Goal: Task Accomplishment & Management: Complete application form

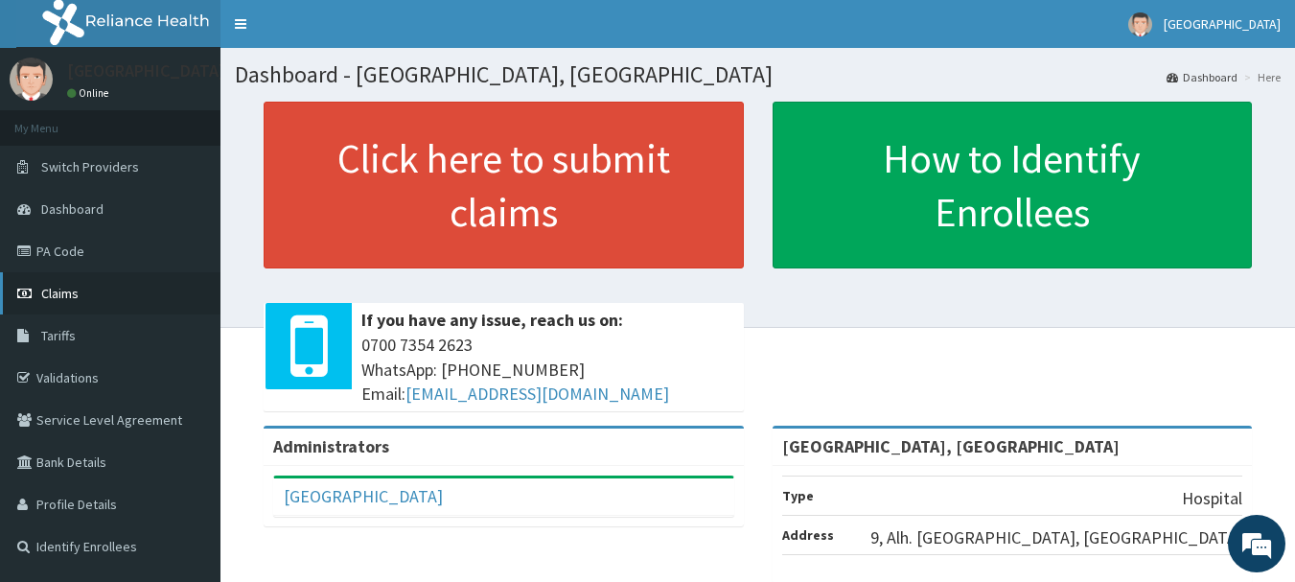
click at [62, 293] on span "Claims" at bounding box center [59, 293] width 37 height 17
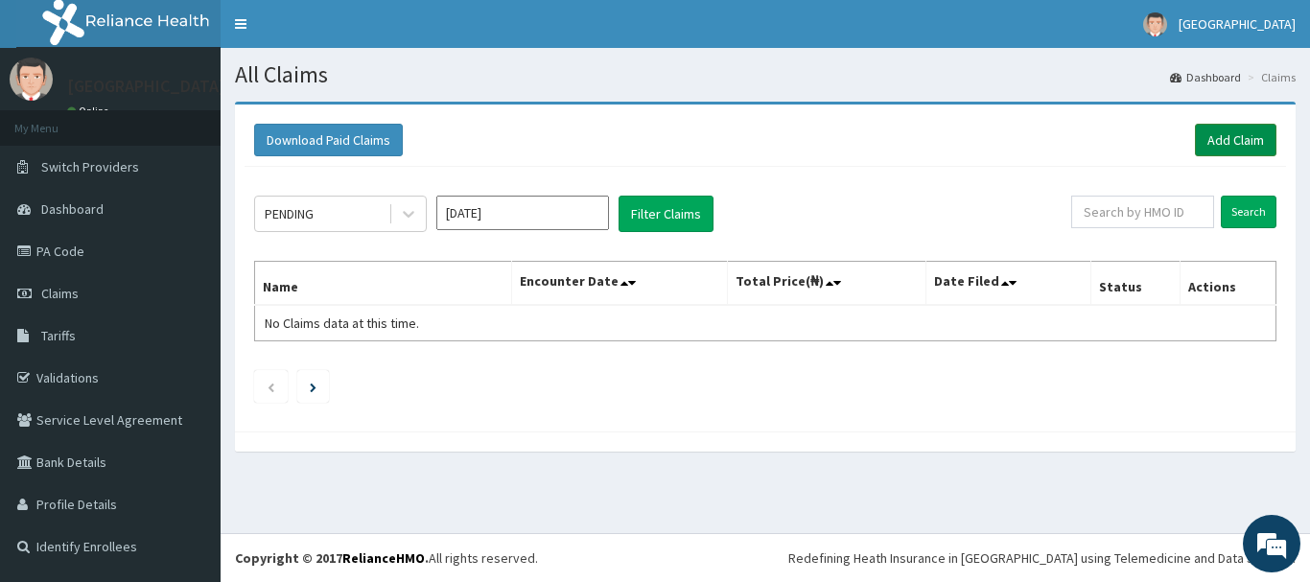
click at [1244, 142] on link "Add Claim" at bounding box center [1236, 140] width 82 height 33
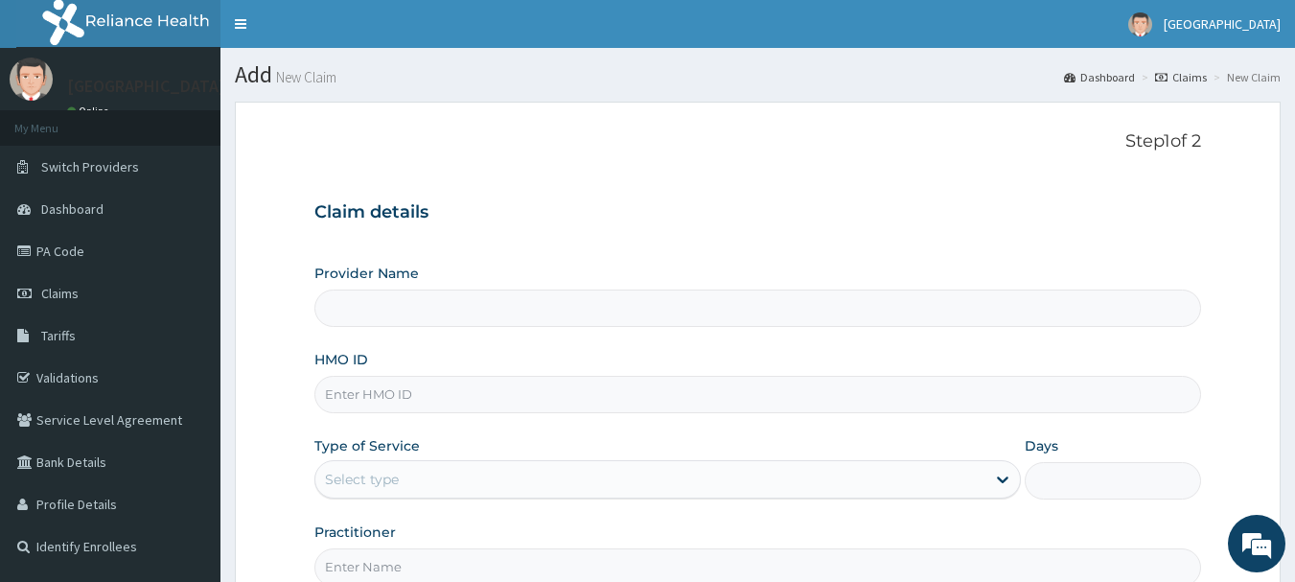
type input "[GEOGRAPHIC_DATA], [GEOGRAPHIC_DATA]"
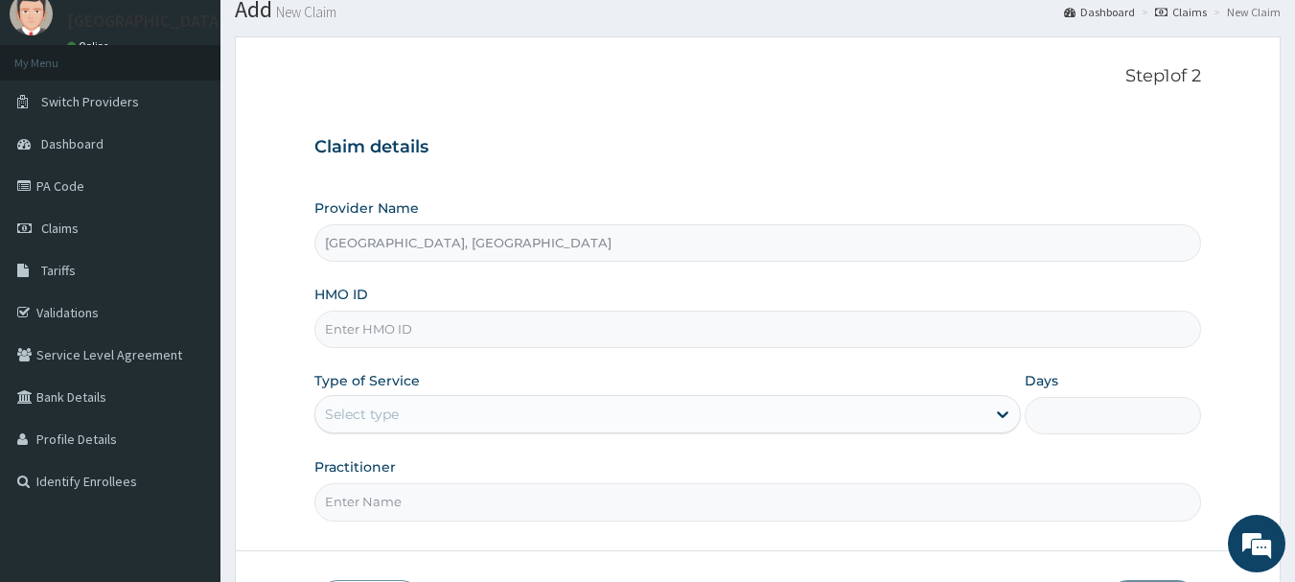
scroll to position [96, 0]
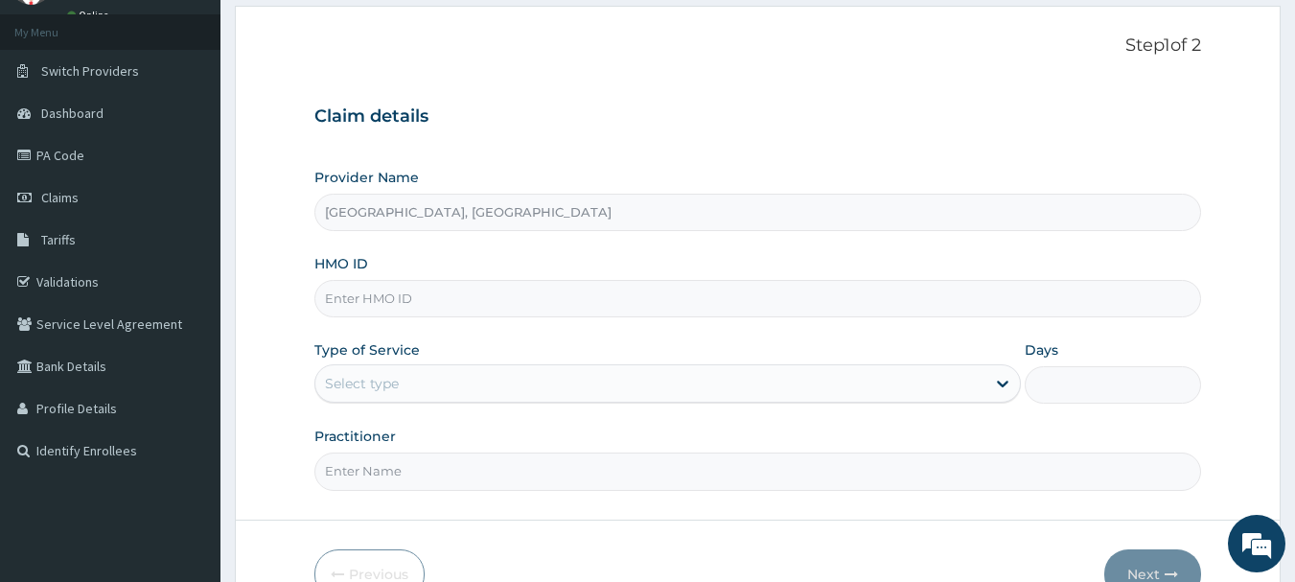
click at [370, 302] on input "HMO ID" at bounding box center [759, 298] width 888 height 37
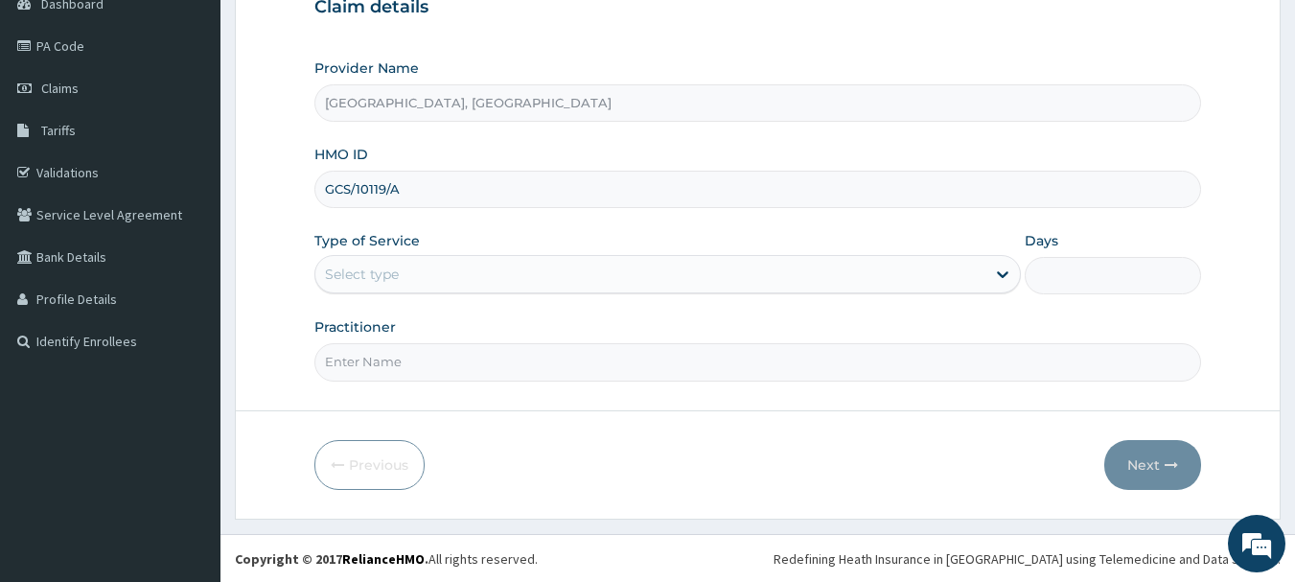
scroll to position [206, 0]
type input "GCS/10119/A"
click at [403, 266] on div "Select type" at bounding box center [650, 273] width 670 height 31
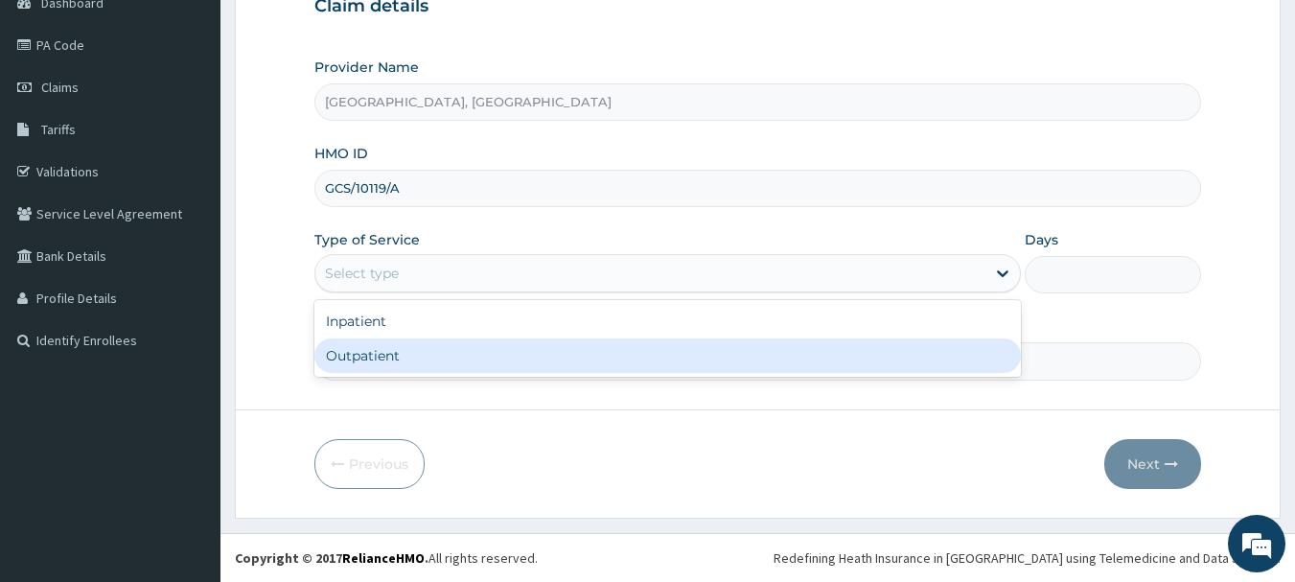
click at [382, 353] on div "Outpatient" at bounding box center [668, 355] width 707 height 35
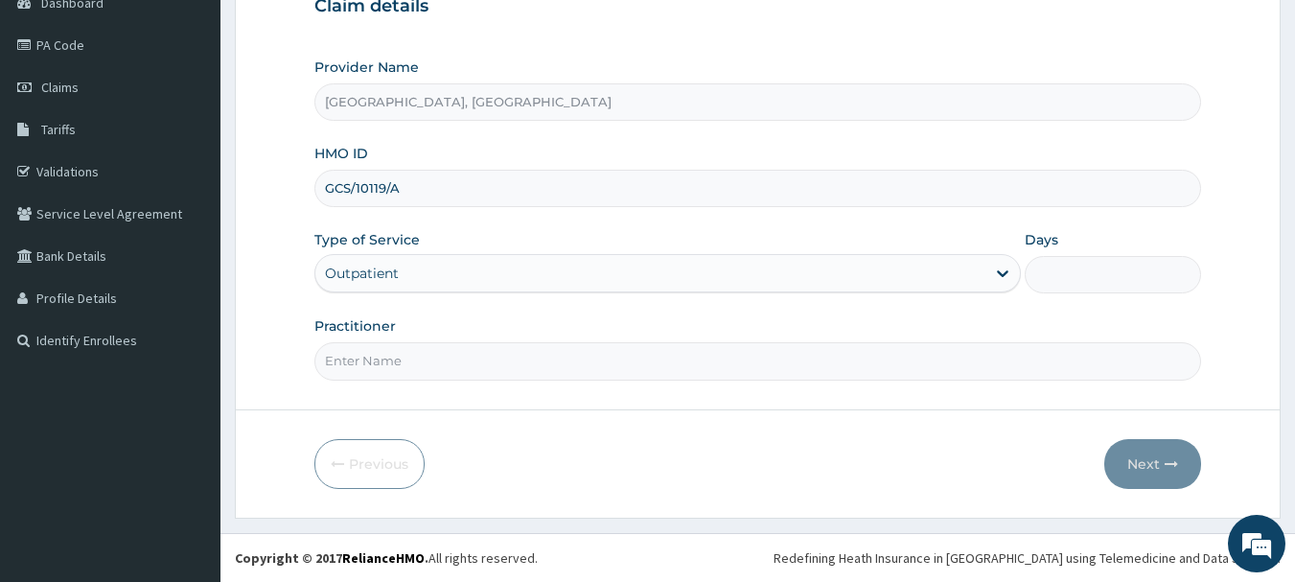
type input "1"
click at [435, 362] on input "Practitioner" at bounding box center [759, 360] width 888 height 37
type input "DR OGO"
click at [1151, 475] on button "Next" at bounding box center [1153, 464] width 97 height 50
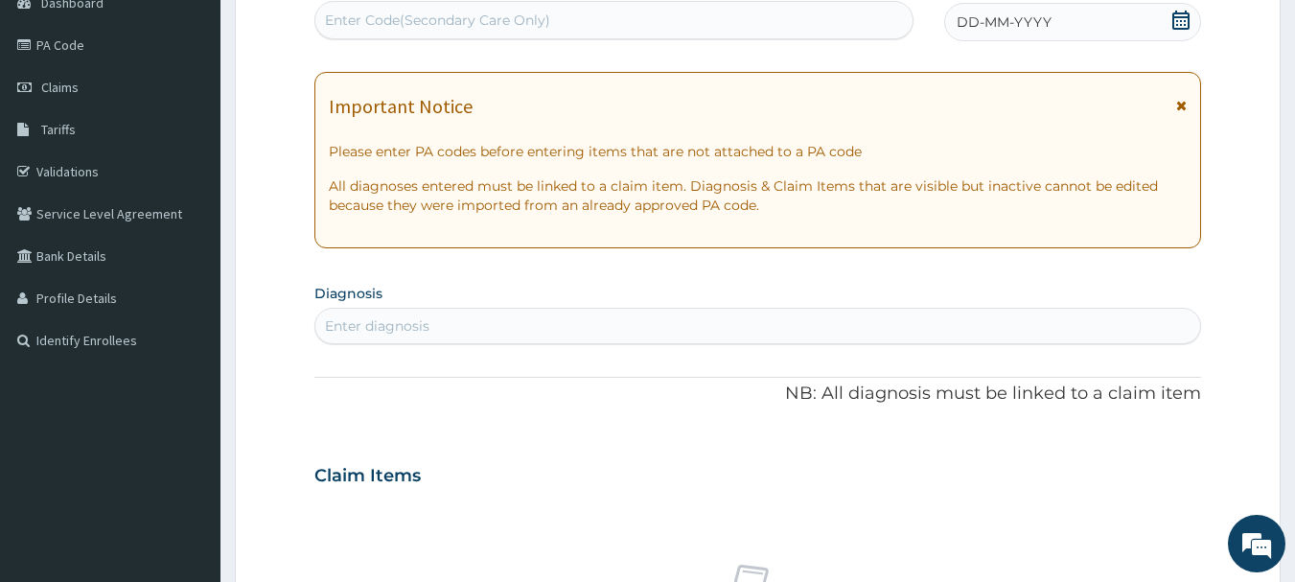
click at [540, 21] on div "Enter Code(Secondary Care Only)" at bounding box center [437, 20] width 225 height 19
type input "PA/2FDC92"
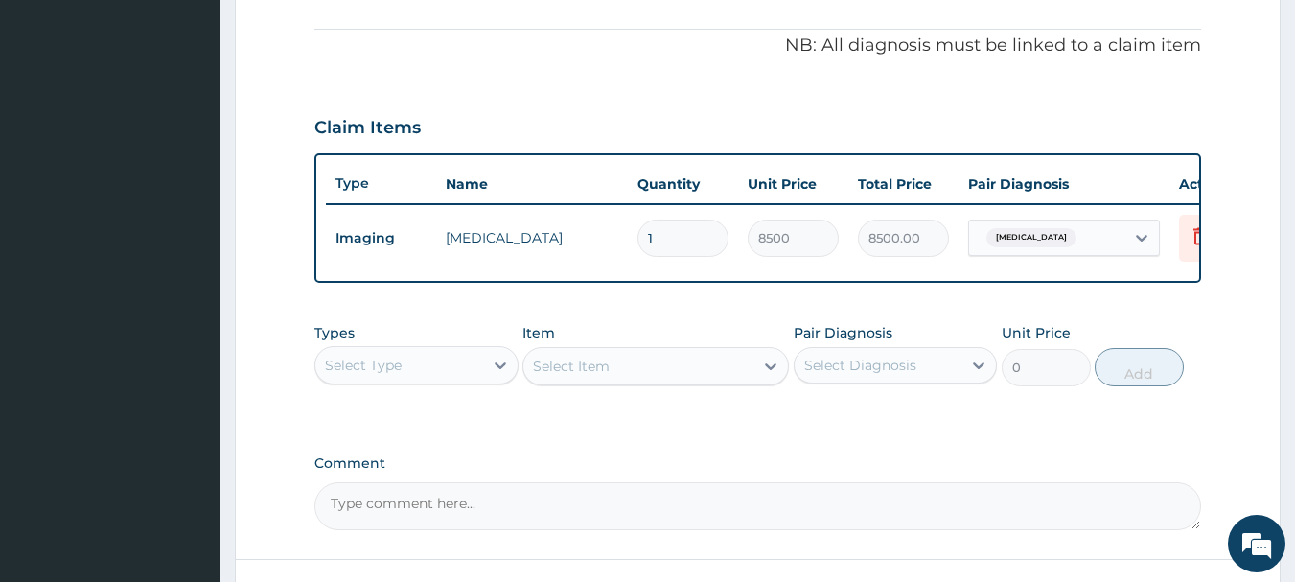
scroll to position [340, 0]
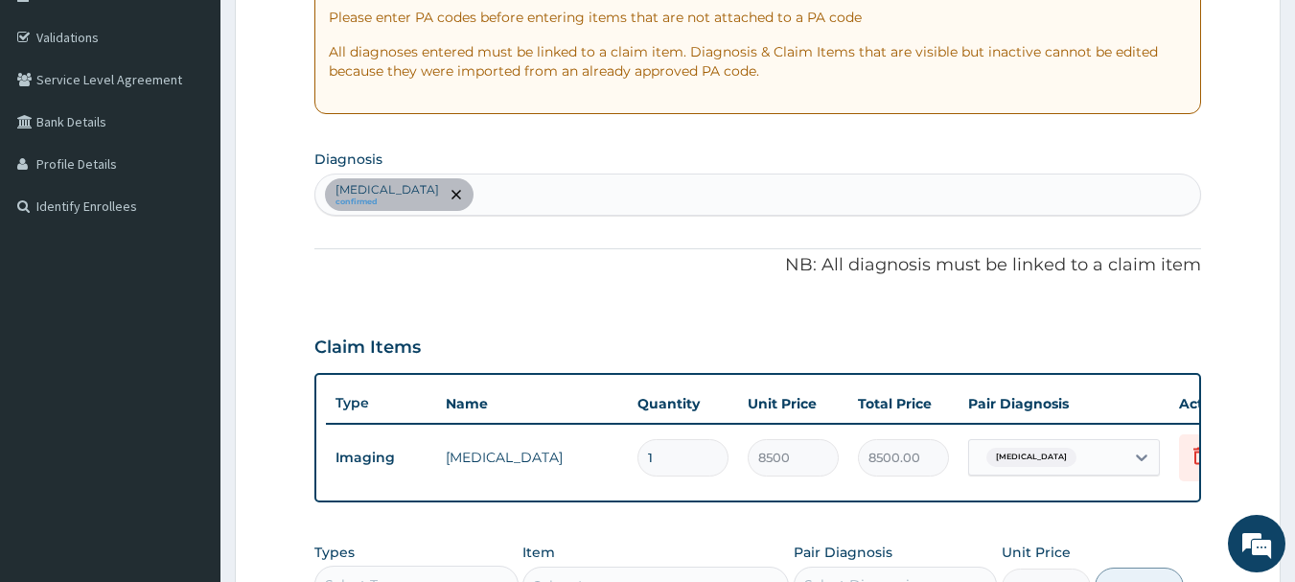
click at [516, 197] on div "Neck pain confirmed" at bounding box center [758, 195] width 886 height 40
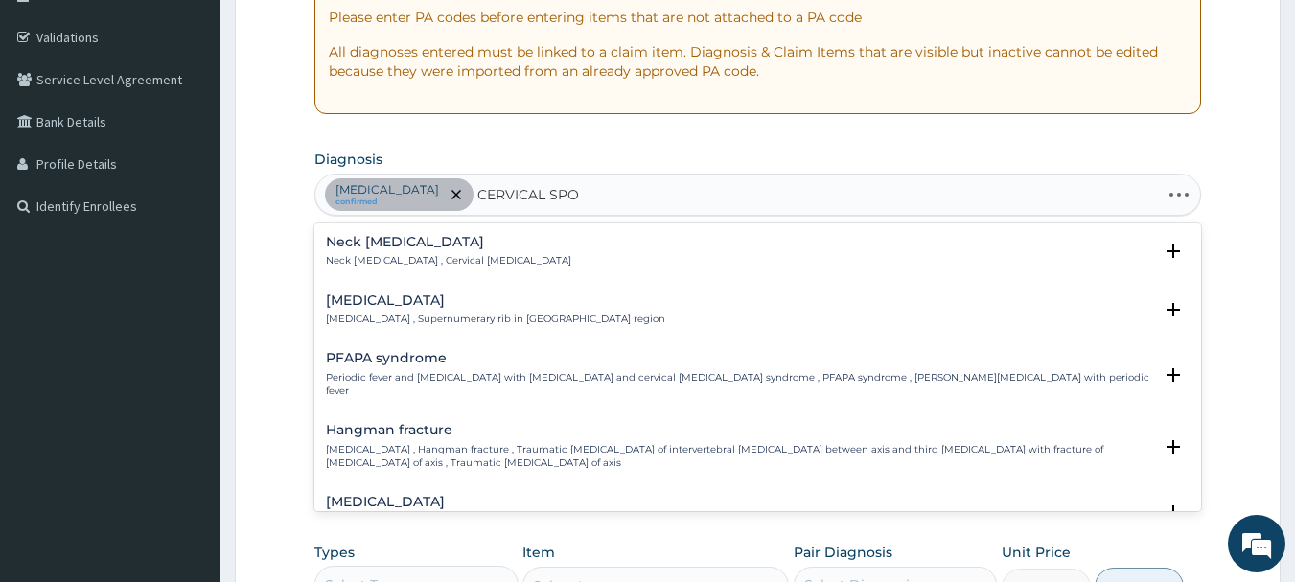
type input "CERVICAL SPON"
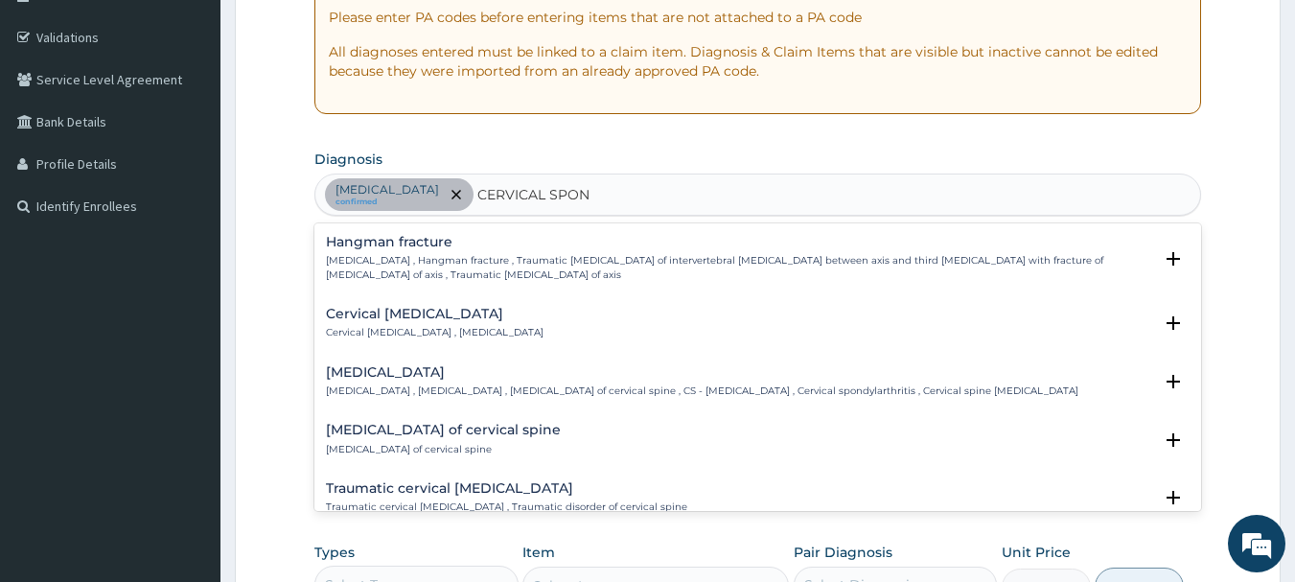
click at [390, 377] on h4 "Cervical spondylosis" at bounding box center [702, 372] width 753 height 14
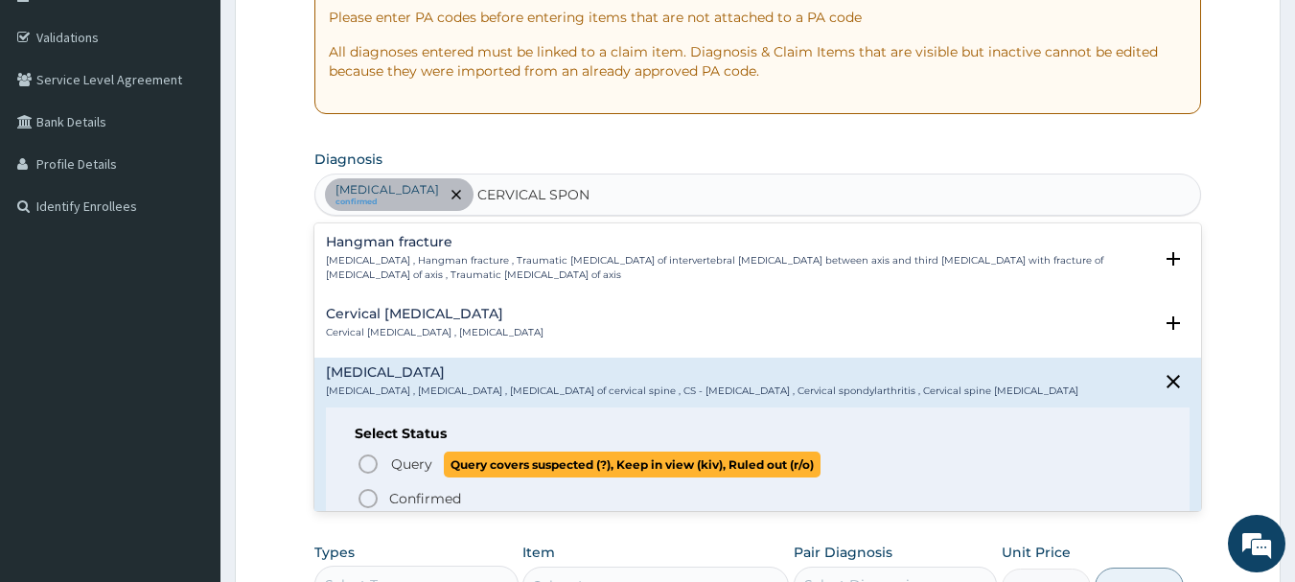
click at [399, 468] on span "Query" at bounding box center [411, 464] width 41 height 19
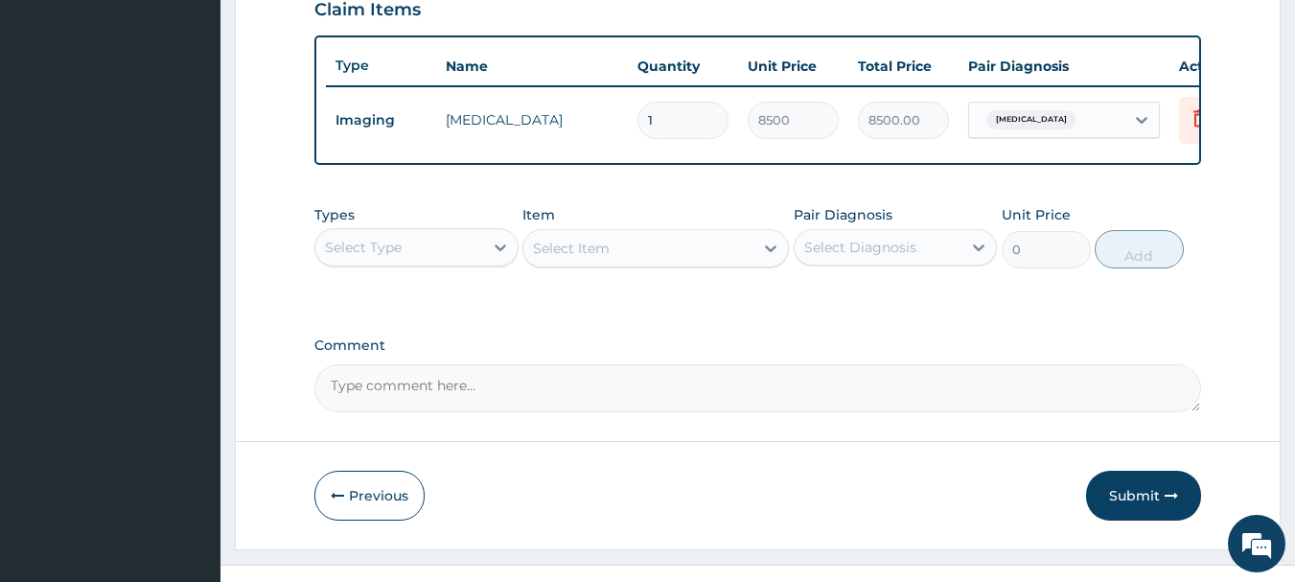
scroll to position [724, 0]
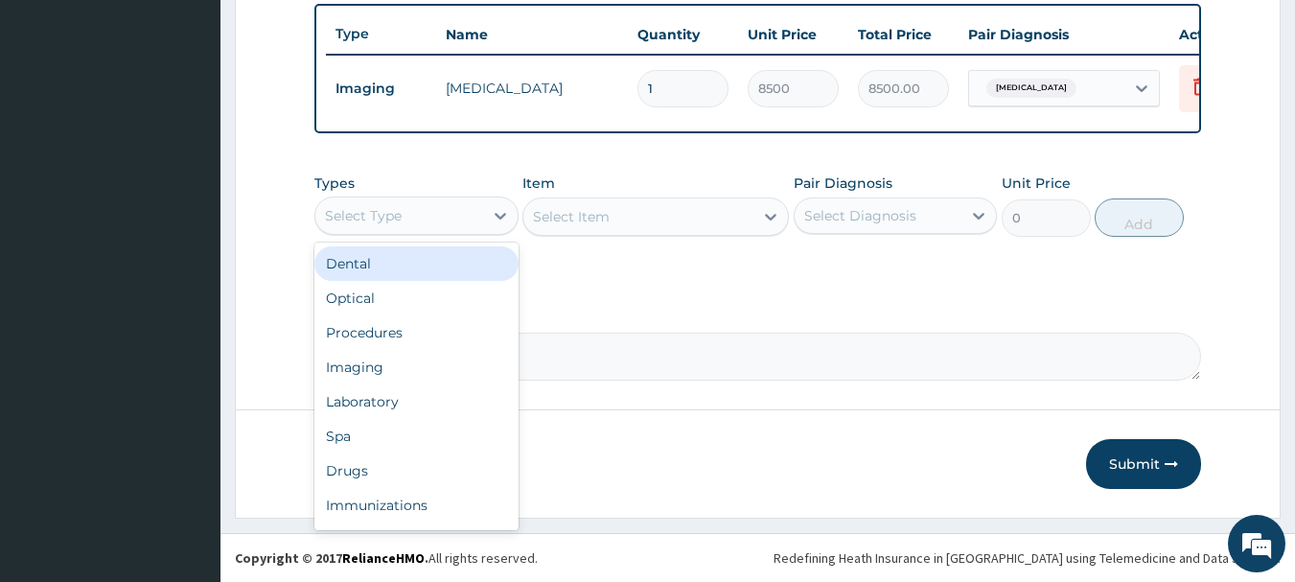
click at [452, 213] on div "Select Type" at bounding box center [399, 215] width 168 height 31
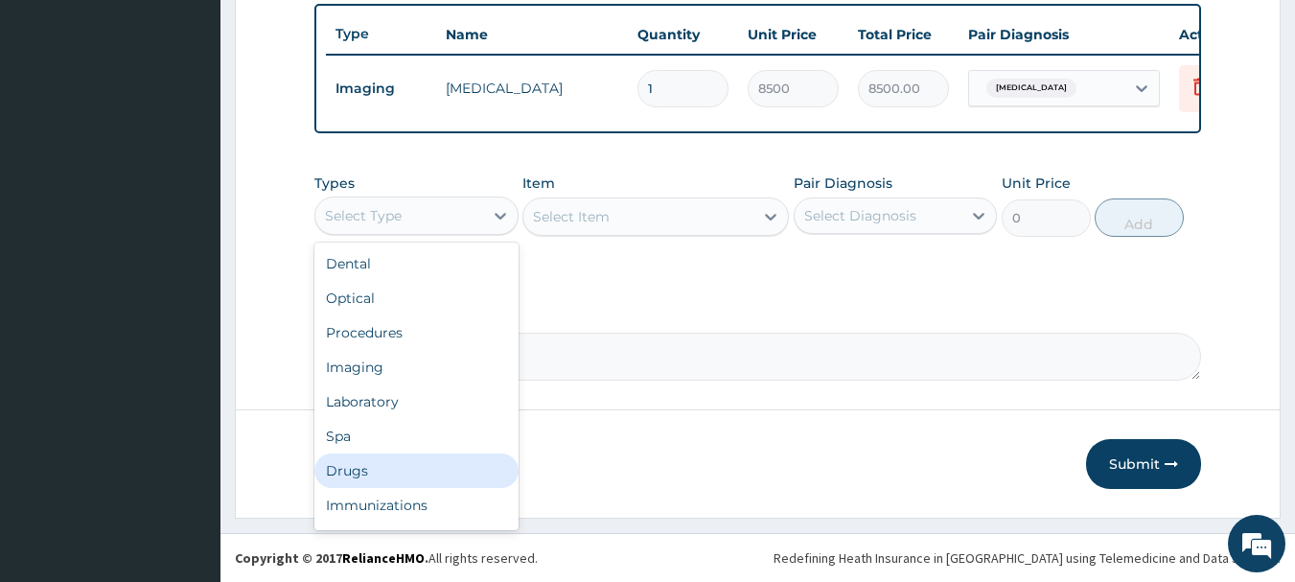
click at [346, 475] on div "Drugs" at bounding box center [417, 471] width 204 height 35
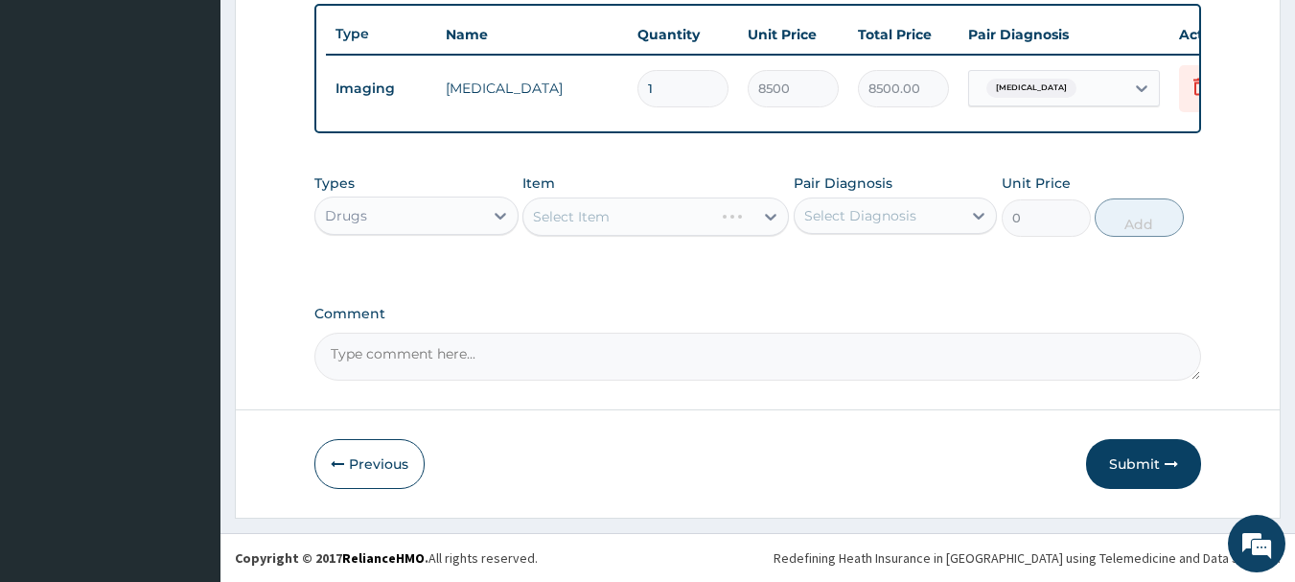
click at [665, 213] on div "Select Item" at bounding box center [656, 217] width 267 height 38
click at [718, 217] on div "Select Item" at bounding box center [639, 216] width 230 height 31
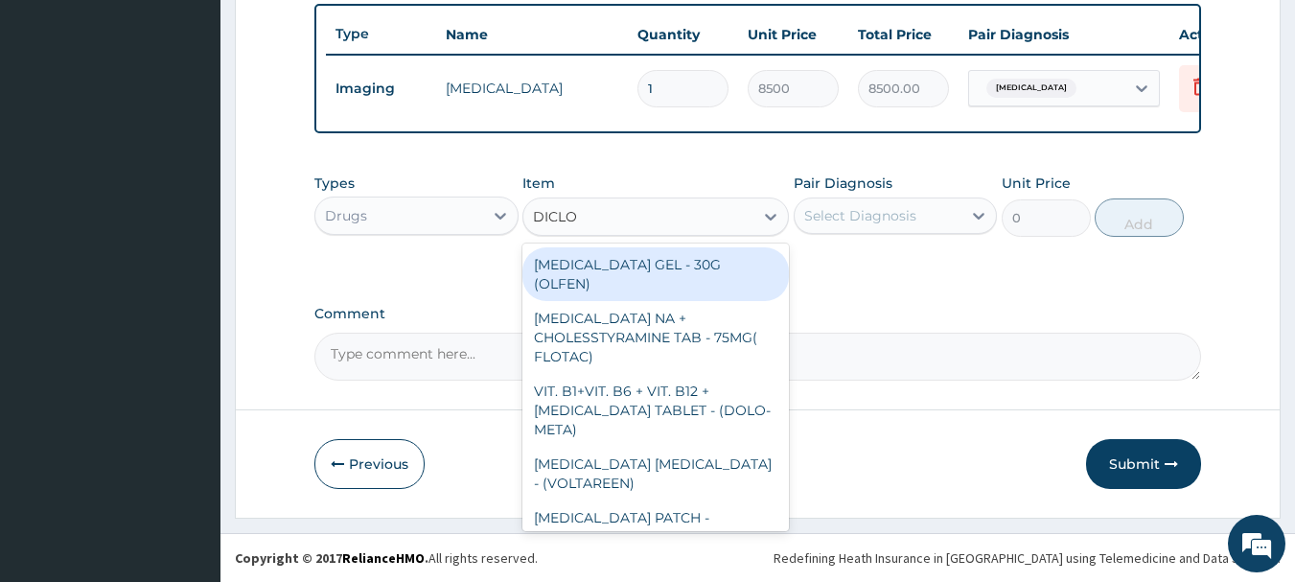
type input "DICLOF"
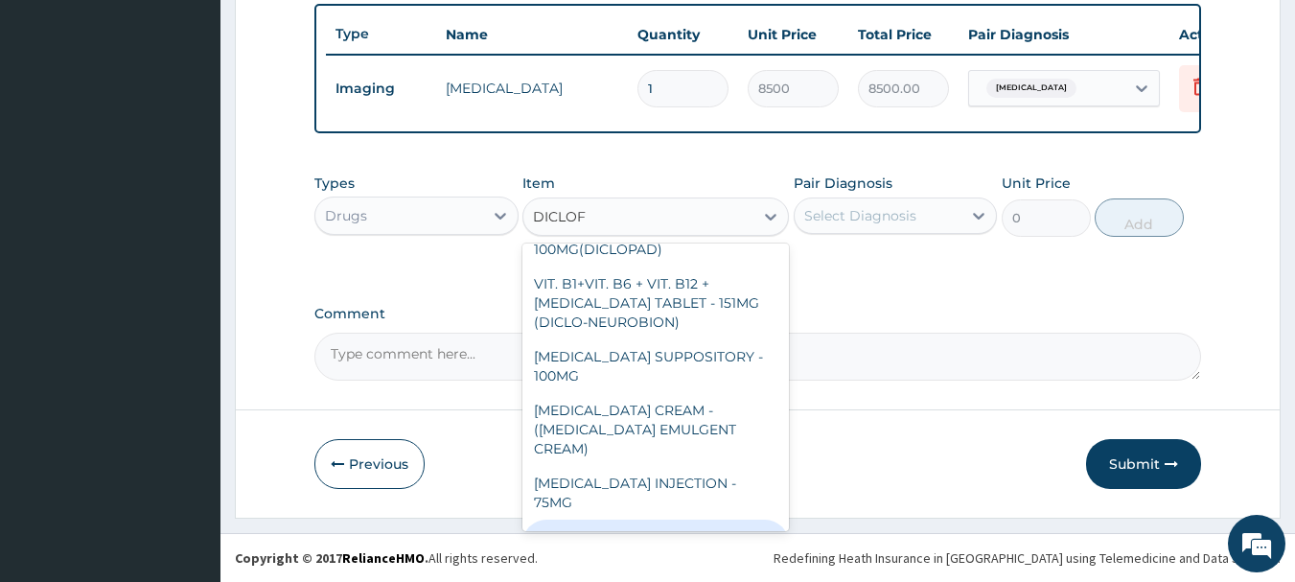
scroll to position [437, 0]
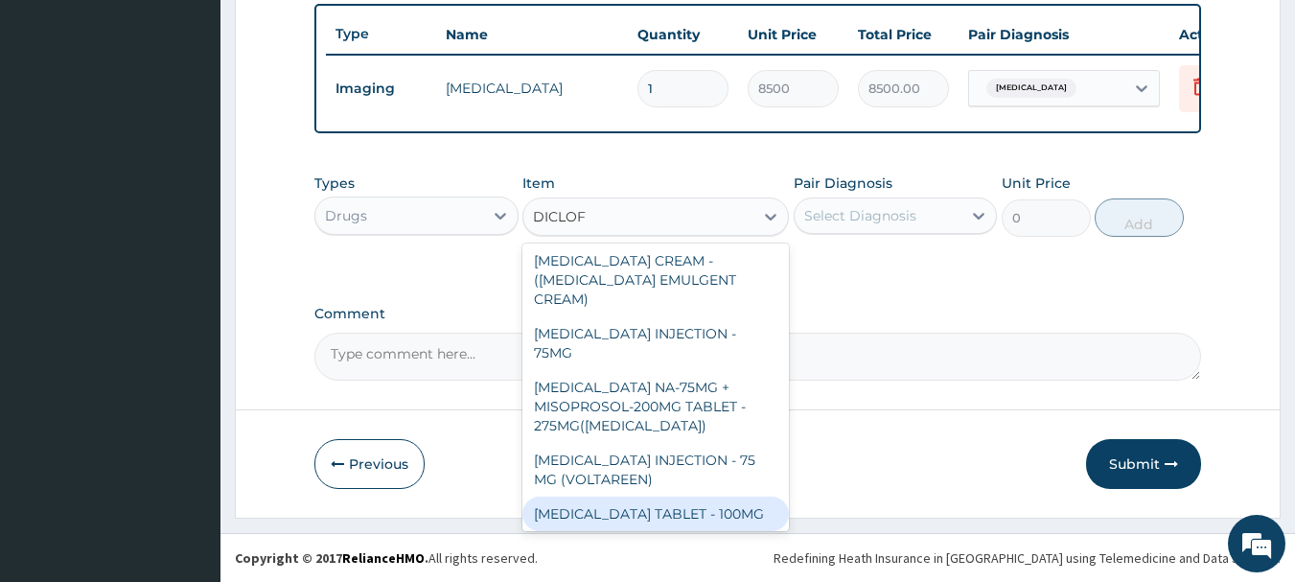
click at [620, 497] on div "[MEDICAL_DATA] TABLET - 100MG" at bounding box center [656, 514] width 267 height 35
type input "112"
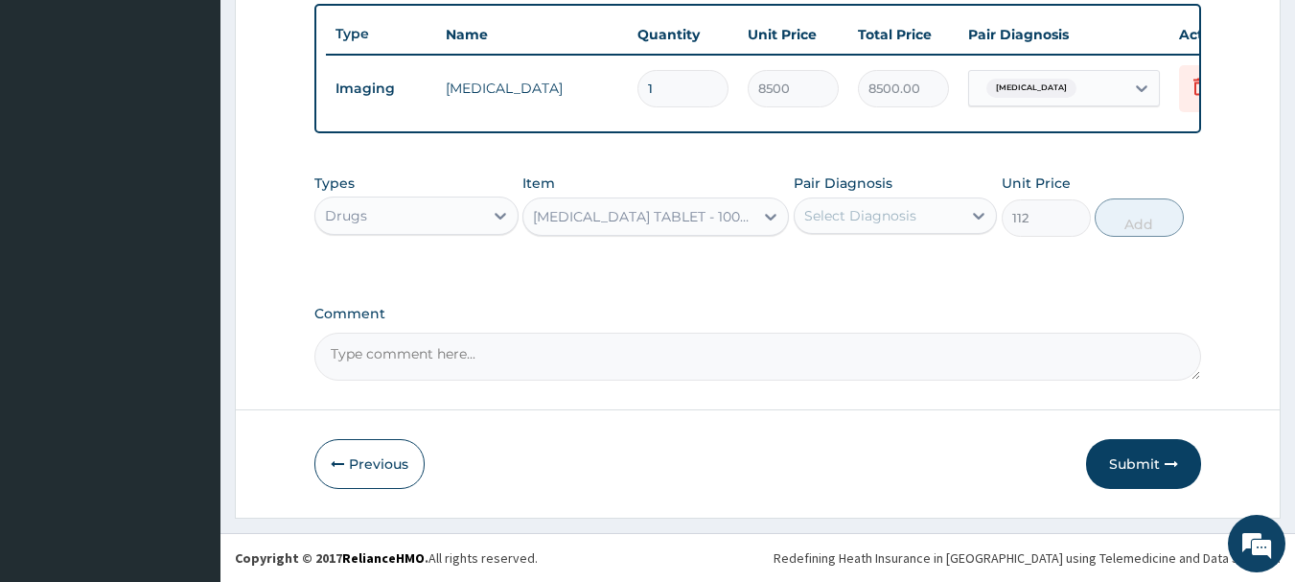
click at [880, 209] on div "Select Diagnosis" at bounding box center [861, 215] width 112 height 19
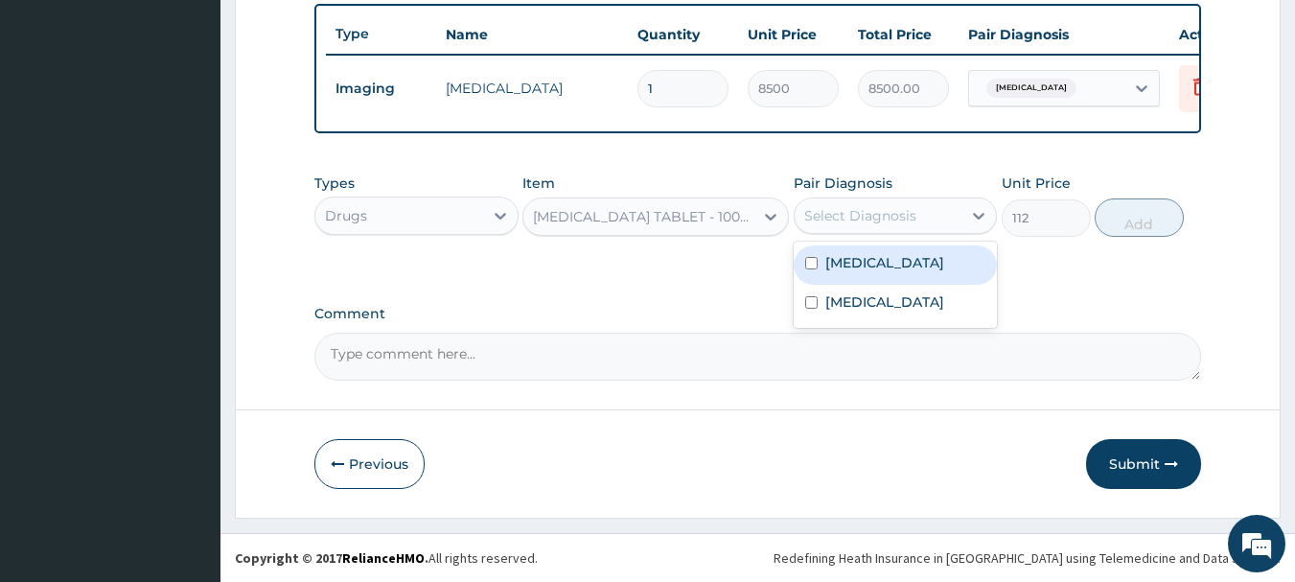
click at [859, 266] on label "Neck pain" at bounding box center [885, 262] width 119 height 19
checkbox input "true"
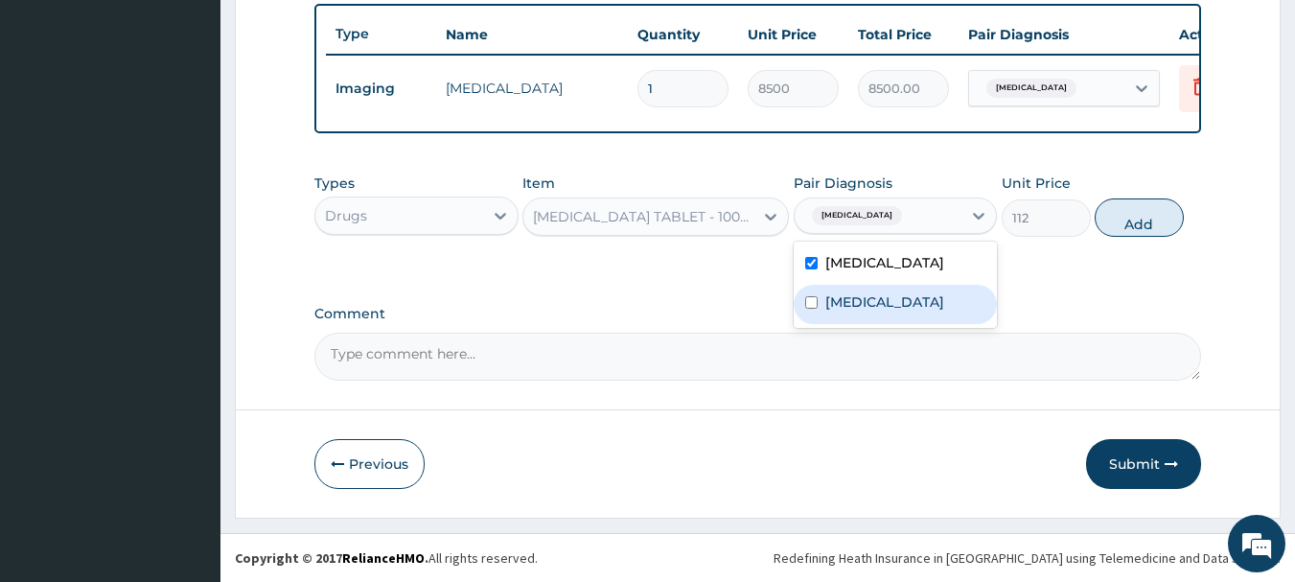
click at [852, 307] on label "Cervical spondylosis" at bounding box center [885, 301] width 119 height 19
checkbox input "true"
click at [1157, 220] on button "Add" at bounding box center [1139, 217] width 89 height 38
type input "0"
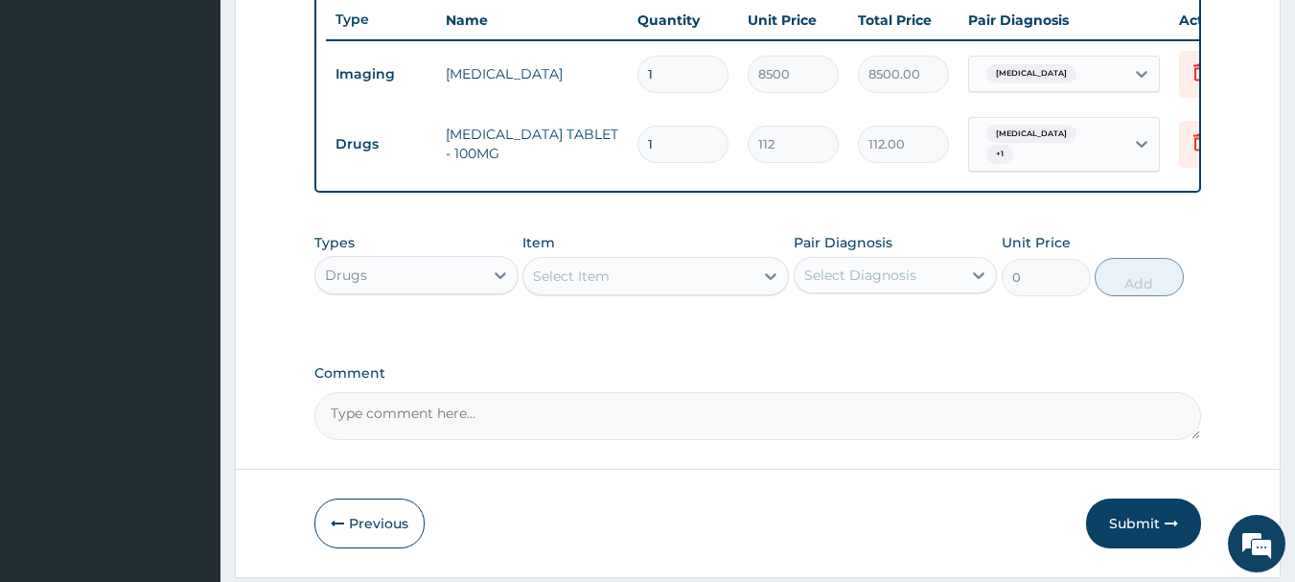
type input "10"
type input "1120.00"
type input "10"
click at [638, 288] on div "Select Item" at bounding box center [639, 276] width 230 height 31
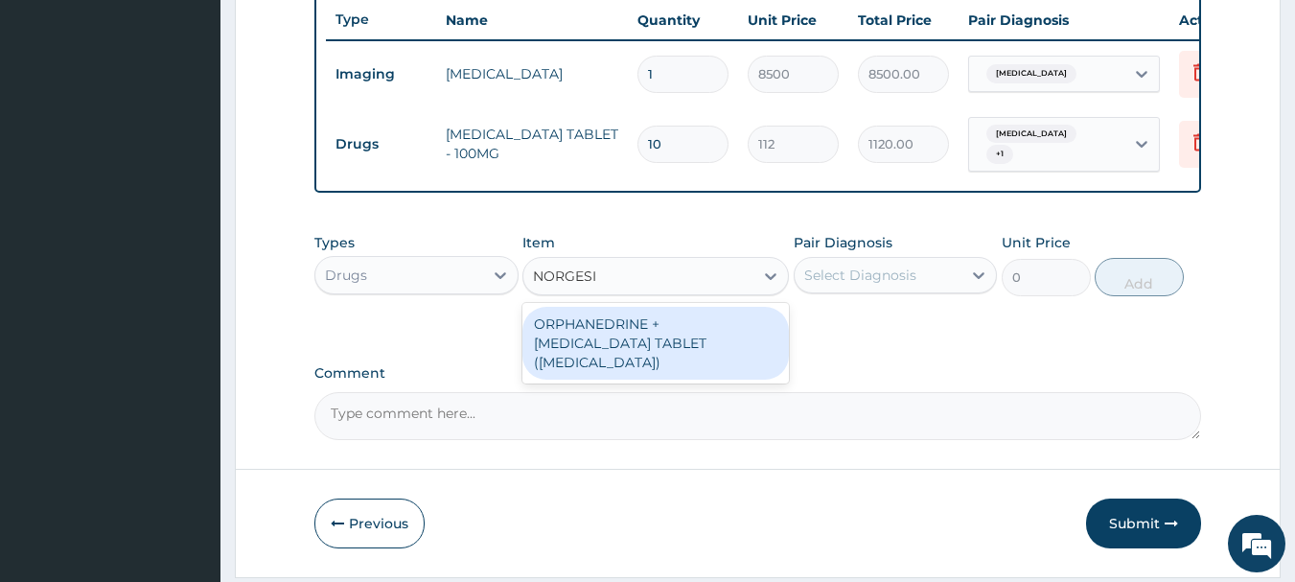
type input "NORGESIC"
click at [636, 348] on div "ORPHANEDRINE + PARACETAMOL TABLET (NORGESIC)" at bounding box center [656, 343] width 267 height 73
type input "168"
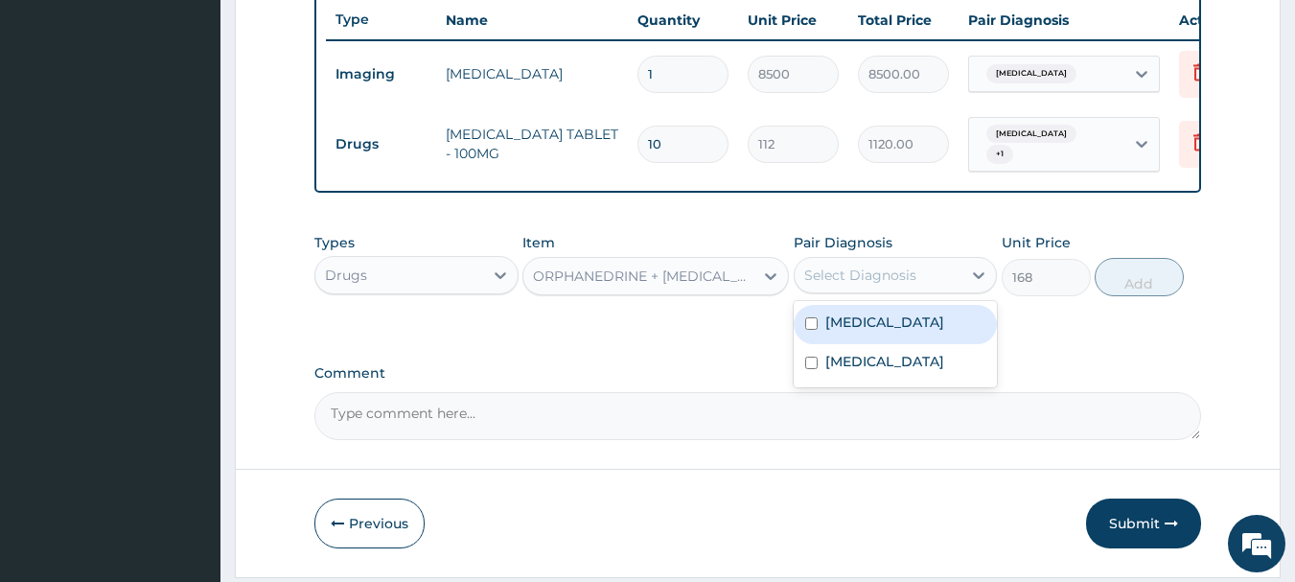
click at [872, 276] on div "Select Diagnosis" at bounding box center [861, 275] width 112 height 19
click at [887, 331] on label "Neck pain" at bounding box center [885, 322] width 119 height 19
checkbox input "true"
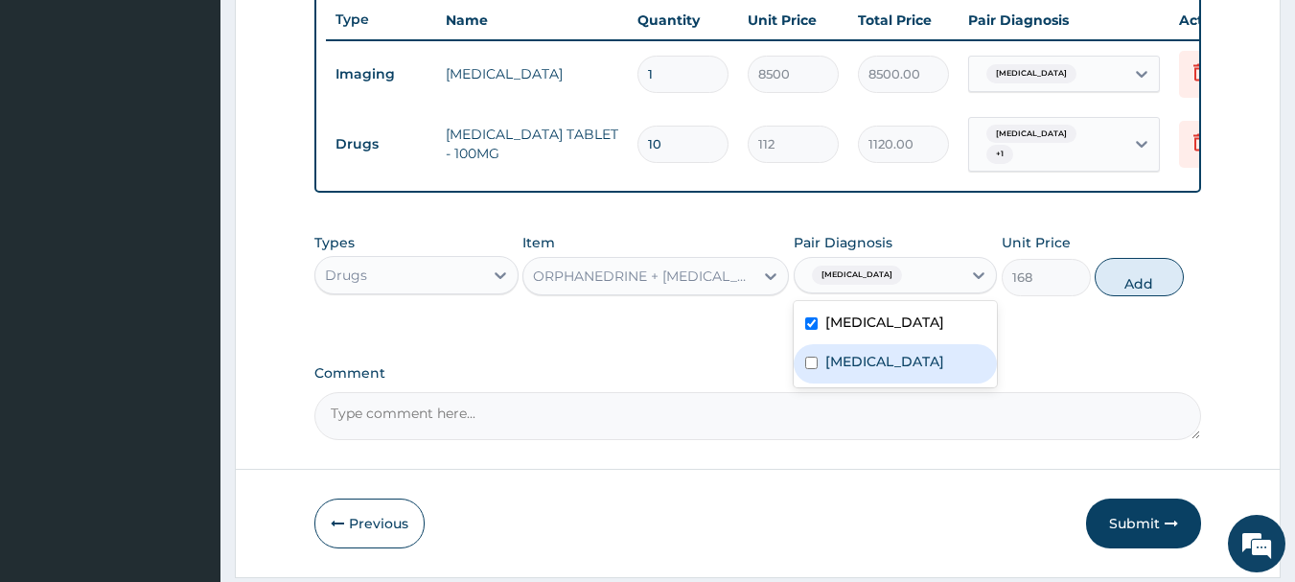
drag, startPoint x: 876, startPoint y: 374, endPoint x: 894, endPoint y: 364, distance: 19.7
click at [876, 379] on div "Cervical spondylosis" at bounding box center [896, 363] width 204 height 39
checkbox input "true"
click at [1149, 288] on button "Add" at bounding box center [1139, 277] width 89 height 38
type input "0"
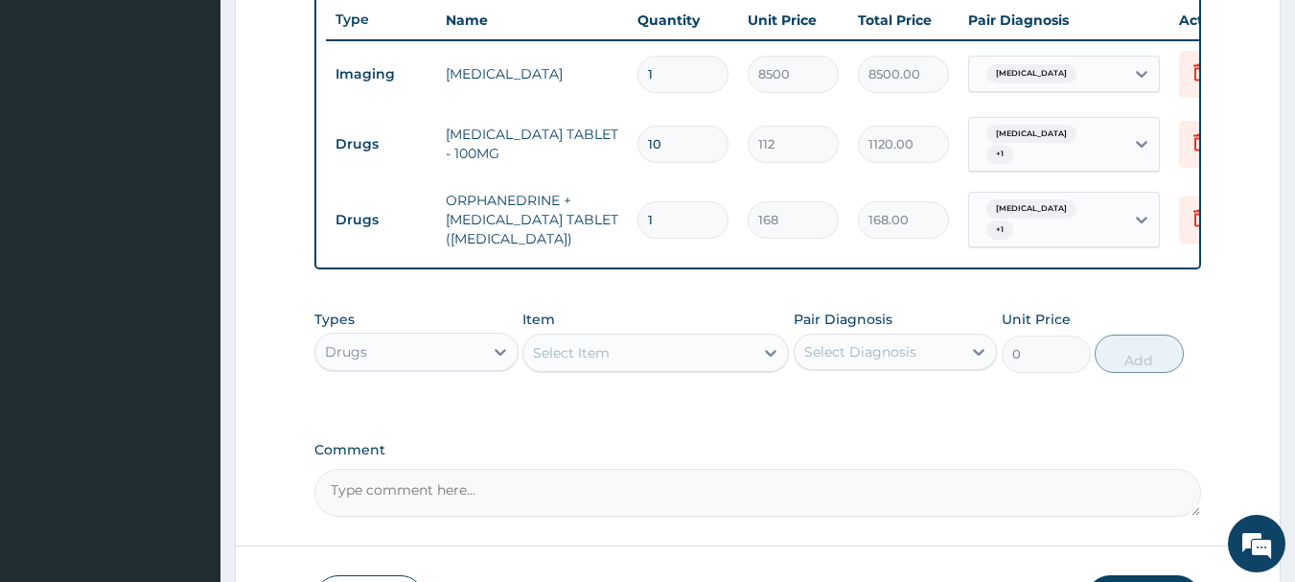
type input "10"
type input "1680.00"
type input "10"
click at [425, 362] on div "Drugs" at bounding box center [399, 352] width 168 height 31
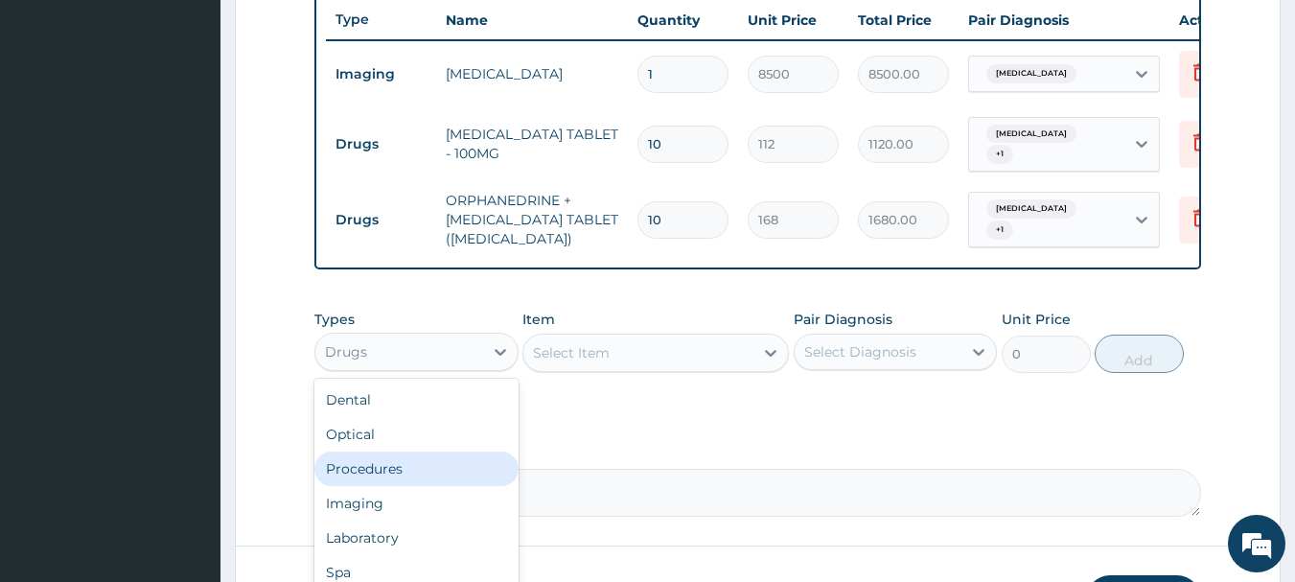
click at [367, 478] on div "Procedures" at bounding box center [417, 469] width 204 height 35
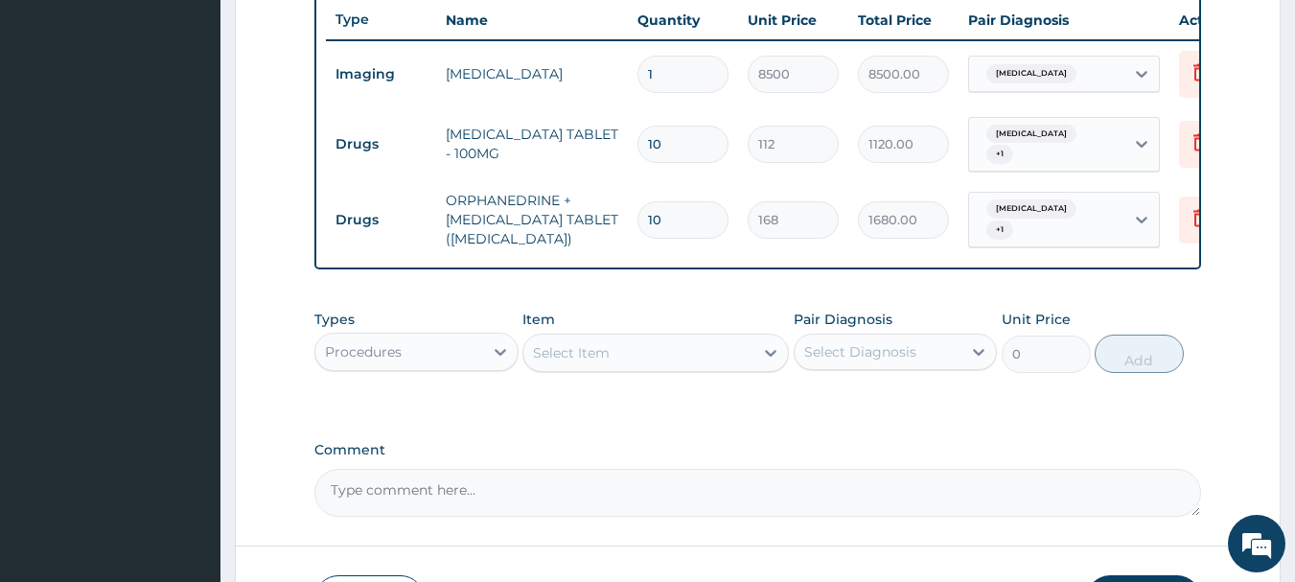
click at [658, 358] on div "Select Item" at bounding box center [639, 353] width 230 height 31
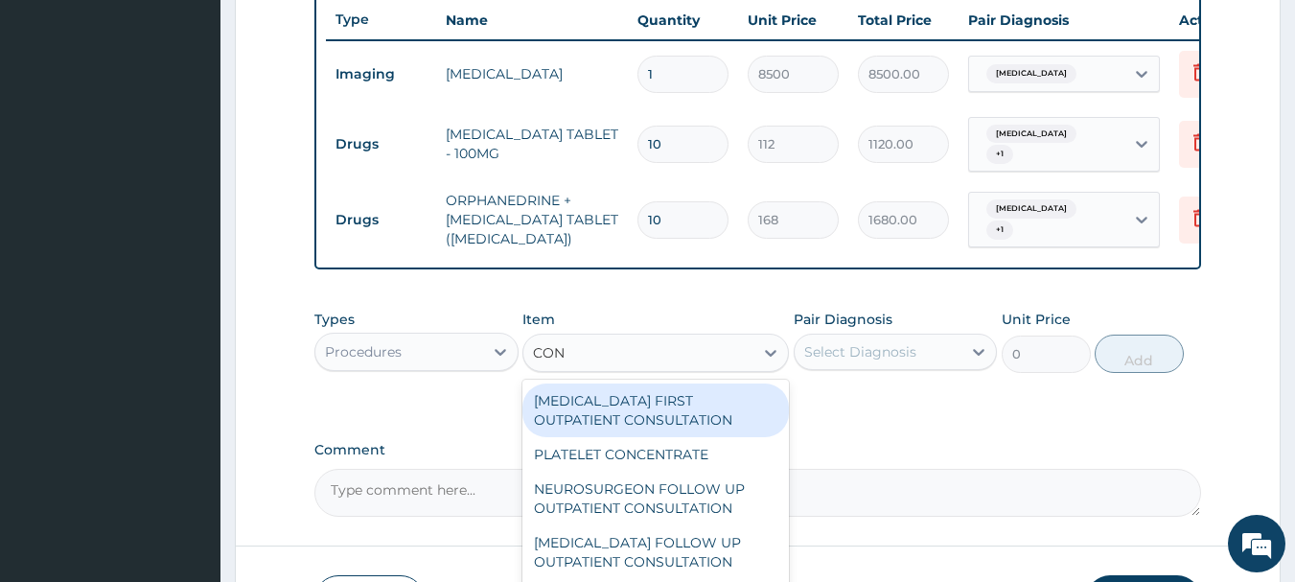
type input "CONS"
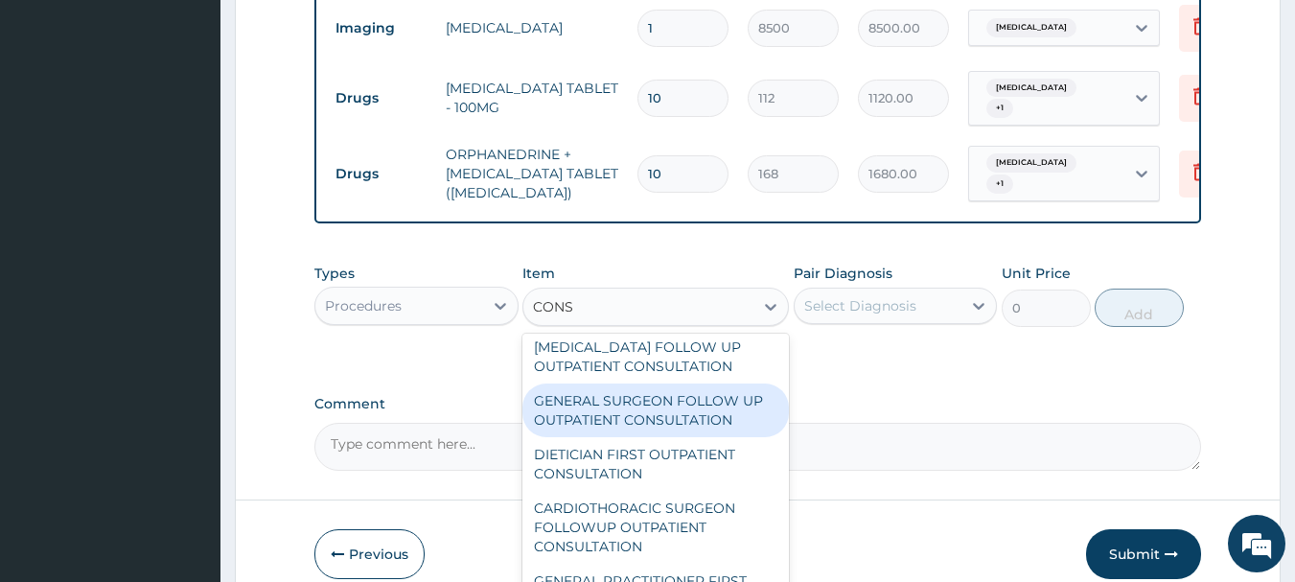
scroll to position [867, 0]
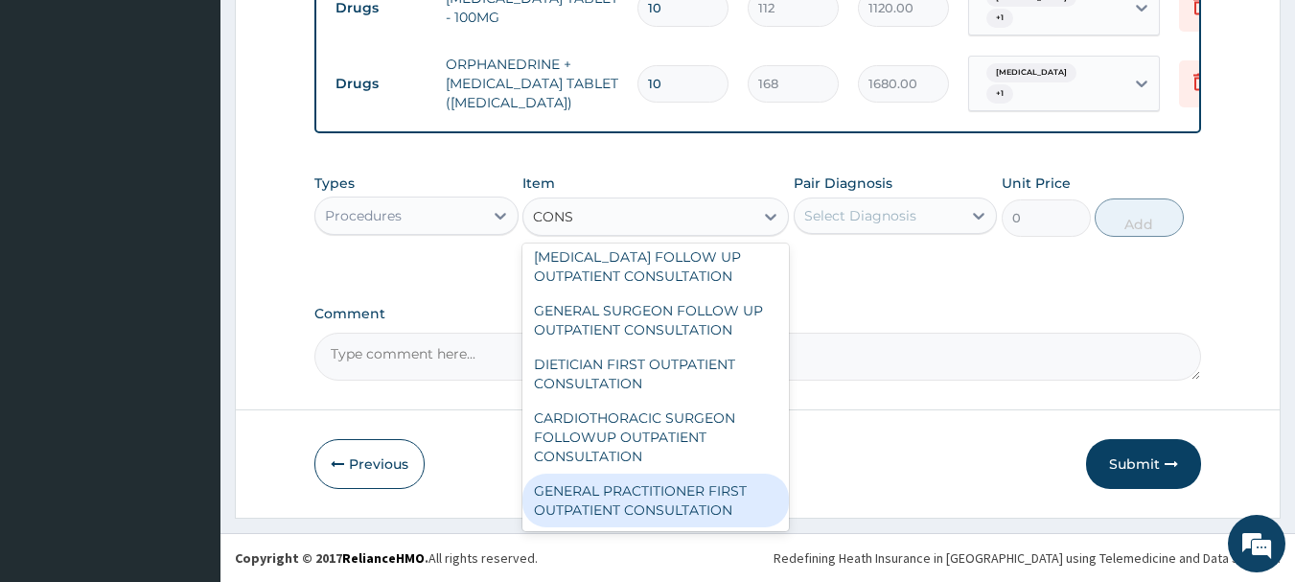
click at [693, 513] on div "GENERAL PRACTITIONER FIRST OUTPATIENT CONSULTATION" at bounding box center [656, 501] width 267 height 54
type input "3750"
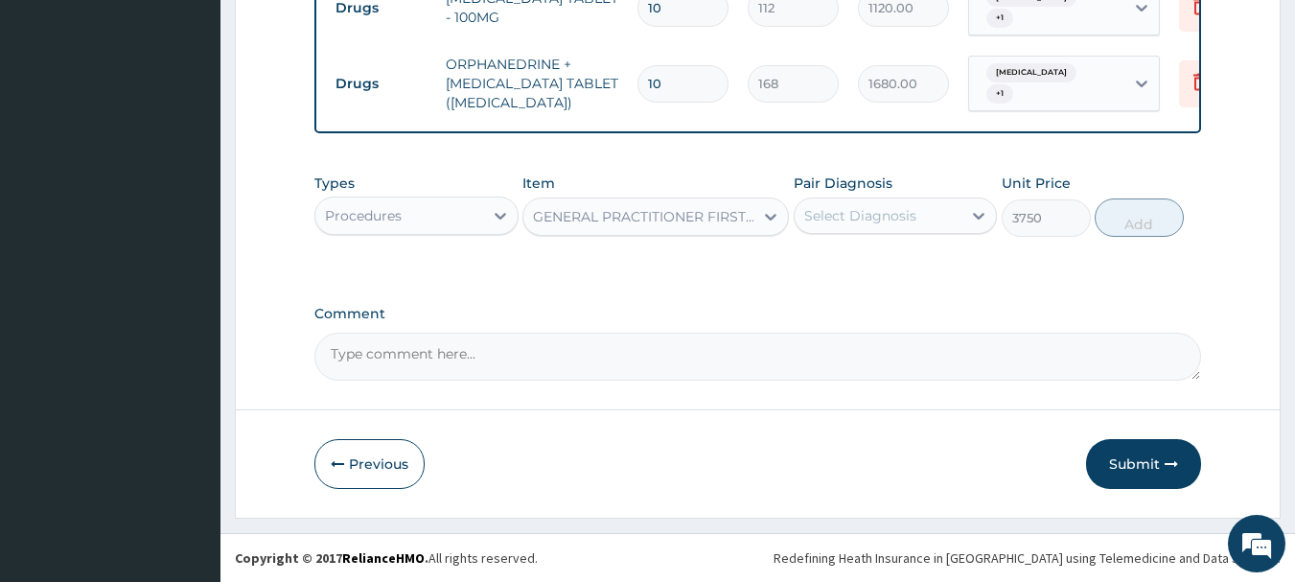
click at [872, 216] on div "Select Diagnosis" at bounding box center [861, 215] width 112 height 19
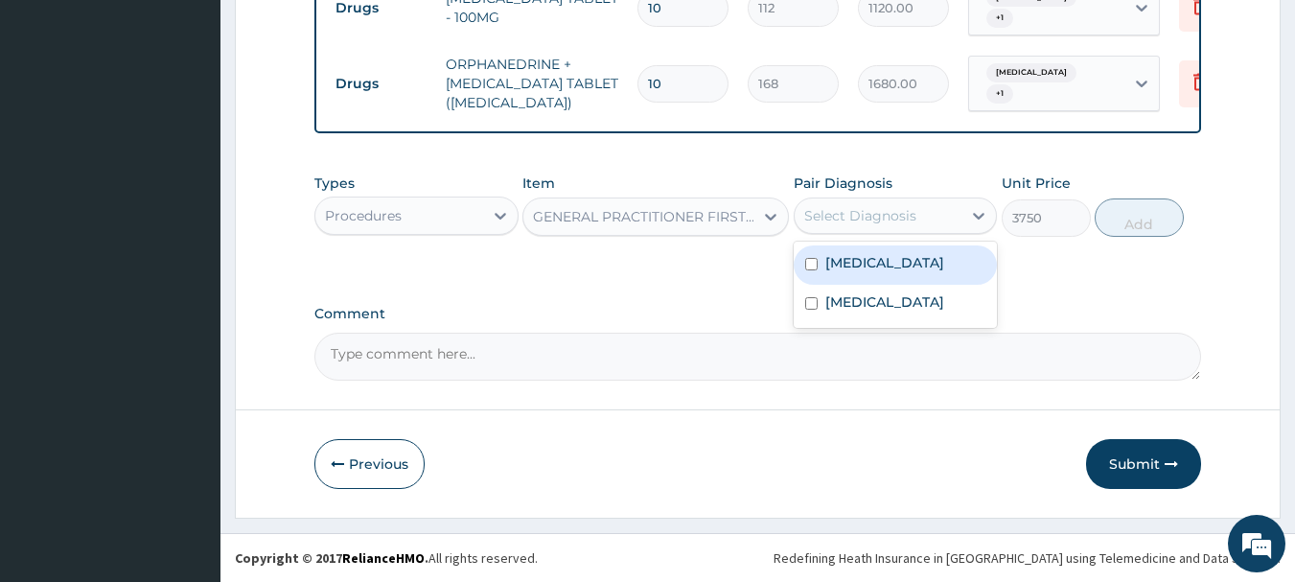
click at [844, 266] on label "Neck pain" at bounding box center [885, 262] width 119 height 19
checkbox input "true"
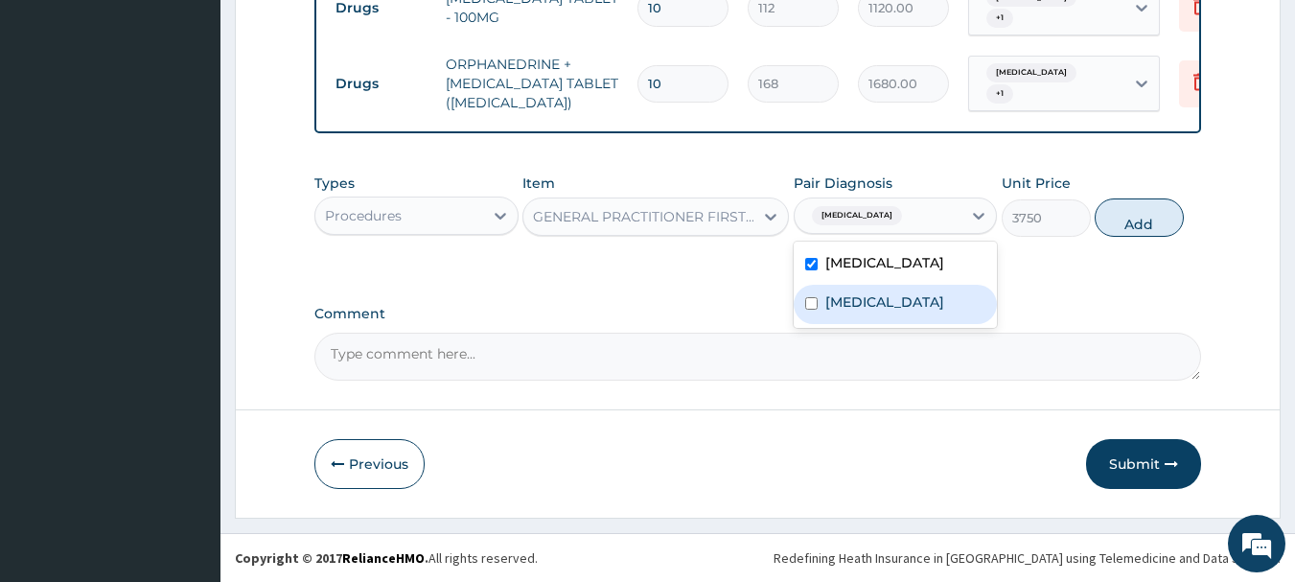
click at [852, 302] on label "Cervical spondylosis" at bounding box center [885, 301] width 119 height 19
checkbox input "true"
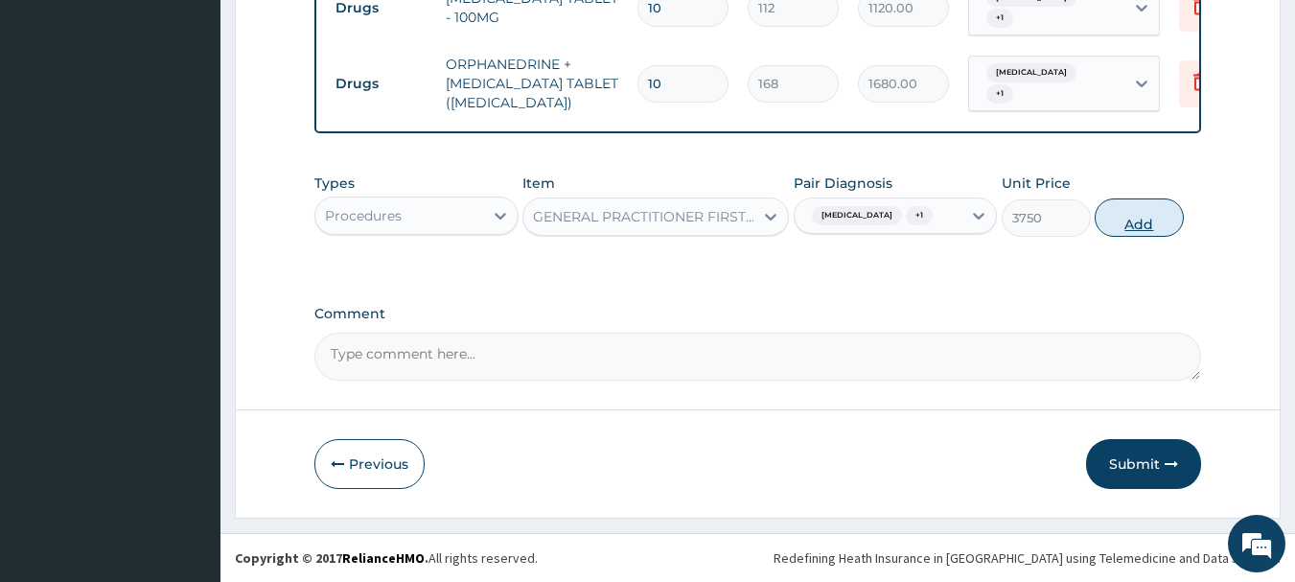
click at [1144, 214] on button "Add" at bounding box center [1139, 217] width 89 height 38
type input "0"
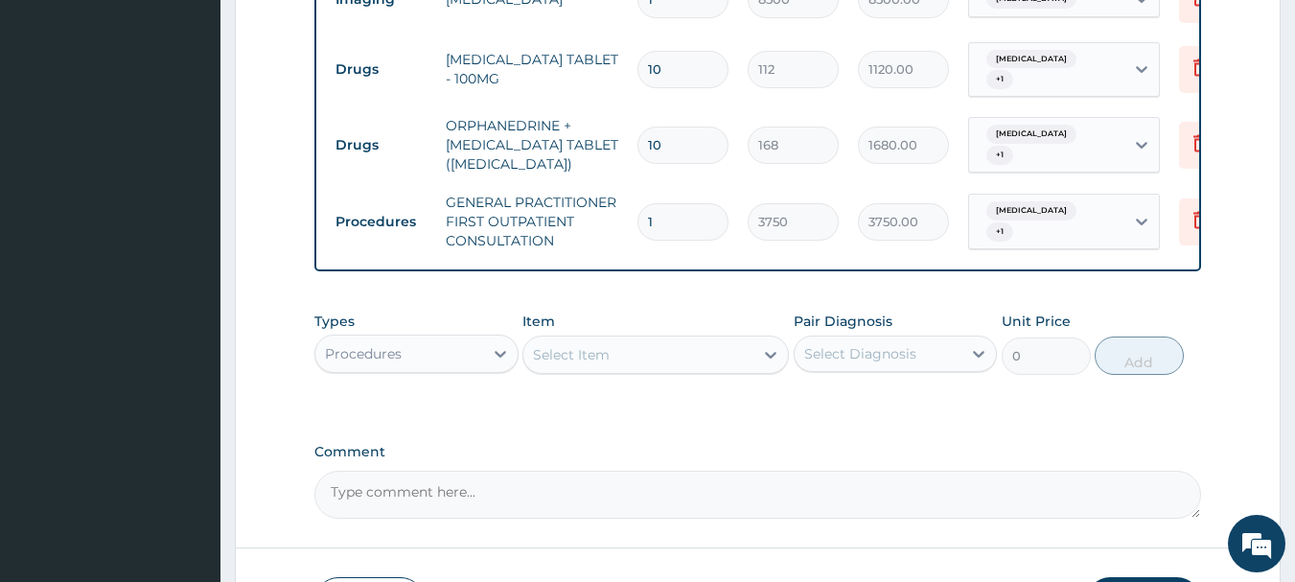
scroll to position [944, 0]
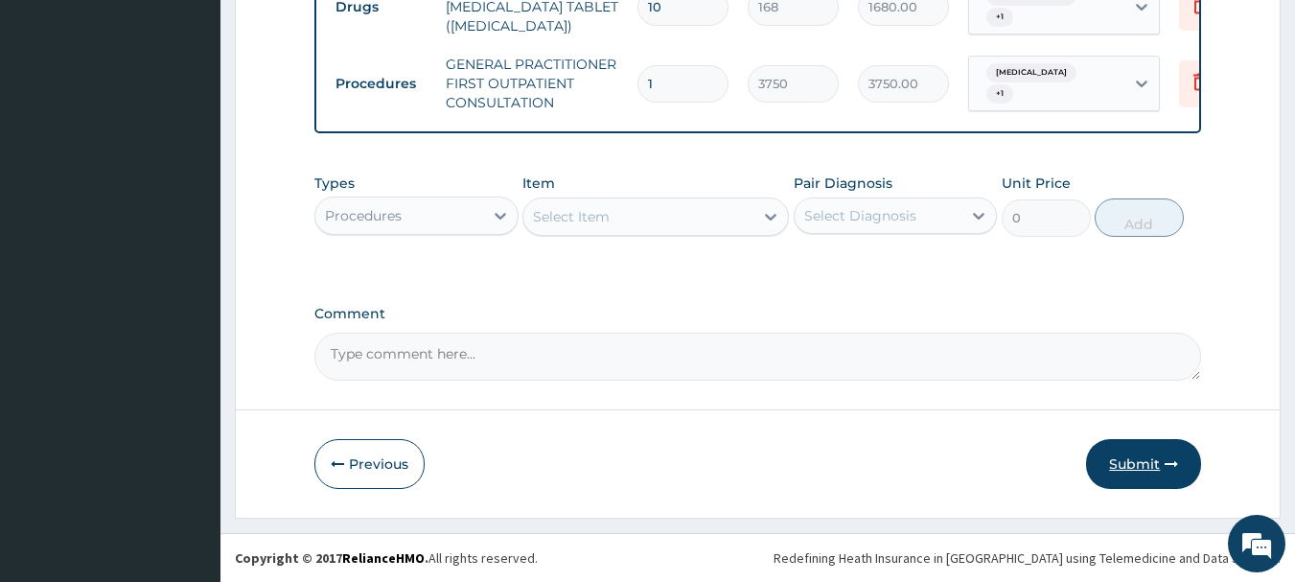
click at [1150, 466] on button "Submit" at bounding box center [1143, 464] width 115 height 50
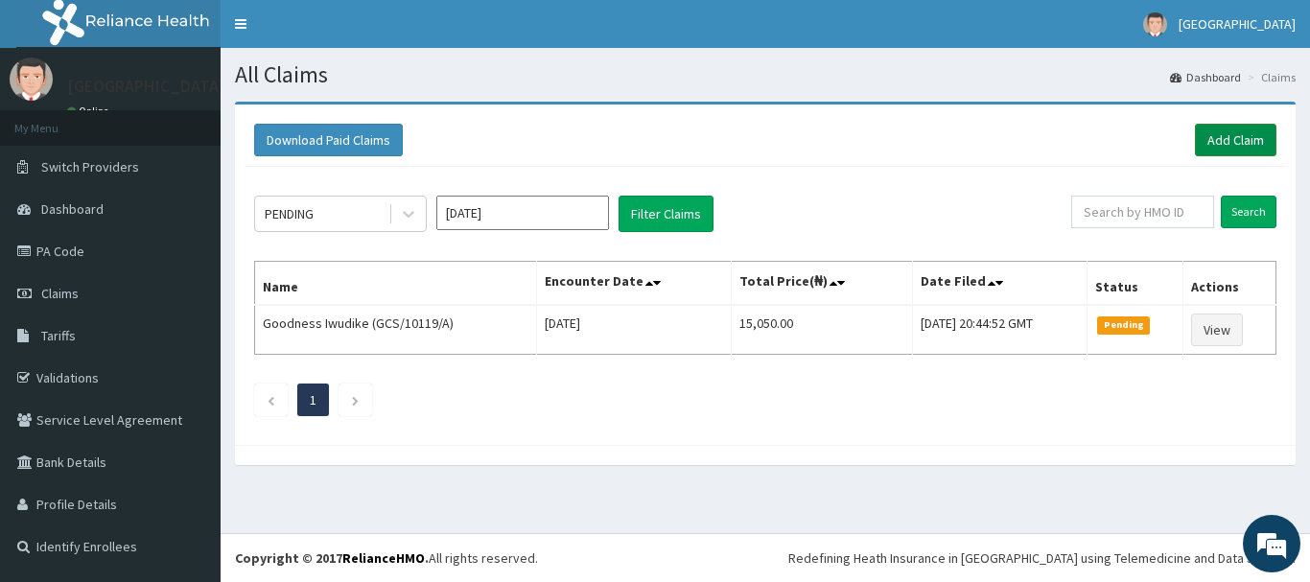
click at [1247, 137] on link "Add Claim" at bounding box center [1236, 140] width 82 height 33
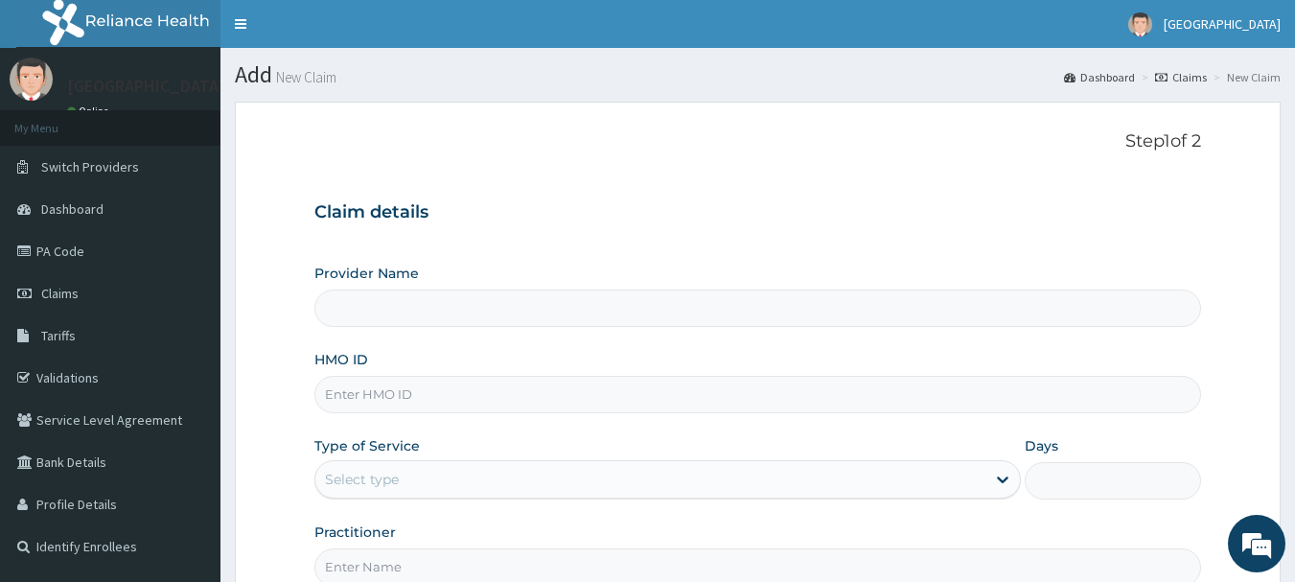
type input "[GEOGRAPHIC_DATA], [GEOGRAPHIC_DATA]"
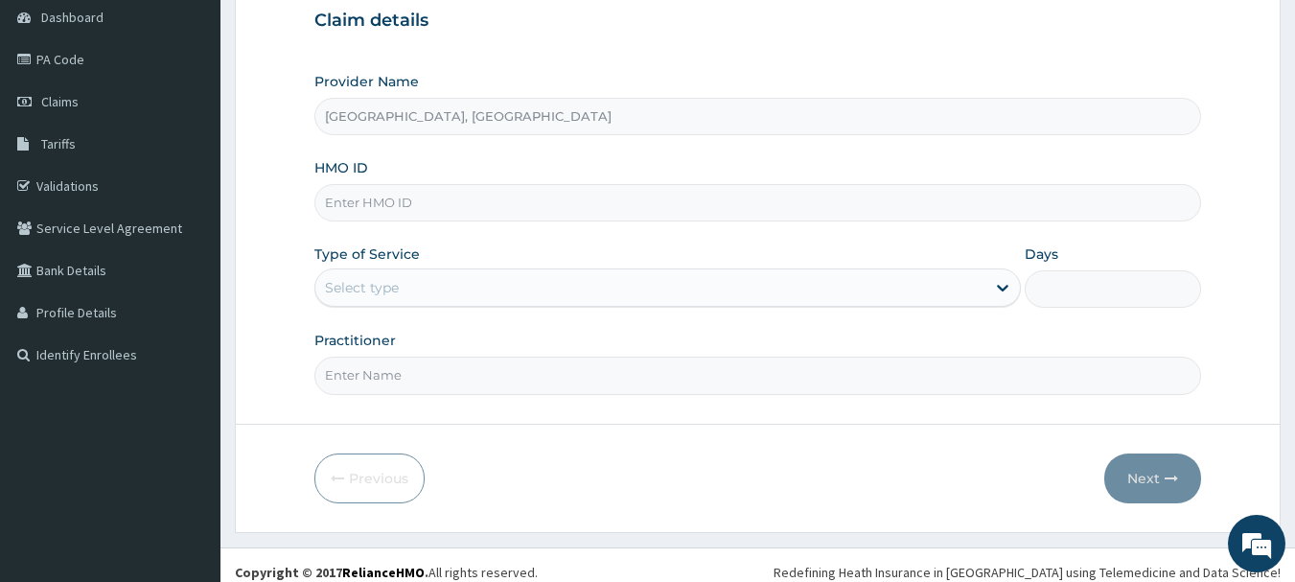
click at [469, 204] on input "HMO ID" at bounding box center [759, 202] width 888 height 37
type input "BHT/10505/A"
click at [395, 286] on div "Select type" at bounding box center [362, 287] width 74 height 19
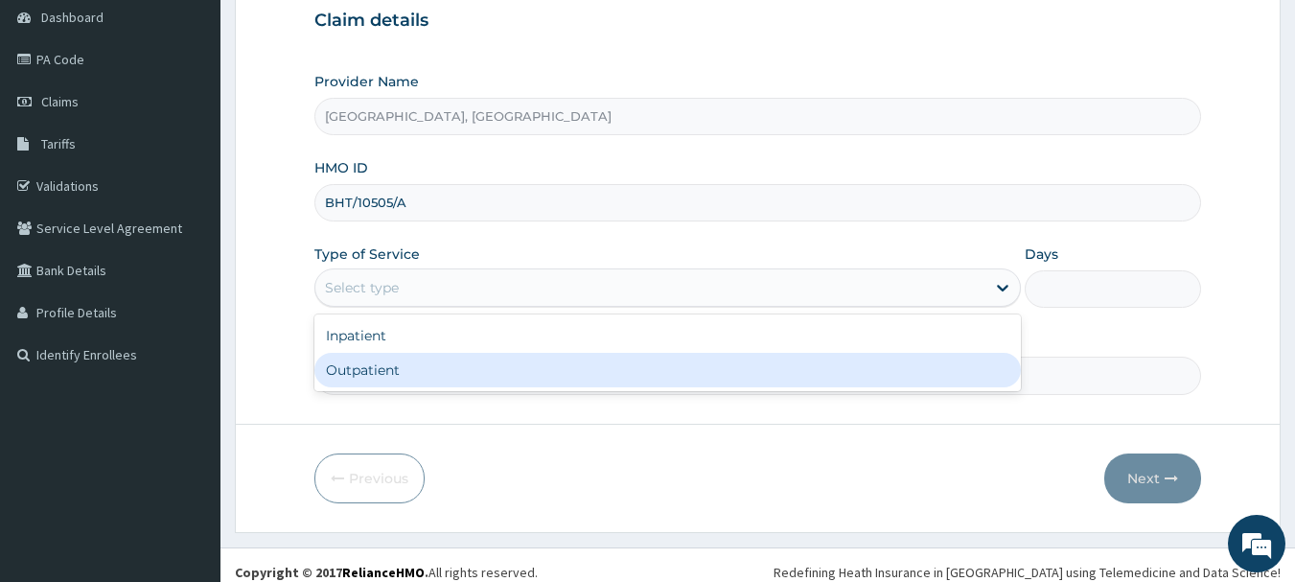
drag, startPoint x: 379, startPoint y: 372, endPoint x: 376, endPoint y: 384, distance: 11.9
click at [378, 372] on div "Outpatient" at bounding box center [668, 370] width 707 height 35
type input "1"
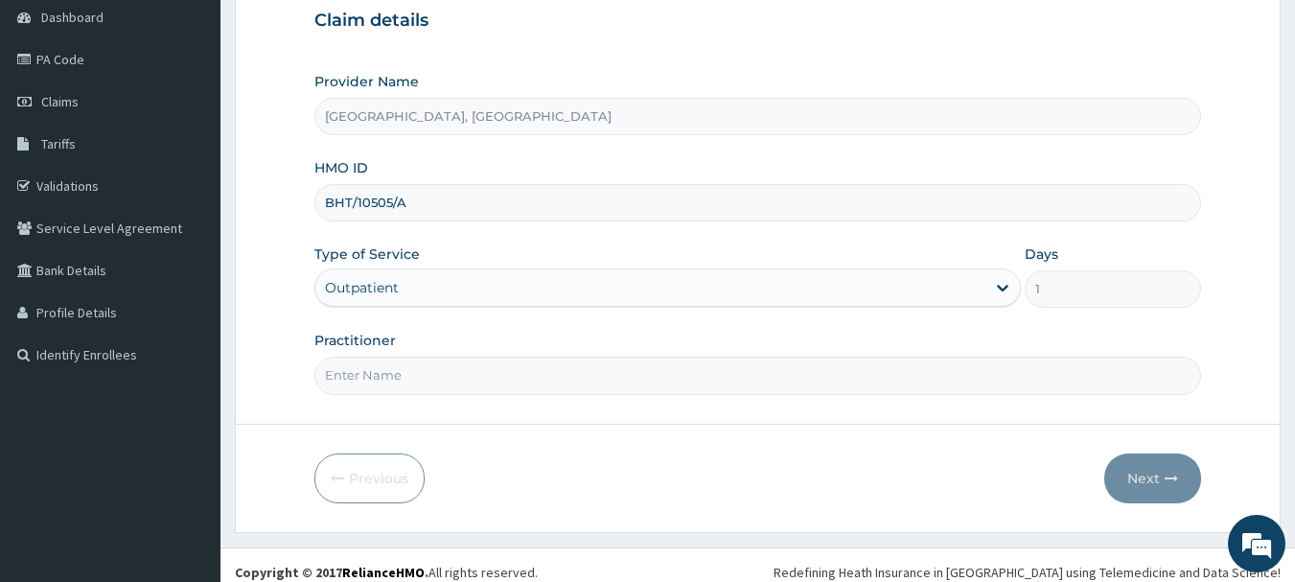
click at [405, 369] on input "Practitioner" at bounding box center [759, 375] width 888 height 37
type input "[PERSON_NAME]"
click at [1138, 488] on button "Next" at bounding box center [1153, 479] width 97 height 50
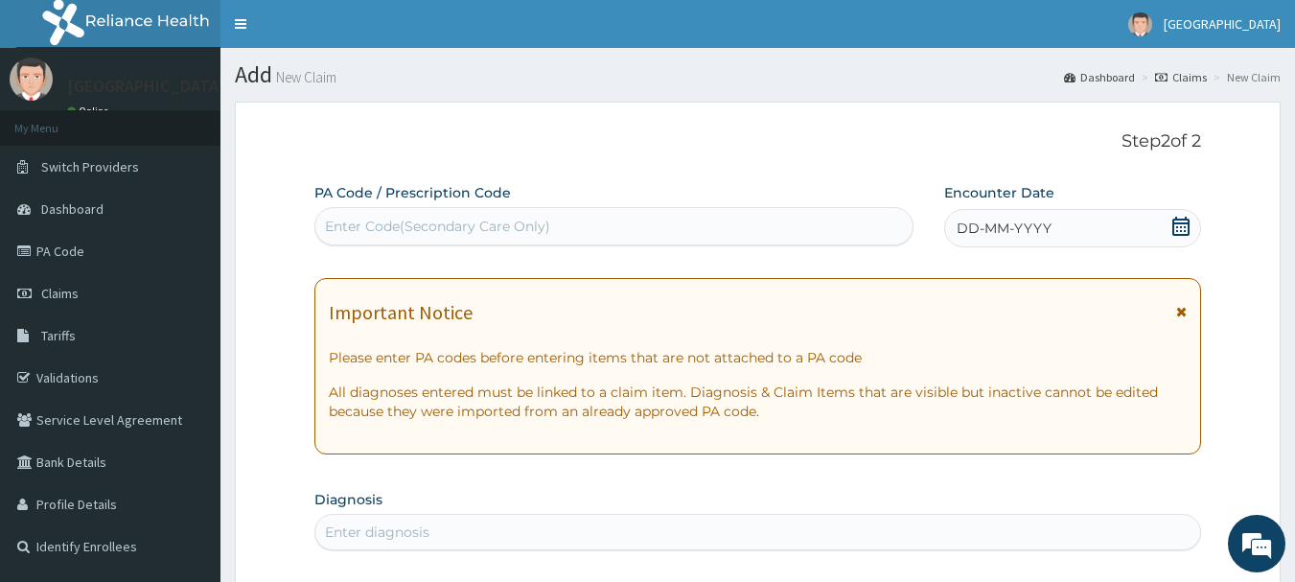
click at [609, 228] on div "Enter Code(Secondary Care Only)" at bounding box center [614, 226] width 598 height 31
type input "PA/F9FF3A"
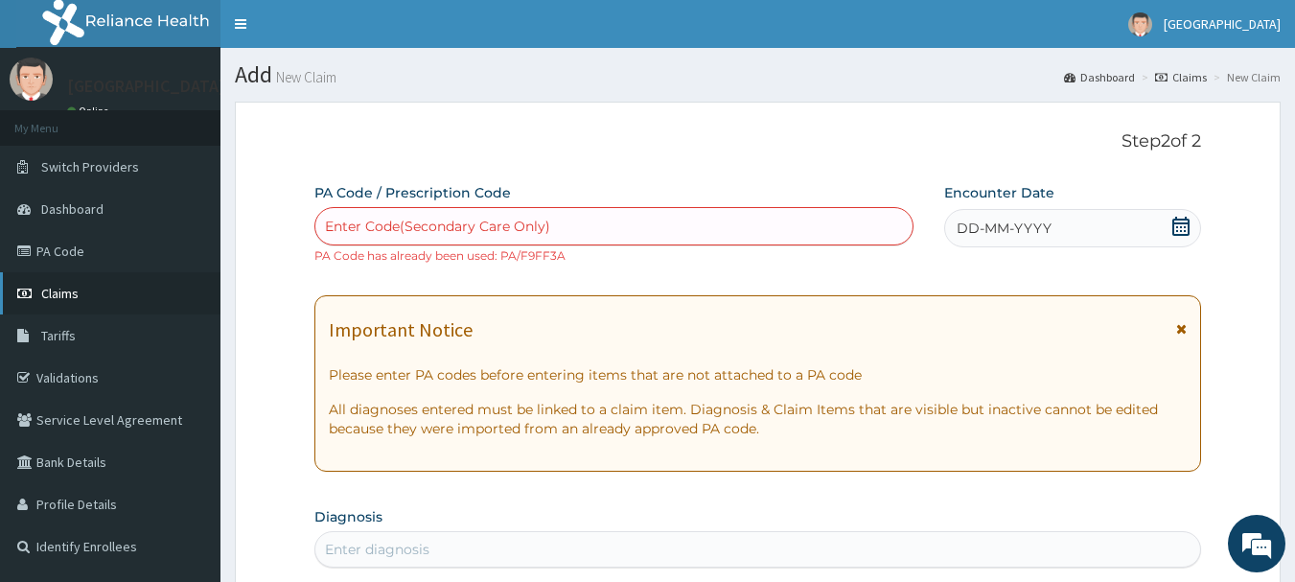
click at [66, 295] on span "Claims" at bounding box center [59, 293] width 37 height 17
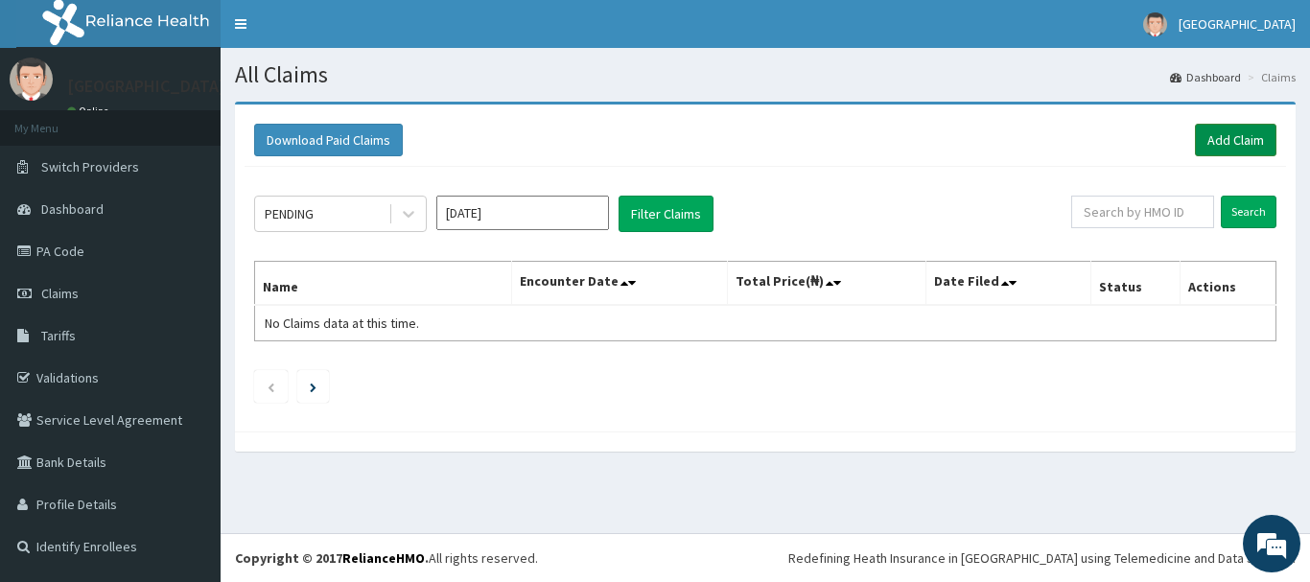
click at [1231, 130] on link "Add Claim" at bounding box center [1236, 140] width 82 height 33
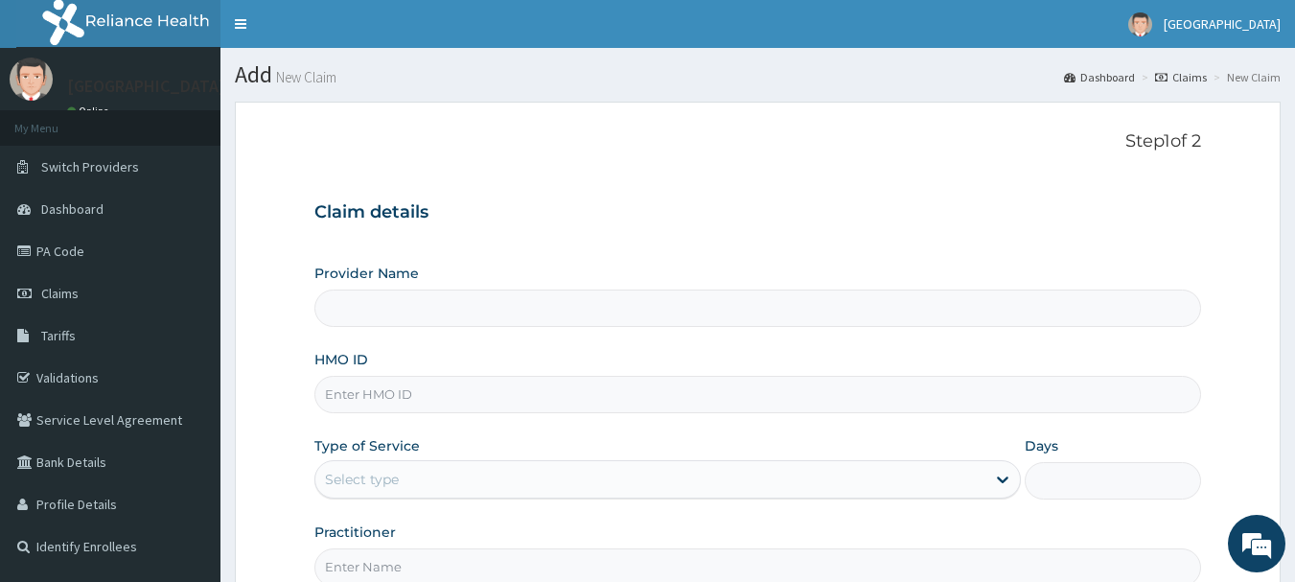
type input "[GEOGRAPHIC_DATA], [GEOGRAPHIC_DATA]"
click at [402, 394] on input "HMO ID" at bounding box center [759, 394] width 888 height 37
type input "1"
type input "IOD/10091/E"
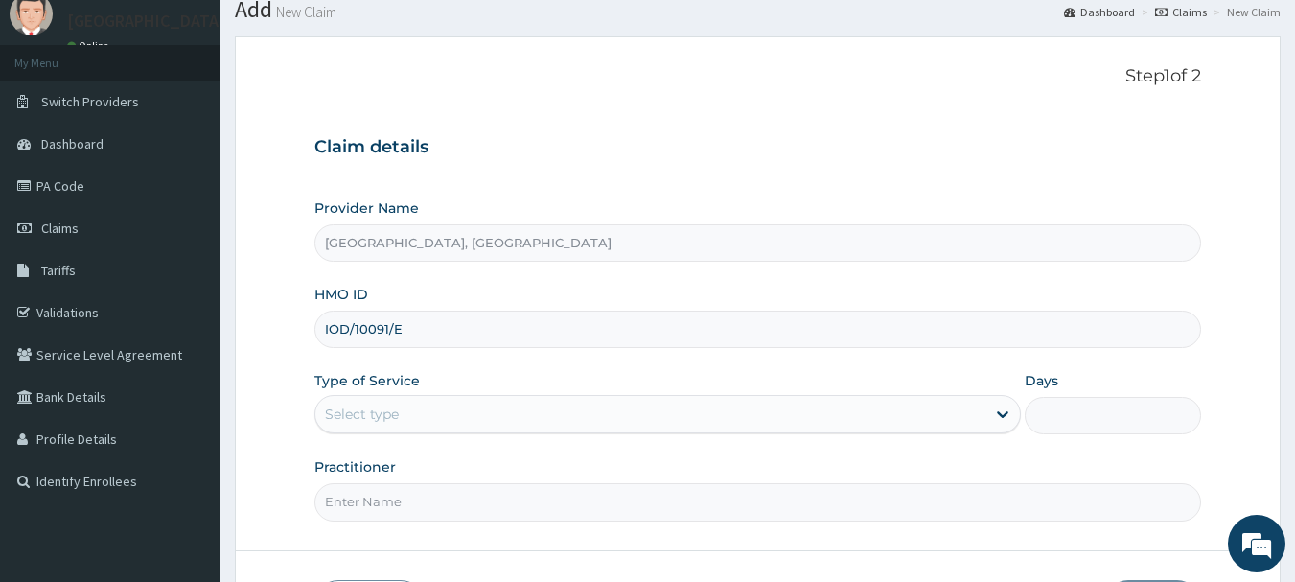
scroll to position [96, 0]
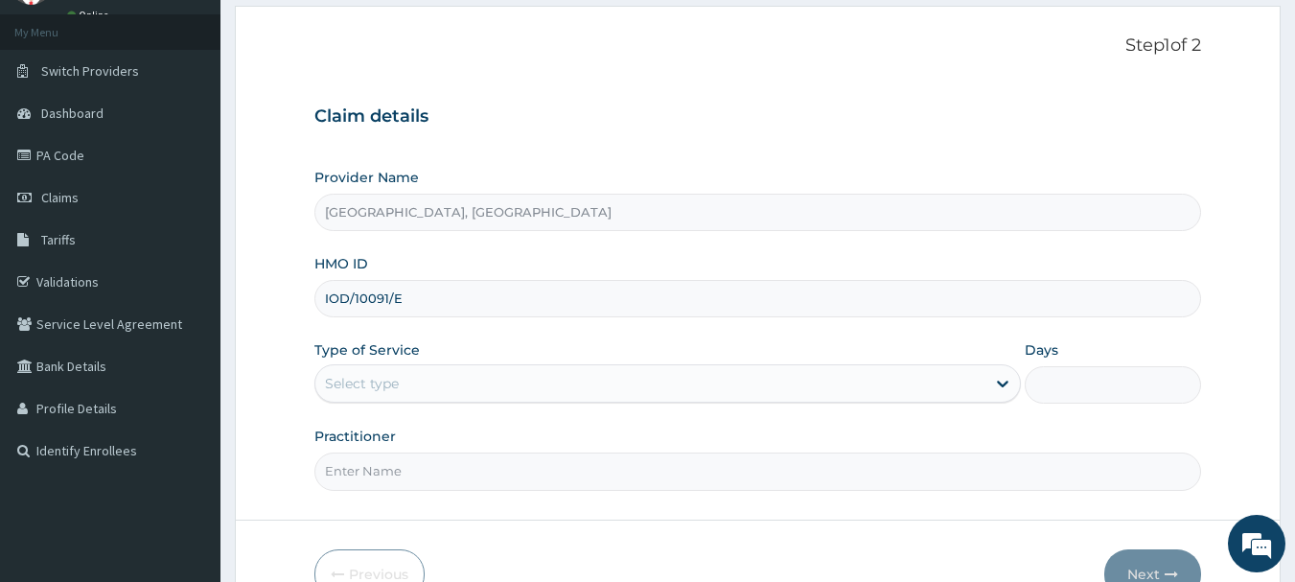
click at [443, 385] on div "Select type" at bounding box center [650, 383] width 670 height 31
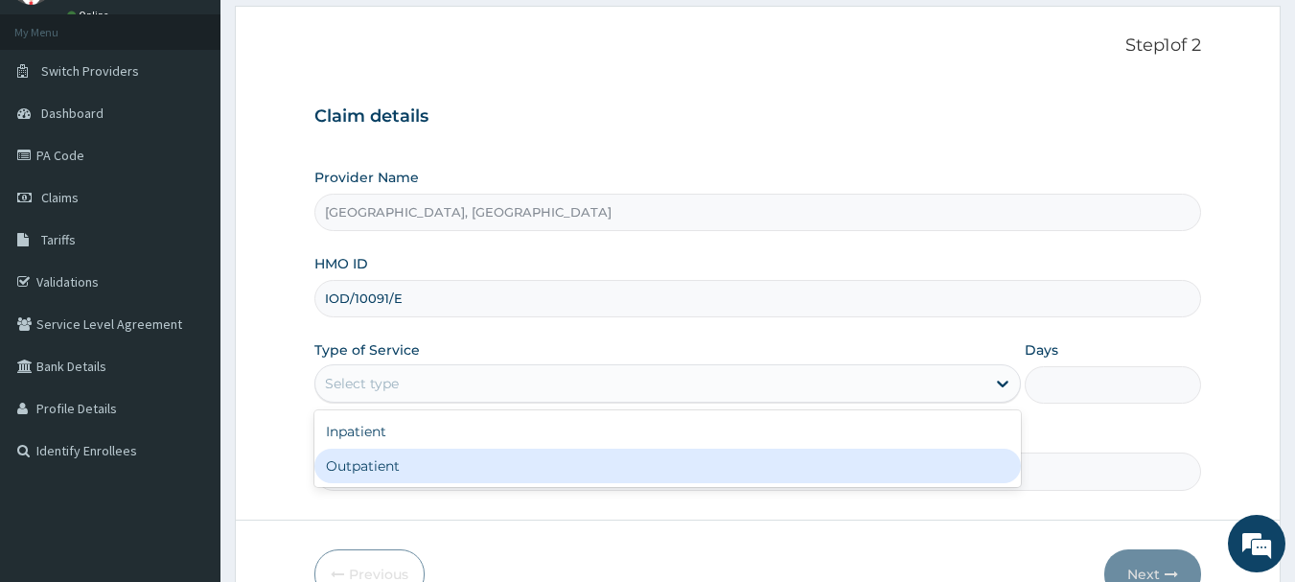
click at [373, 461] on div "Outpatient" at bounding box center [668, 466] width 707 height 35
type input "1"
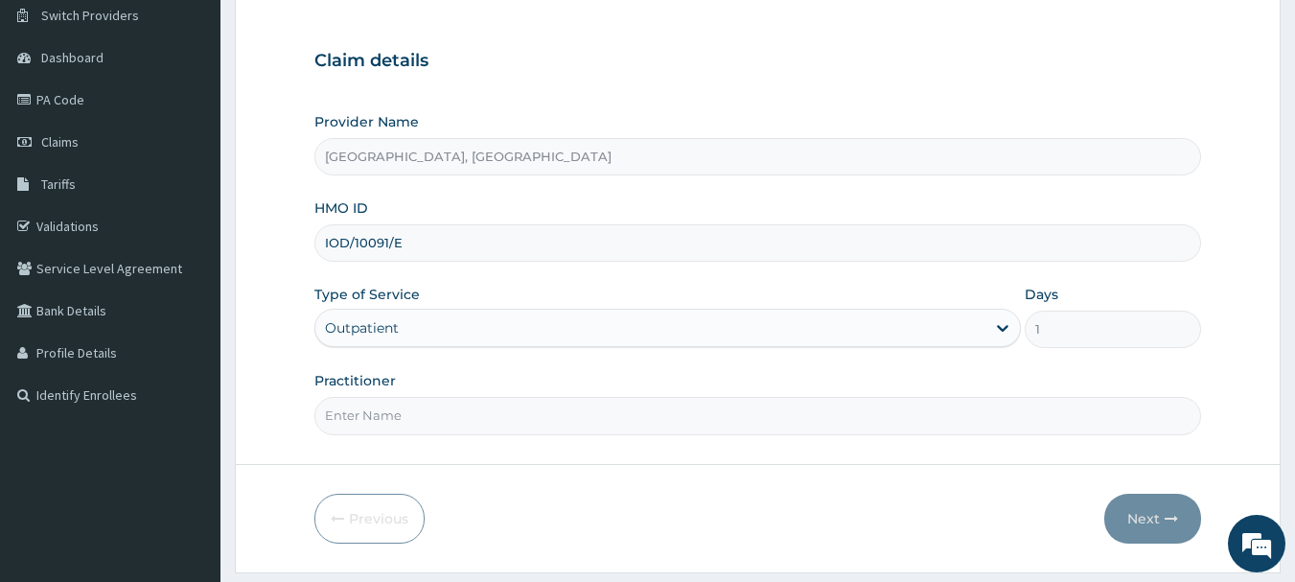
scroll to position [206, 0]
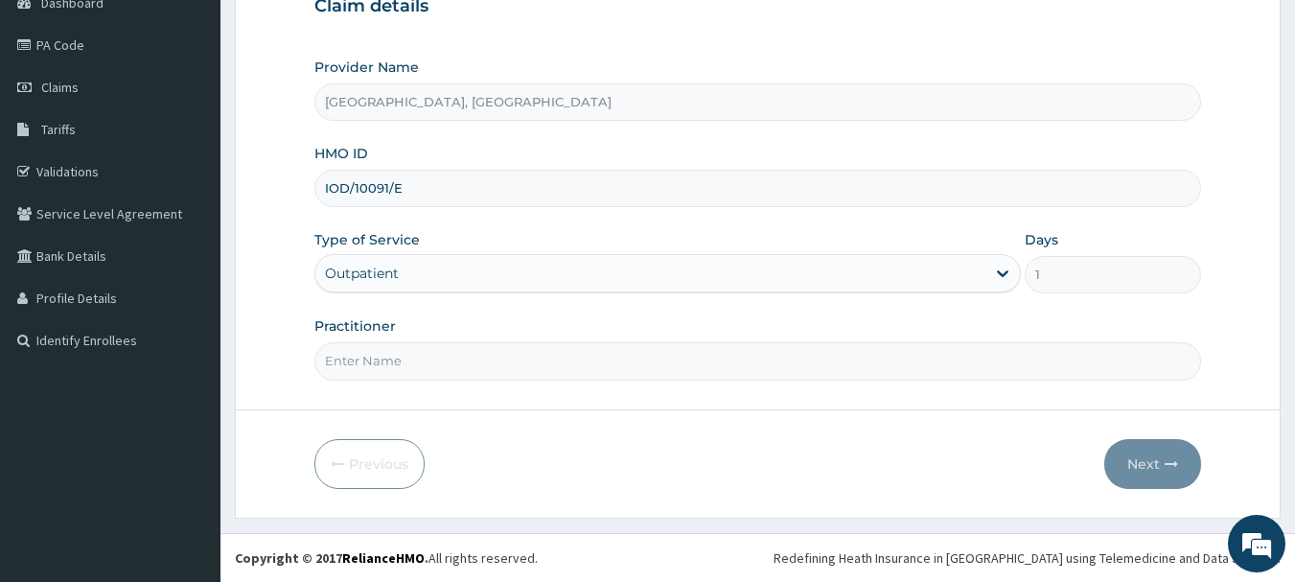
click at [449, 370] on input "Practitioner" at bounding box center [759, 360] width 888 height 37
type input "[PERSON_NAME]"
click at [1163, 471] on button "Next" at bounding box center [1153, 464] width 97 height 50
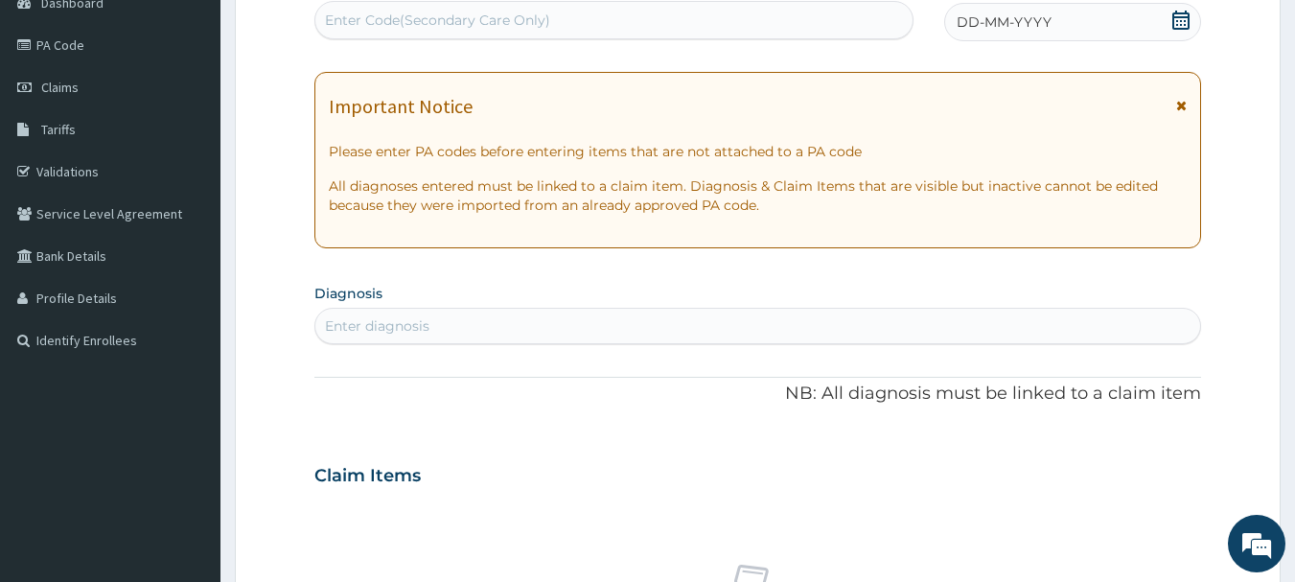
click at [1013, 30] on span "DD-MM-YYYY" at bounding box center [1004, 21] width 95 height 19
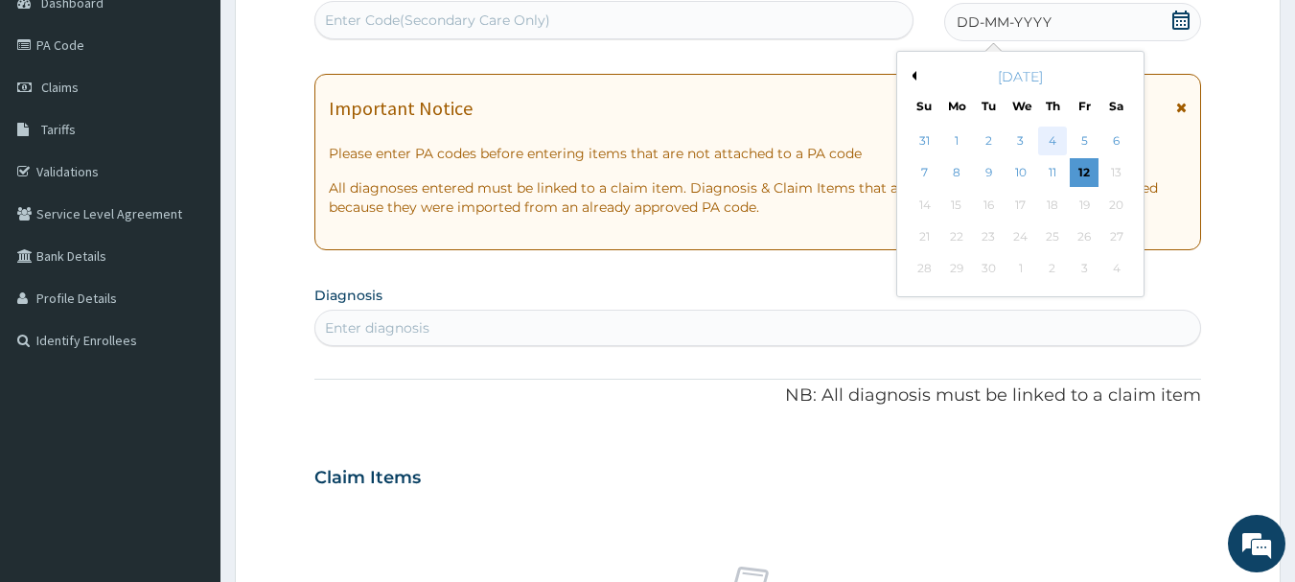
click at [1049, 141] on div "4" at bounding box center [1053, 141] width 29 height 29
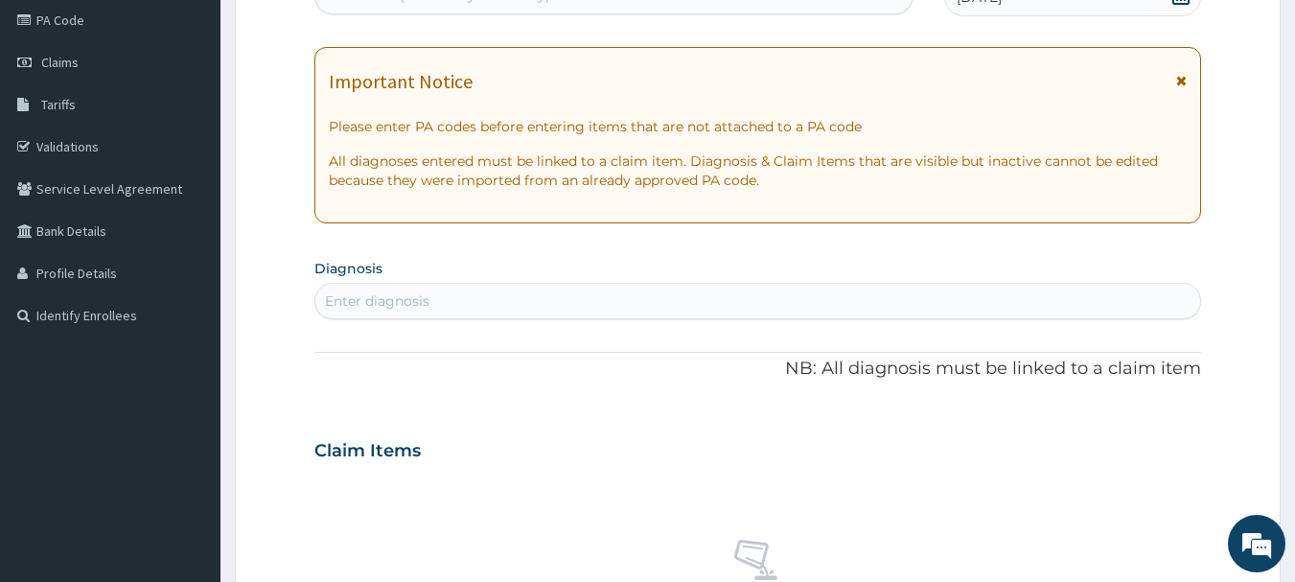
scroll to position [398, 0]
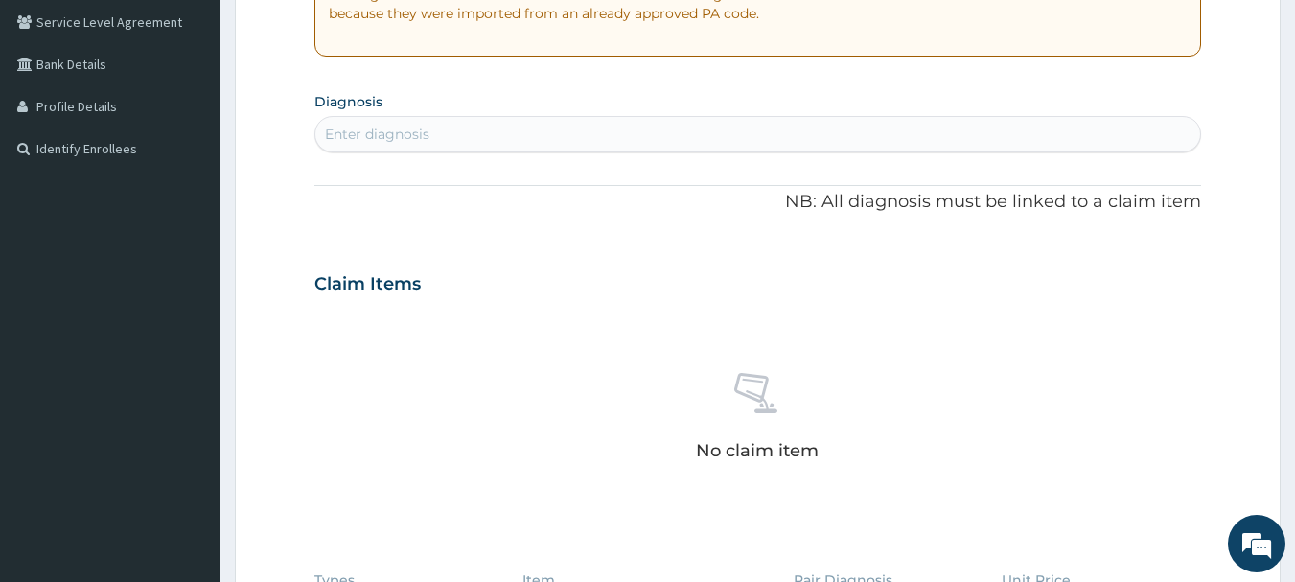
click at [455, 126] on div "Enter diagnosis" at bounding box center [758, 134] width 886 height 31
type input "UPPER RES"
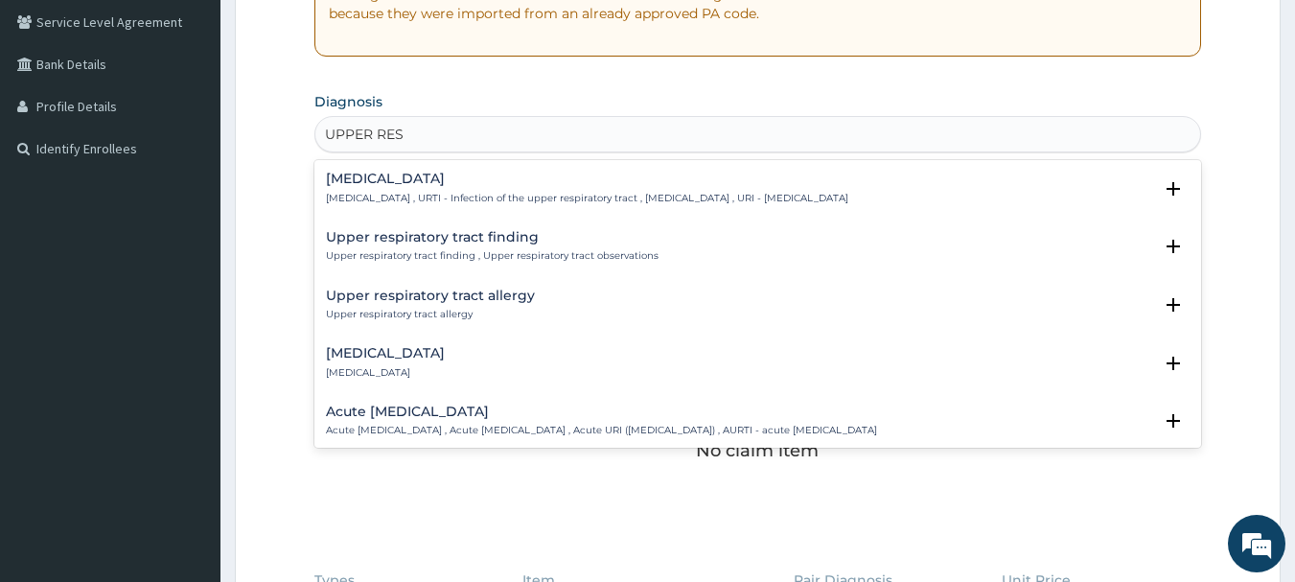
click at [415, 175] on h4 "[MEDICAL_DATA]" at bounding box center [587, 179] width 523 height 14
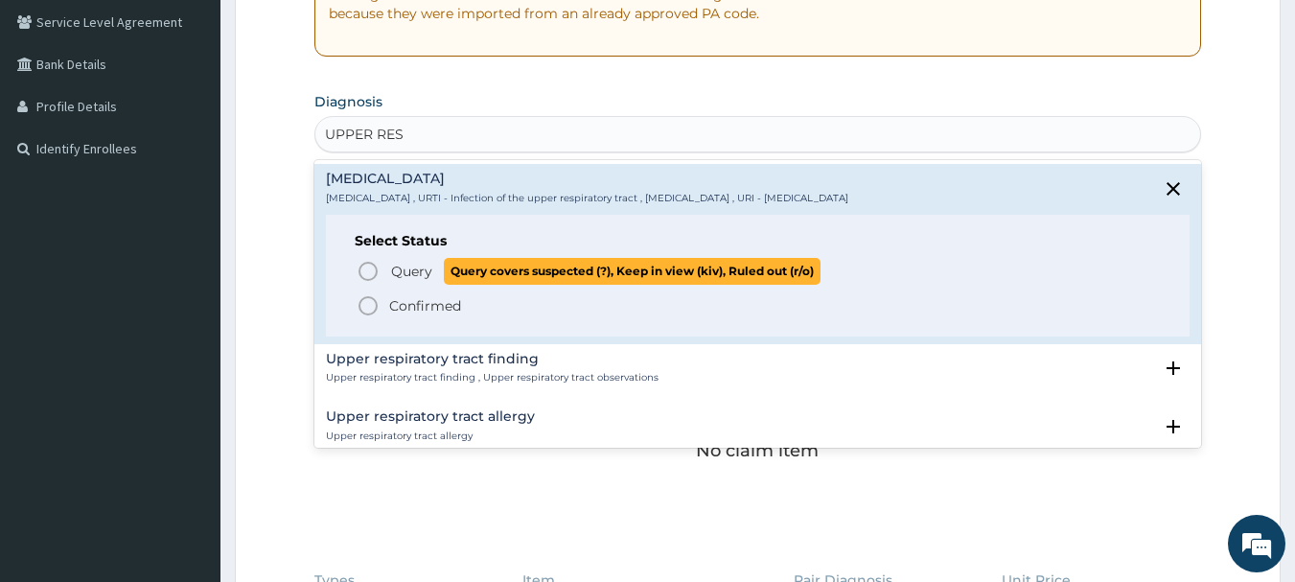
click at [418, 271] on span "Query" at bounding box center [411, 271] width 41 height 19
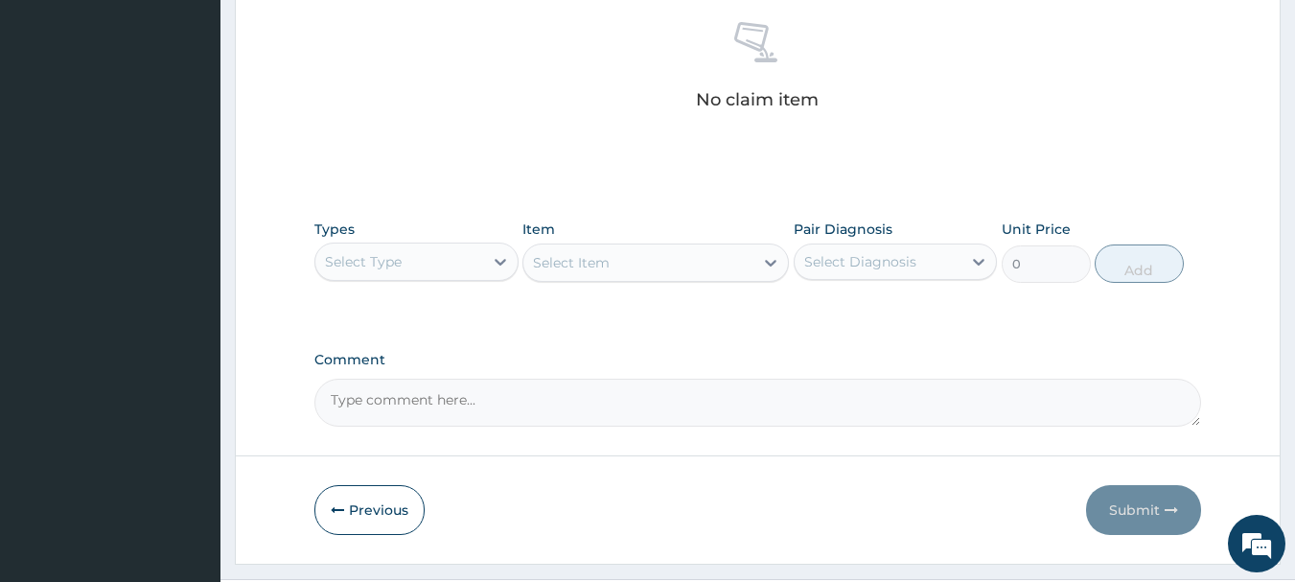
scroll to position [801, 0]
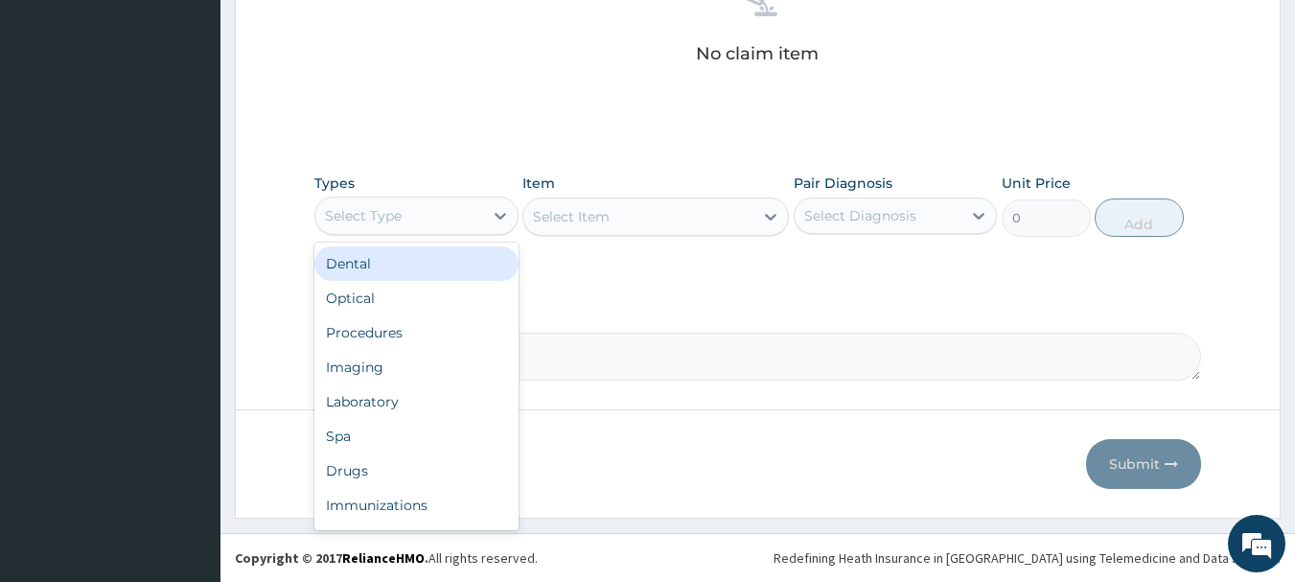
click at [459, 197] on div "Select Type" at bounding box center [417, 216] width 204 height 38
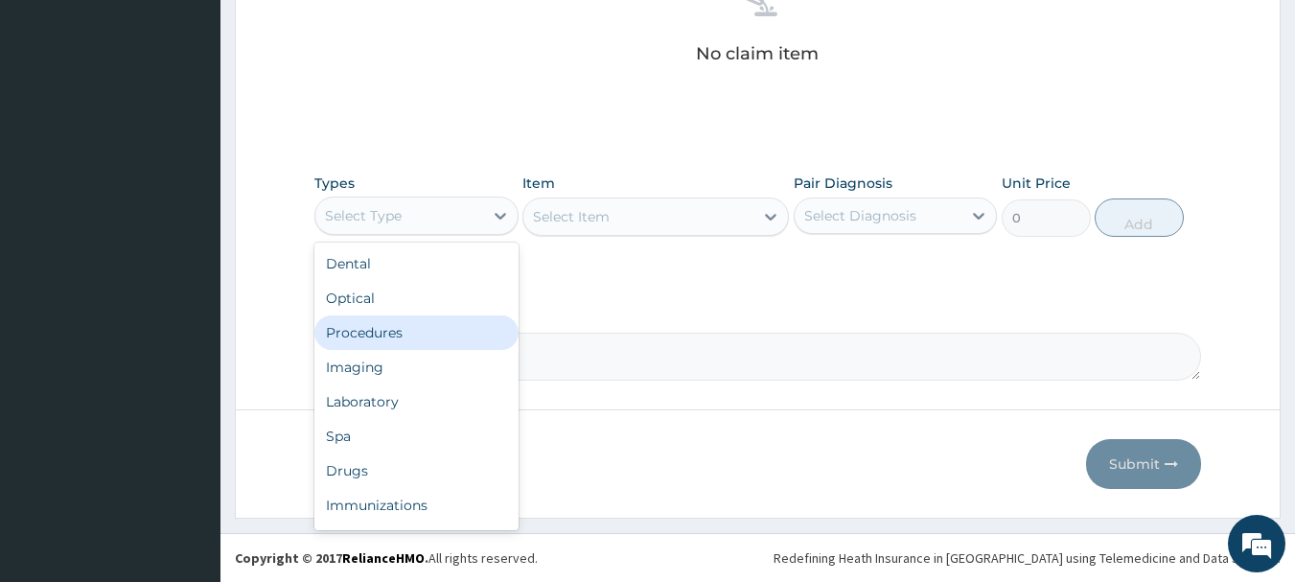
click at [355, 335] on div "Procedures" at bounding box center [417, 332] width 204 height 35
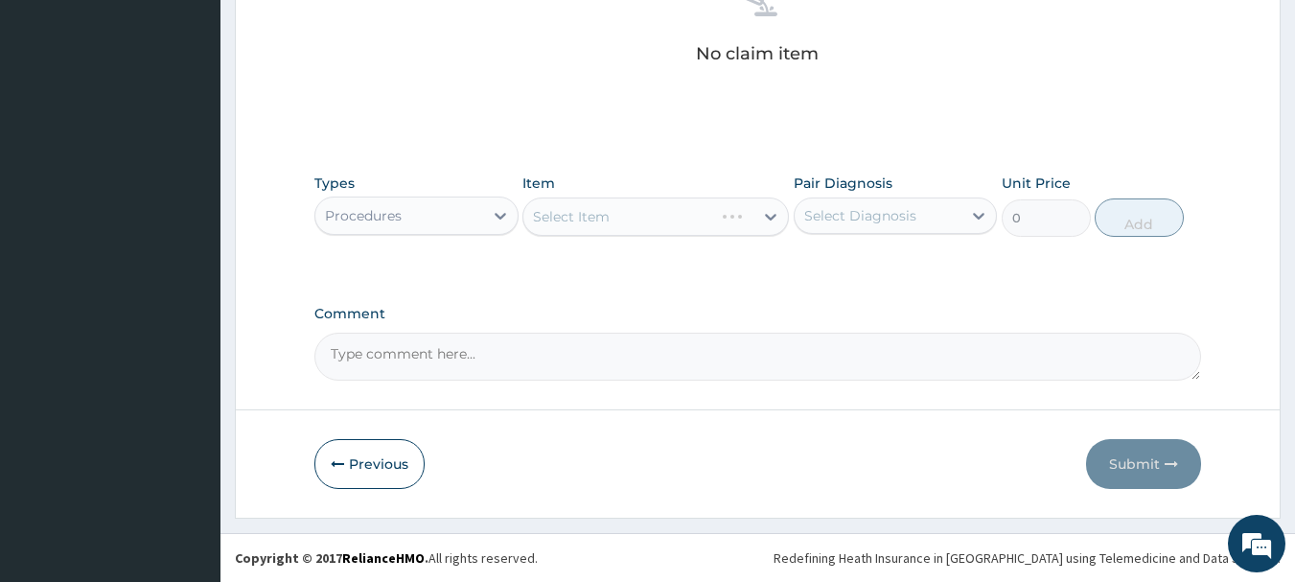
click at [574, 220] on div "Select Item" at bounding box center [656, 217] width 267 height 38
click at [554, 217] on div "Select Item" at bounding box center [571, 216] width 77 height 19
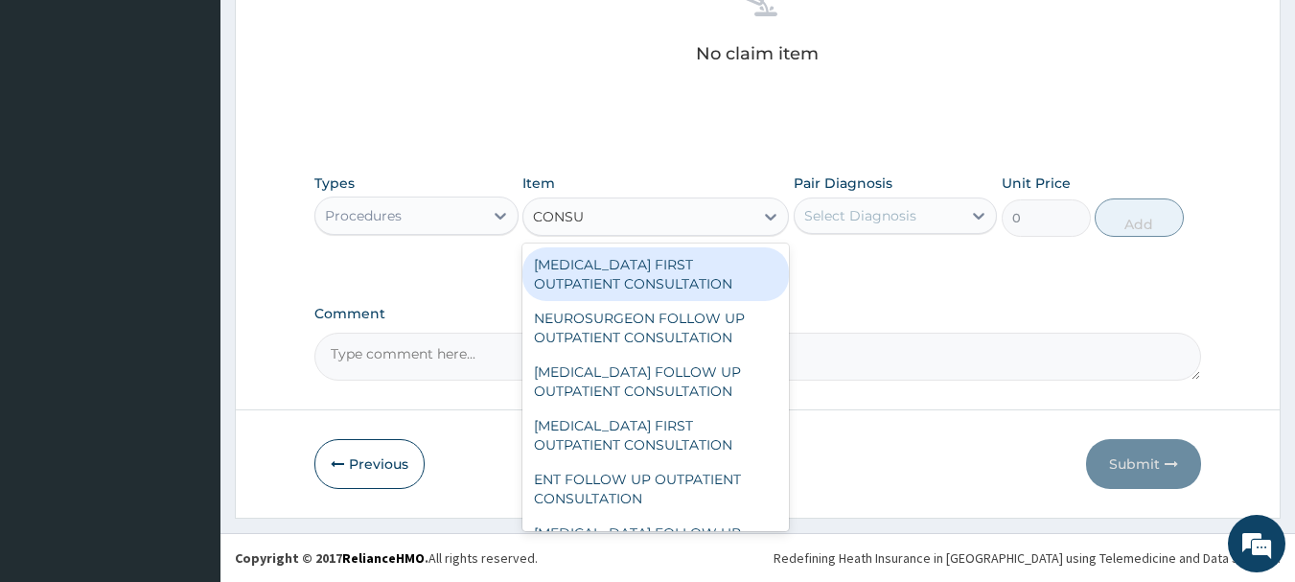
type input "CONSUL"
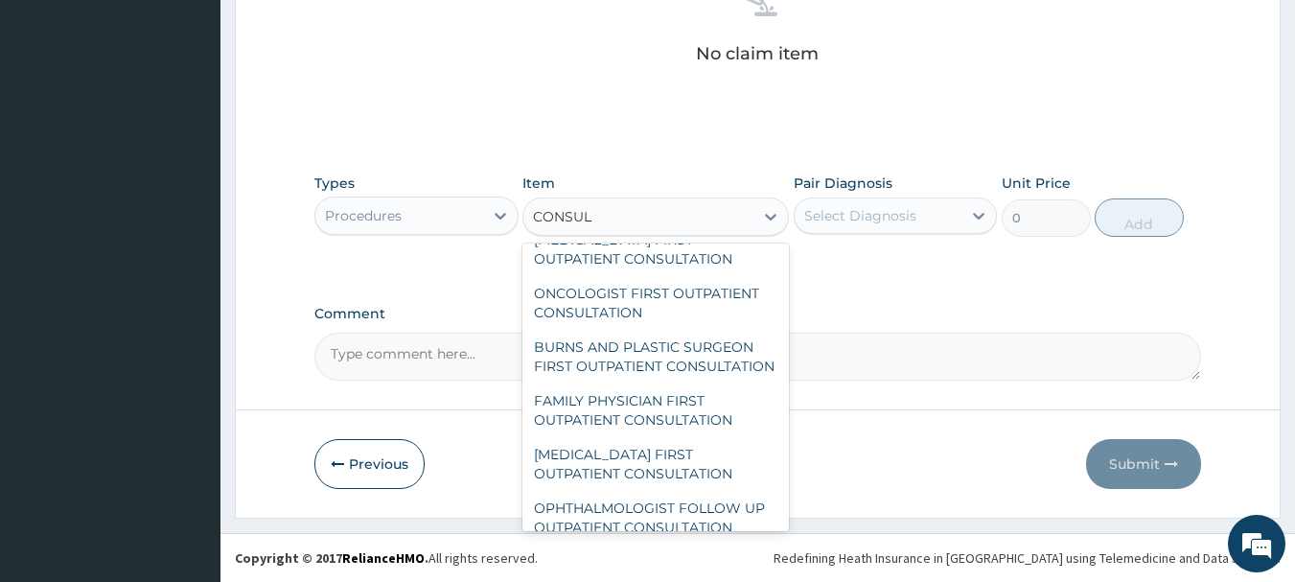
scroll to position [3061, 0]
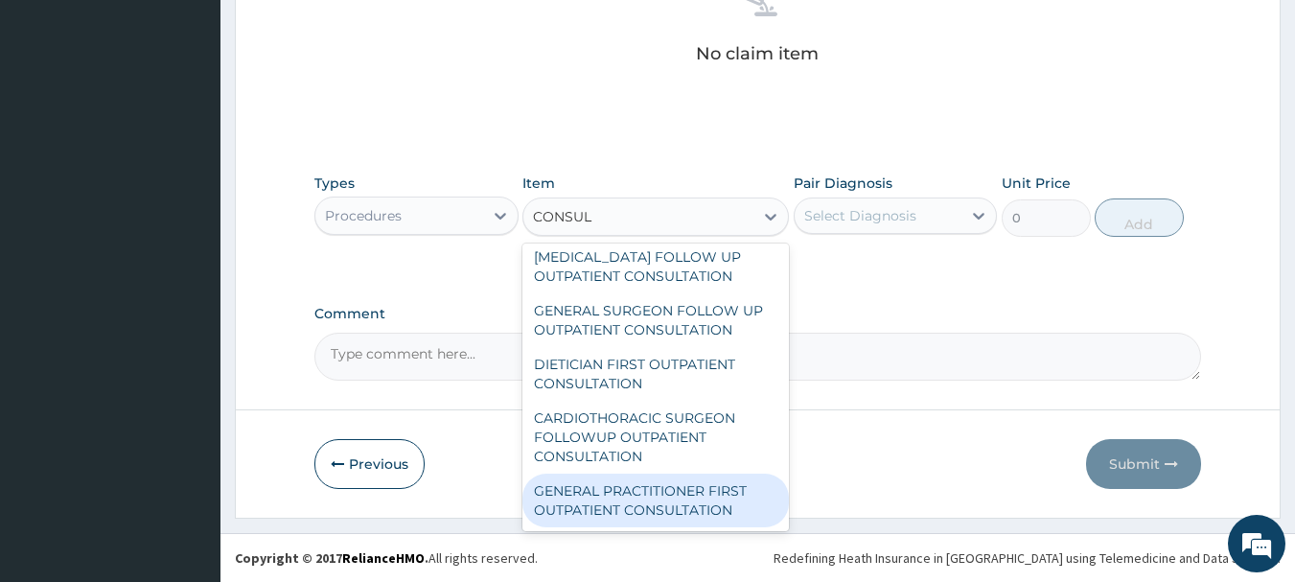
click at [700, 496] on div "GENERAL PRACTITIONER FIRST OUTPATIENT CONSULTATION" at bounding box center [656, 501] width 267 height 54
type input "3750"
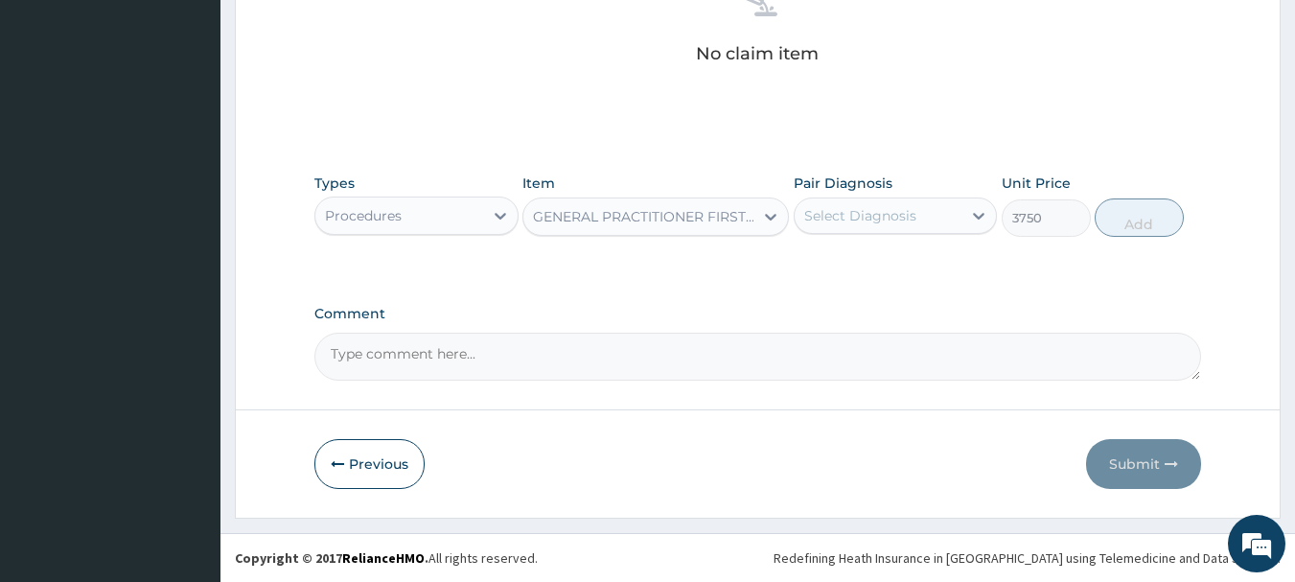
click at [868, 210] on div "Select Diagnosis" at bounding box center [861, 215] width 112 height 19
click at [861, 258] on label "[MEDICAL_DATA]" at bounding box center [885, 262] width 119 height 19
checkbox input "true"
click at [1124, 220] on button "Add" at bounding box center [1139, 217] width 89 height 38
type input "0"
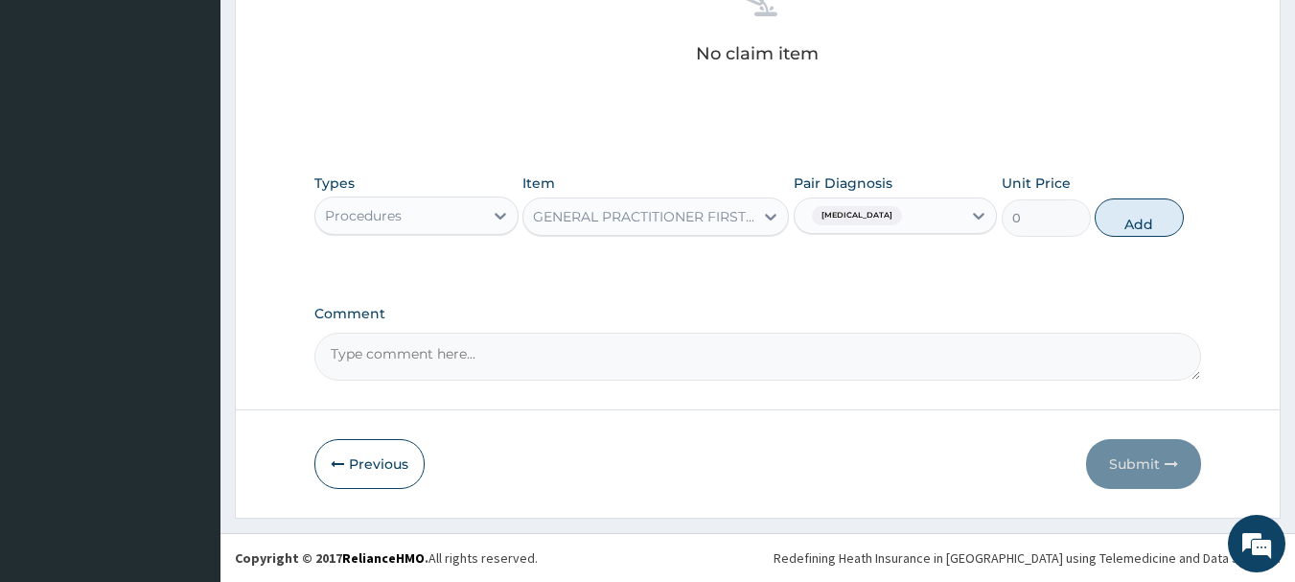
scroll to position [735, 0]
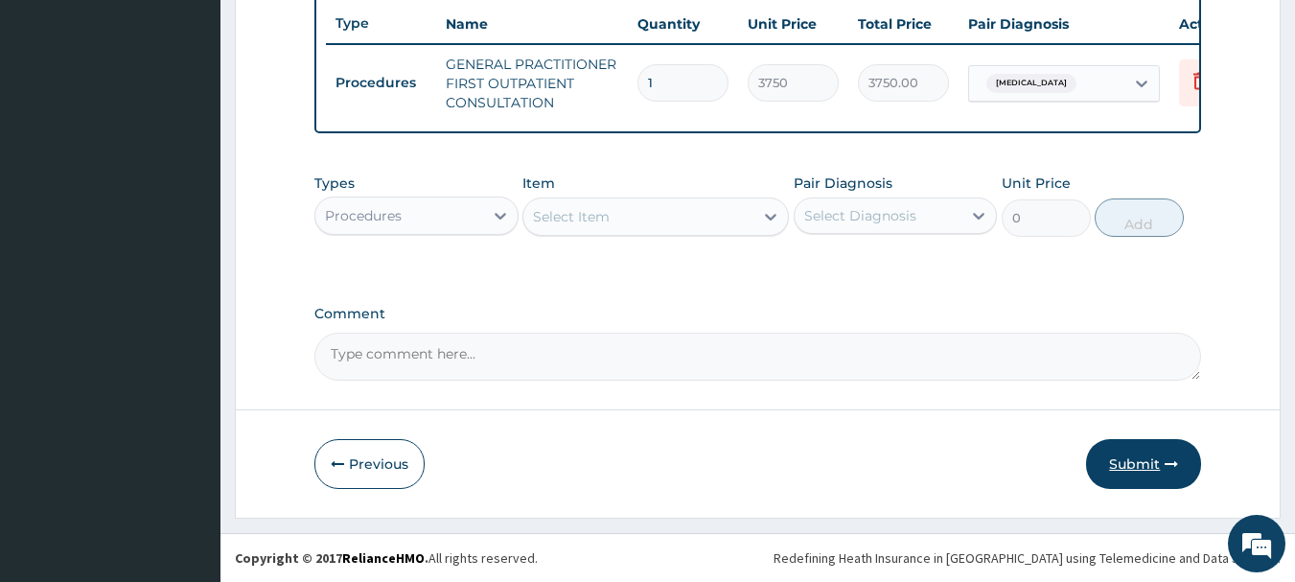
click at [1132, 476] on button "Submit" at bounding box center [1143, 464] width 115 height 50
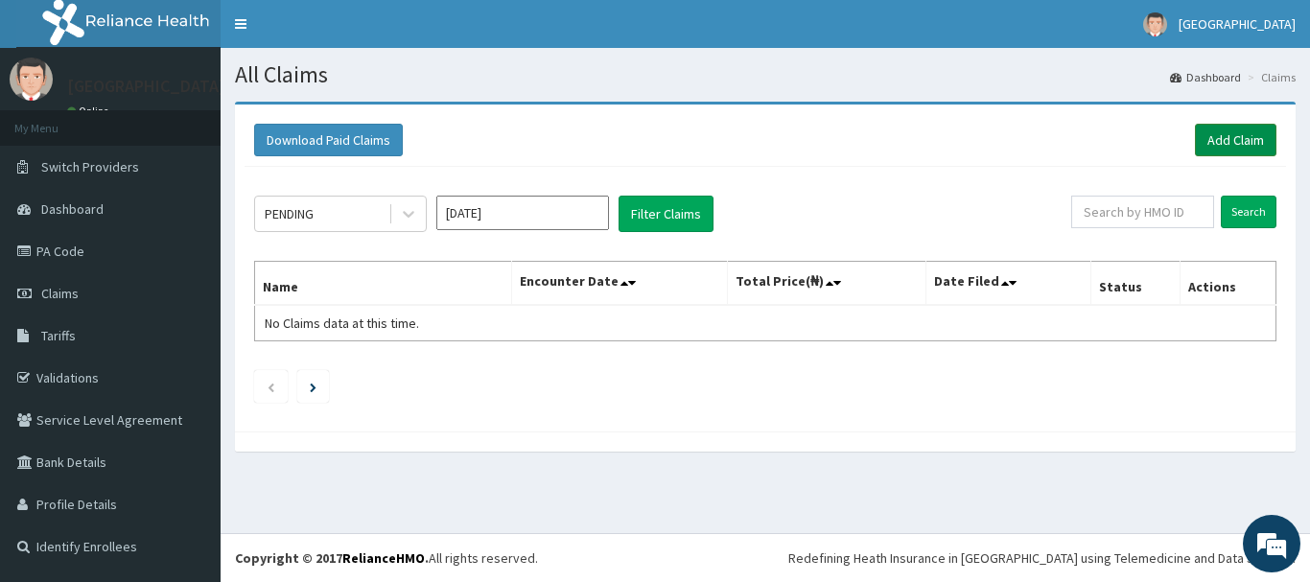
click at [1225, 136] on link "Add Claim" at bounding box center [1236, 140] width 82 height 33
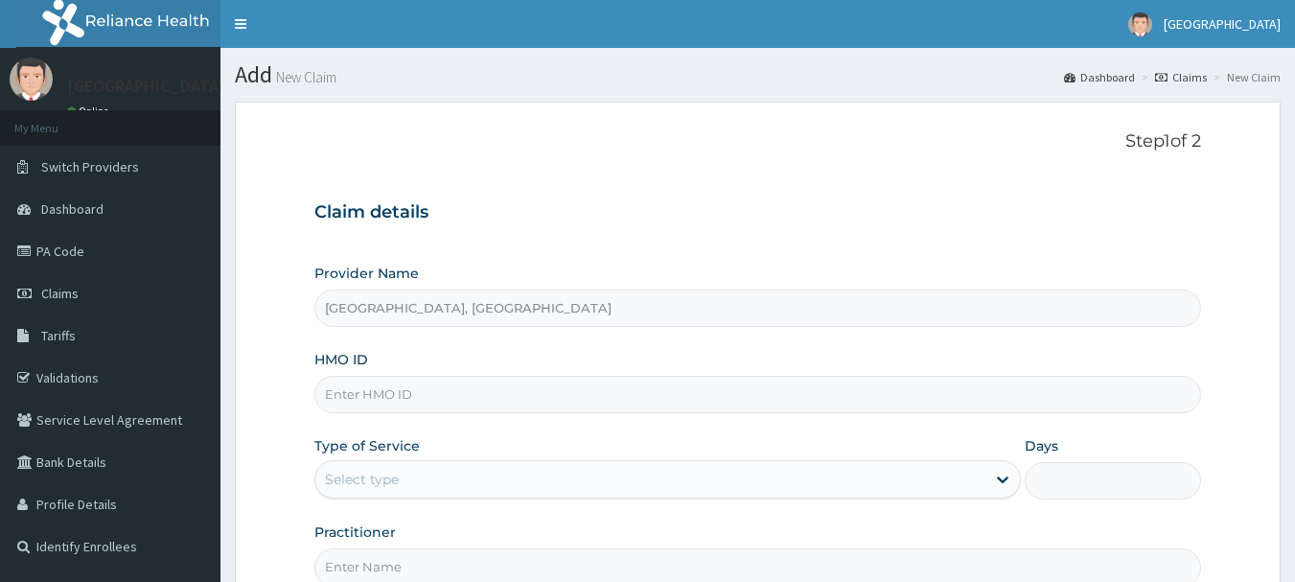
type input "[GEOGRAPHIC_DATA], [GEOGRAPHIC_DATA]"
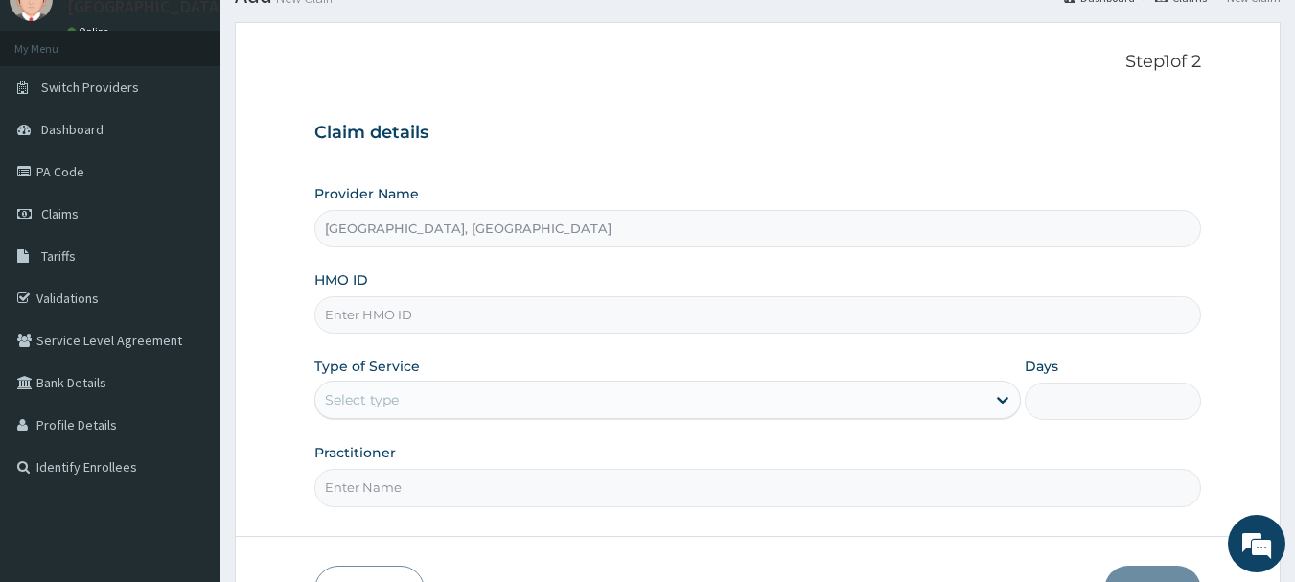
scroll to position [96, 0]
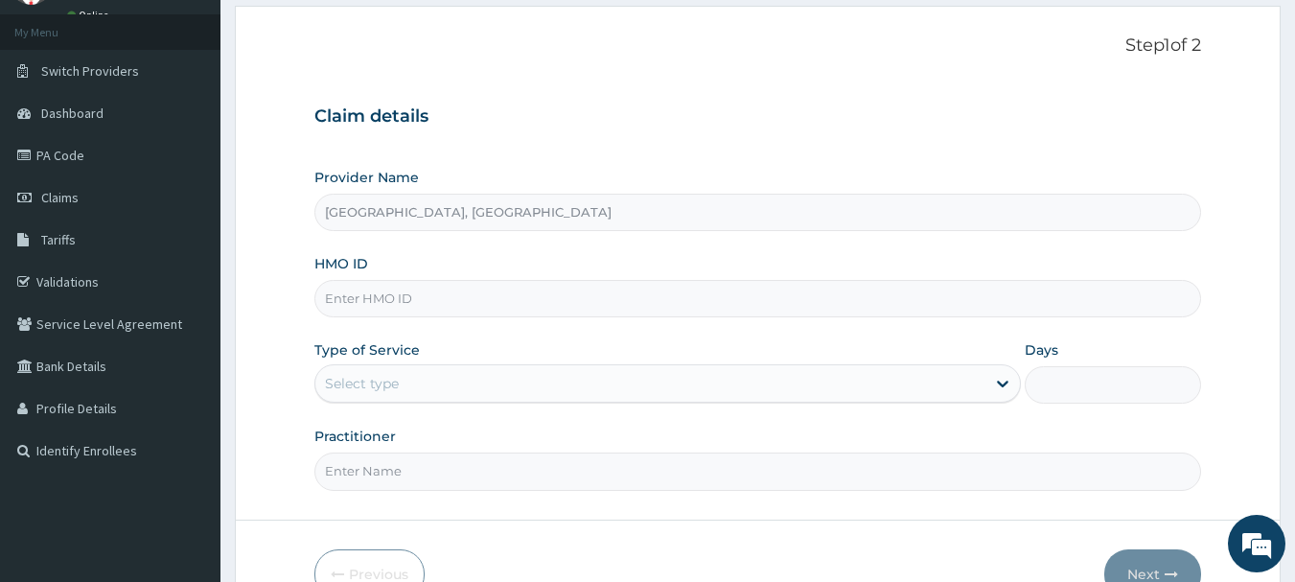
click at [421, 296] on input "HMO ID" at bounding box center [759, 298] width 888 height 37
type input "GCS/10088/B"
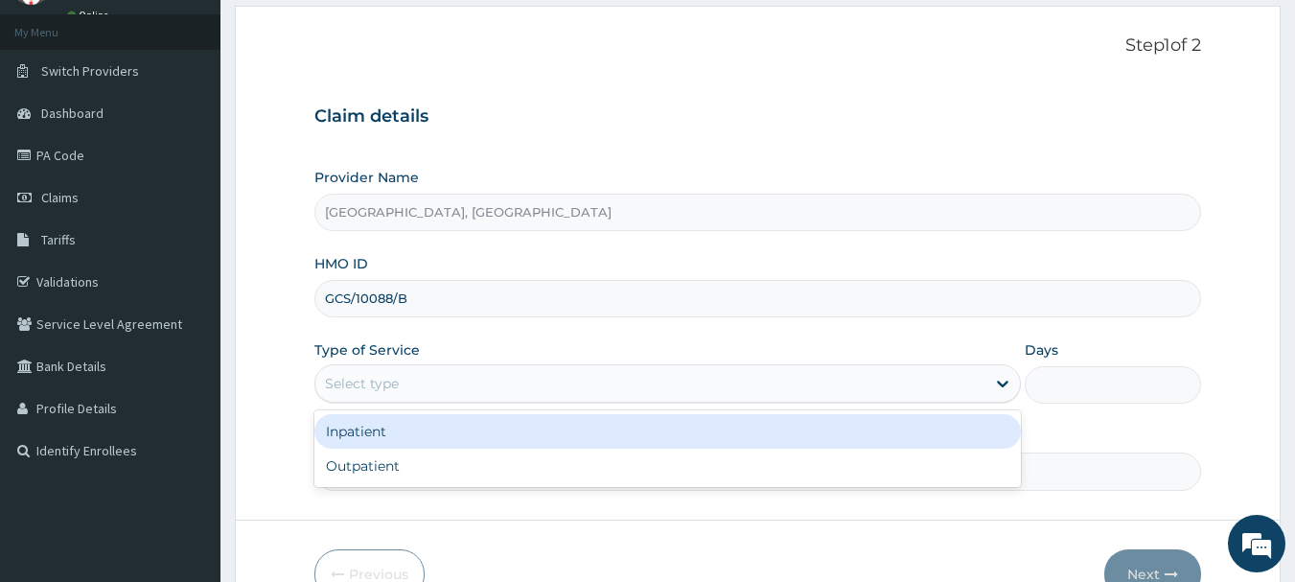
click at [414, 378] on div "Select type" at bounding box center [650, 383] width 670 height 31
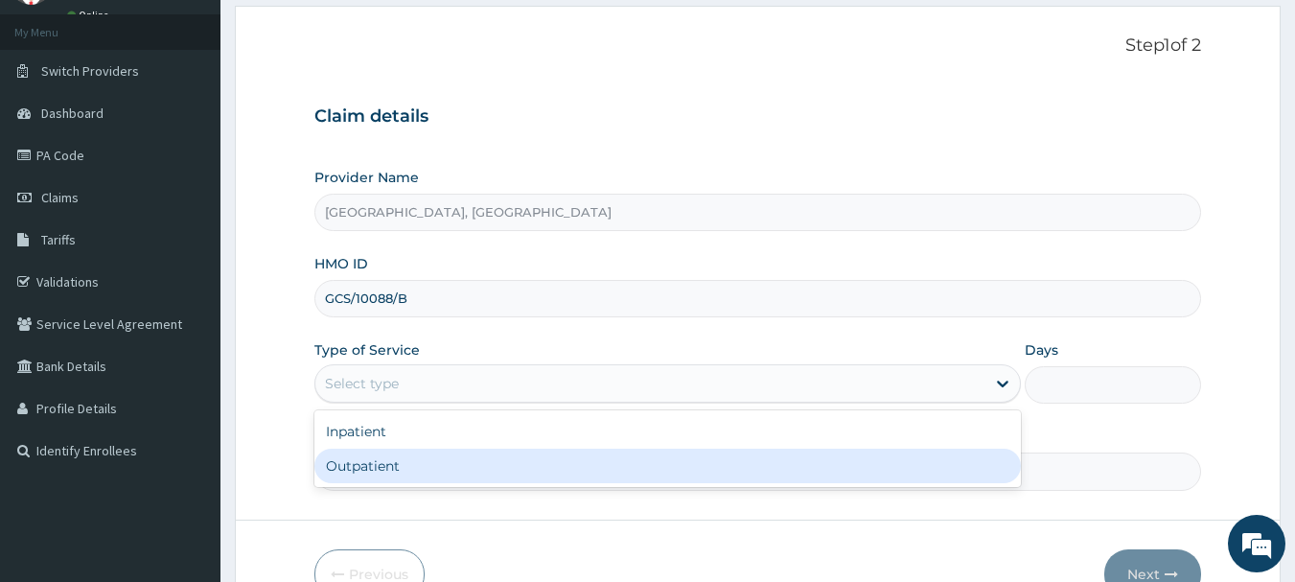
click at [389, 463] on div "Outpatient" at bounding box center [668, 466] width 707 height 35
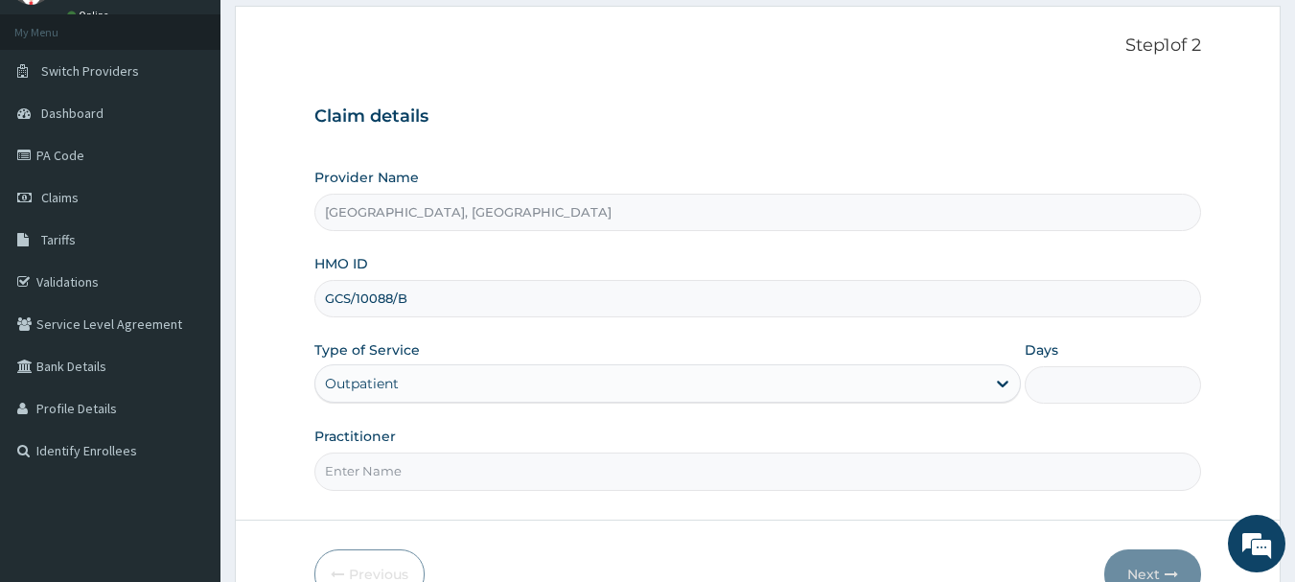
type input "1"
click at [382, 473] on input "Practitioner" at bounding box center [759, 471] width 888 height 37
type input "[PERSON_NAME]"
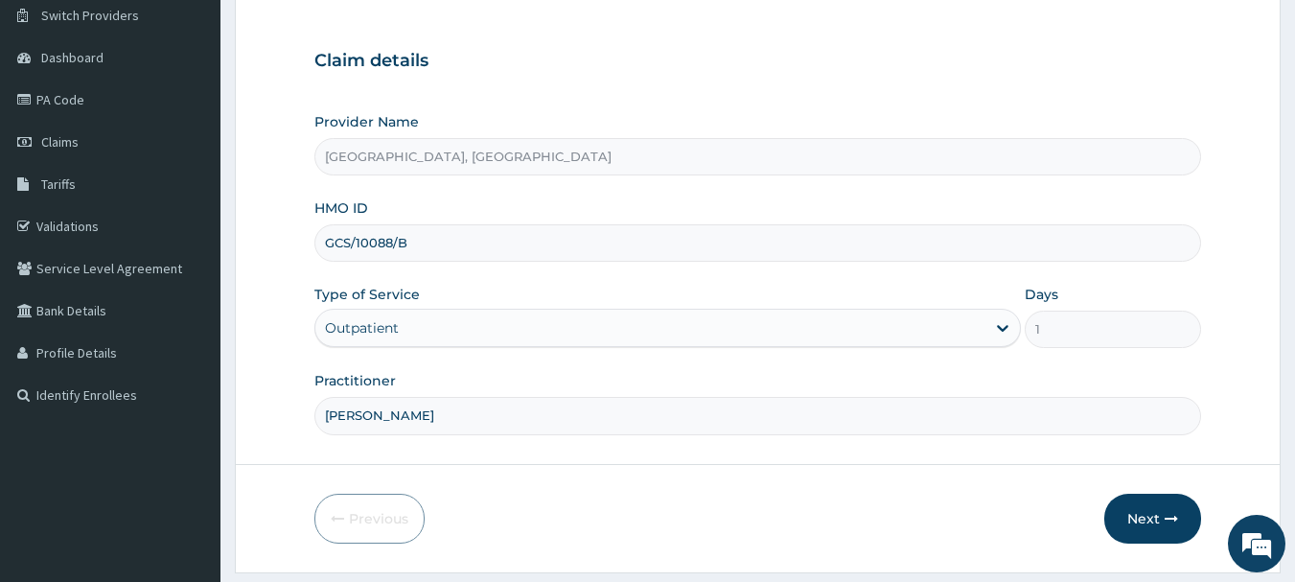
scroll to position [206, 0]
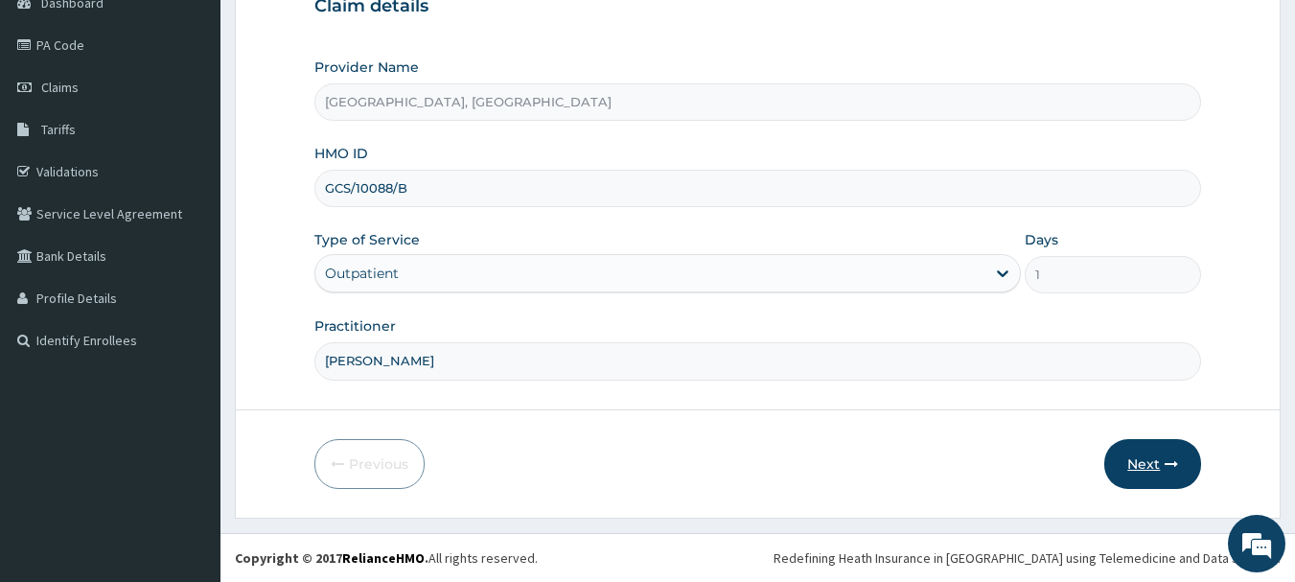
click at [1144, 469] on button "Next" at bounding box center [1153, 464] width 97 height 50
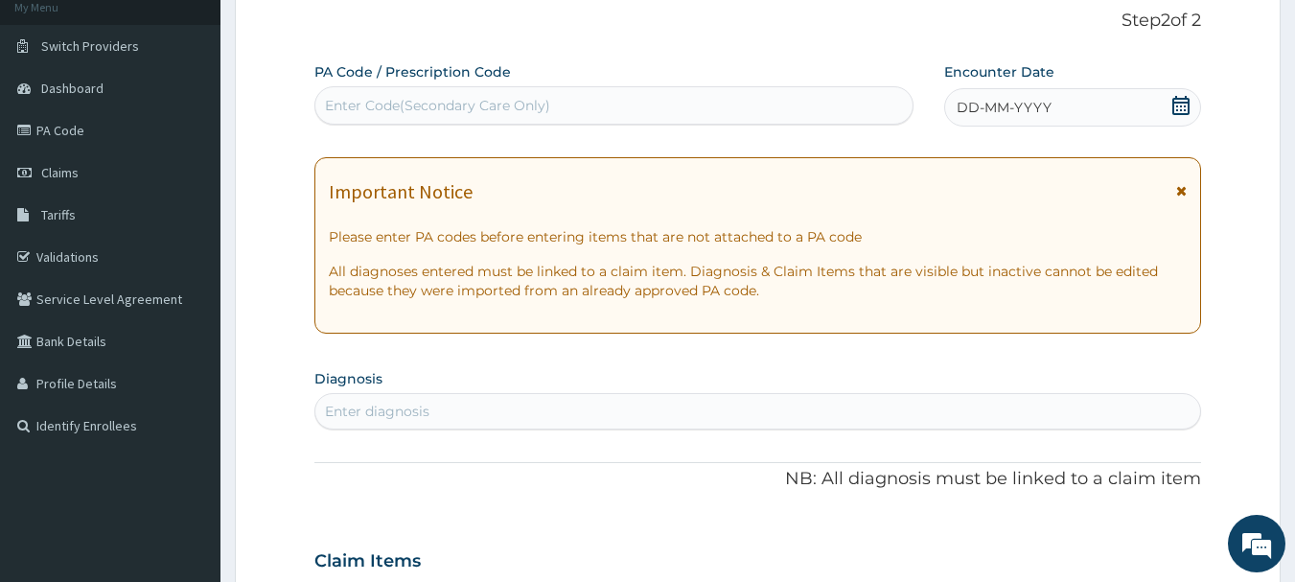
scroll to position [110, 0]
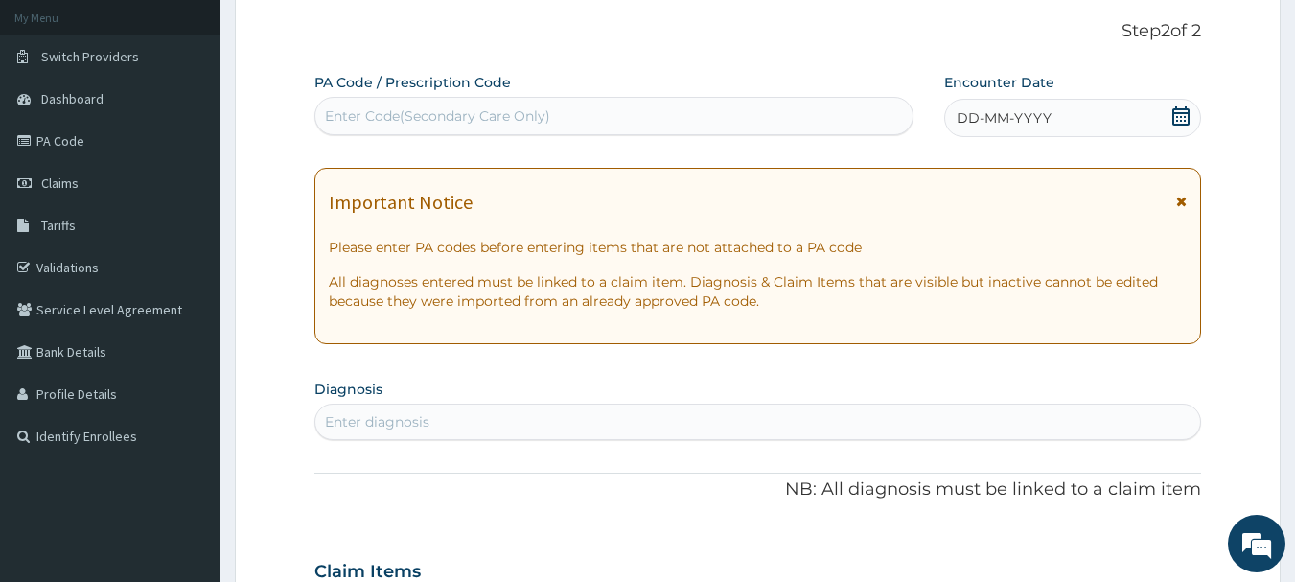
click at [665, 112] on div "Enter Code(Secondary Care Only)" at bounding box center [614, 116] width 598 height 31
click at [997, 124] on span "DD-MM-YYYY" at bounding box center [1004, 117] width 95 height 19
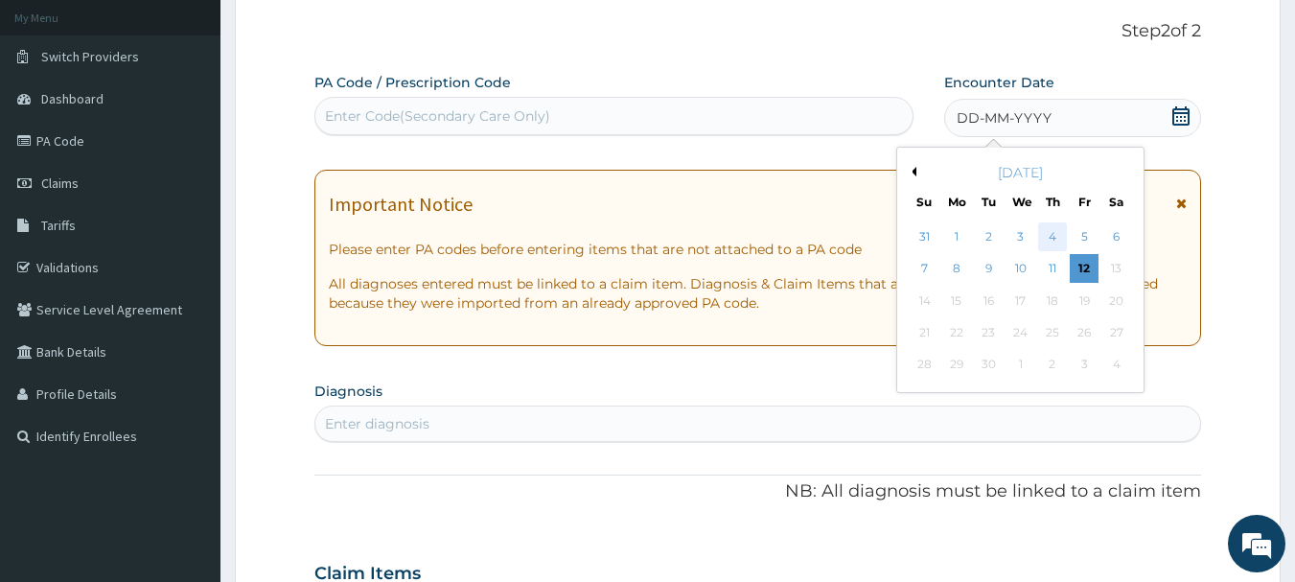
click at [1054, 240] on div "4" at bounding box center [1053, 236] width 29 height 29
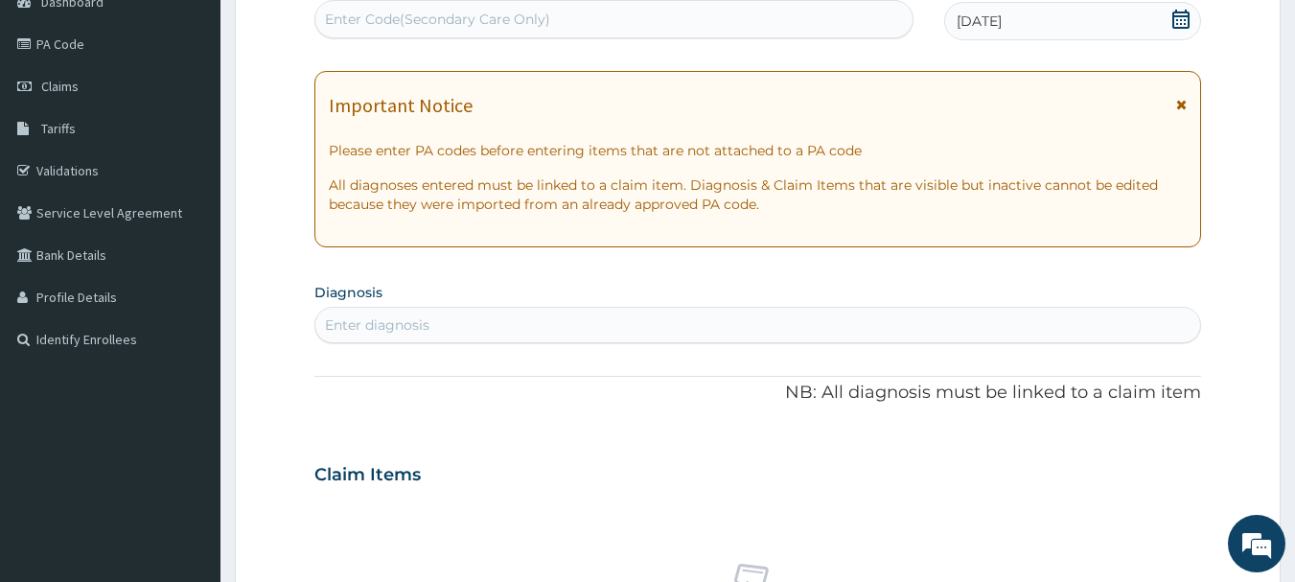
scroll to position [302, 0]
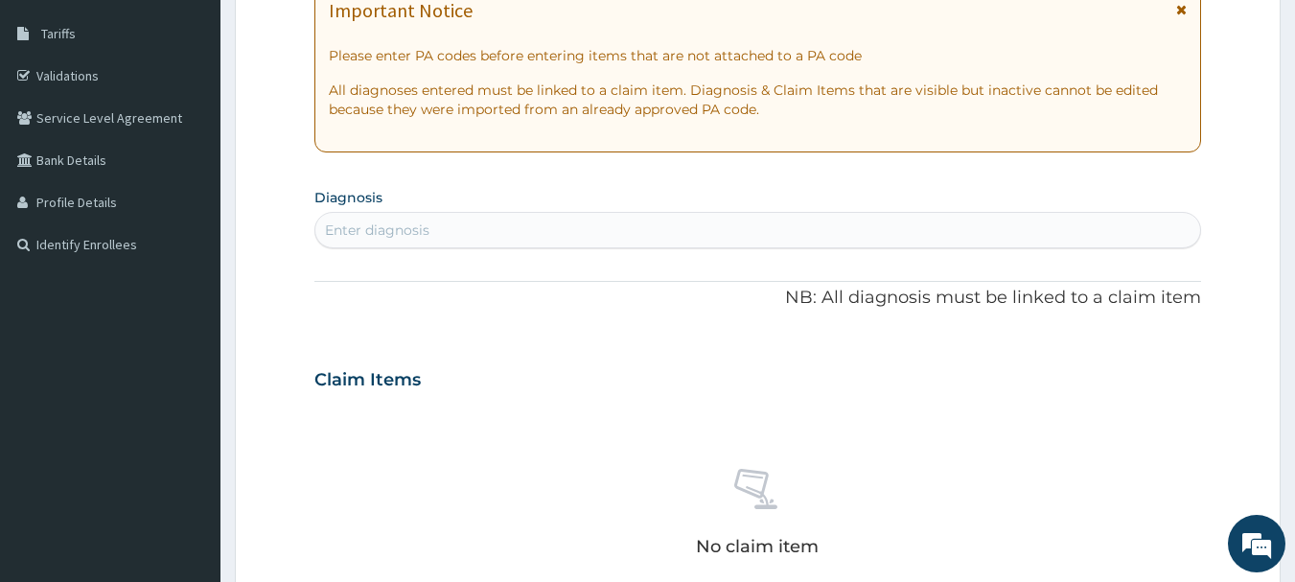
click at [450, 228] on div "Enter diagnosis" at bounding box center [758, 230] width 886 height 31
type input "[MEDICAL_DATA]"
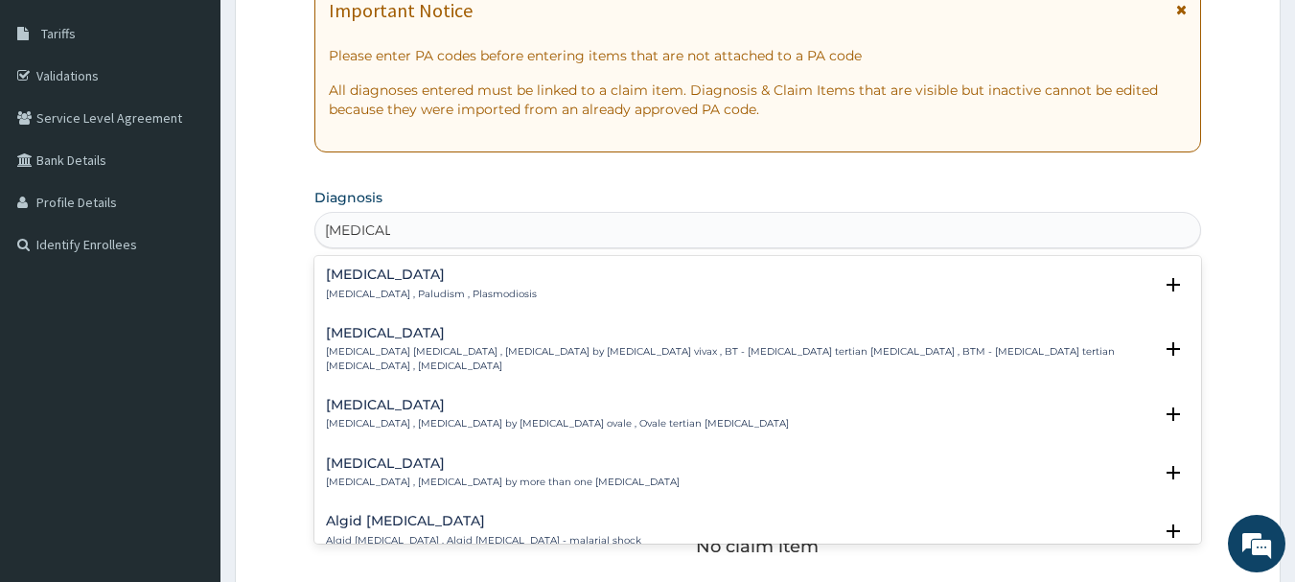
click at [392, 283] on div "[MEDICAL_DATA] [MEDICAL_DATA] , Paludism , Plasmodiosis" at bounding box center [431, 285] width 211 height 34
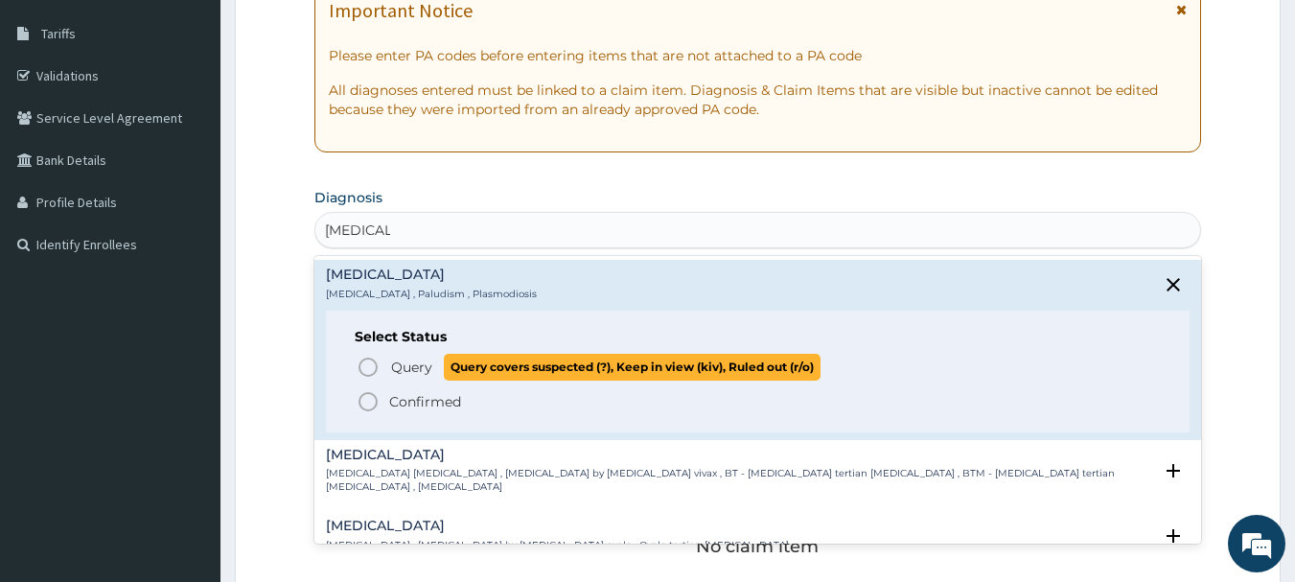
click at [408, 368] on span "Query" at bounding box center [411, 367] width 41 height 19
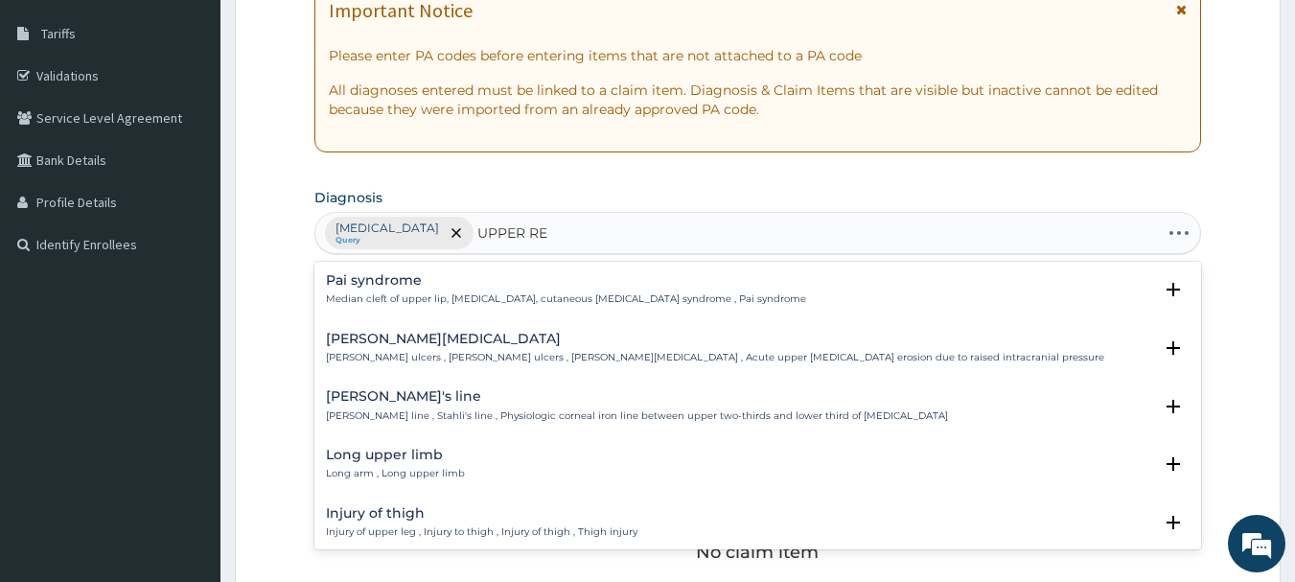
type input "UPPER RES"
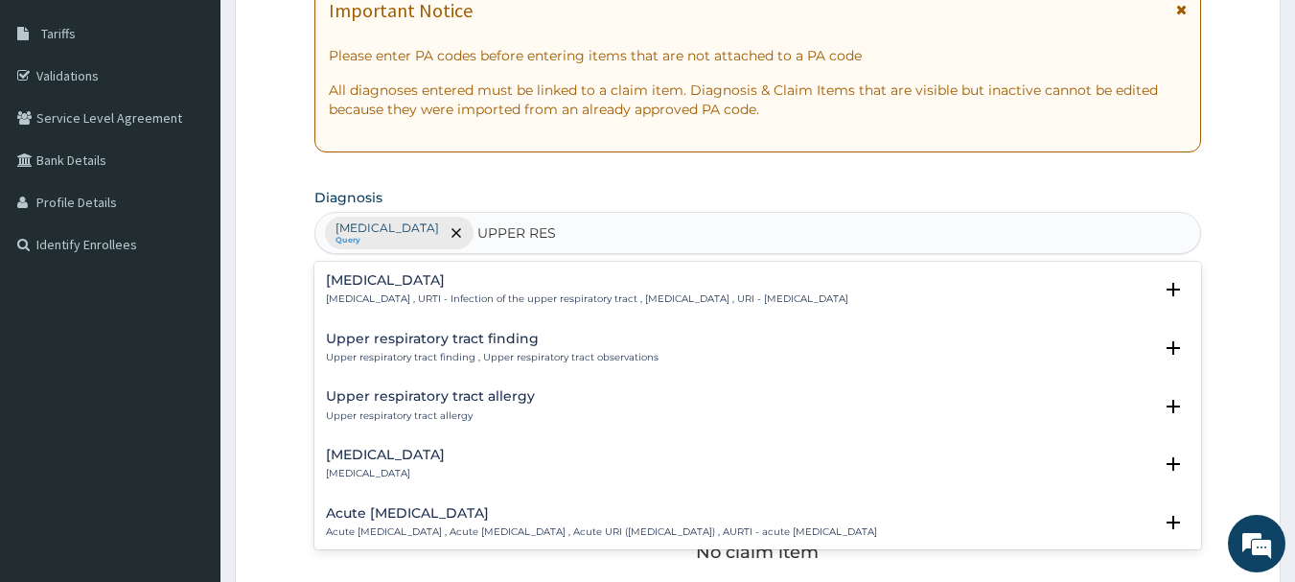
click at [388, 294] on p "[MEDICAL_DATA] , URTI - Infection of the upper respiratory tract , [MEDICAL_DAT…" at bounding box center [587, 298] width 523 height 13
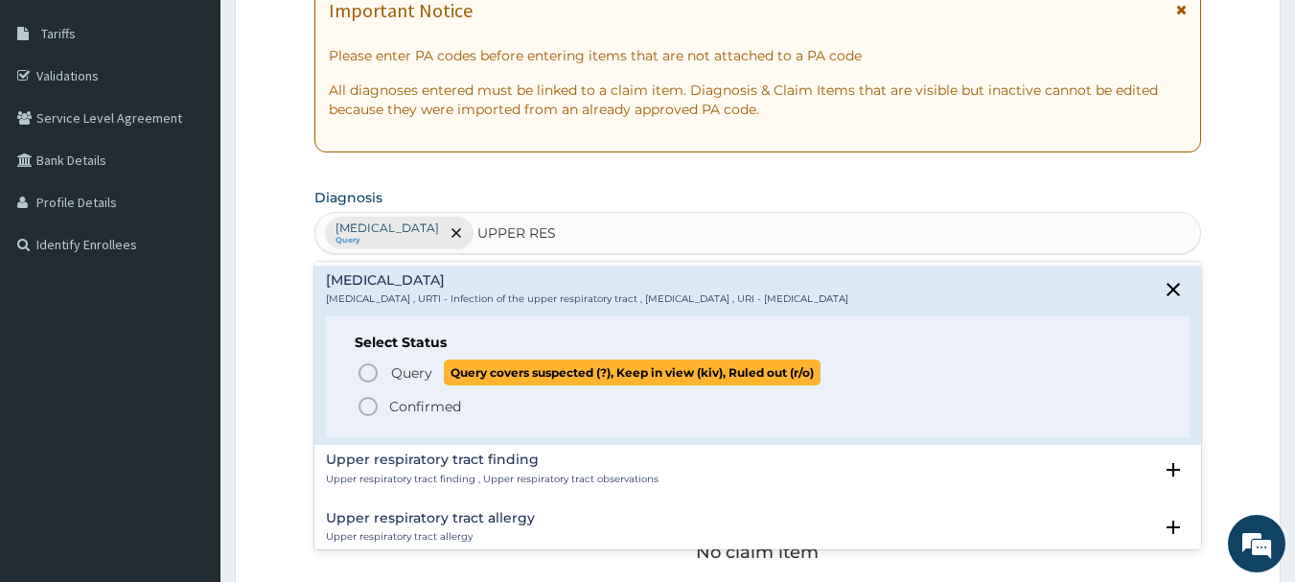
click at [410, 372] on span "Query" at bounding box center [411, 372] width 41 height 19
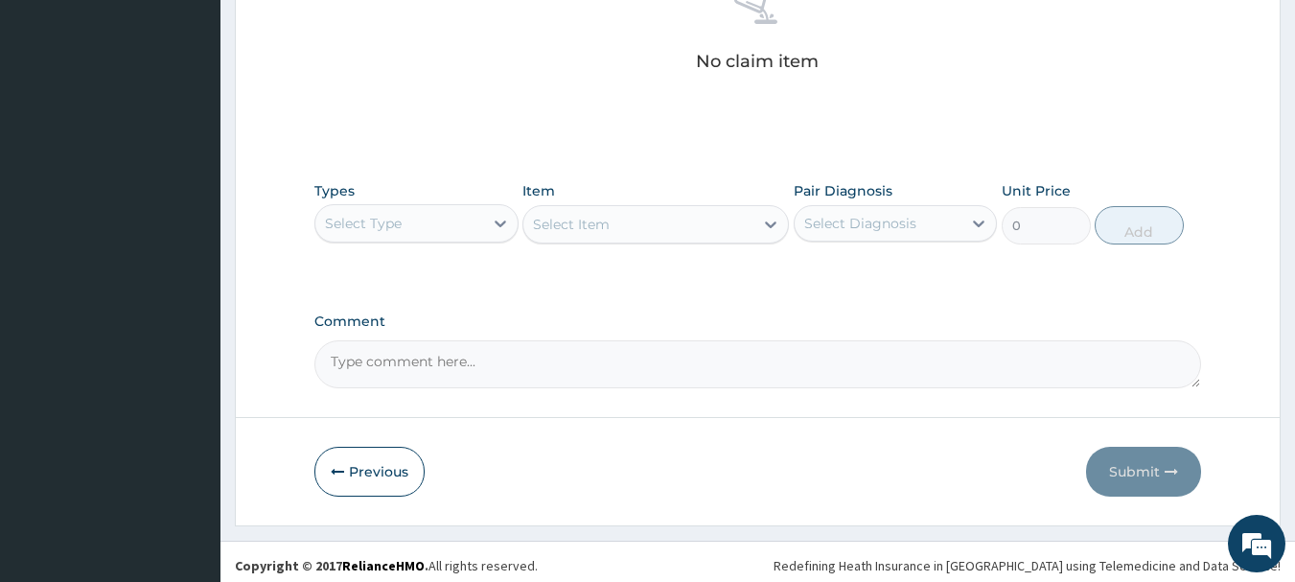
scroll to position [801, 0]
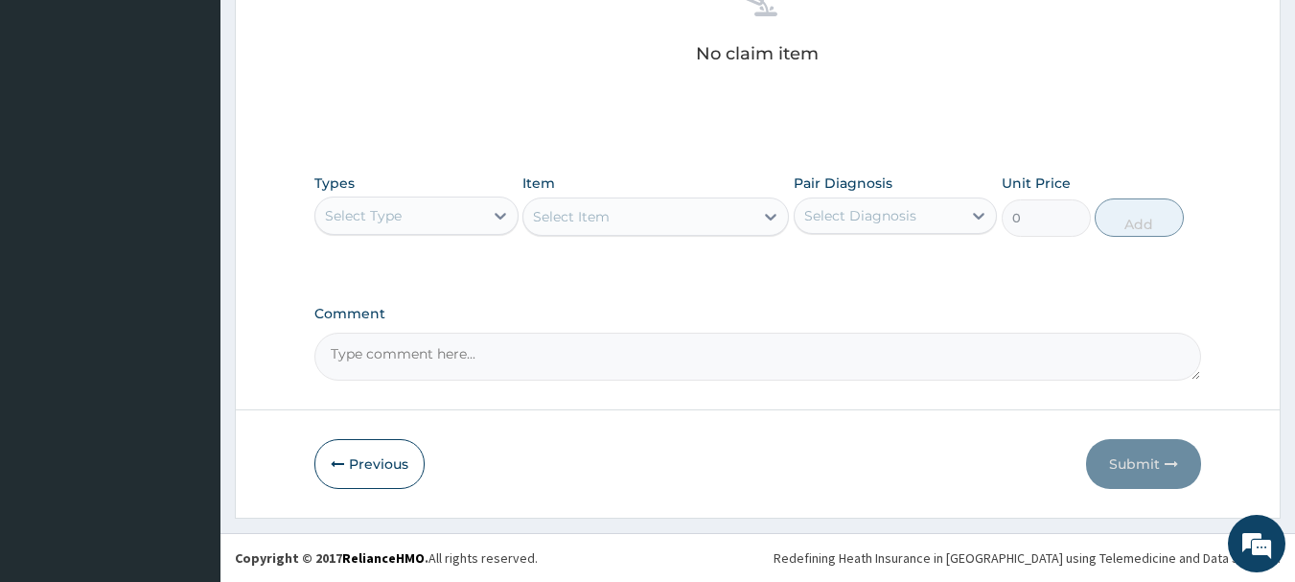
click at [461, 208] on div "Select Type" at bounding box center [399, 215] width 168 height 31
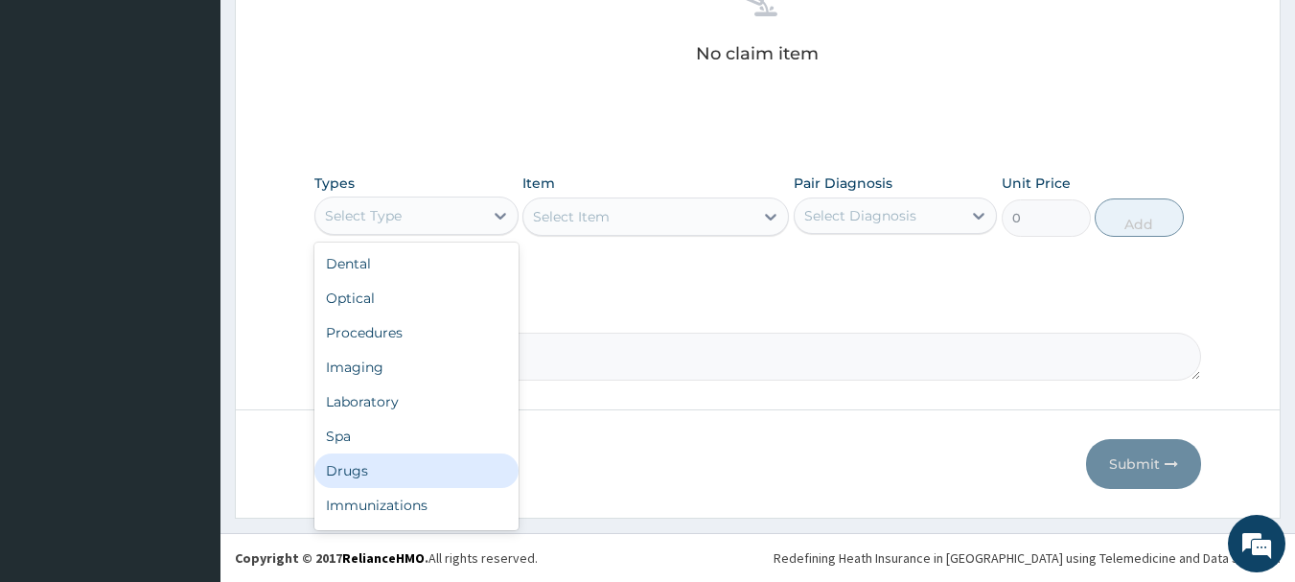
drag, startPoint x: 345, startPoint y: 471, endPoint x: 437, endPoint y: 402, distance: 115.1
click at [350, 459] on div "Drugs" at bounding box center [417, 471] width 204 height 35
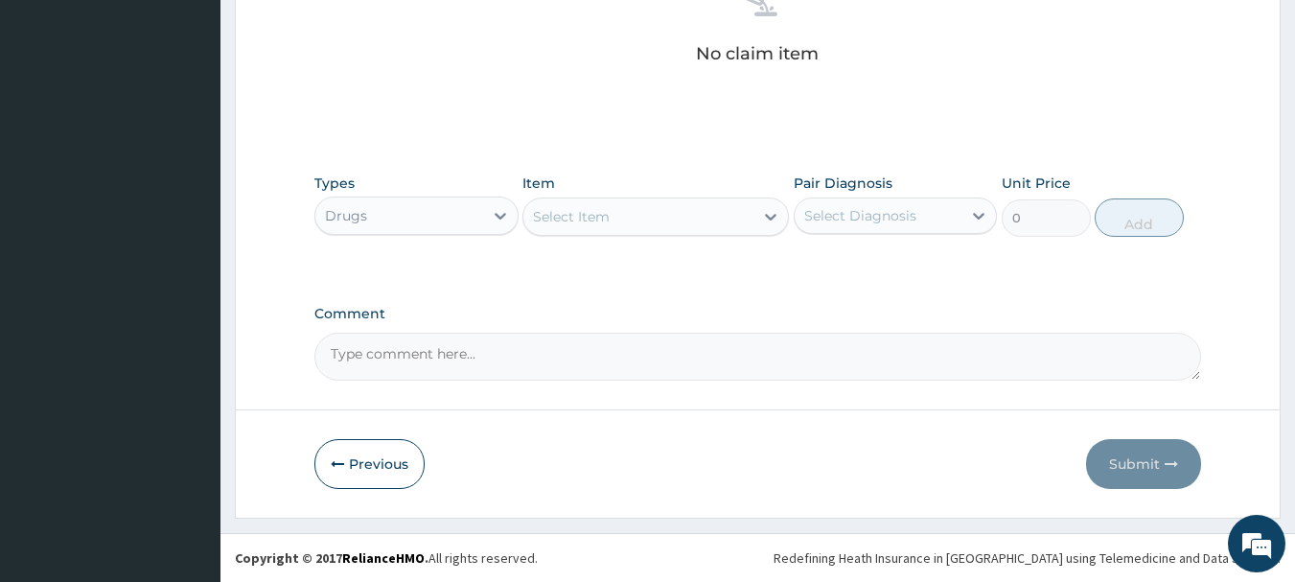
click at [588, 214] on div "Select Item" at bounding box center [571, 216] width 77 height 19
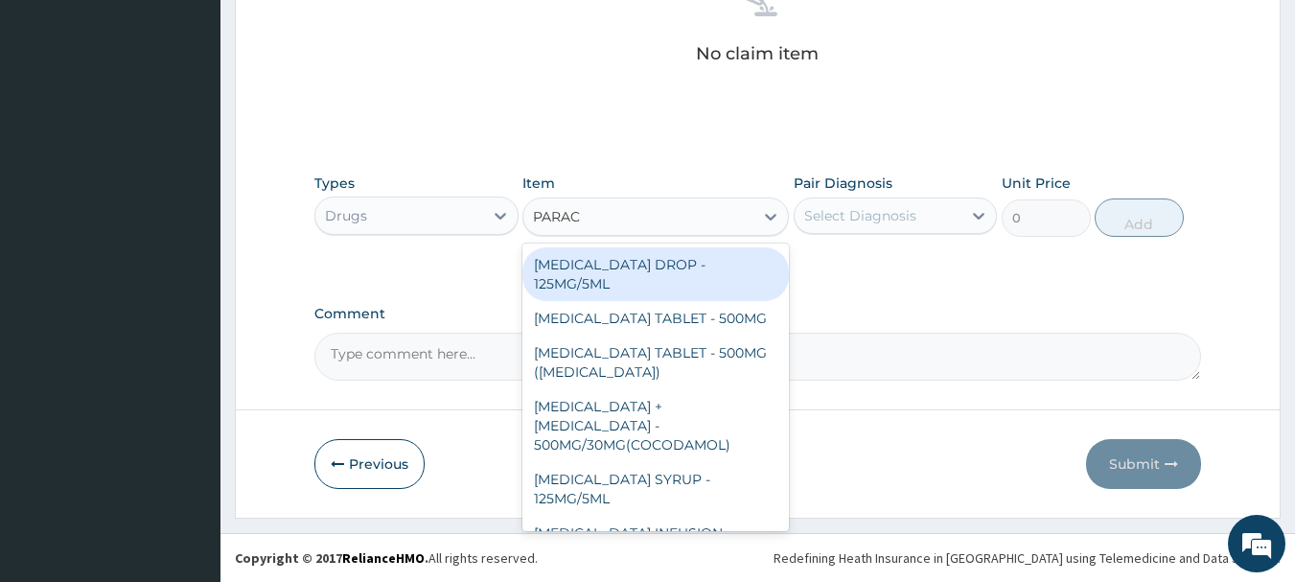
type input "PARACE"
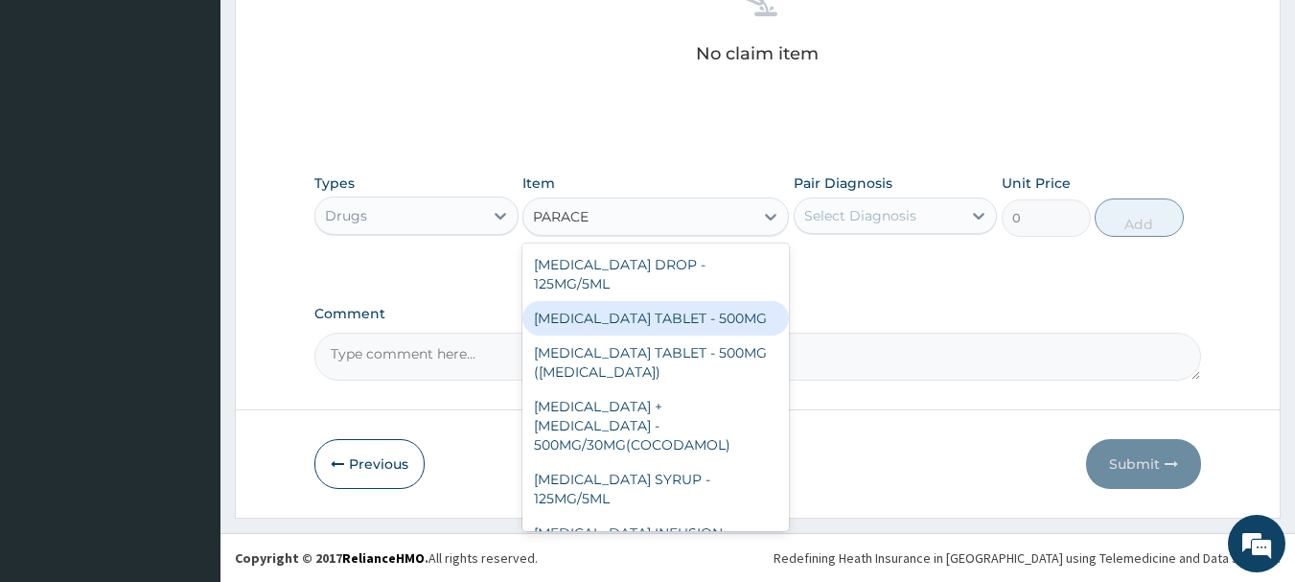
click at [732, 327] on div "PARACETAMOL TABLET - 500MG" at bounding box center [656, 318] width 267 height 35
type input "33.599999999999994"
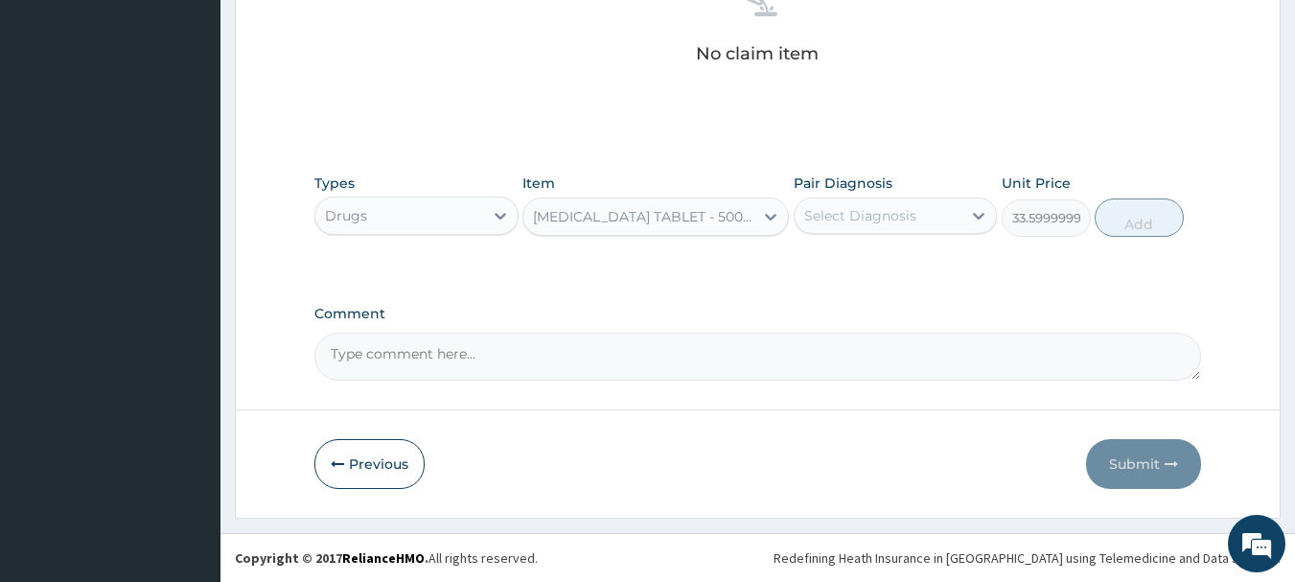
click at [914, 210] on div "Select Diagnosis" at bounding box center [861, 215] width 112 height 19
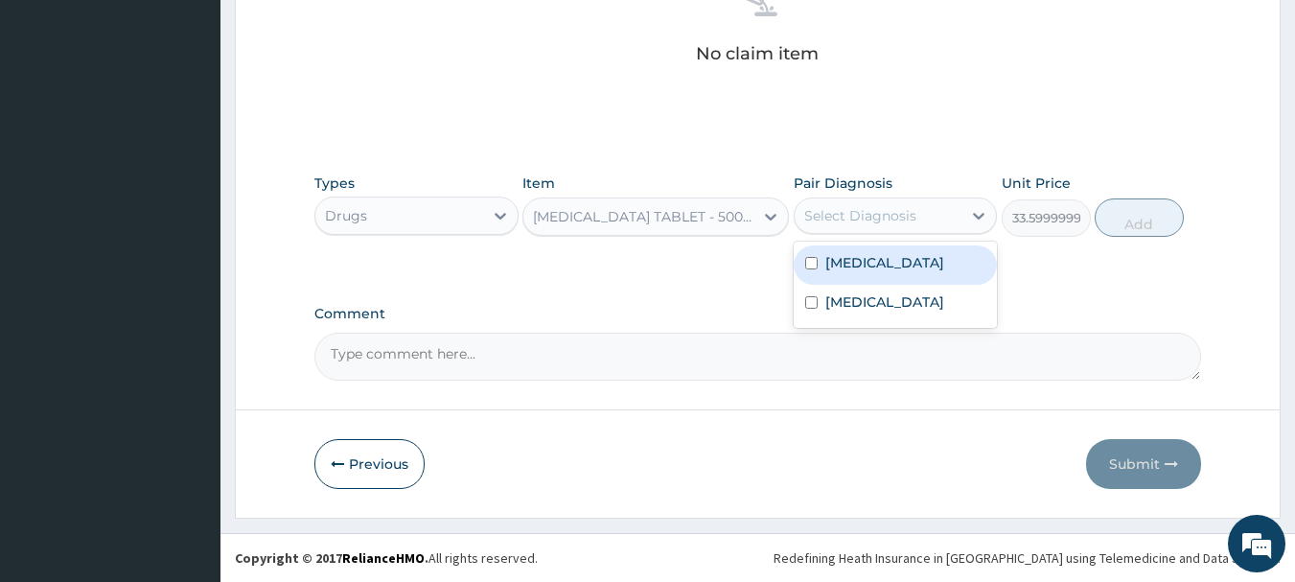
drag, startPoint x: 860, startPoint y: 267, endPoint x: 857, endPoint y: 304, distance: 37.5
click at [860, 268] on label "Malaria" at bounding box center [885, 262] width 119 height 19
checkbox input "true"
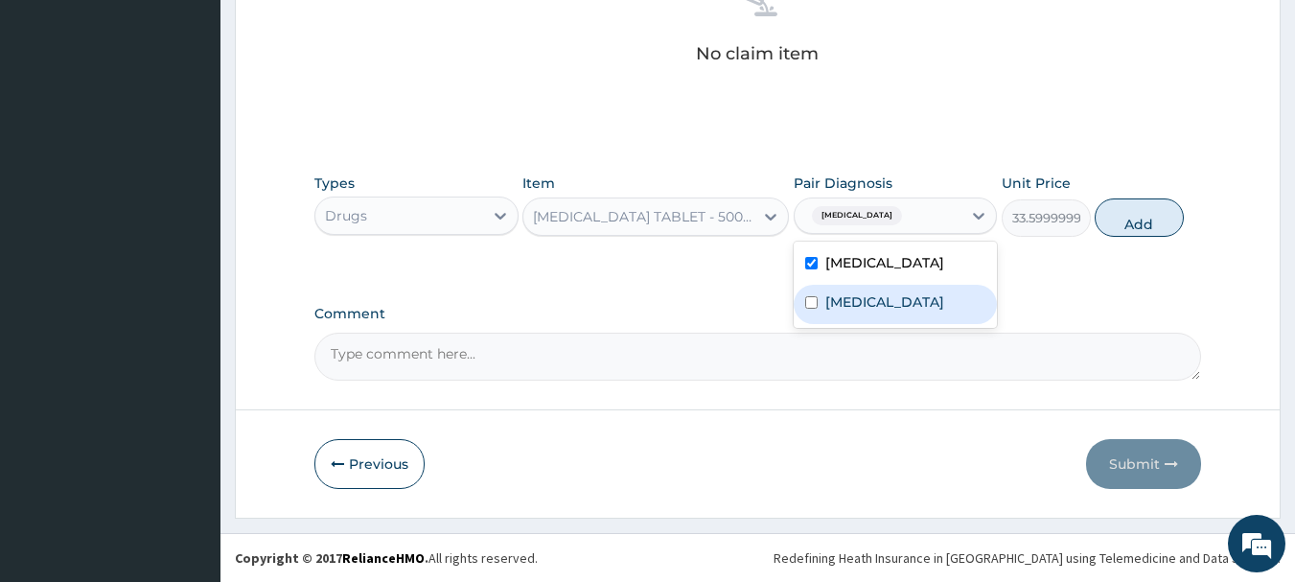
click at [857, 312] on label "[MEDICAL_DATA]" at bounding box center [885, 301] width 119 height 19
checkbox input "true"
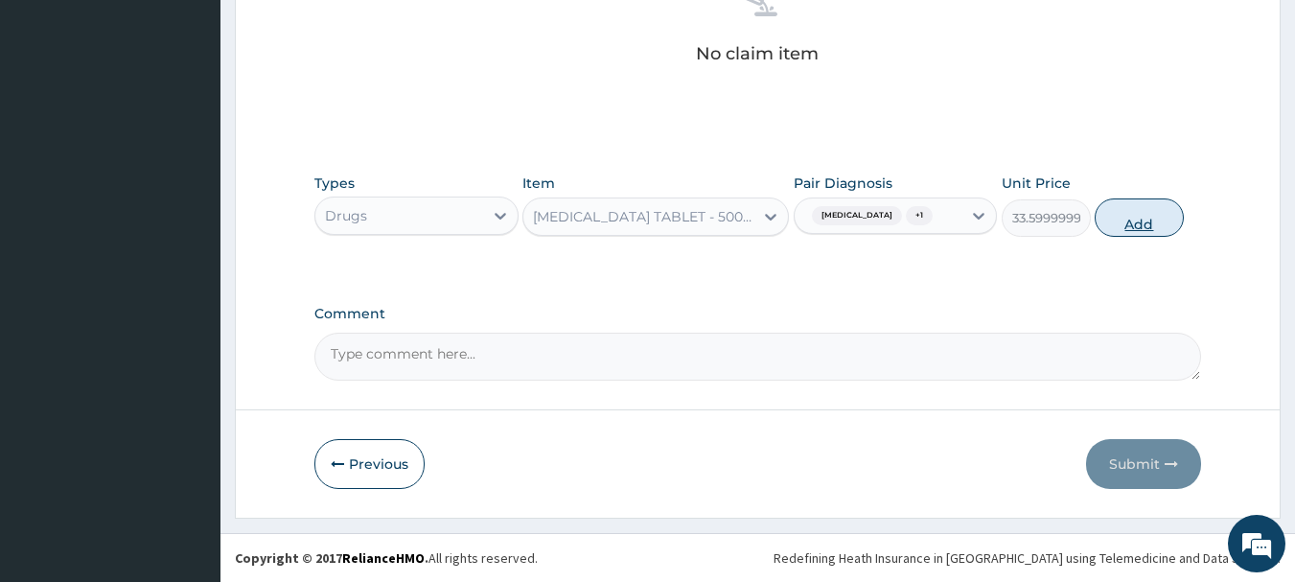
click at [1127, 221] on button "Add" at bounding box center [1139, 217] width 89 height 38
type input "0"
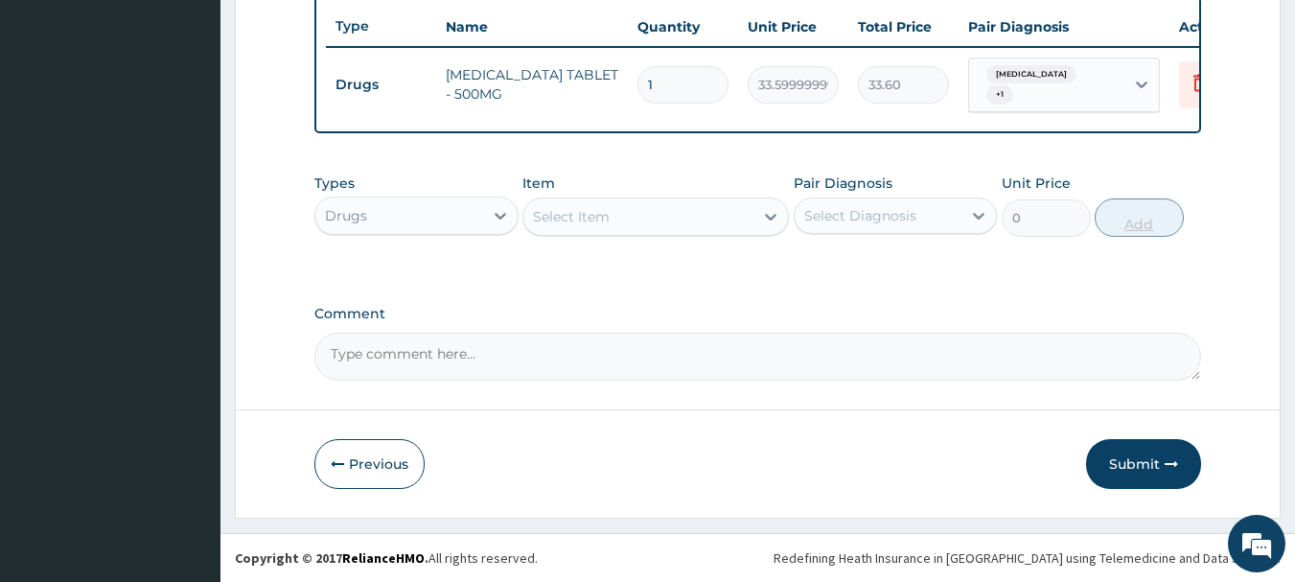
scroll to position [724, 0]
type input "18"
type input "604.80"
type input "18"
click at [588, 214] on div "Select Item" at bounding box center [571, 216] width 77 height 19
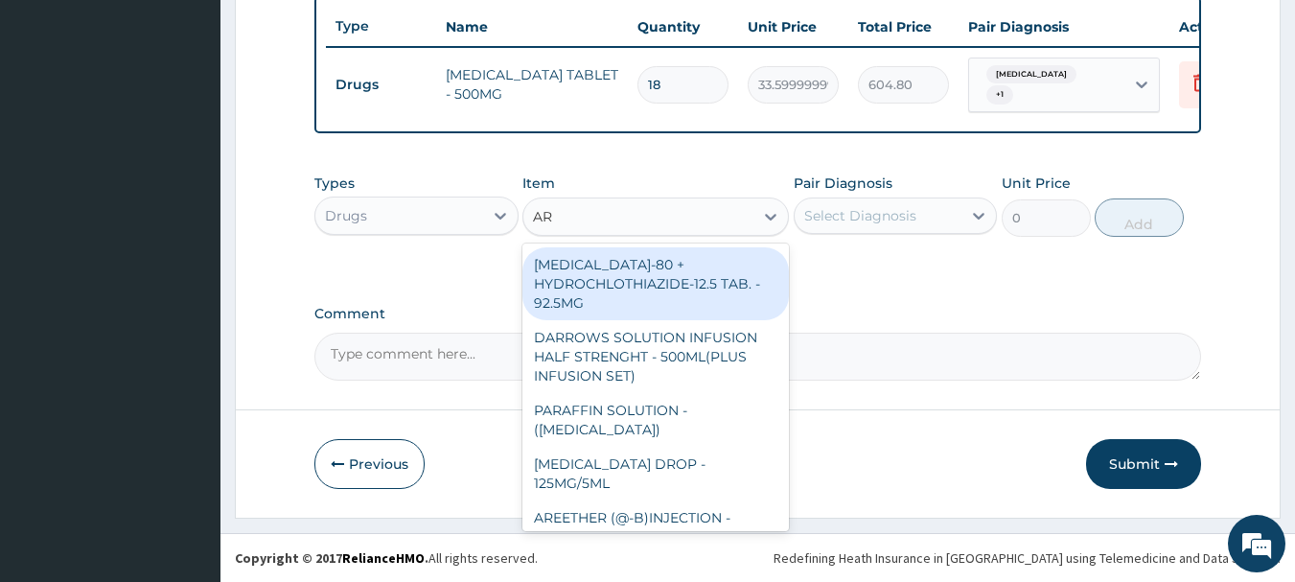
type input "ART"
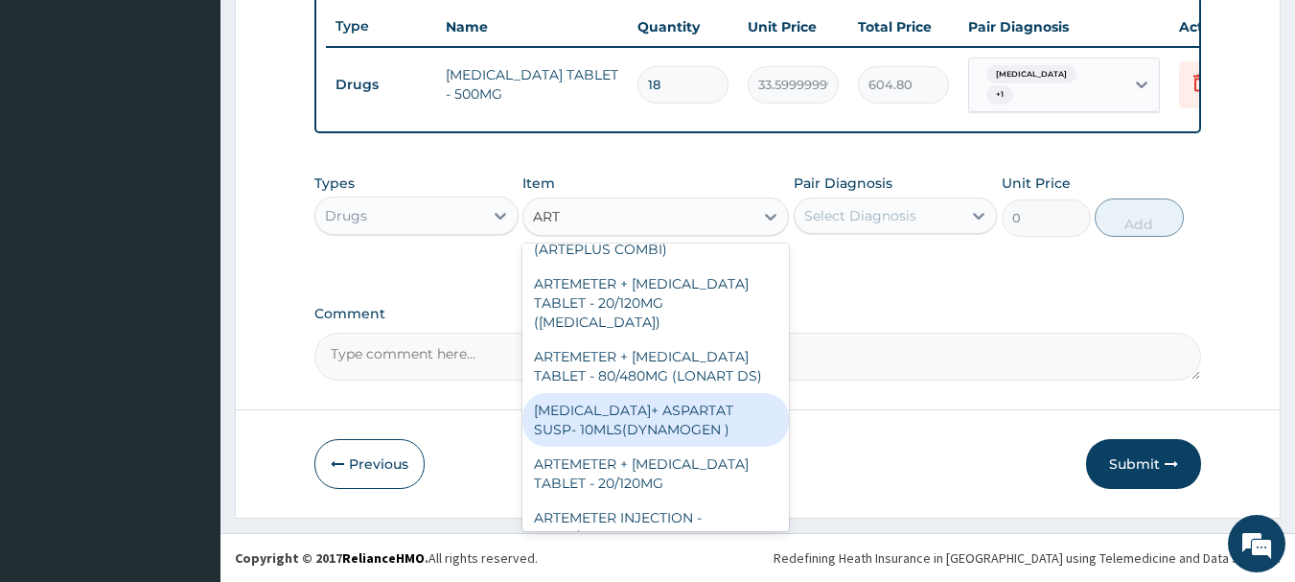
scroll to position [863, 0]
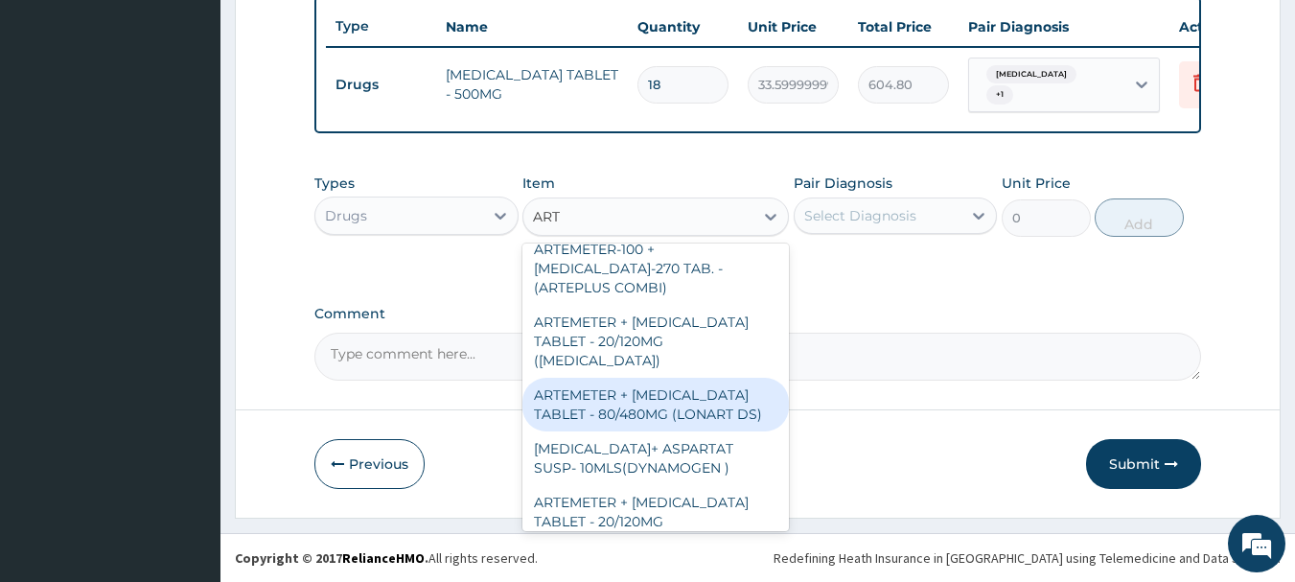
click at [687, 378] on div "ARTEMETER + LUMEFANTRINE TABLET - 80/480MG (LONART DS)" at bounding box center [656, 405] width 267 height 54
type input "588"
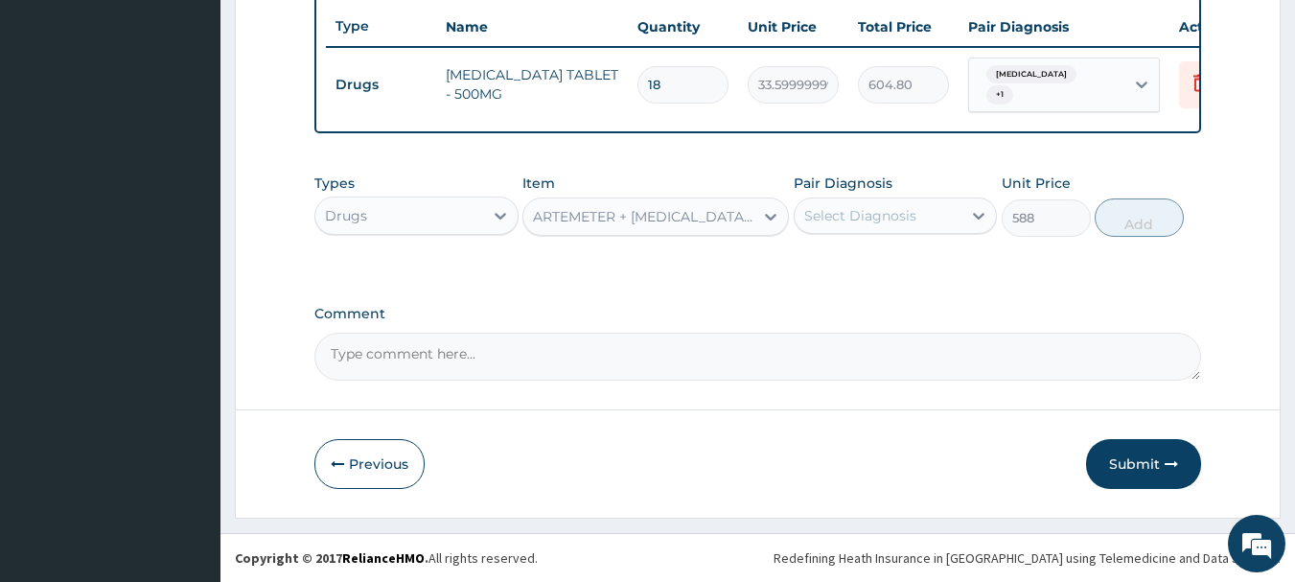
click at [922, 214] on div "Select Diagnosis" at bounding box center [879, 215] width 168 height 31
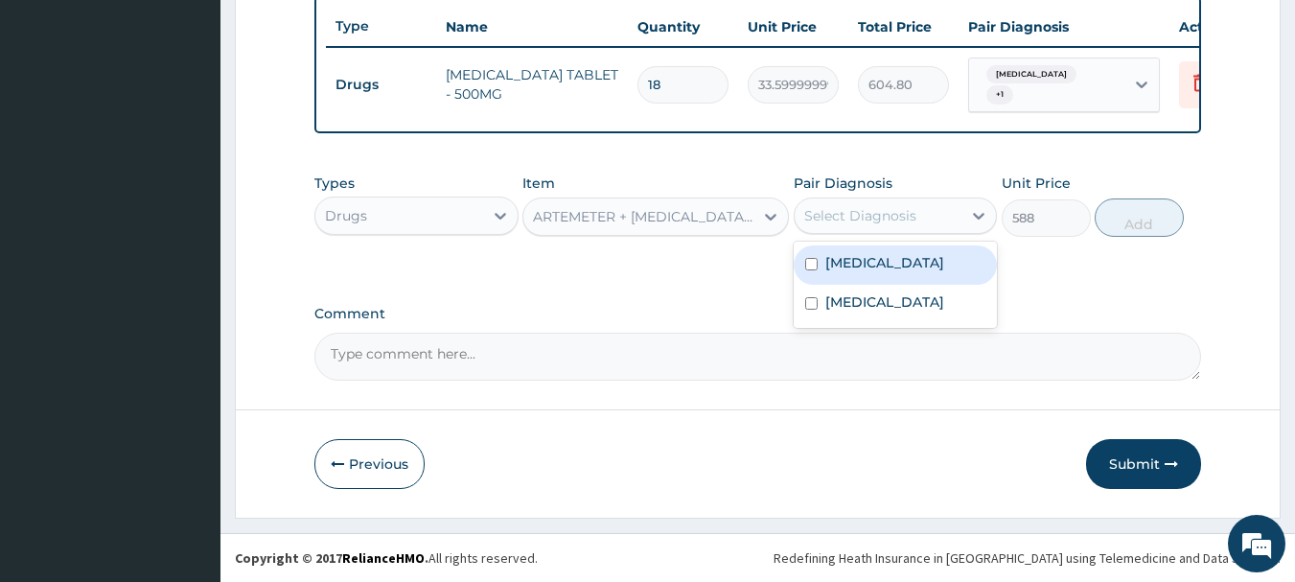
click at [879, 271] on div "Malaria" at bounding box center [896, 264] width 204 height 39
checkbox input "true"
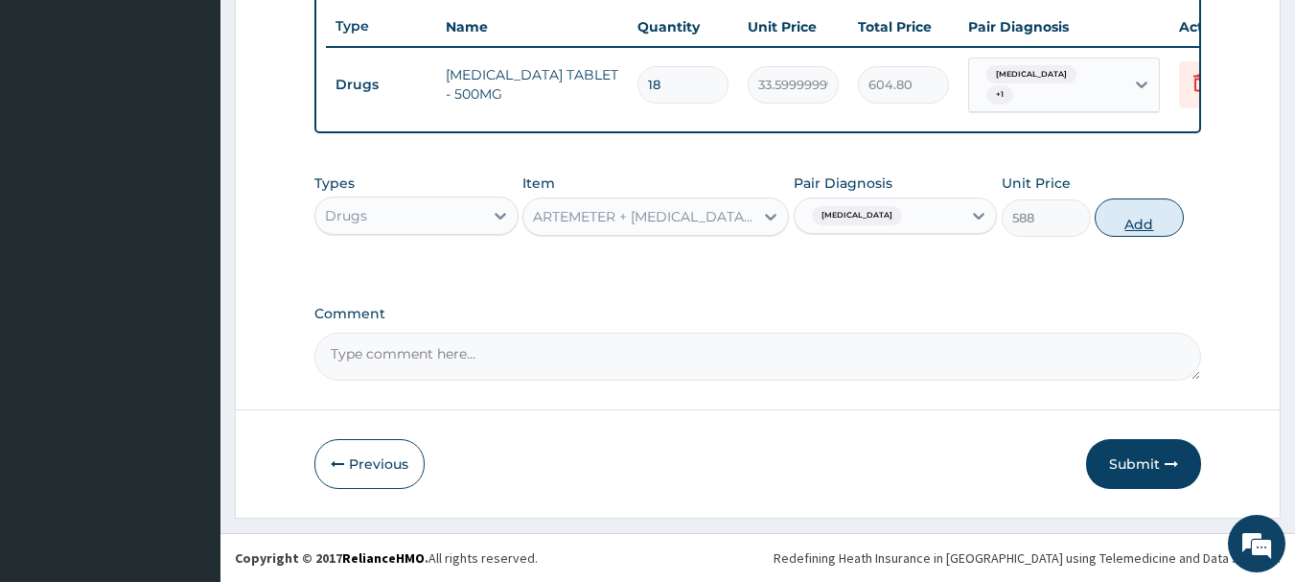
click at [1115, 214] on button "Add" at bounding box center [1139, 217] width 89 height 38
type input "0"
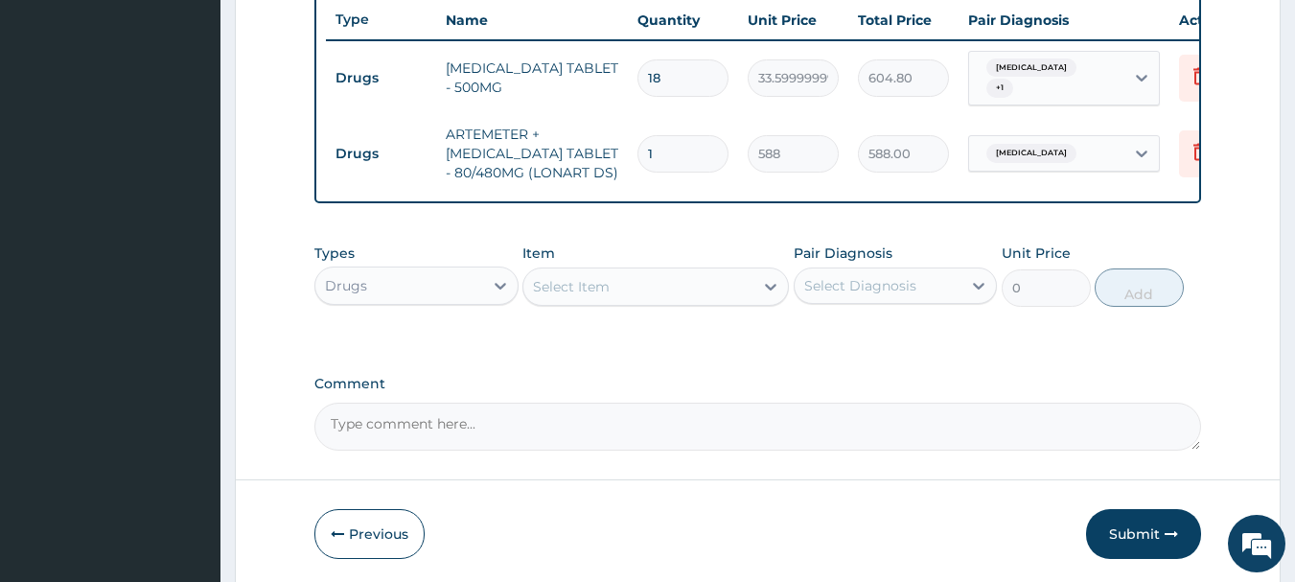
type input "0.00"
type input "6"
type input "3528.00"
type input "6"
click at [378, 290] on div "Drugs" at bounding box center [399, 285] width 168 height 31
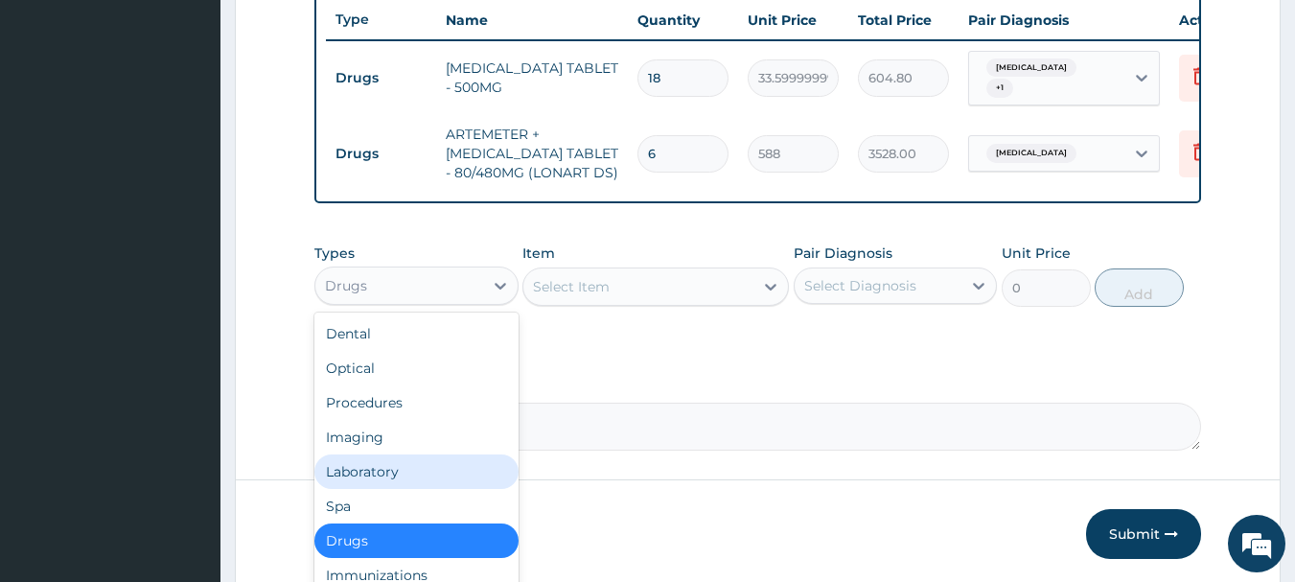
click at [382, 471] on div "Laboratory" at bounding box center [417, 472] width 204 height 35
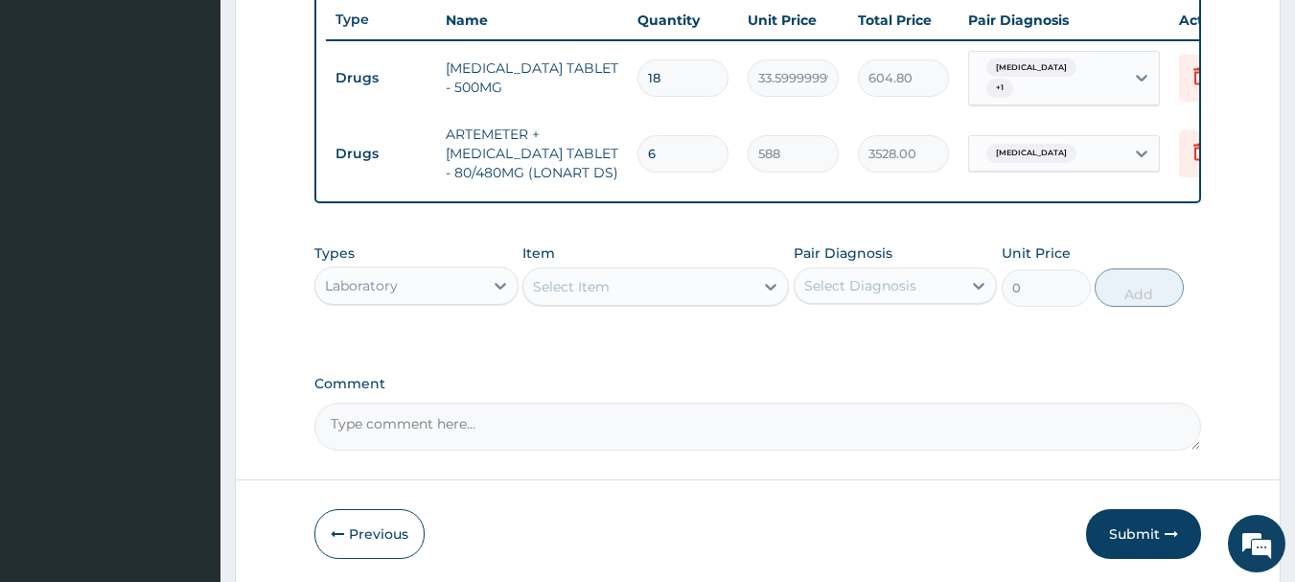
click at [690, 291] on div "Select Item" at bounding box center [639, 286] width 230 height 31
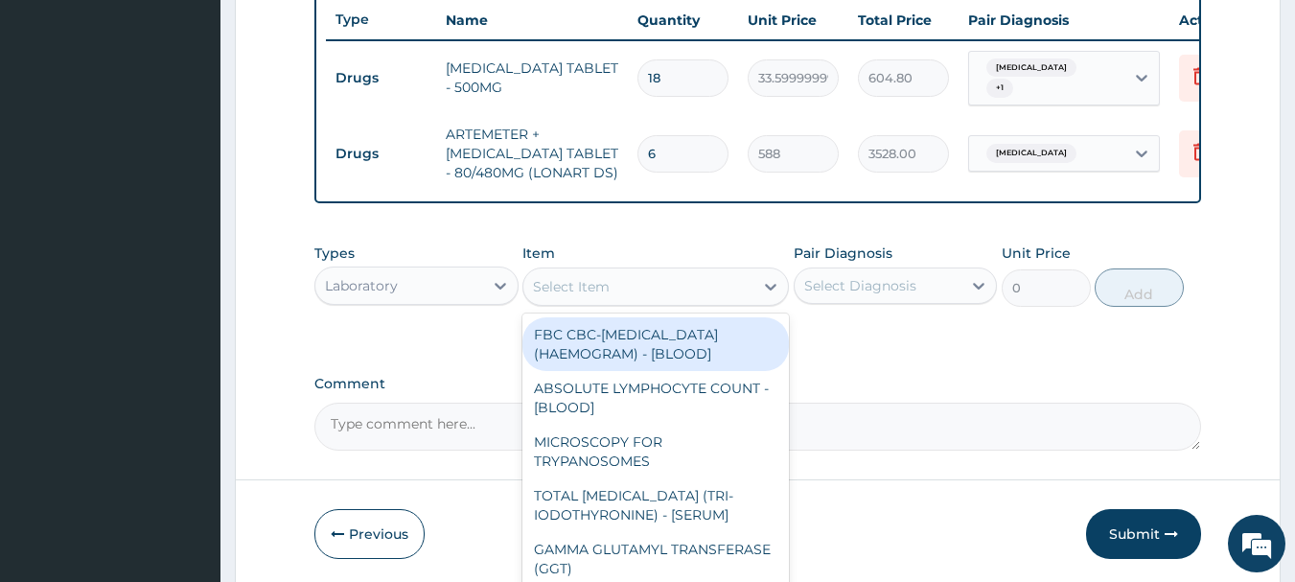
click at [677, 354] on div "FBC CBC-COMPLETE BLOOD COUNT (HAEMOGRAM) - [BLOOD]" at bounding box center [656, 344] width 267 height 54
type input "5000"
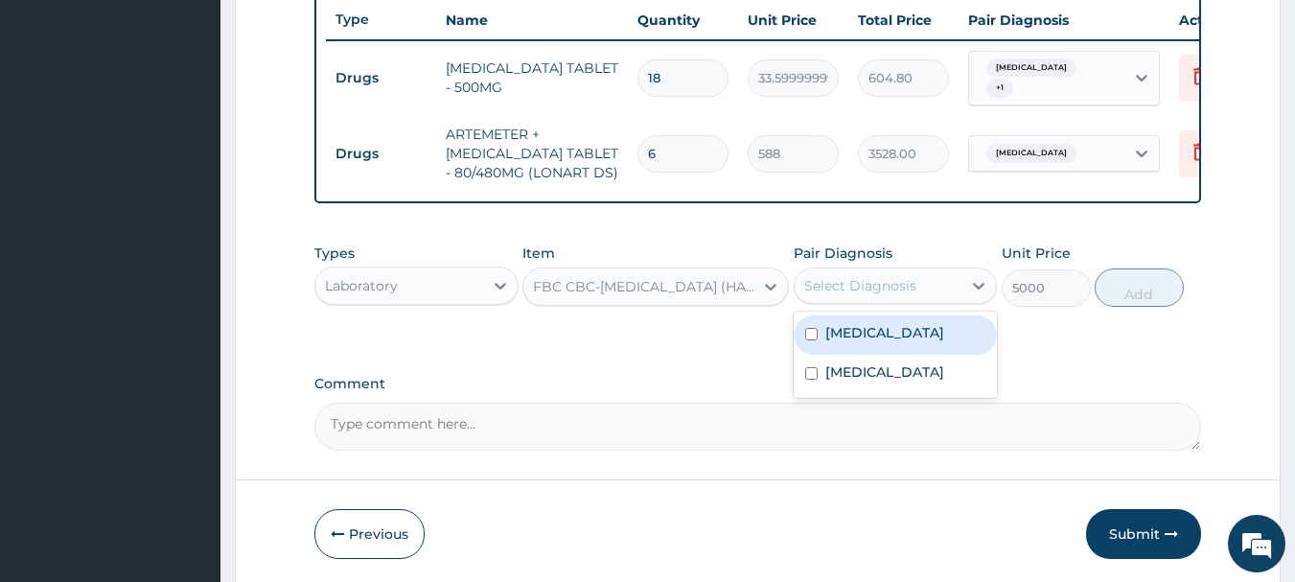
click at [858, 286] on div "Select Diagnosis" at bounding box center [861, 285] width 112 height 19
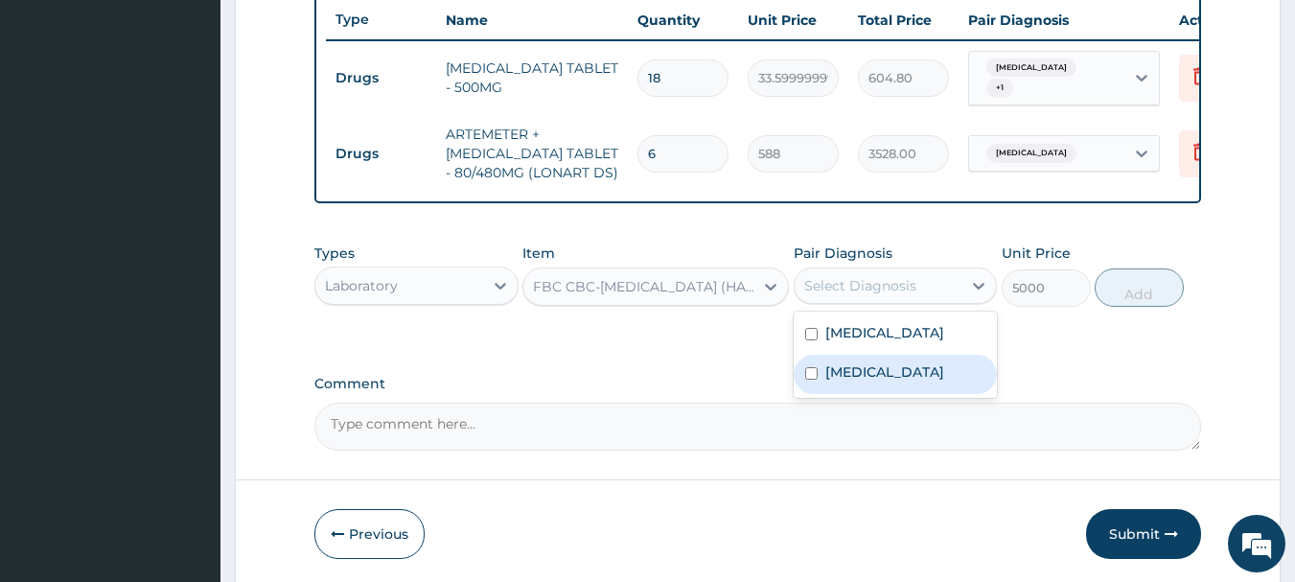
click at [852, 382] on label "[MEDICAL_DATA]" at bounding box center [885, 371] width 119 height 19
checkbox input "true"
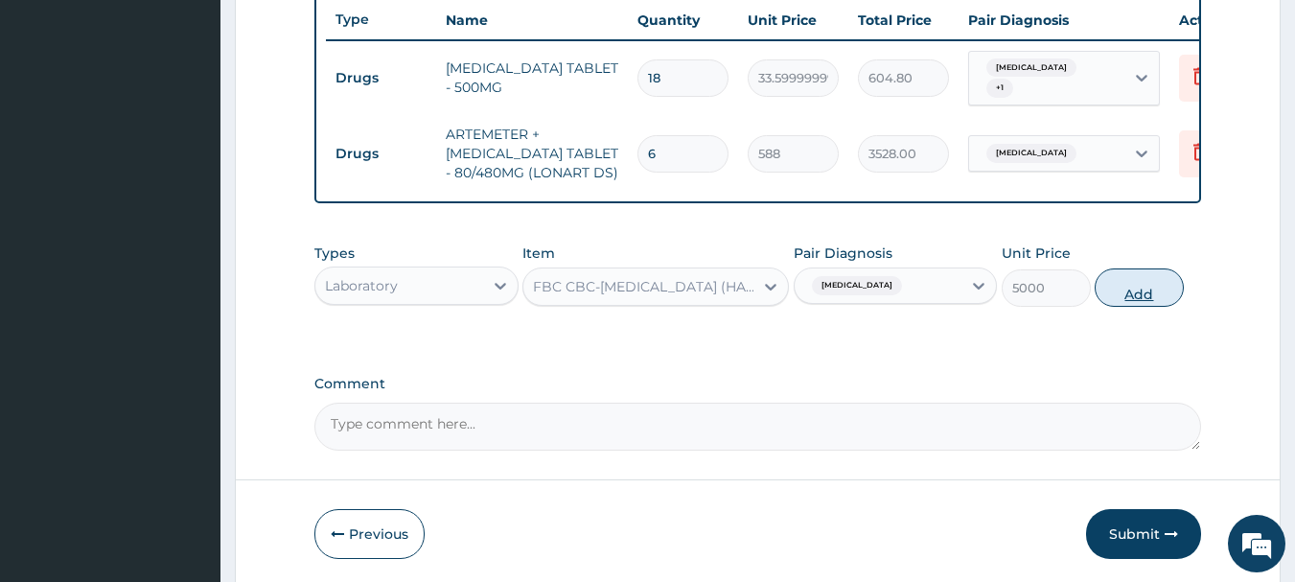
click at [1136, 294] on button "Add" at bounding box center [1139, 287] width 89 height 38
type input "0"
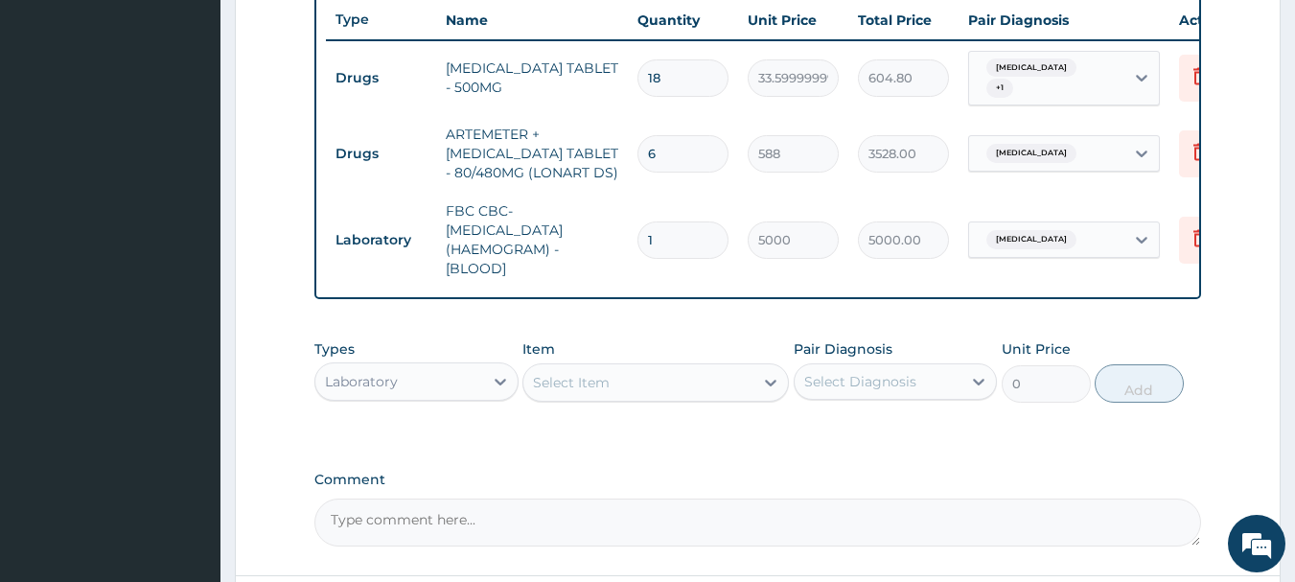
click at [624, 390] on div "Select Item" at bounding box center [639, 382] width 230 height 31
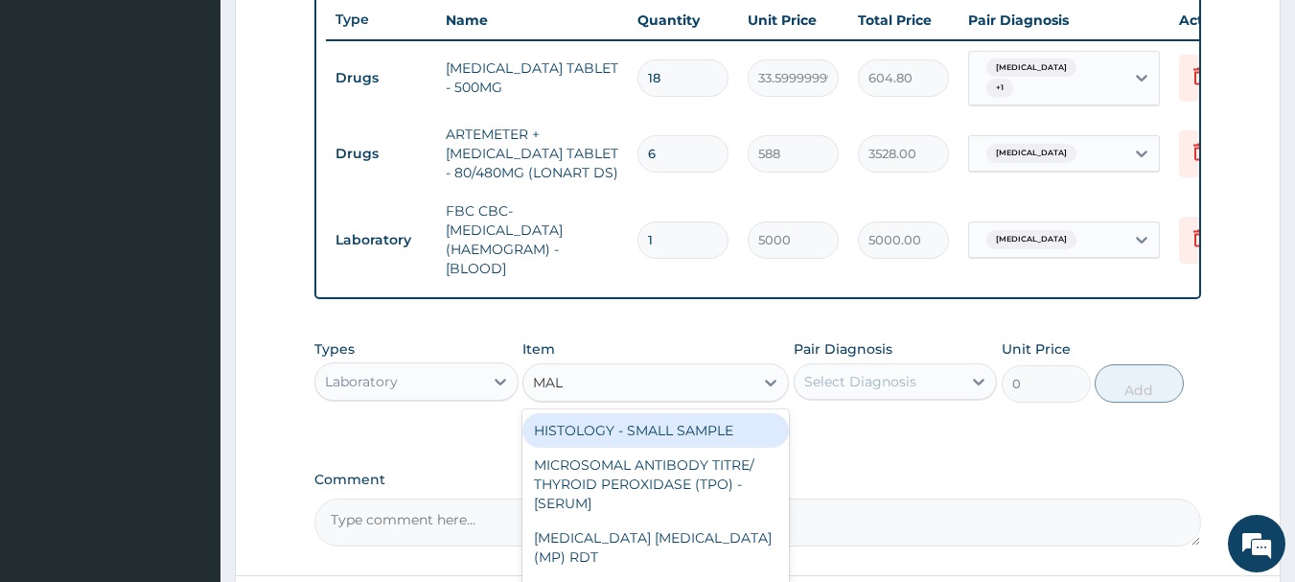
type input "MALA"
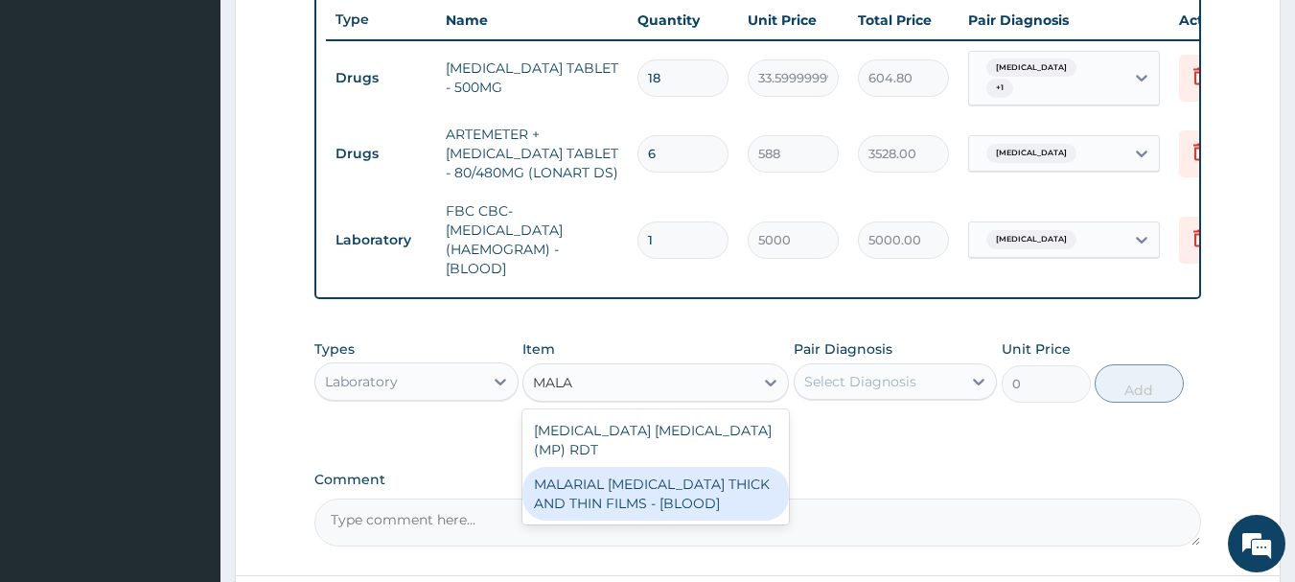
click at [635, 500] on div "MALARIAL PARASITE THICK AND THIN FILMS - [BLOOD]" at bounding box center [656, 494] width 267 height 54
type input "2187.5"
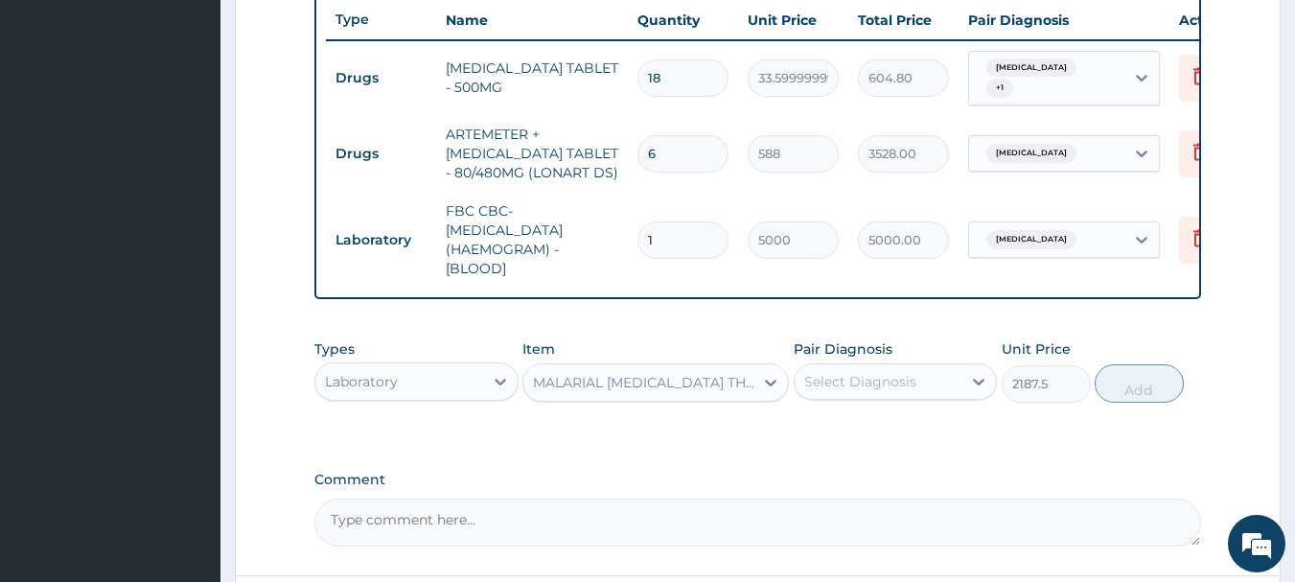
click at [930, 388] on div "Select Diagnosis" at bounding box center [879, 381] width 168 height 31
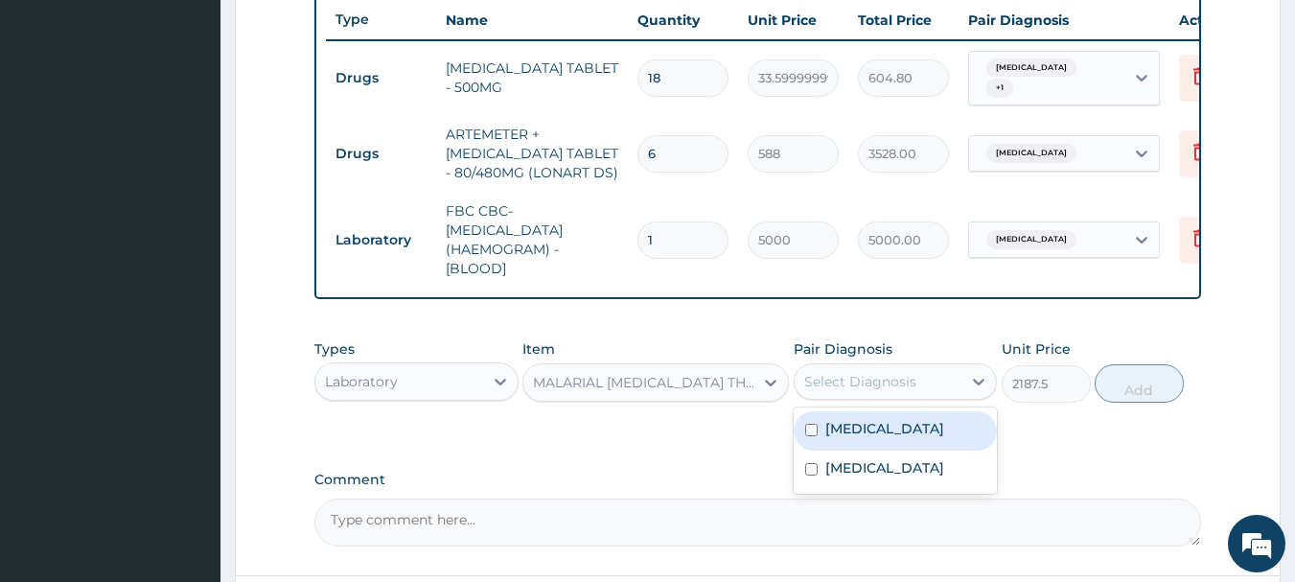
click at [879, 436] on div "Malaria" at bounding box center [896, 430] width 204 height 39
checkbox input "true"
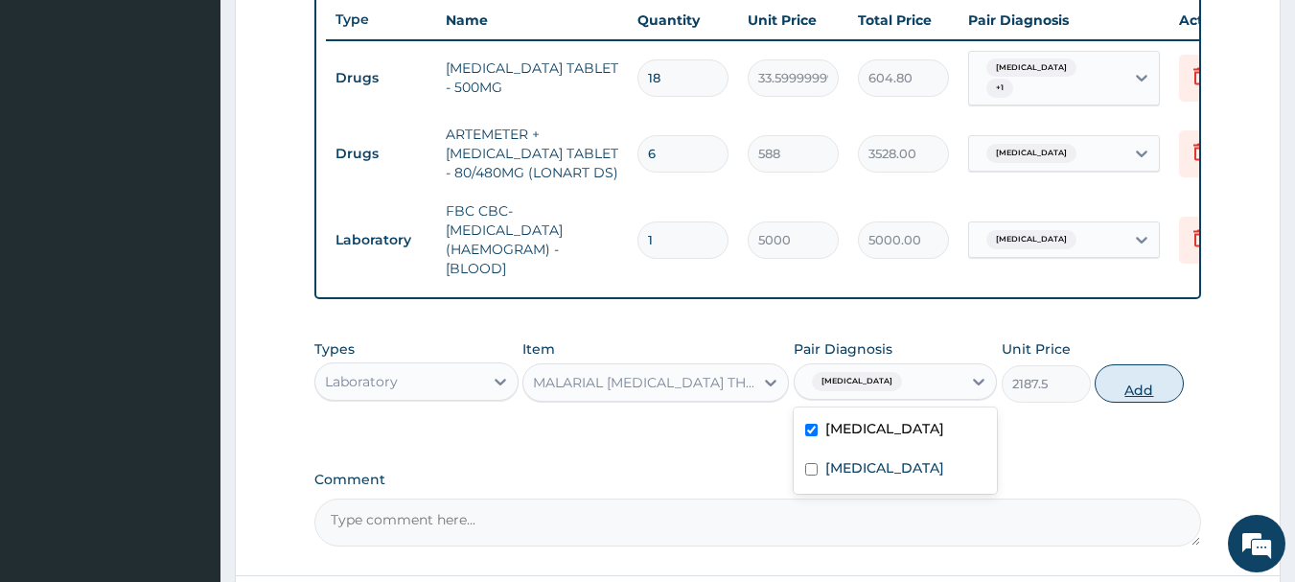
click at [1138, 393] on button "Add" at bounding box center [1139, 383] width 89 height 38
type input "0"
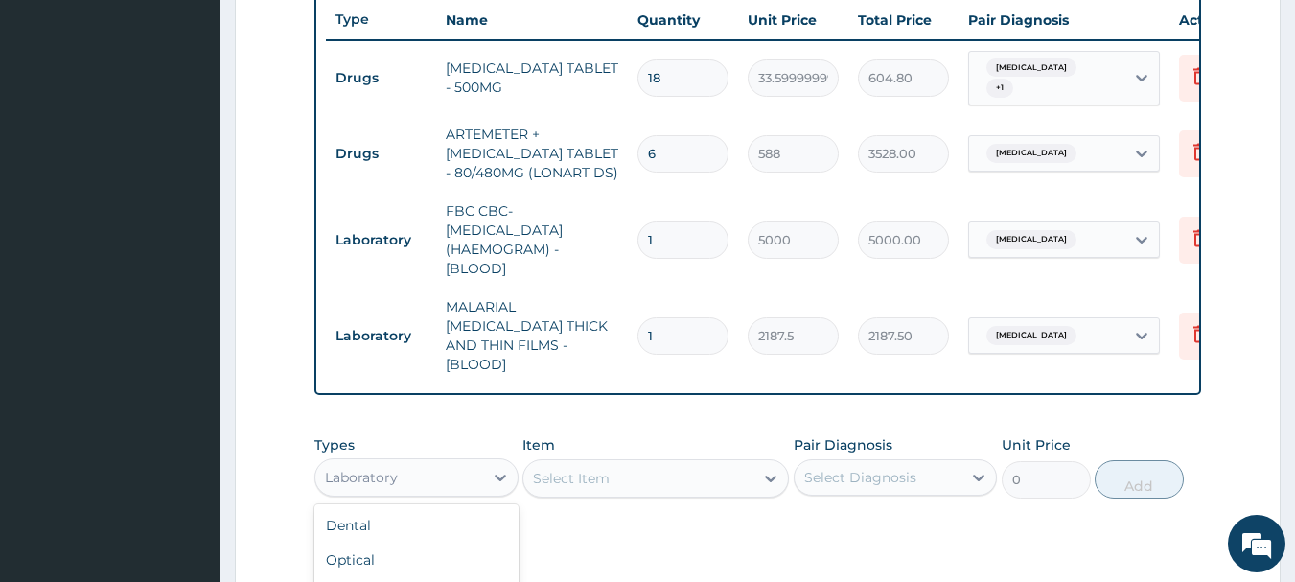
click at [405, 463] on div "Laboratory" at bounding box center [399, 477] width 168 height 31
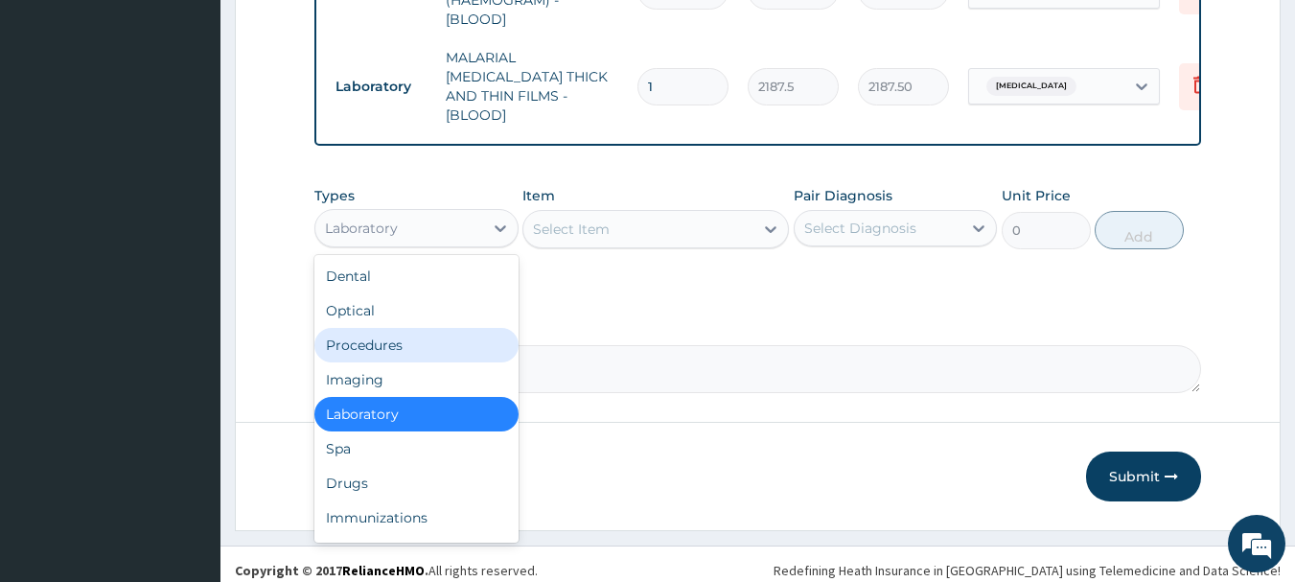
click at [394, 339] on div "Procedures" at bounding box center [417, 345] width 204 height 35
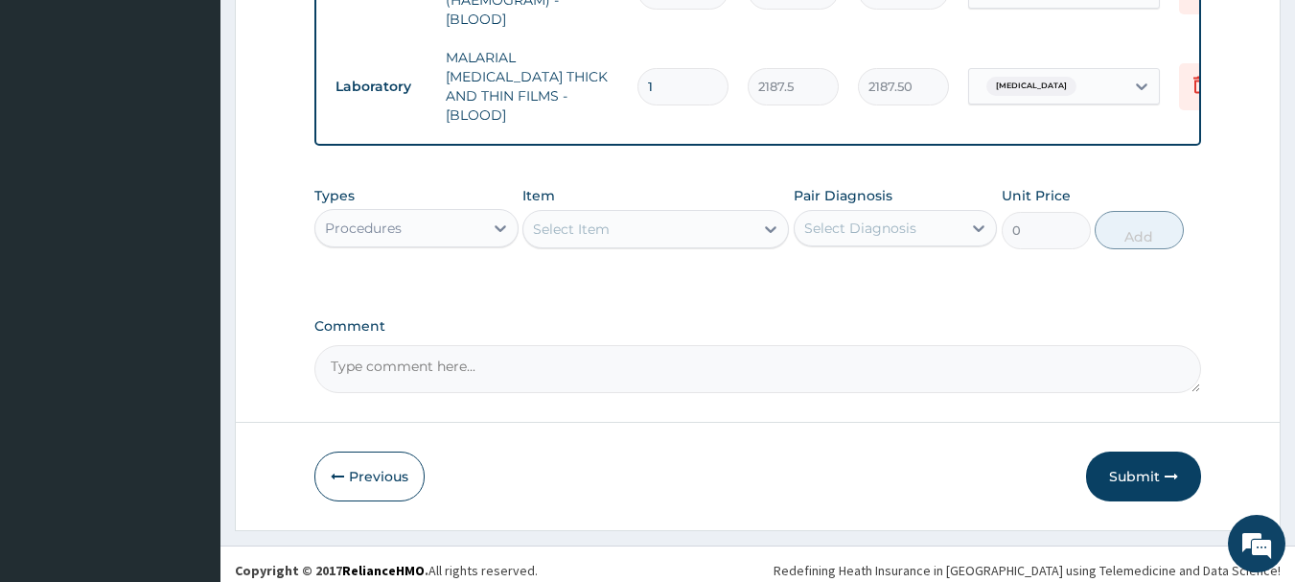
click at [630, 214] on div "Select Item" at bounding box center [639, 229] width 230 height 31
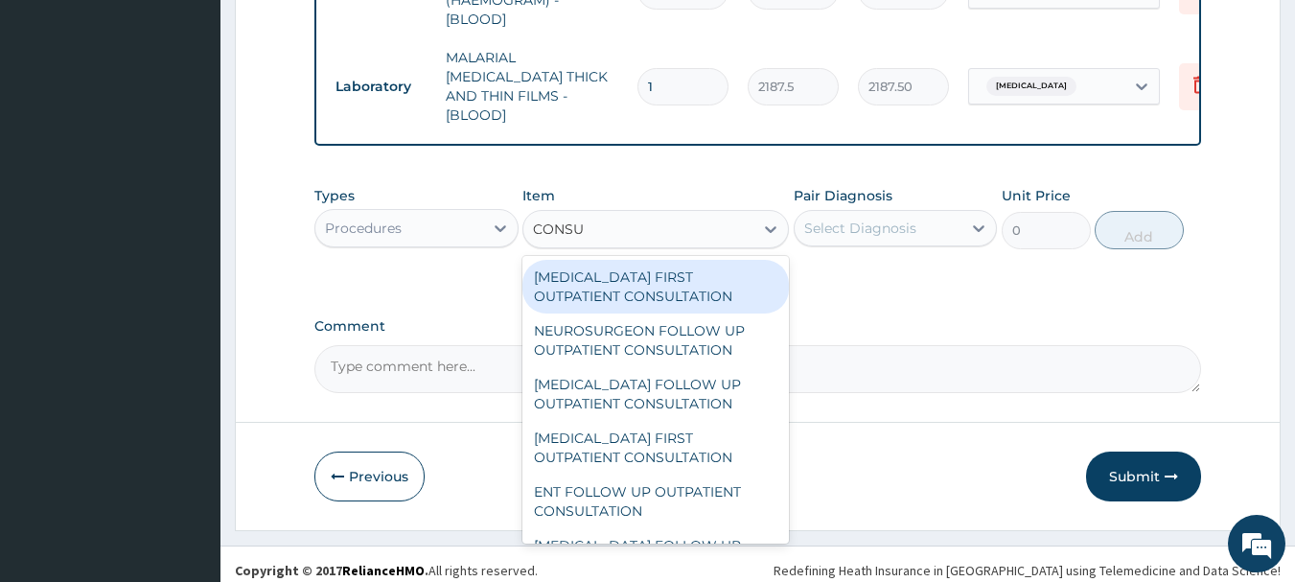
type input "CONSUL"
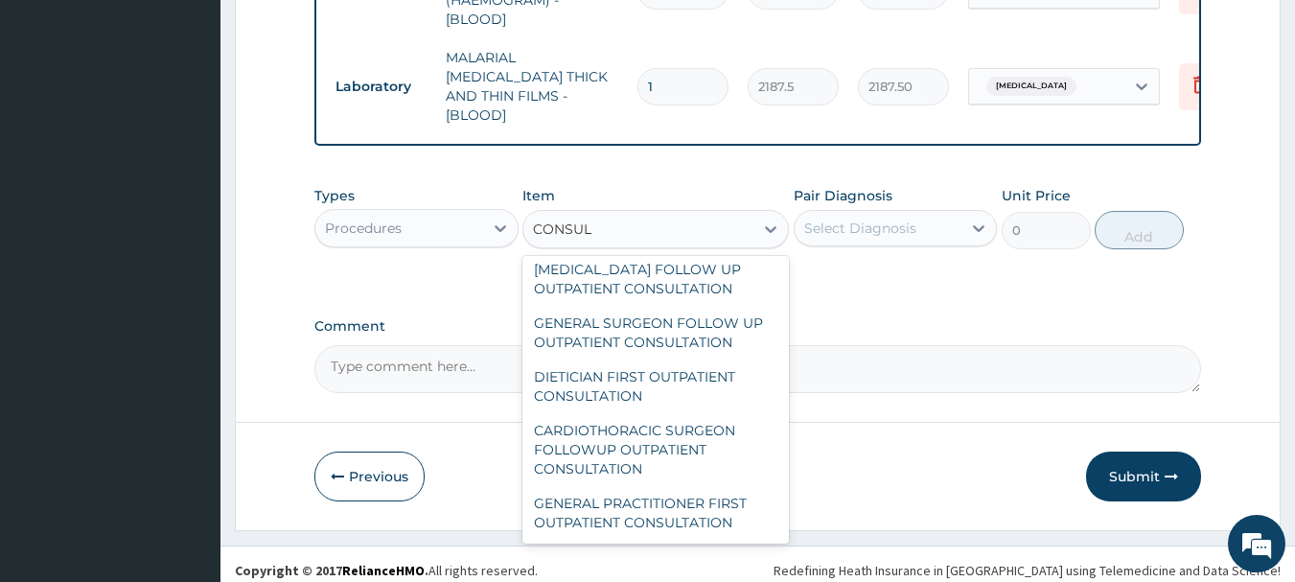
scroll to position [3061, 0]
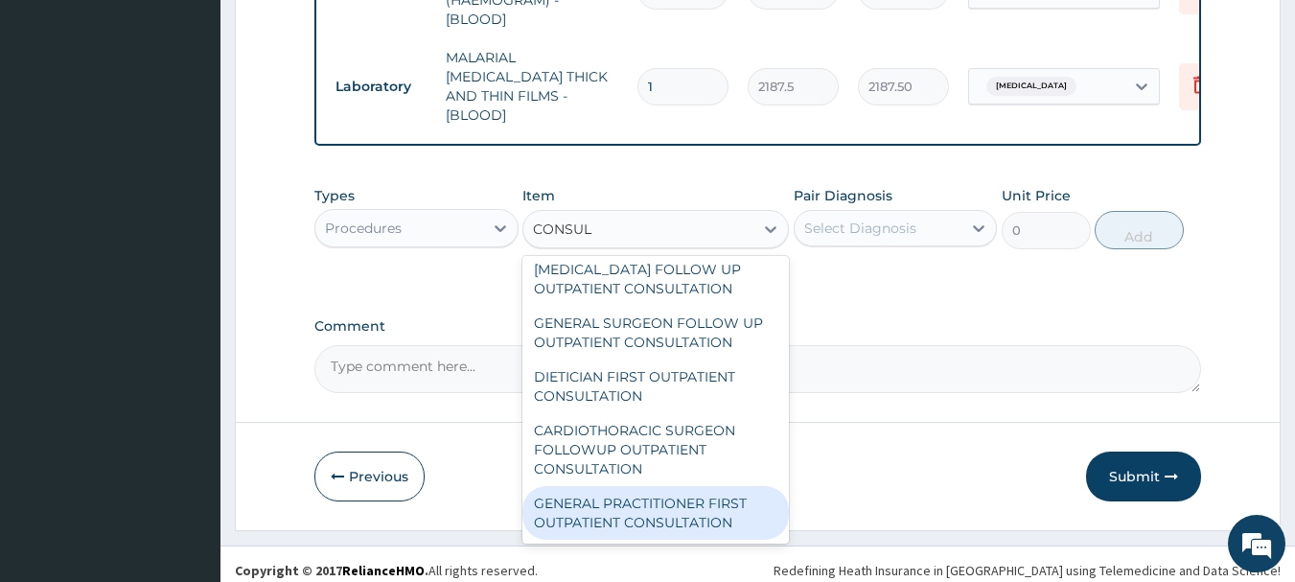
click at [689, 514] on div "GENERAL PRACTITIONER FIRST OUTPATIENT CONSULTATION" at bounding box center [656, 513] width 267 height 54
type input "3750"
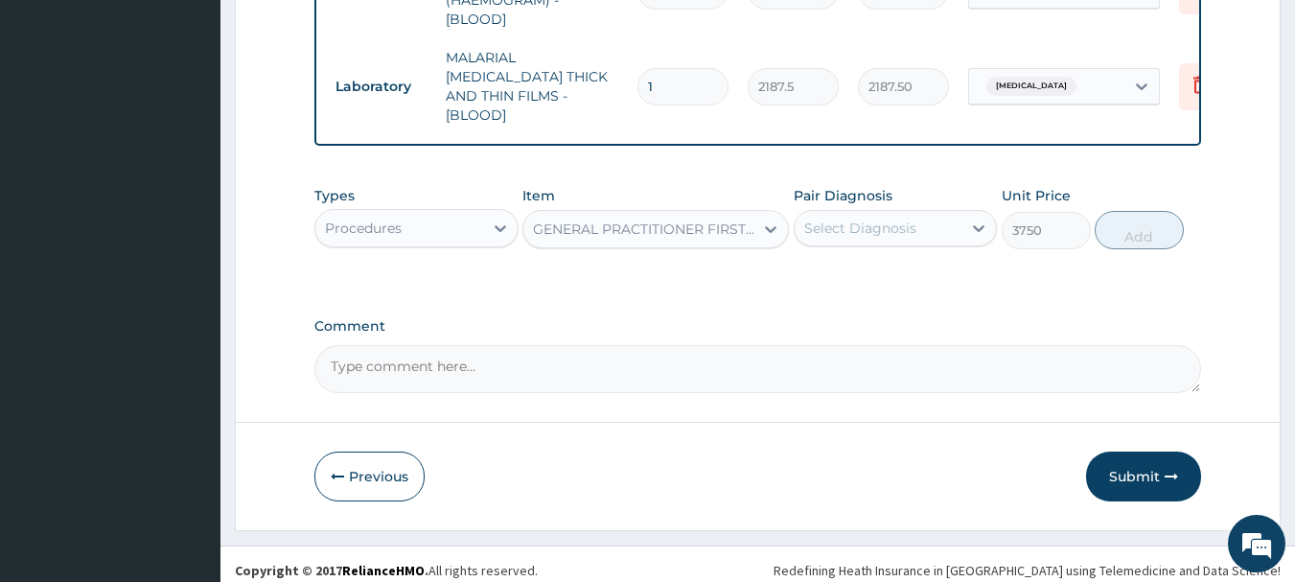
click at [918, 217] on div "Select Diagnosis" at bounding box center [879, 228] width 168 height 31
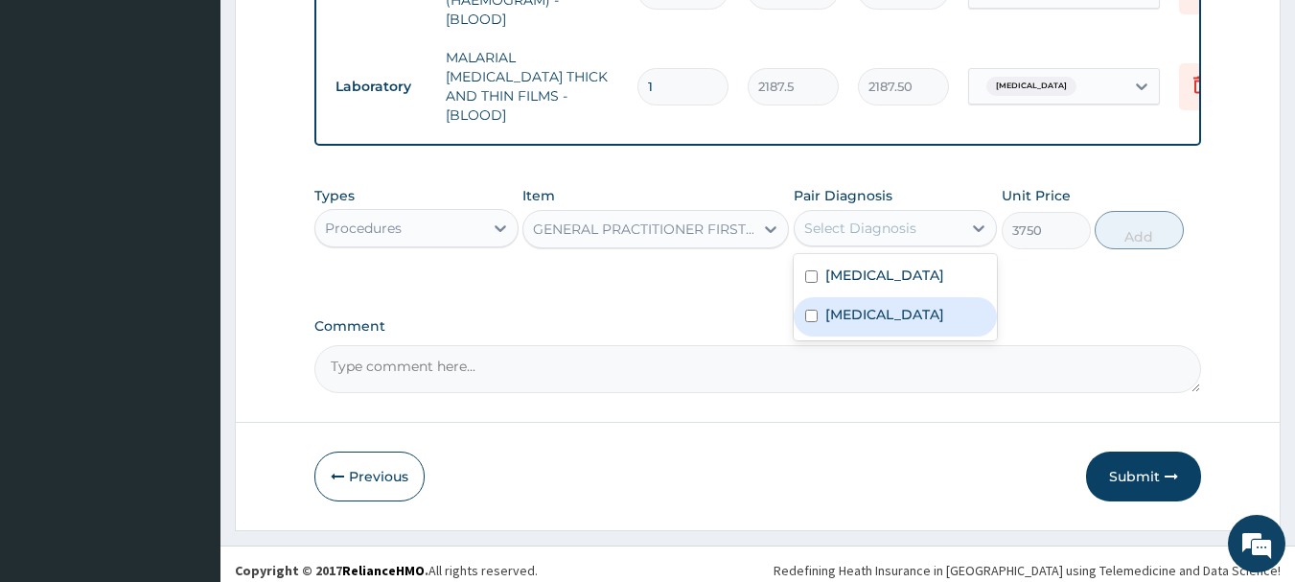
drag, startPoint x: 859, startPoint y: 317, endPoint x: 868, endPoint y: 268, distance: 50.6
click at [859, 311] on label "[MEDICAL_DATA]" at bounding box center [885, 314] width 119 height 19
checkbox input "true"
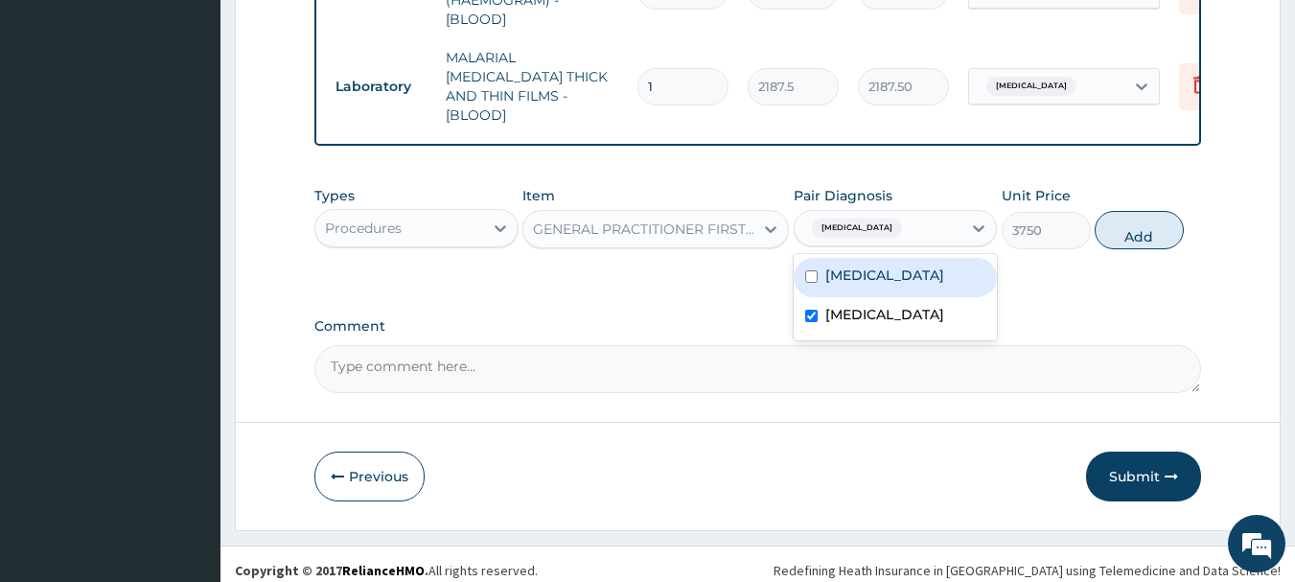
click at [874, 266] on label "Malaria" at bounding box center [885, 275] width 119 height 19
checkbox input "true"
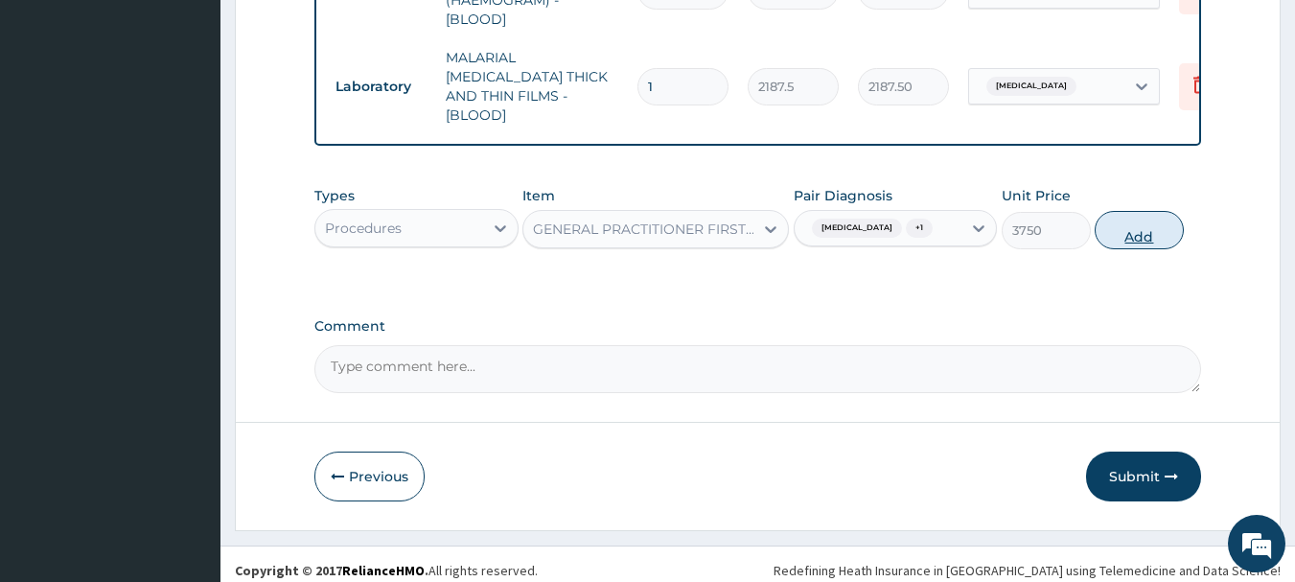
click at [1137, 229] on button "Add" at bounding box center [1139, 230] width 89 height 38
type input "0"
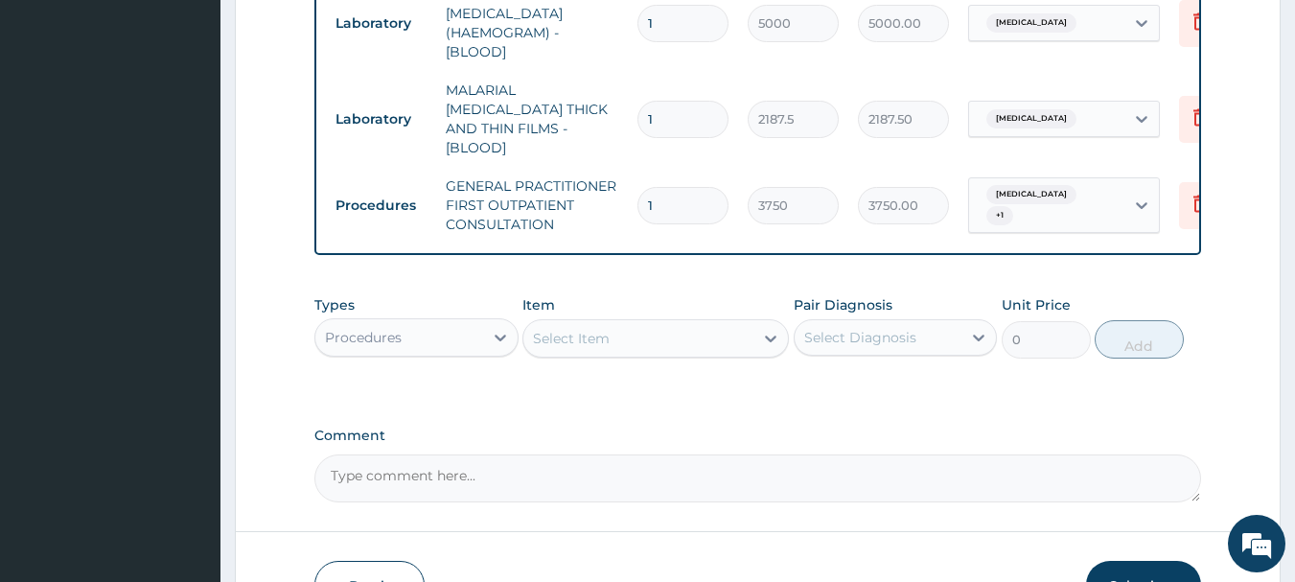
scroll to position [1050, 0]
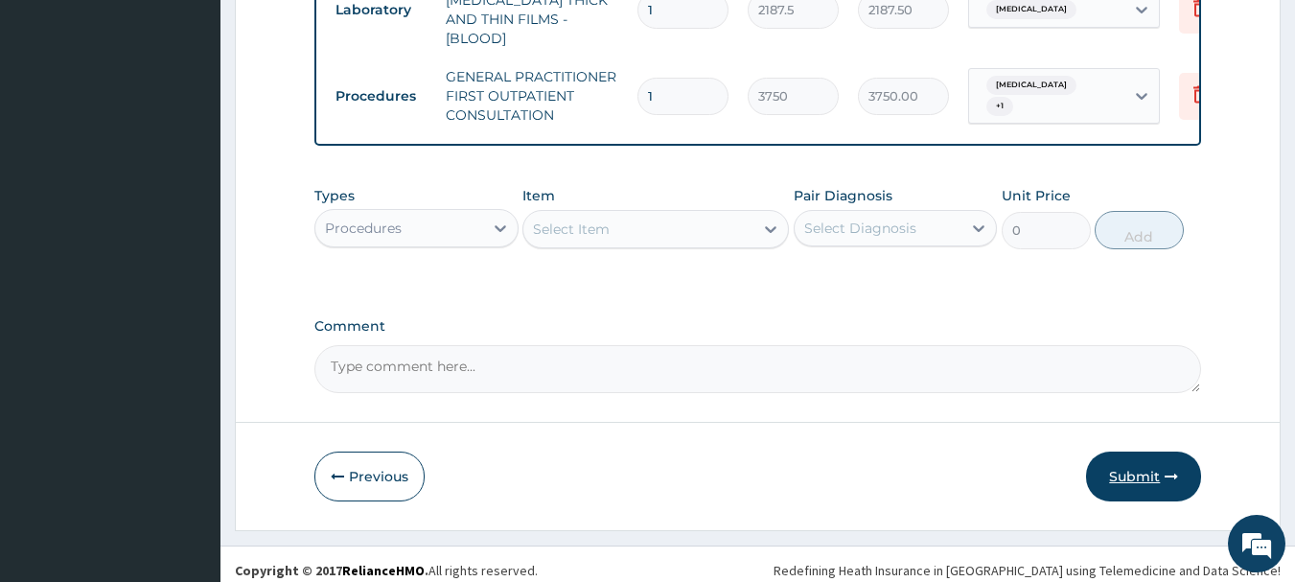
click at [1132, 459] on button "Submit" at bounding box center [1143, 477] width 115 height 50
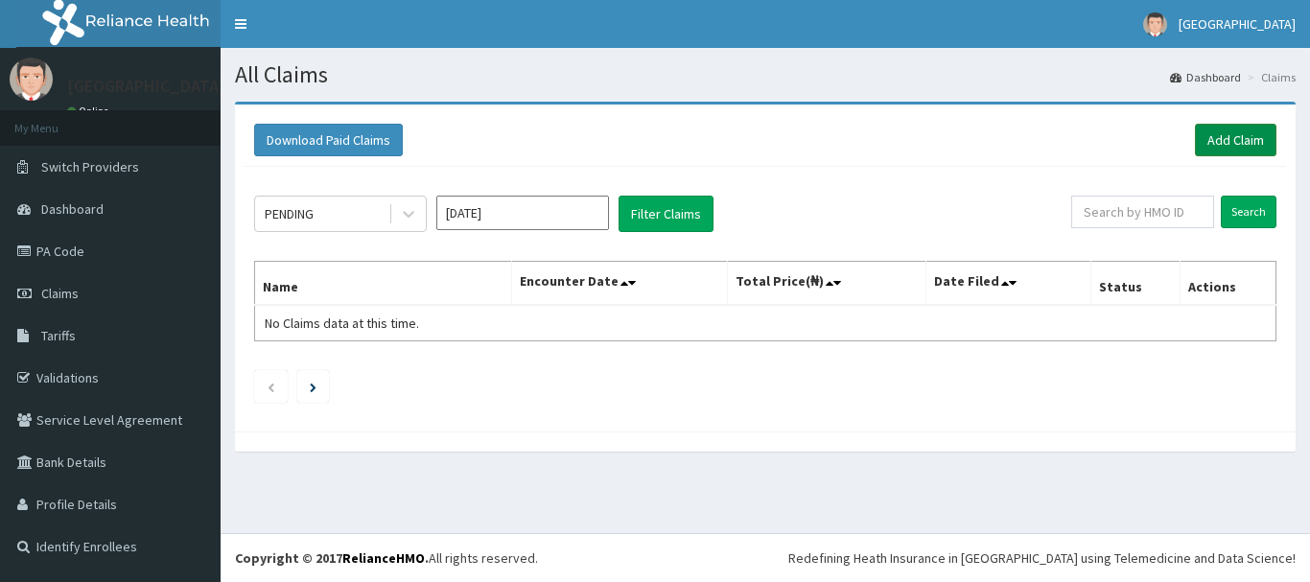
click at [1225, 136] on link "Add Claim" at bounding box center [1236, 140] width 82 height 33
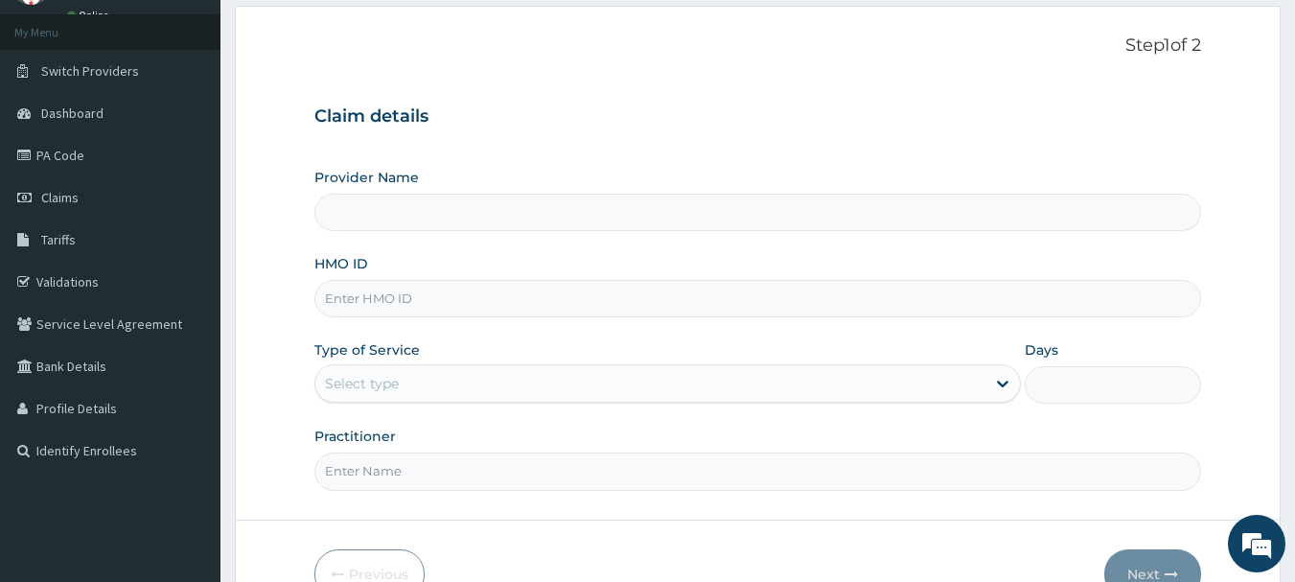
scroll to position [96, 0]
type input "[GEOGRAPHIC_DATA], [GEOGRAPHIC_DATA]"
type input "UBP/10495/A"
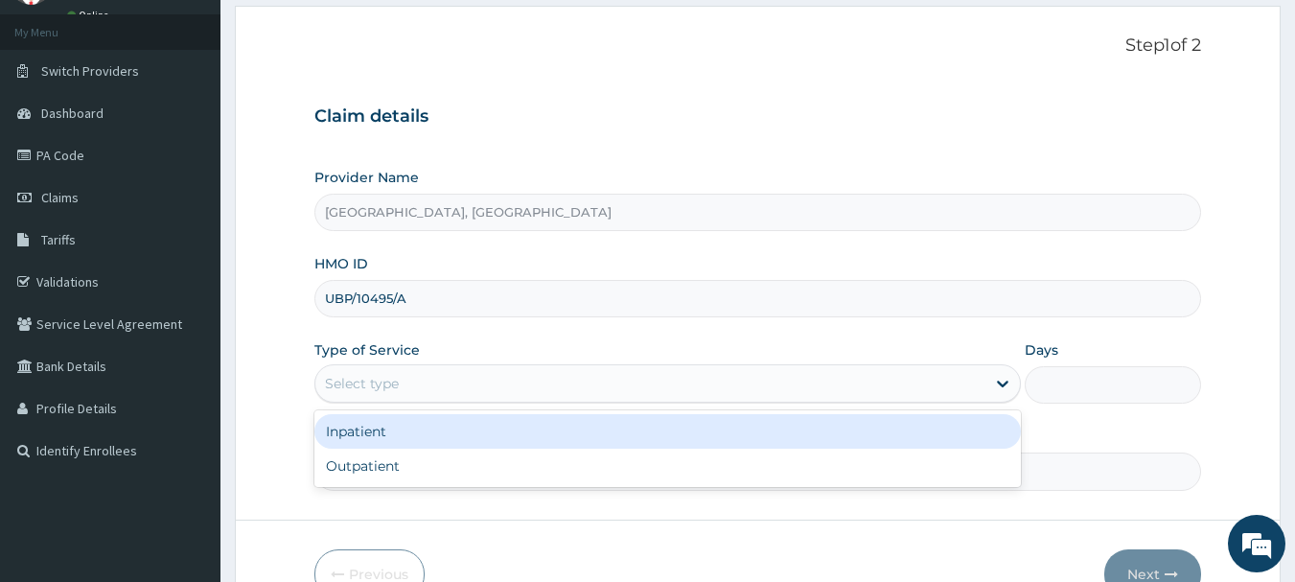
click at [390, 378] on div "Select type" at bounding box center [362, 383] width 74 height 19
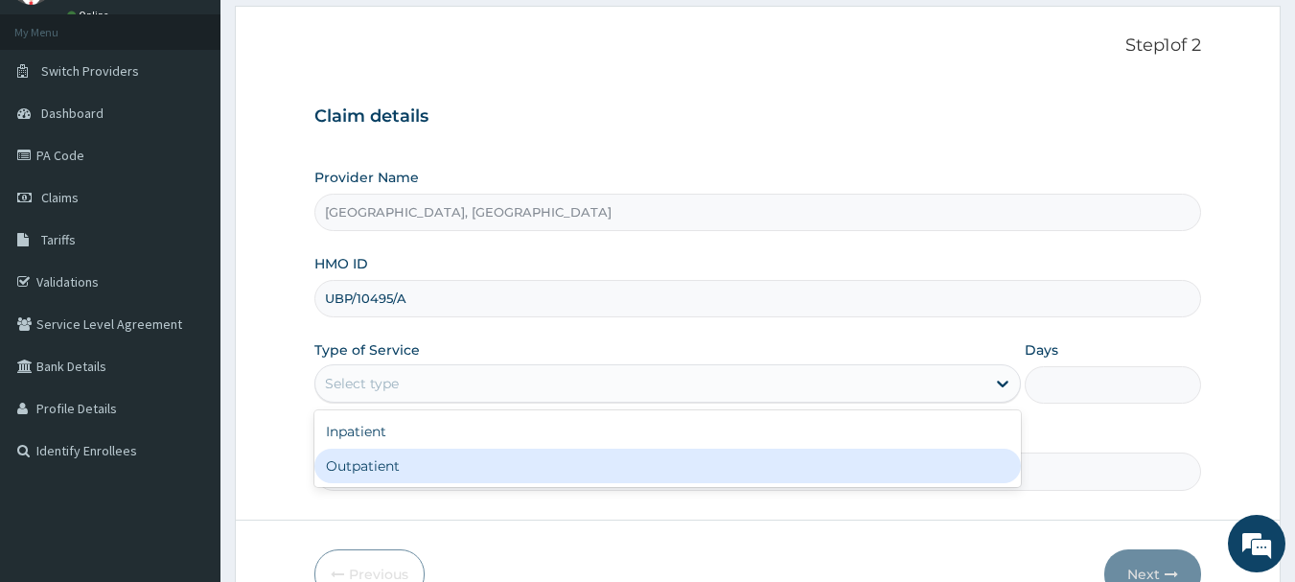
click at [385, 474] on div "Outpatient" at bounding box center [668, 466] width 707 height 35
type input "1"
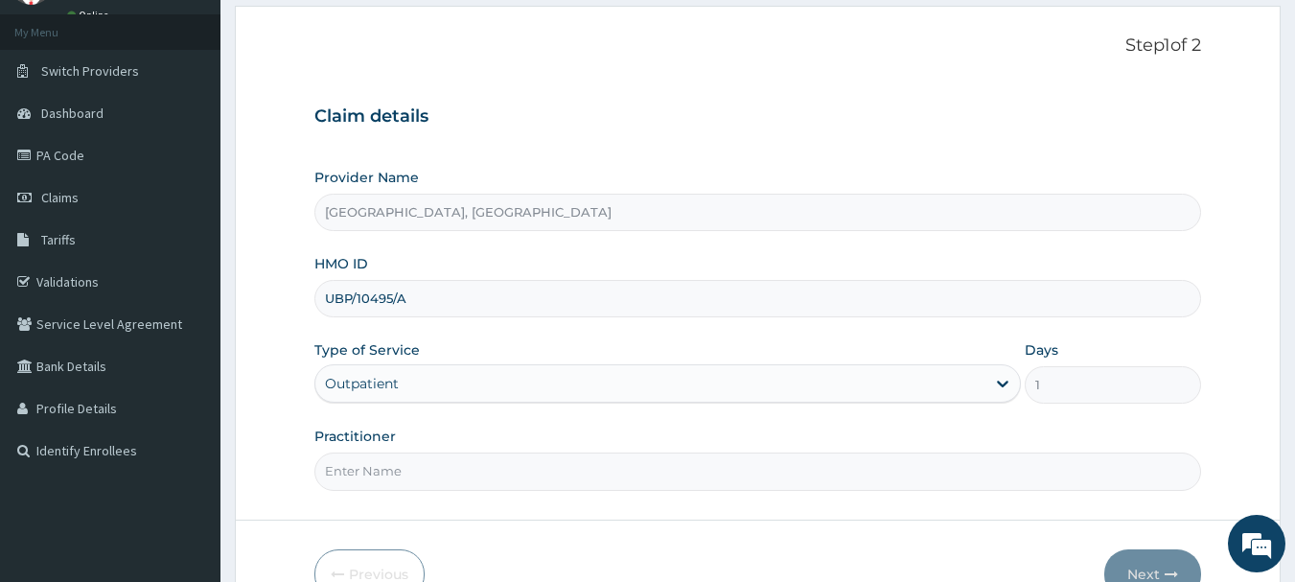
click at [393, 467] on input "Practitioner" at bounding box center [759, 471] width 888 height 37
type input "DR OGO"
click at [1166, 559] on button "Next" at bounding box center [1153, 574] width 97 height 50
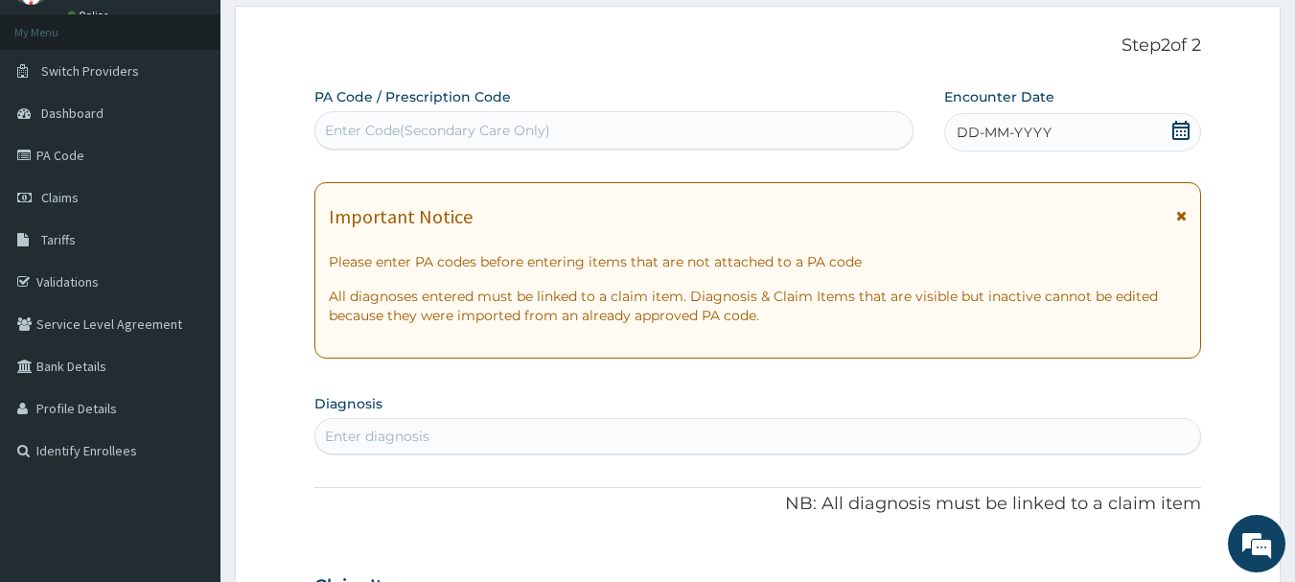
click at [1057, 136] on div "DD-MM-YYYY" at bounding box center [1073, 132] width 257 height 38
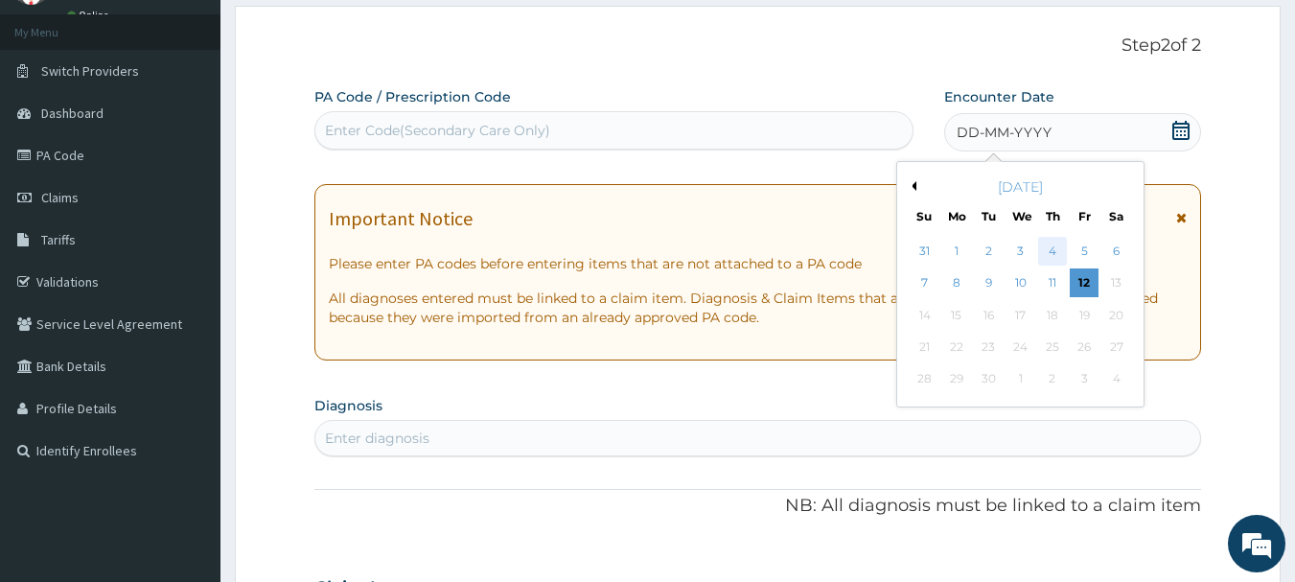
click at [1049, 249] on div "4" at bounding box center [1053, 251] width 29 height 29
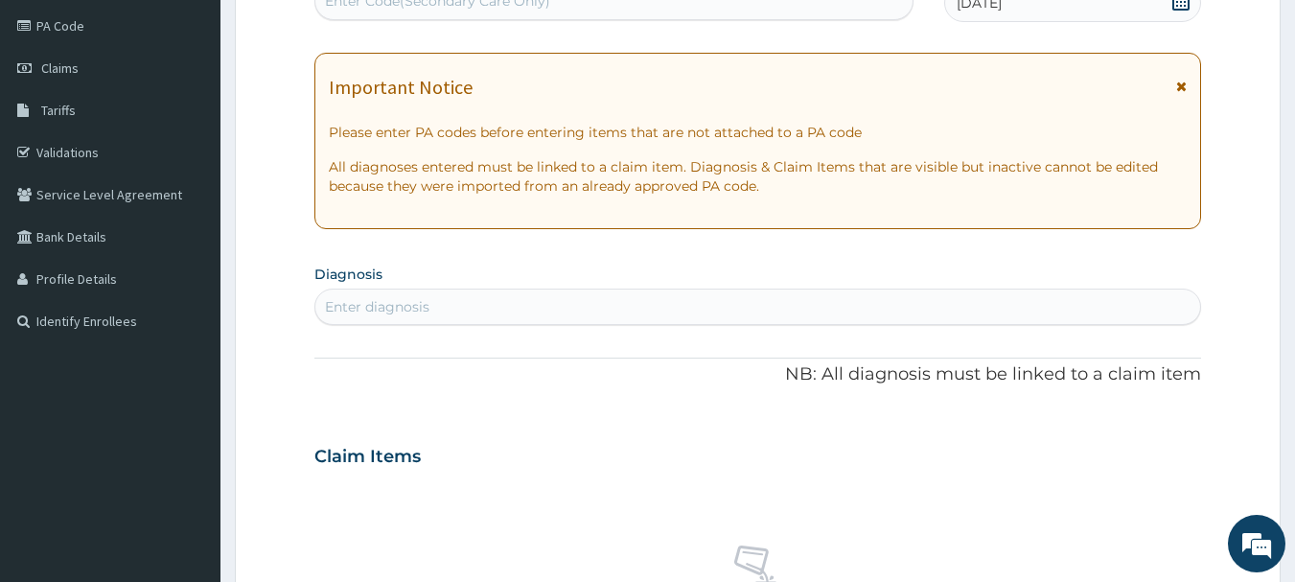
scroll to position [288, 0]
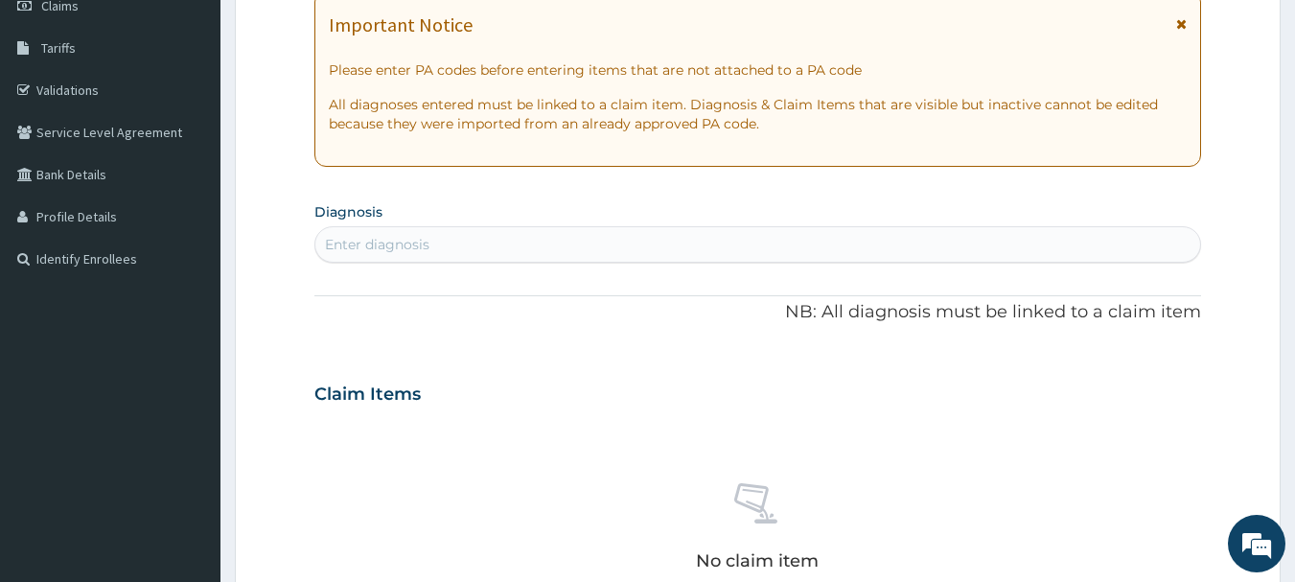
click at [456, 235] on div "Enter diagnosis" at bounding box center [758, 244] width 886 height 31
type input "UPPER RES"
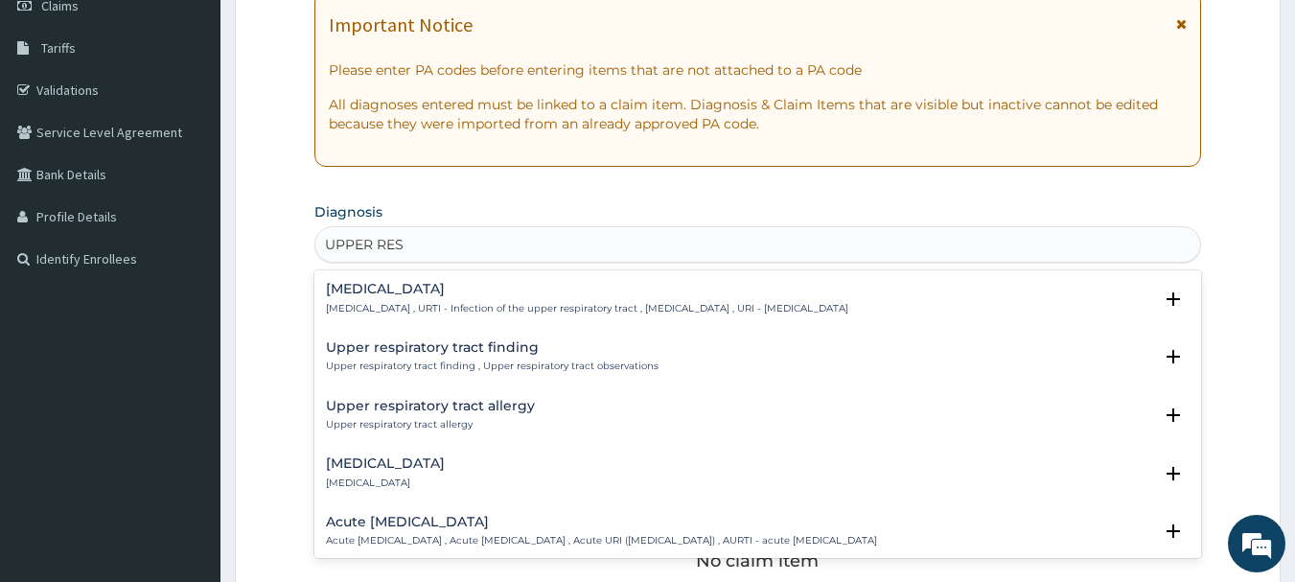
click at [437, 306] on p "Upper respiratory infection , URTI - Infection of the upper respiratory tract ,…" at bounding box center [587, 308] width 523 height 13
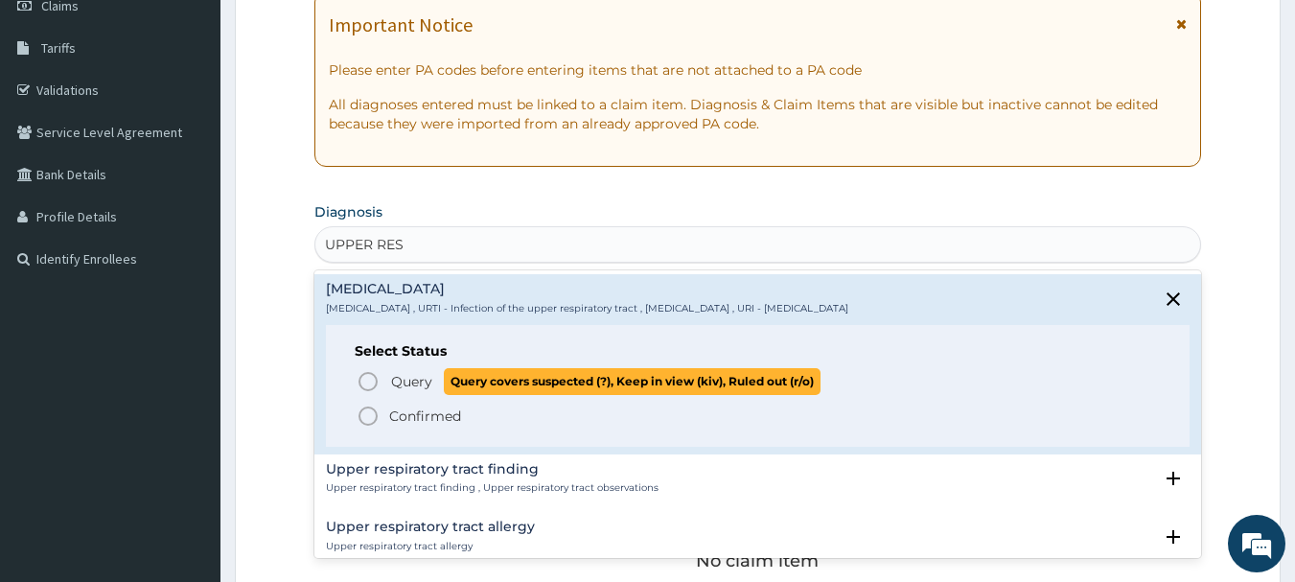
click at [395, 380] on span "Query" at bounding box center [411, 381] width 41 height 19
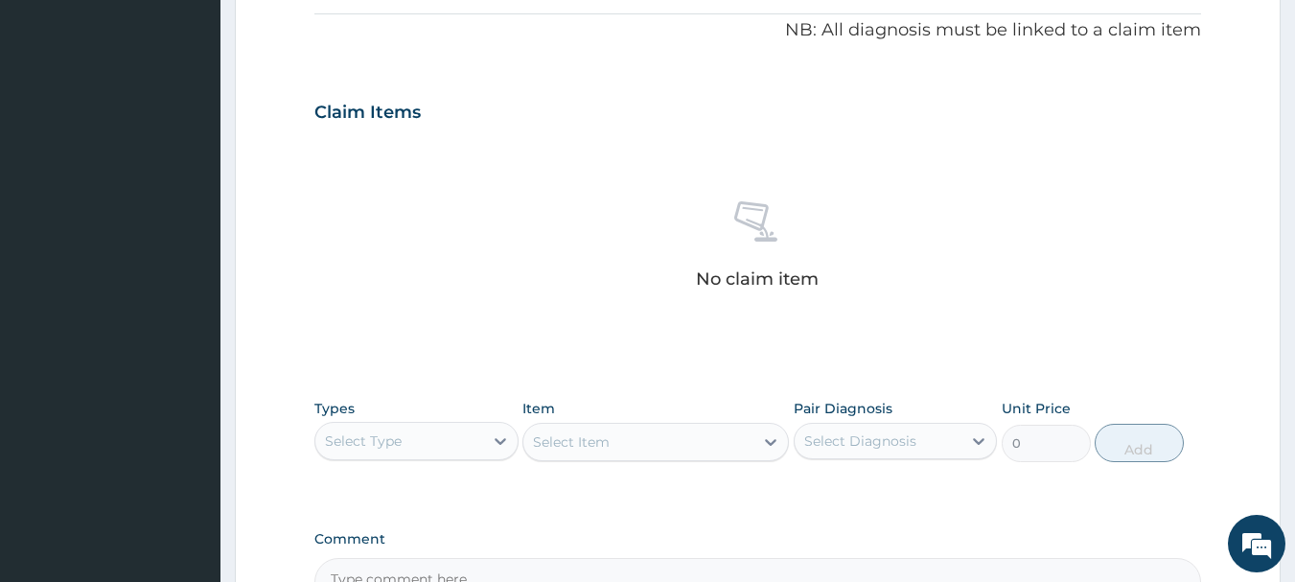
scroll to position [801, 0]
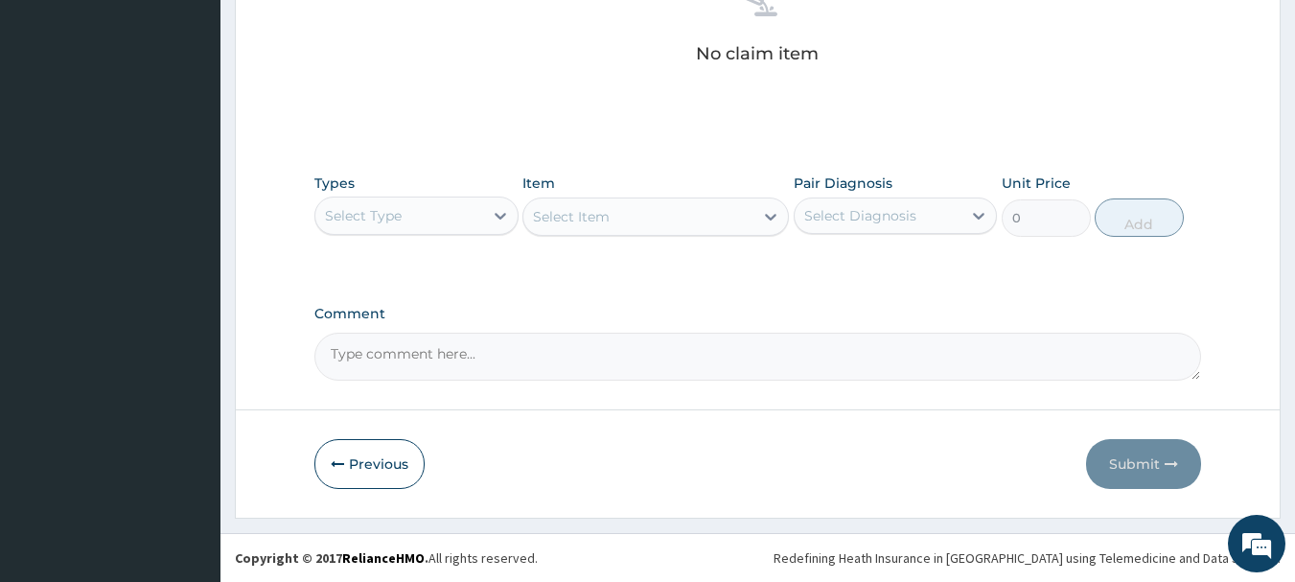
click at [460, 208] on div "Select Type" at bounding box center [399, 215] width 168 height 31
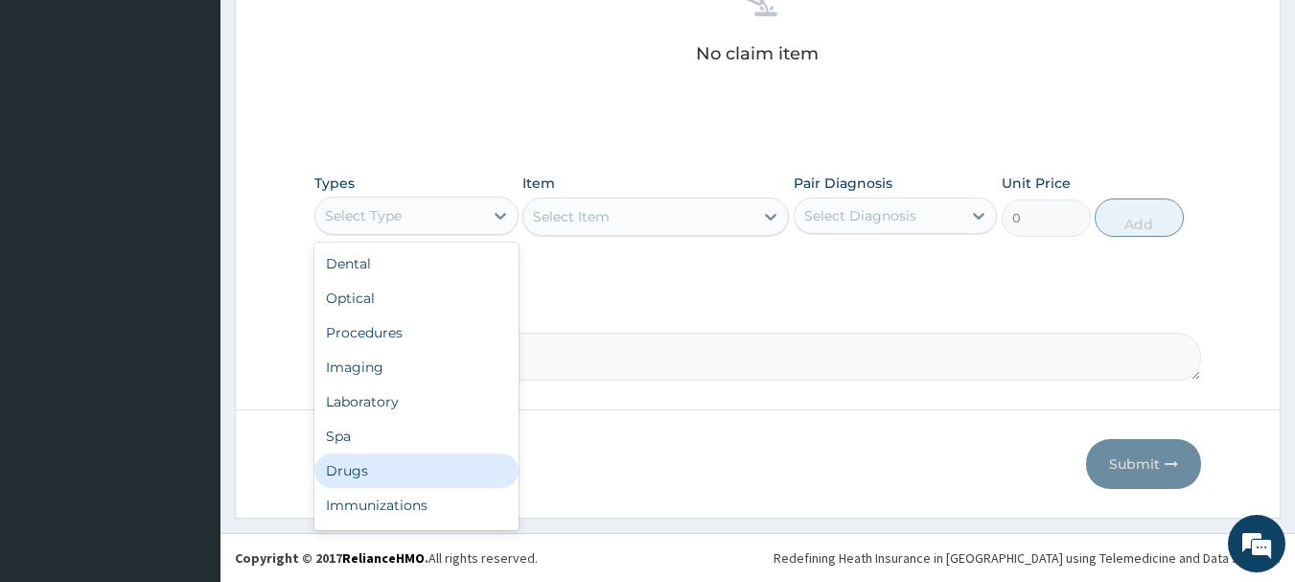
click at [383, 473] on div "Drugs" at bounding box center [417, 471] width 204 height 35
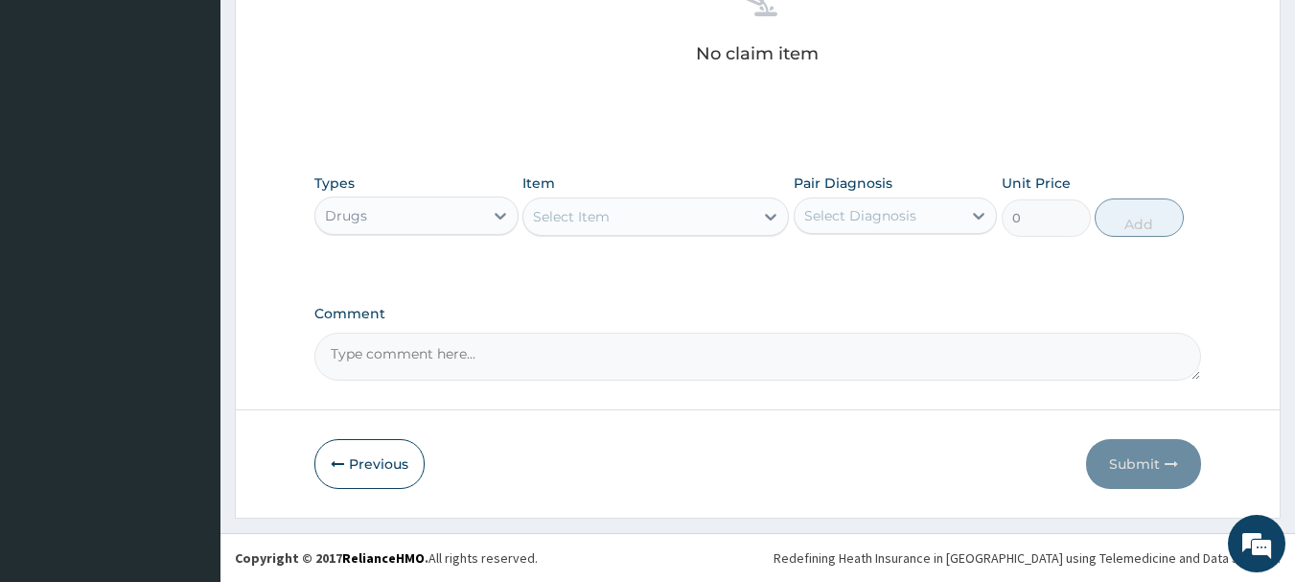
click at [622, 206] on div "Select Item" at bounding box center [639, 216] width 230 height 31
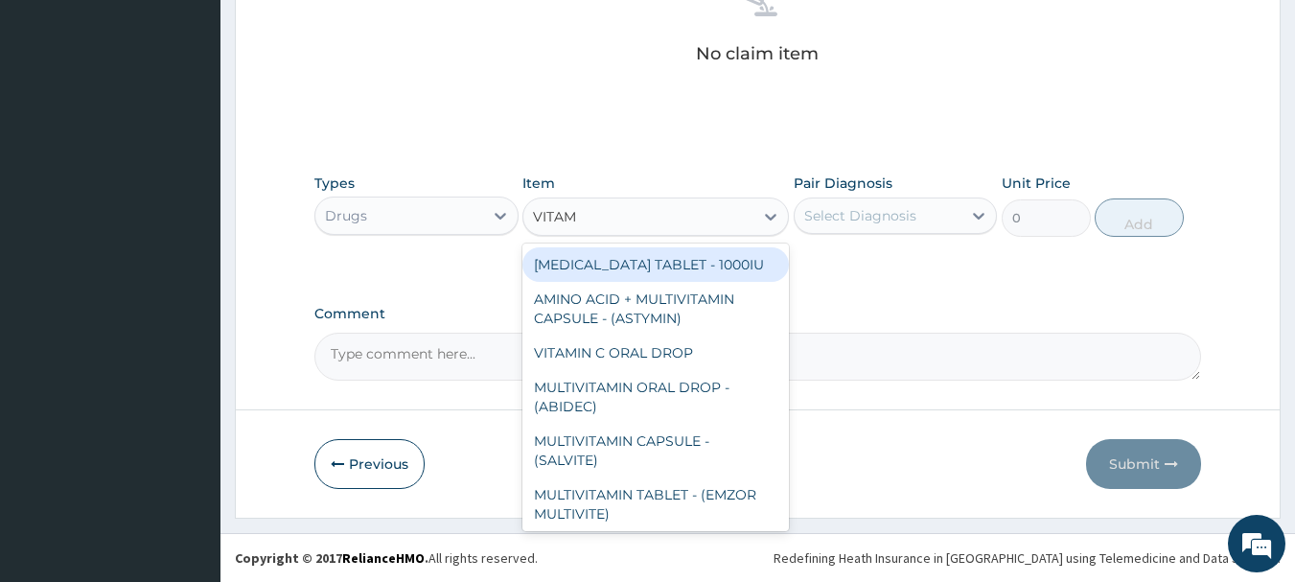
type input "VITAMI"
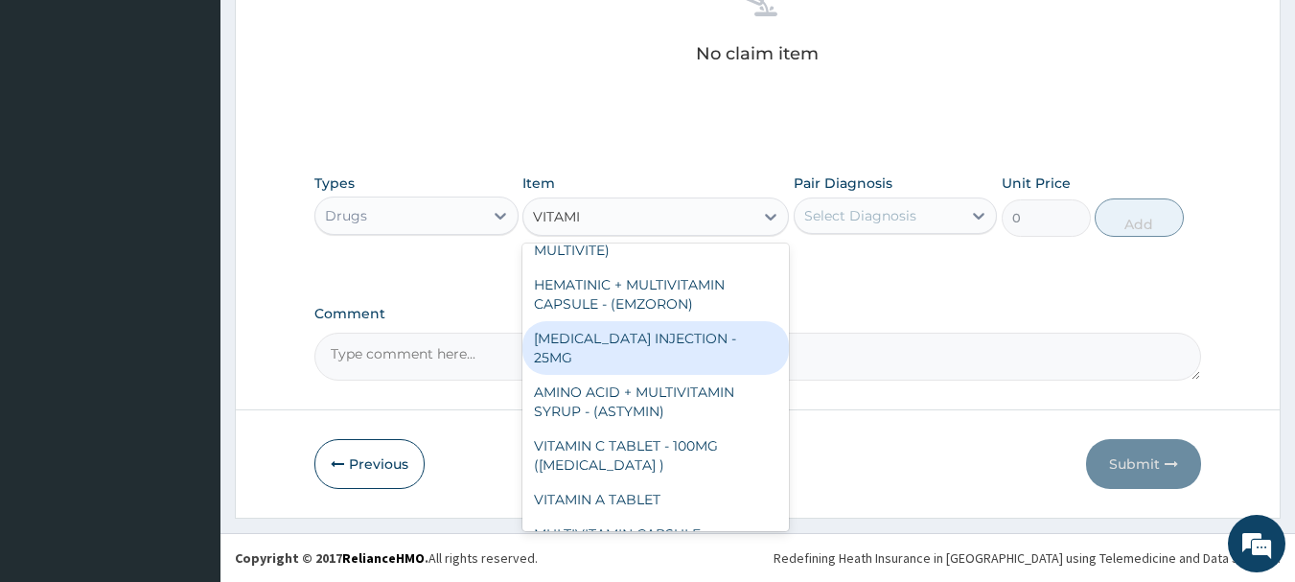
scroll to position [288, 0]
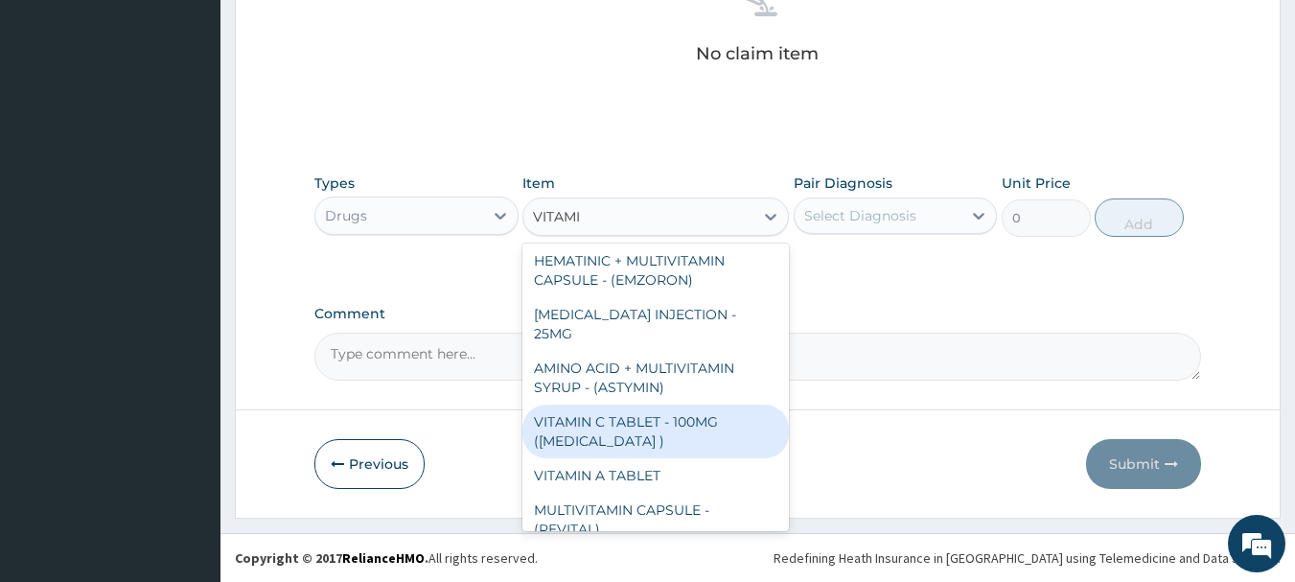
click at [652, 405] on div "VITAMIN C TABLET - 100MG (ASCORBIC ACID )" at bounding box center [656, 432] width 267 height 54
type input "16.799999999999997"
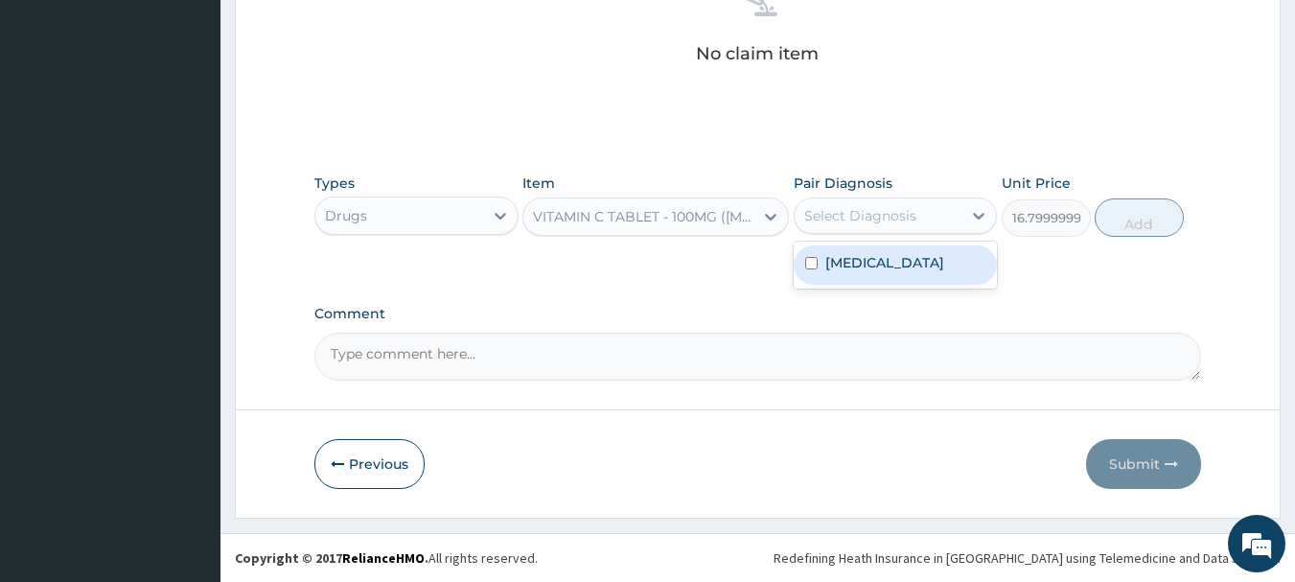
click at [866, 214] on div "Select Diagnosis" at bounding box center [861, 215] width 112 height 19
click at [858, 285] on div "[MEDICAL_DATA]" at bounding box center [896, 264] width 204 height 39
checkbox input "true"
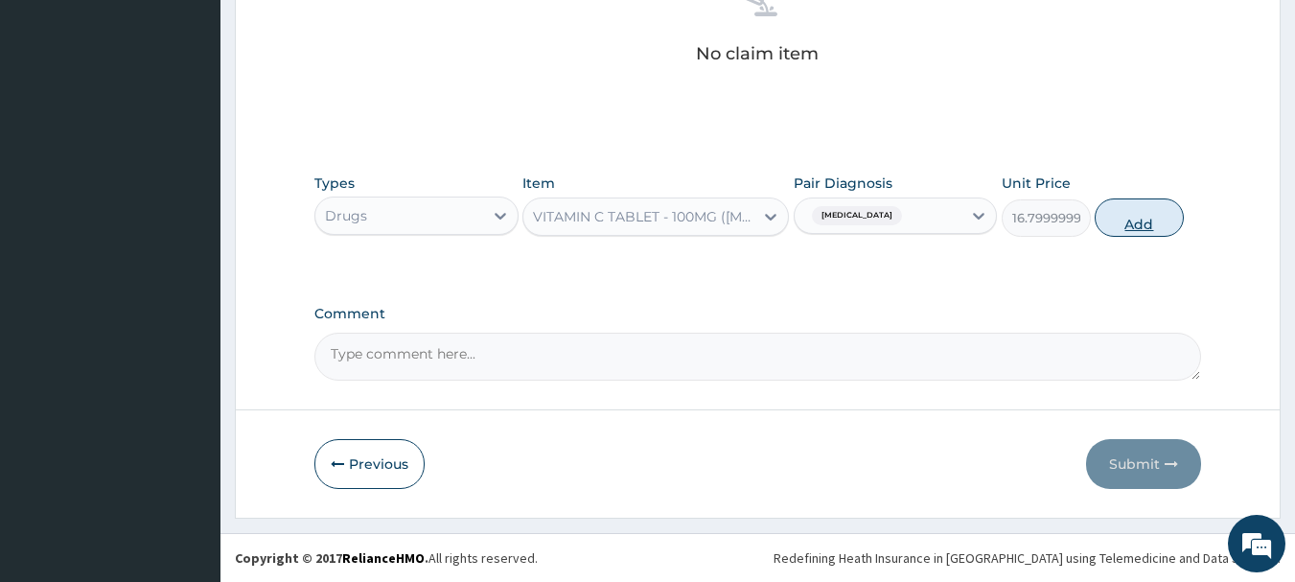
click at [1127, 218] on button "Add" at bounding box center [1139, 217] width 89 height 38
type input "0"
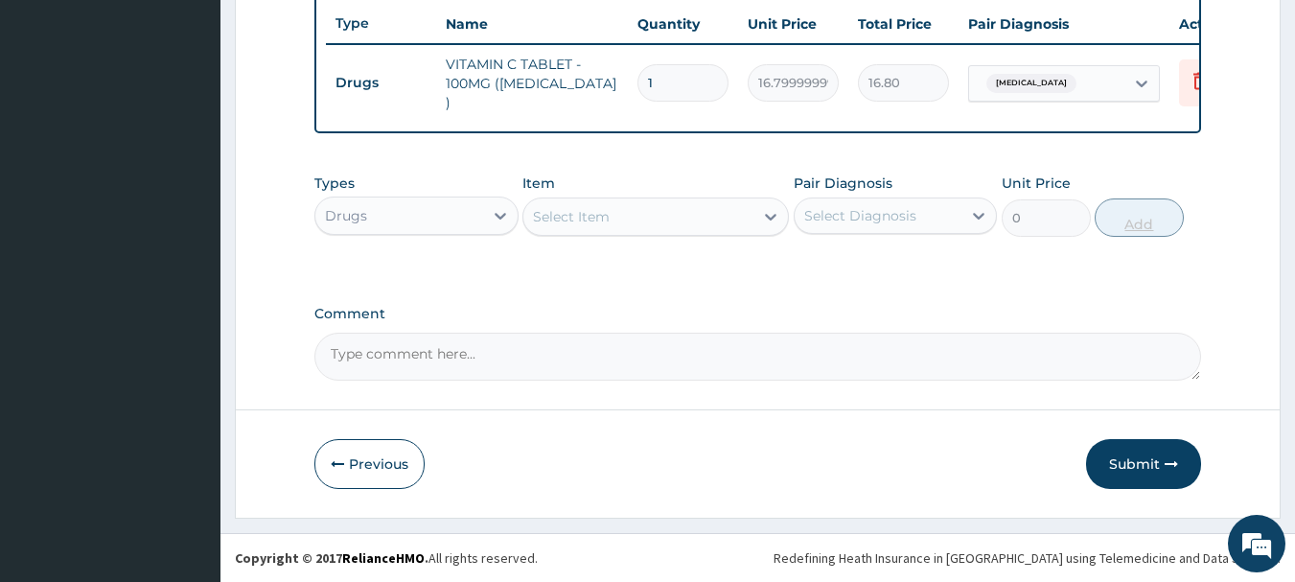
scroll to position [724, 0]
type input "0.00"
type input "2"
type input "33.60"
type input "28"
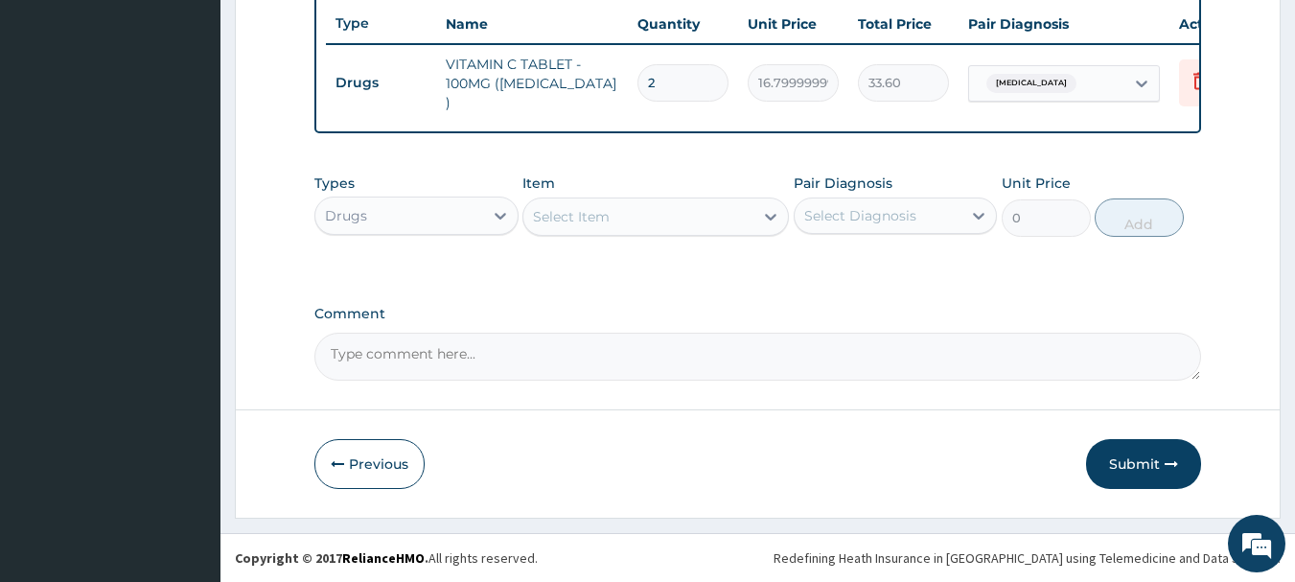
type input "470.40"
type input "28"
click at [637, 216] on div "Select Item" at bounding box center [639, 216] width 230 height 31
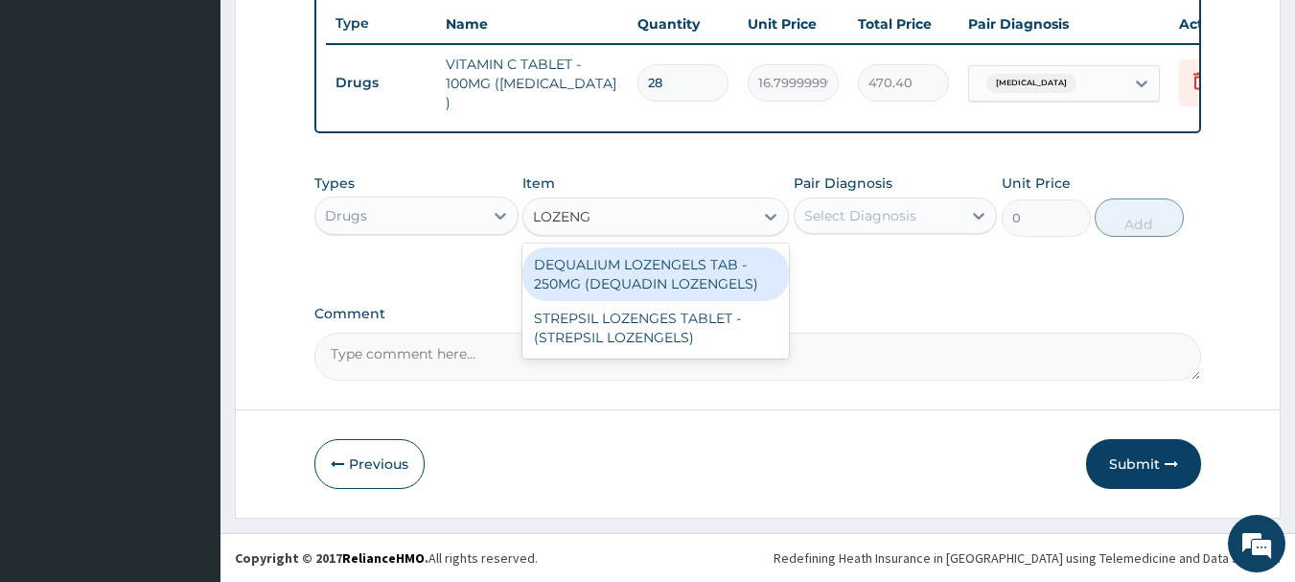
type input "LOZENGE"
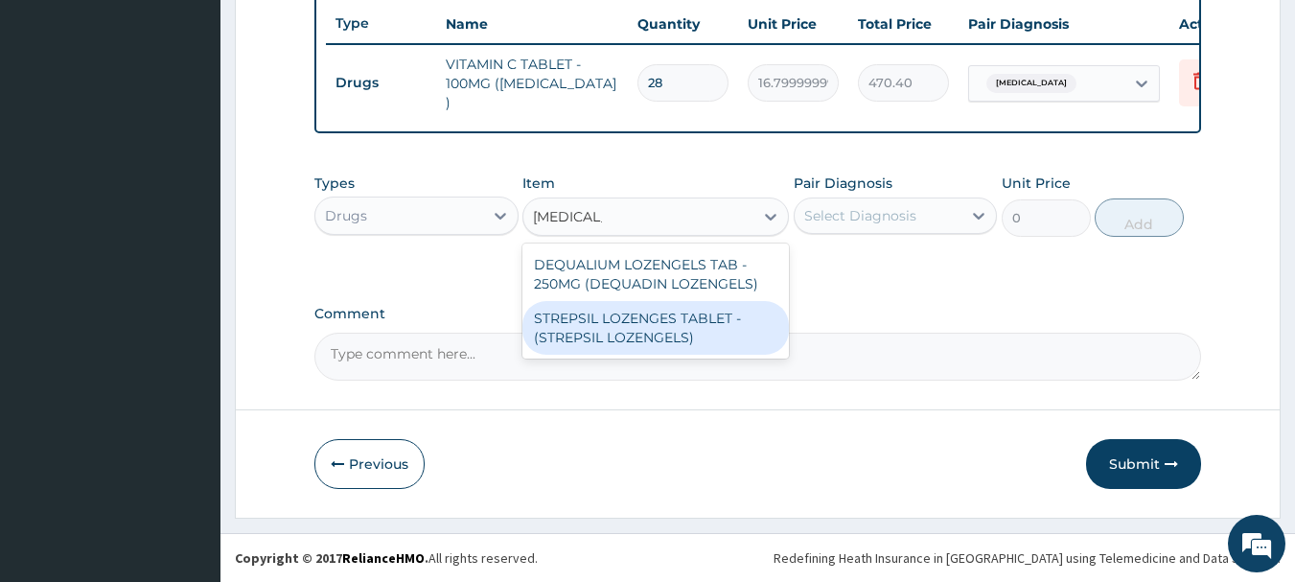
click at [633, 346] on div "STREPSIL LOZENGES TABLET - (STREPSIL LOZENGELS)" at bounding box center [656, 328] width 267 height 54
type input "168"
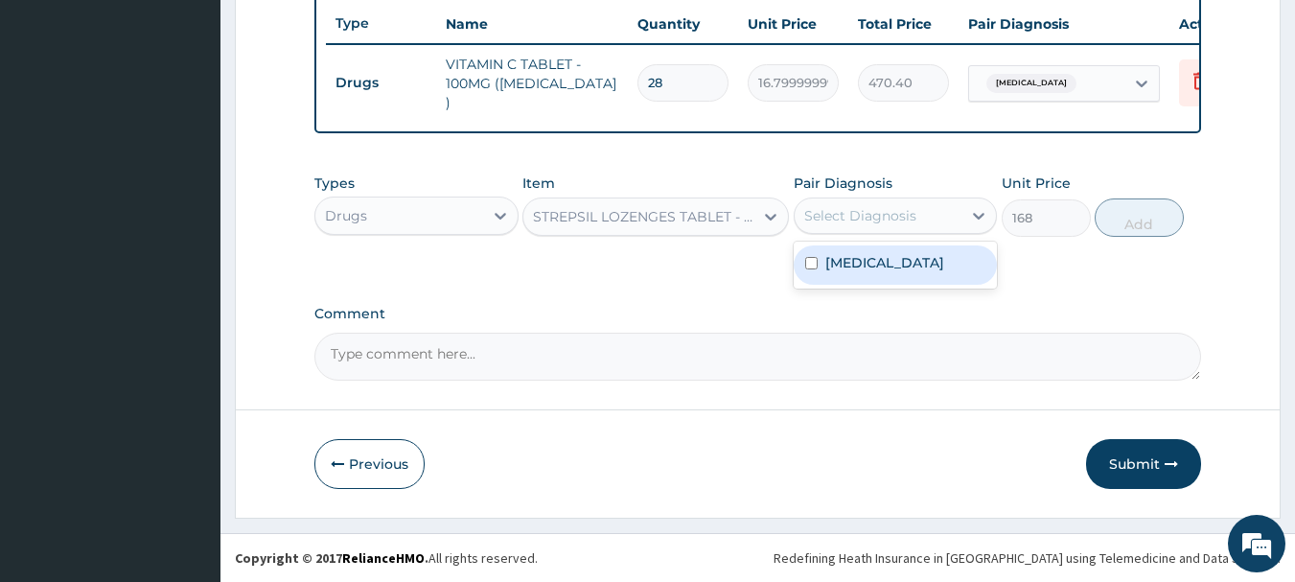
click at [942, 220] on div "Select Diagnosis" at bounding box center [879, 215] width 168 height 31
click at [900, 272] on label "[MEDICAL_DATA]" at bounding box center [885, 262] width 119 height 19
checkbox input "true"
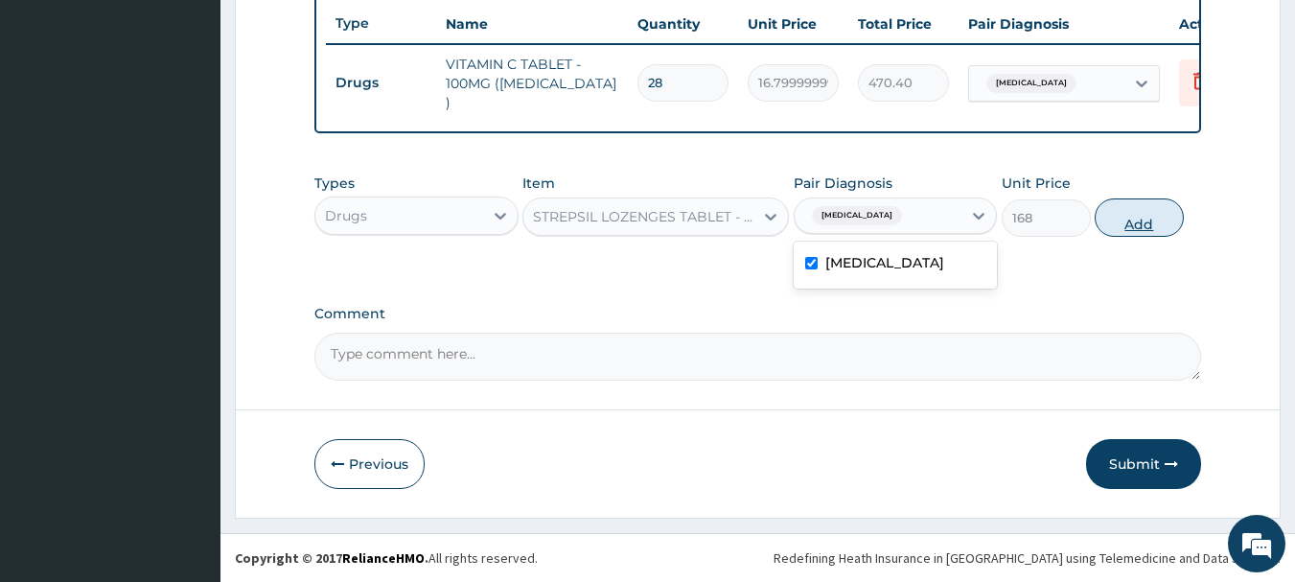
click at [1145, 211] on button "Add" at bounding box center [1139, 217] width 89 height 38
type input "0"
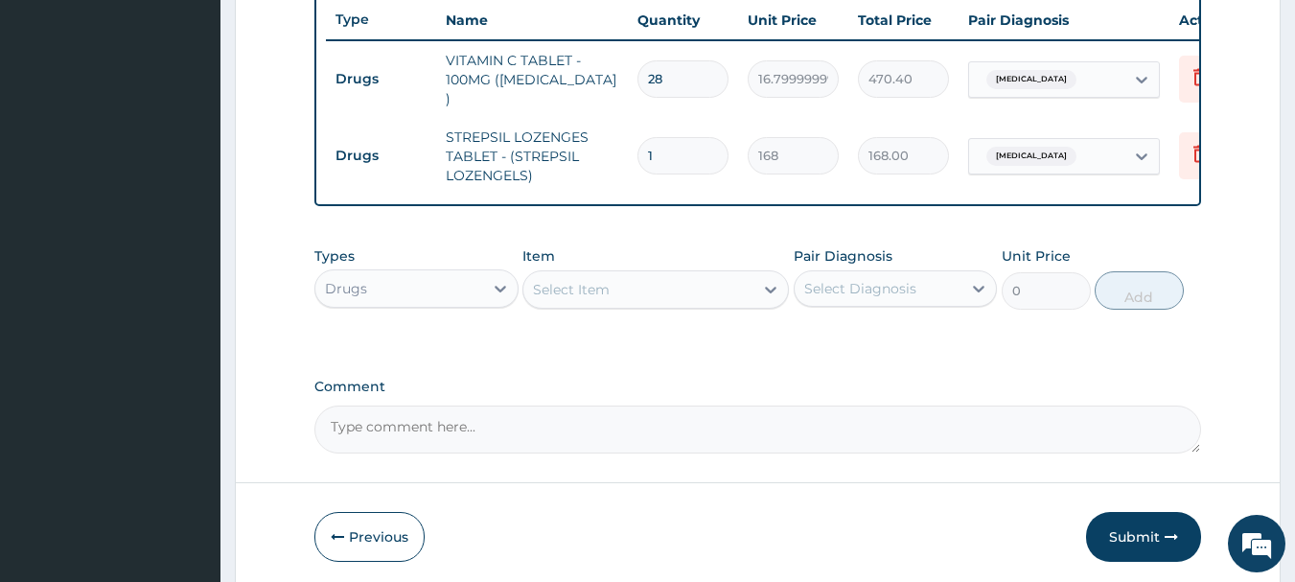
type input "14"
type input "2352.00"
type input "14"
click at [622, 286] on div "Select Item" at bounding box center [639, 289] width 230 height 31
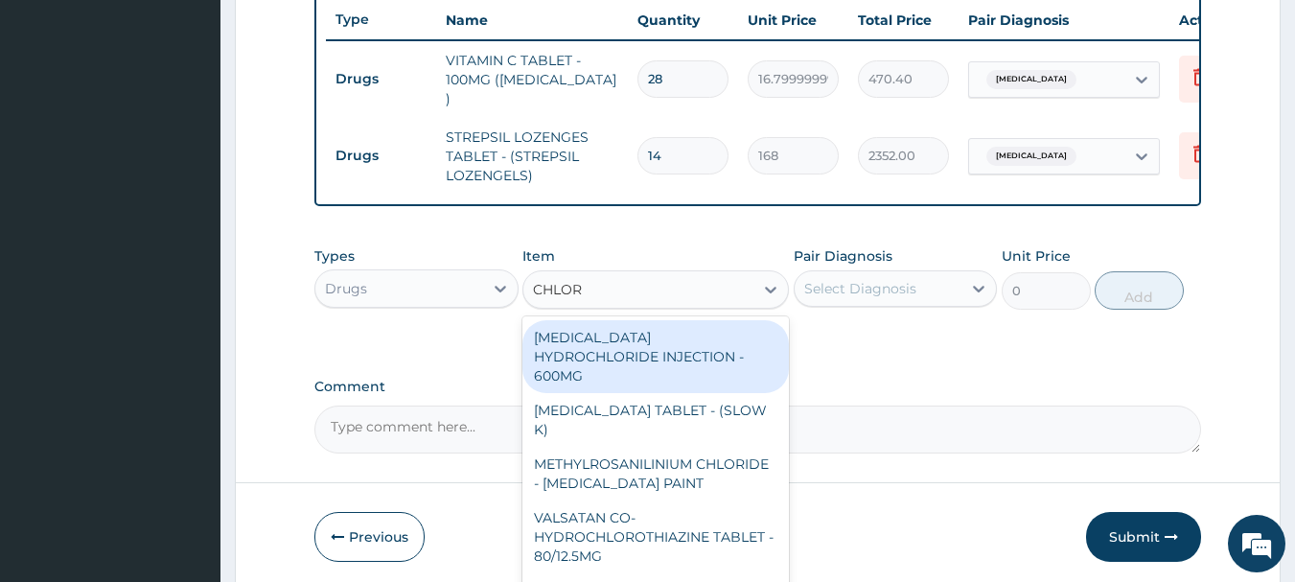
type input "CHLORP"
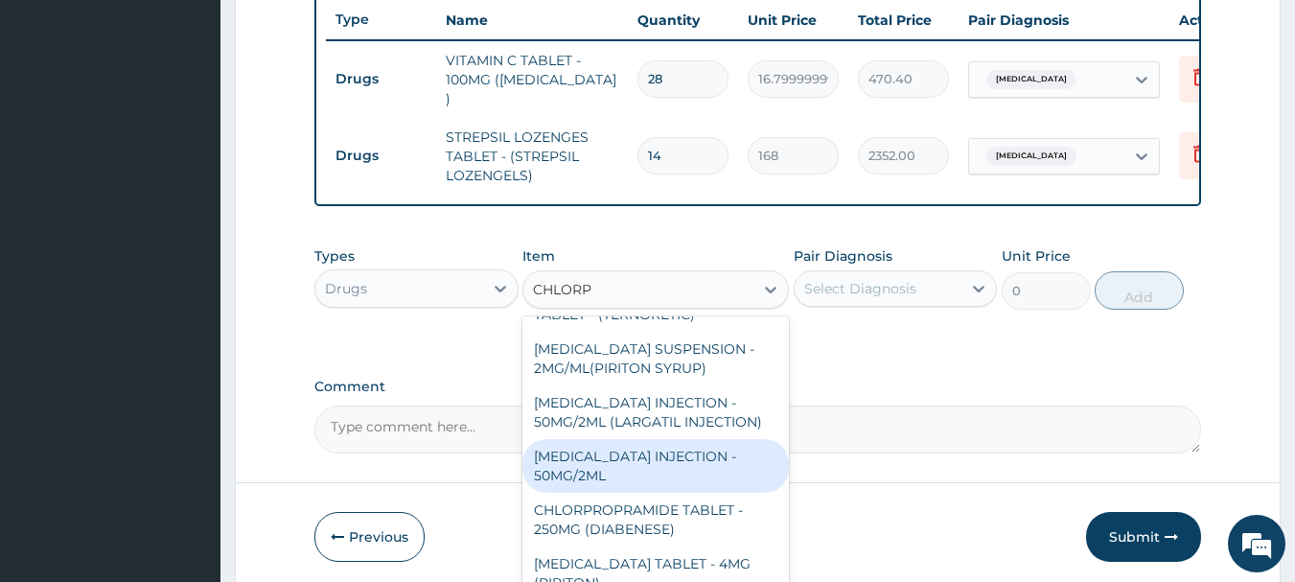
scroll to position [192, 0]
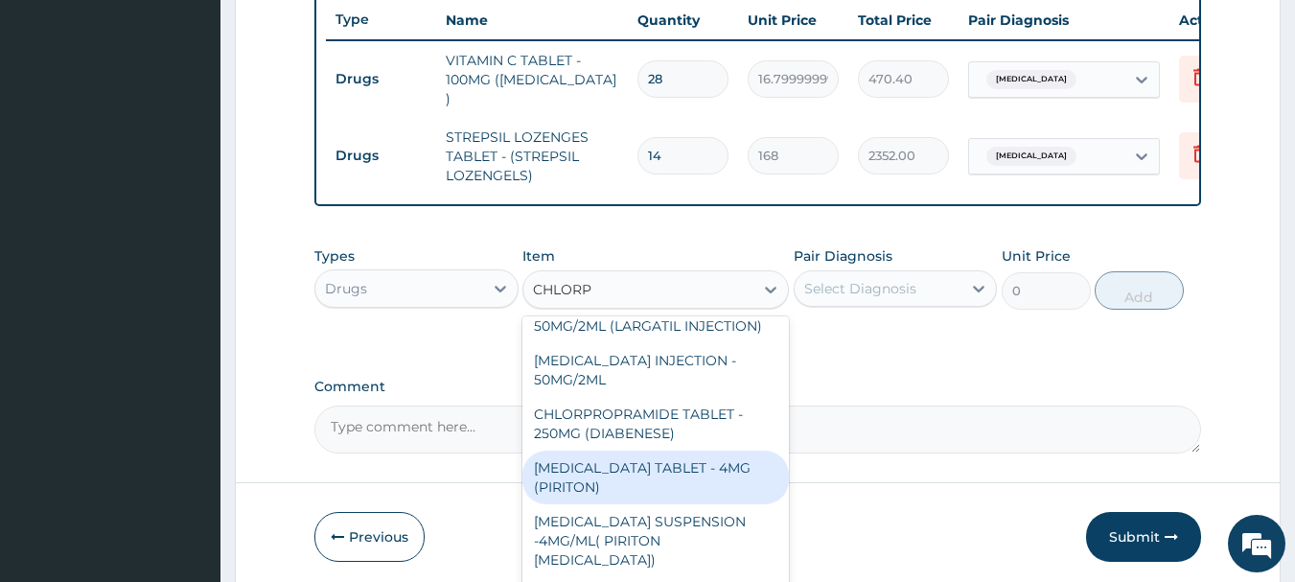
click at [649, 494] on div "CHLORPHENIRAMINE TABLET - 4MG (PIRITON)" at bounding box center [656, 478] width 267 height 54
type input "22.4"
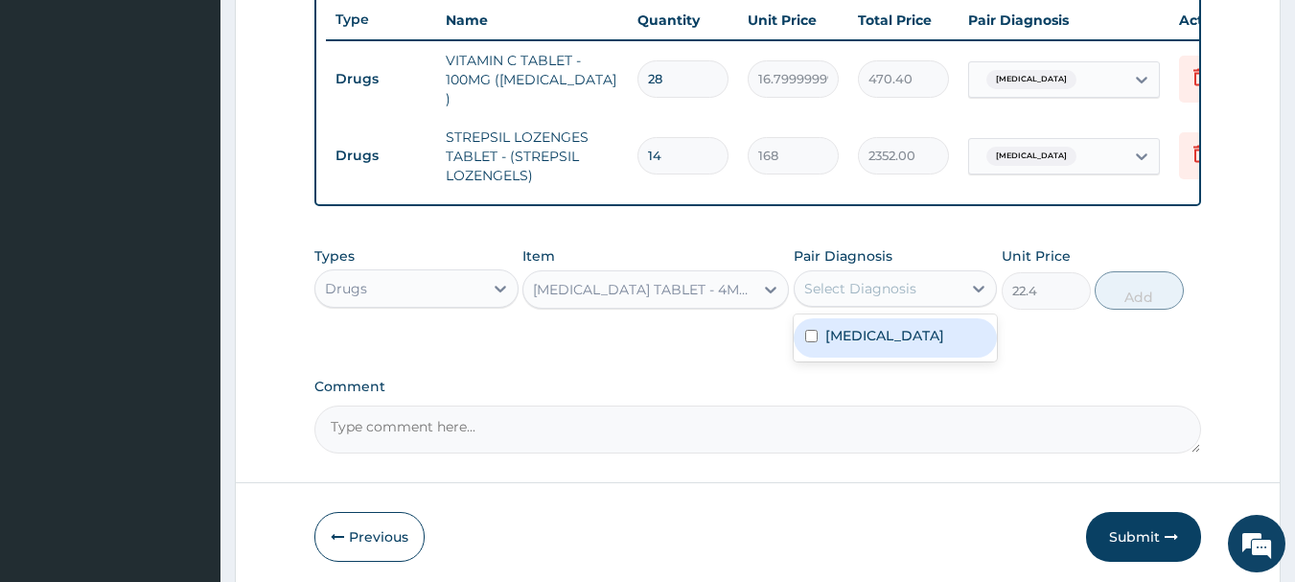
click at [854, 291] on div "Select Diagnosis" at bounding box center [861, 288] width 112 height 19
click at [862, 345] on label "[MEDICAL_DATA]" at bounding box center [885, 335] width 119 height 19
checkbox input "true"
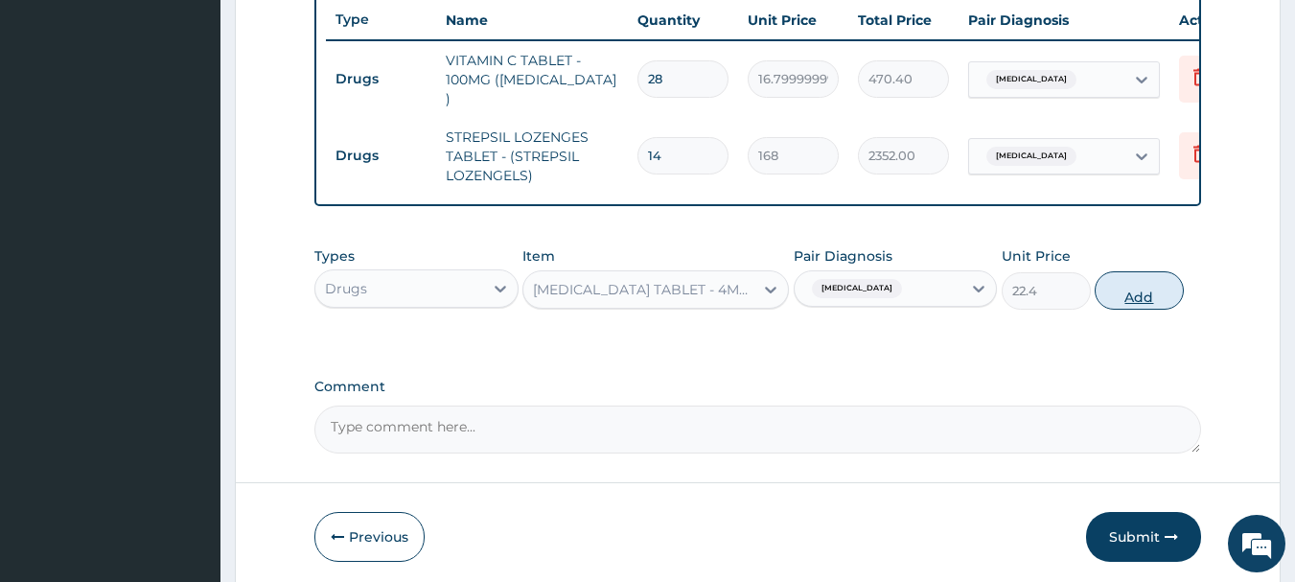
click at [1153, 284] on button "Add" at bounding box center [1139, 290] width 89 height 38
type input "0"
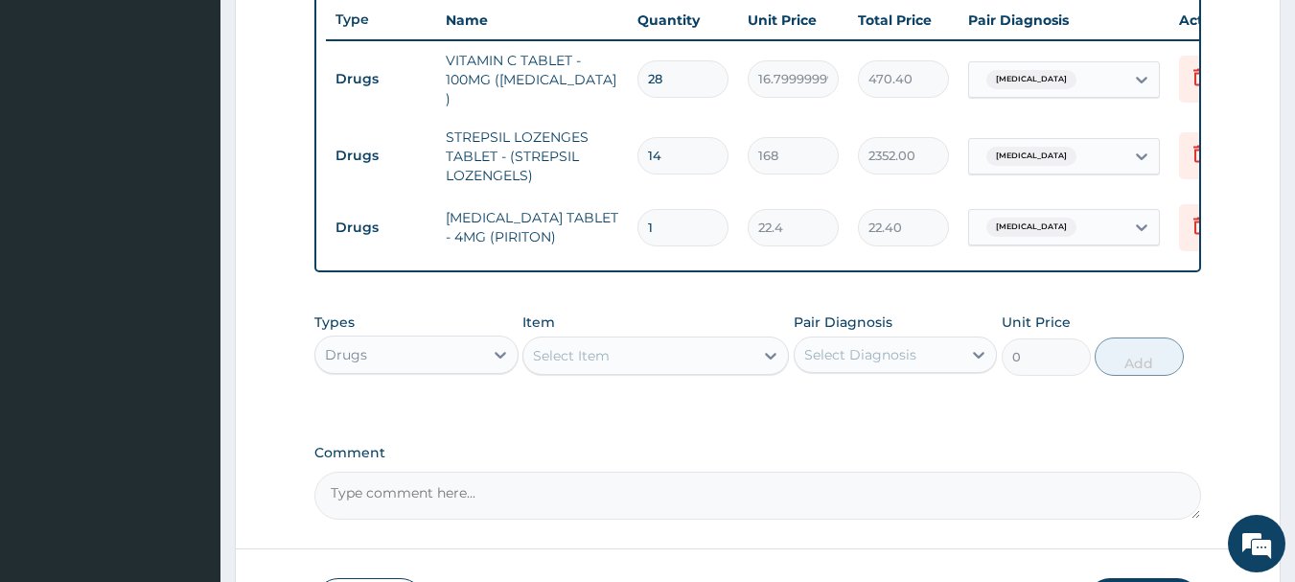
type input "0.00"
type input "7"
type input "156.80"
type input "7"
click at [639, 358] on div "Select Item" at bounding box center [639, 355] width 230 height 31
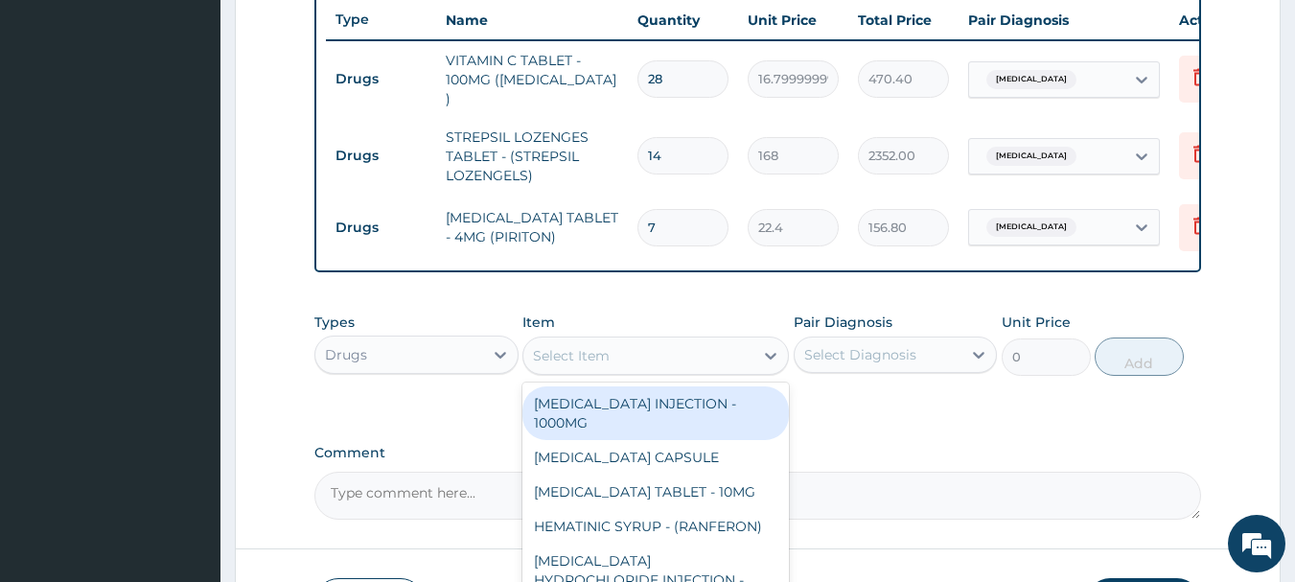
click at [457, 368] on div "Drugs" at bounding box center [399, 354] width 168 height 31
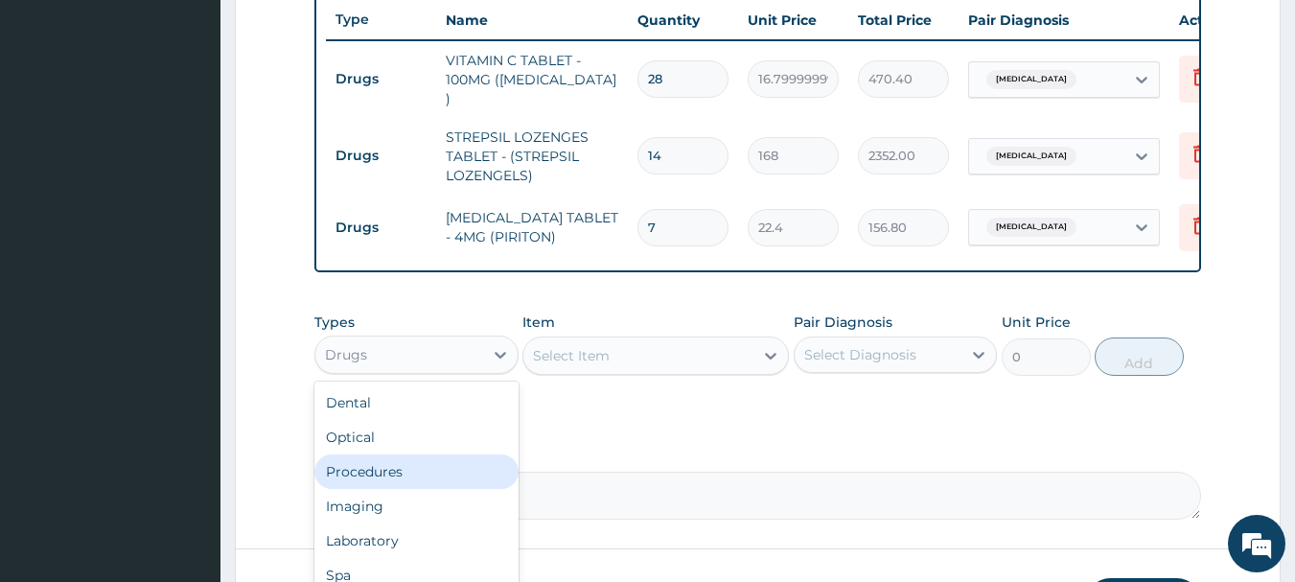
click at [418, 475] on div "Procedures" at bounding box center [417, 472] width 204 height 35
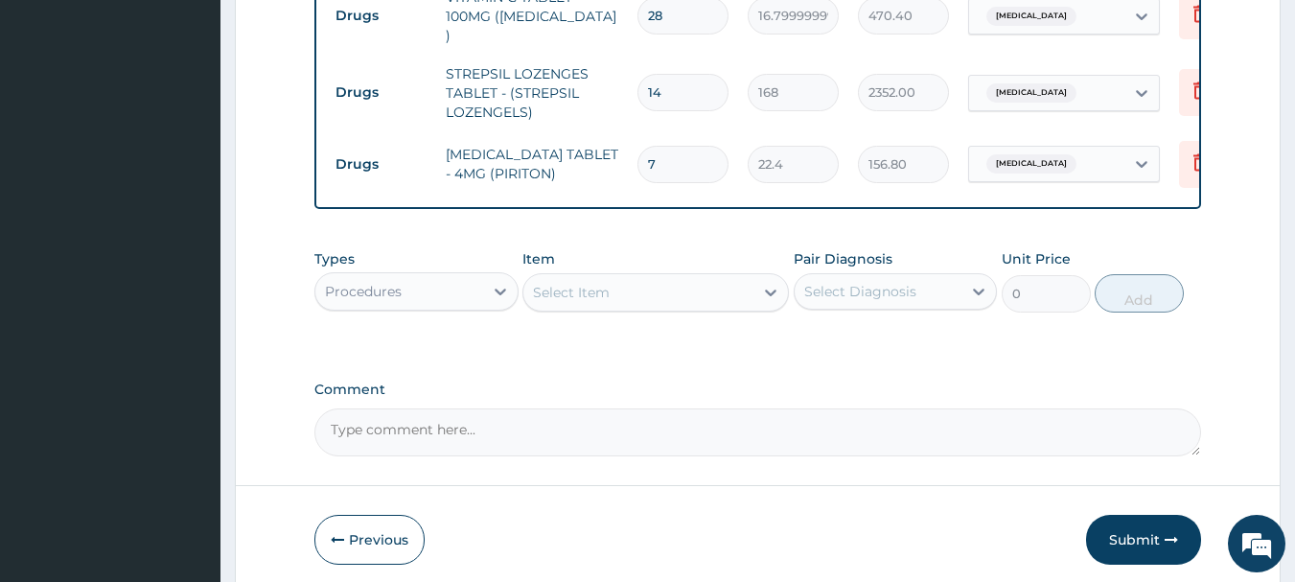
scroll to position [820, 0]
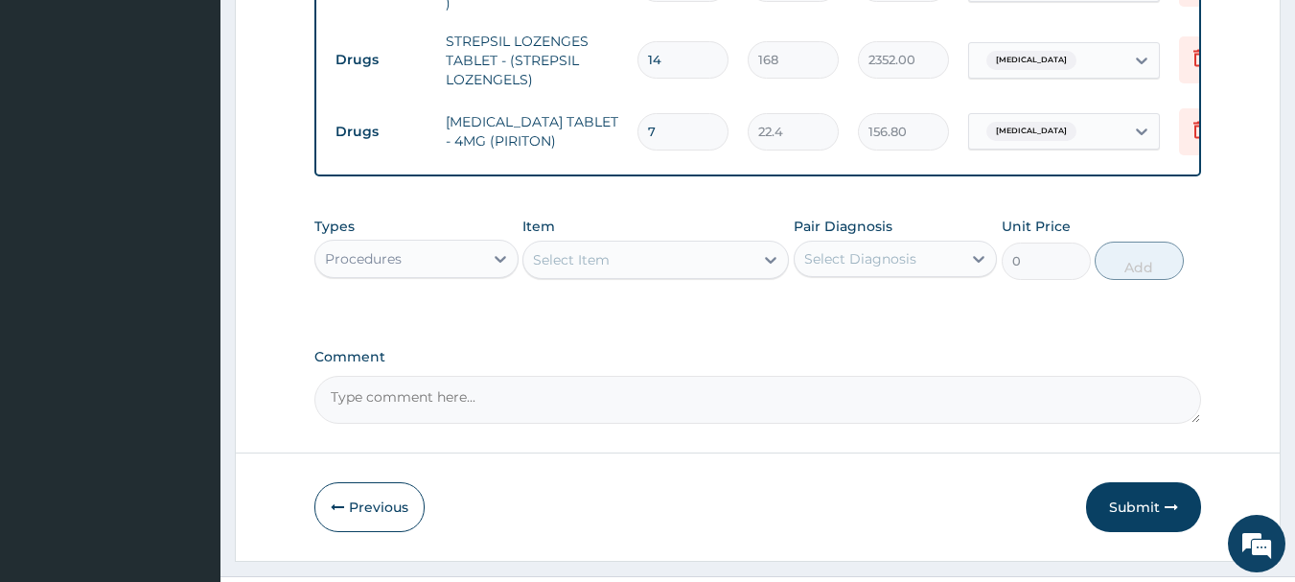
click at [693, 259] on div "Select Item" at bounding box center [639, 260] width 230 height 31
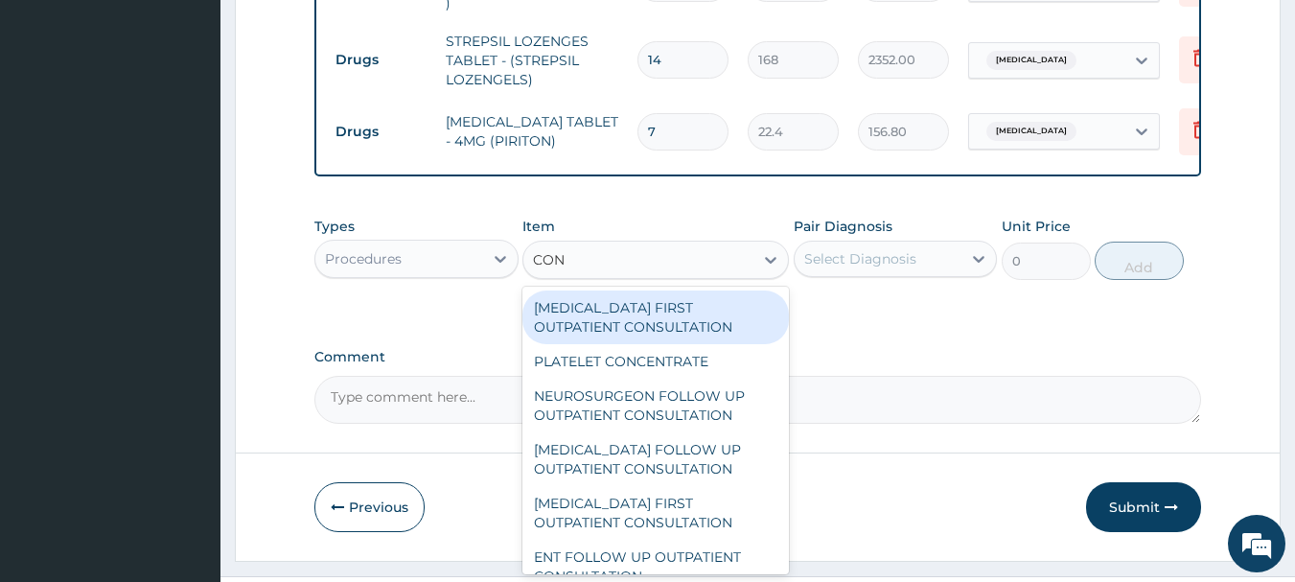
type input "CONS"
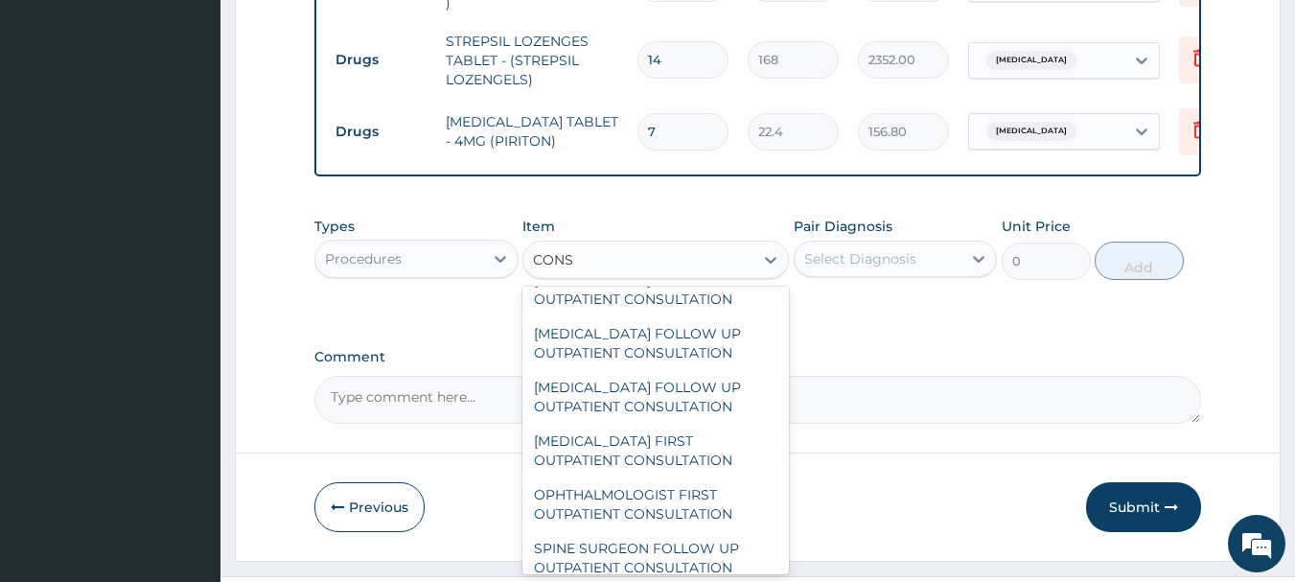
scroll to position [3095, 0]
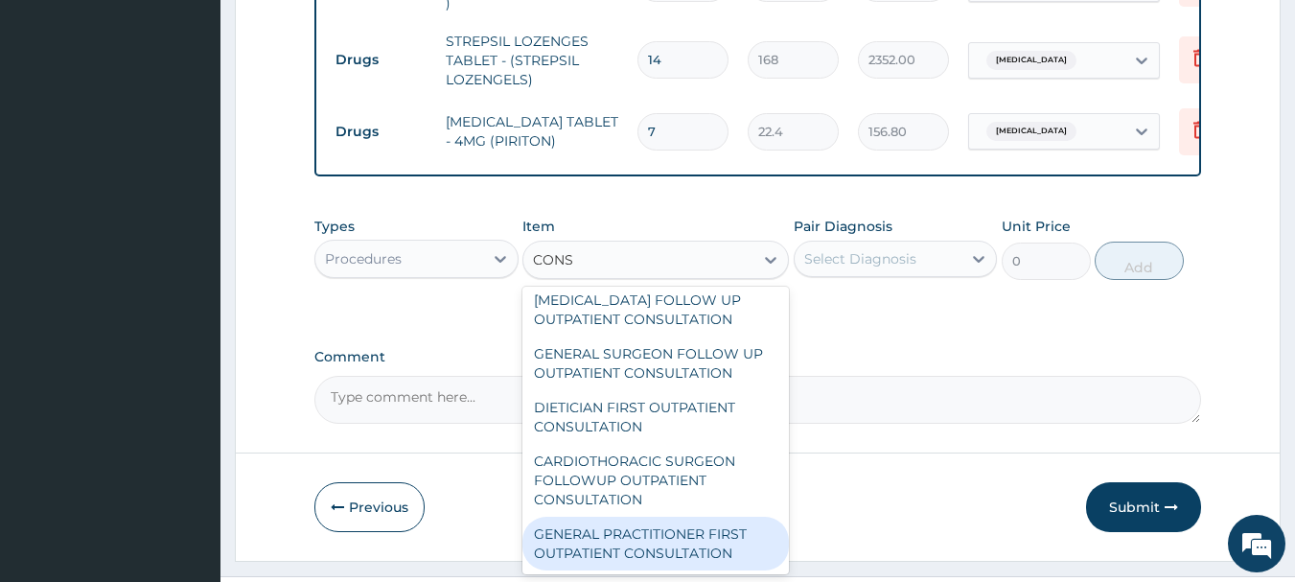
click at [707, 555] on div "GENERAL PRACTITIONER FIRST OUTPATIENT CONSULTATION" at bounding box center [656, 544] width 267 height 54
type input "3750"
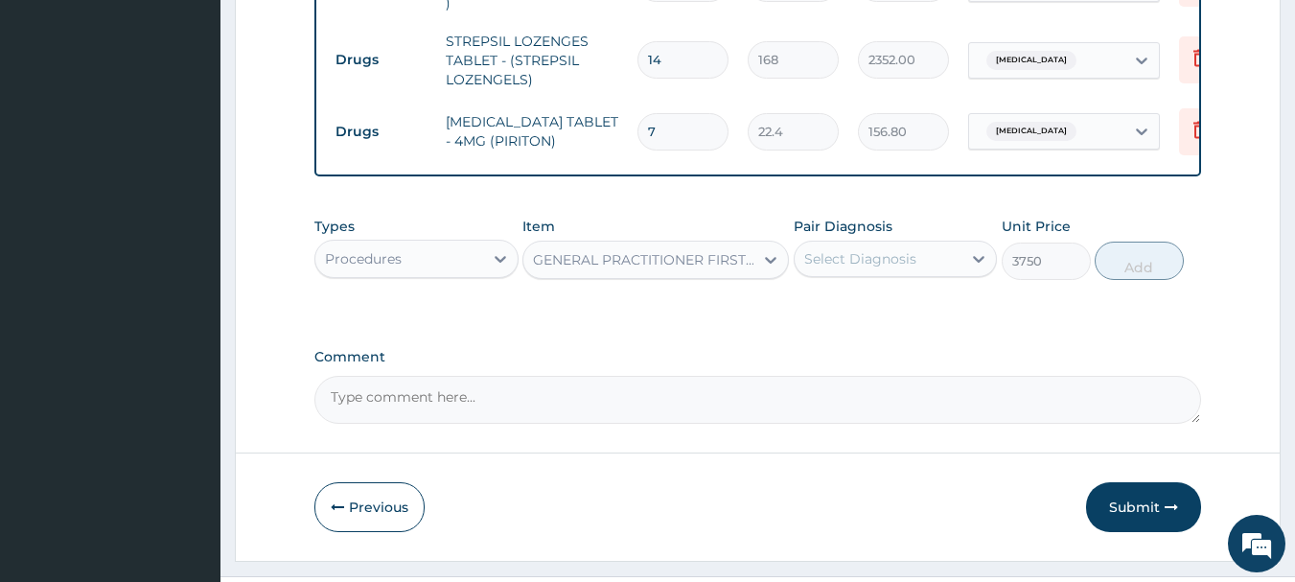
click at [896, 268] on div "Select Diagnosis" at bounding box center [861, 258] width 112 height 19
click at [886, 315] on label "[MEDICAL_DATA]" at bounding box center [885, 305] width 119 height 19
checkbox input "true"
click at [1139, 263] on button "Add" at bounding box center [1139, 261] width 89 height 38
type input "0"
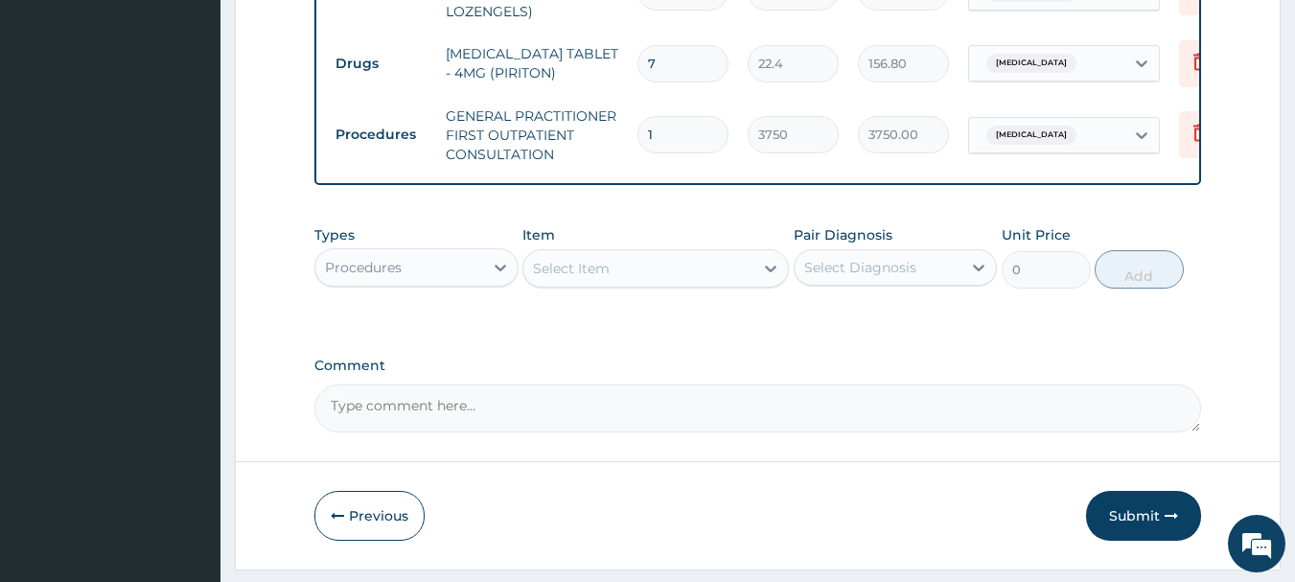
scroll to position [944, 0]
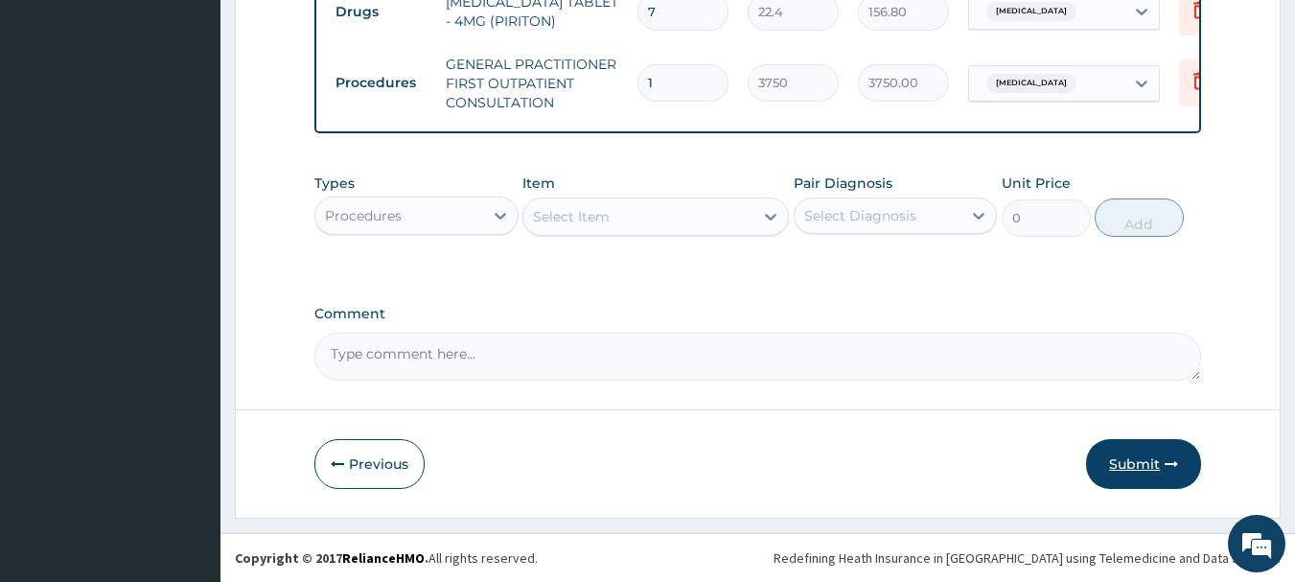
click at [1144, 461] on button "Submit" at bounding box center [1143, 464] width 115 height 50
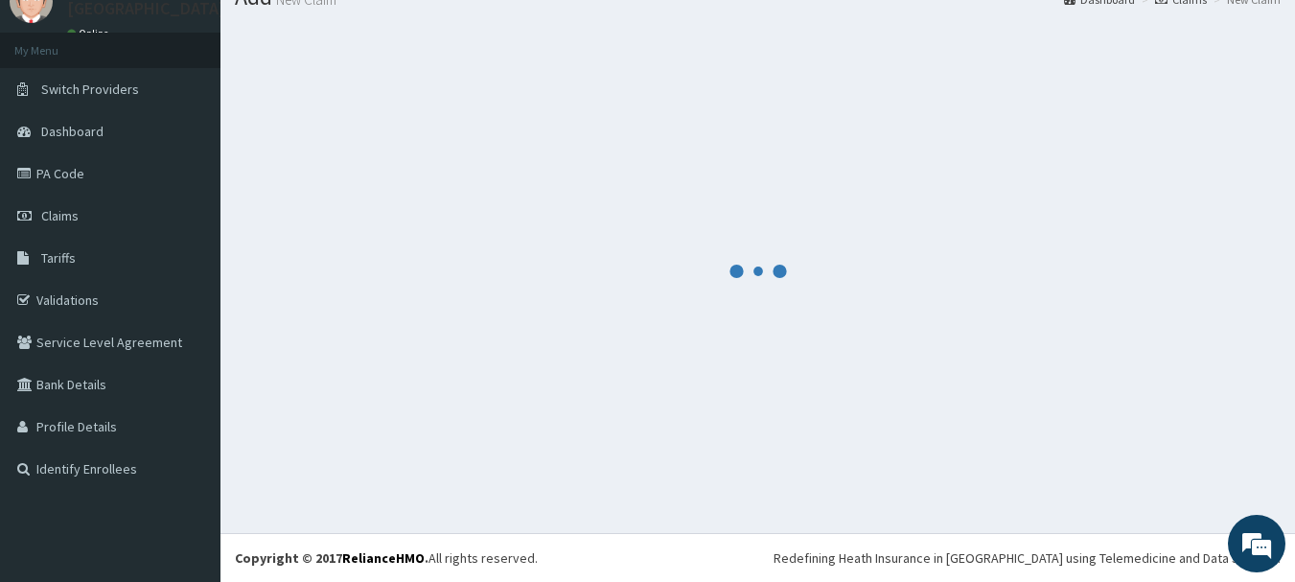
scroll to position [78, 0]
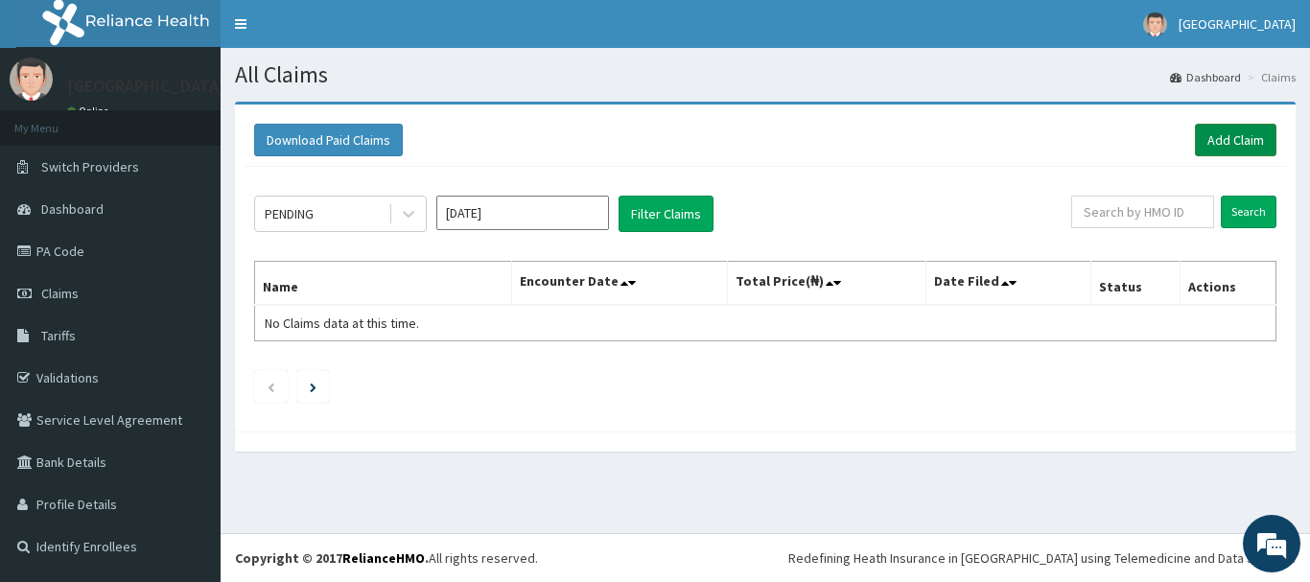
click at [1238, 141] on link "Add Claim" at bounding box center [1236, 140] width 82 height 33
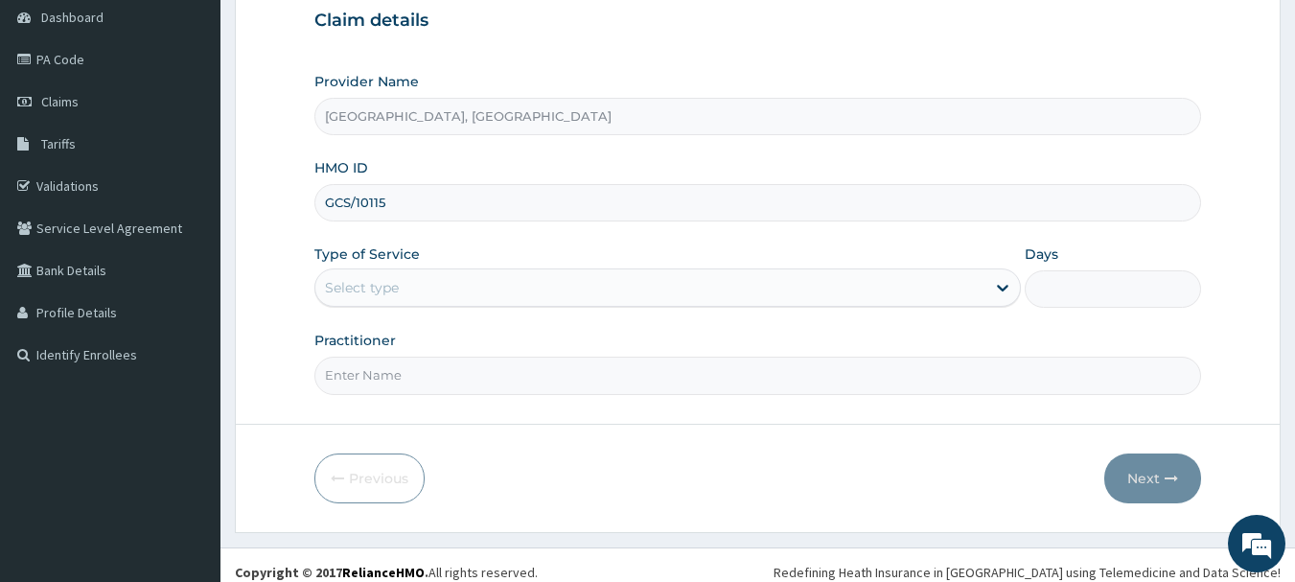
type input "GCS/10115/A"
click at [420, 292] on div "Select type" at bounding box center [650, 287] width 670 height 31
click at [642, 280] on div "Select type" at bounding box center [650, 287] width 670 height 31
click at [447, 284] on div "Select type" at bounding box center [650, 287] width 670 height 31
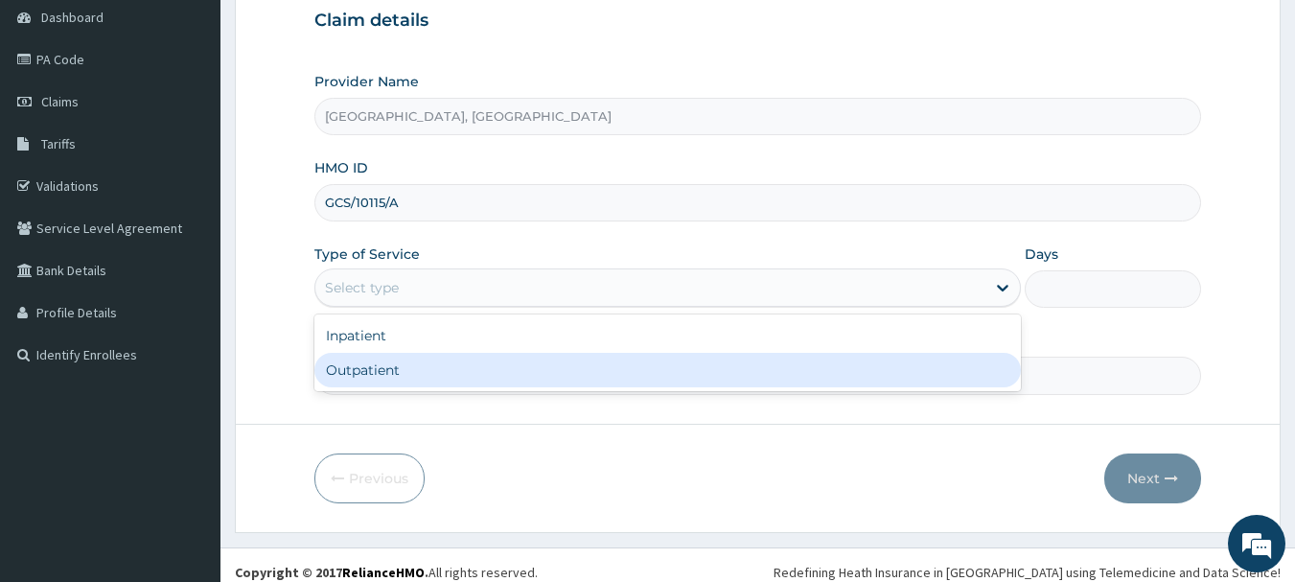
click at [362, 373] on div "Outpatient" at bounding box center [668, 370] width 707 height 35
type input "1"
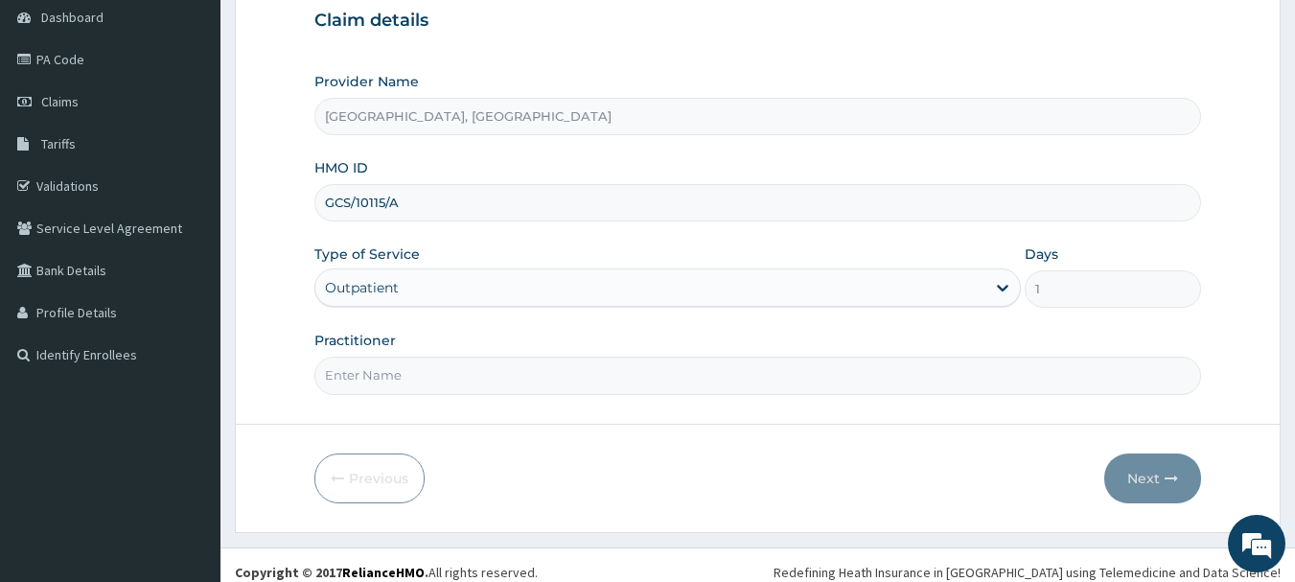
click at [377, 377] on input "Practitioner" at bounding box center [759, 375] width 888 height 37
type input "dr [PERSON_NAME]"
click at [1134, 478] on button "Next" at bounding box center [1153, 479] width 97 height 50
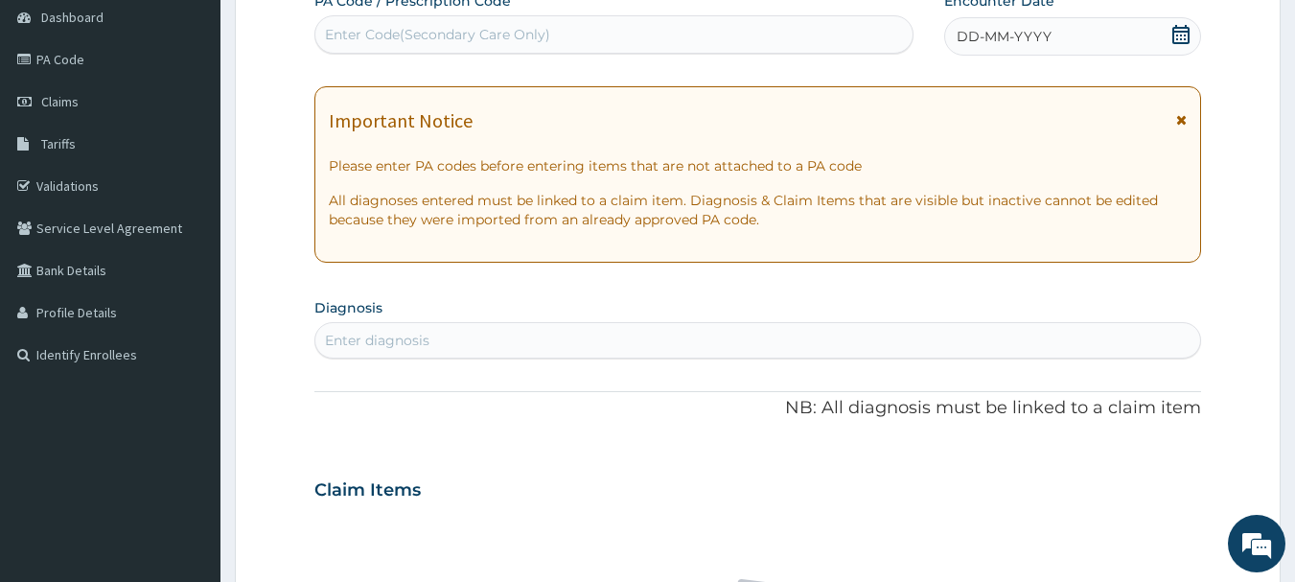
click at [762, 32] on div "Enter Code(Secondary Care Only)" at bounding box center [614, 34] width 598 height 31
type input "PA/87754F"
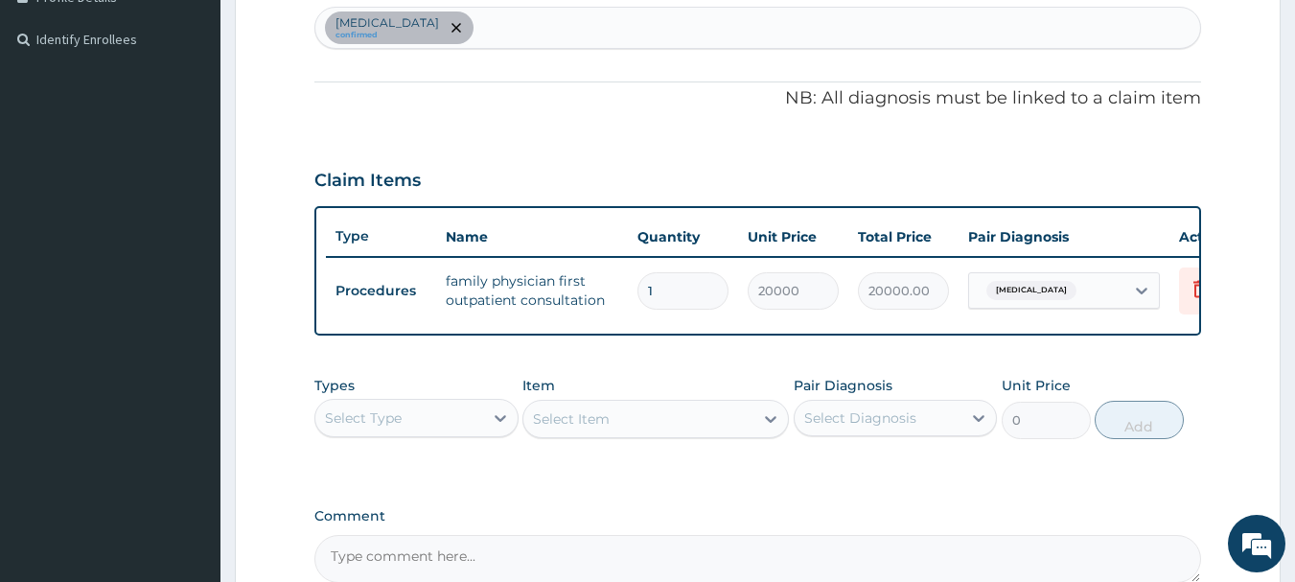
scroll to position [724, 0]
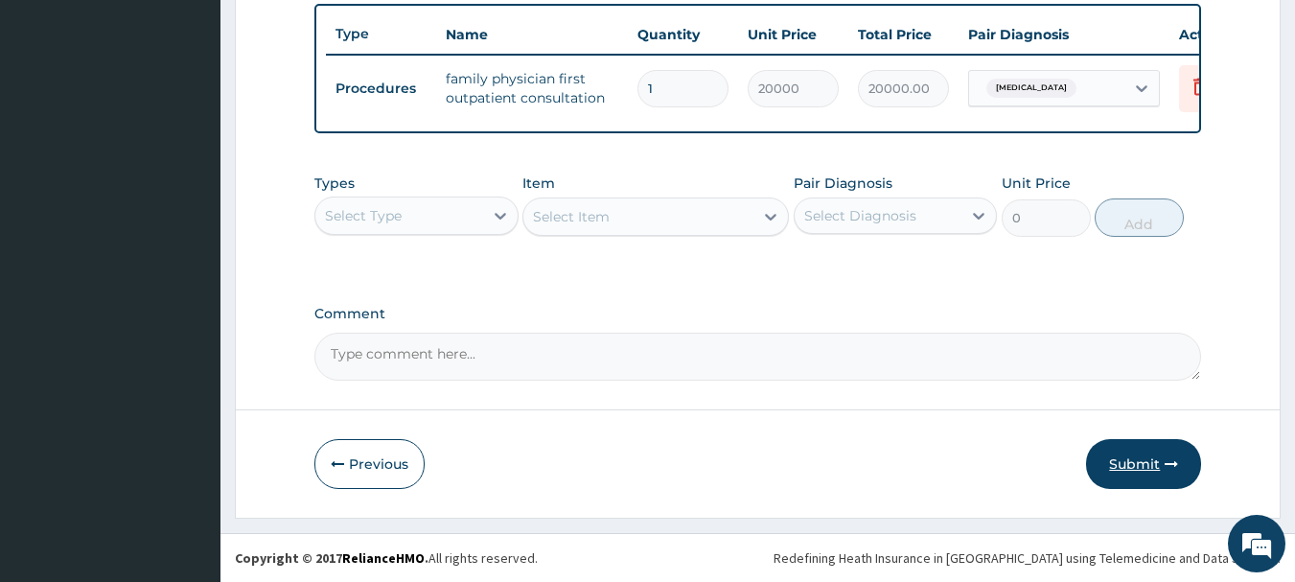
click at [1131, 449] on button "Submit" at bounding box center [1143, 464] width 115 height 50
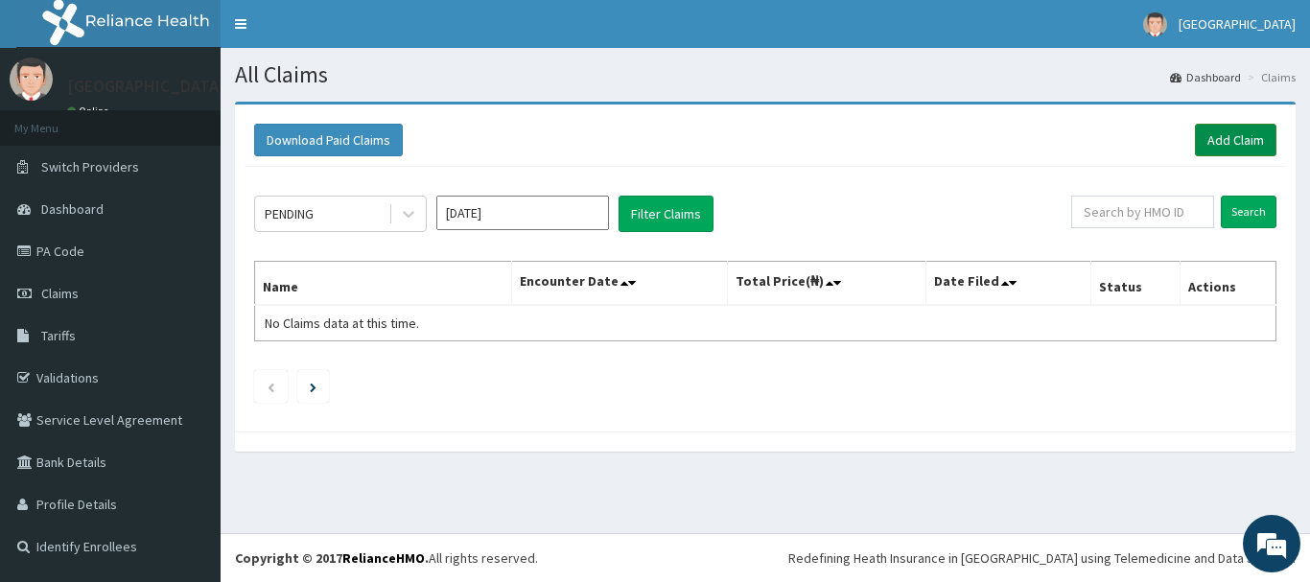
click at [1228, 146] on link "Add Claim" at bounding box center [1236, 140] width 82 height 33
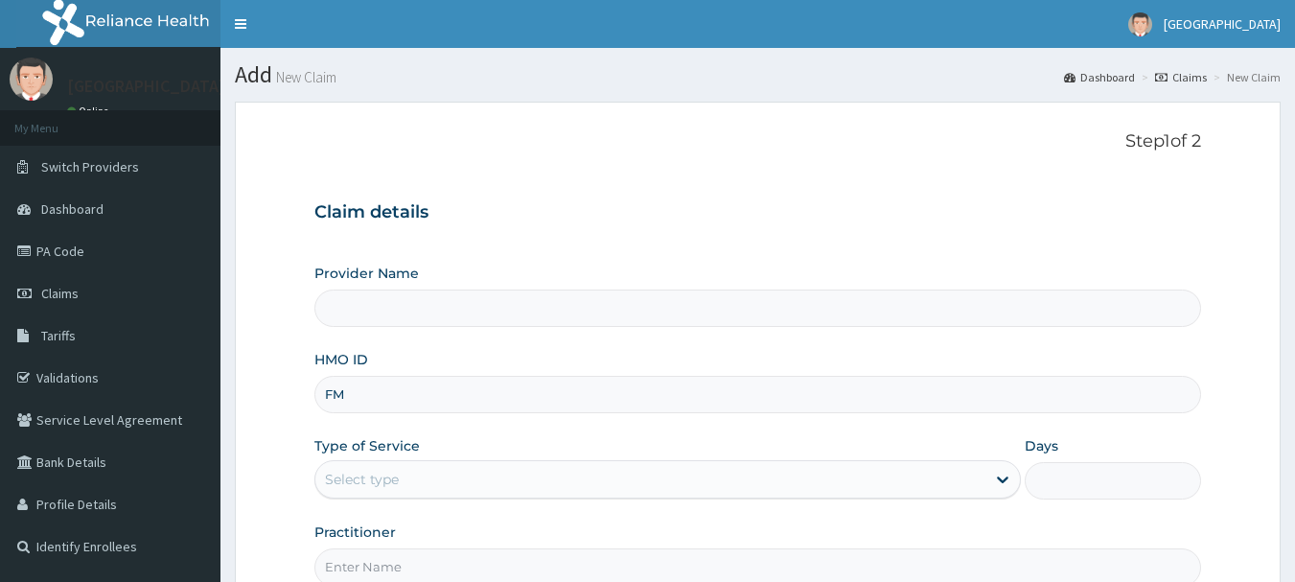
type input "FMC"
type input "[GEOGRAPHIC_DATA], [GEOGRAPHIC_DATA]"
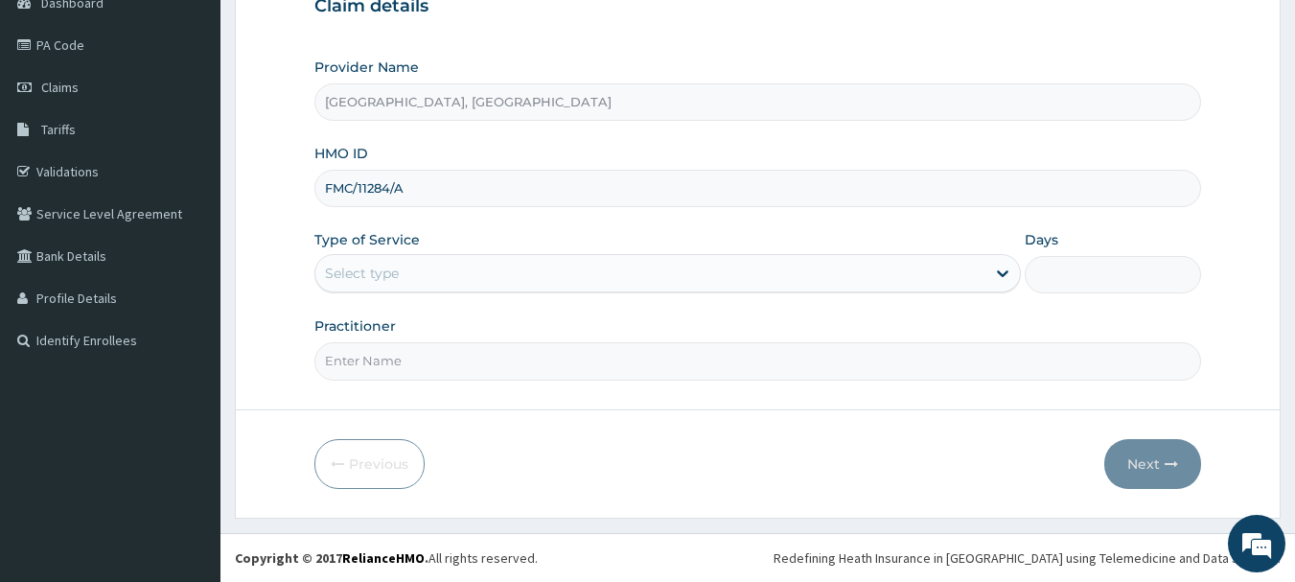
type input "FMC/11284/A"
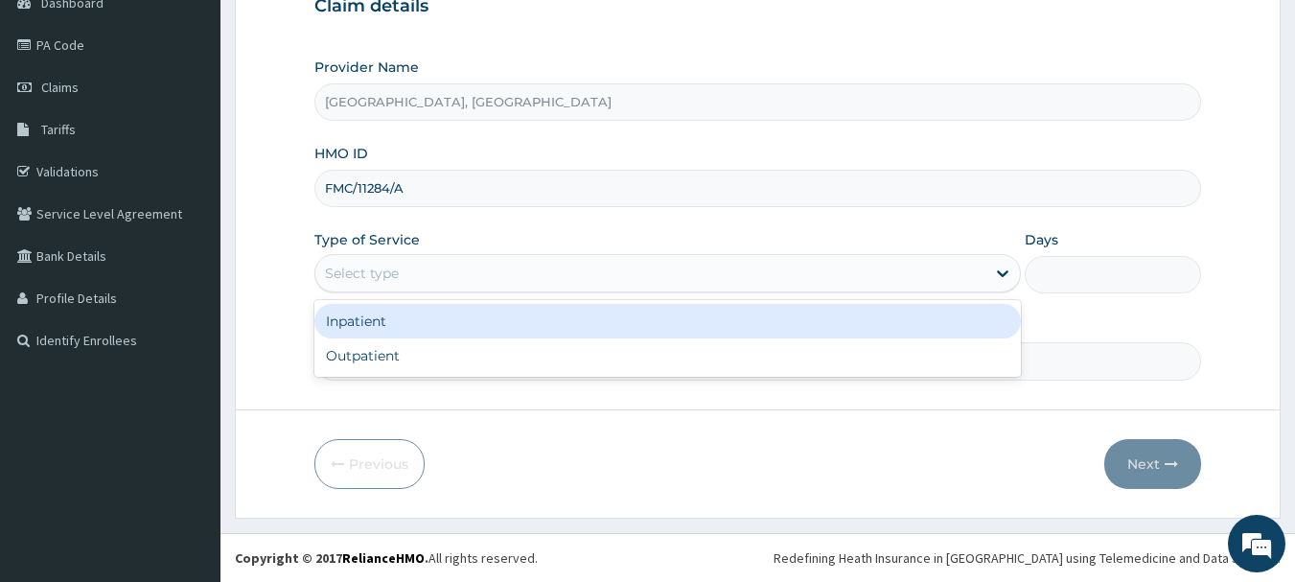
click at [368, 278] on div "Select type" at bounding box center [362, 273] width 74 height 19
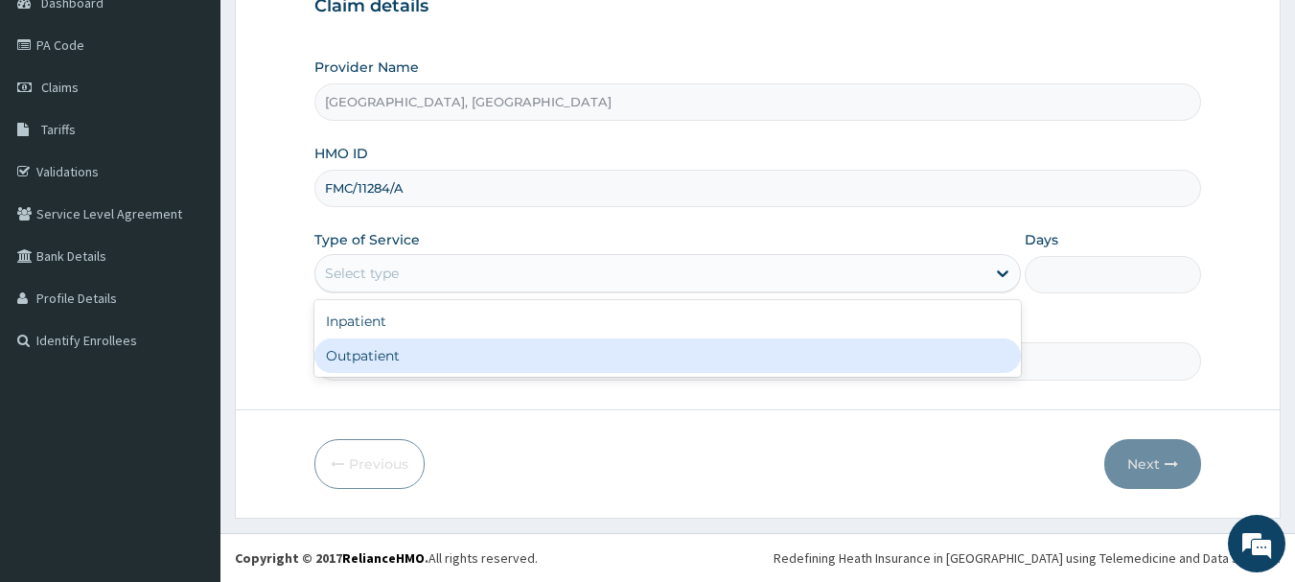
click at [369, 348] on div "Outpatient" at bounding box center [668, 355] width 707 height 35
type input "1"
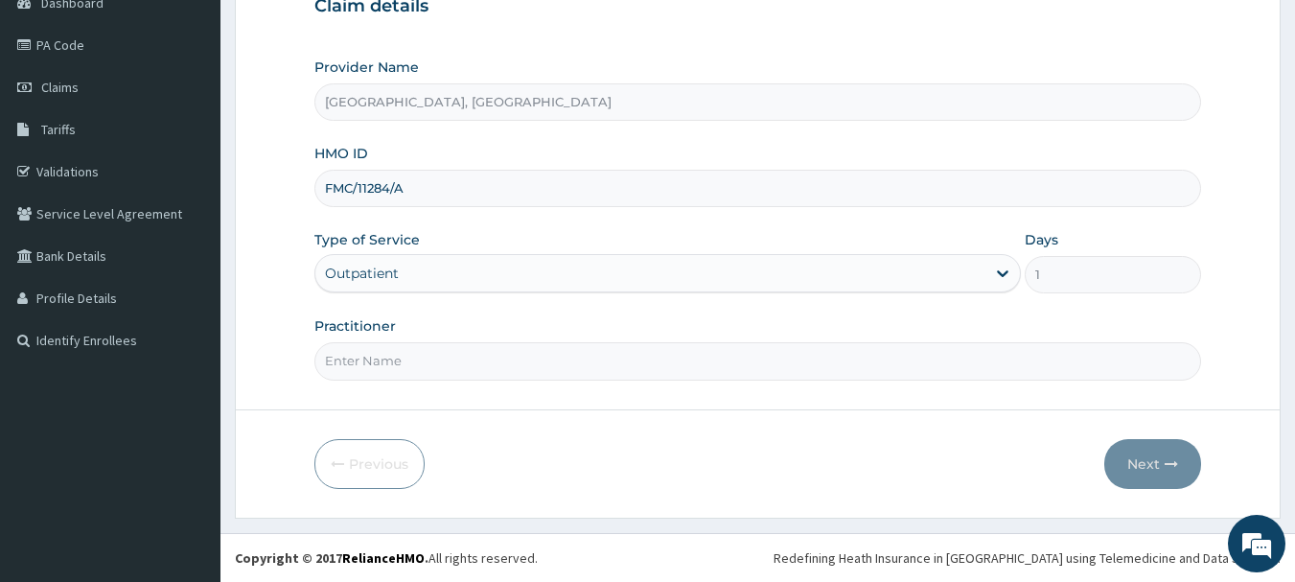
click at [391, 373] on input "Practitioner" at bounding box center [759, 360] width 888 height 37
type input "[PERSON_NAME]"
click at [1156, 461] on button "Next" at bounding box center [1153, 464] width 97 height 50
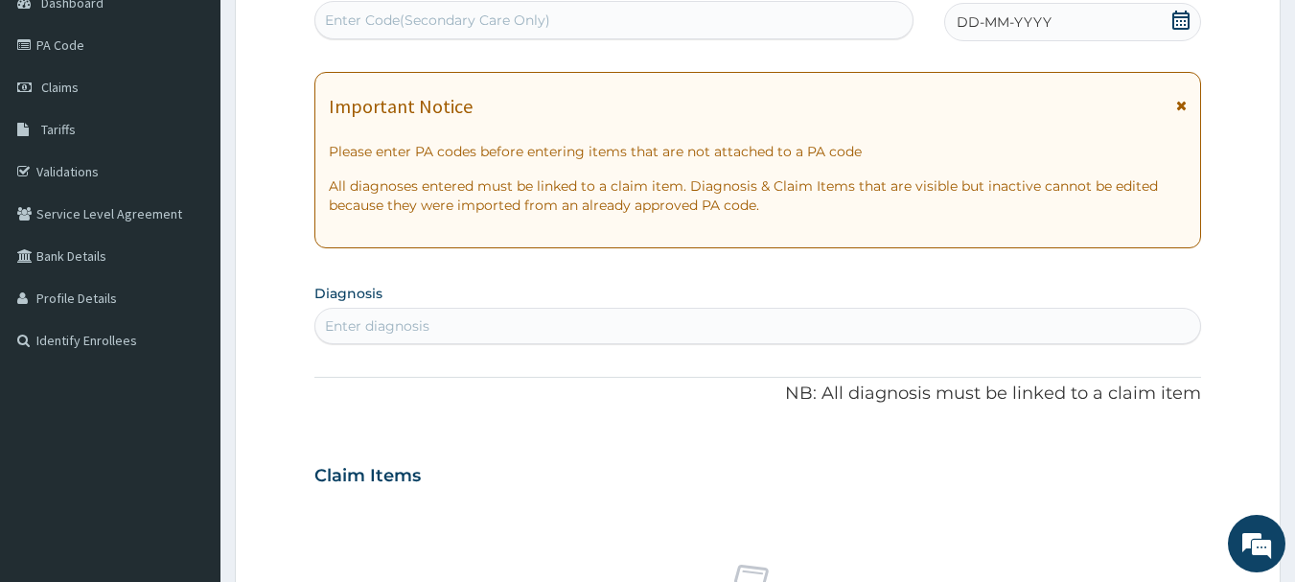
click at [1105, 24] on div "DD-MM-YYYY" at bounding box center [1073, 22] width 257 height 38
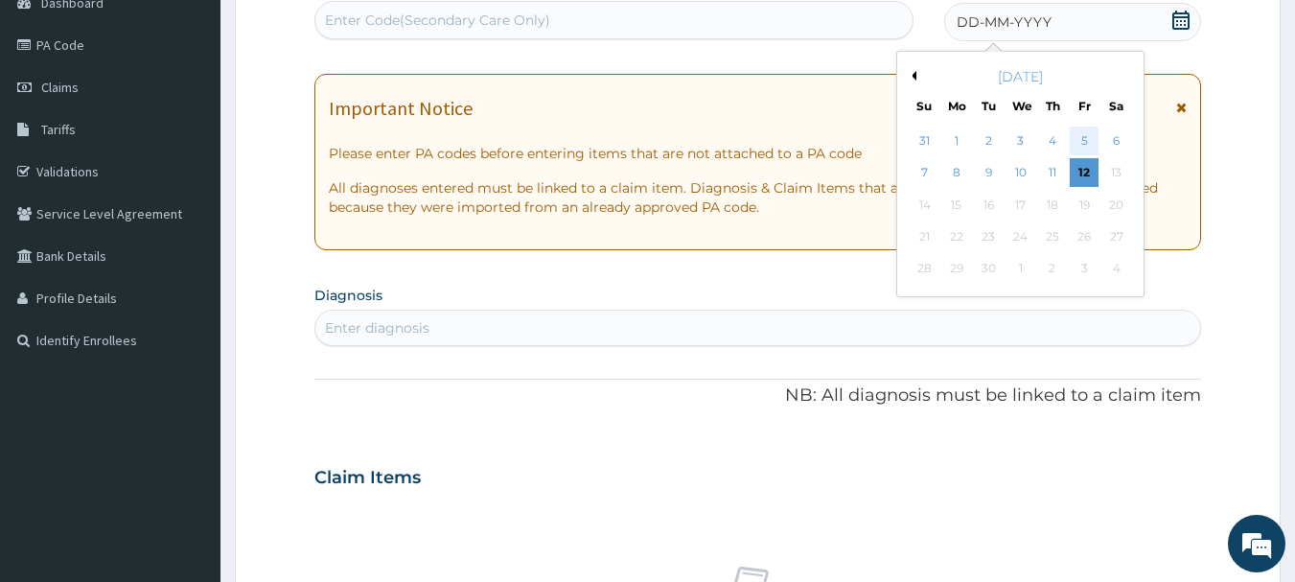
click at [1076, 136] on div "5" at bounding box center [1084, 141] width 29 height 29
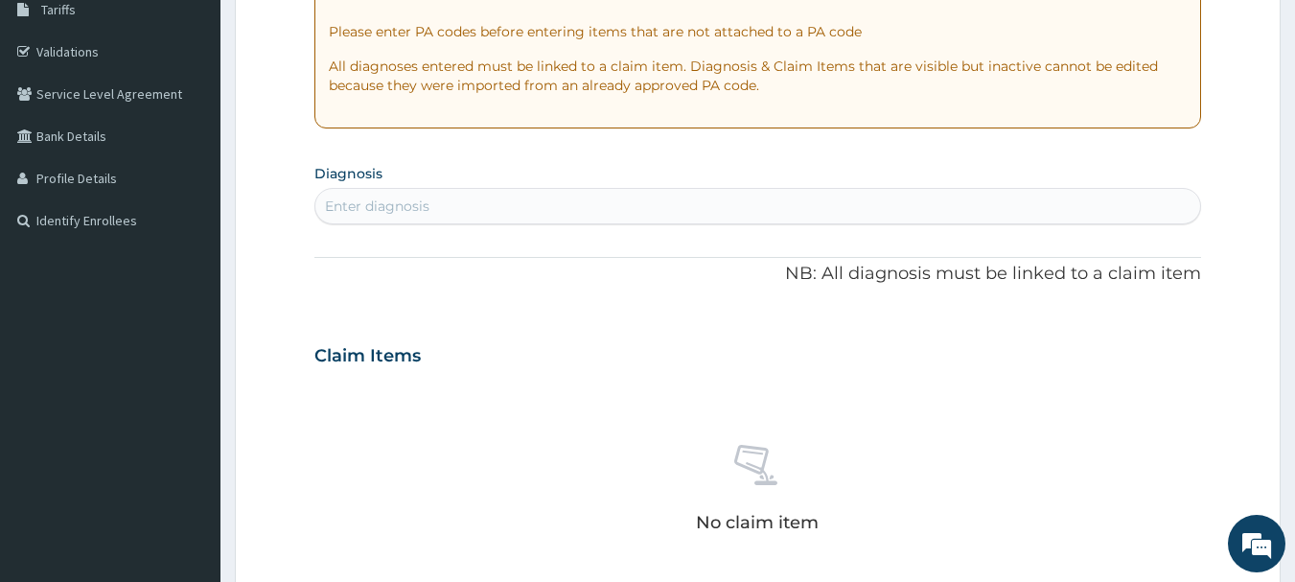
scroll to position [398, 0]
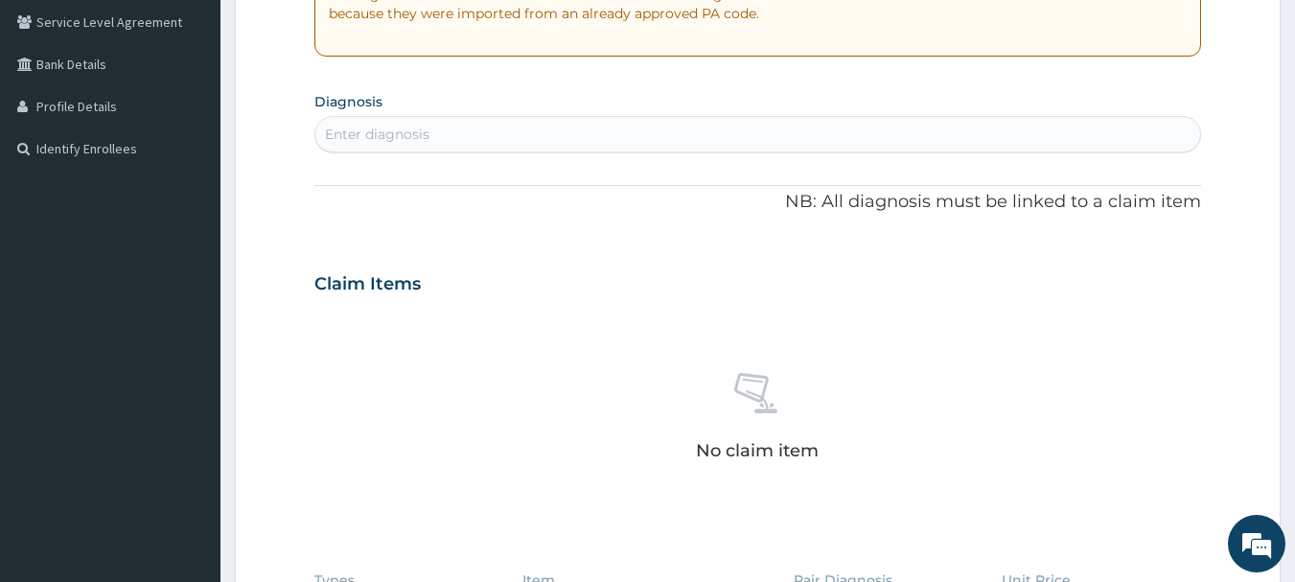
click at [461, 136] on div "Enter diagnosis" at bounding box center [758, 134] width 886 height 31
type input "UPPER RES"
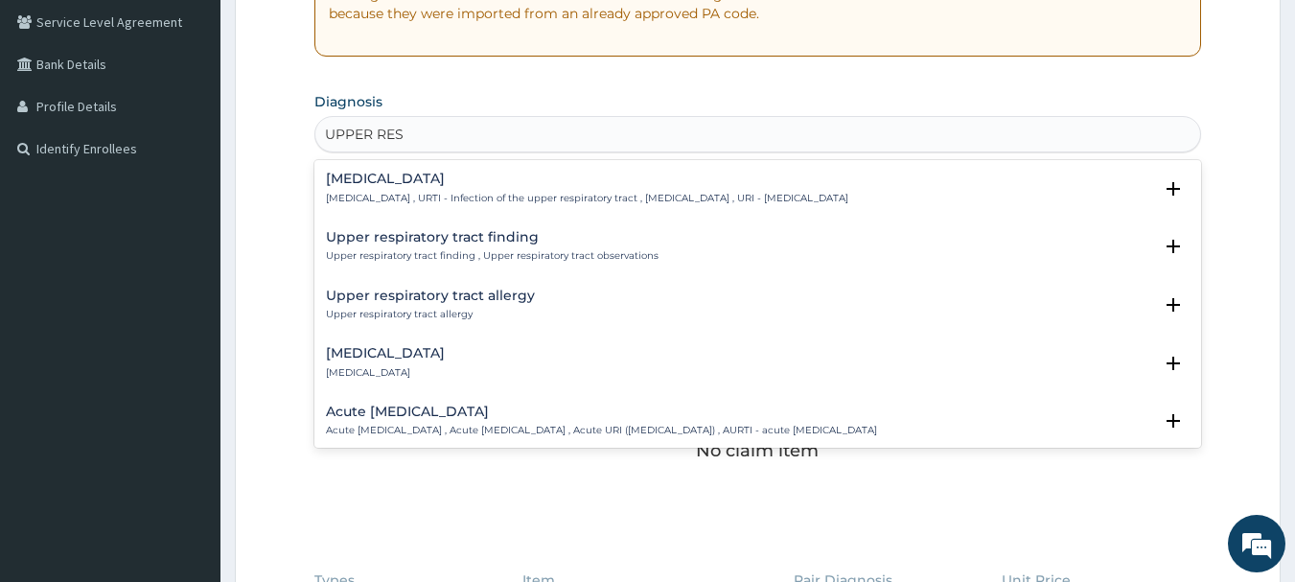
click at [393, 190] on div "[MEDICAL_DATA] [MEDICAL_DATA] , URTI - Infection of the upper respiratory tract…" at bounding box center [587, 189] width 523 height 34
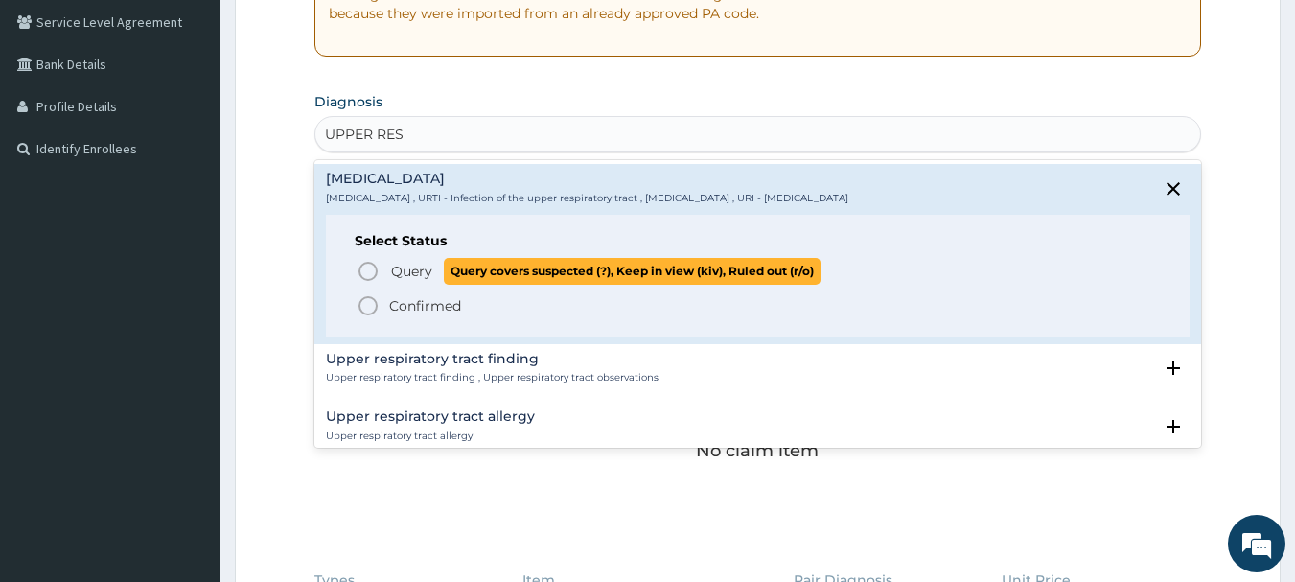
click at [408, 267] on span "Query" at bounding box center [411, 271] width 41 height 19
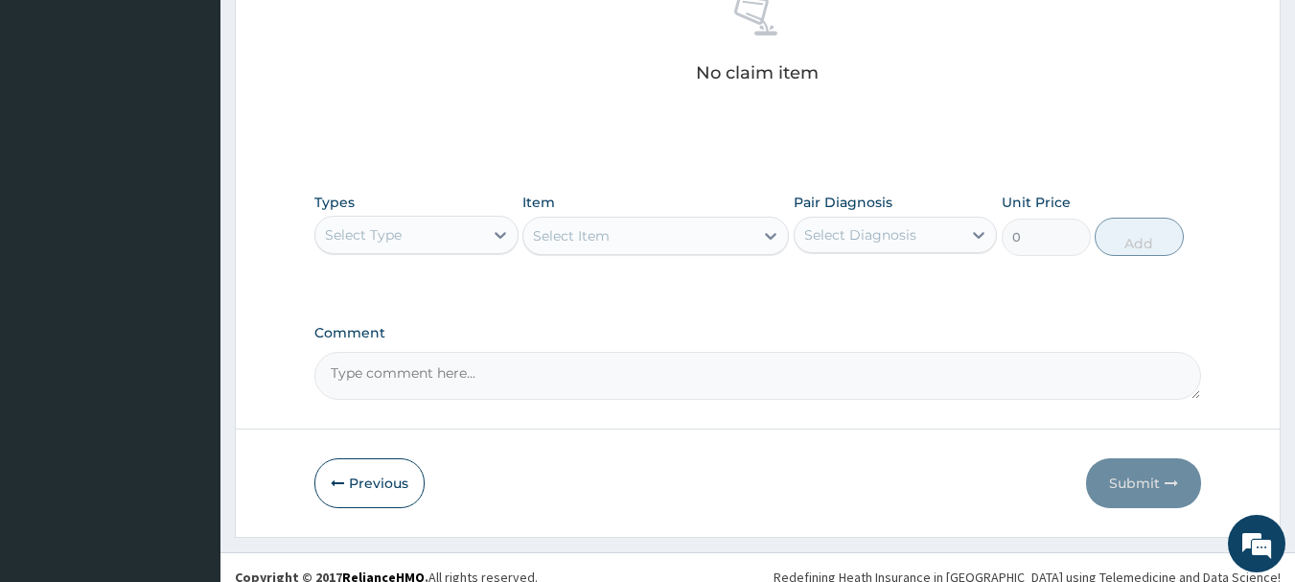
scroll to position [801, 0]
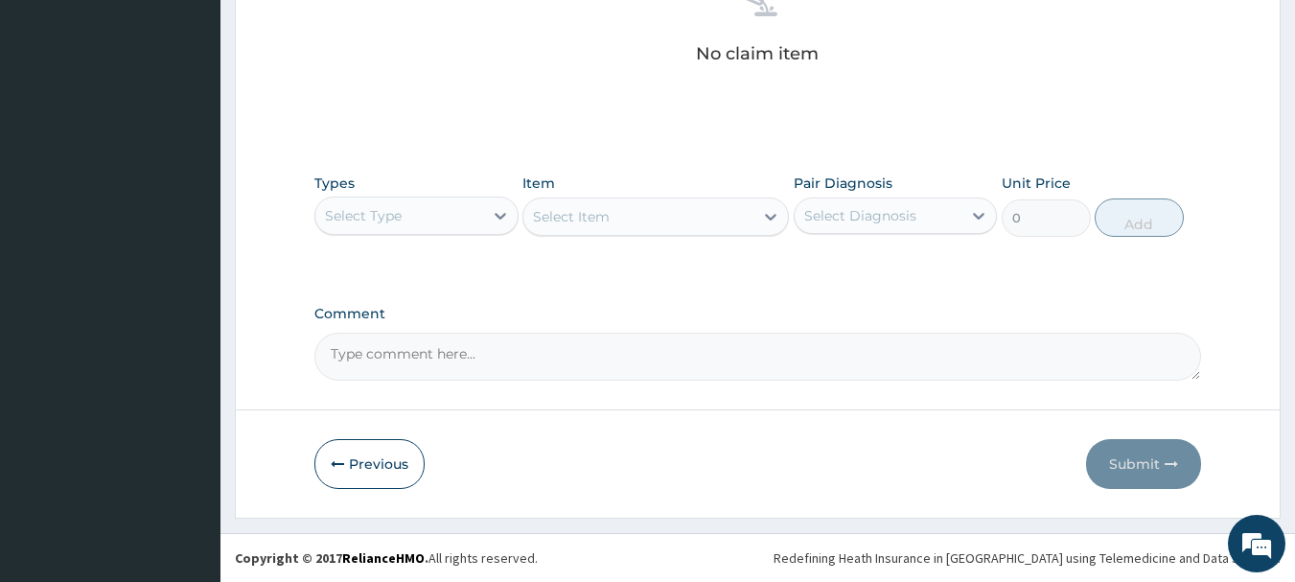
click at [477, 210] on div "Select Type" at bounding box center [399, 215] width 168 height 31
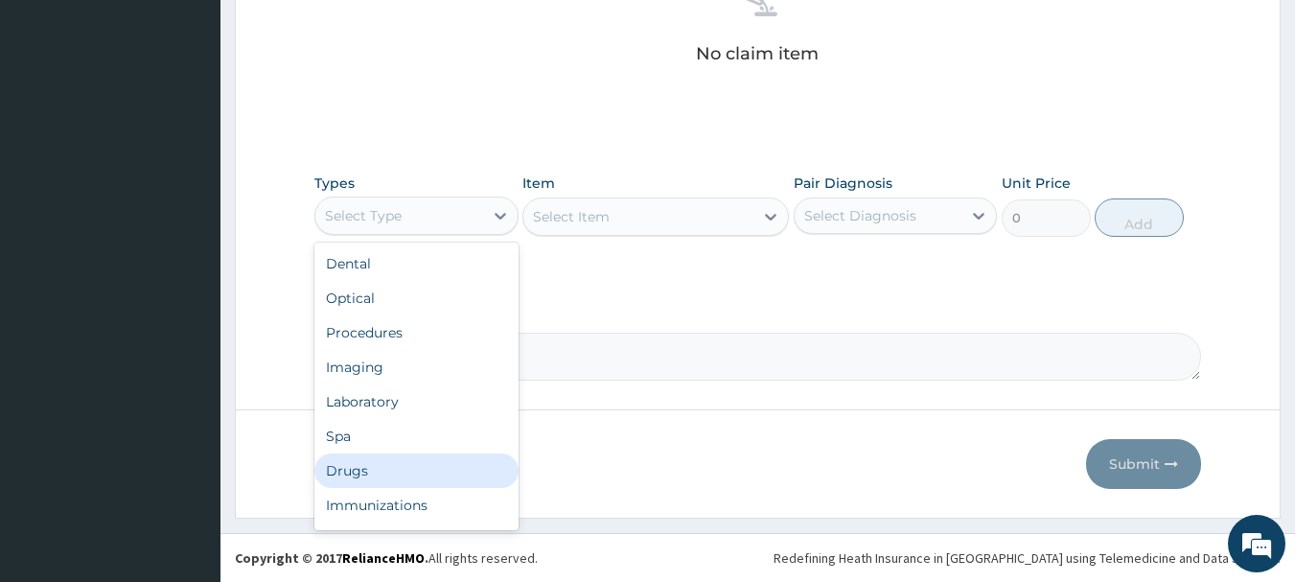
click at [350, 475] on div "Drugs" at bounding box center [417, 471] width 204 height 35
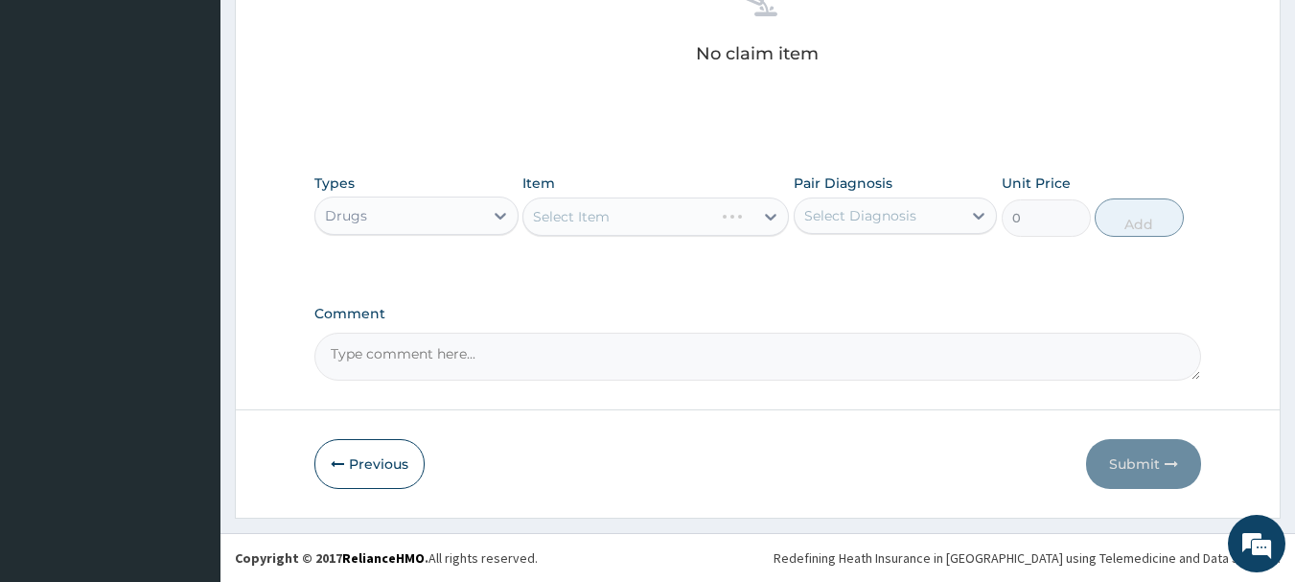
click at [387, 217] on div "Drugs" at bounding box center [399, 215] width 168 height 31
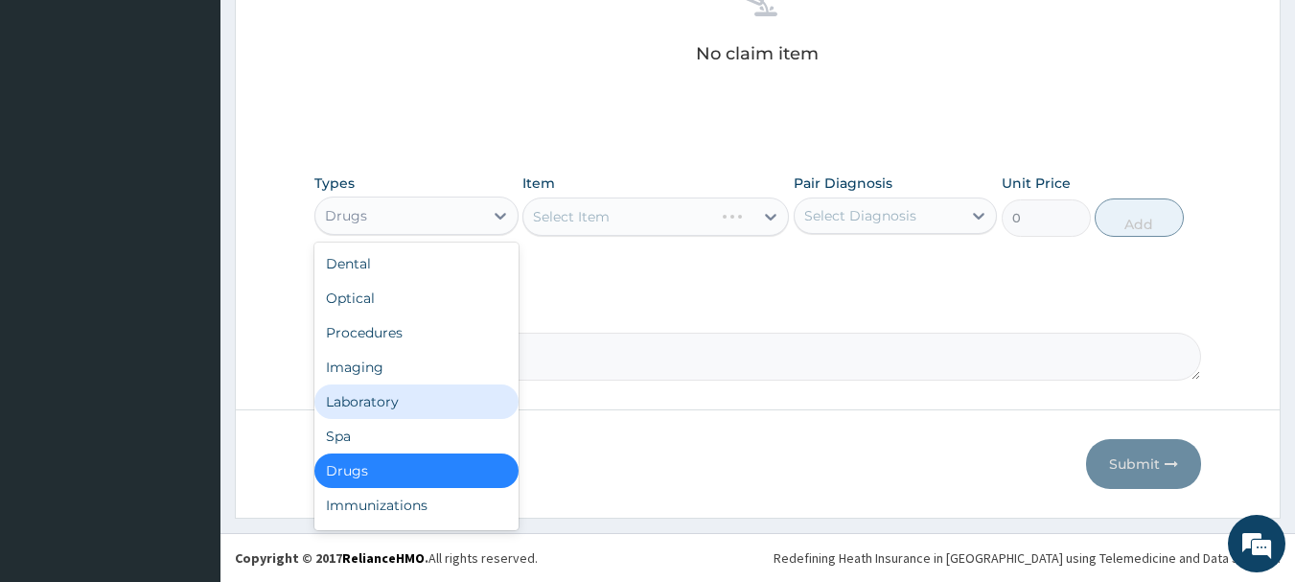
click at [374, 403] on div "Laboratory" at bounding box center [417, 402] width 204 height 35
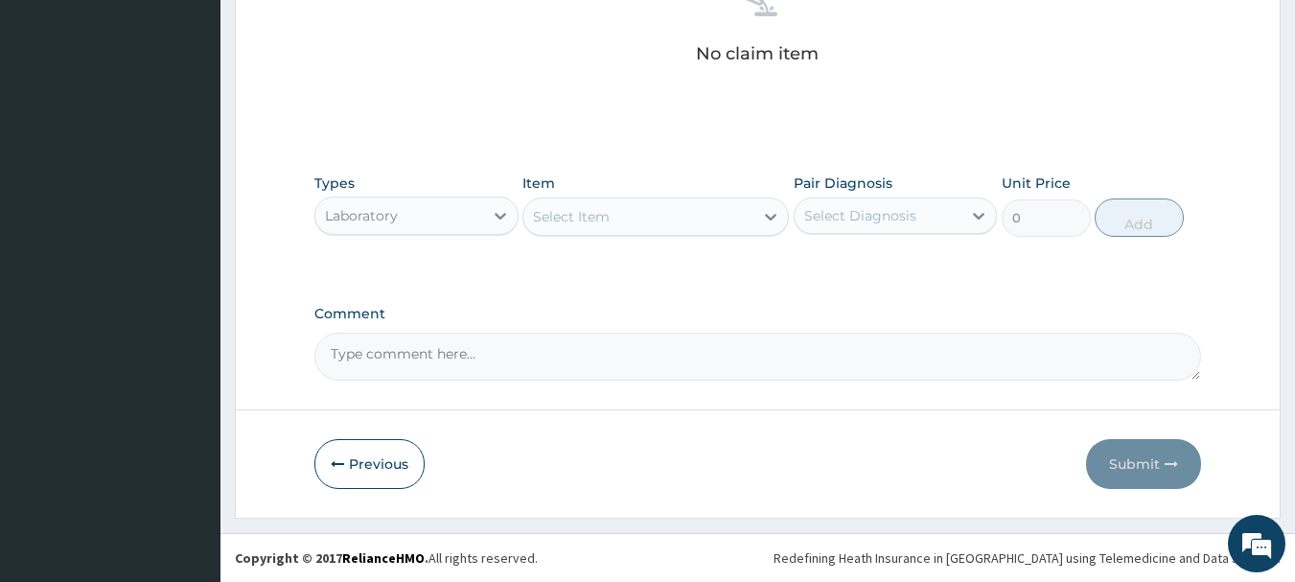
click at [697, 229] on div "Select Item" at bounding box center [639, 216] width 230 height 31
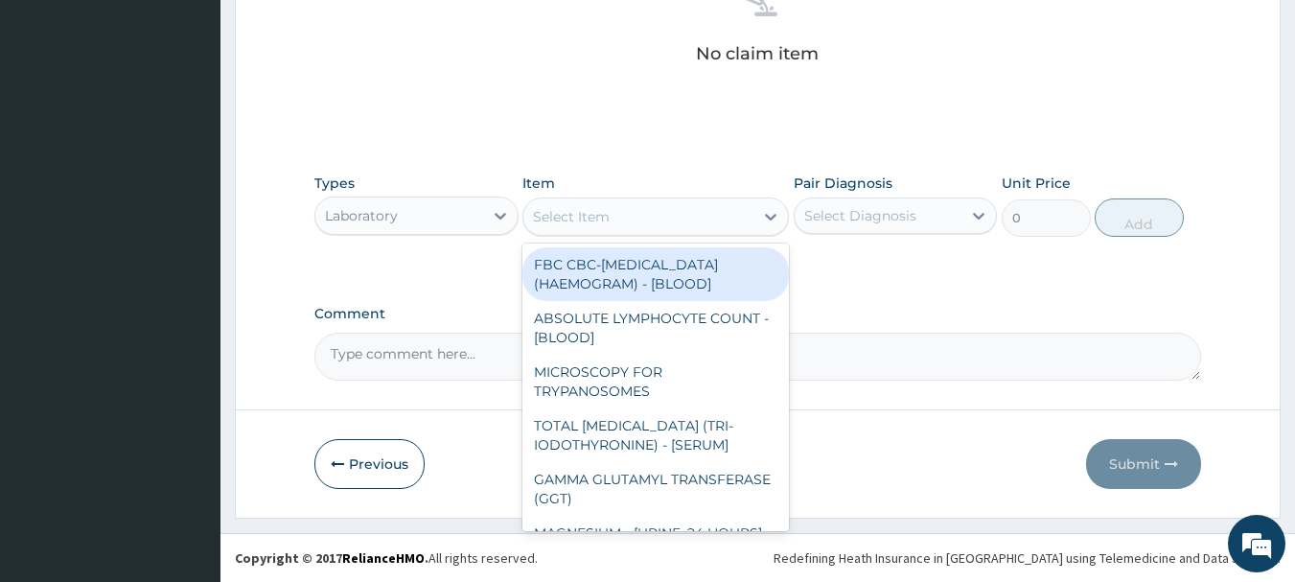
click at [695, 264] on div "FBC CBC-[MEDICAL_DATA] (HAEMOGRAM) - [BLOOD]" at bounding box center [656, 274] width 267 height 54
type input "5000"
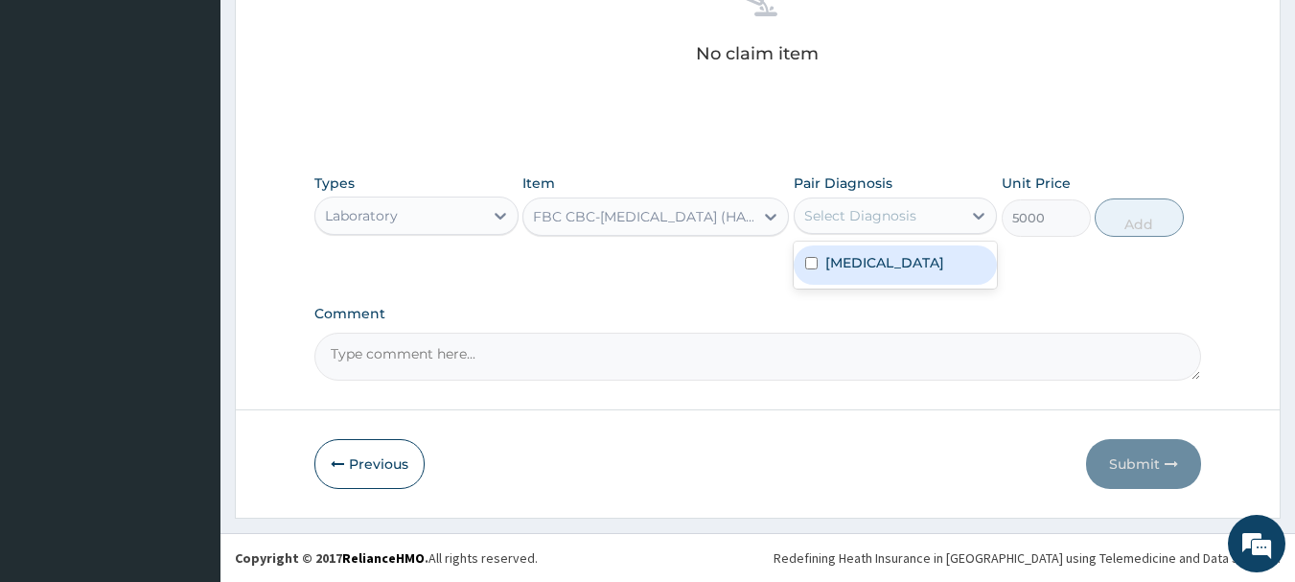
click at [865, 220] on div "Select Diagnosis" at bounding box center [861, 215] width 112 height 19
click at [870, 272] on label "[MEDICAL_DATA]" at bounding box center [885, 262] width 119 height 19
checkbox input "true"
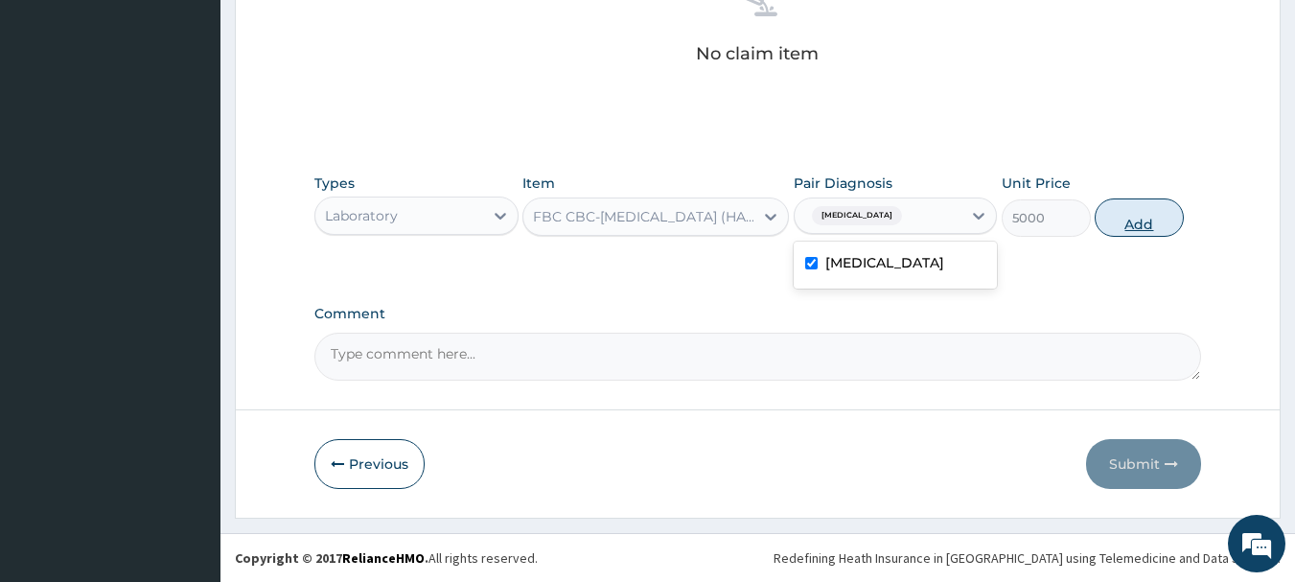
click at [1118, 229] on button "Add" at bounding box center [1139, 217] width 89 height 38
type input "0"
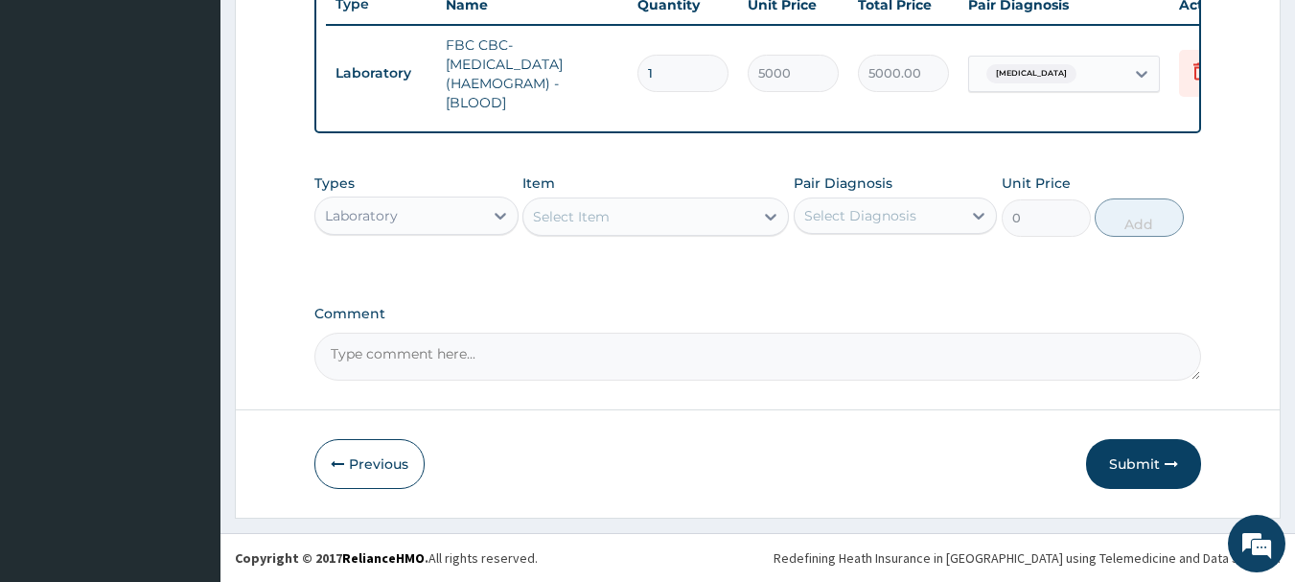
scroll to position [754, 0]
click at [656, 217] on div "Select Item" at bounding box center [639, 216] width 230 height 31
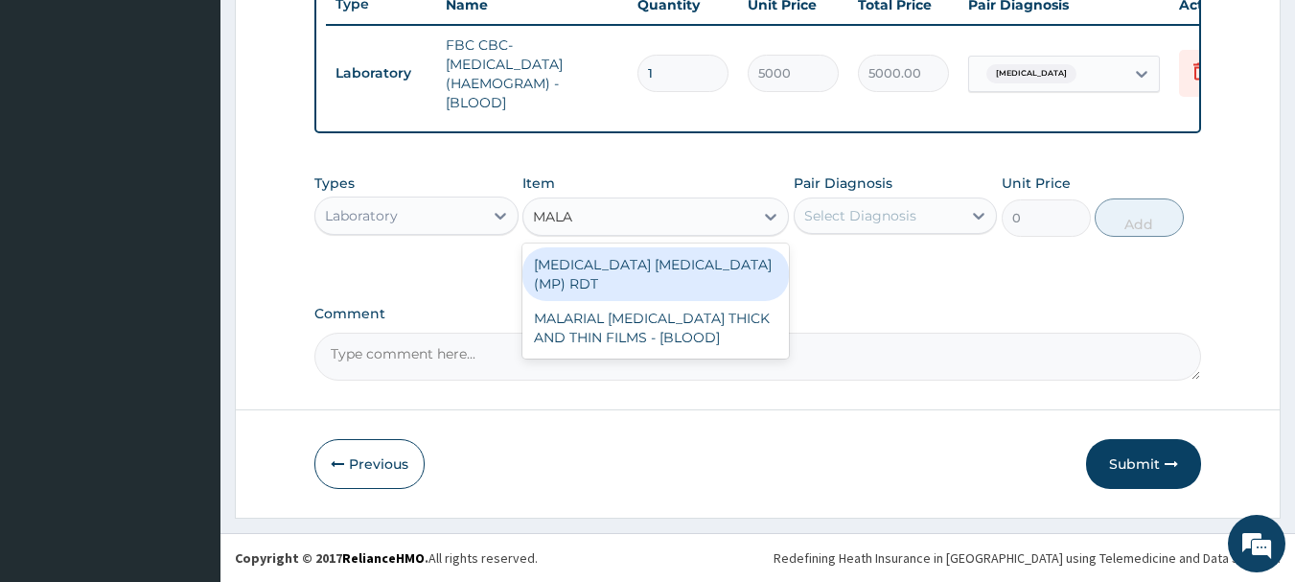
type input "MALAR"
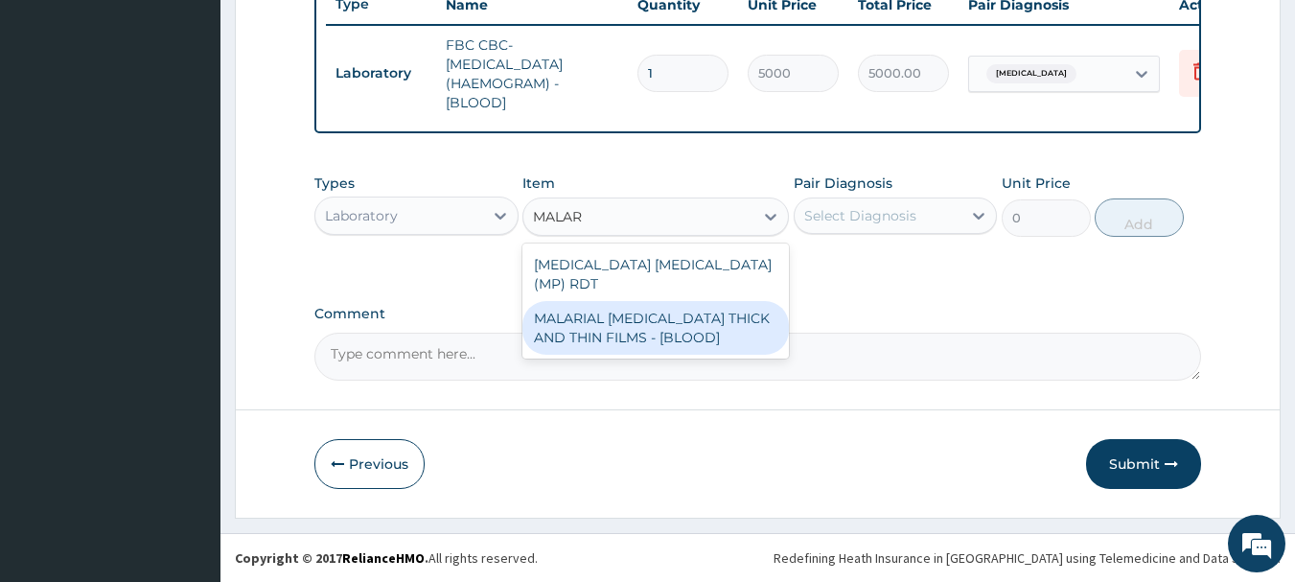
click at [682, 311] on div "MALARIAL [MEDICAL_DATA] THICK AND THIN FILMS - [BLOOD]" at bounding box center [656, 328] width 267 height 54
type input "2187.5"
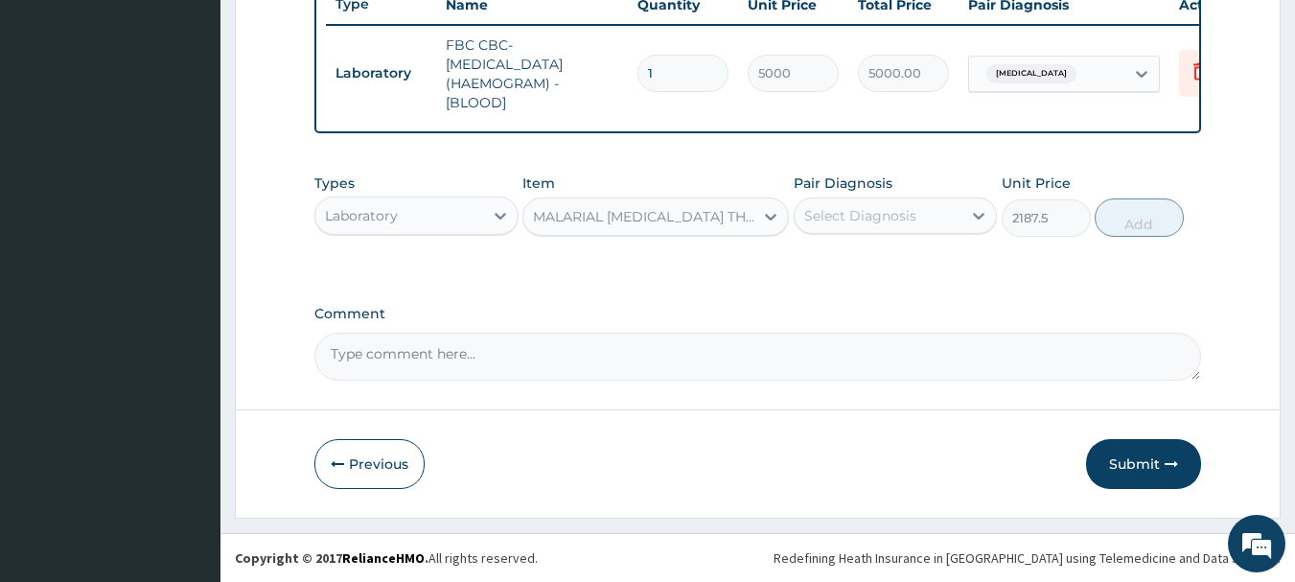
click at [915, 211] on div "Select Diagnosis" at bounding box center [879, 215] width 168 height 31
drag, startPoint x: 881, startPoint y: 279, endPoint x: 1027, endPoint y: 236, distance: 152.0
click at [882, 272] on label "[MEDICAL_DATA]" at bounding box center [885, 262] width 119 height 19
checkbox input "true"
click at [1160, 206] on button "Add" at bounding box center [1139, 217] width 89 height 38
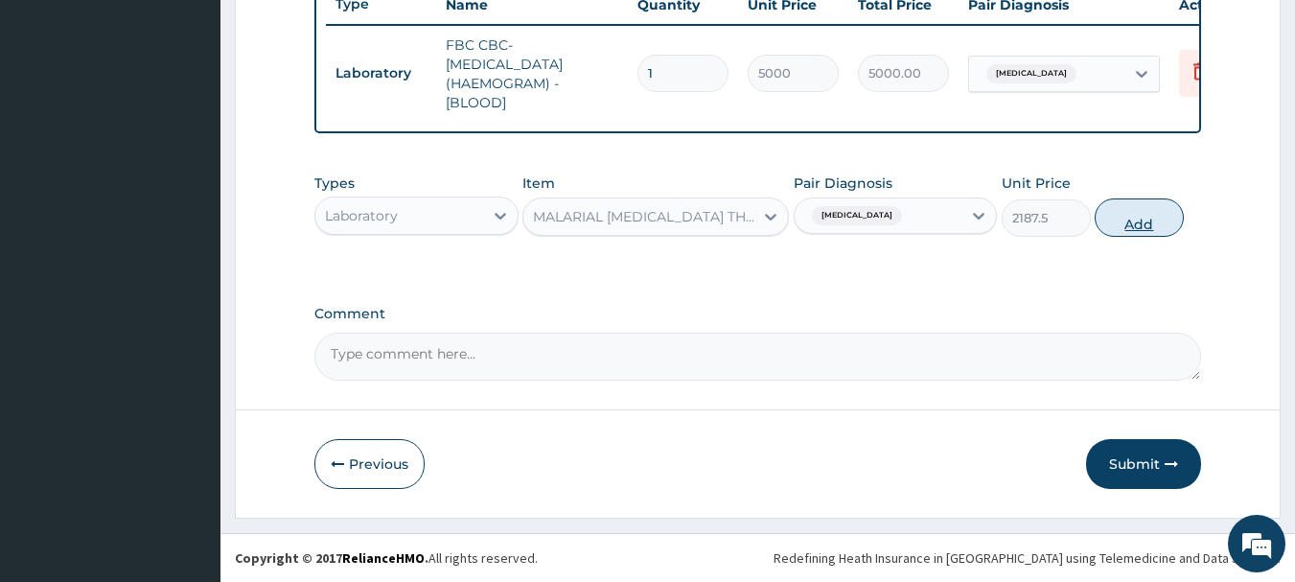
type input "0"
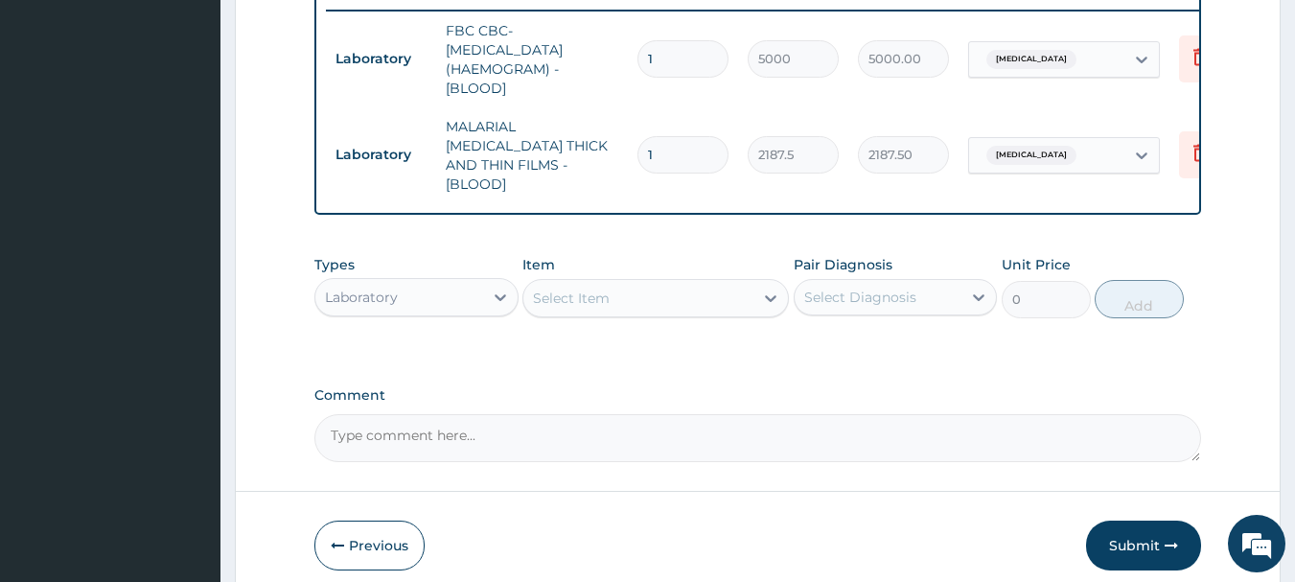
click at [396, 288] on div "Laboratory" at bounding box center [361, 297] width 73 height 19
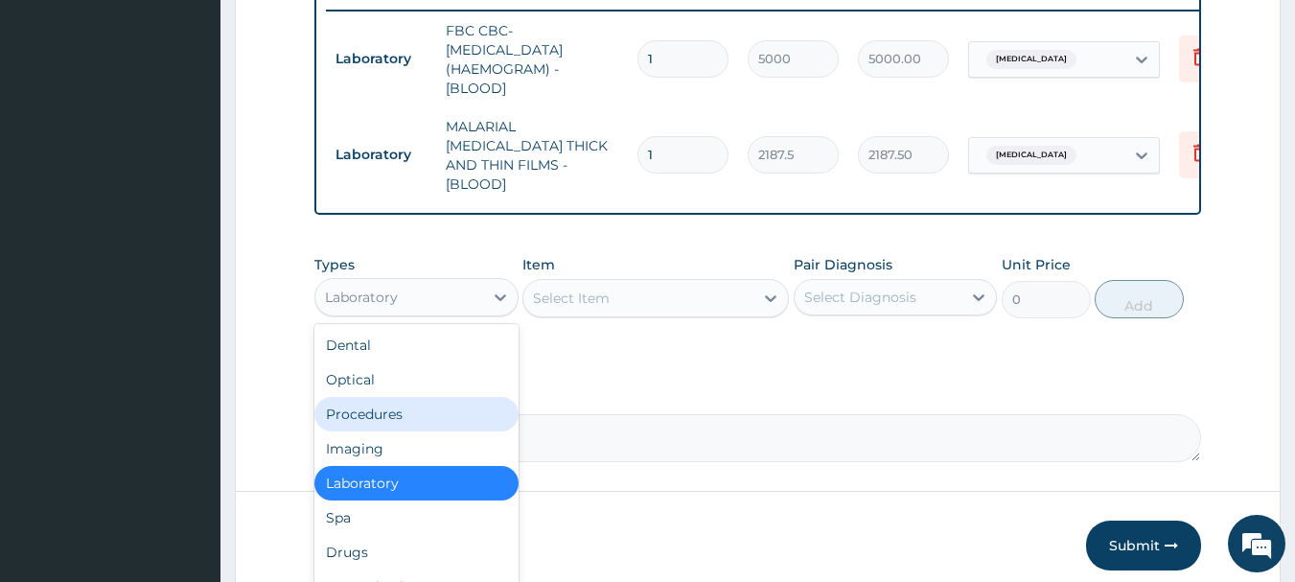
click at [393, 406] on div "Procedures" at bounding box center [417, 414] width 204 height 35
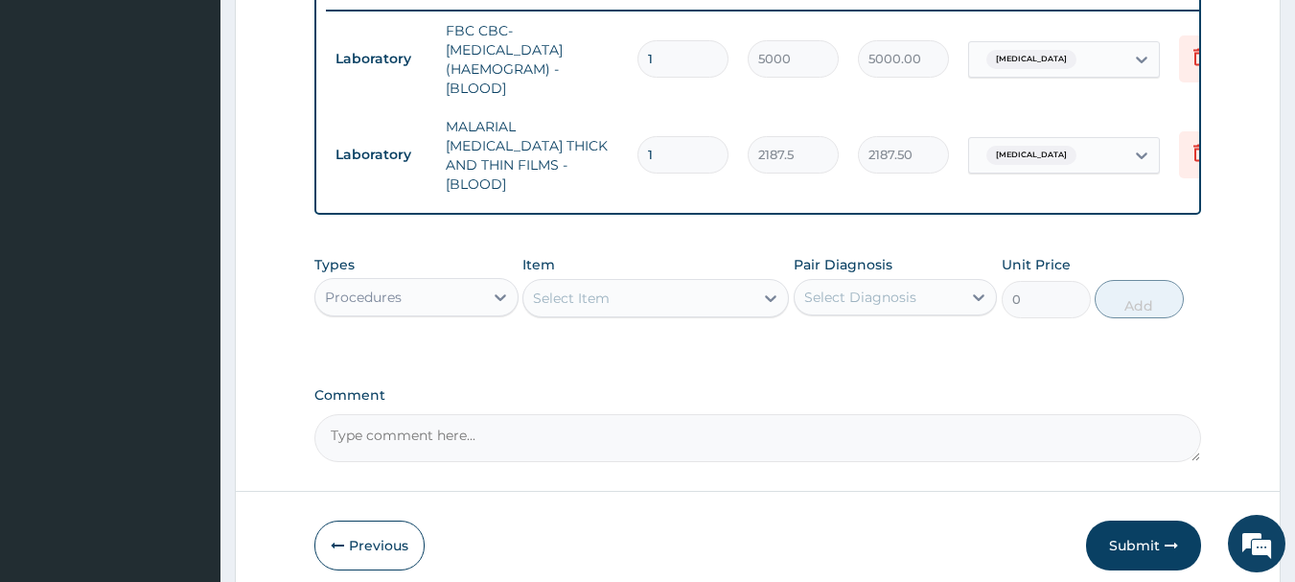
click at [719, 283] on div "Select Item" at bounding box center [639, 298] width 230 height 31
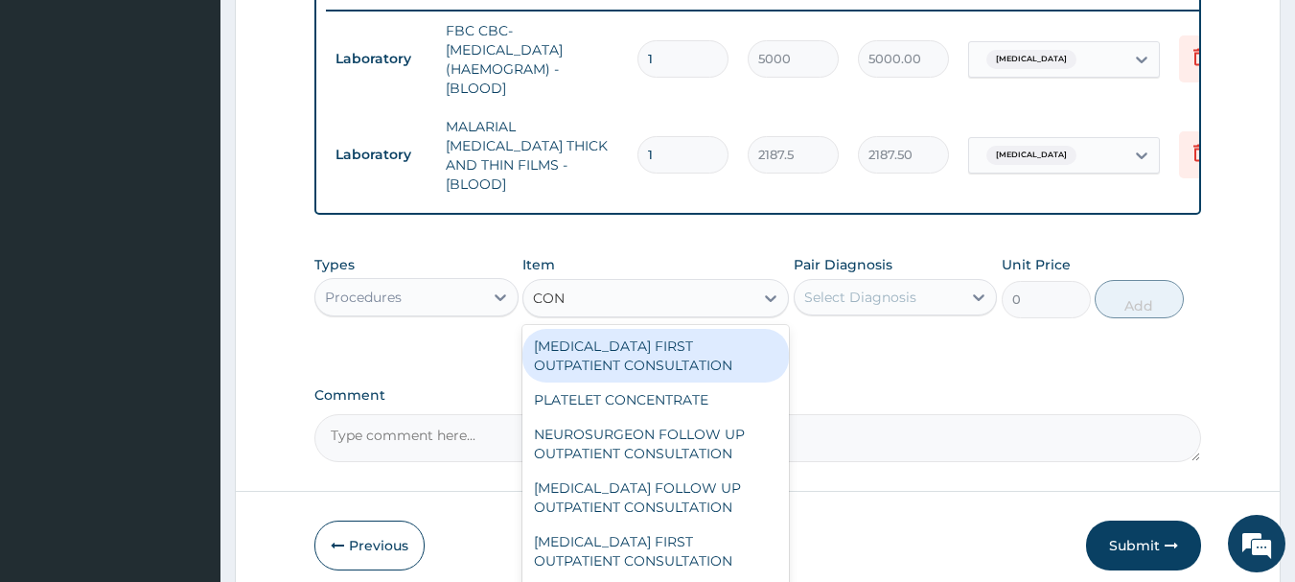
type input "CONS"
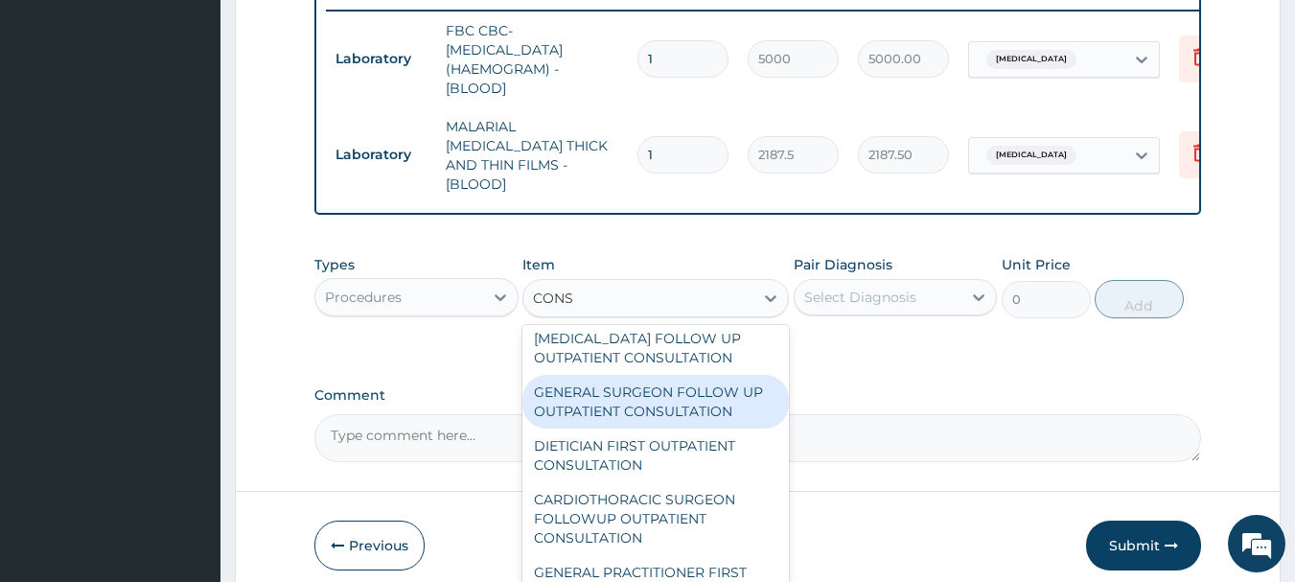
scroll to position [830, 0]
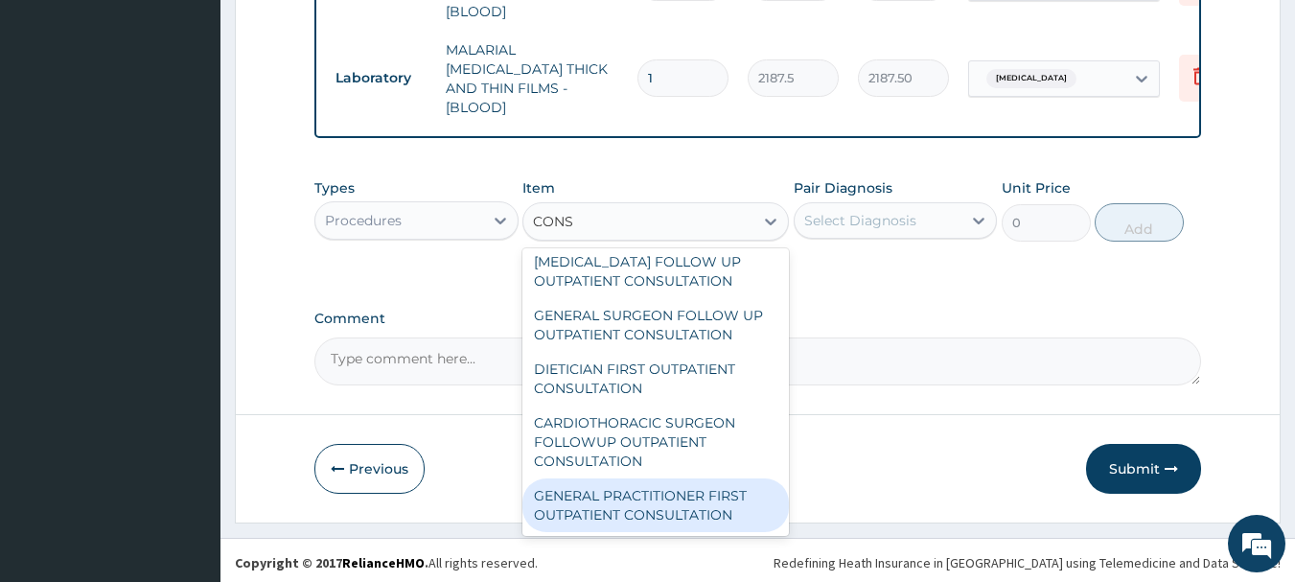
click at [699, 508] on div "GENERAL PRACTITIONER FIRST OUTPATIENT CONSULTATION" at bounding box center [656, 505] width 267 height 54
type input "3750"
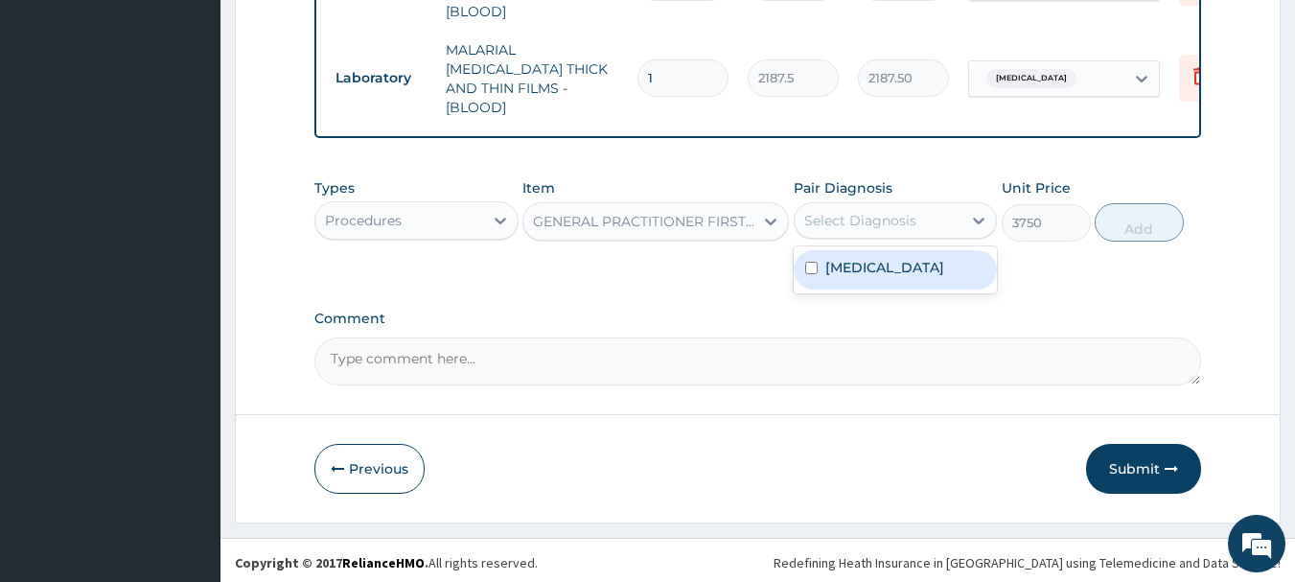
click at [902, 214] on div "Select Diagnosis" at bounding box center [861, 220] width 112 height 19
click at [909, 271] on label "[MEDICAL_DATA]" at bounding box center [885, 267] width 119 height 19
checkbox input "true"
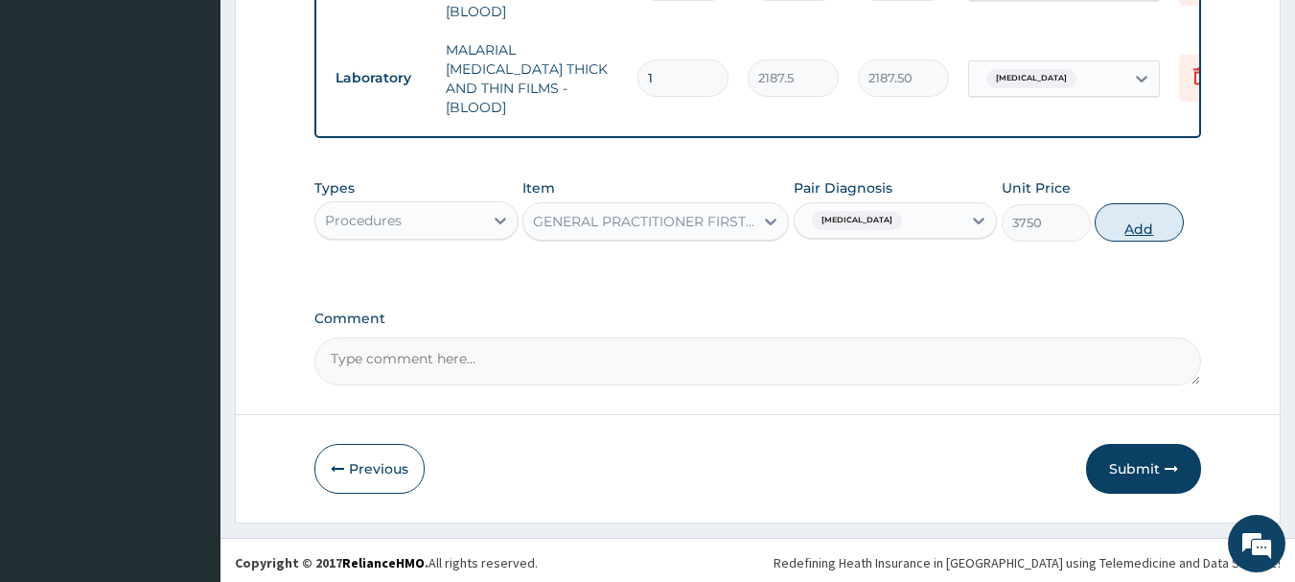
click at [1142, 217] on button "Add" at bounding box center [1139, 222] width 89 height 38
type input "0"
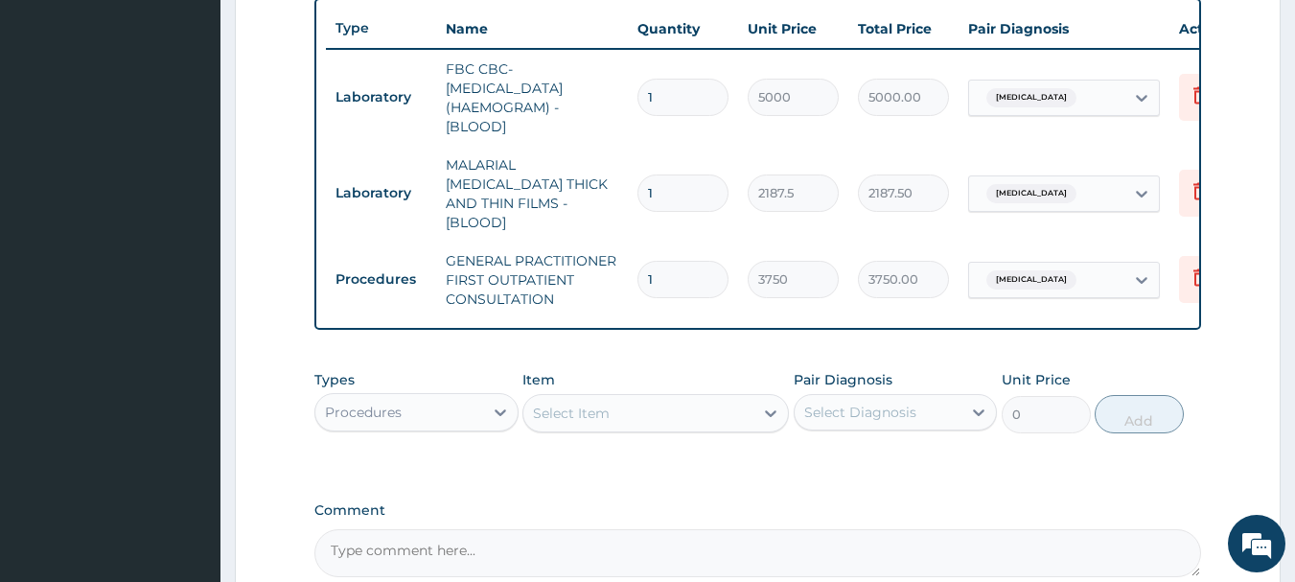
scroll to position [907, 0]
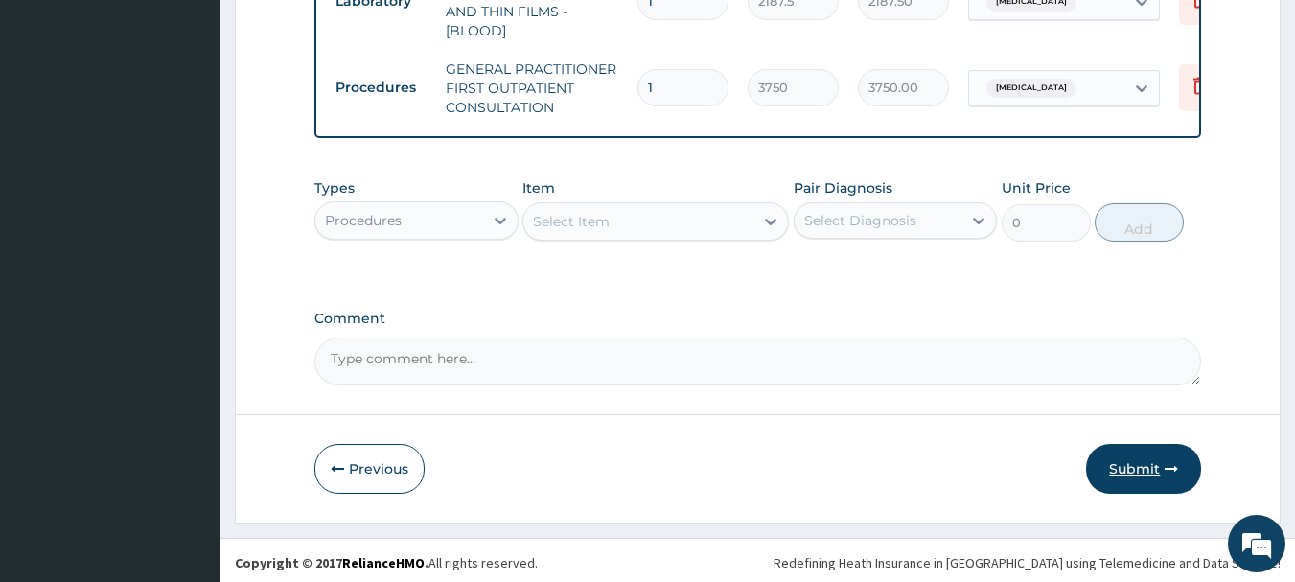
click at [1150, 469] on button "Submit" at bounding box center [1143, 469] width 115 height 50
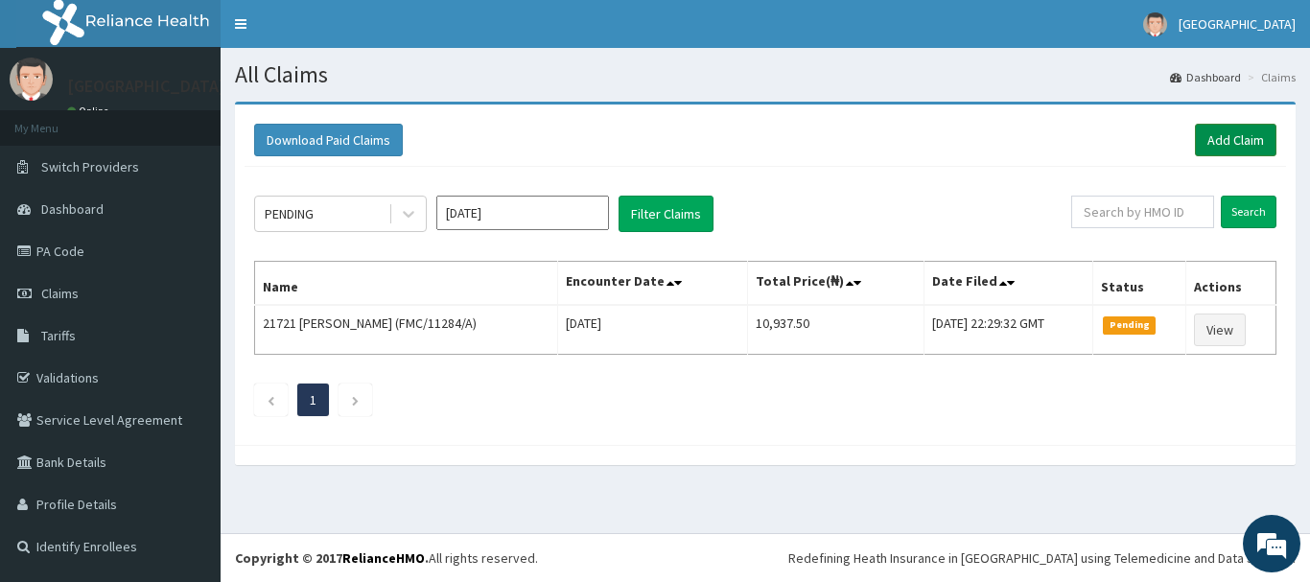
click at [1254, 140] on link "Add Claim" at bounding box center [1236, 140] width 82 height 33
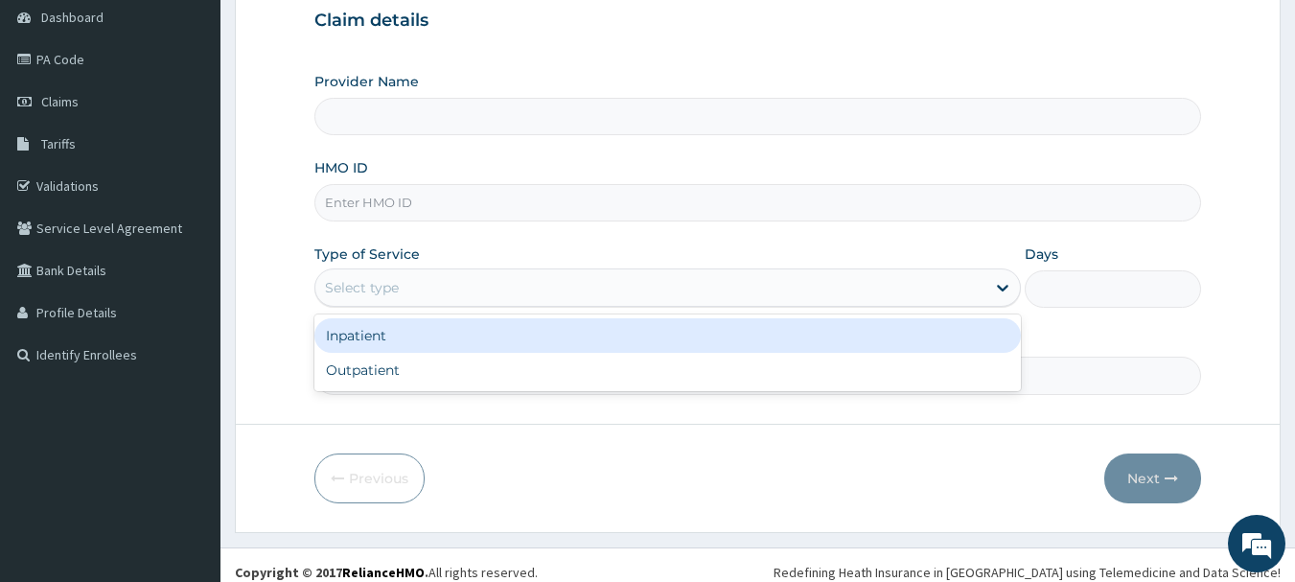
scroll to position [192, 0]
type input "[GEOGRAPHIC_DATA], [GEOGRAPHIC_DATA]"
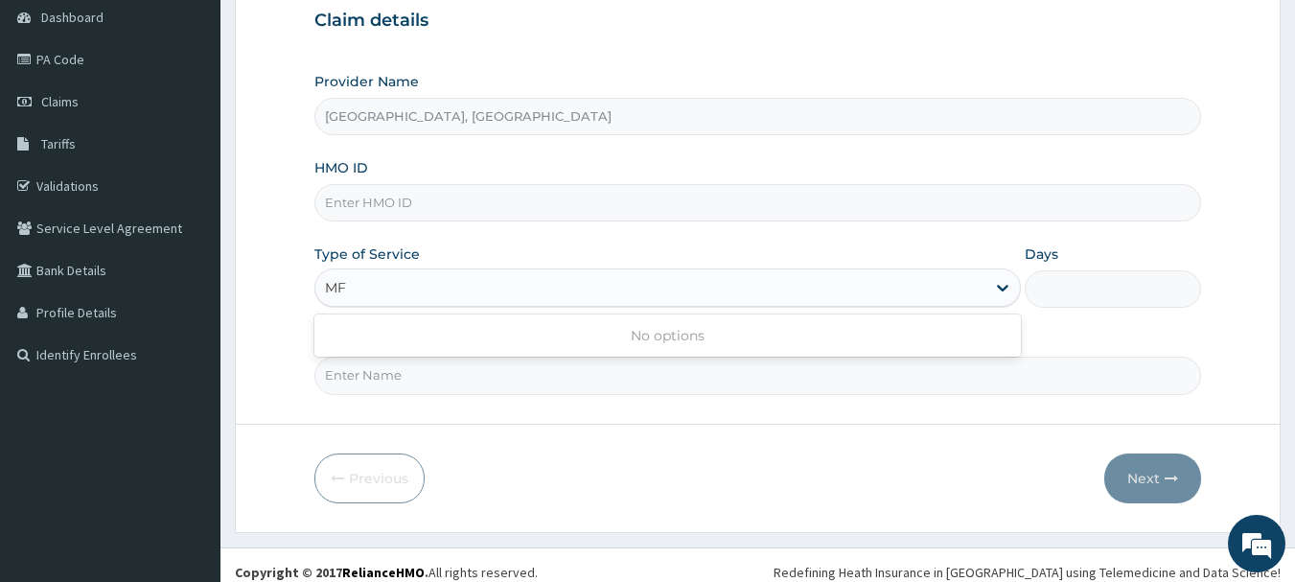
type input "MF"
click at [421, 193] on input "HMO ID" at bounding box center [759, 202] width 888 height 37
type input "MFD/10026/A"
click at [451, 282] on div "Select type" at bounding box center [650, 287] width 670 height 31
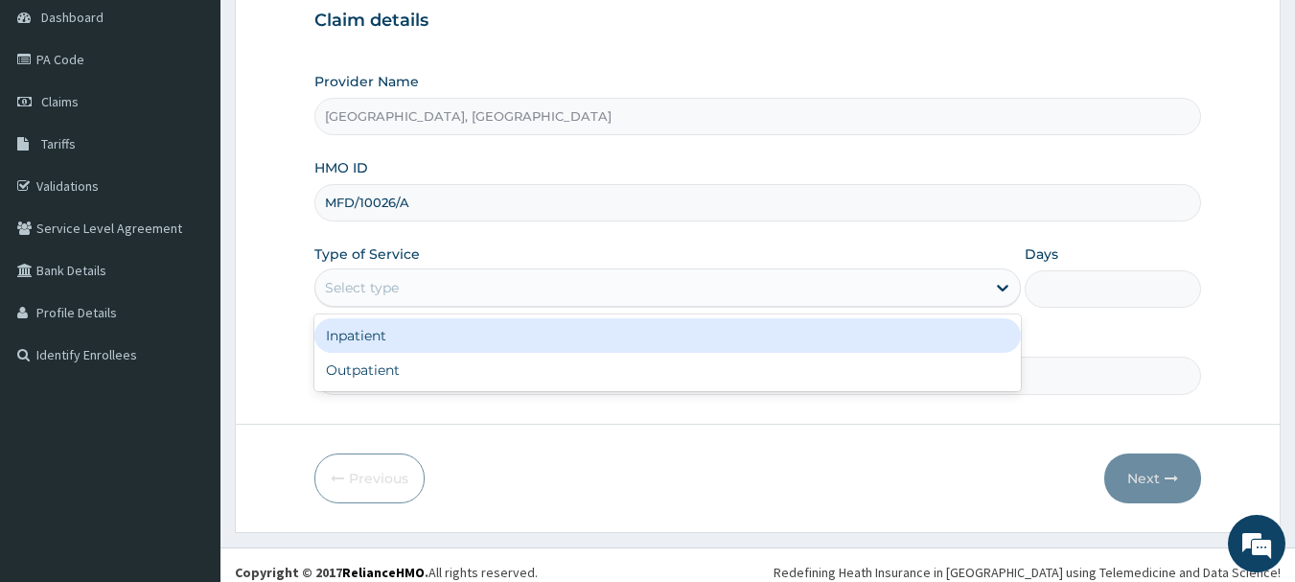
click at [408, 343] on div "Inpatient" at bounding box center [668, 335] width 707 height 35
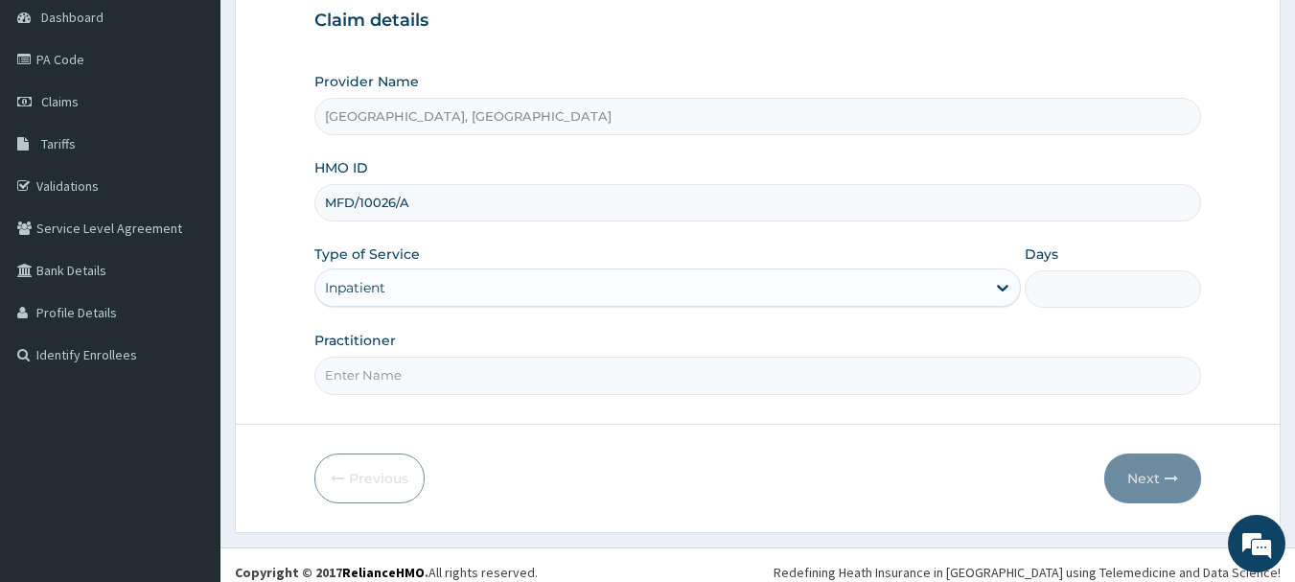
click at [1075, 290] on input "Days" at bounding box center [1113, 288] width 176 height 37
type input "2"
click at [458, 381] on input "Practitioner" at bounding box center [759, 375] width 888 height 37
type input "DR ALI"
click at [1140, 466] on button "Next" at bounding box center [1153, 479] width 97 height 50
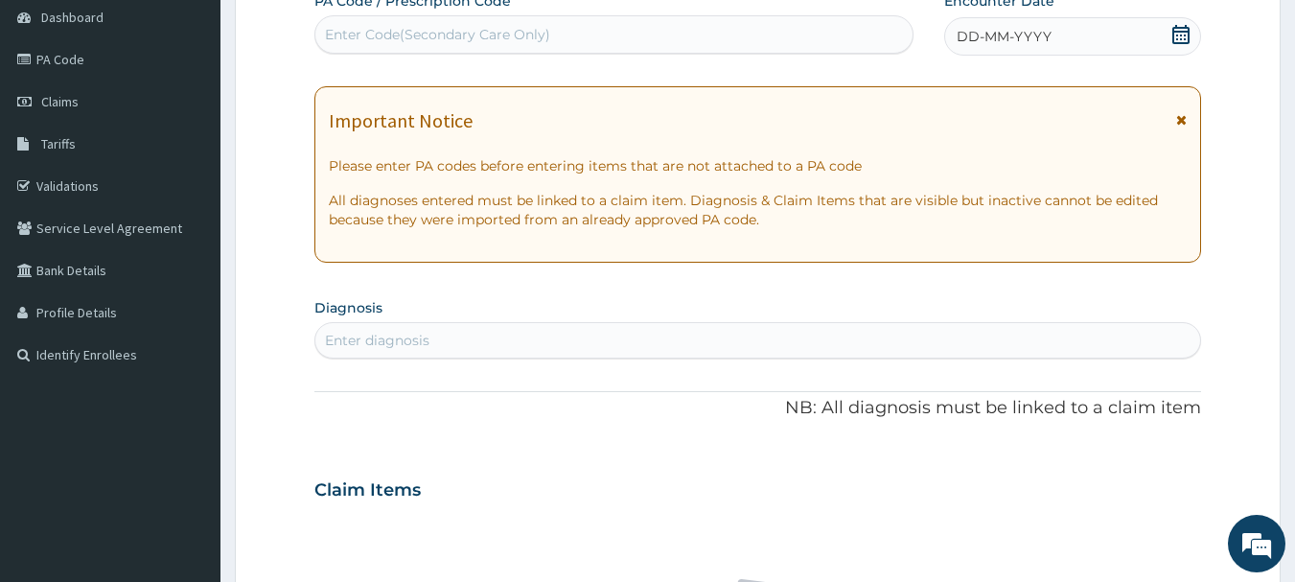
click at [559, 24] on div "Enter Code(Secondary Care Only)" at bounding box center [614, 34] width 598 height 31
type input "PA/AC0DC7"
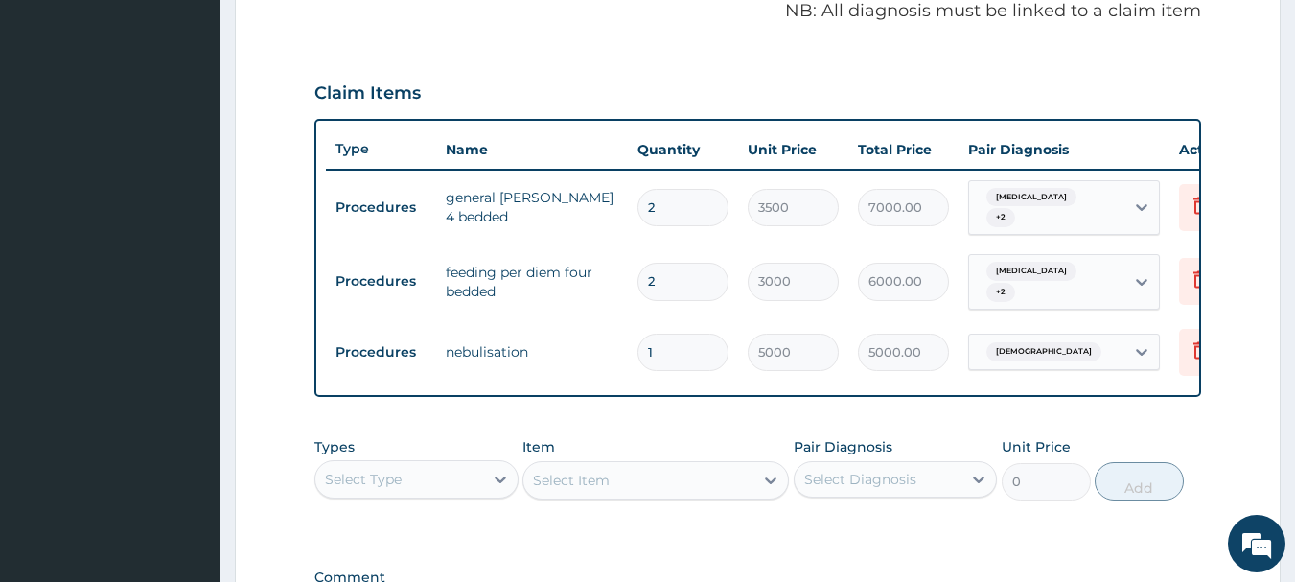
scroll to position [752, 0]
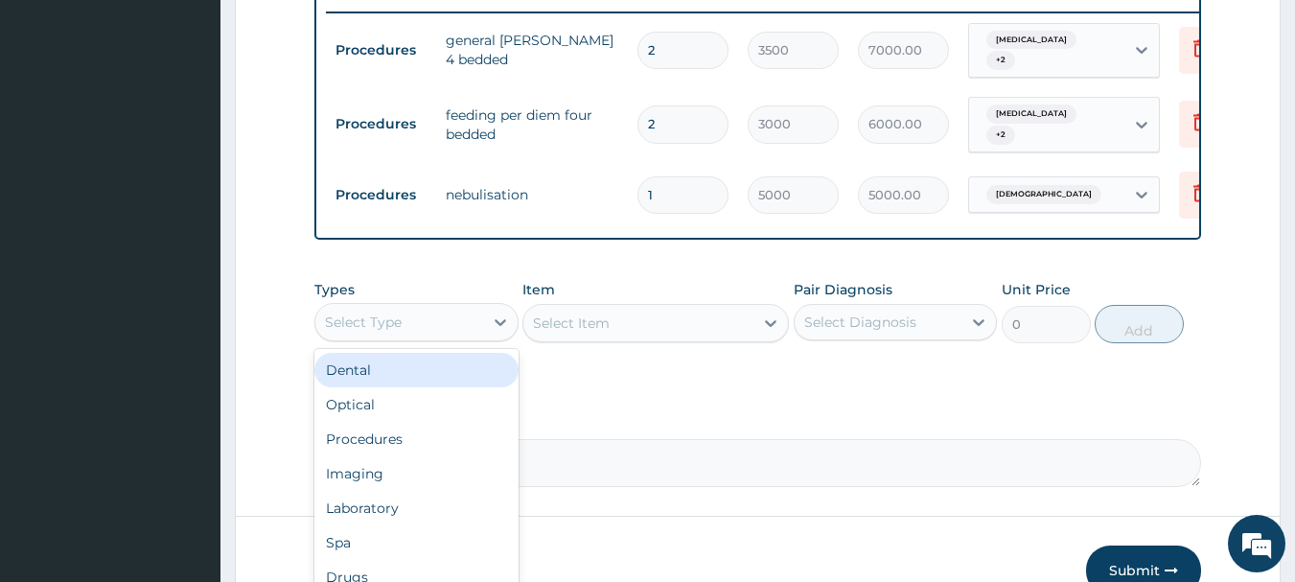
click at [432, 328] on div "Select Type" at bounding box center [399, 322] width 168 height 31
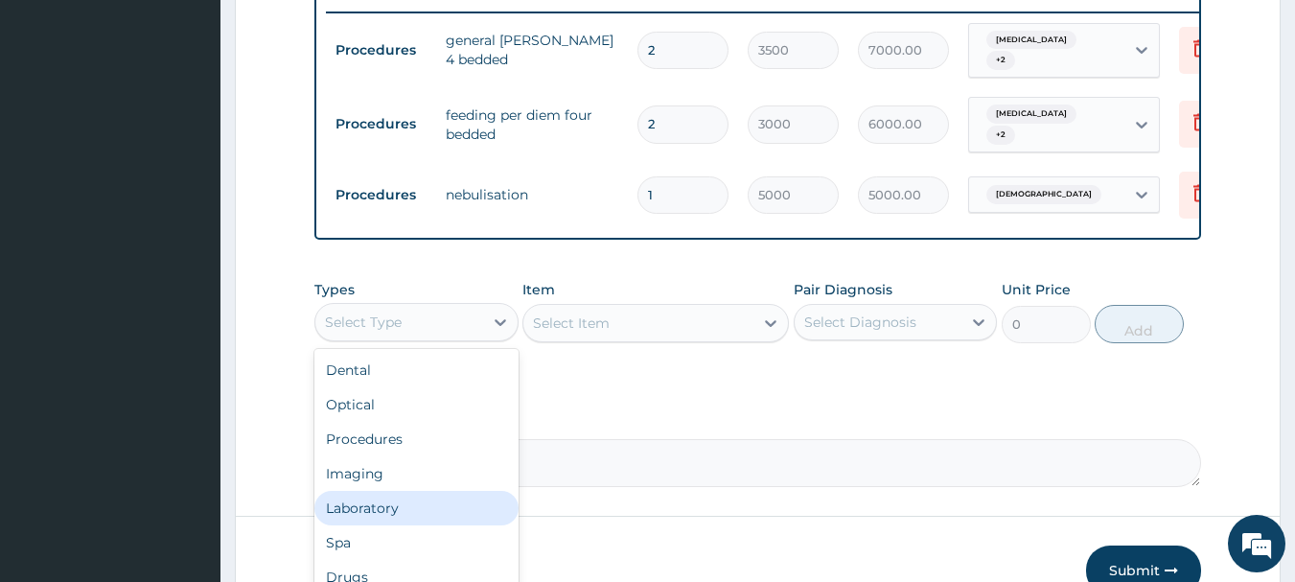
scroll to position [65, 0]
click at [395, 529] on div "Drugs" at bounding box center [417, 512] width 204 height 35
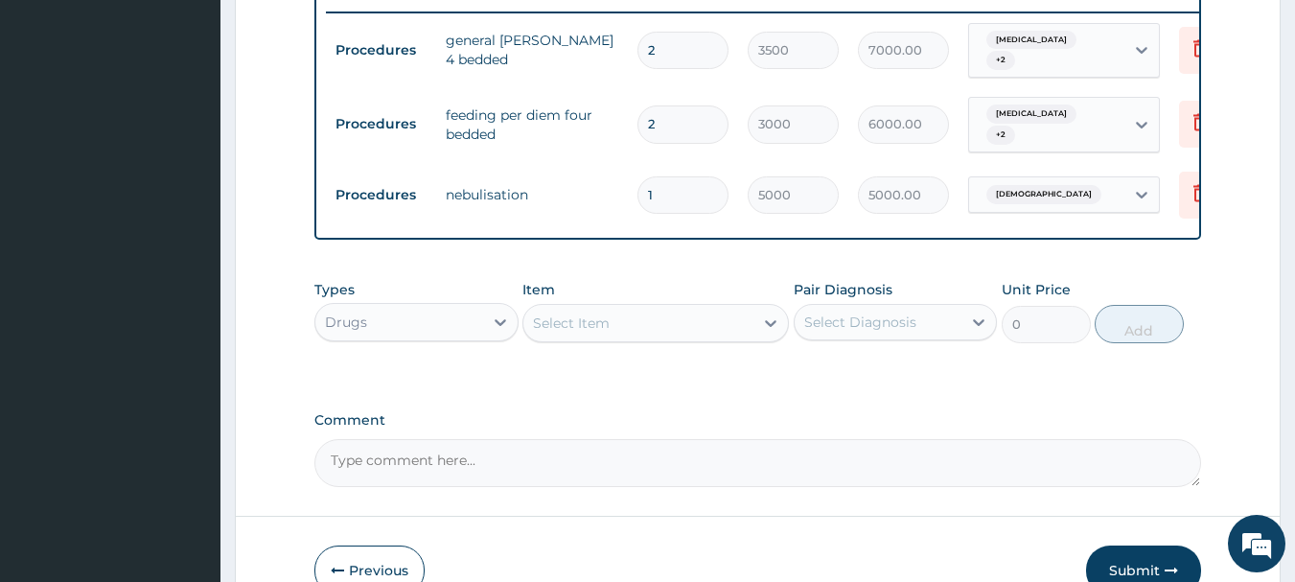
click at [714, 335] on div "Select Item" at bounding box center [639, 323] width 230 height 31
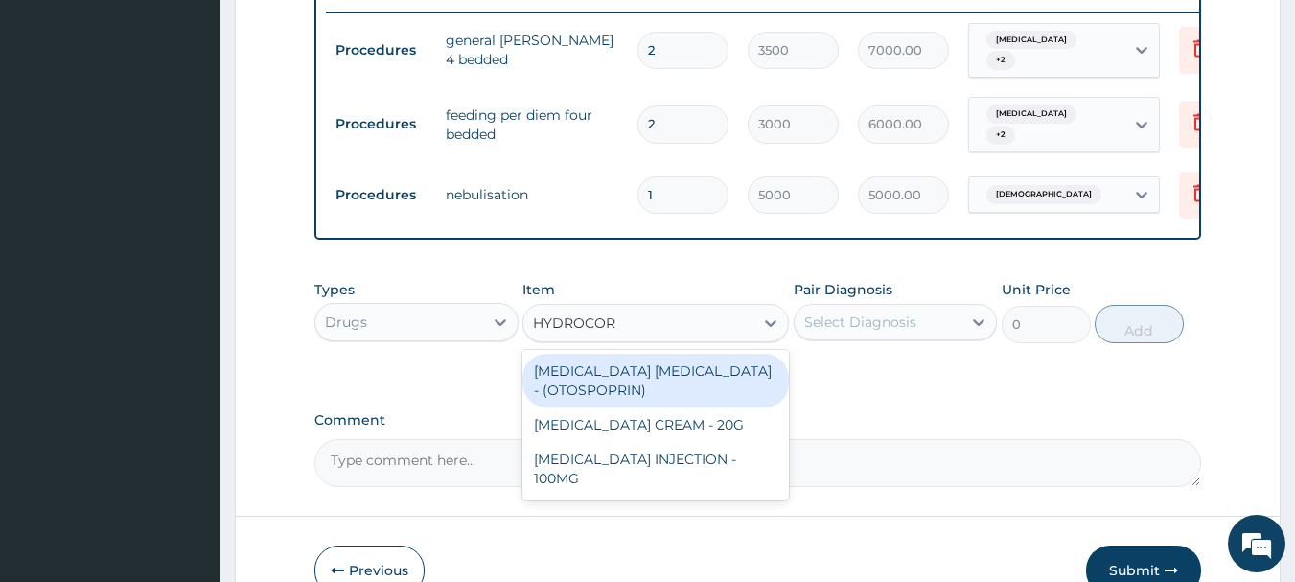
type input "HYDROCORT"
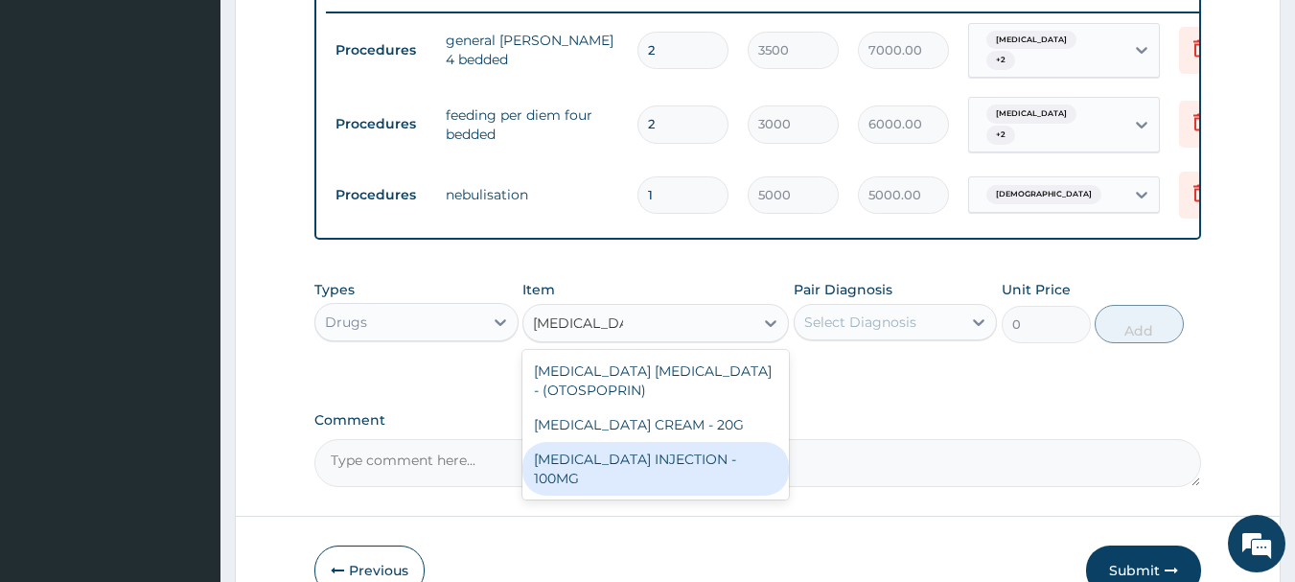
click at [650, 492] on div "HYDROCORTISONE INJECTION - 100MG" at bounding box center [656, 469] width 267 height 54
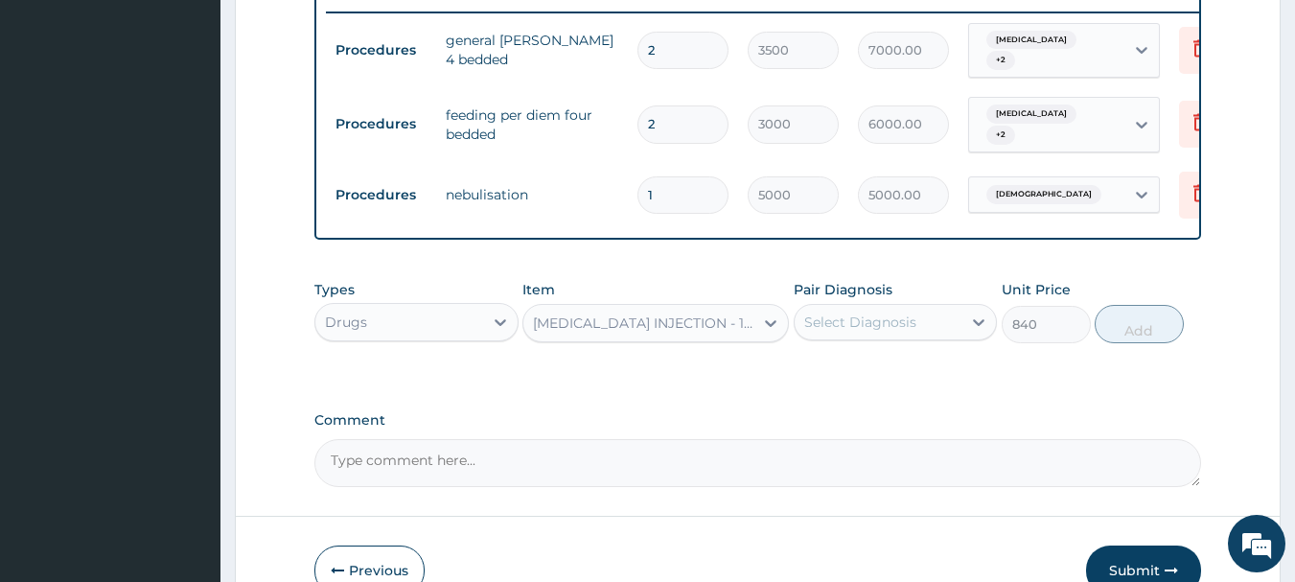
type input "840"
click at [875, 330] on div "Select Diagnosis" at bounding box center [861, 322] width 112 height 19
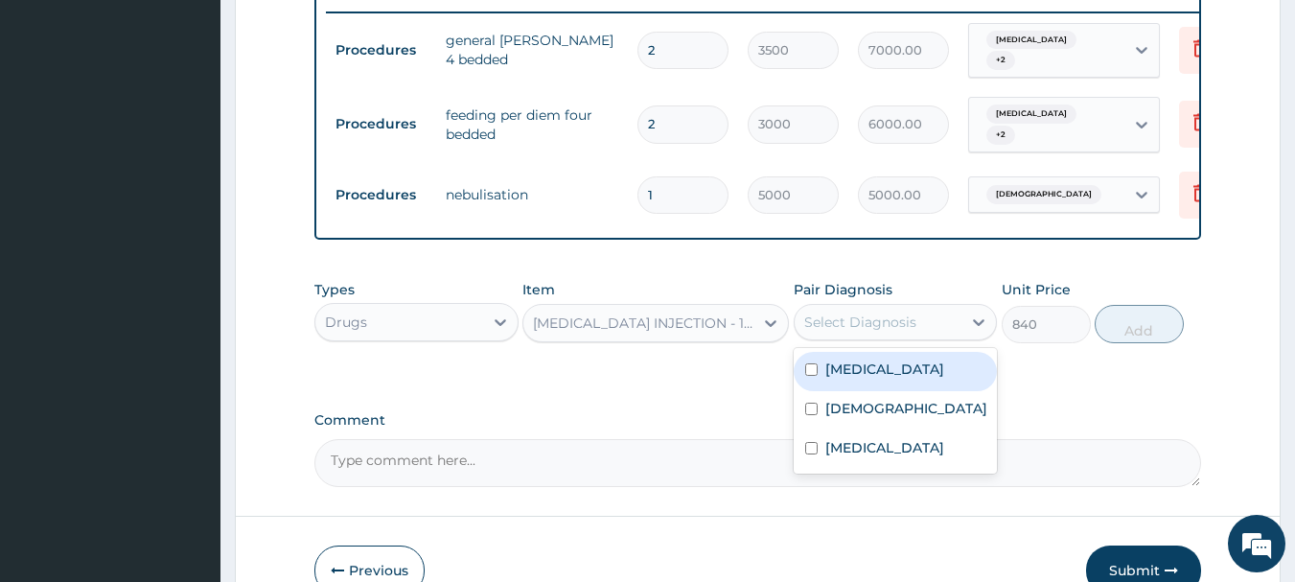
scroll to position [368, 0]
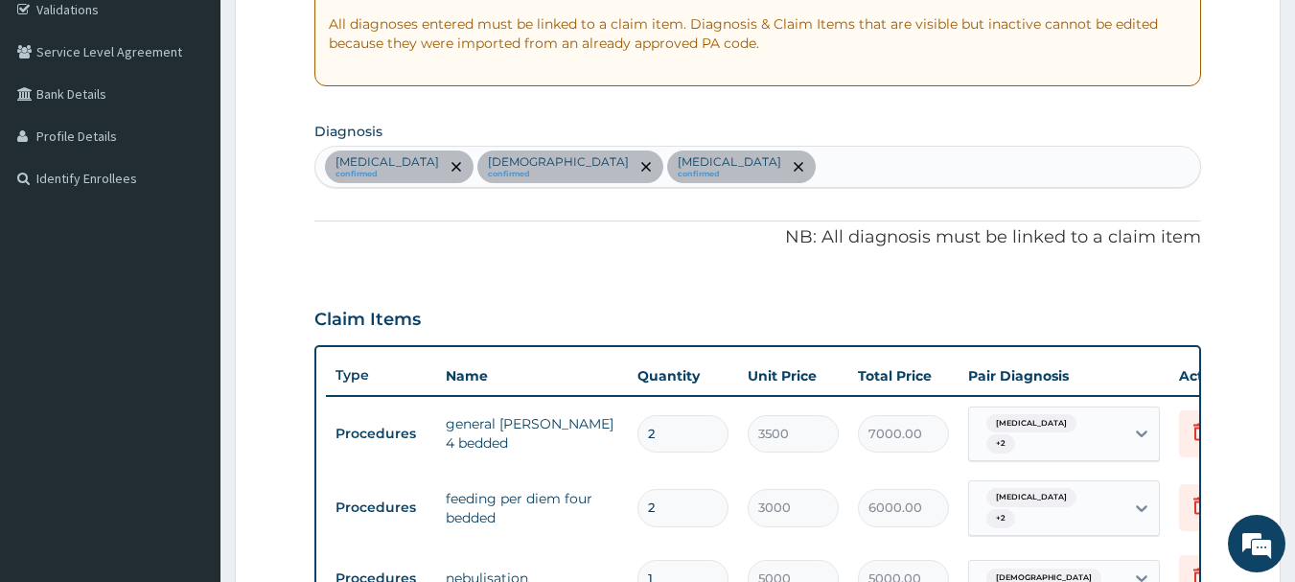
click at [783, 159] on div "Upper respiratory infection confirmed Asthma confirmed Malaria confirmed" at bounding box center [758, 167] width 886 height 40
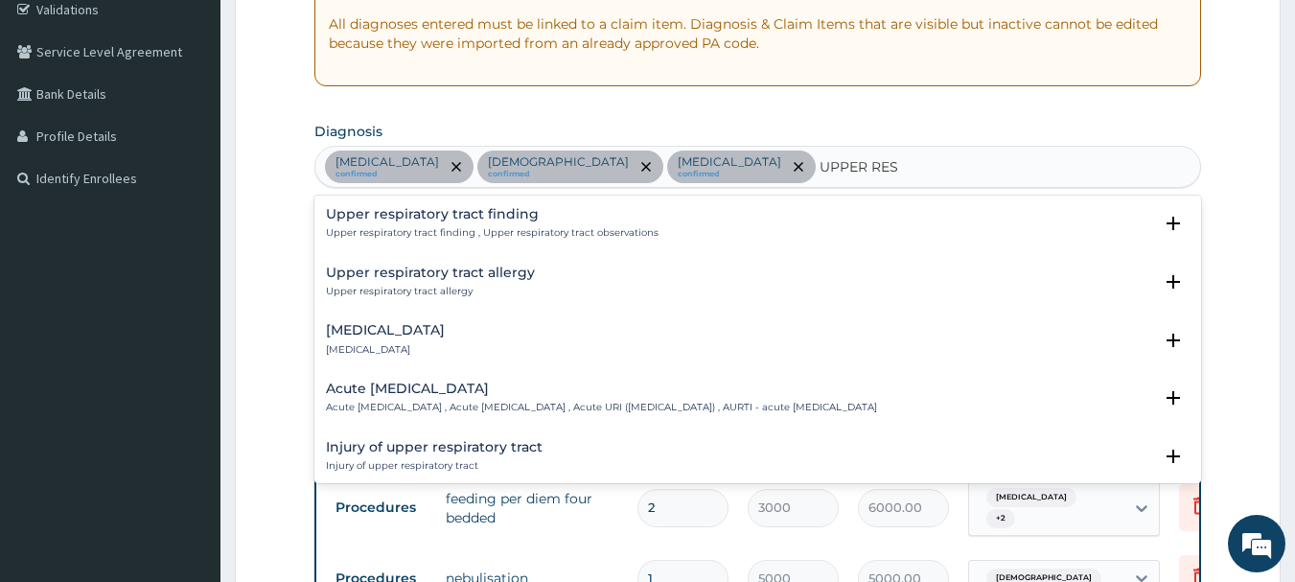
click at [798, 263] on div "Upper respiratory tract allergy Upper respiratory tract allergy Select Status Q…" at bounding box center [759, 287] width 888 height 58
drag, startPoint x: 793, startPoint y: 259, endPoint x: 817, endPoint y: 170, distance: 92.3
click at [796, 242] on div "Upper respiratory tract finding Upper respiratory tract finding , Upper respira…" at bounding box center [759, 340] width 888 height 288
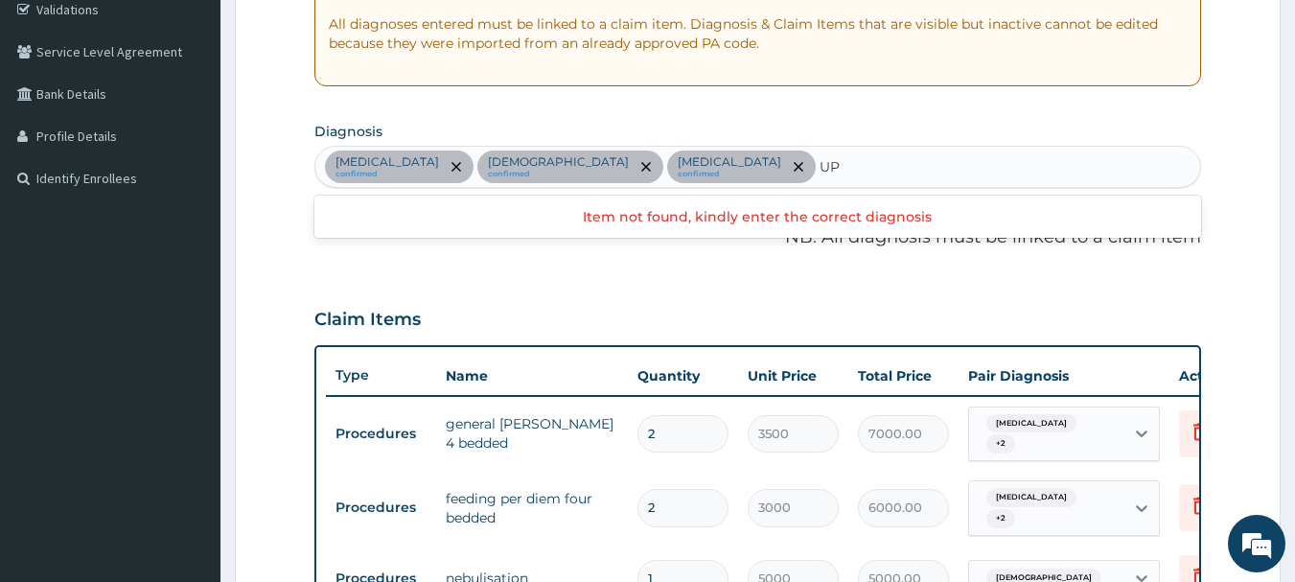
type input "U"
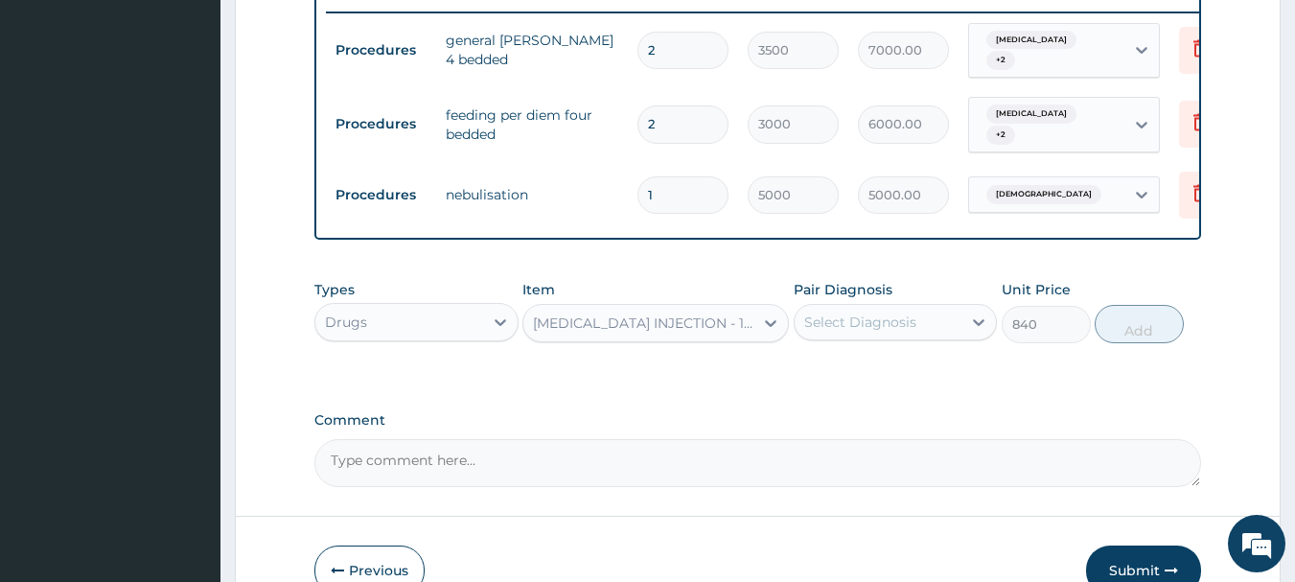
scroll to position [873, 0]
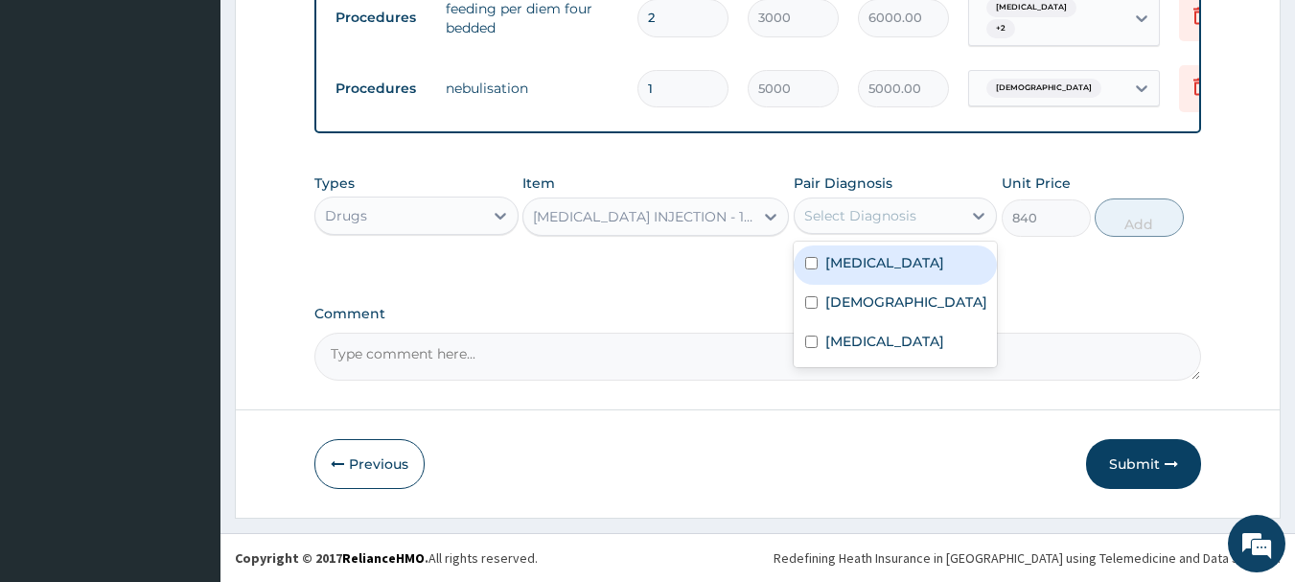
click at [880, 213] on div "Select Diagnosis" at bounding box center [861, 215] width 112 height 19
click at [865, 271] on label "Upper respiratory infection" at bounding box center [885, 262] width 119 height 19
checkbox input "true"
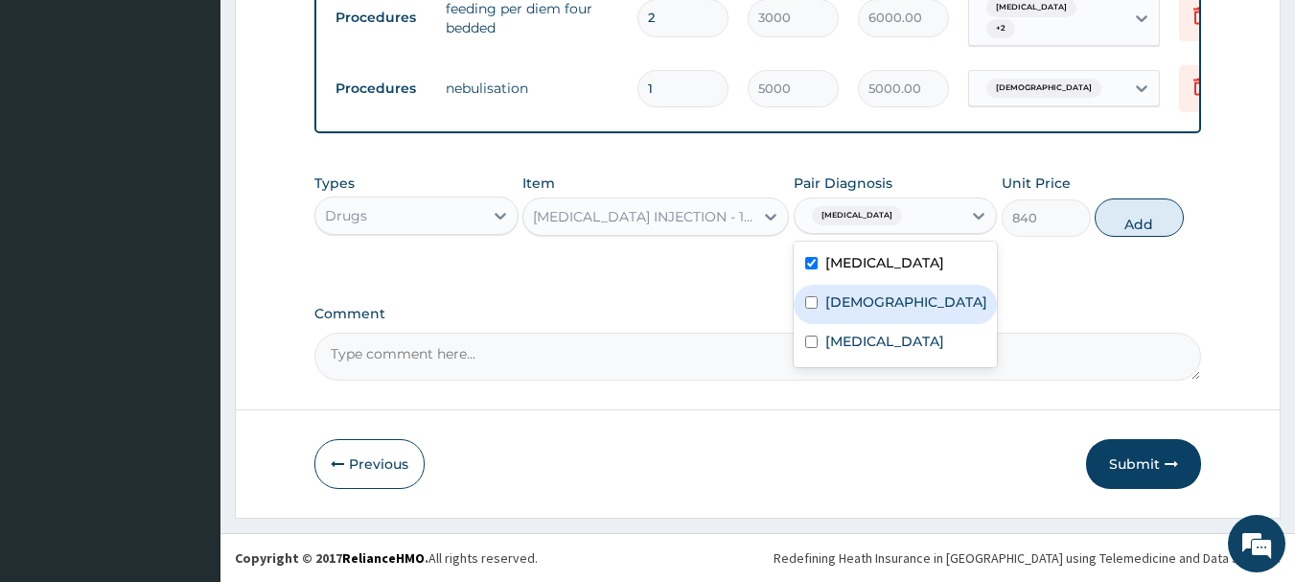
click at [849, 324] on div "Asthma" at bounding box center [896, 304] width 204 height 39
checkbox input "true"
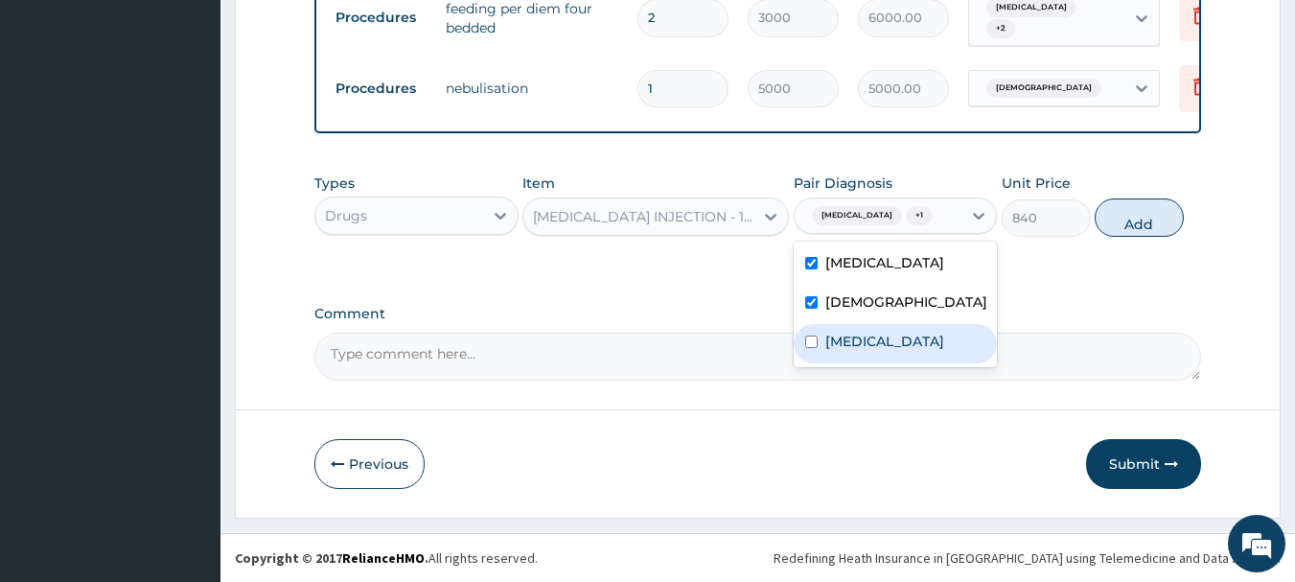
click at [850, 351] on label "Malaria" at bounding box center [885, 341] width 119 height 19
checkbox input "true"
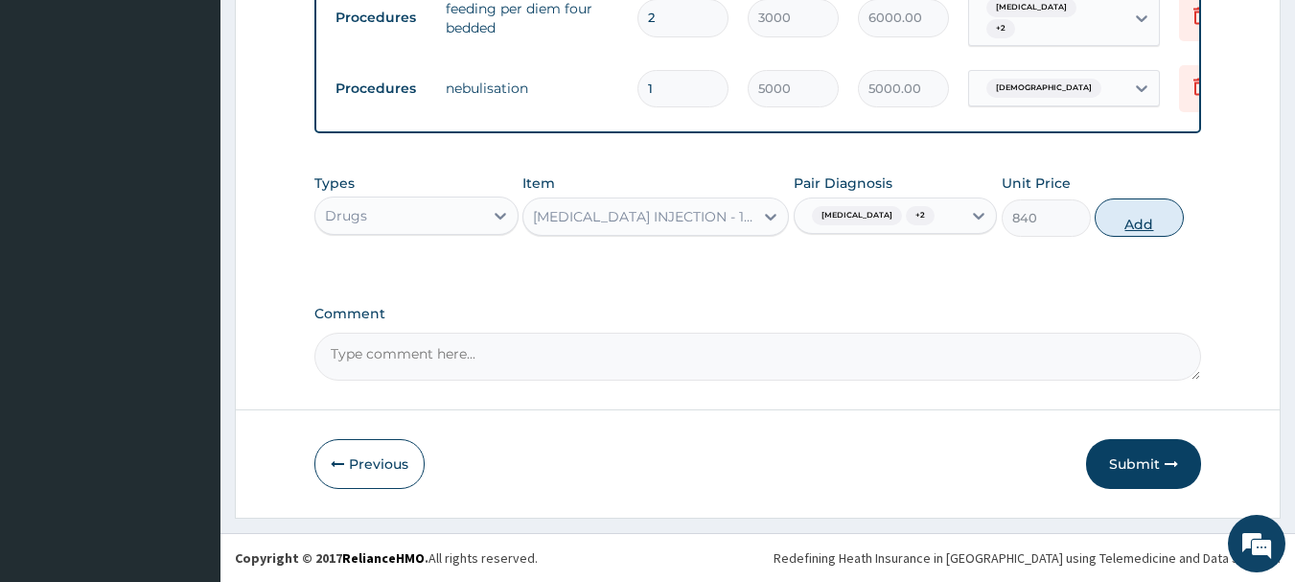
click at [1134, 237] on button "Add" at bounding box center [1139, 217] width 89 height 38
type input "0"
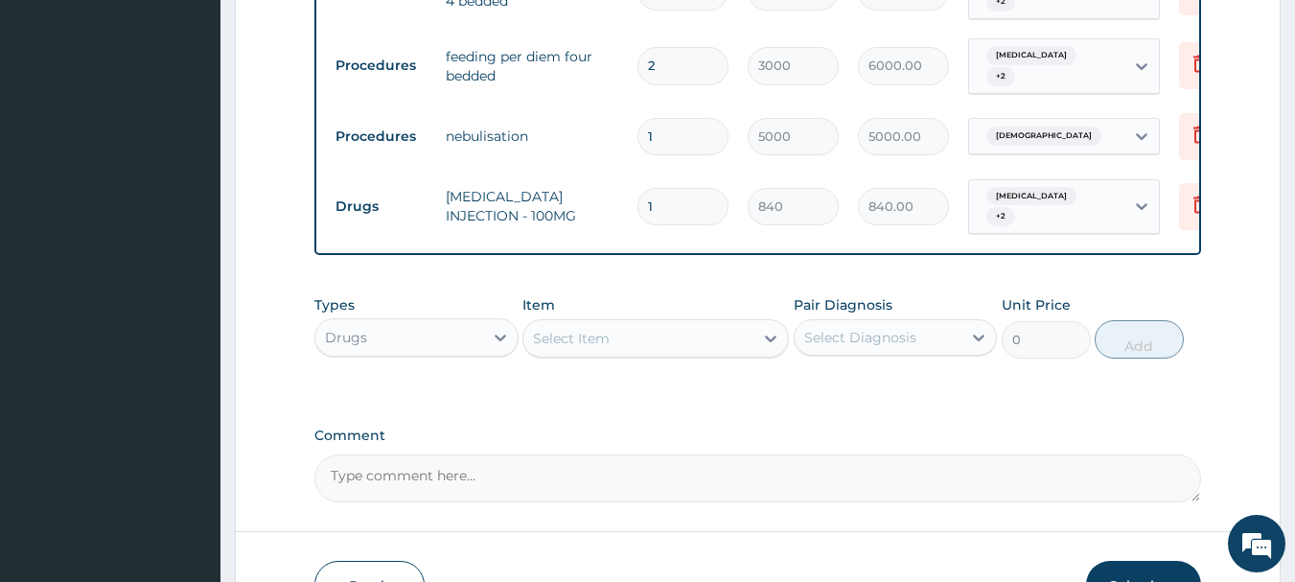
scroll to position [777, 0]
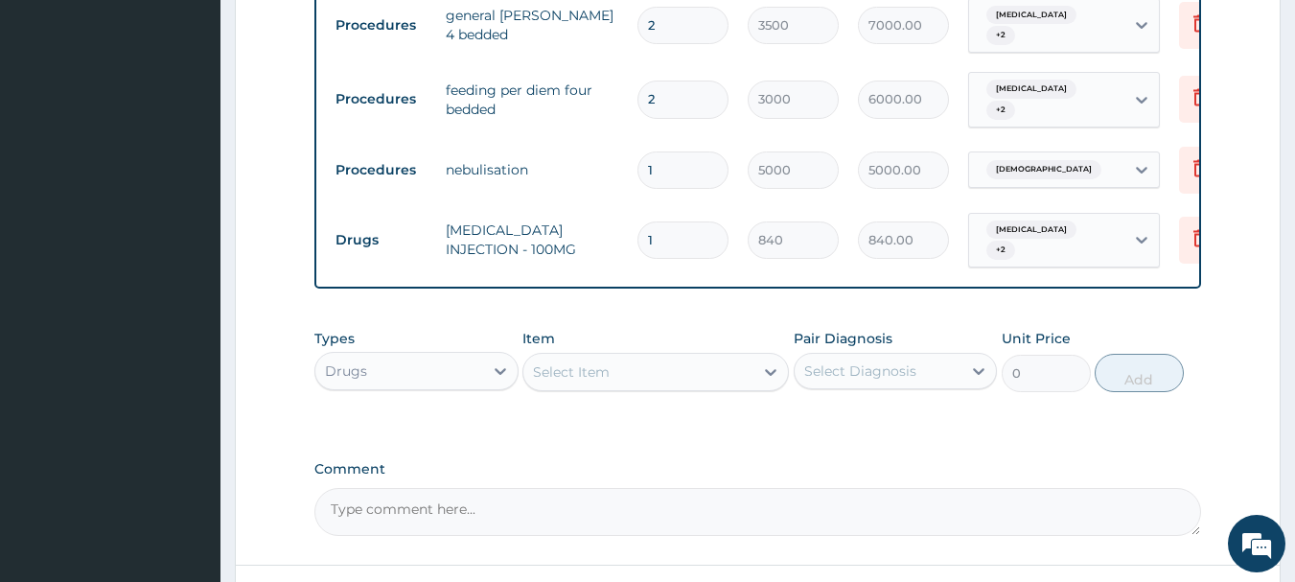
click at [685, 172] on input "1" at bounding box center [683, 170] width 91 height 37
type input "0.00"
type input "2"
type input "10000.00"
type input "2"
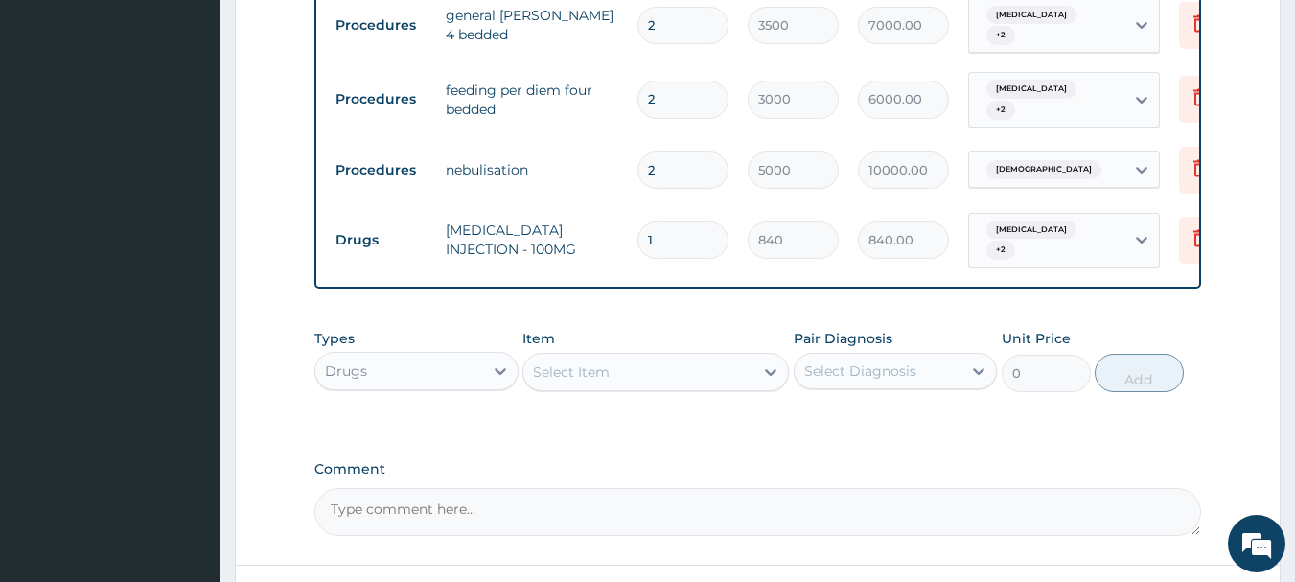
click at [603, 382] on div "Select Item" at bounding box center [571, 371] width 77 height 19
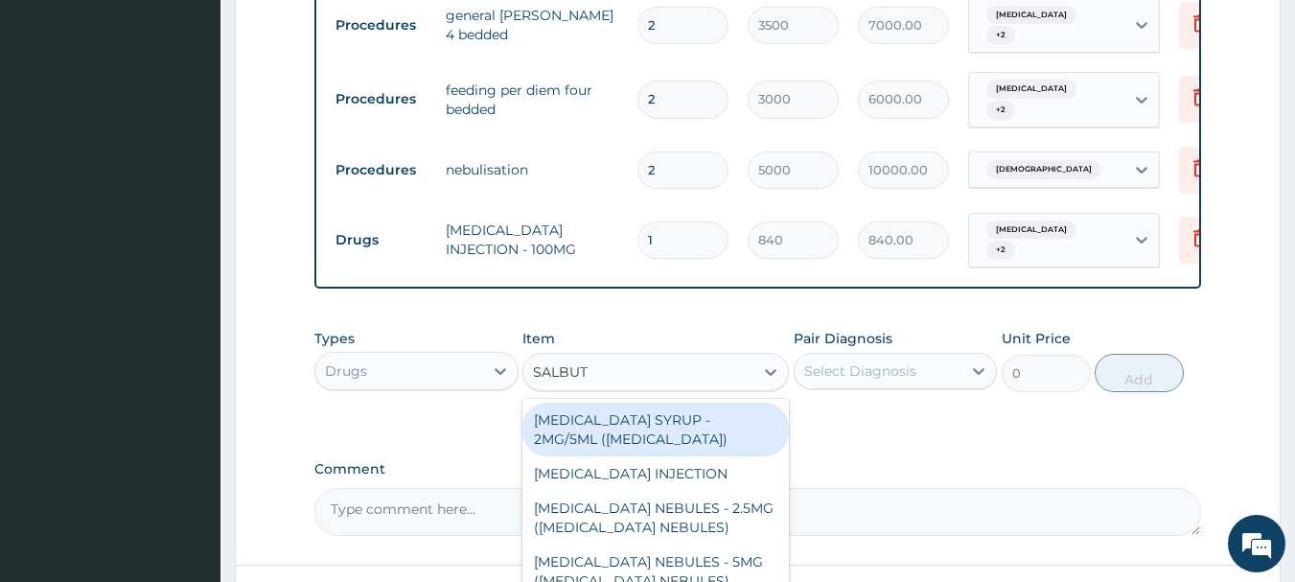
type input "SALBUTA"
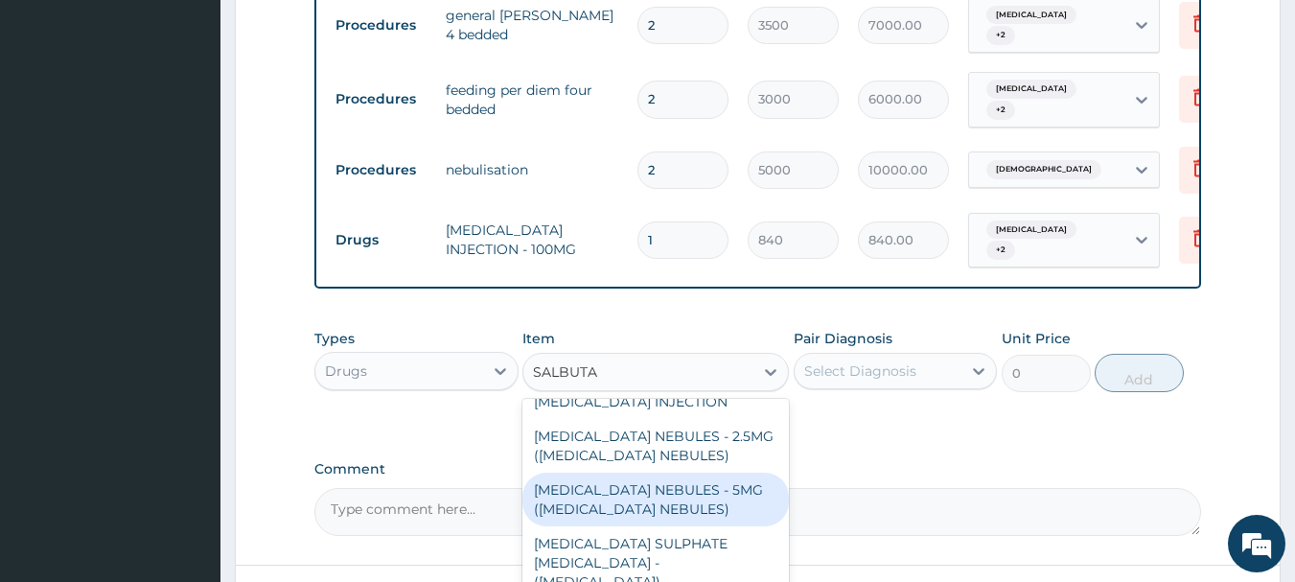
scroll to position [54, 0]
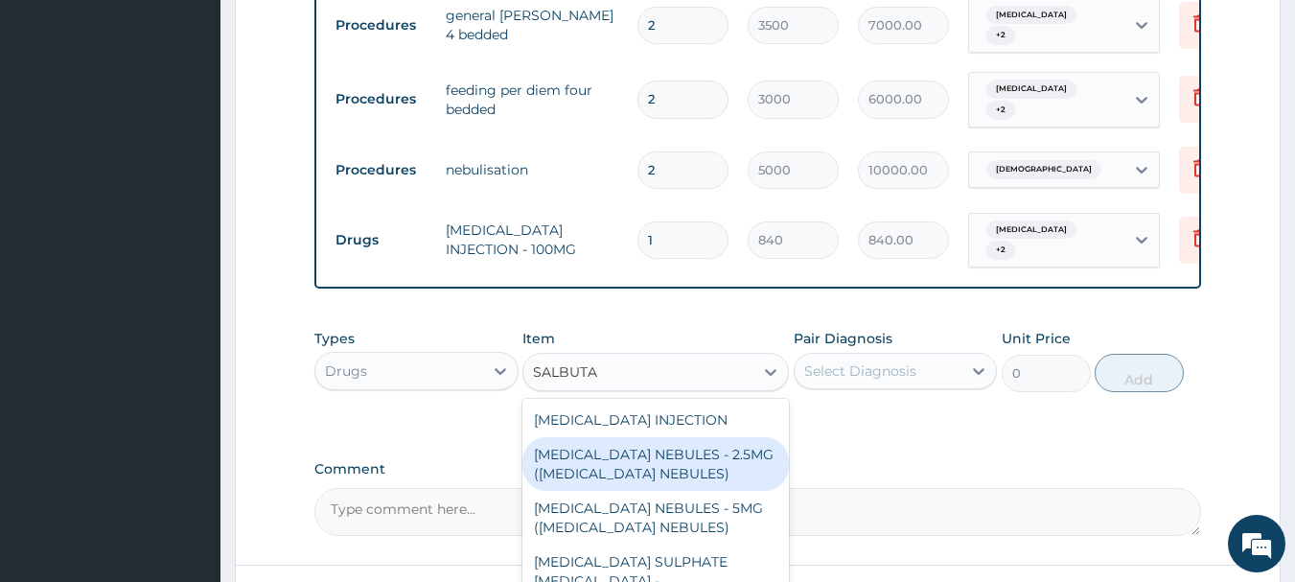
click at [690, 469] on div "SALBUTAMOL NEBULES - 2.5MG (VENTOLIN NEBULES)" at bounding box center [656, 464] width 267 height 54
type input "560"
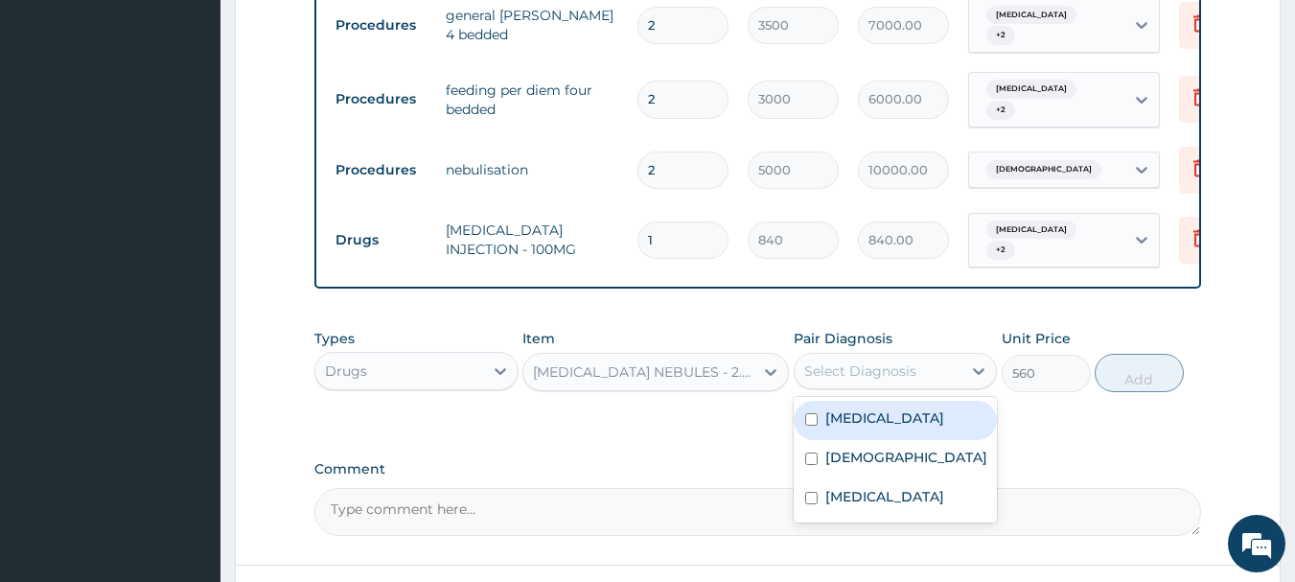
click at [922, 386] on div "Select Diagnosis" at bounding box center [879, 371] width 168 height 31
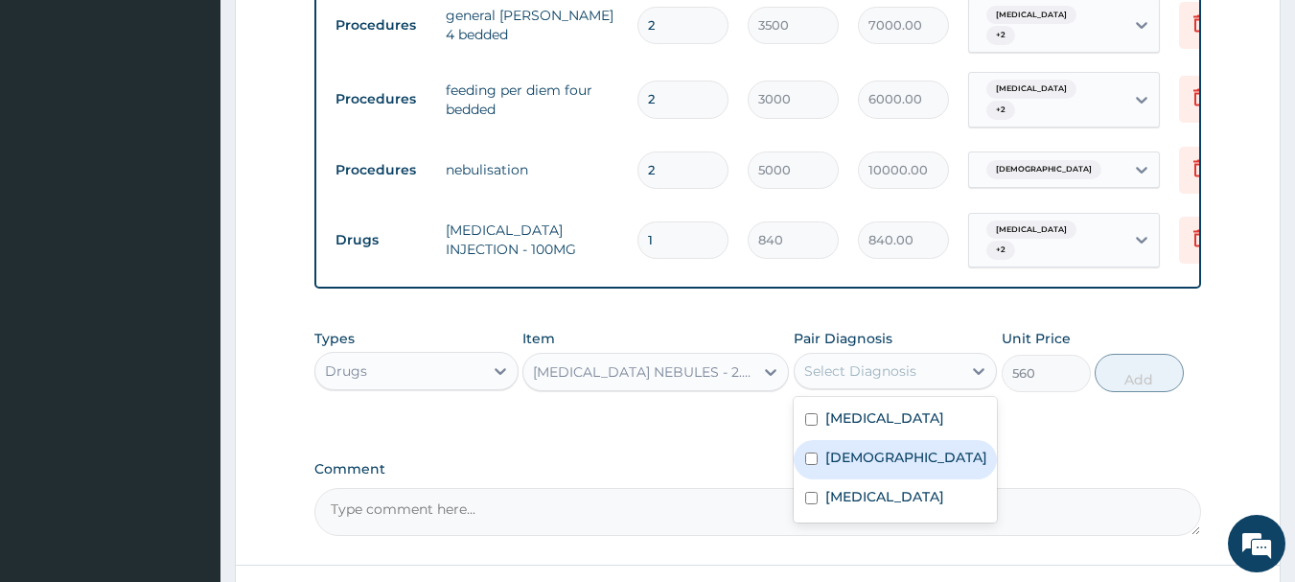
click at [894, 479] on div "Asthma" at bounding box center [896, 459] width 204 height 39
checkbox input "true"
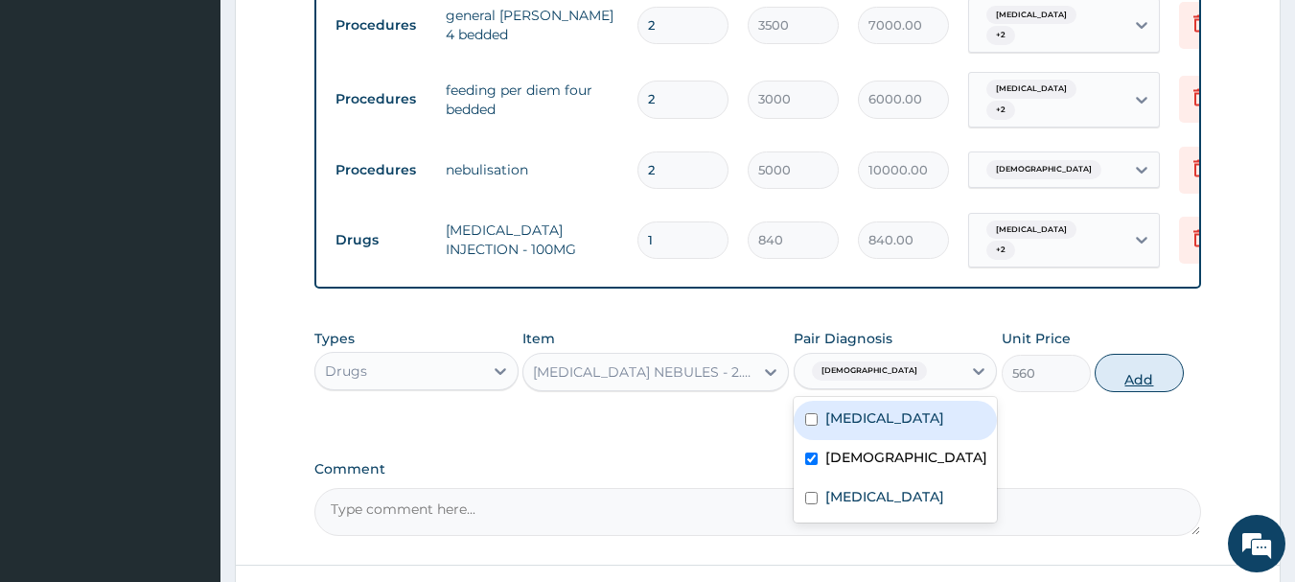
click at [1149, 385] on button "Add" at bounding box center [1139, 373] width 89 height 38
type input "0"
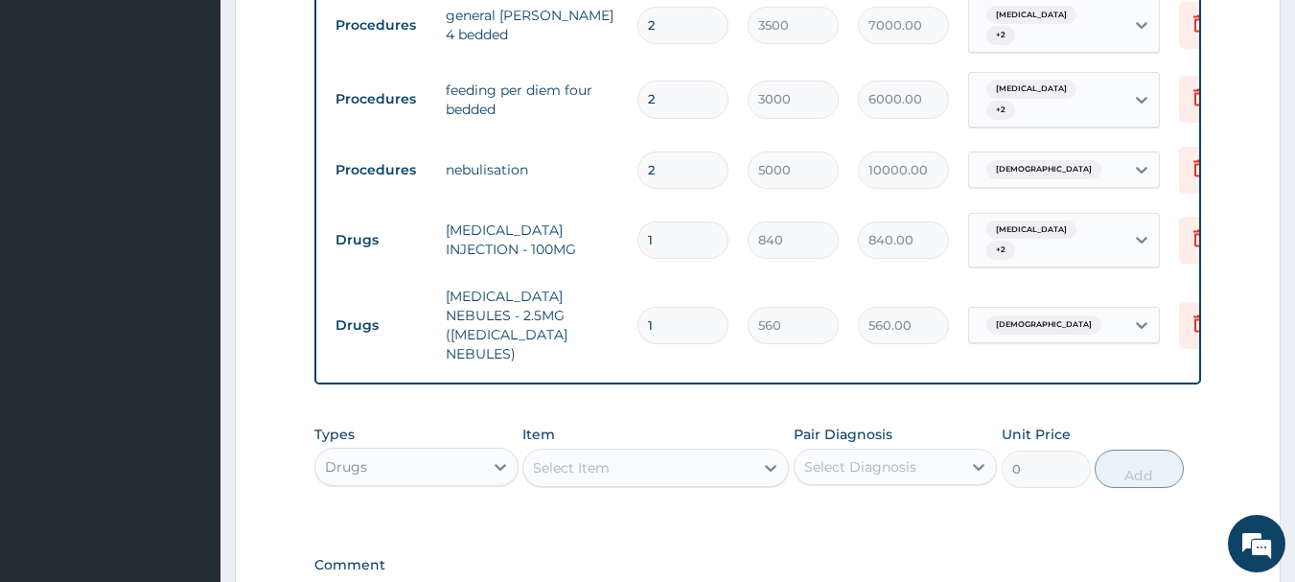
click at [646, 464] on div "Select Item" at bounding box center [639, 468] width 230 height 31
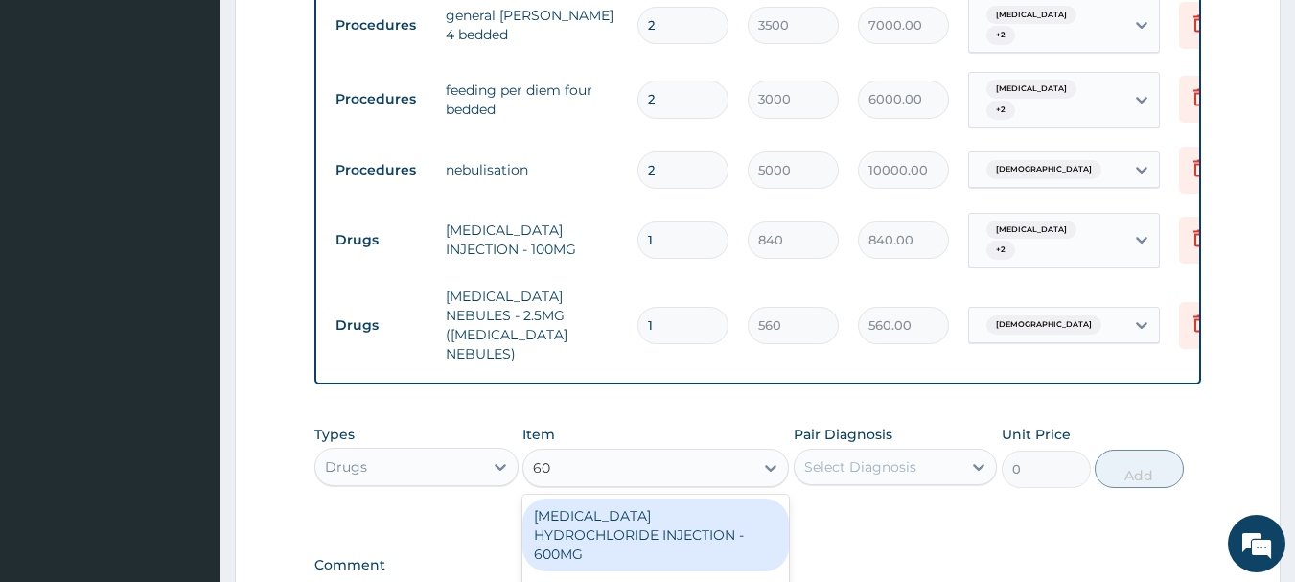
type input "6"
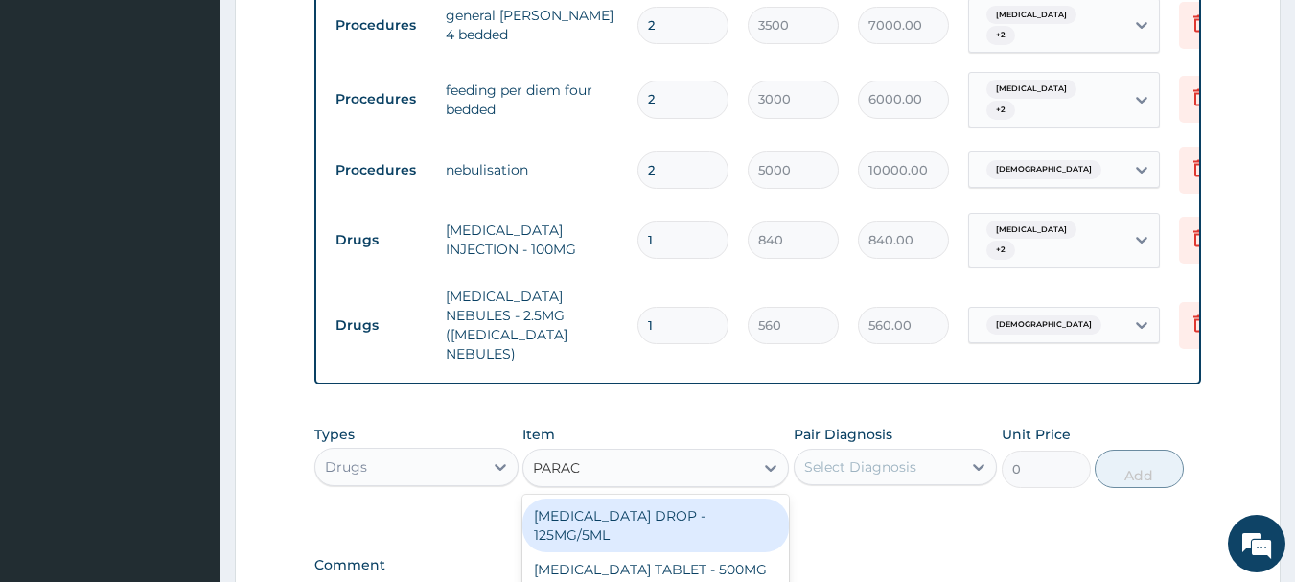
type input "PARACE"
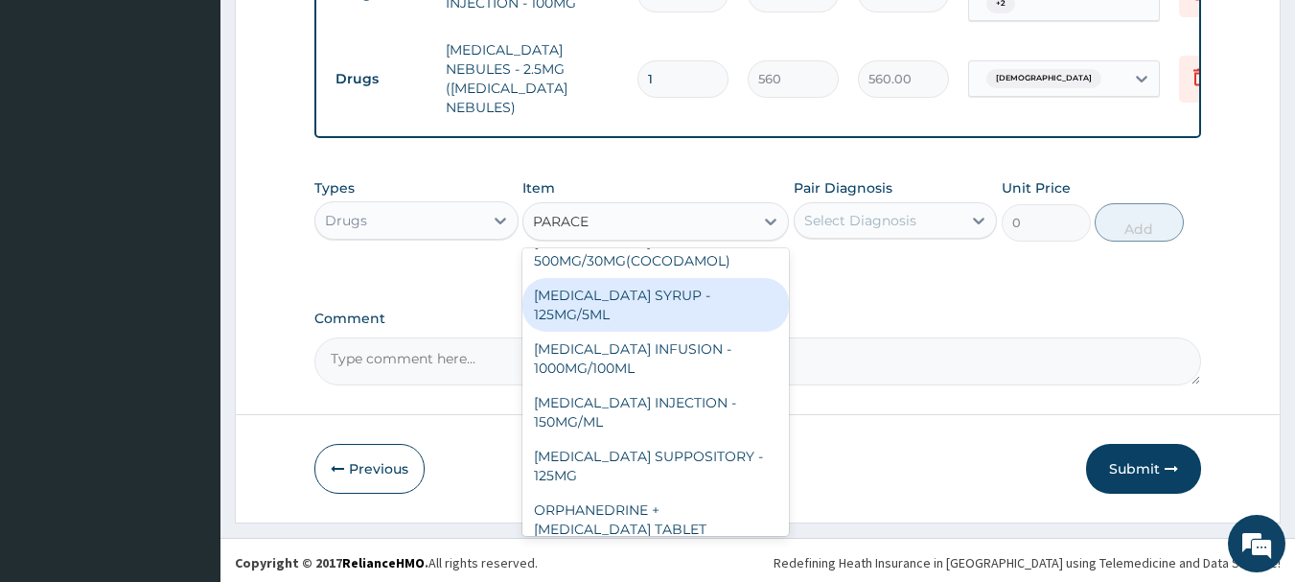
scroll to position [192, 0]
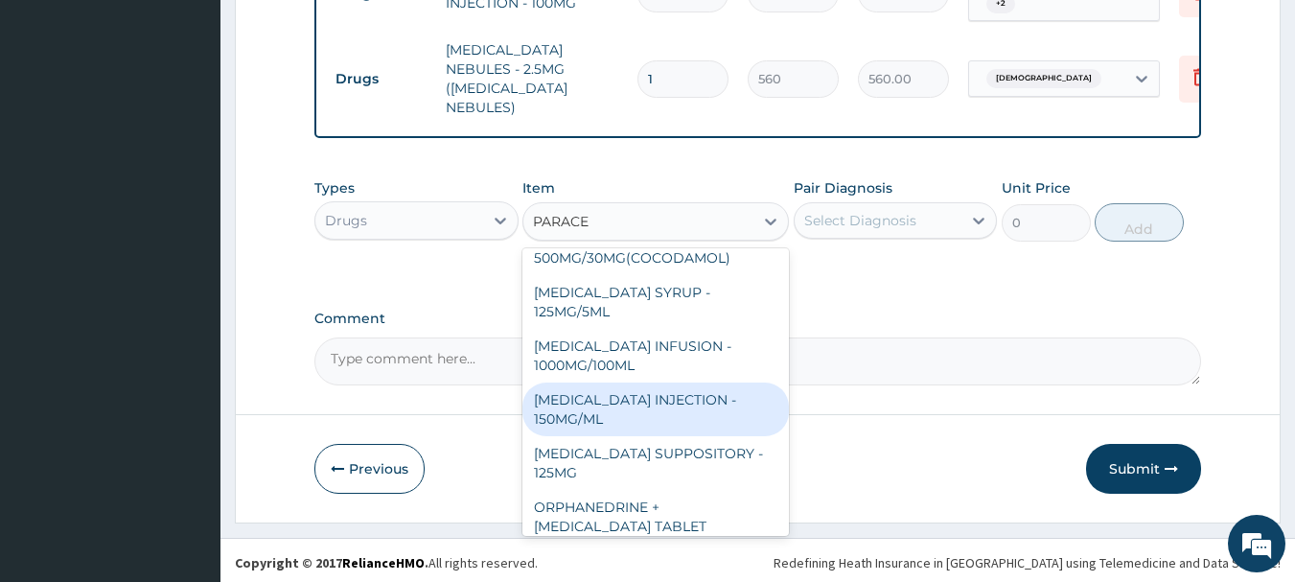
click at [683, 385] on div "PARACETAMOL INJECTION - 150MG/ML" at bounding box center [656, 410] width 267 height 54
type input "560"
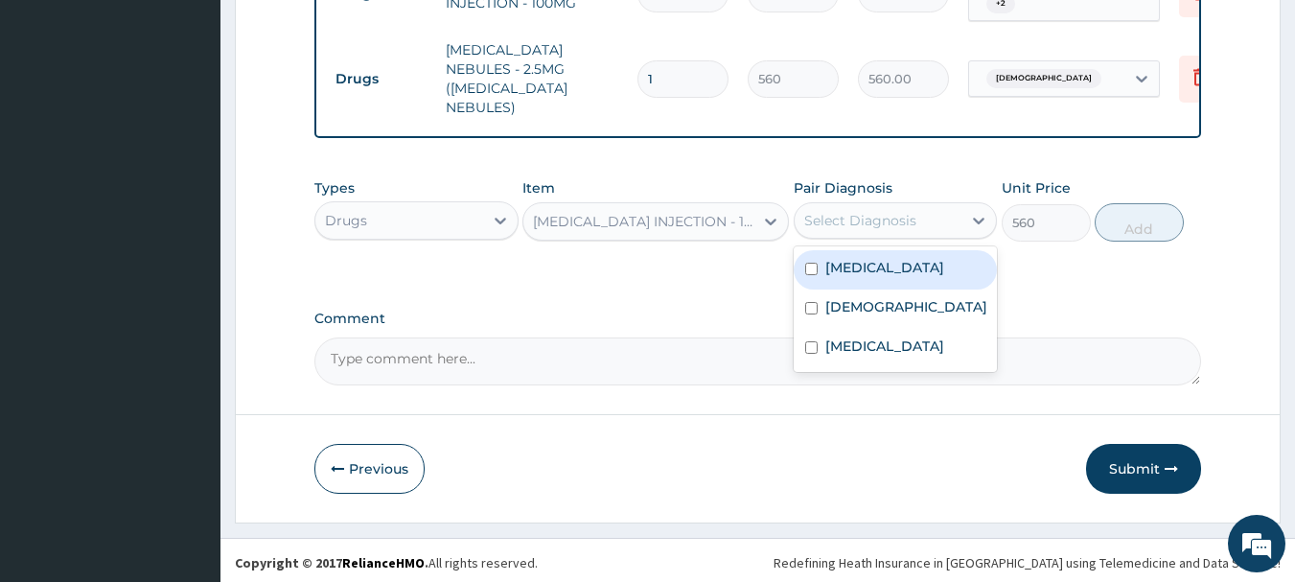
click at [870, 226] on div "Select Diagnosis" at bounding box center [879, 220] width 168 height 31
click at [846, 277] on label "Upper respiratory infection" at bounding box center [885, 267] width 119 height 19
checkbox input "true"
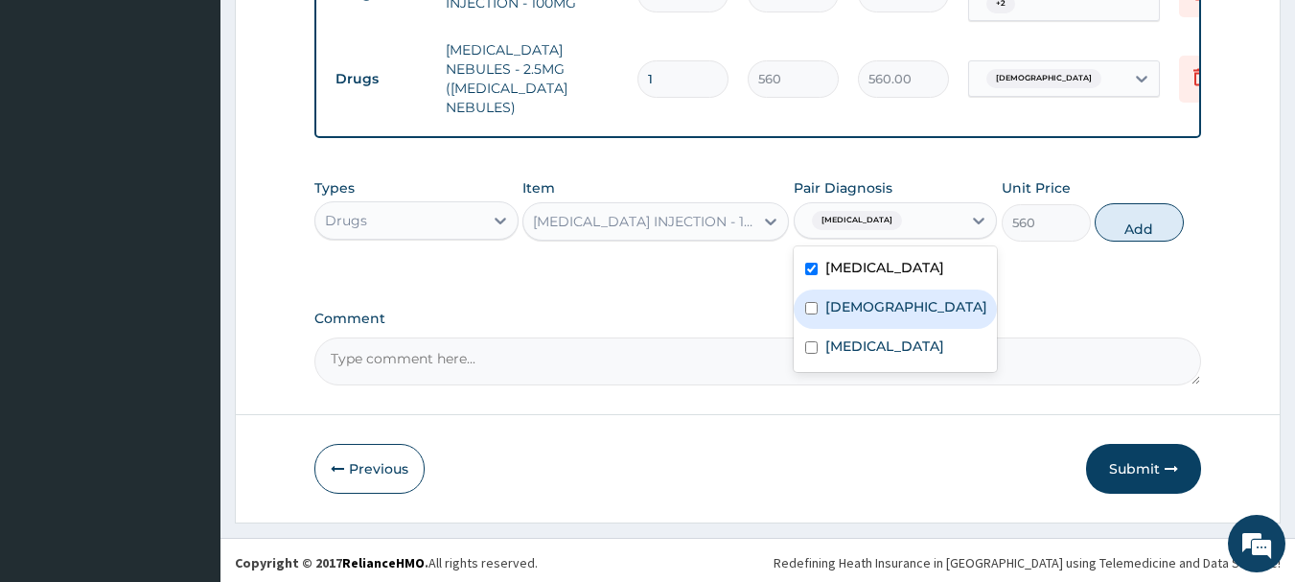
click at [843, 316] on label "Asthma" at bounding box center [907, 306] width 162 height 19
click at [851, 329] on div "Asthma" at bounding box center [896, 309] width 204 height 39
checkbox input "false"
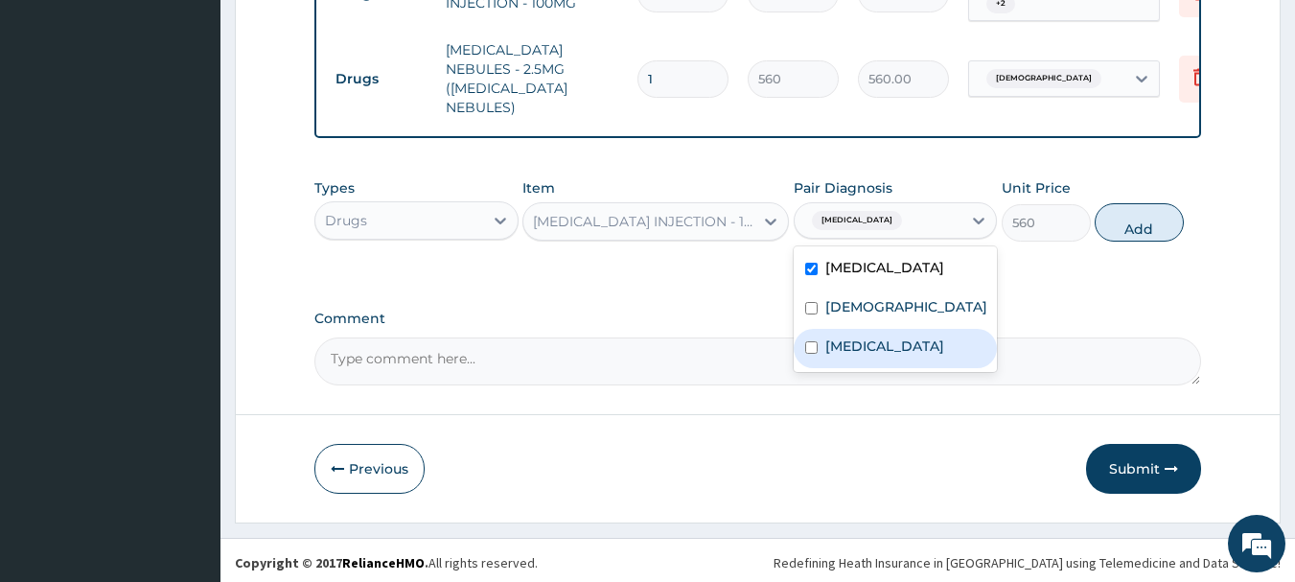
click at [880, 362] on div "Malaria" at bounding box center [896, 348] width 204 height 39
checkbox input "true"
click at [872, 290] on div "Upper respiratory infection" at bounding box center [896, 269] width 204 height 39
checkbox input "false"
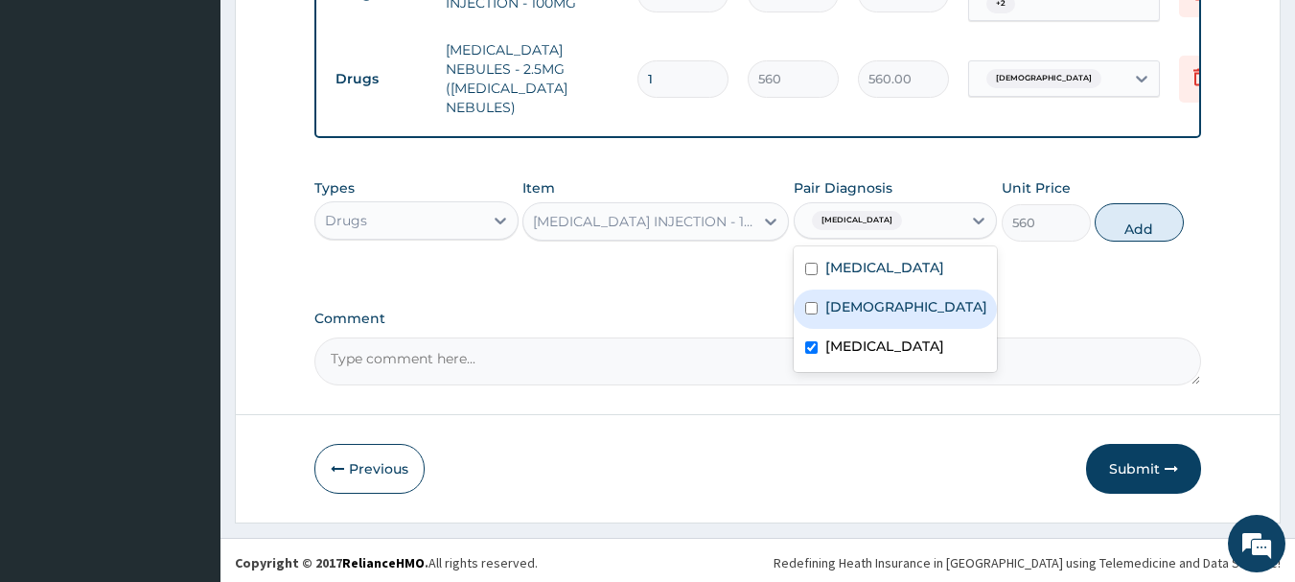
click at [891, 328] on div "[DEMOGRAPHIC_DATA]" at bounding box center [896, 309] width 204 height 39
checkbox input "true"
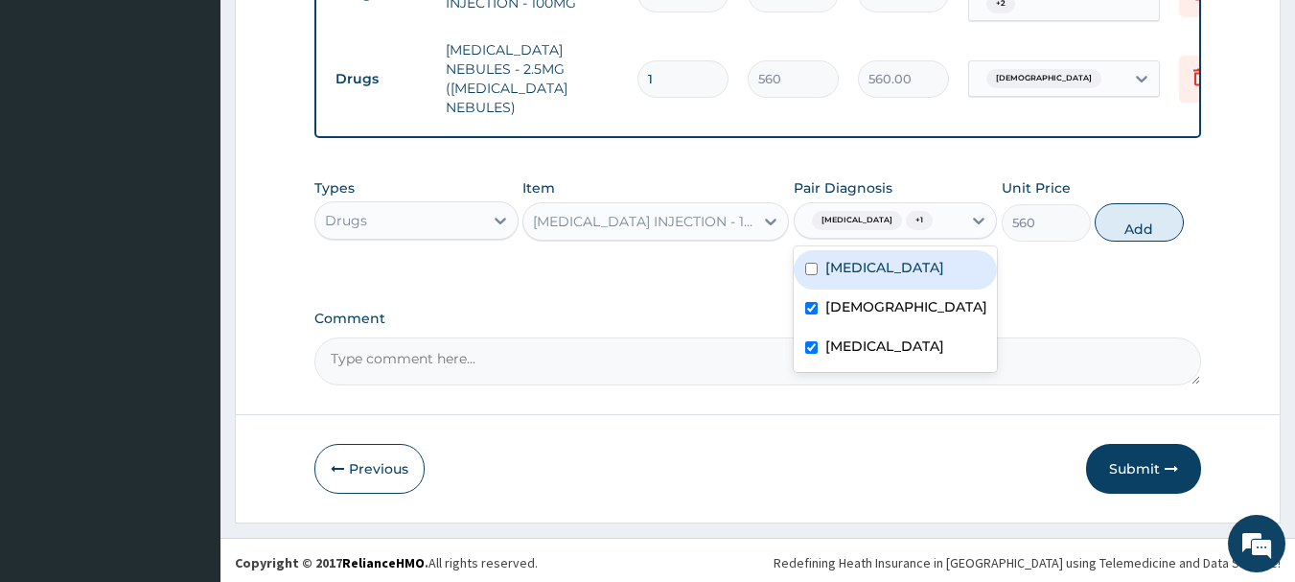
click at [893, 274] on label "[MEDICAL_DATA]" at bounding box center [885, 267] width 119 height 19
checkbox input "true"
click at [1162, 229] on button "Add" at bounding box center [1139, 222] width 89 height 38
type input "0"
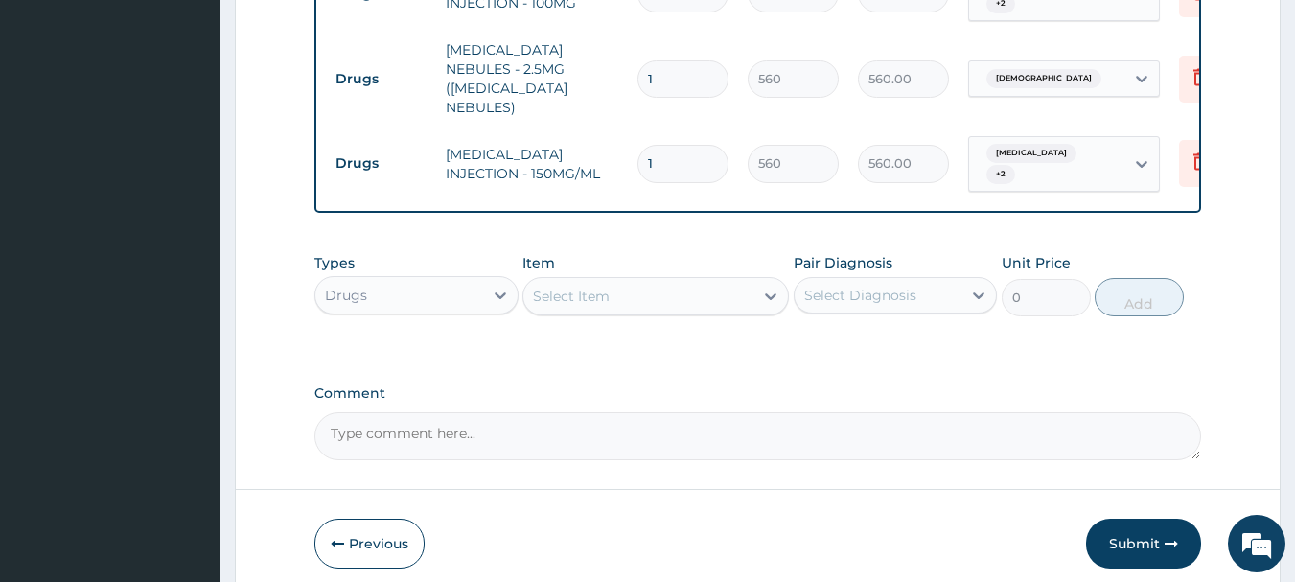
type input "0.00"
type input "8"
type input "4480.00"
type input "8"
click at [652, 281] on div "Select Item" at bounding box center [639, 296] width 230 height 31
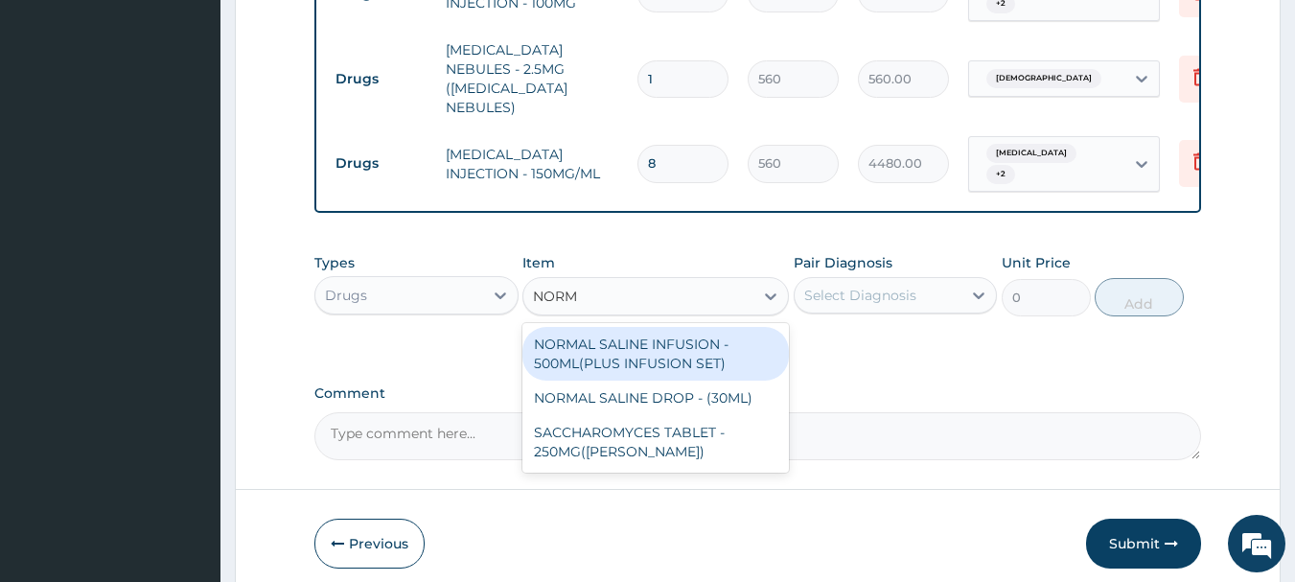
type input "NORMA"
click at [663, 352] on div "NORMAL SALINE INFUSION - 500ML(PLUS INFUSION SET)" at bounding box center [656, 354] width 267 height 54
type input "1092"
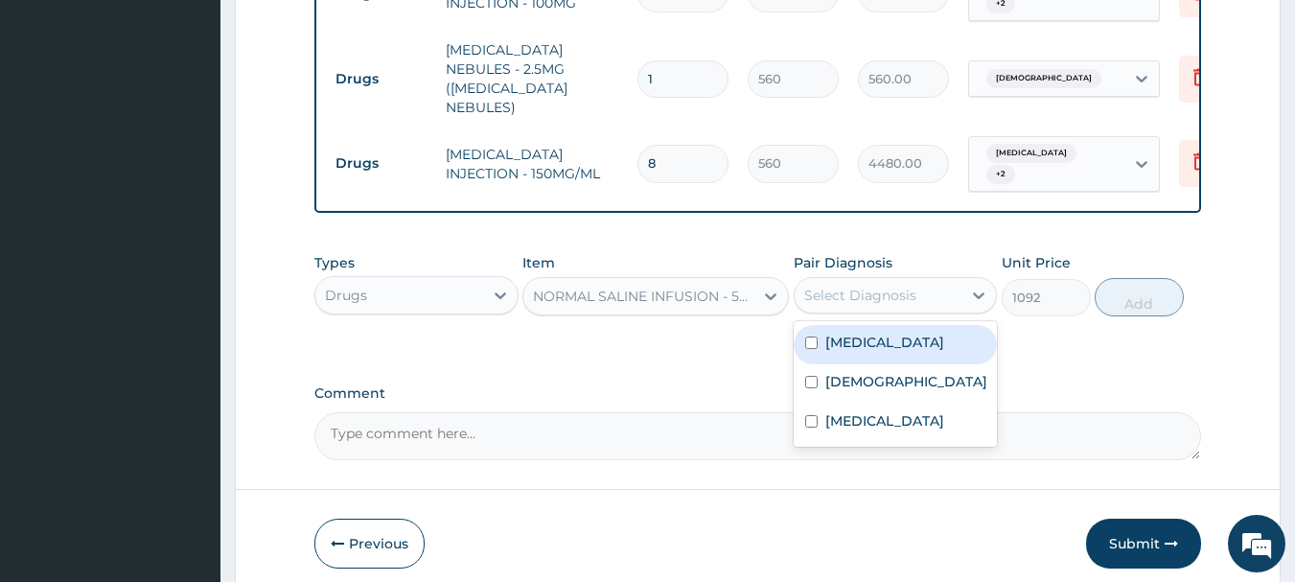
click at [853, 286] on div "Select Diagnosis" at bounding box center [861, 295] width 112 height 19
click at [863, 336] on label "[MEDICAL_DATA]" at bounding box center [885, 342] width 119 height 19
checkbox input "true"
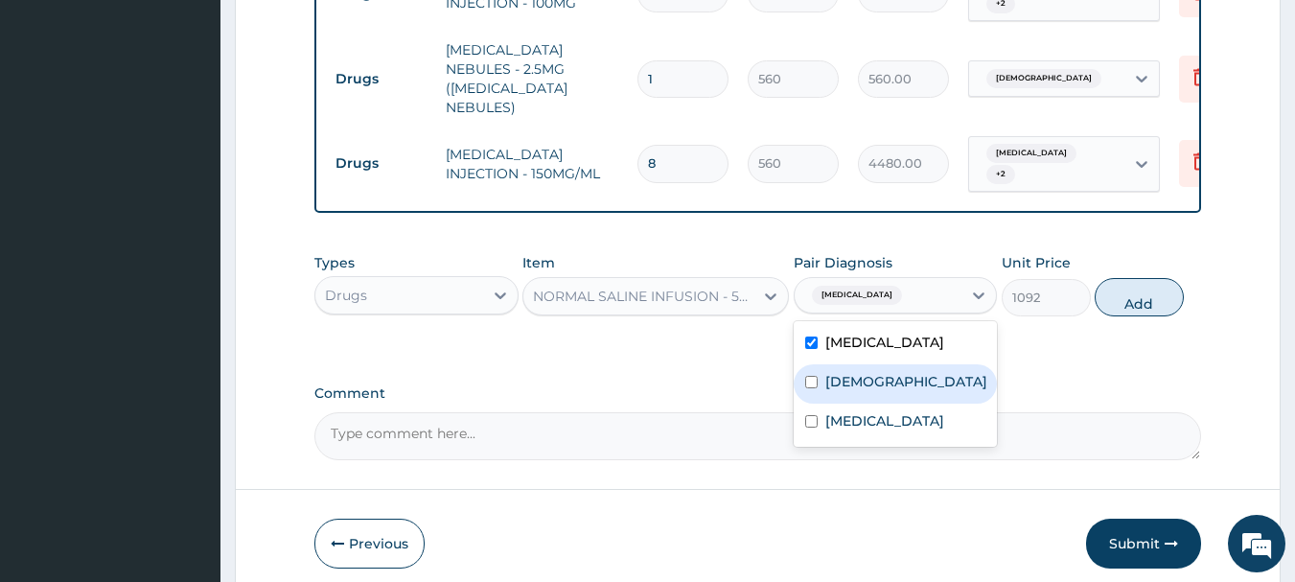
click at [878, 390] on label "[DEMOGRAPHIC_DATA]" at bounding box center [907, 381] width 162 height 19
checkbox input "true"
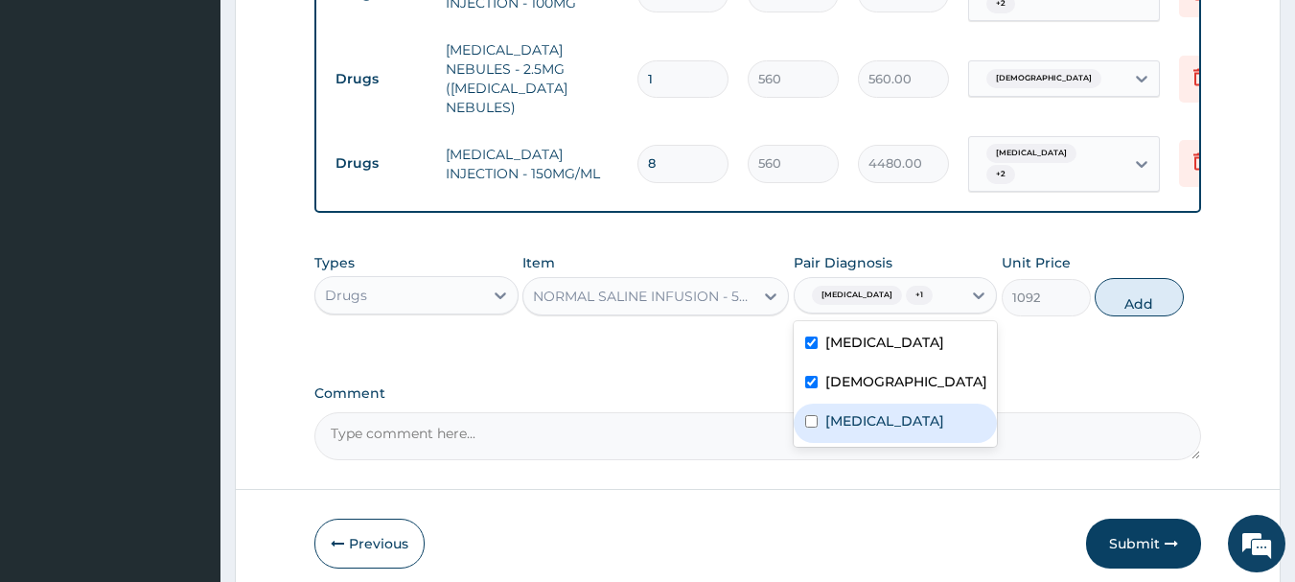
click at [873, 431] on label "[MEDICAL_DATA]" at bounding box center [885, 420] width 119 height 19
checkbox input "true"
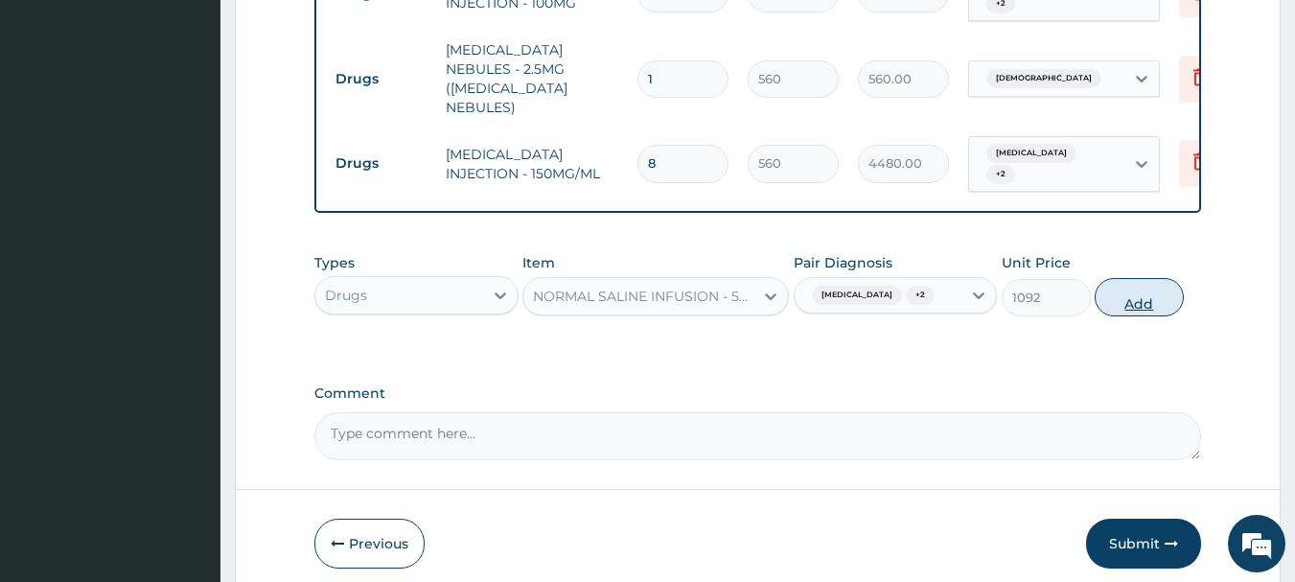
click at [1170, 298] on button "Add" at bounding box center [1139, 297] width 89 height 38
type input "0"
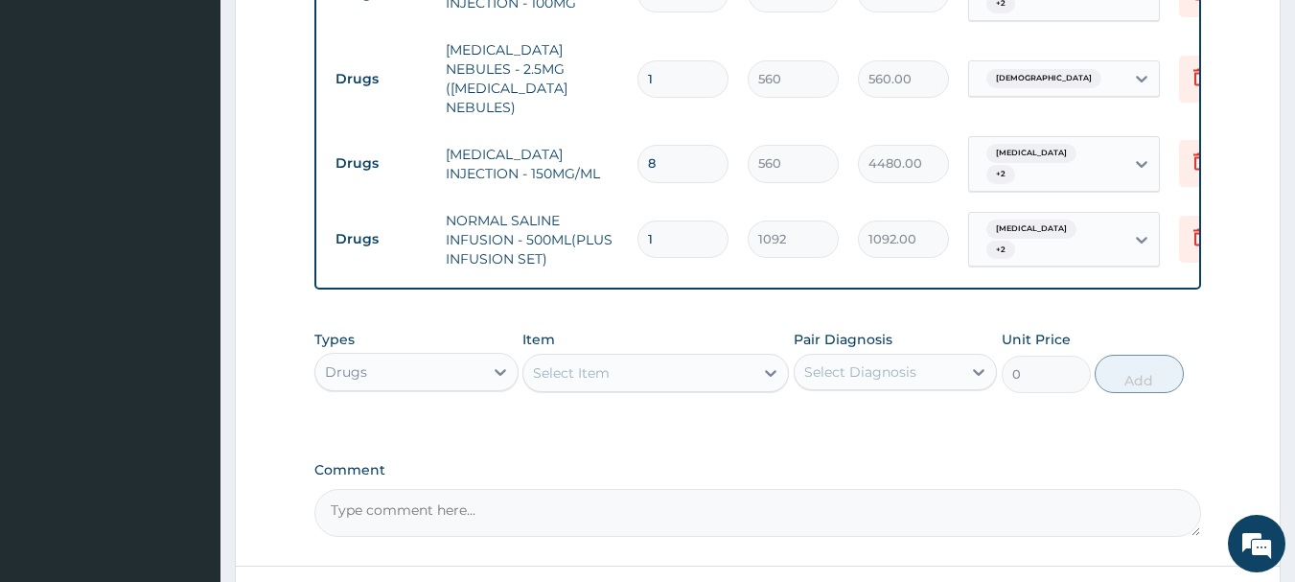
click at [720, 366] on div "Select Item" at bounding box center [639, 373] width 230 height 31
type input "B"
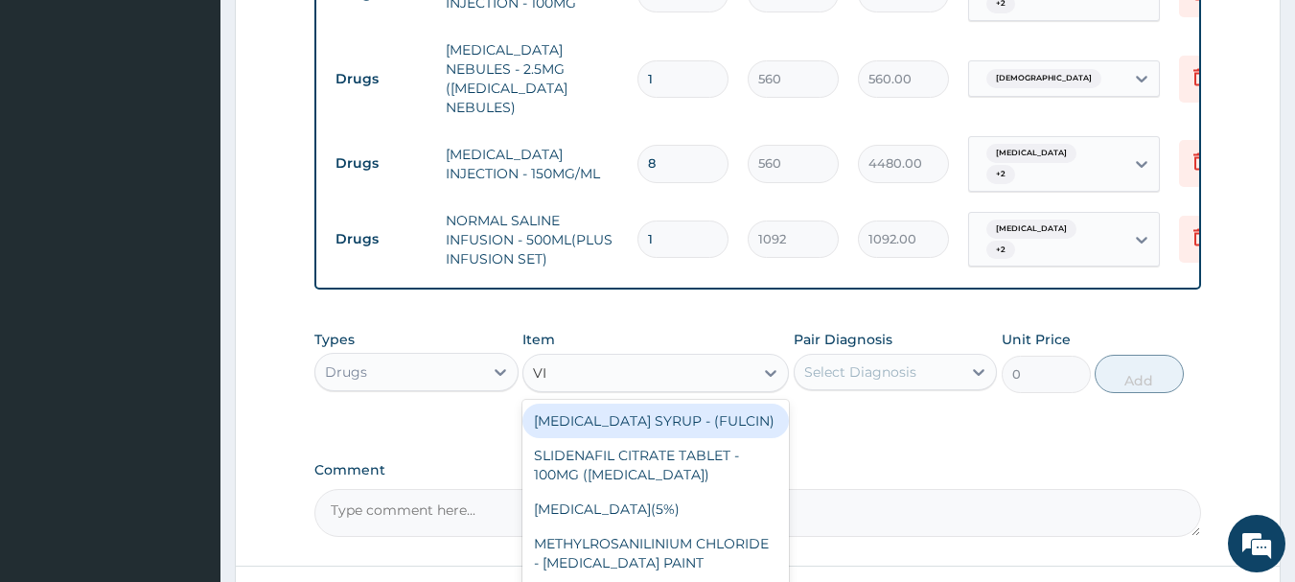
type input "VIT"
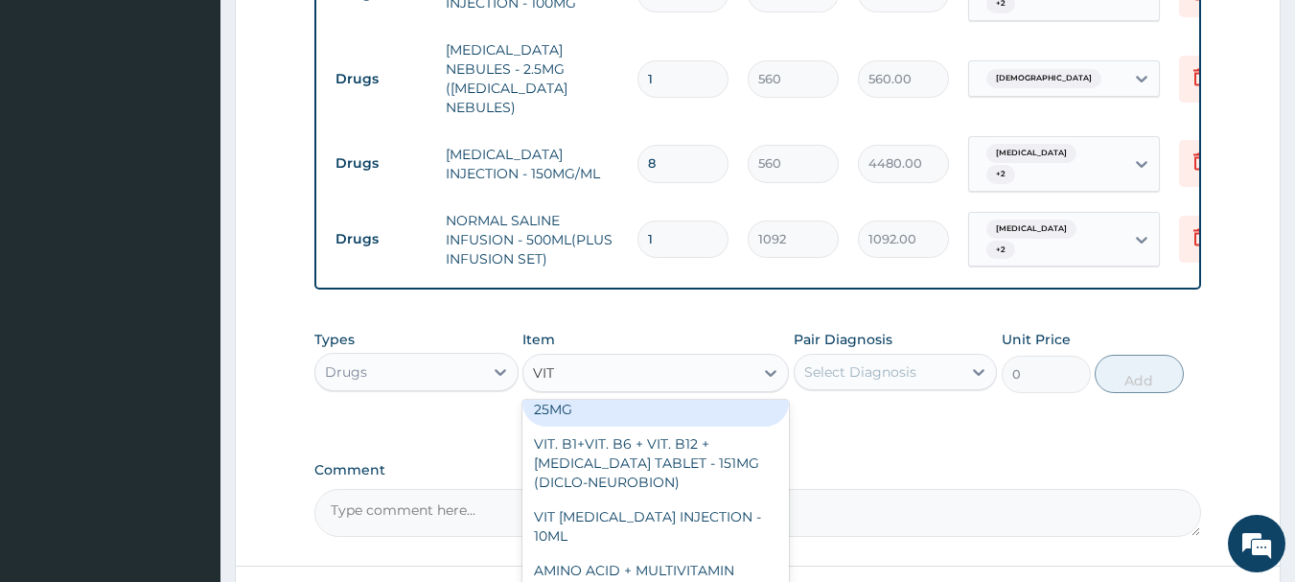
scroll to position [575, 0]
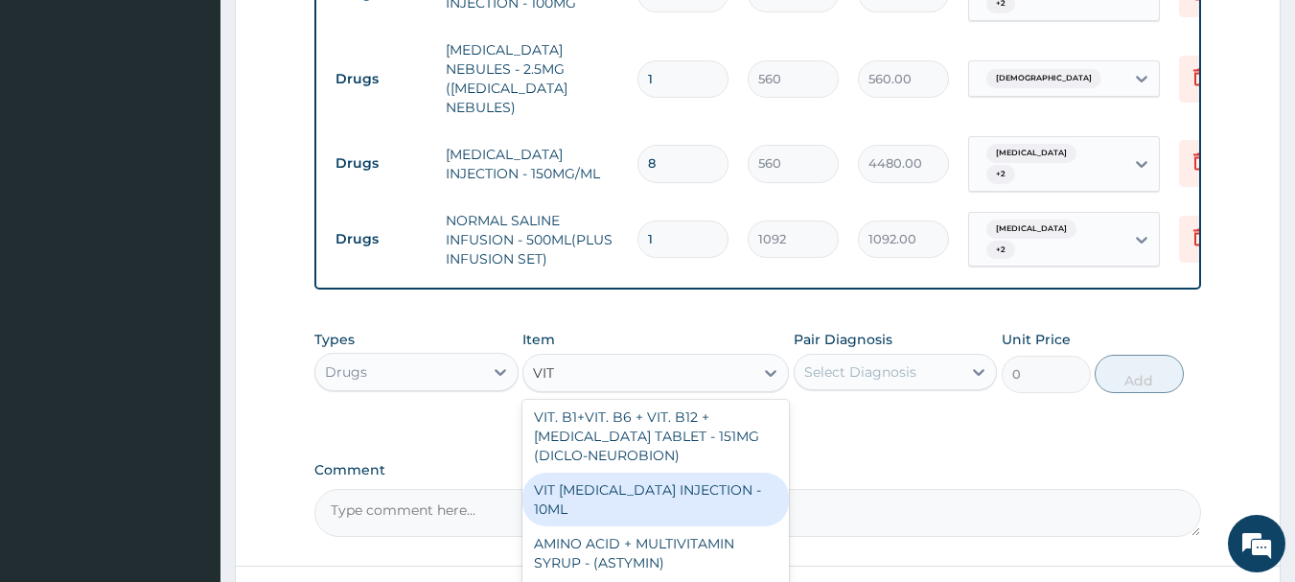
click at [700, 473] on div "VIT [MEDICAL_DATA] INJECTION - 10ML" at bounding box center [656, 500] width 267 height 54
type input "154"
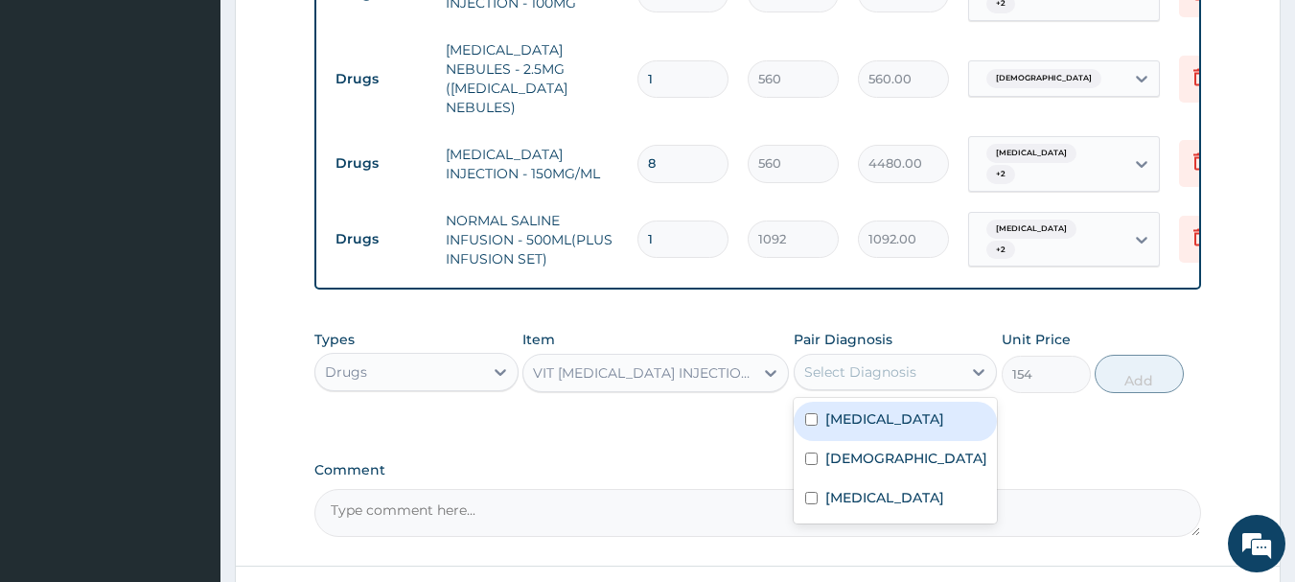
click at [893, 362] on div "Select Diagnosis" at bounding box center [861, 371] width 112 height 19
click at [852, 422] on label "[MEDICAL_DATA]" at bounding box center [885, 418] width 119 height 19
checkbox input "true"
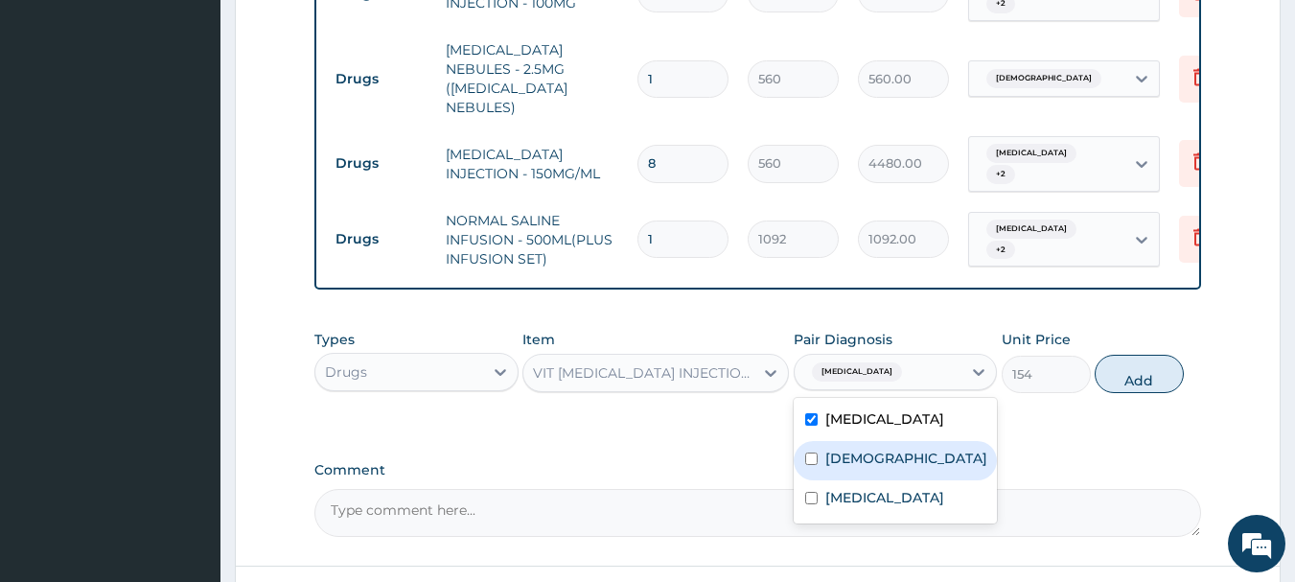
click at [876, 478] on div "[DEMOGRAPHIC_DATA]" at bounding box center [896, 460] width 204 height 39
checkbox input "true"
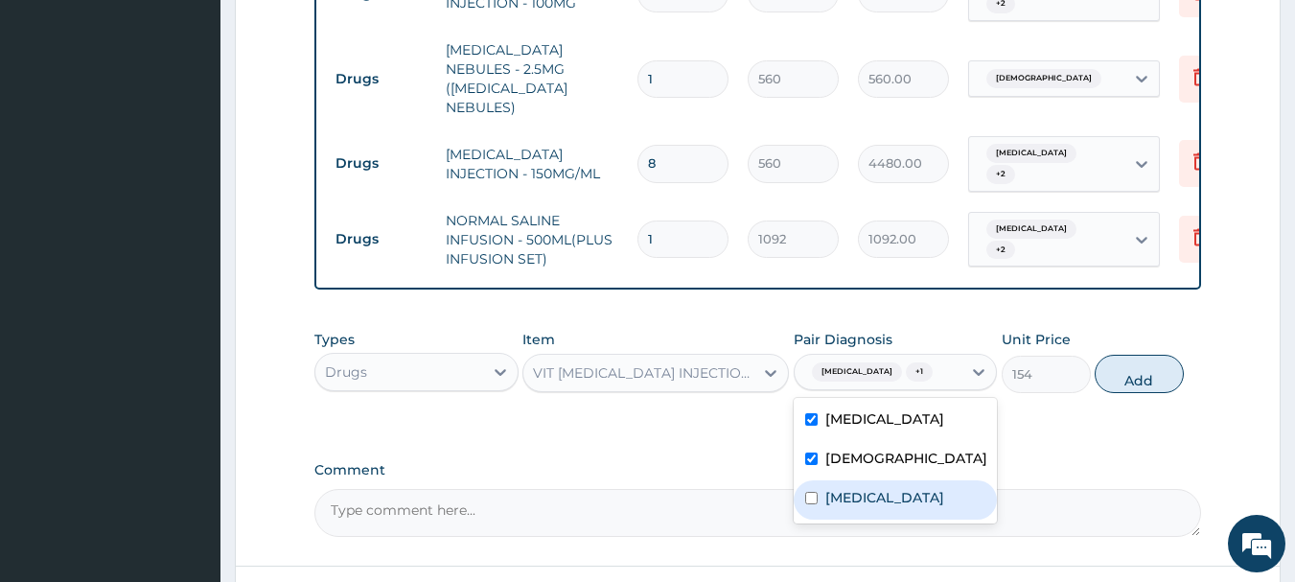
click at [878, 510] on div "[MEDICAL_DATA]" at bounding box center [896, 499] width 204 height 39
checkbox input "true"
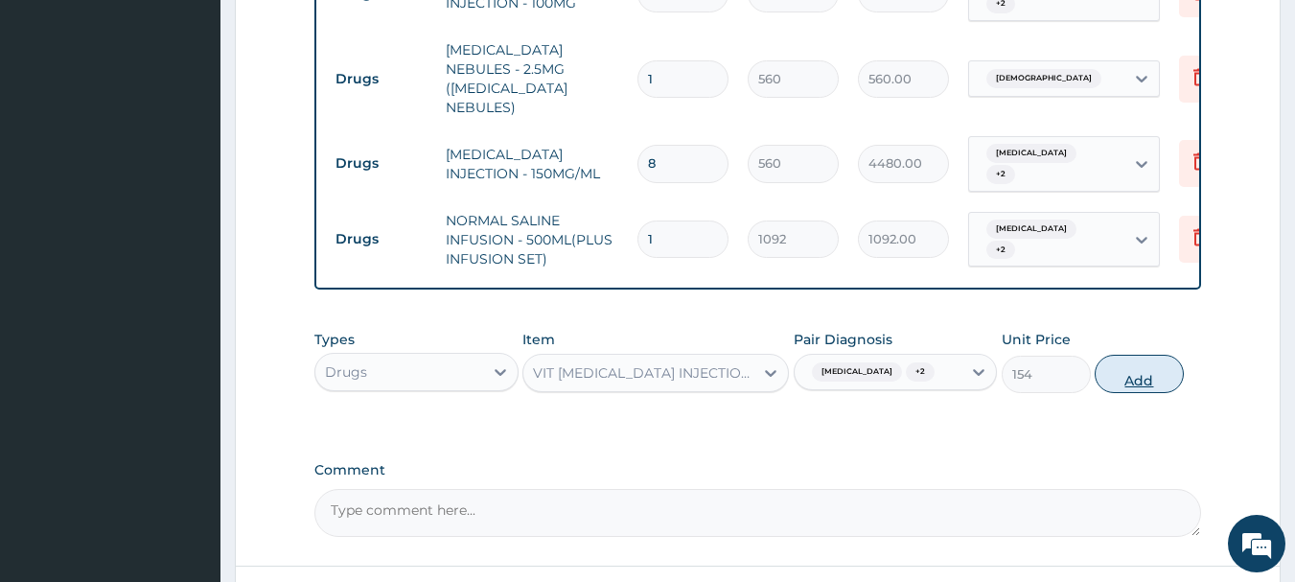
click at [1145, 373] on button "Add" at bounding box center [1139, 374] width 89 height 38
type input "0"
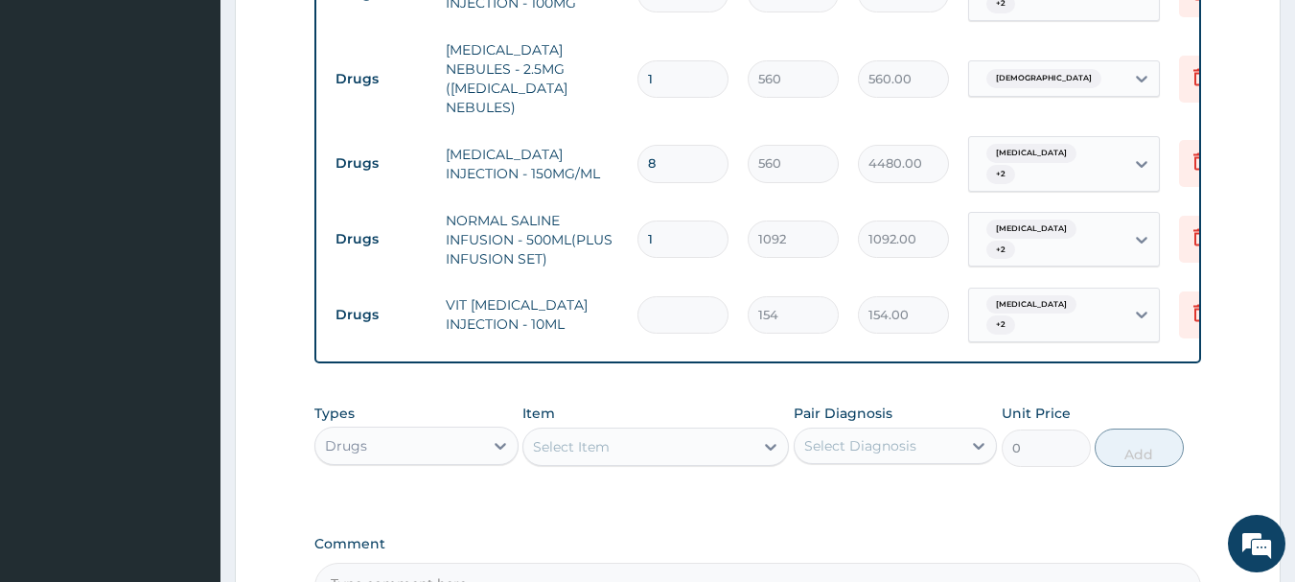
type input "0.00"
type input "2"
type input "308.00"
type input "2"
click at [684, 444] on div "Select Item" at bounding box center [639, 447] width 230 height 31
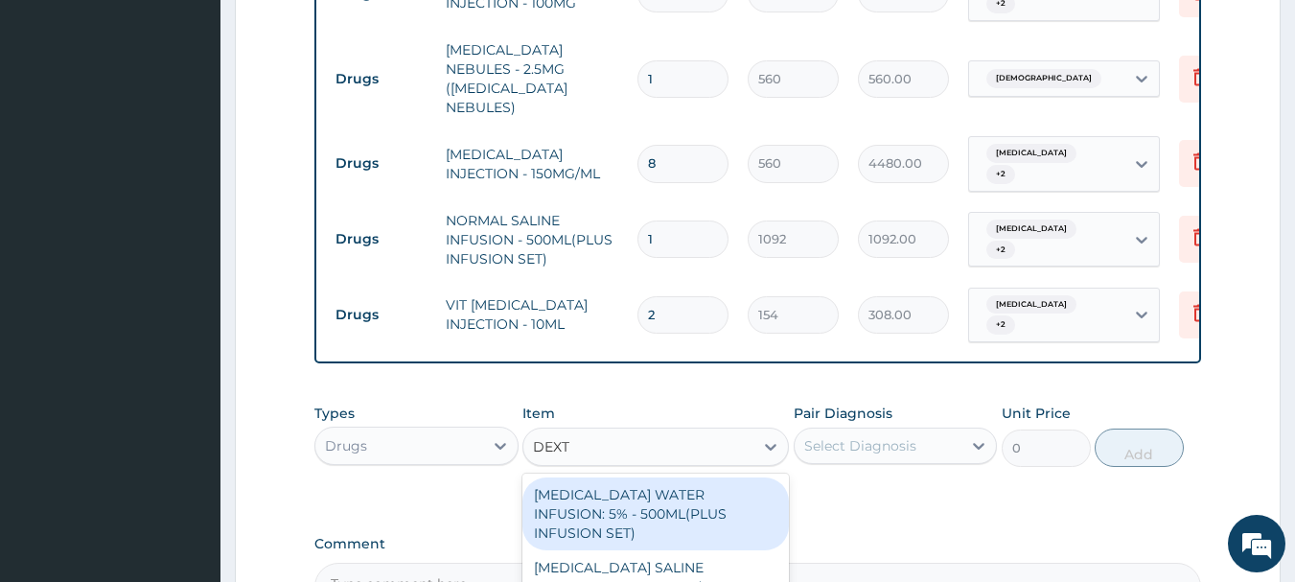
type input "DEXTR"
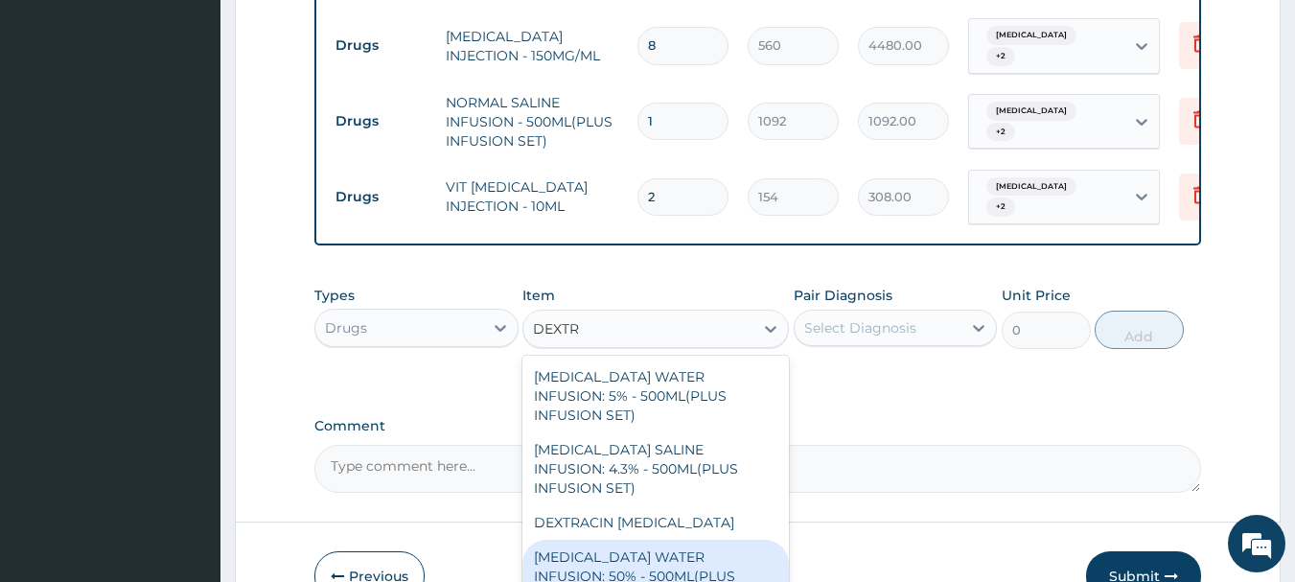
scroll to position [1215, 0]
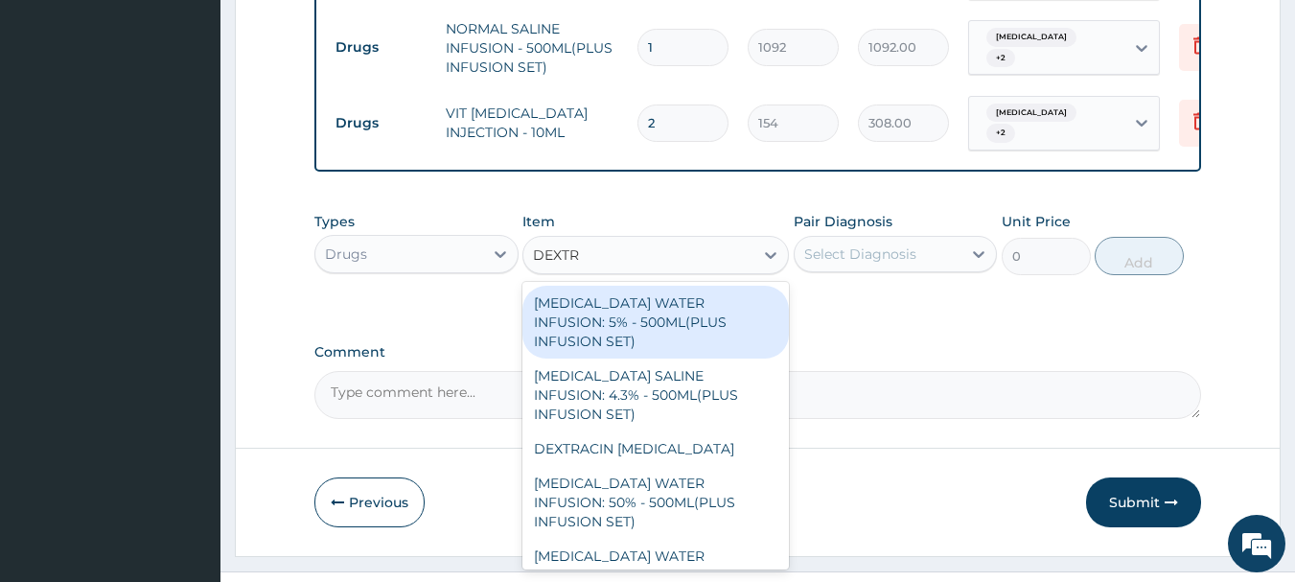
click at [697, 289] on div "[MEDICAL_DATA] WATER INFUSION: 5% - 500ML(PLUS INFUSION SET)" at bounding box center [656, 322] width 267 height 73
type input "1092"
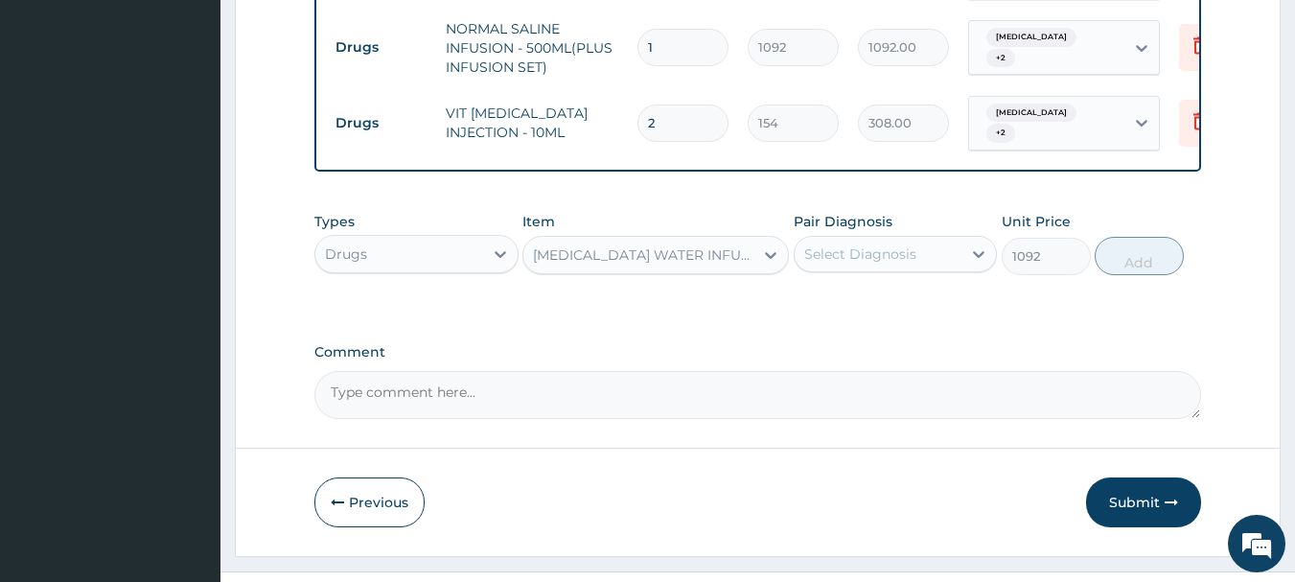
click at [844, 245] on div "Select Diagnosis" at bounding box center [861, 254] width 112 height 19
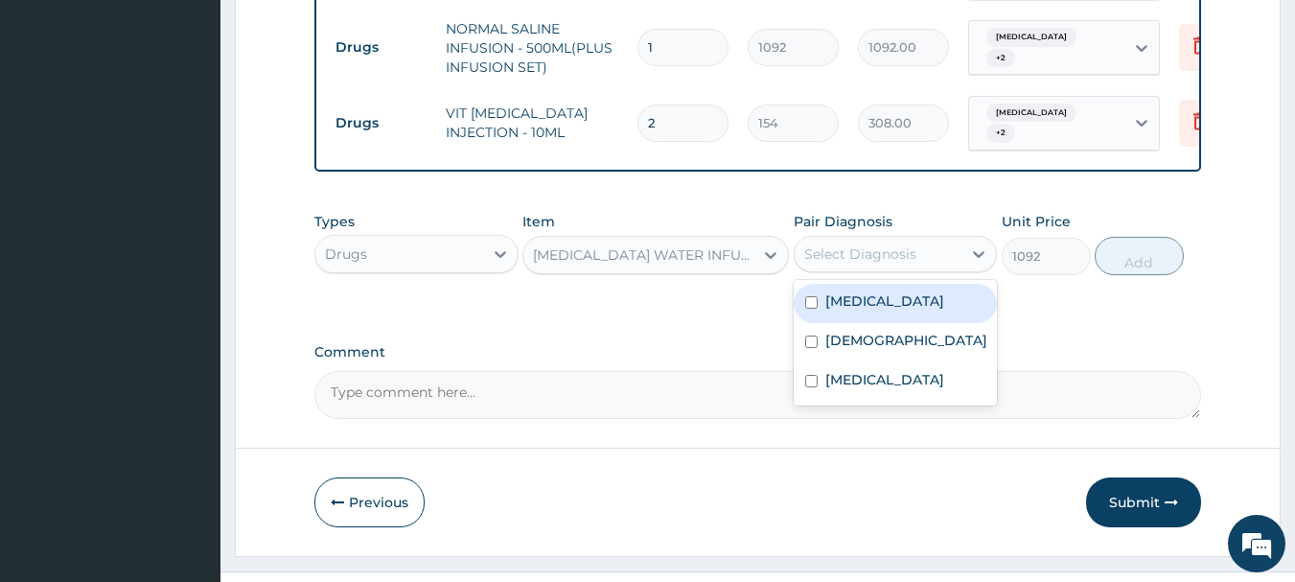
click at [852, 304] on label "[MEDICAL_DATA]" at bounding box center [885, 301] width 119 height 19
checkbox input "true"
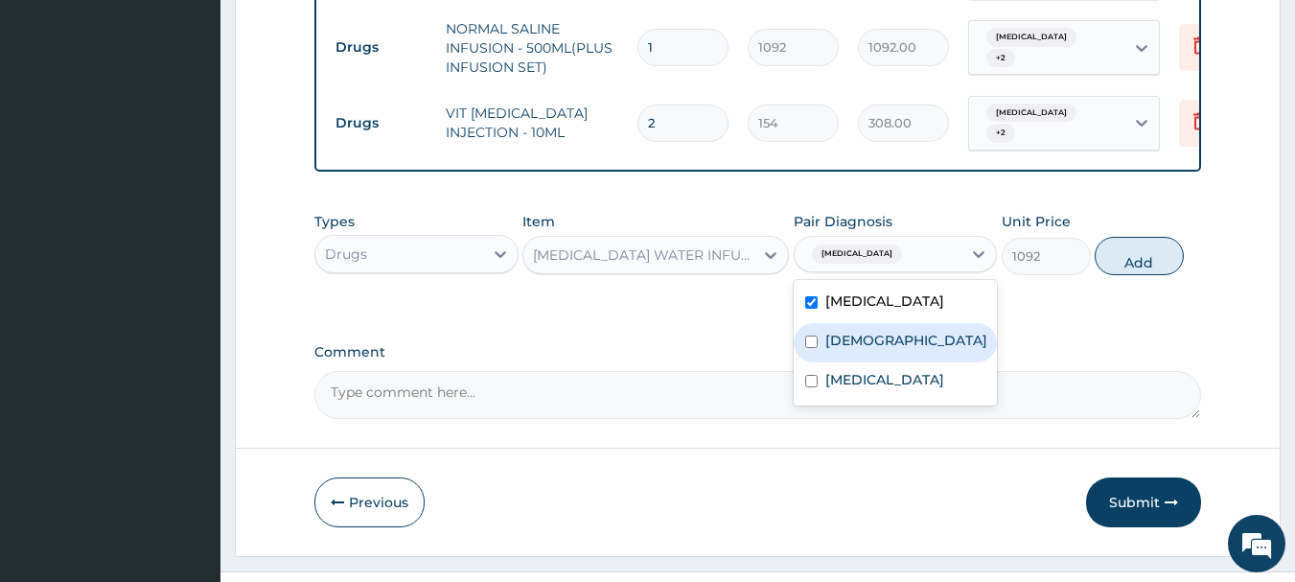
click at [867, 350] on label "[DEMOGRAPHIC_DATA]" at bounding box center [907, 340] width 162 height 19
checkbox input "true"
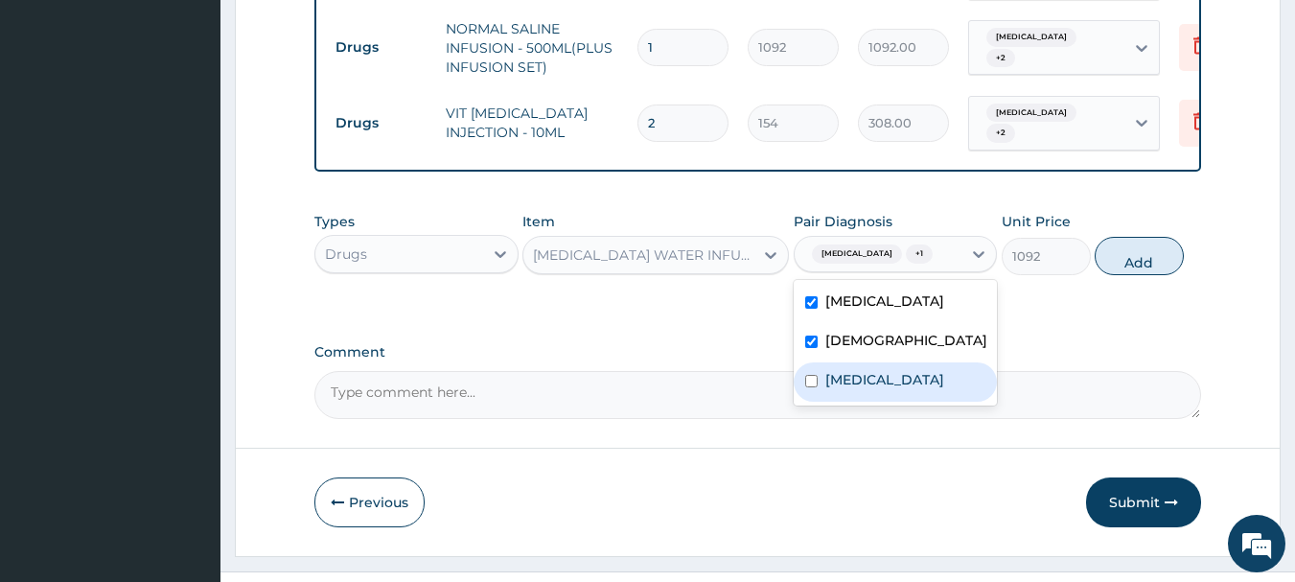
click at [868, 393] on div "[MEDICAL_DATA]" at bounding box center [896, 381] width 204 height 39
checkbox input "true"
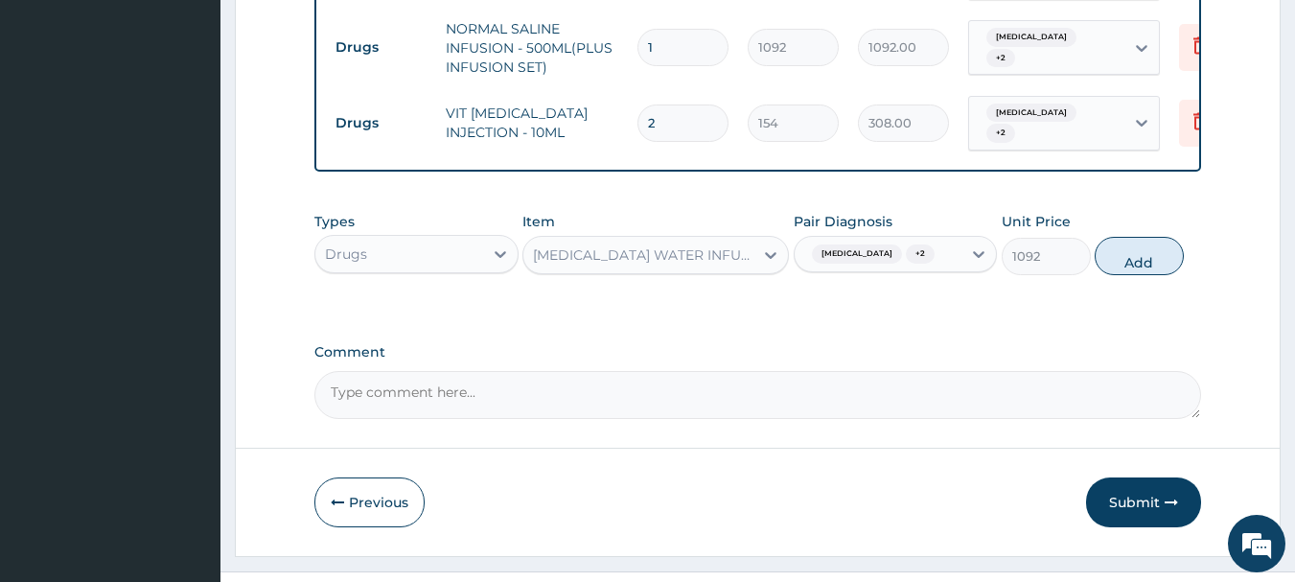
drag, startPoint x: 1159, startPoint y: 260, endPoint x: 735, endPoint y: 261, distance: 424.8
click at [1158, 260] on button "Add" at bounding box center [1139, 256] width 89 height 38
type input "0"
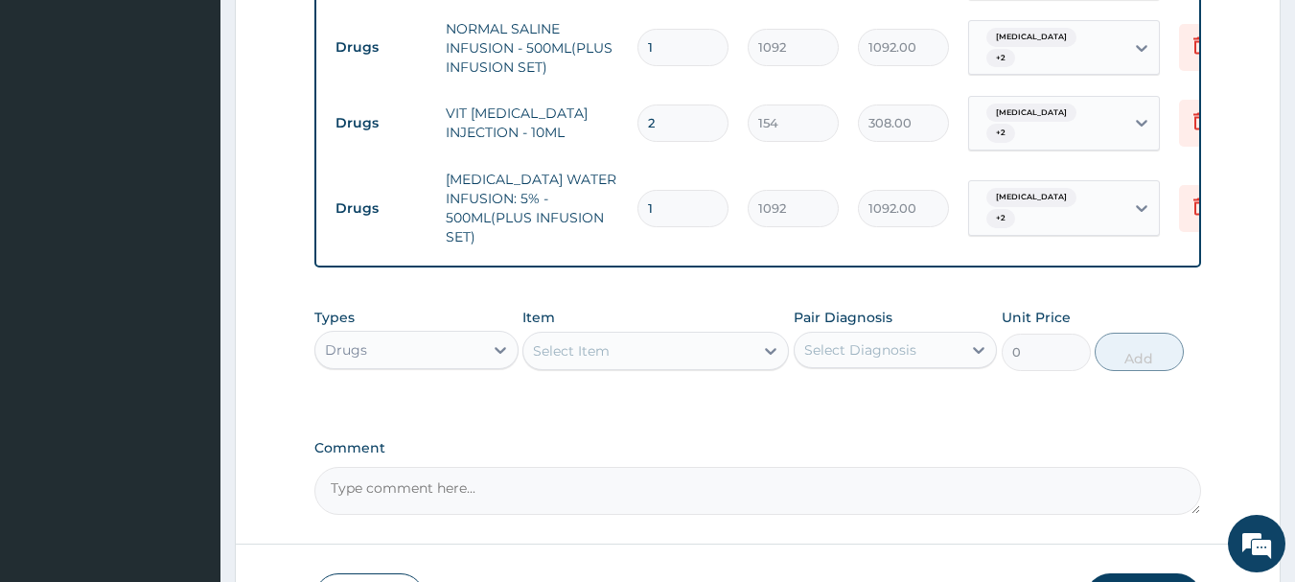
click at [659, 336] on div "Select Item" at bounding box center [639, 351] width 230 height 31
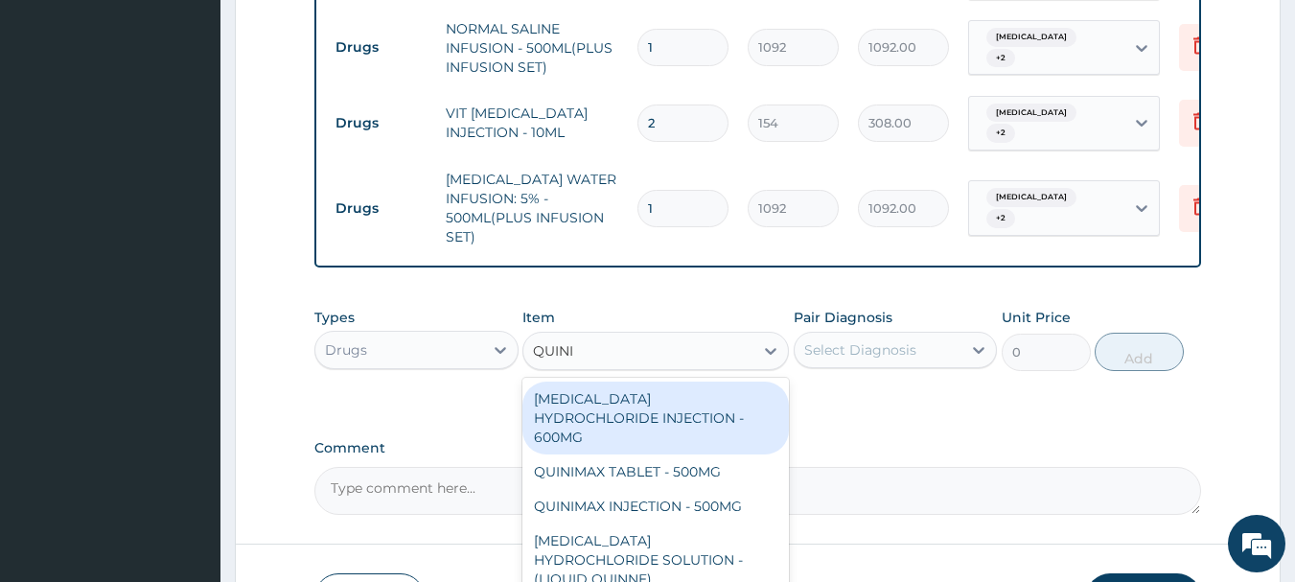
type input "QUININ"
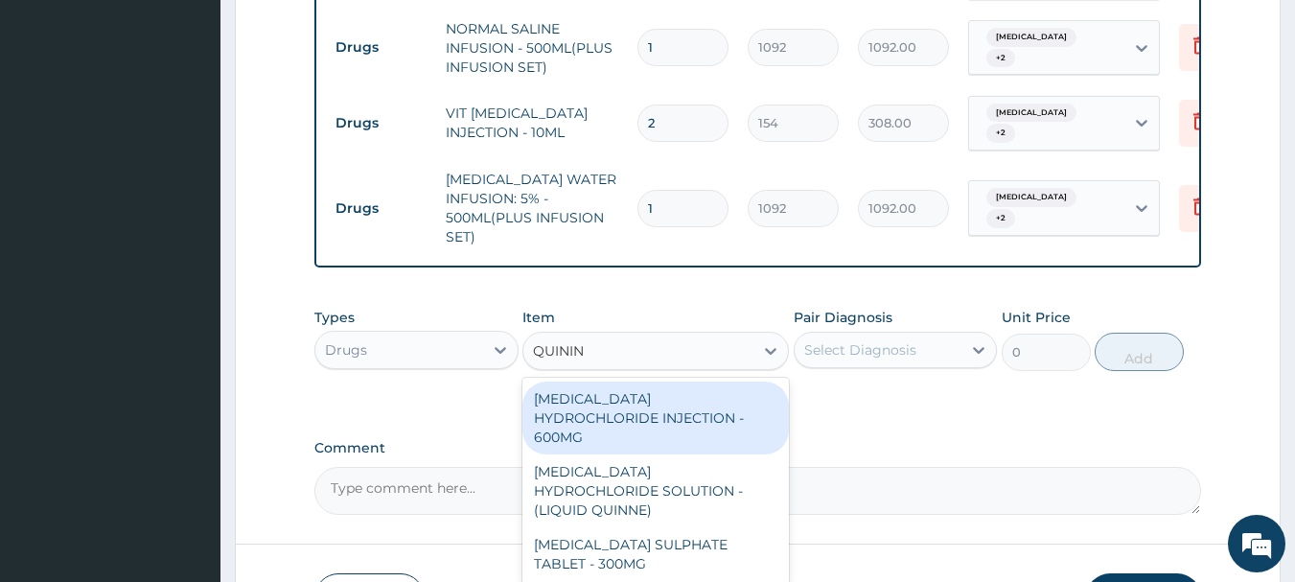
click at [628, 407] on div "[MEDICAL_DATA] HYDROCHLORIDE INJECTION - 600MG" at bounding box center [656, 418] width 267 height 73
type input "218.39999999999998"
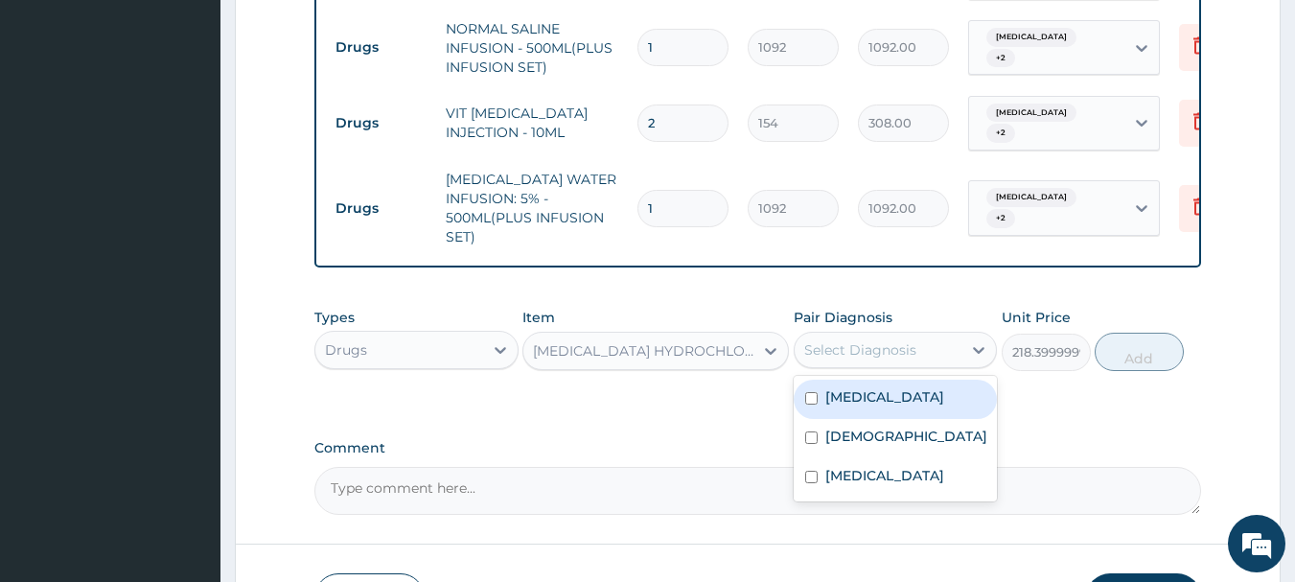
click at [892, 340] on div "Select Diagnosis" at bounding box center [861, 349] width 112 height 19
click at [901, 389] on label "[MEDICAL_DATA]" at bounding box center [885, 396] width 119 height 19
checkbox input "true"
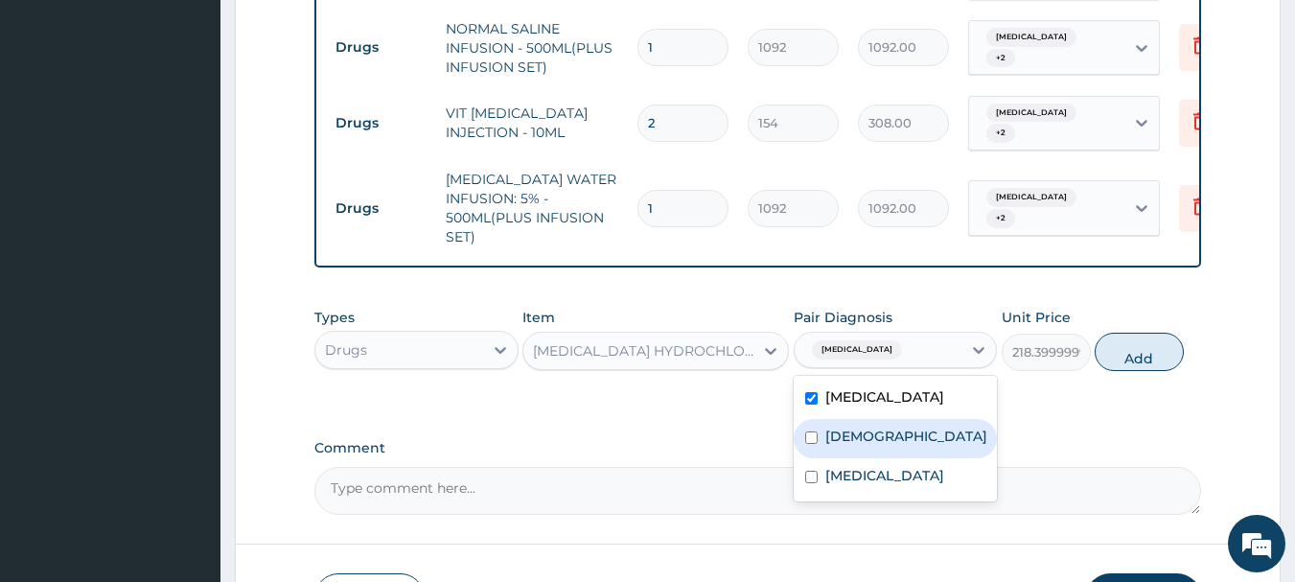
click at [887, 447] on div "[DEMOGRAPHIC_DATA]" at bounding box center [896, 438] width 204 height 39
checkbox input "true"
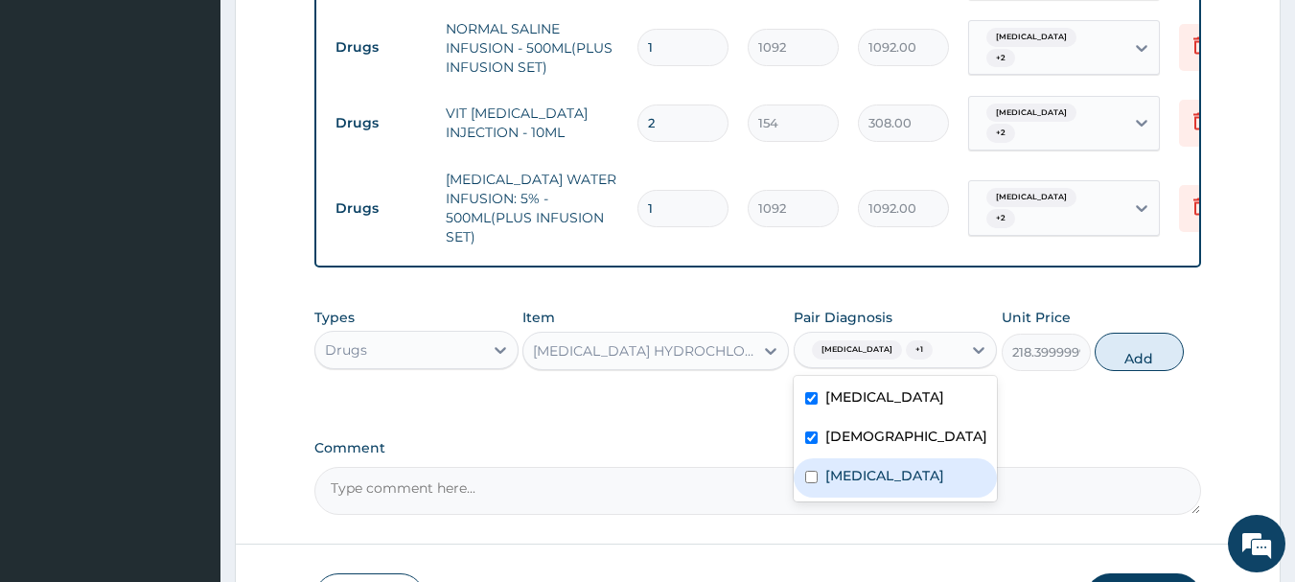
drag, startPoint x: 891, startPoint y: 502, endPoint x: 911, endPoint y: 500, distance: 20.3
click at [892, 498] on div "[MEDICAL_DATA]" at bounding box center [896, 477] width 204 height 39
checkbox input "true"
click at [1136, 369] on button "Add" at bounding box center [1139, 352] width 89 height 38
type input "0"
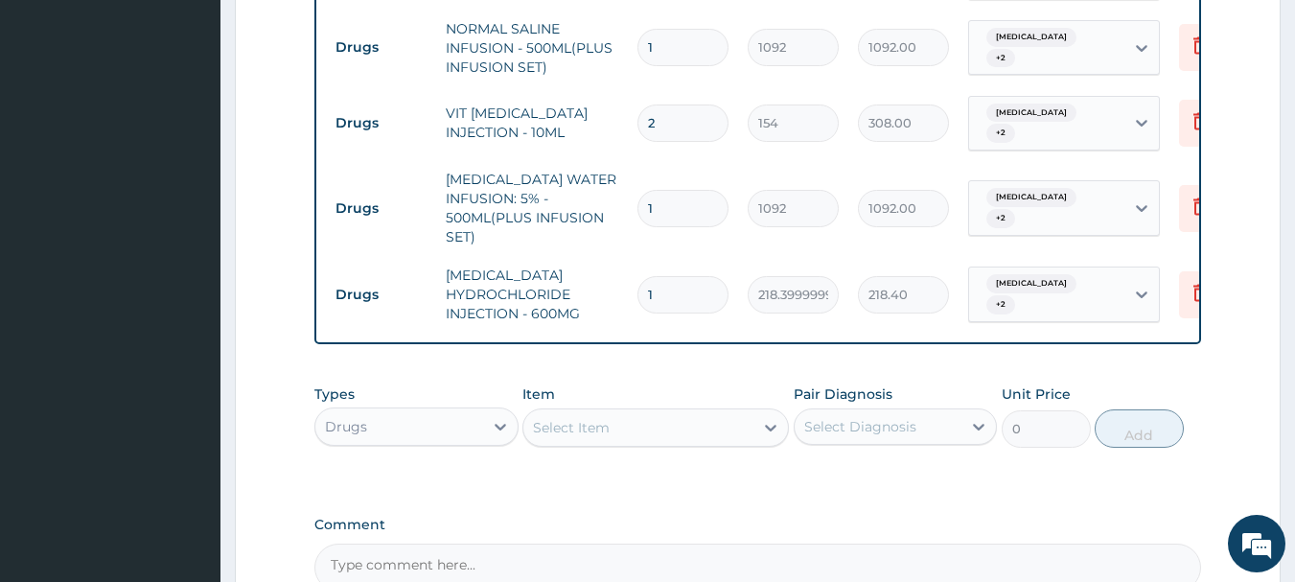
type input "0.00"
type input "2"
type input "436.80"
type input "2"
click at [602, 418] on div "Select Item" at bounding box center [571, 427] width 77 height 19
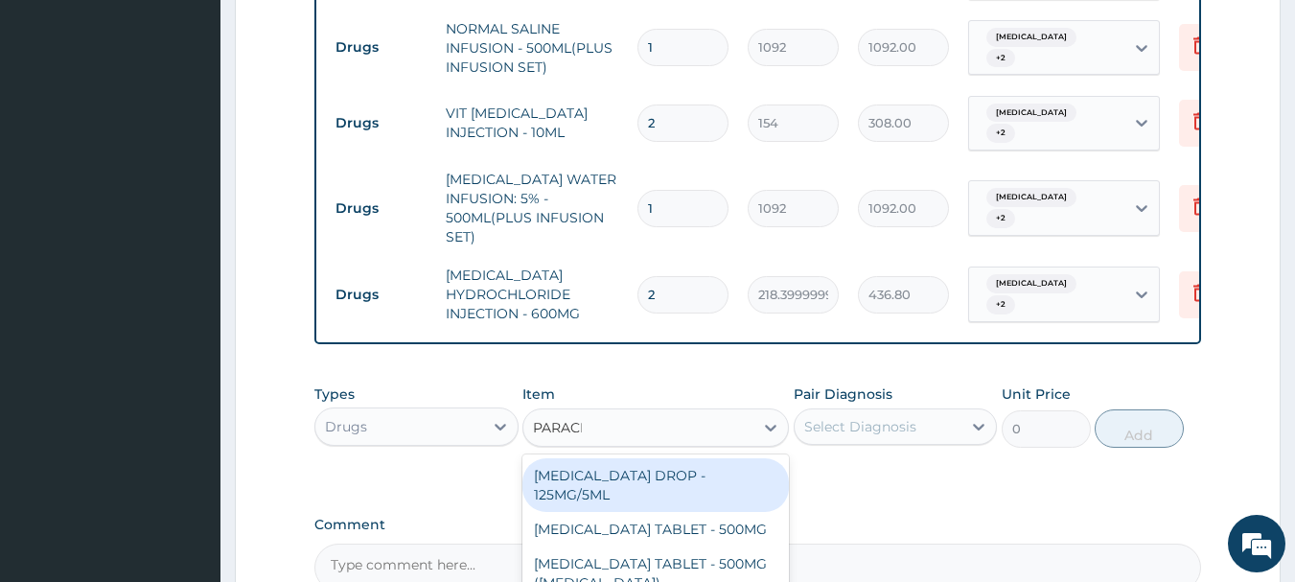
type input "PARACET"
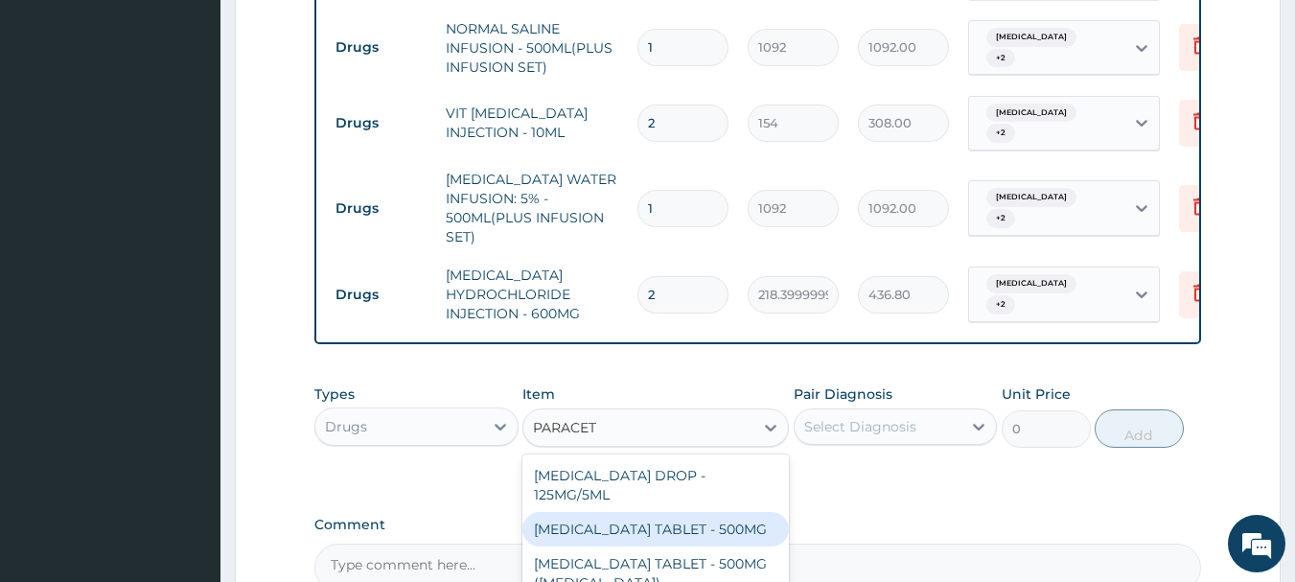
click at [620, 519] on div "[MEDICAL_DATA] TABLET - 500MG" at bounding box center [656, 529] width 267 height 35
type input "33.599999999999994"
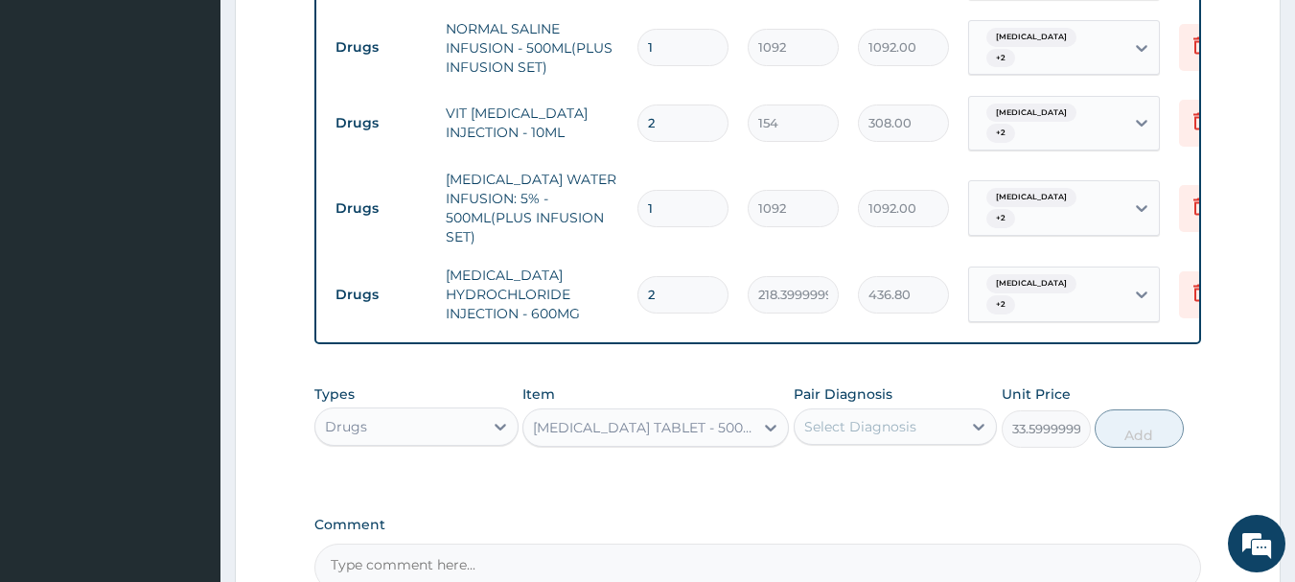
click at [857, 417] on div "Select Diagnosis" at bounding box center [861, 426] width 112 height 19
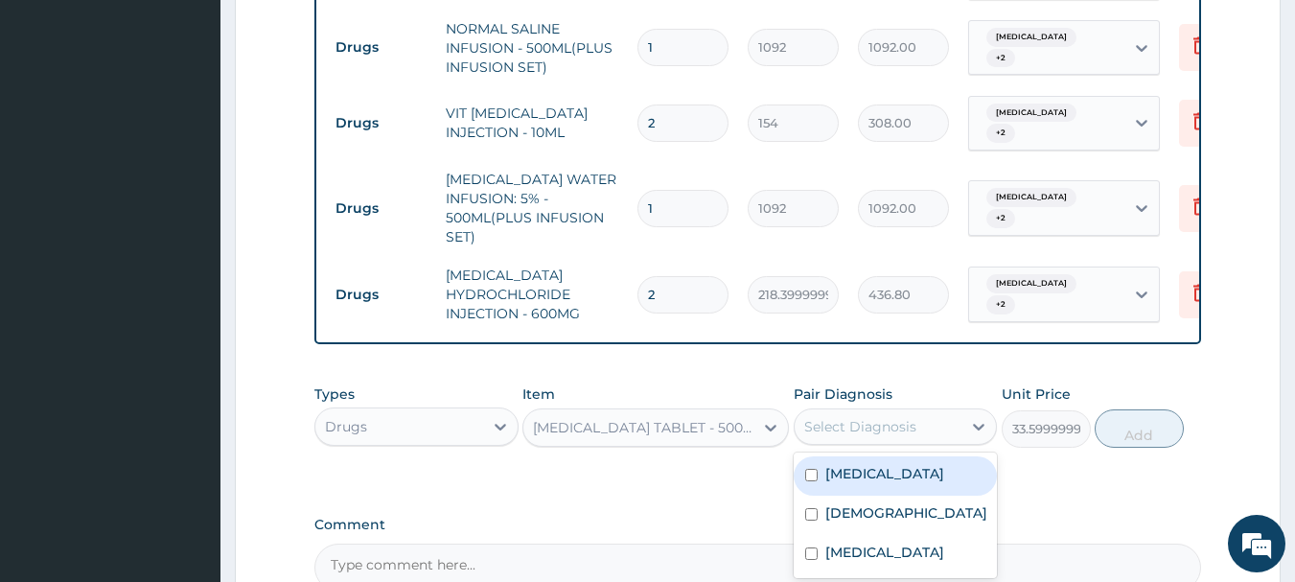
click at [868, 465] on label "[MEDICAL_DATA]" at bounding box center [885, 473] width 119 height 19
checkbox input "true"
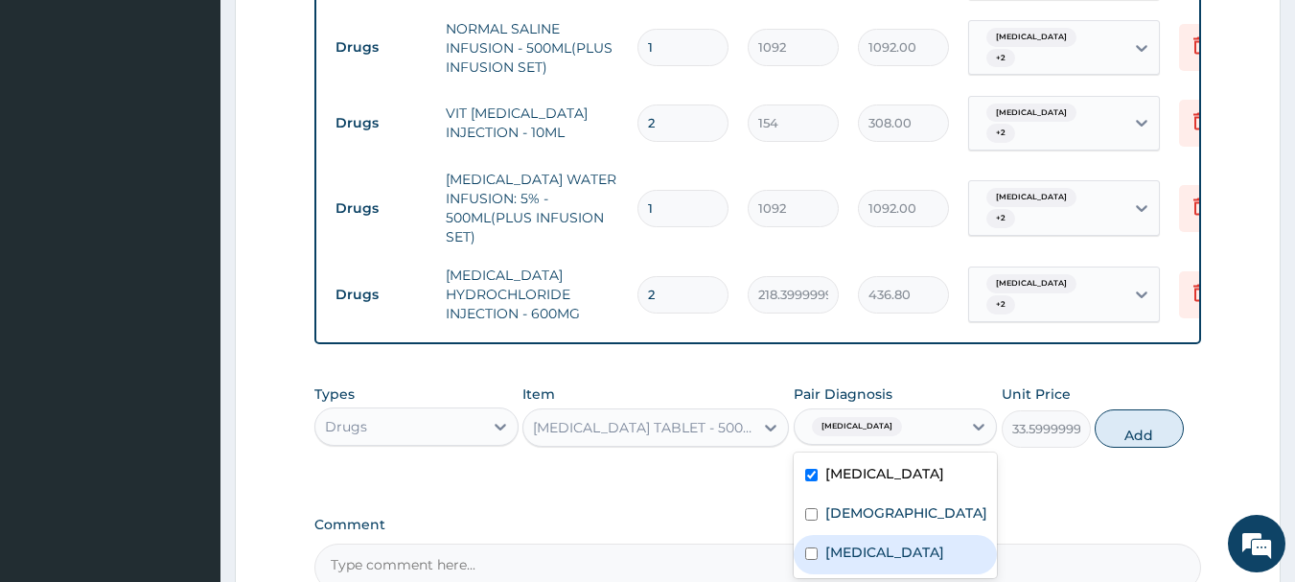
click at [863, 548] on div "[MEDICAL_DATA]" at bounding box center [896, 554] width 204 height 39
checkbox input "true"
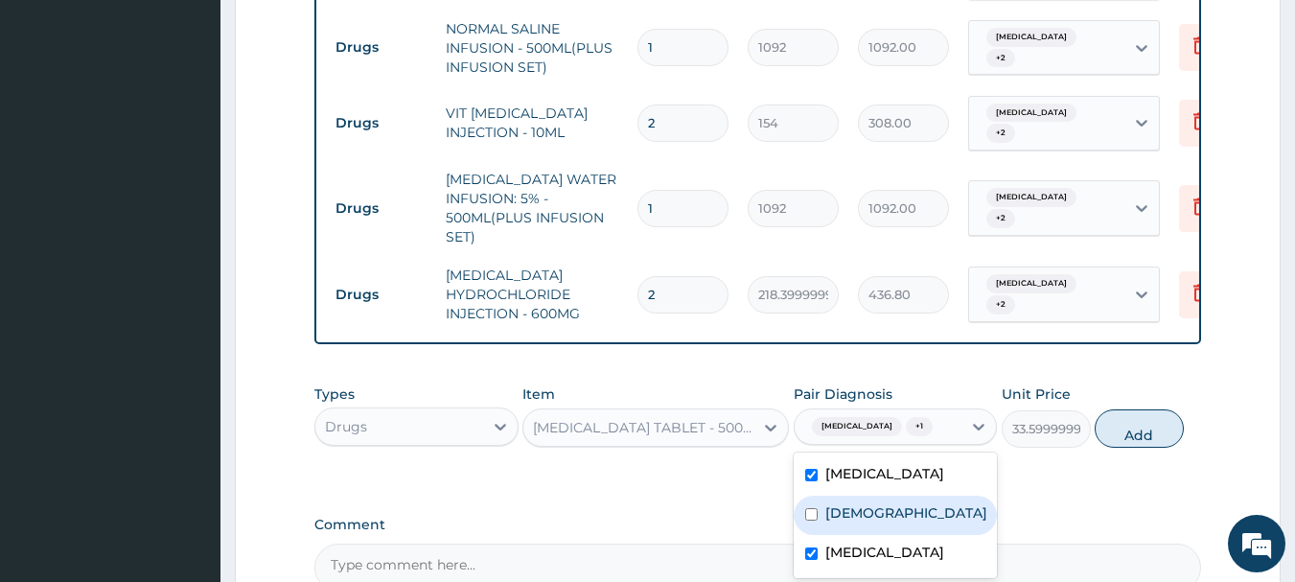
click at [867, 523] on div "[DEMOGRAPHIC_DATA]" at bounding box center [896, 515] width 204 height 39
checkbox input "true"
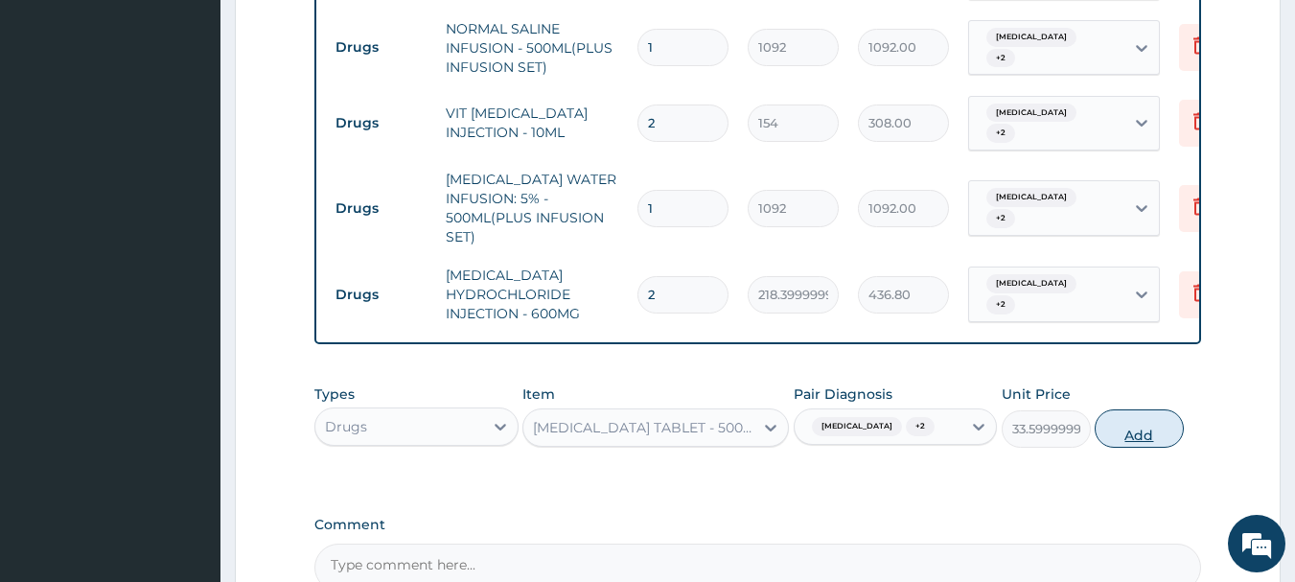
click at [1151, 432] on button "Add" at bounding box center [1139, 428] width 89 height 38
type input "0"
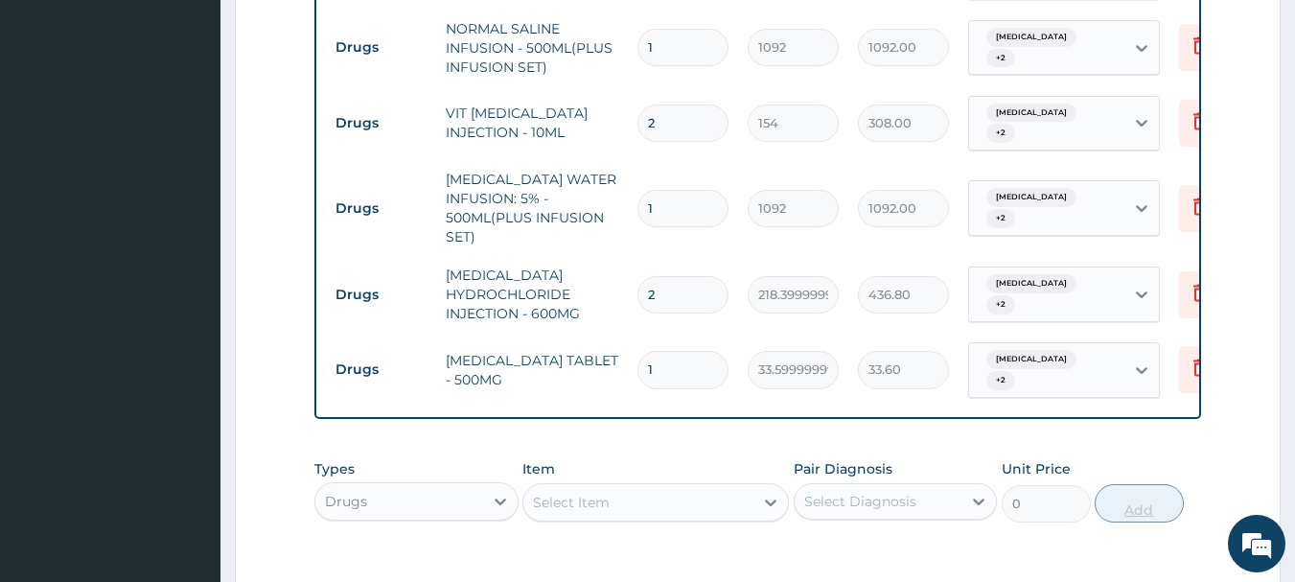
type input "18"
type input "604.80"
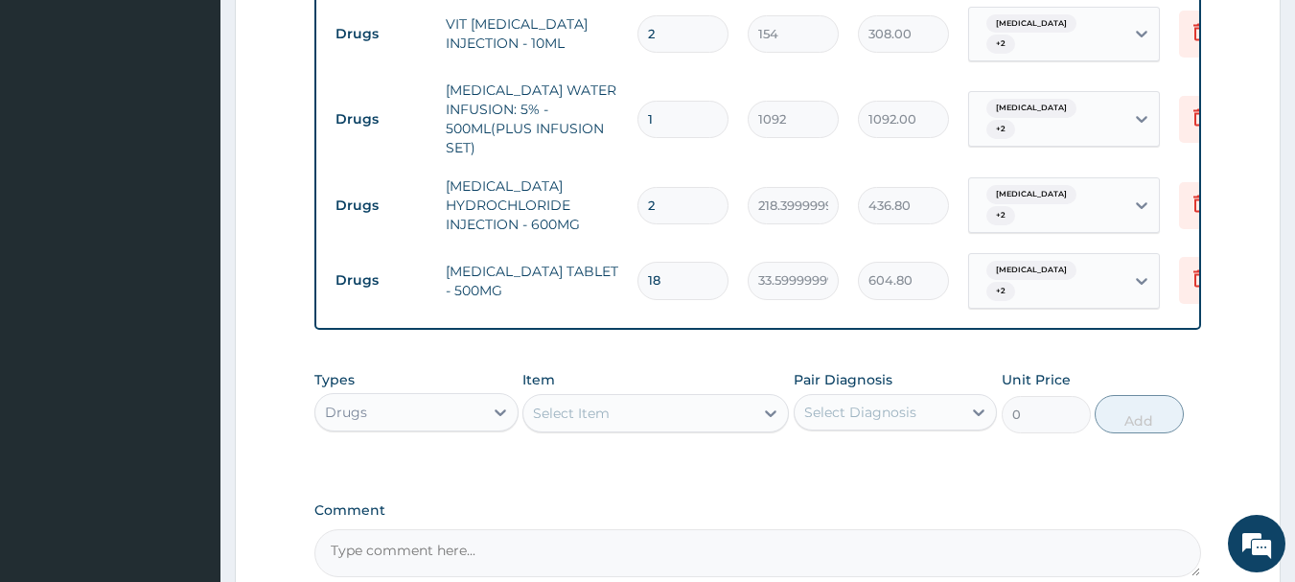
scroll to position [1487, 0]
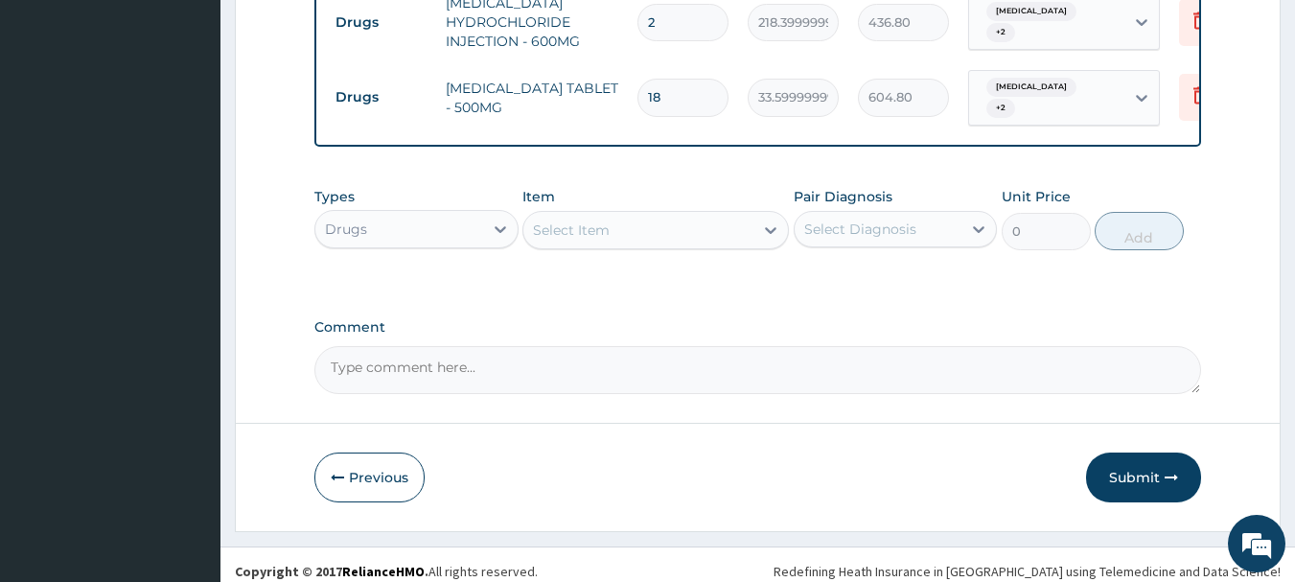
type input "18"
click at [658, 215] on div "Select Item" at bounding box center [639, 230] width 230 height 31
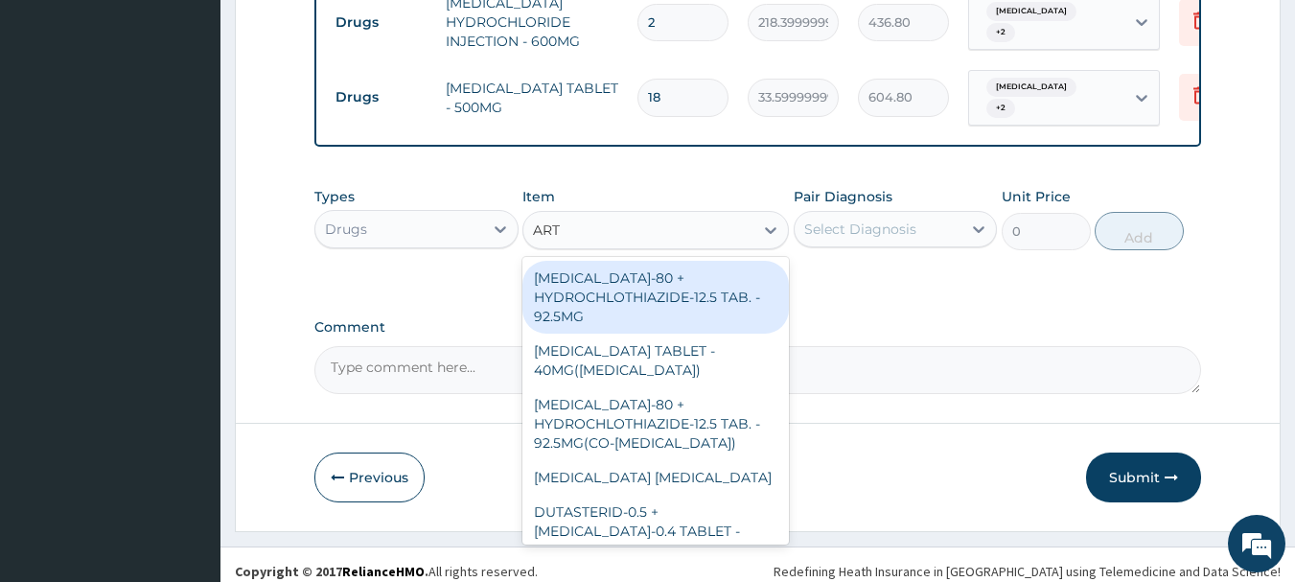
type input "ARTE"
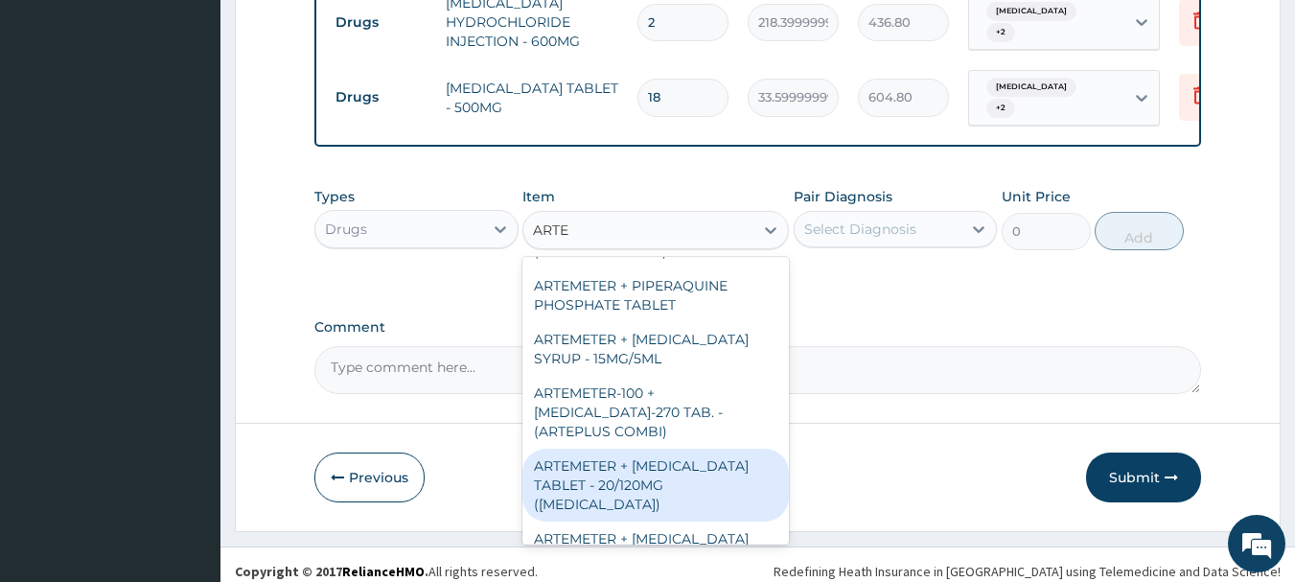
scroll to position [288, 0]
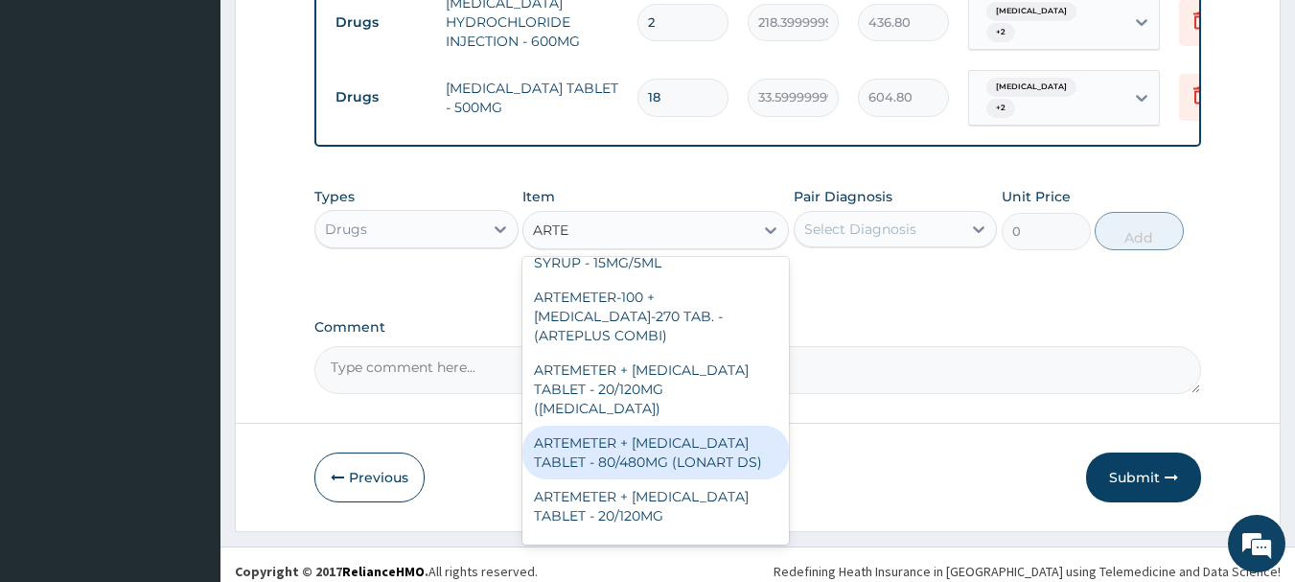
click at [681, 426] on div "ARTEMETER + [MEDICAL_DATA] TABLET - 80/480MG (LONART DS)" at bounding box center [656, 453] width 267 height 54
type input "588"
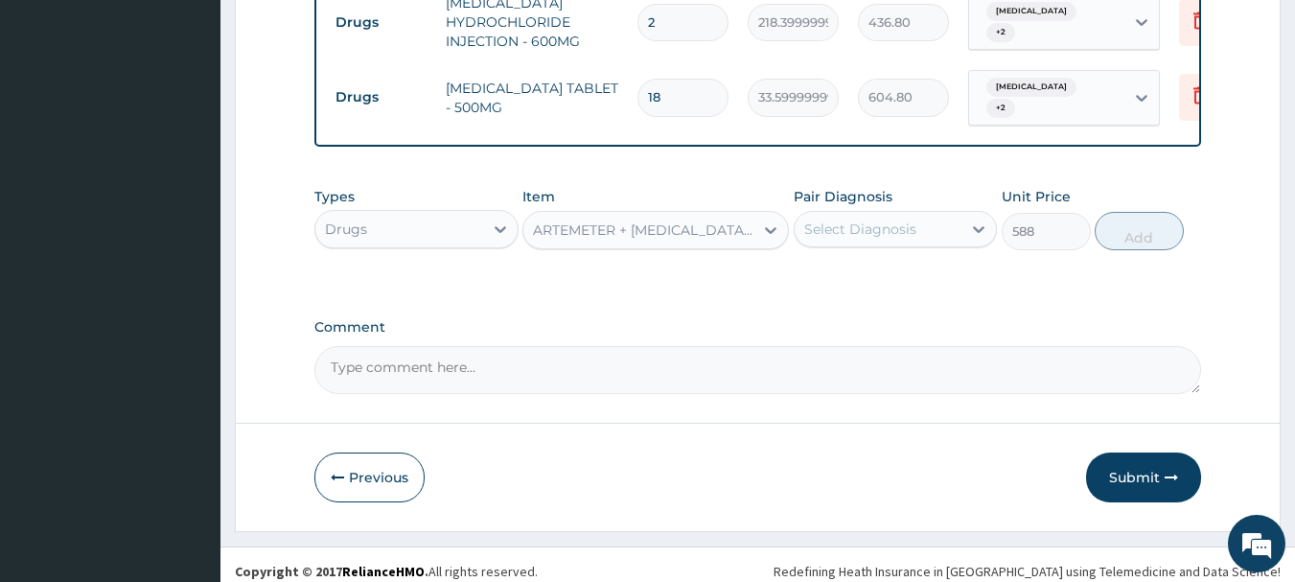
click at [921, 214] on div "Select Diagnosis" at bounding box center [879, 229] width 168 height 31
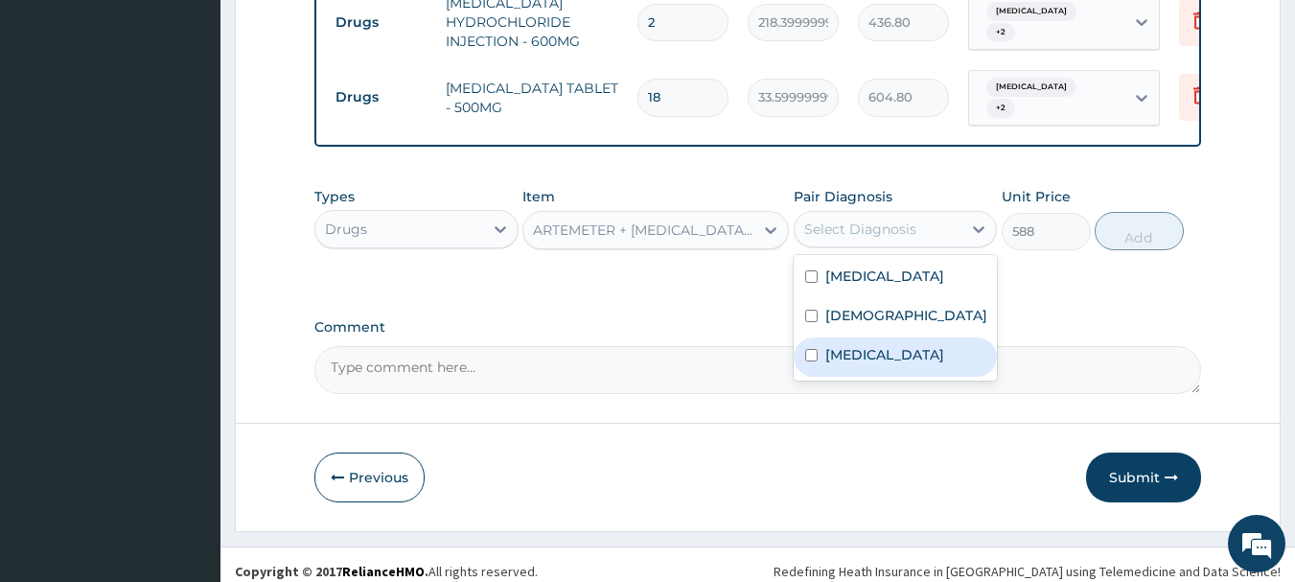
click at [852, 362] on label "[MEDICAL_DATA]" at bounding box center [885, 354] width 119 height 19
checkbox input "true"
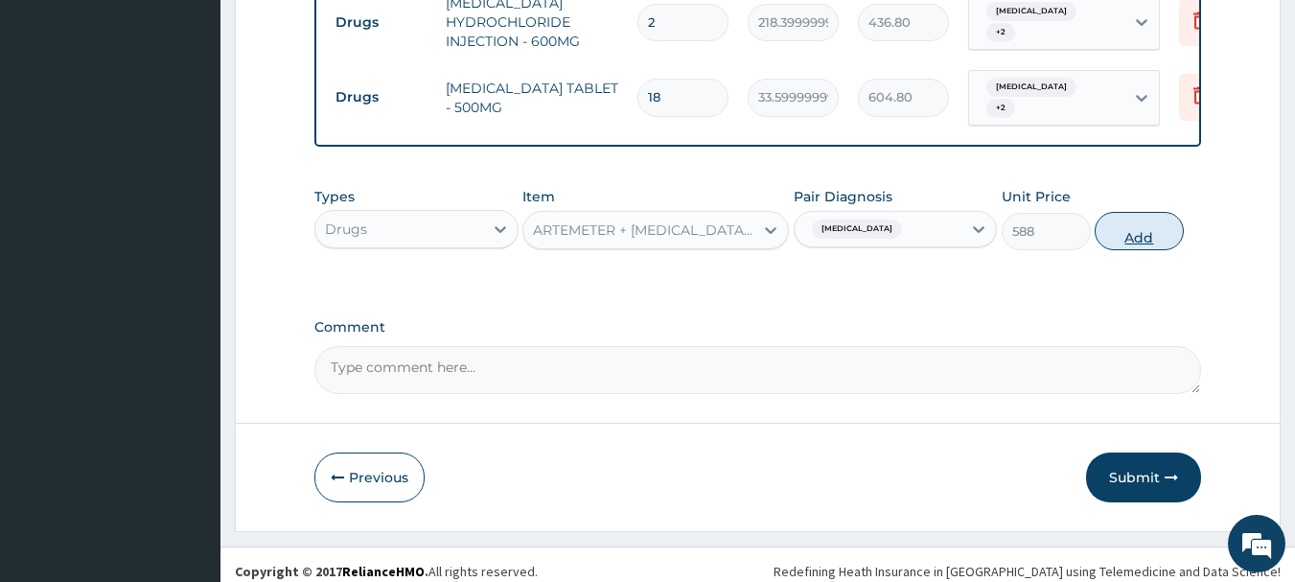
click at [1112, 217] on button "Add" at bounding box center [1139, 231] width 89 height 38
type input "0"
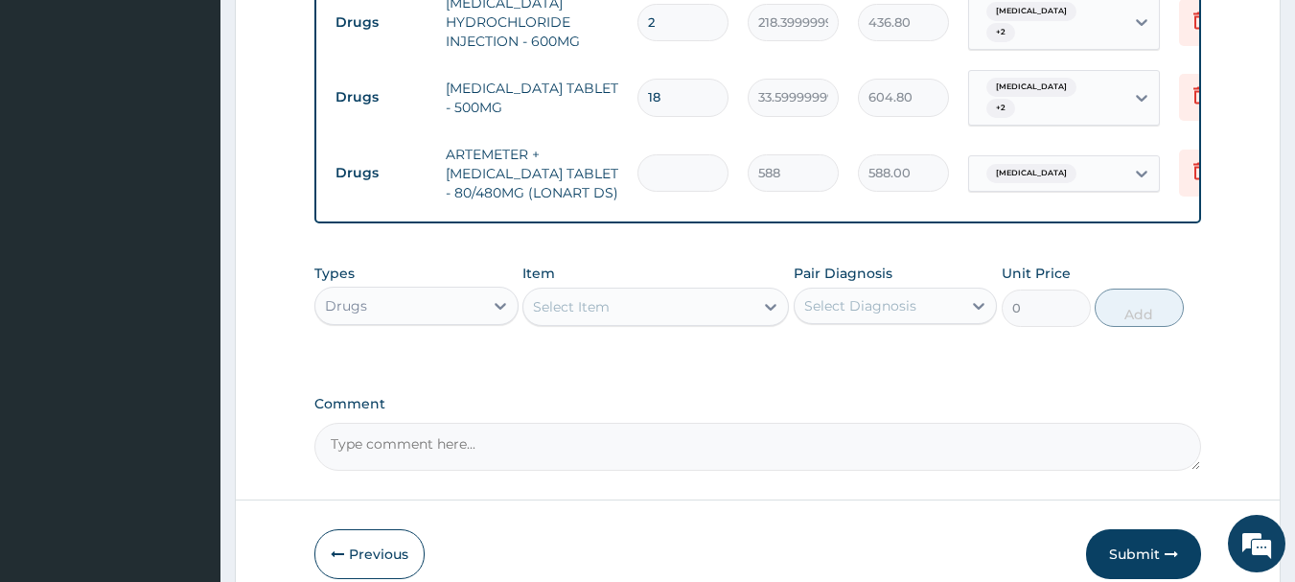
type input "0.00"
type input "6"
type input "3528.00"
type input "6"
click at [631, 294] on div "Select Item" at bounding box center [639, 307] width 230 height 31
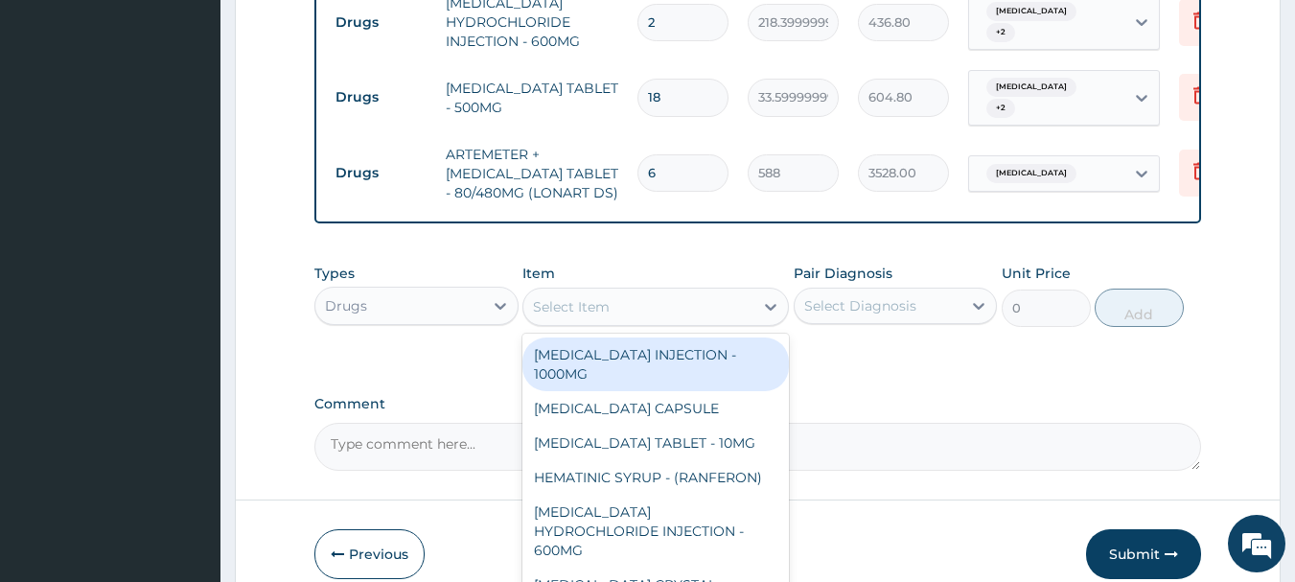
click at [453, 293] on div "Drugs" at bounding box center [399, 306] width 168 height 31
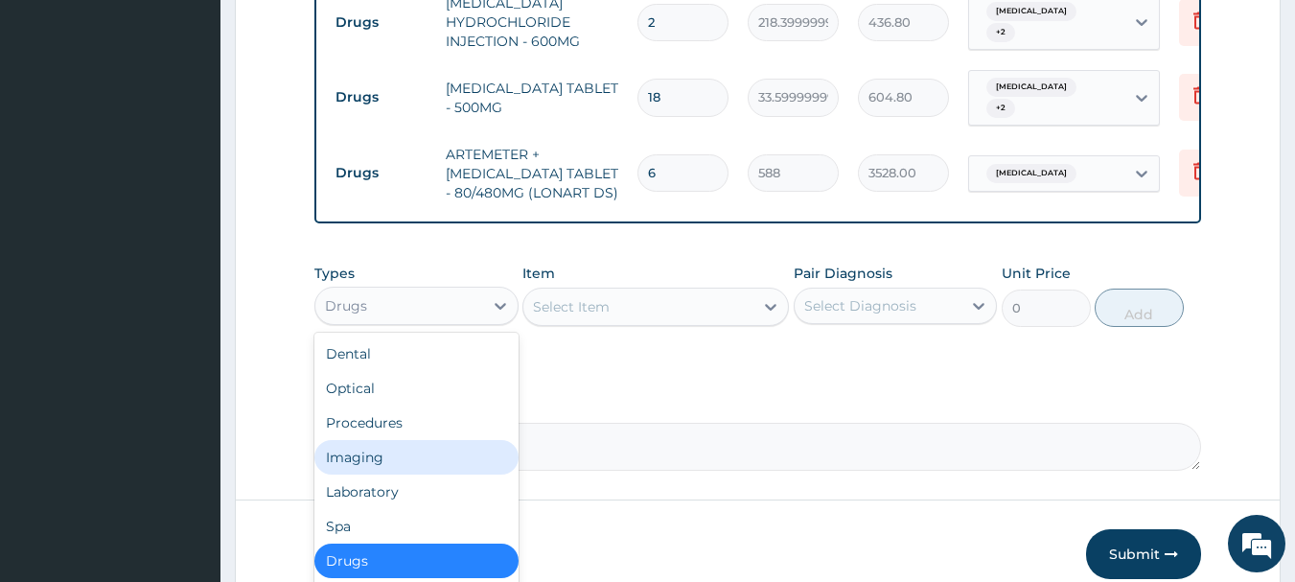
scroll to position [65, 0]
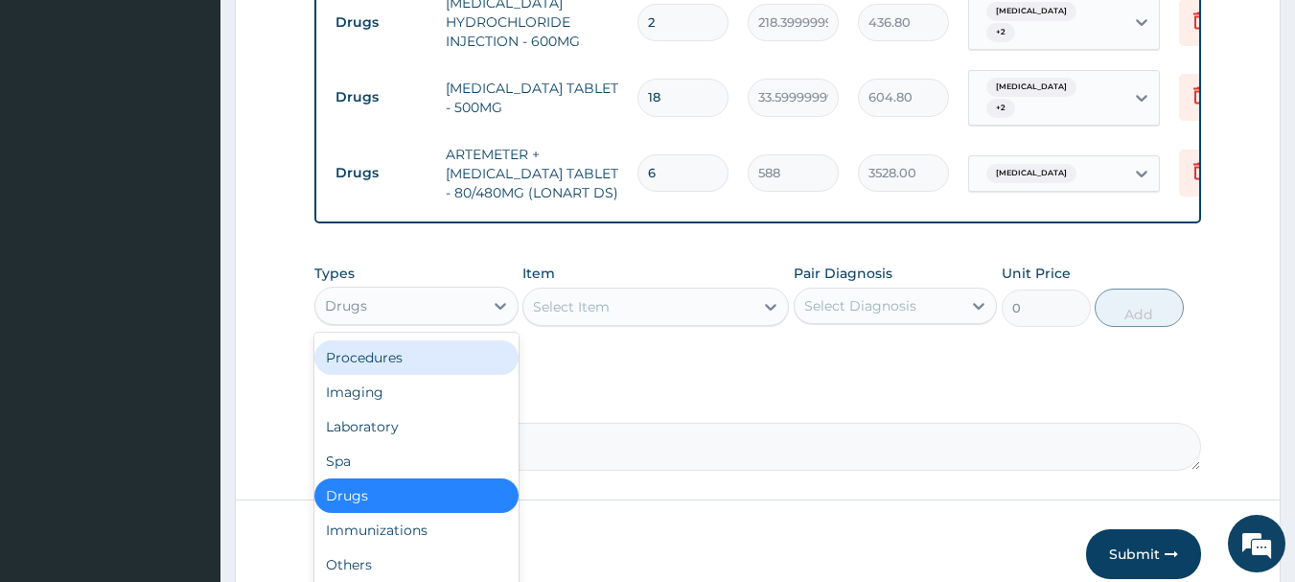
click at [408, 340] on div "Procedures" at bounding box center [417, 357] width 204 height 35
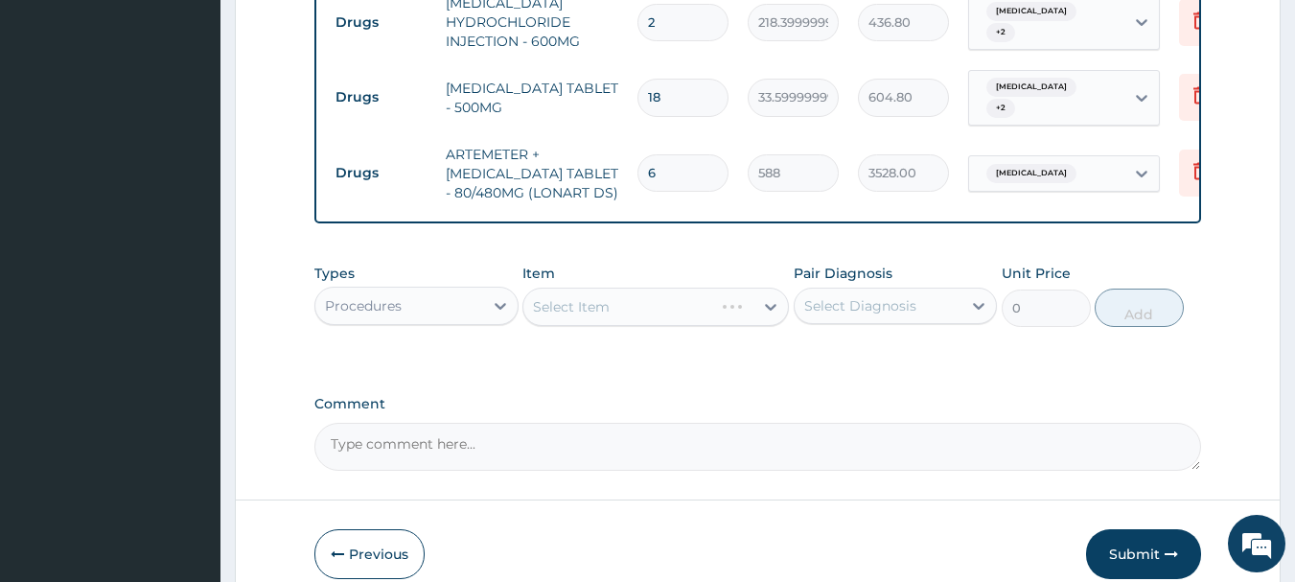
click at [602, 291] on div "Select Item" at bounding box center [656, 307] width 267 height 38
click at [723, 292] on div "Select Item" at bounding box center [656, 307] width 267 height 38
click at [643, 297] on div "Select Item" at bounding box center [656, 307] width 267 height 38
click at [639, 297] on div "Select Item" at bounding box center [656, 307] width 267 height 38
click at [662, 288] on div "Select Item" at bounding box center [656, 307] width 267 height 38
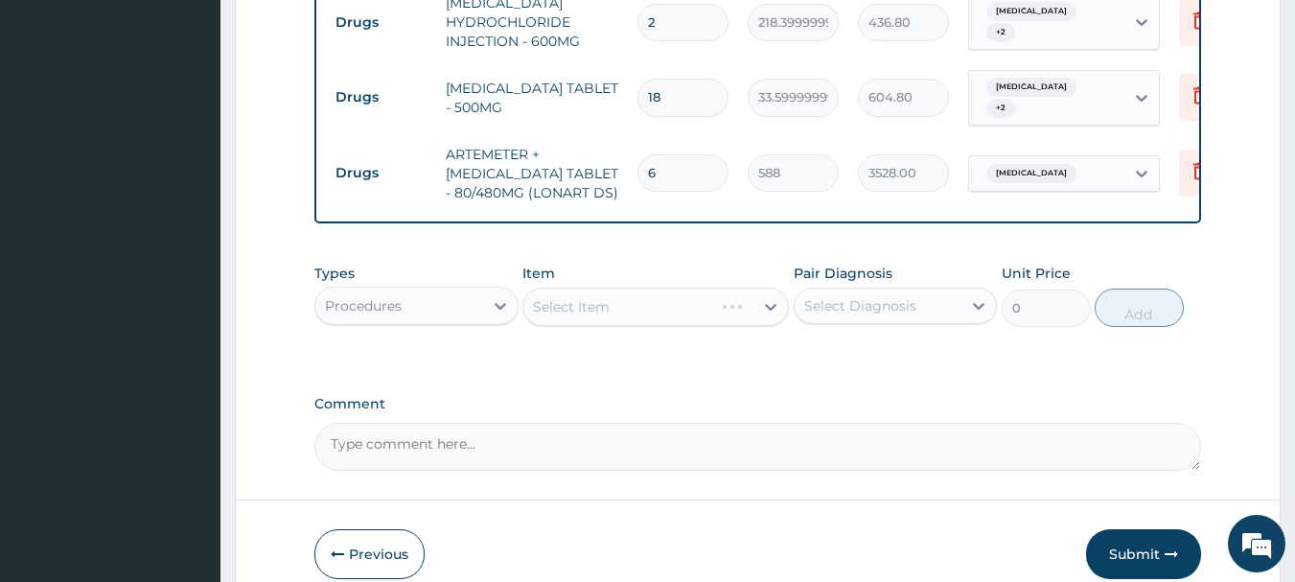
click at [734, 288] on div "Select Item" at bounding box center [656, 307] width 267 height 38
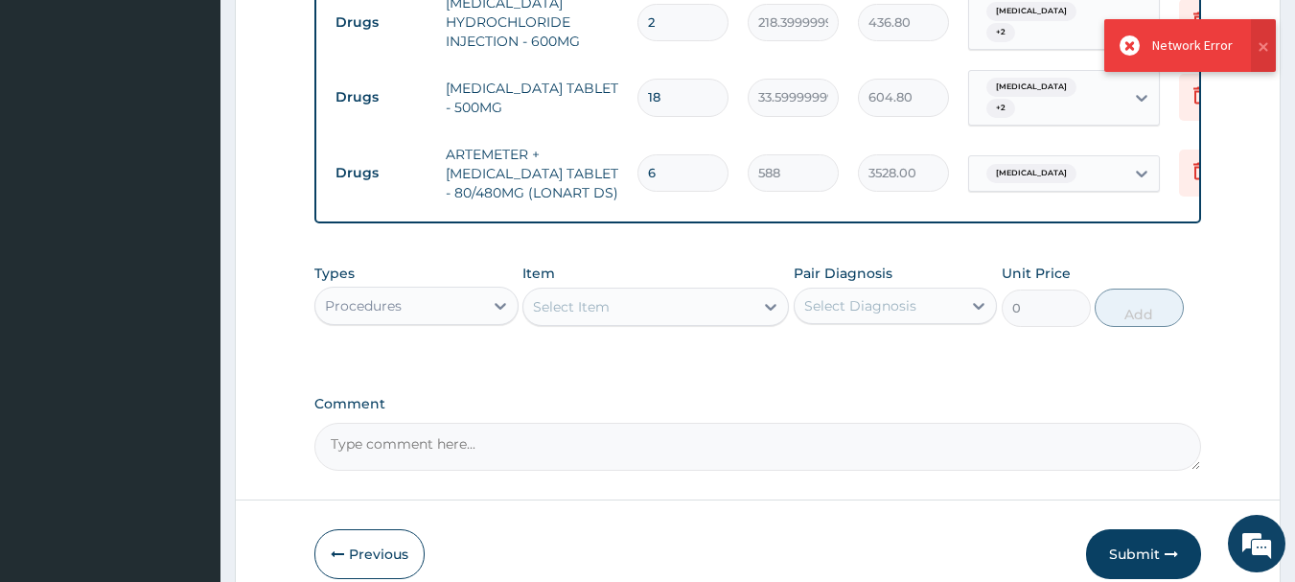
click at [700, 326] on div "Select Item" at bounding box center [656, 307] width 267 height 38
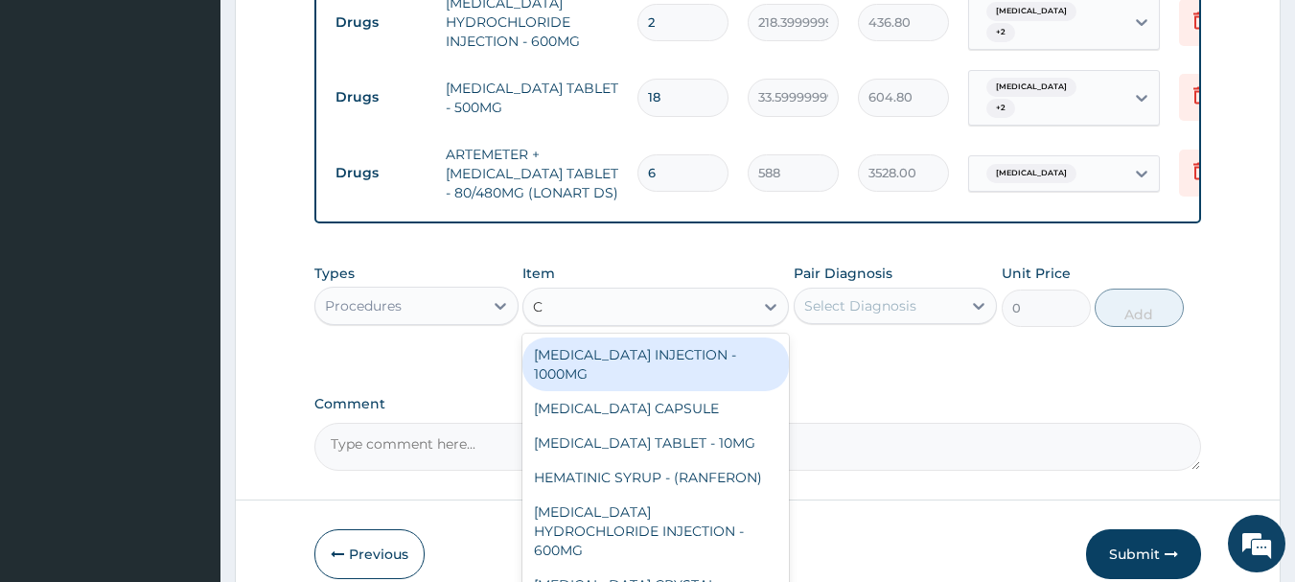
type input "C"
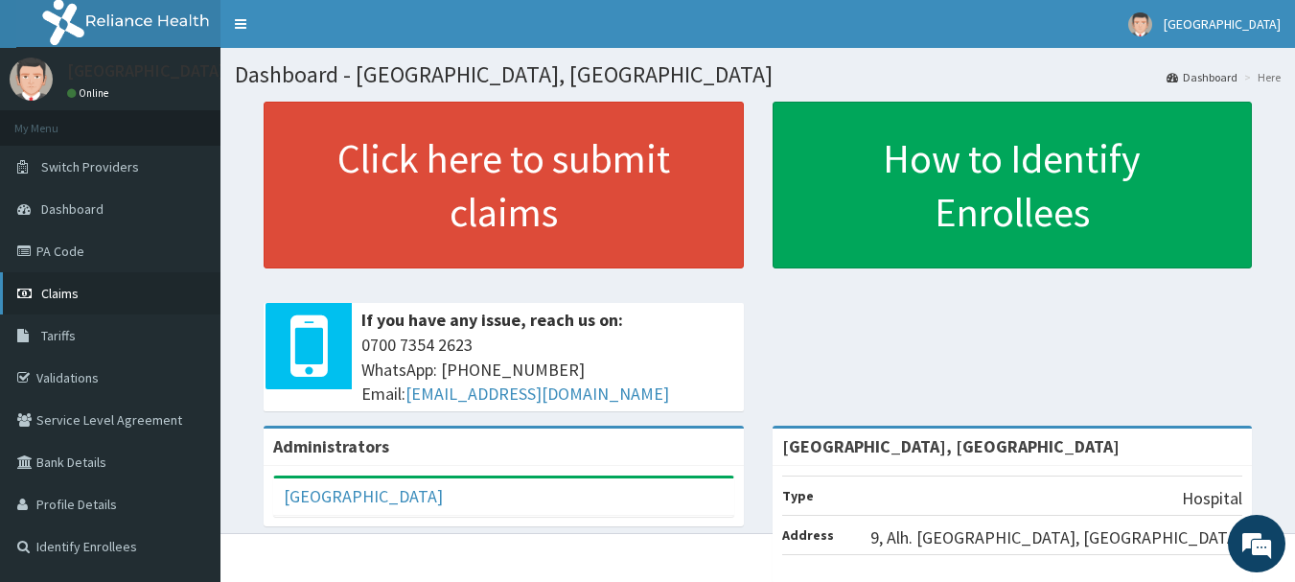
click at [64, 294] on span "Claims" at bounding box center [59, 293] width 37 height 17
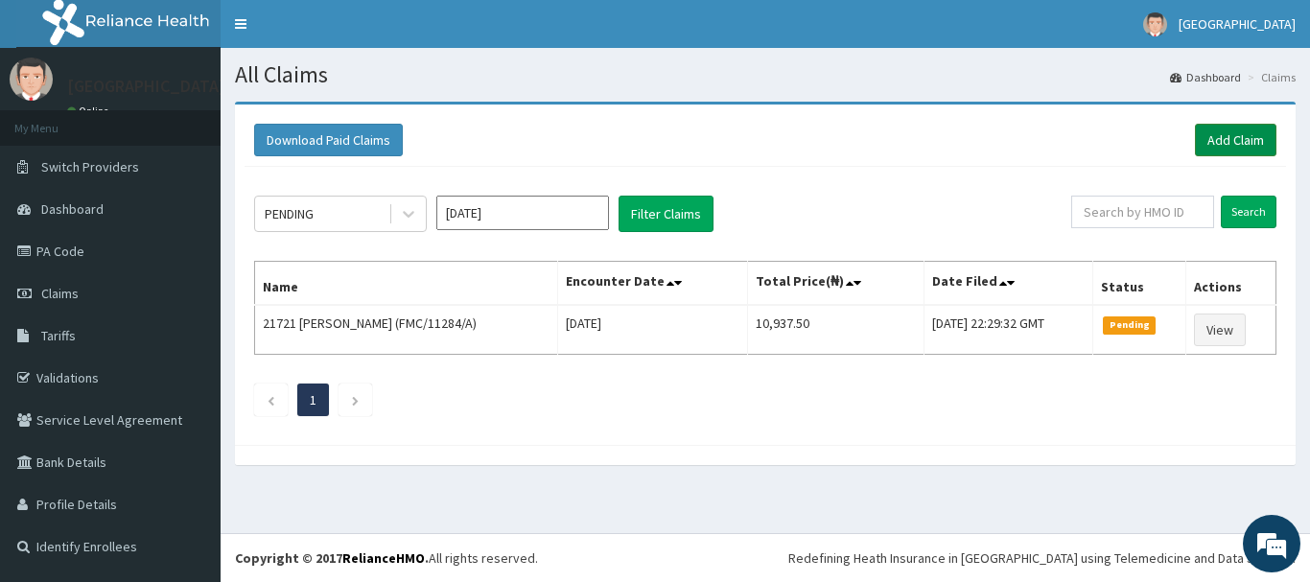
click at [1227, 128] on link "Add Claim" at bounding box center [1236, 140] width 82 height 33
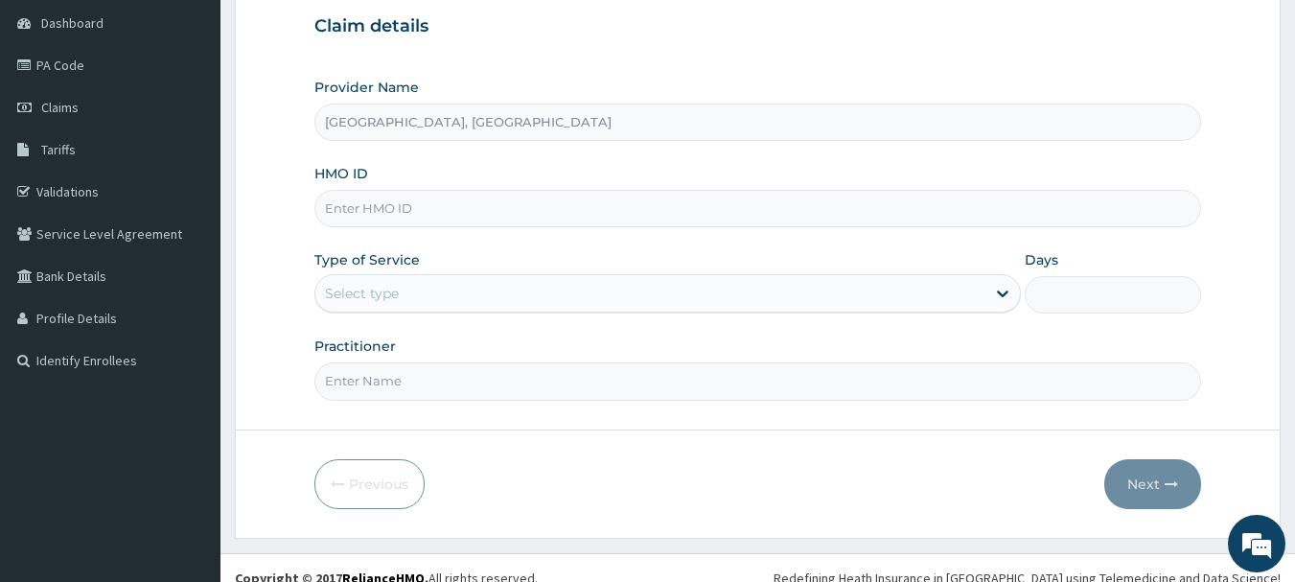
scroll to position [192, 0]
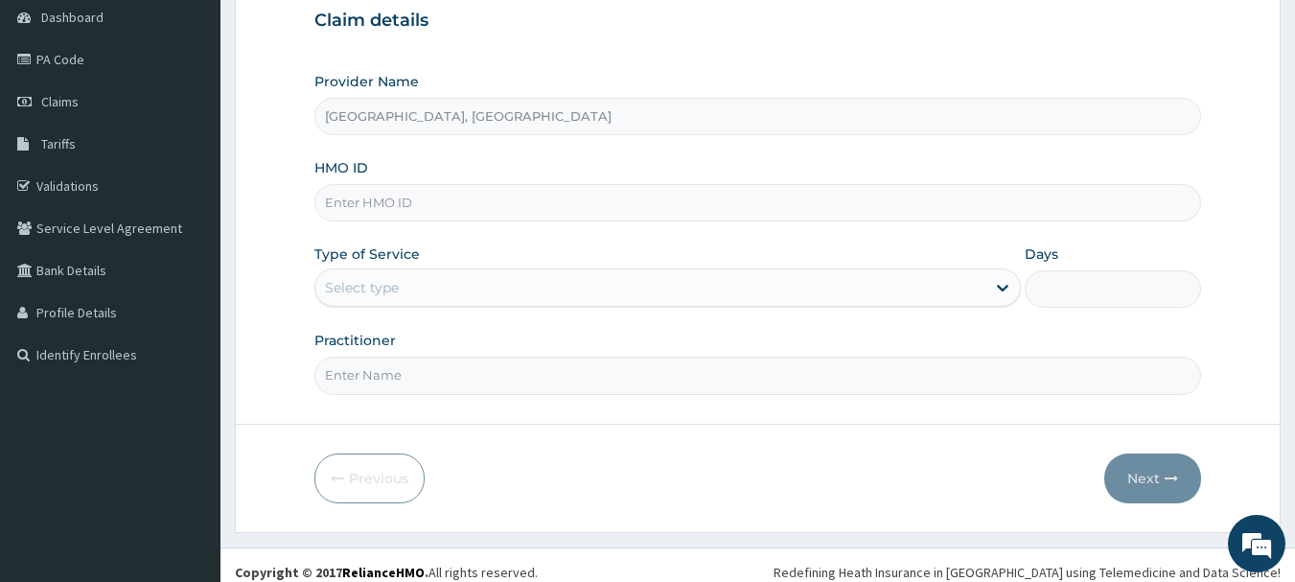
click at [384, 199] on input "HMO ID" at bounding box center [759, 202] width 888 height 37
type input "MFD/10026/A"
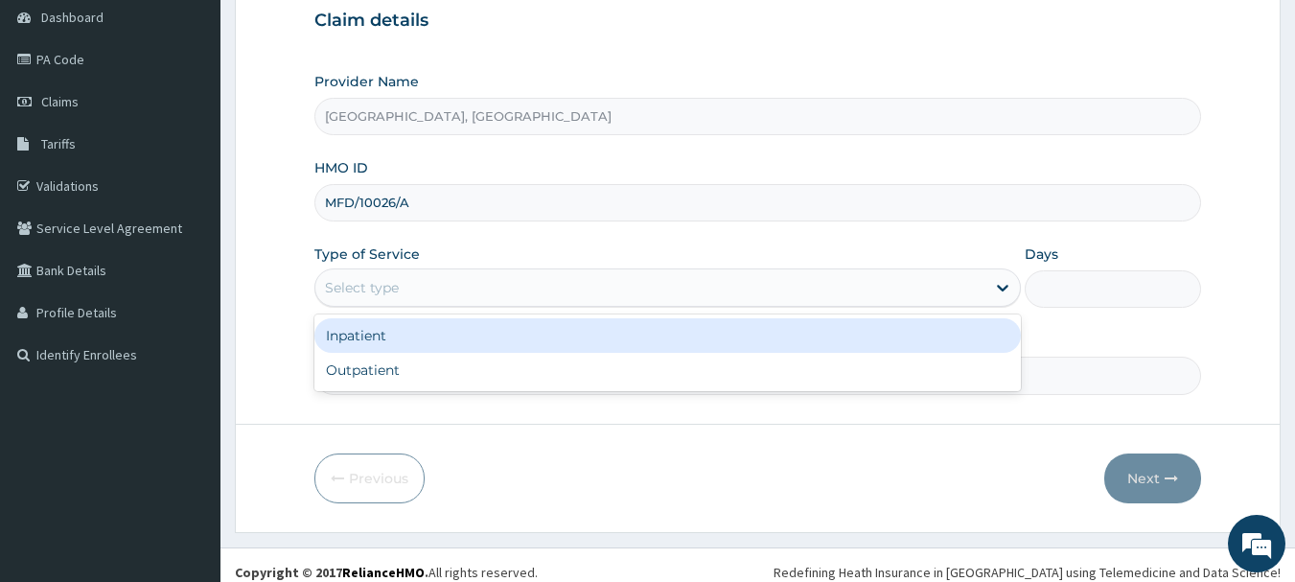
click at [409, 286] on div "Select type" at bounding box center [650, 287] width 670 height 31
click at [402, 329] on div "Inpatient" at bounding box center [668, 335] width 707 height 35
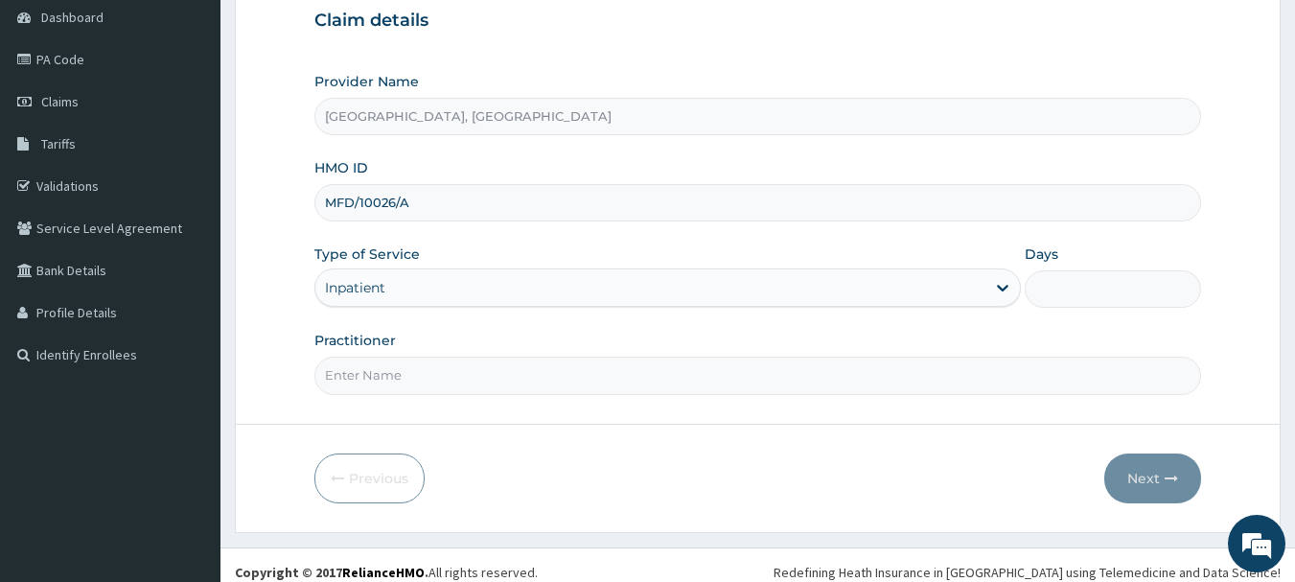
click at [1089, 307] on input "Days" at bounding box center [1113, 288] width 176 height 37
type input "2"
click at [585, 374] on input "Practitioner" at bounding box center [759, 375] width 888 height 37
type input "[PERSON_NAME]"
click at [1156, 459] on button "Next" at bounding box center [1153, 479] width 97 height 50
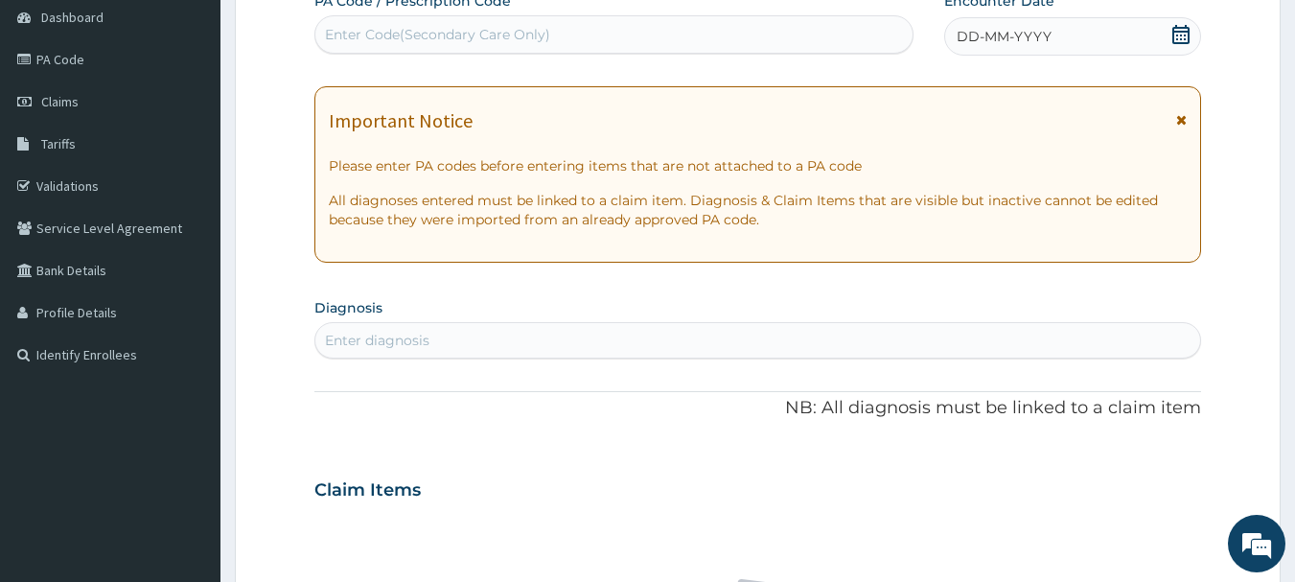
click at [591, 29] on div "Enter Code(Secondary Care Only)" at bounding box center [614, 34] width 598 height 31
type input "PA/AC0DC7"
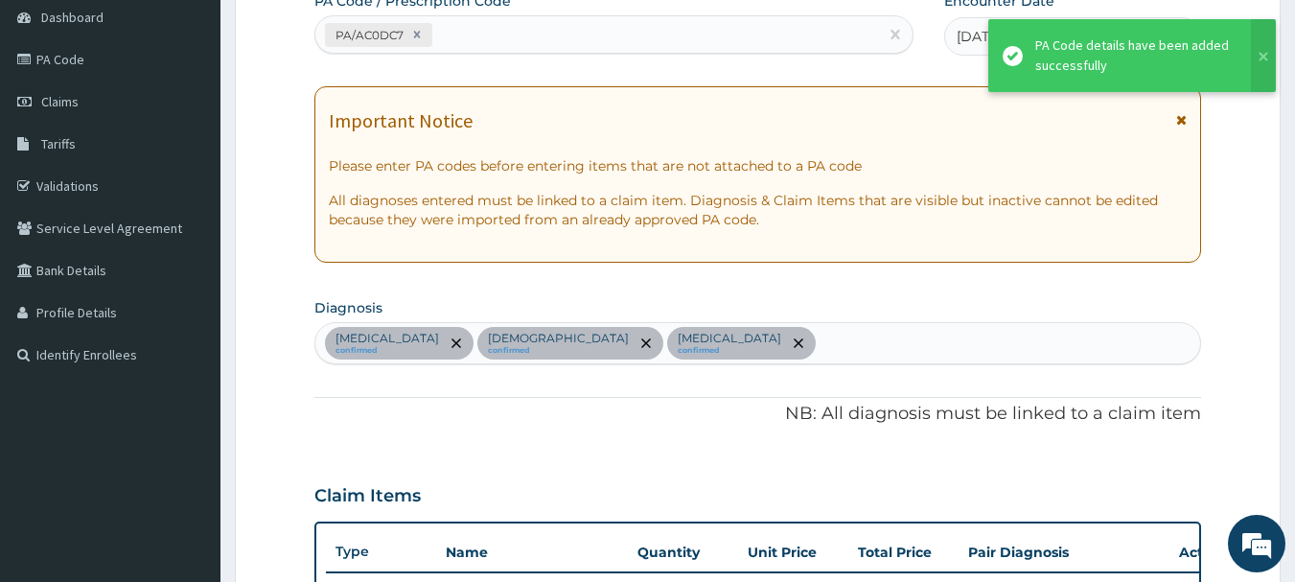
scroll to position [656, 0]
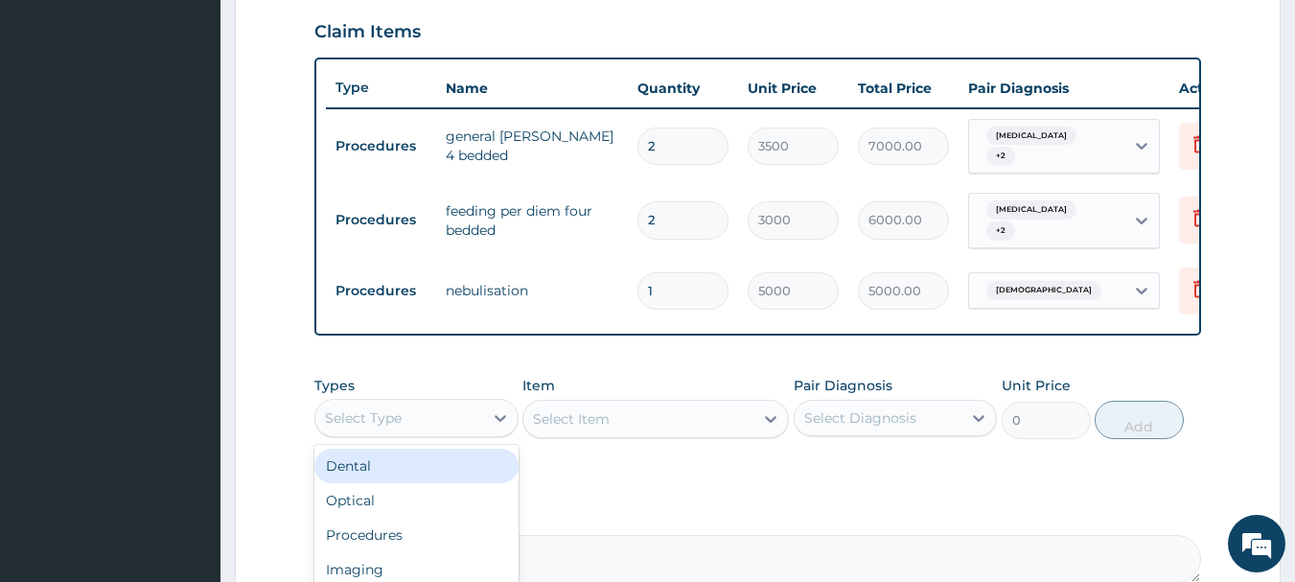
click at [442, 433] on div "Select Type" at bounding box center [399, 418] width 168 height 31
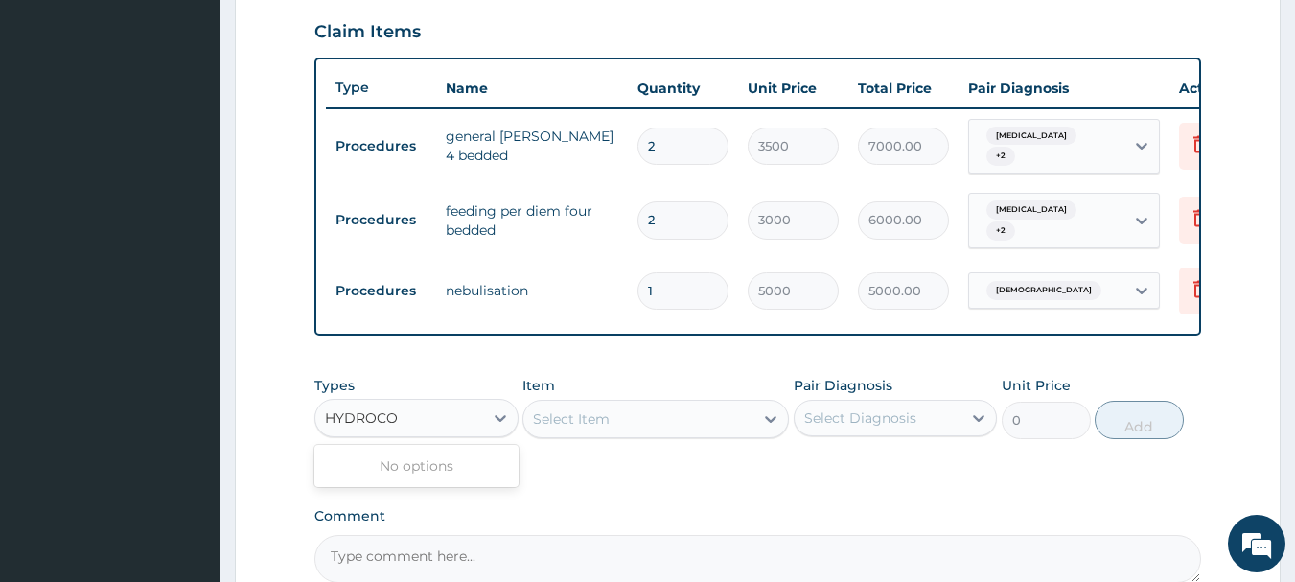
type input "[MEDICAL_DATA]"
click at [504, 422] on icon at bounding box center [501, 418] width 12 height 7
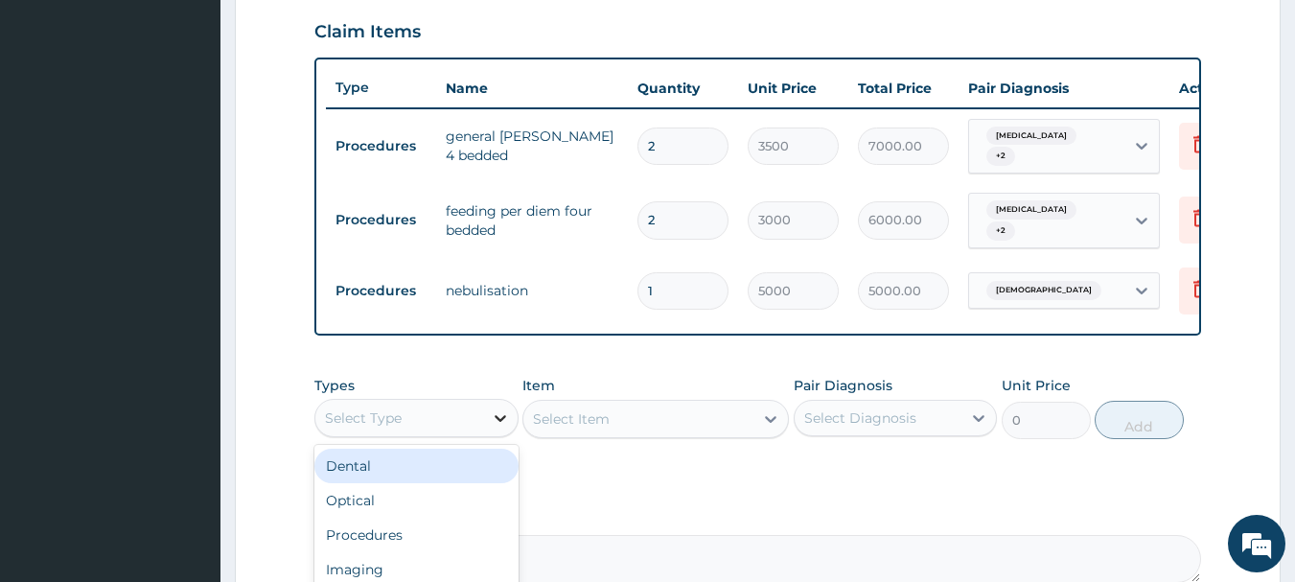
click at [504, 422] on icon at bounding box center [501, 418] width 12 height 7
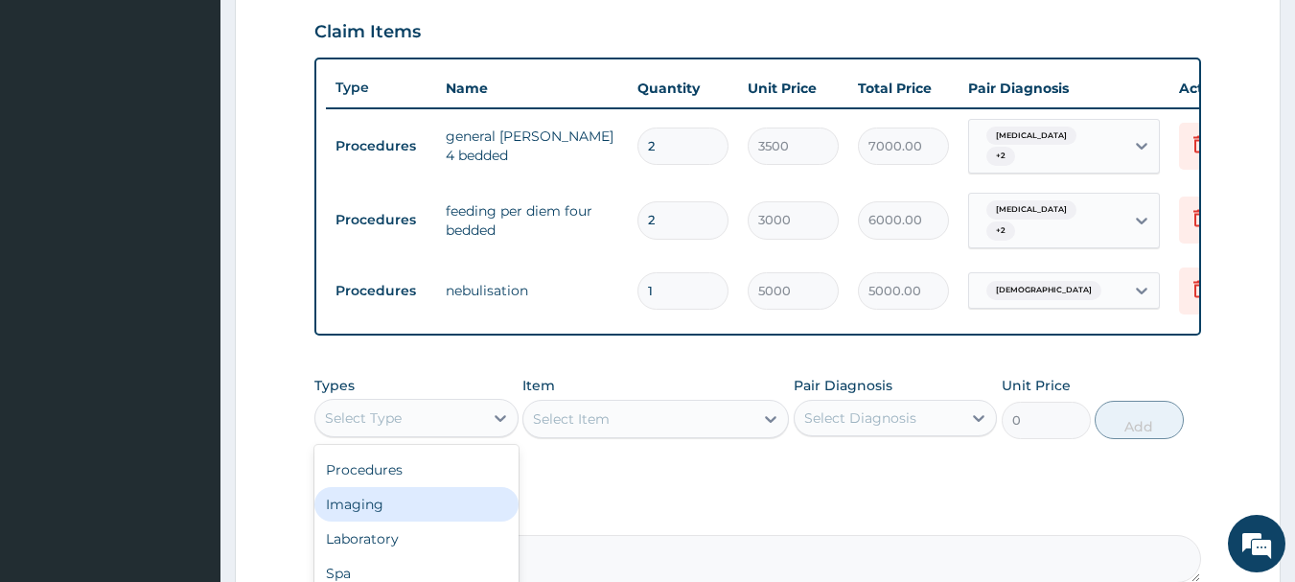
scroll to position [873, 0]
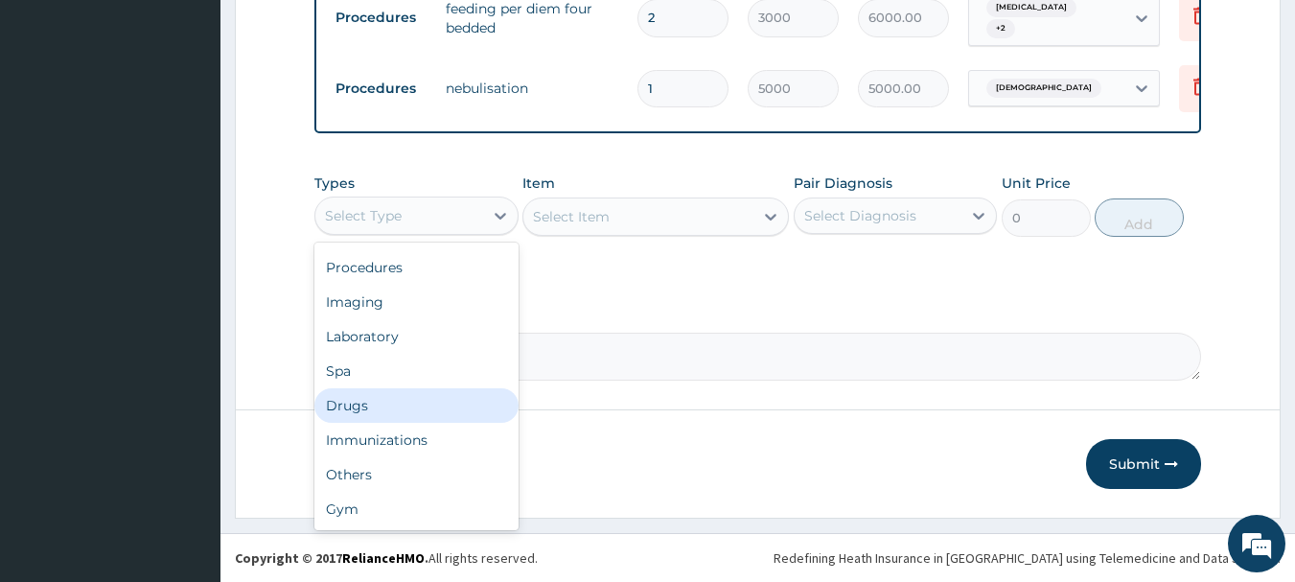
click at [388, 402] on div "Drugs" at bounding box center [417, 405] width 204 height 35
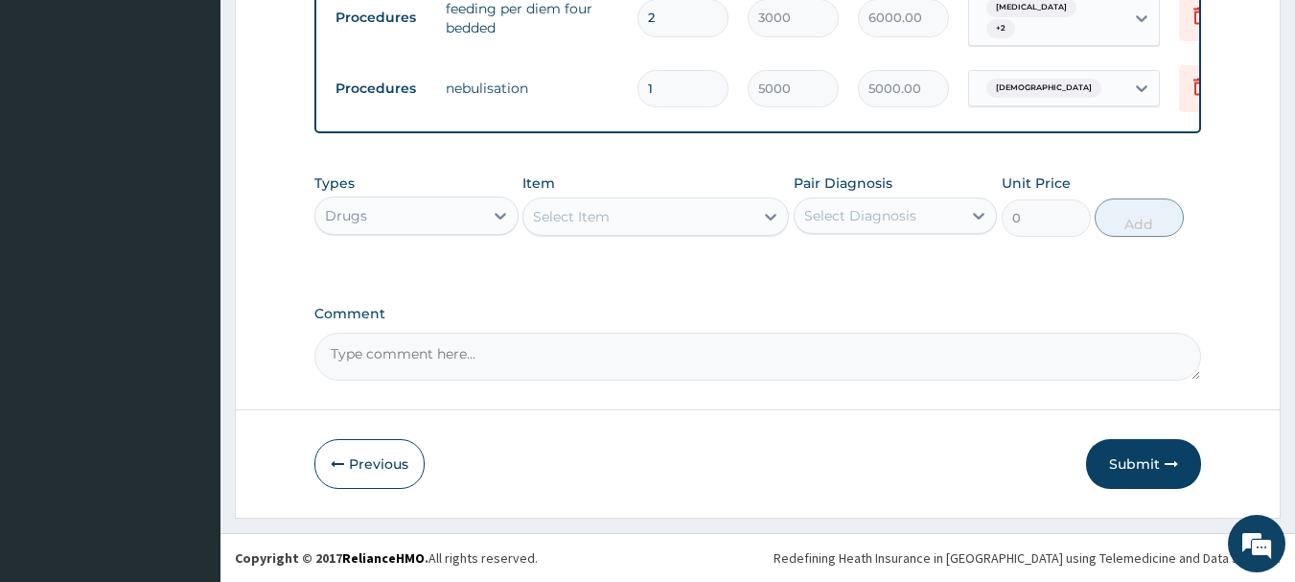
click at [571, 220] on div "Select Item" at bounding box center [571, 216] width 77 height 19
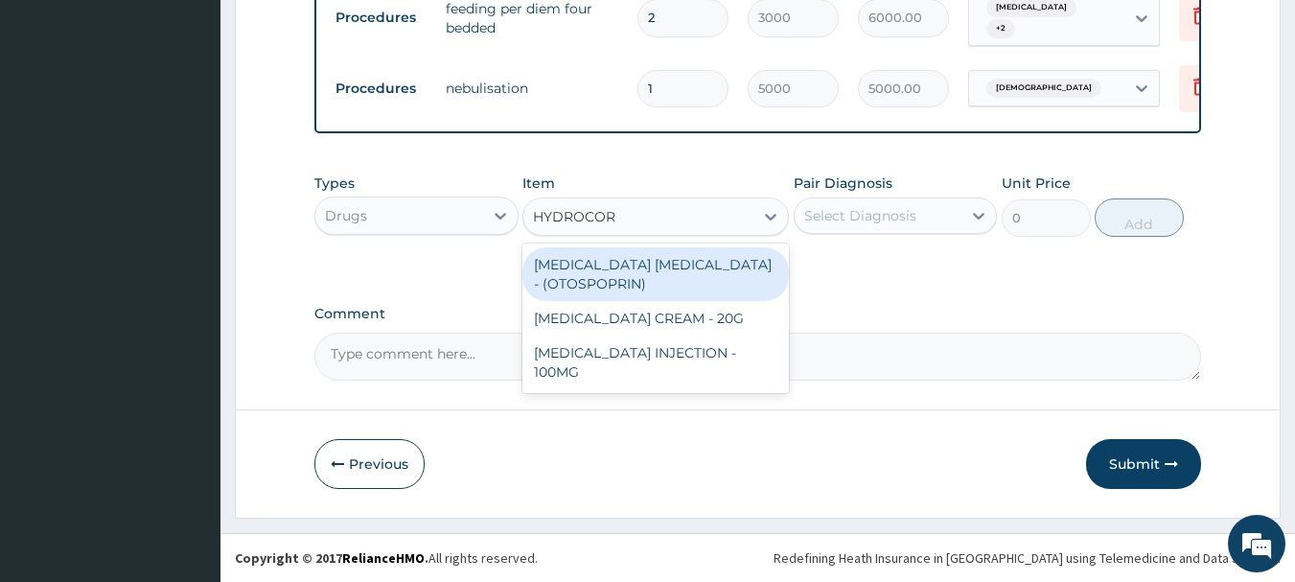
type input "[MEDICAL_DATA]"
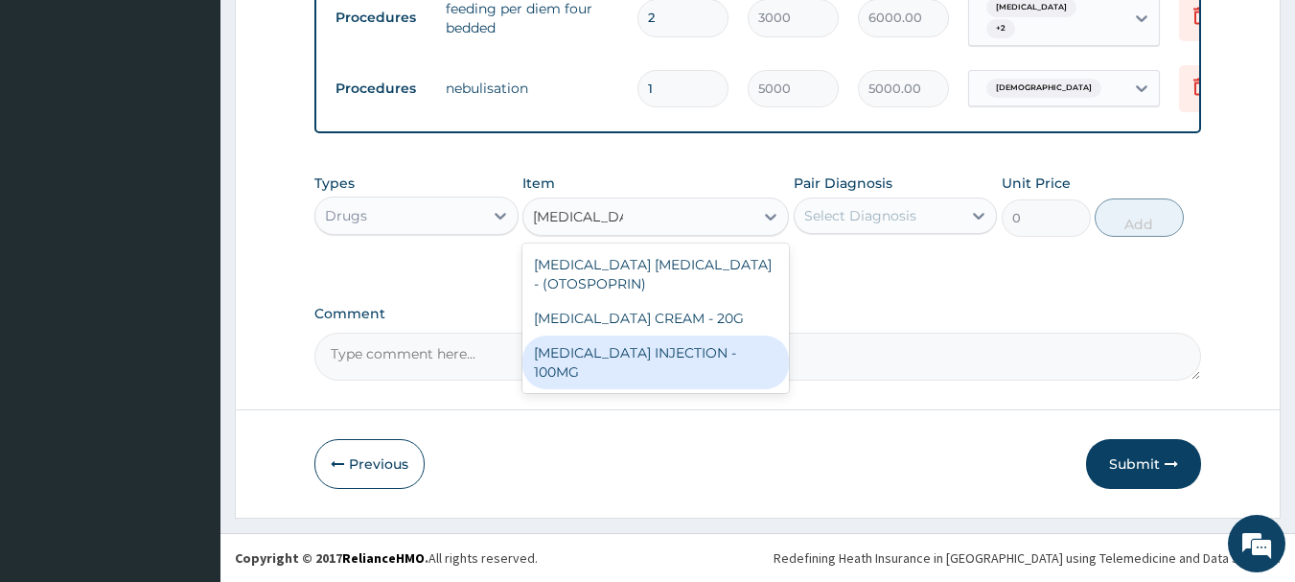
click at [725, 364] on div "[MEDICAL_DATA] INJECTION - 100MG" at bounding box center [656, 363] width 267 height 54
type input "840"
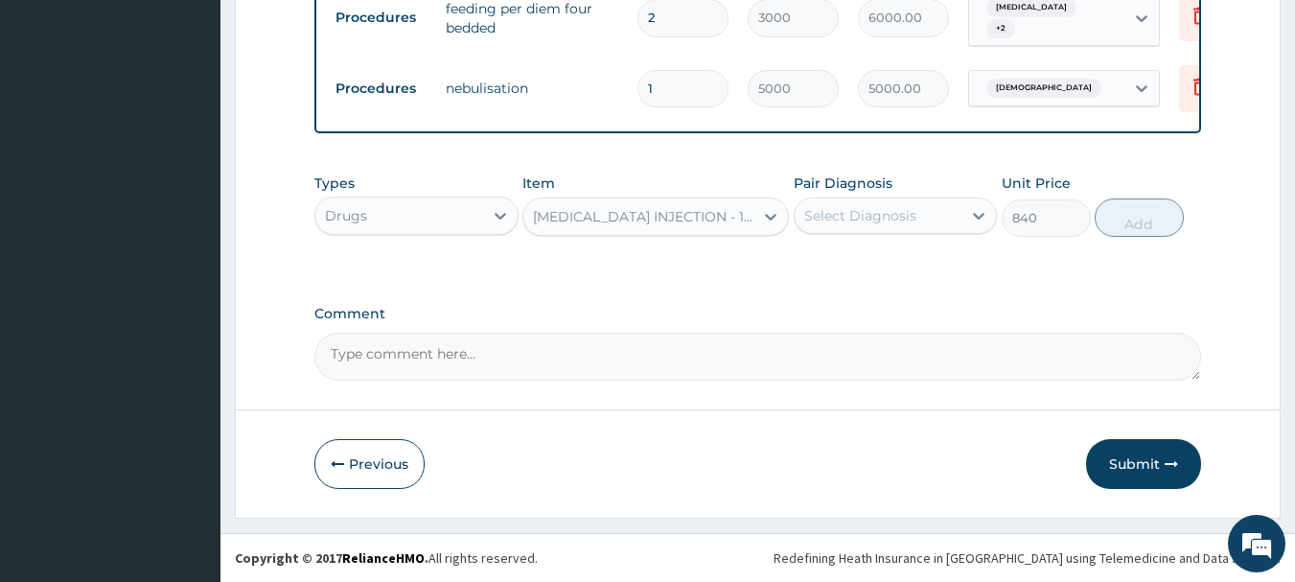
click at [940, 222] on div "Select Diagnosis" at bounding box center [879, 215] width 168 height 31
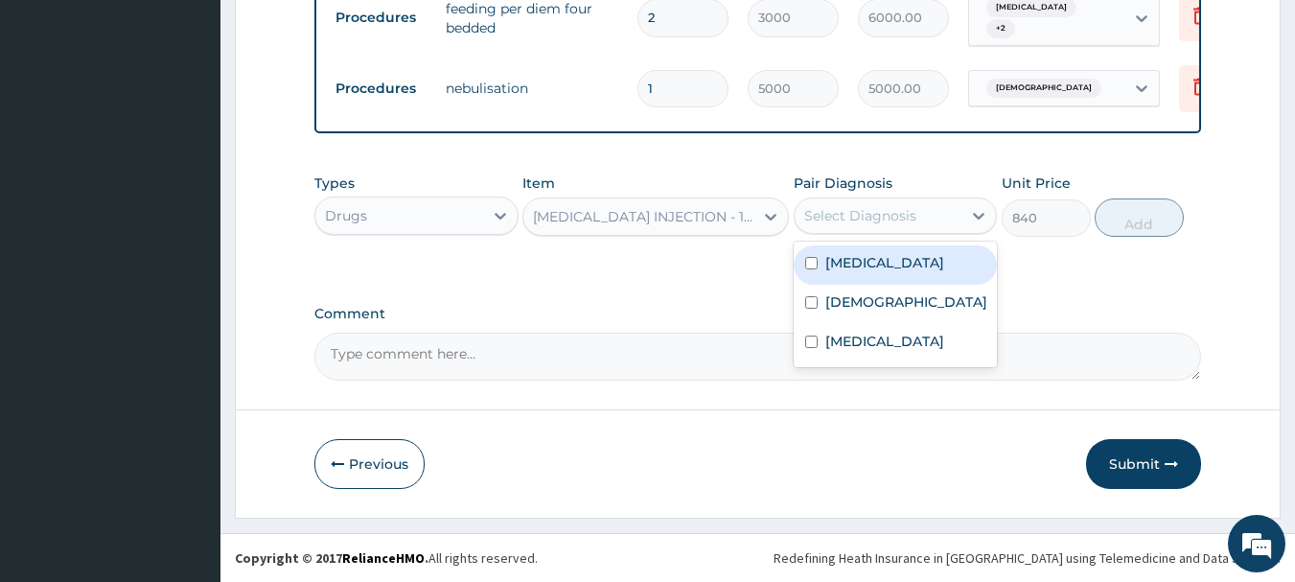
click at [908, 264] on label "[MEDICAL_DATA]" at bounding box center [885, 262] width 119 height 19
checkbox input "true"
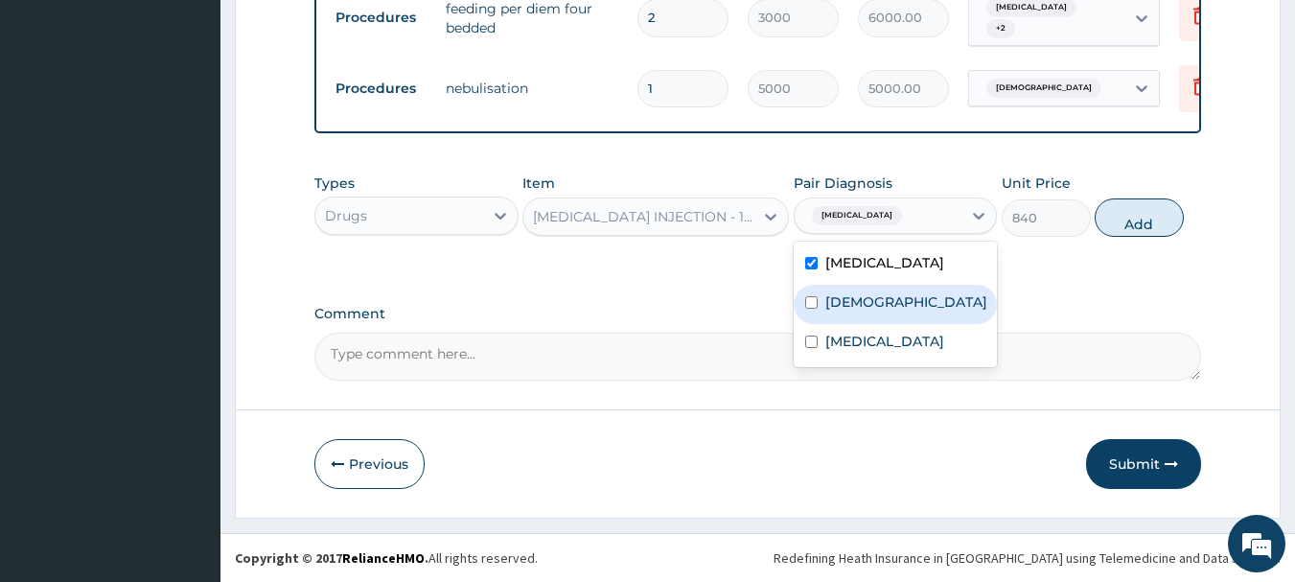
click at [887, 324] on div "[DEMOGRAPHIC_DATA]" at bounding box center [896, 304] width 204 height 39
checkbox input "true"
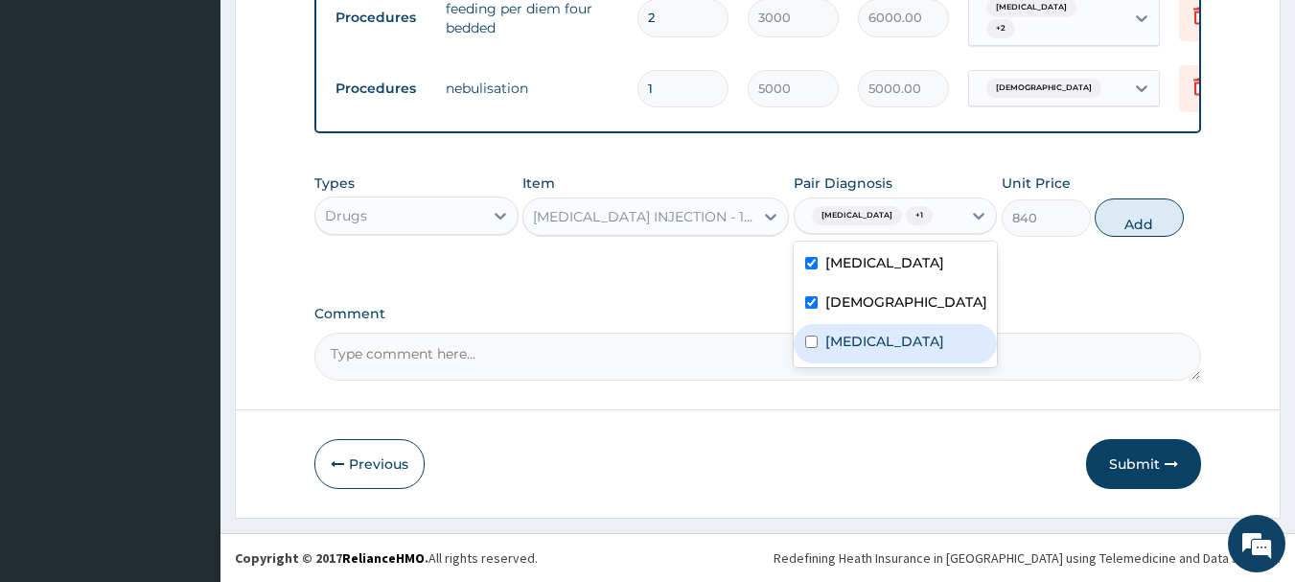
click at [888, 363] on div "[MEDICAL_DATA]" at bounding box center [896, 343] width 204 height 39
checkbox input "true"
click at [1157, 227] on button "Add" at bounding box center [1139, 217] width 89 height 38
type input "0"
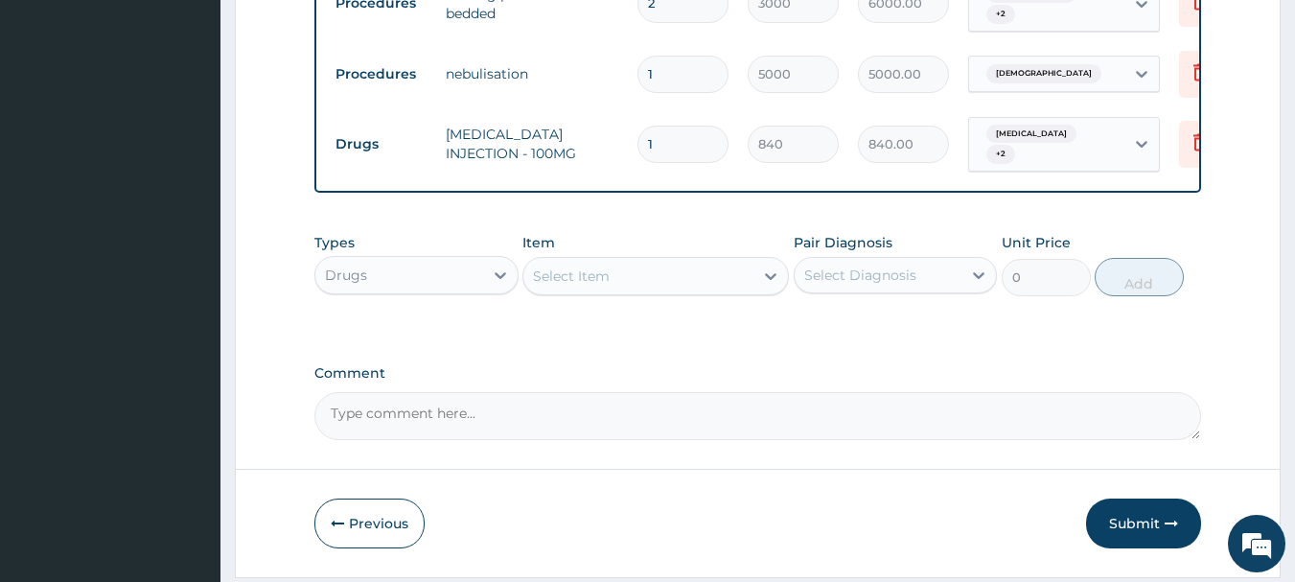
click at [608, 286] on div "Select Item" at bounding box center [571, 276] width 77 height 19
click at [681, 292] on div "Select Item" at bounding box center [639, 276] width 230 height 31
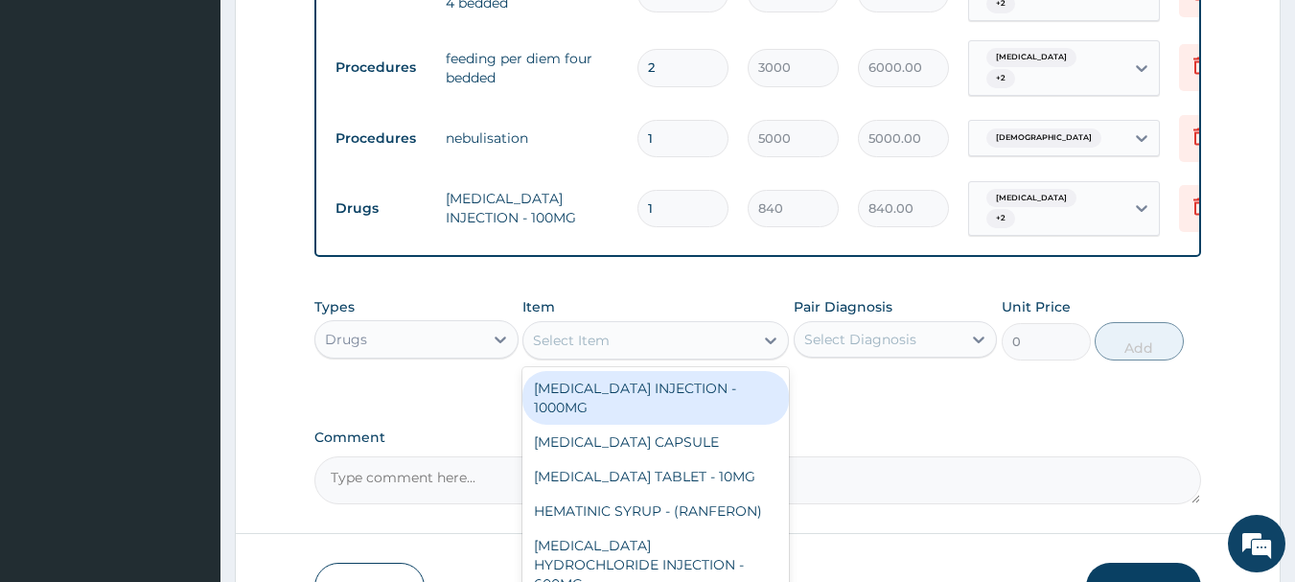
scroll to position [777, 0]
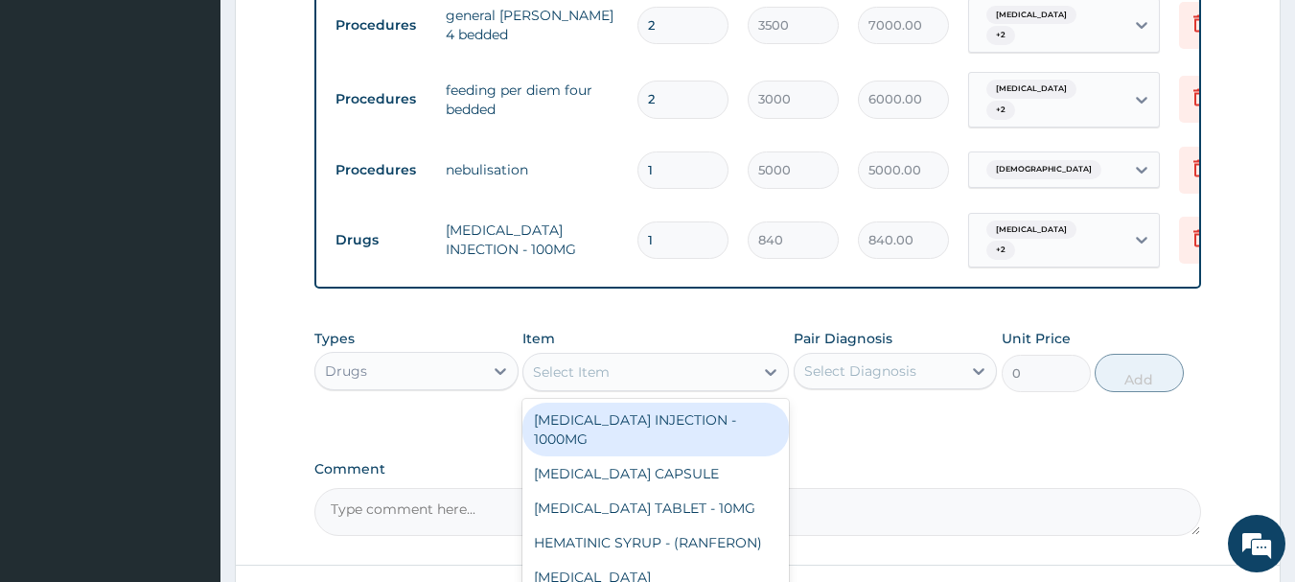
click at [673, 159] on input "1" at bounding box center [683, 170] width 91 height 37
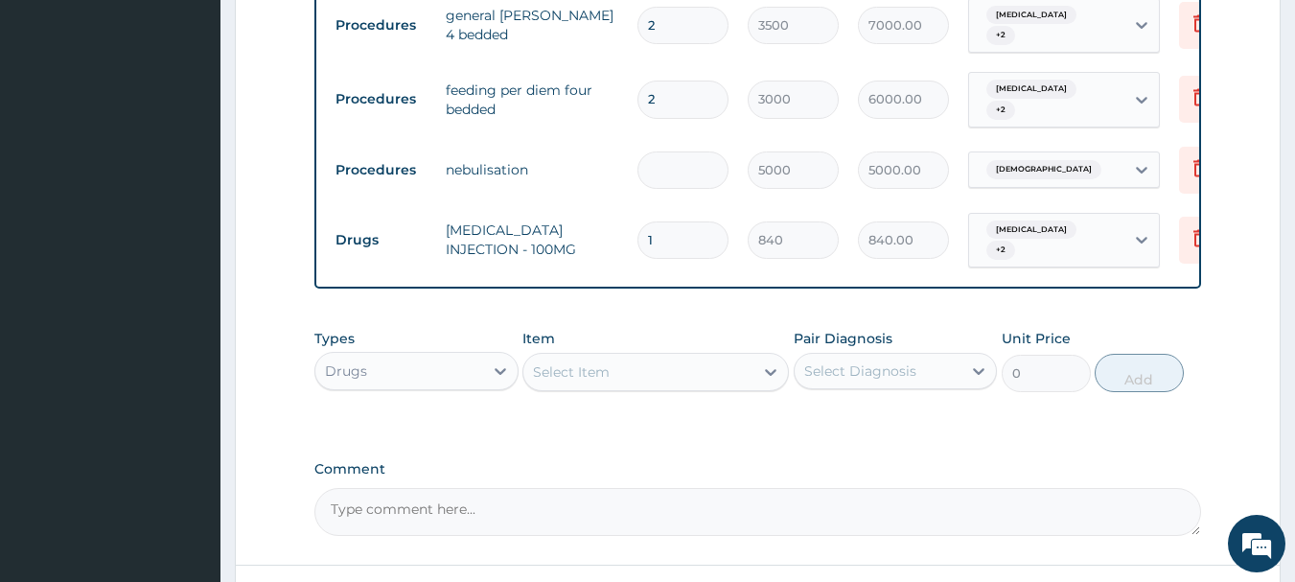
type input "0.00"
type input "2"
type input "10000.00"
type input "1"
type input "5000.00"
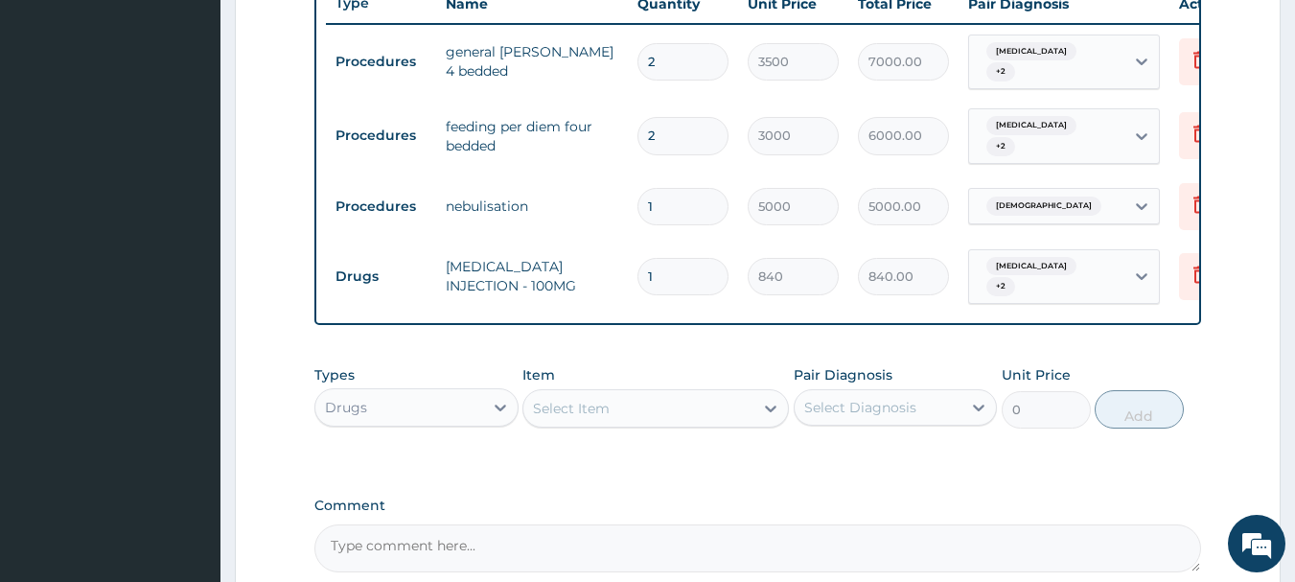
scroll to position [851, 0]
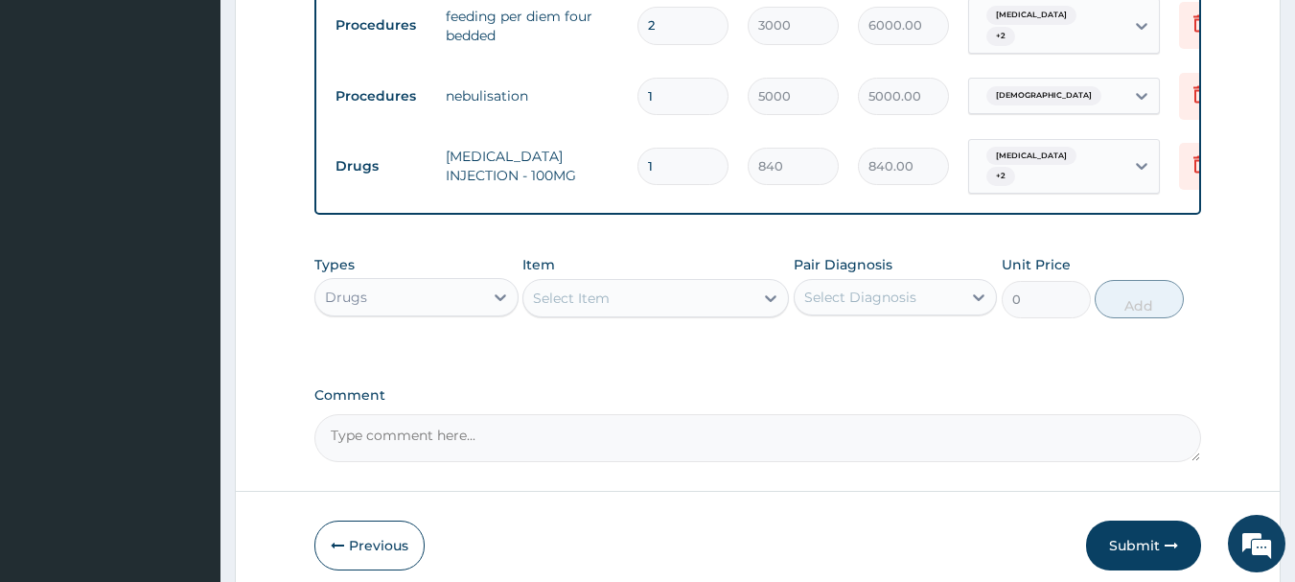
click at [661, 303] on div "Select Item" at bounding box center [639, 298] width 230 height 31
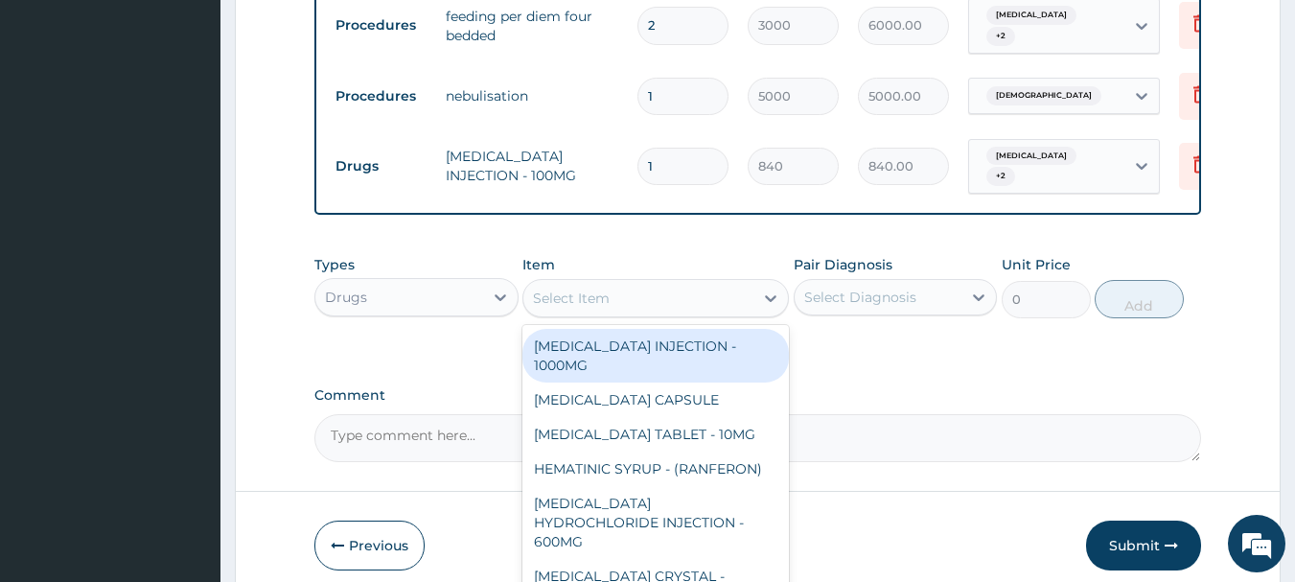
click at [677, 94] on input "1" at bounding box center [683, 96] width 91 height 37
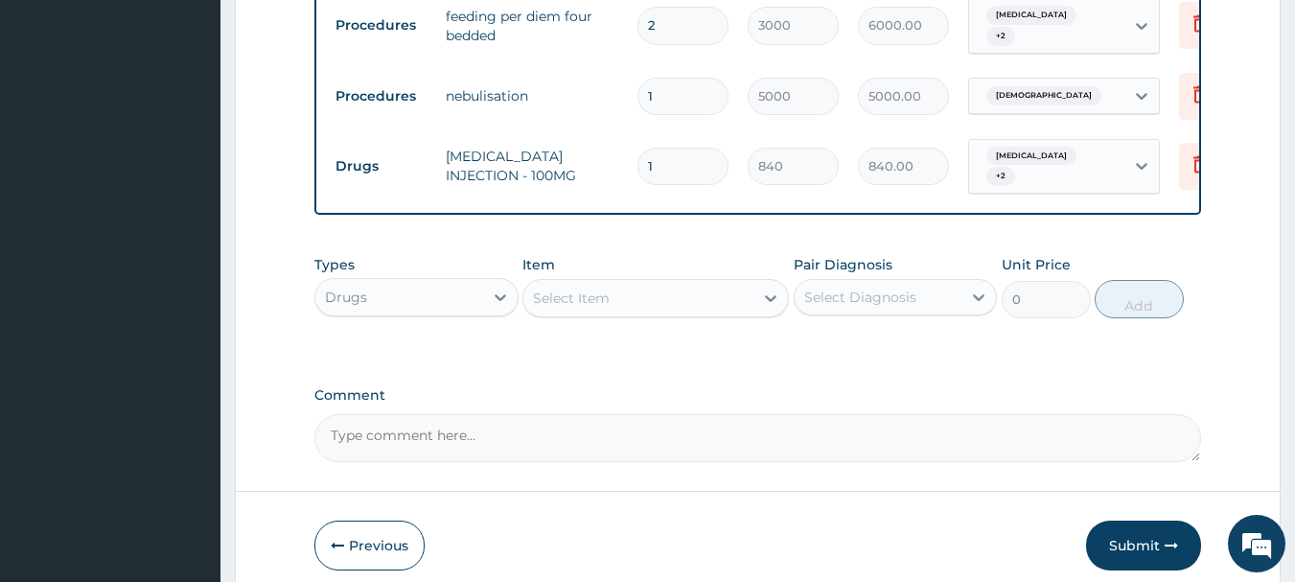
type input "0.00"
type input "2"
type input "10000.00"
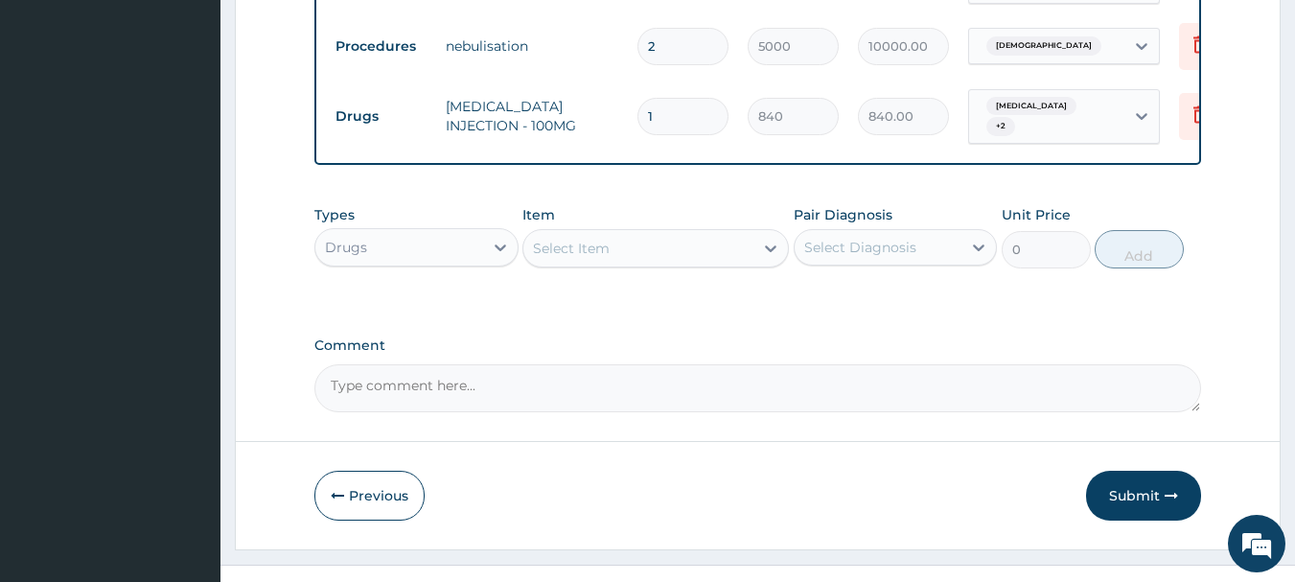
scroll to position [946, 0]
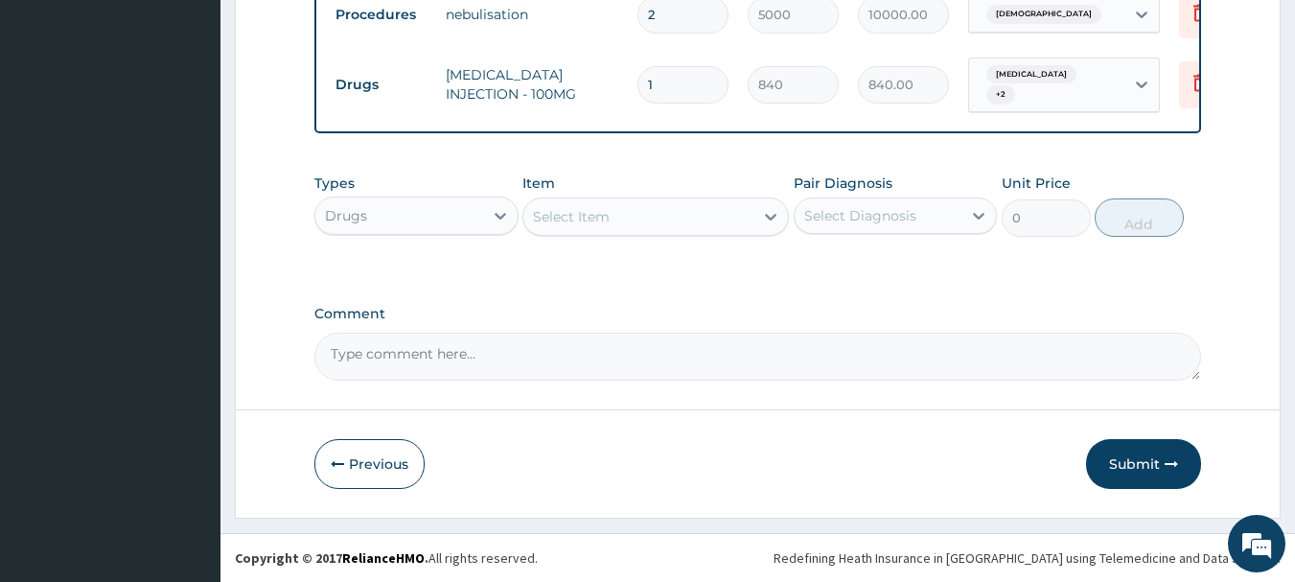
type input "2"
click at [637, 214] on div "Select Item" at bounding box center [639, 216] width 230 height 31
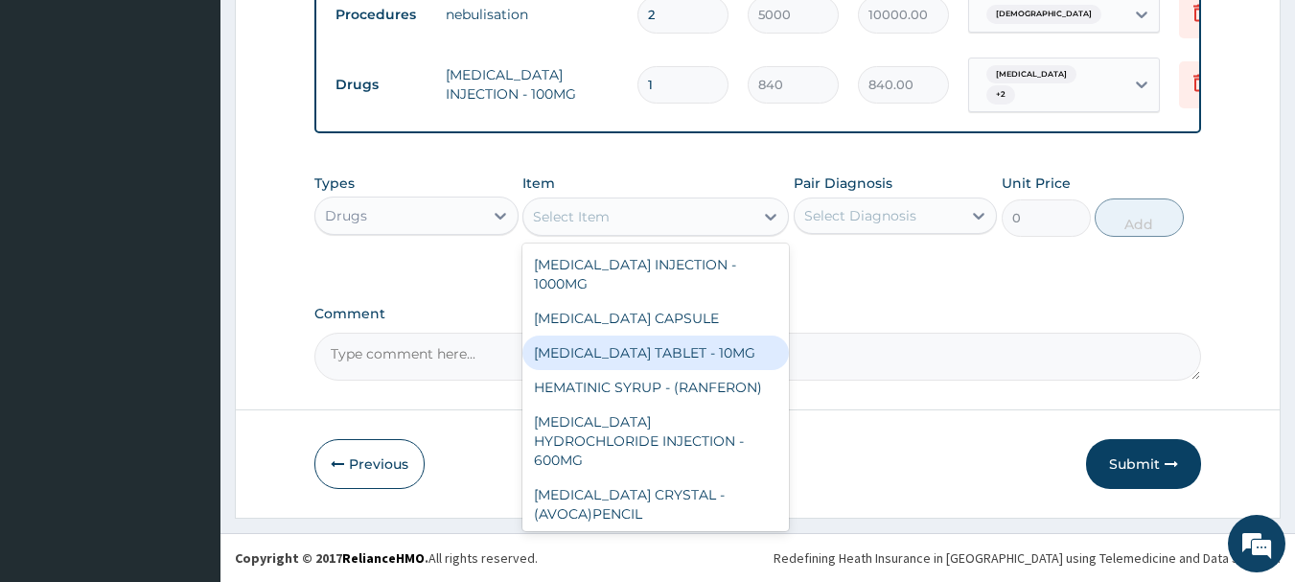
type input "N"
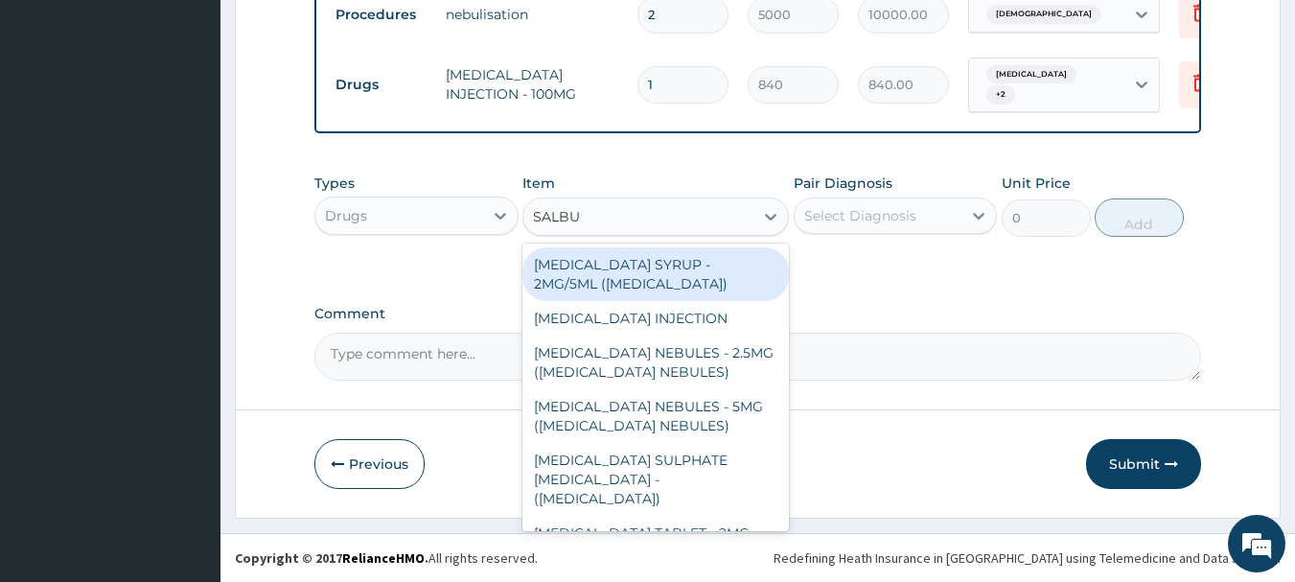
type input "SALBUT"
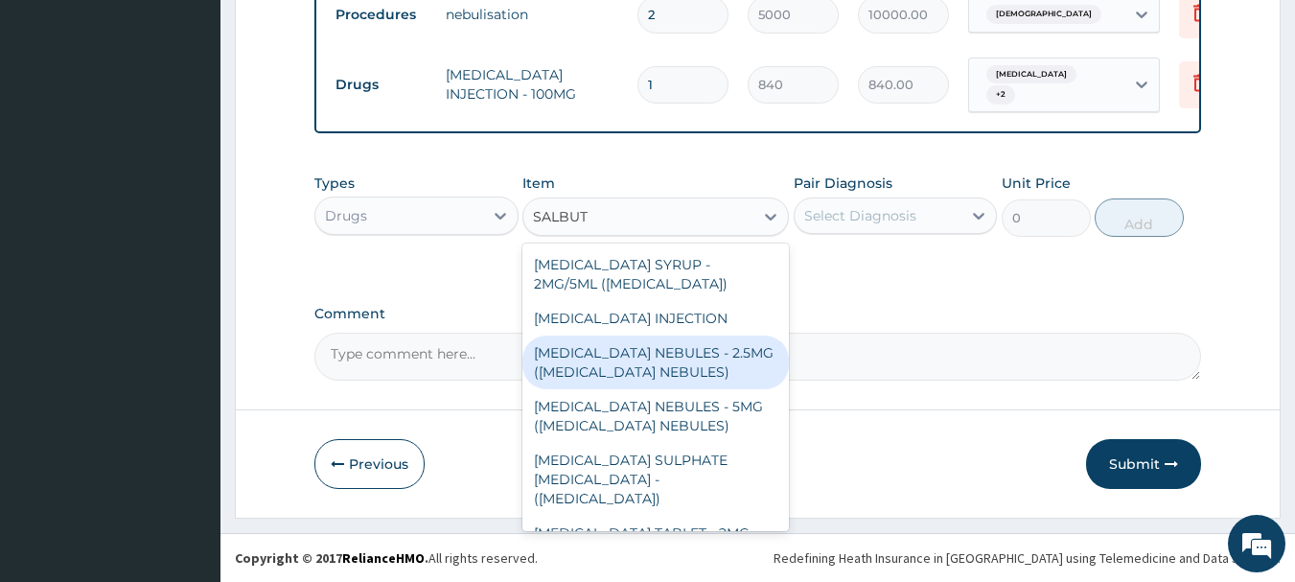
click at [701, 367] on div "[MEDICAL_DATA] NEBULES - 2.5MG ([MEDICAL_DATA] NEBULES)" at bounding box center [656, 363] width 267 height 54
type input "560"
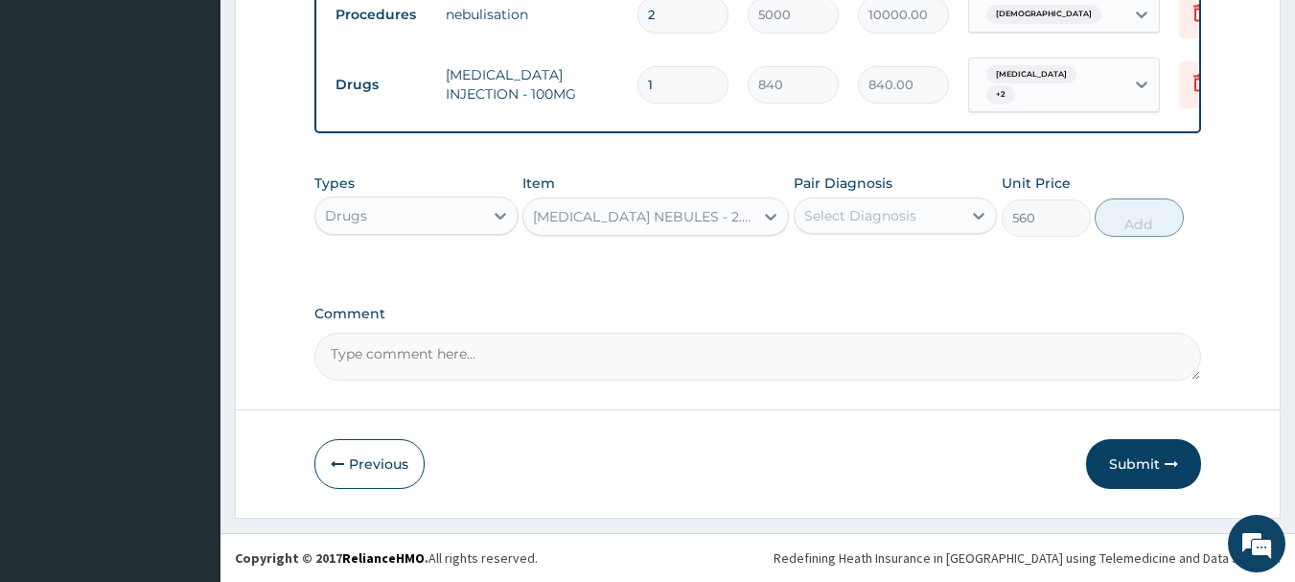
click at [876, 222] on div "Select Diagnosis" at bounding box center [861, 215] width 112 height 19
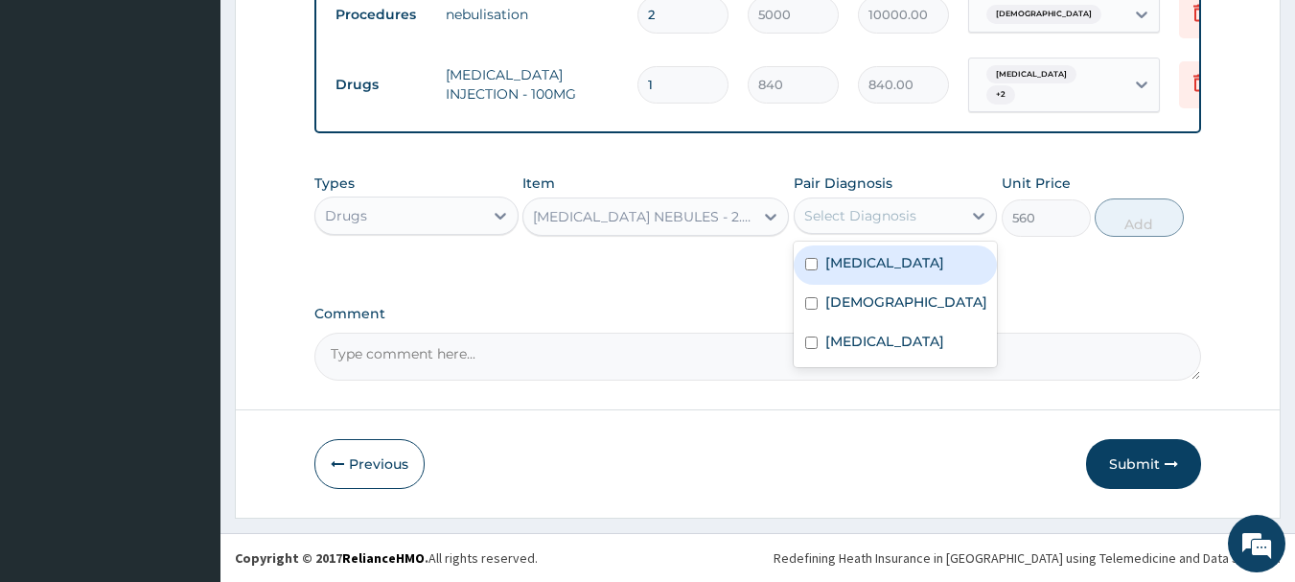
click at [853, 272] on label "[MEDICAL_DATA]" at bounding box center [885, 262] width 119 height 19
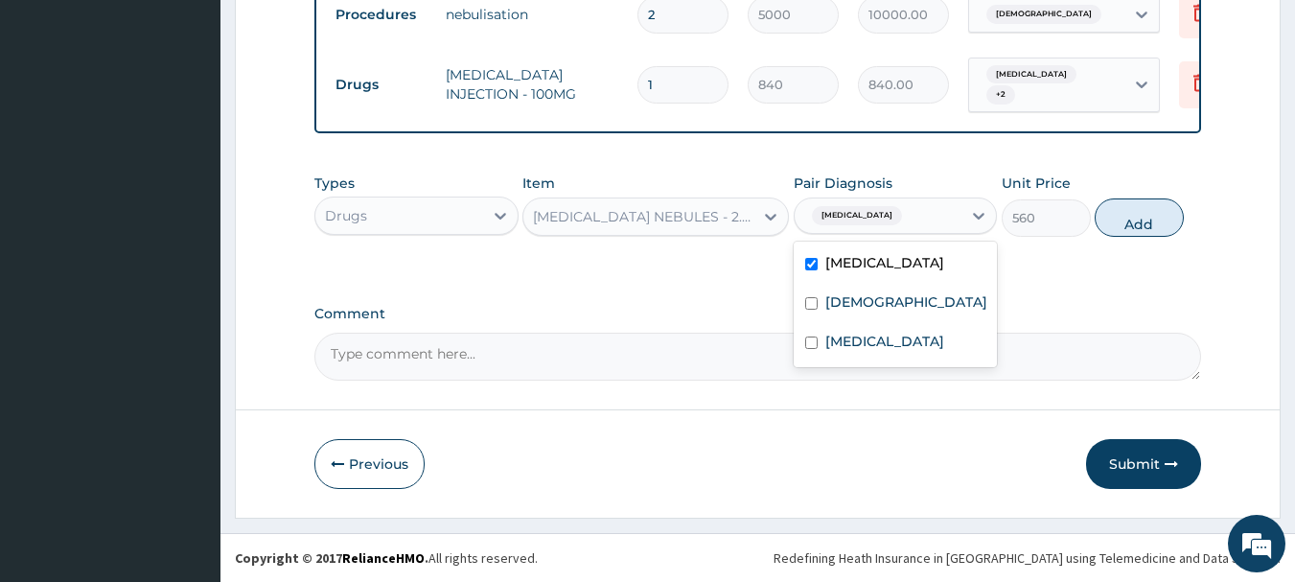
drag, startPoint x: 852, startPoint y: 301, endPoint x: 852, endPoint y: 313, distance: 11.5
click at [854, 285] on div "[MEDICAL_DATA]" at bounding box center [896, 264] width 204 height 39
checkbox input "false"
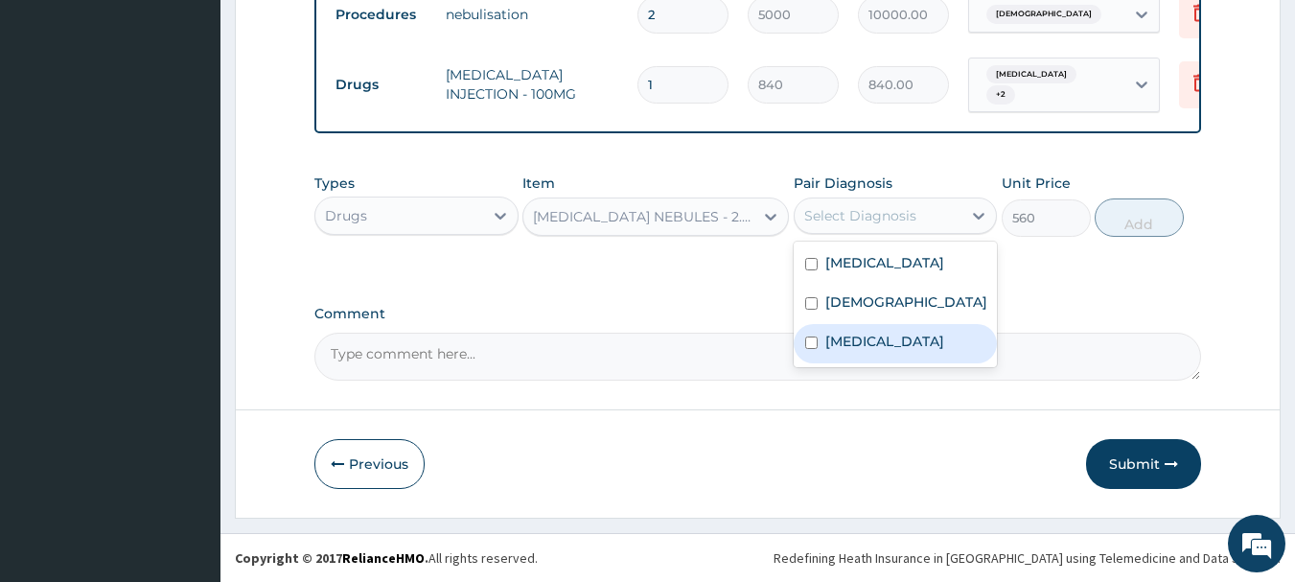
click at [851, 351] on label "[MEDICAL_DATA]" at bounding box center [885, 341] width 119 height 19
checkbox input "true"
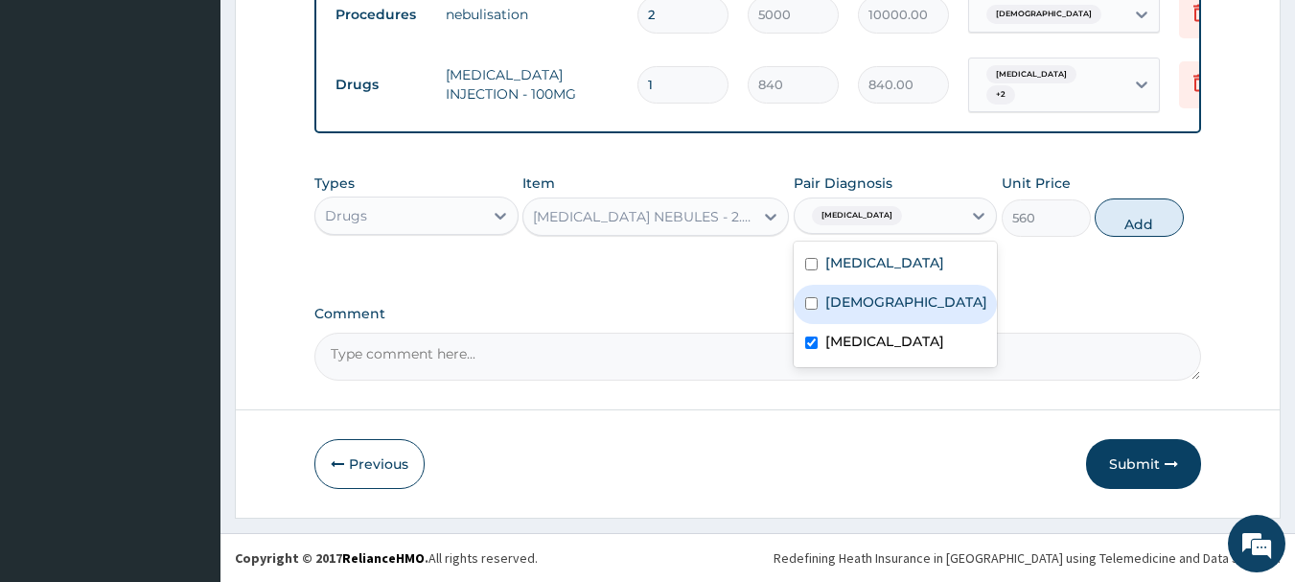
click at [859, 312] on label "[DEMOGRAPHIC_DATA]" at bounding box center [907, 301] width 162 height 19
checkbox input "true"
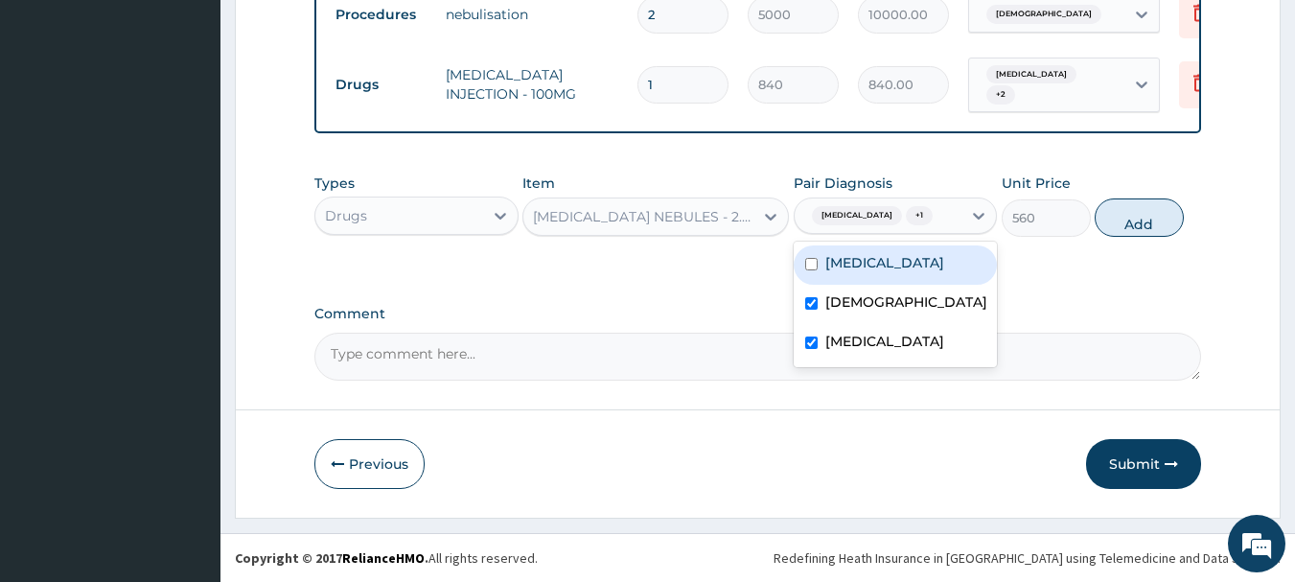
click at [872, 272] on label "[MEDICAL_DATA]" at bounding box center [885, 262] width 119 height 19
checkbox input "true"
click at [1120, 217] on button "Add" at bounding box center [1139, 217] width 89 height 38
type input "0"
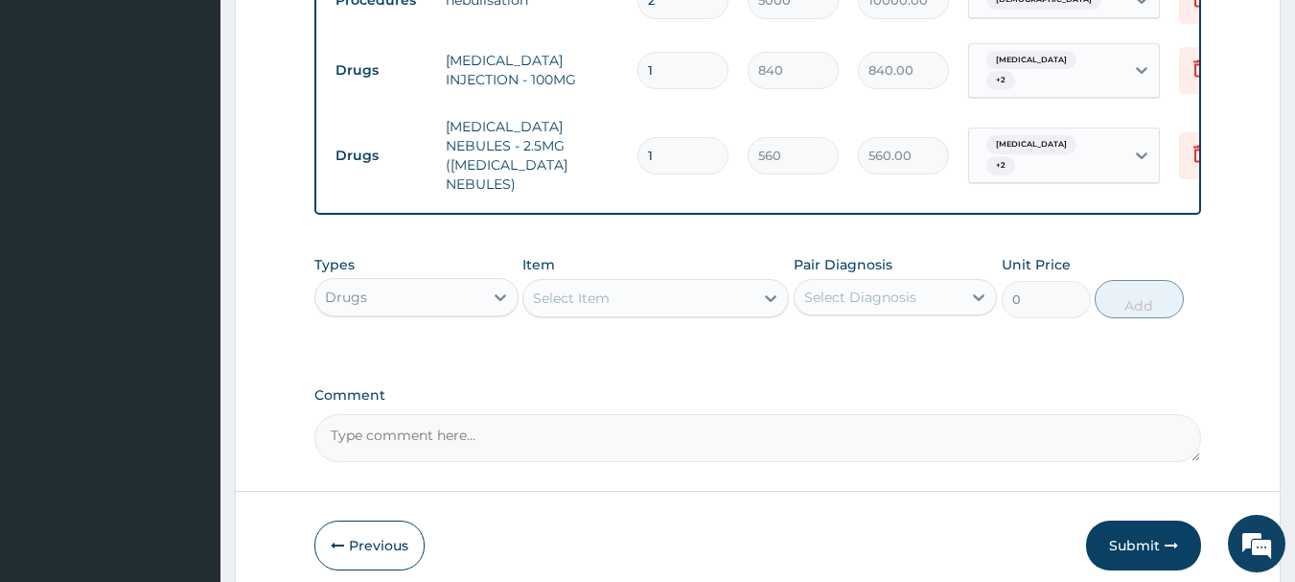
click at [616, 283] on div "Select Item" at bounding box center [639, 298] width 230 height 31
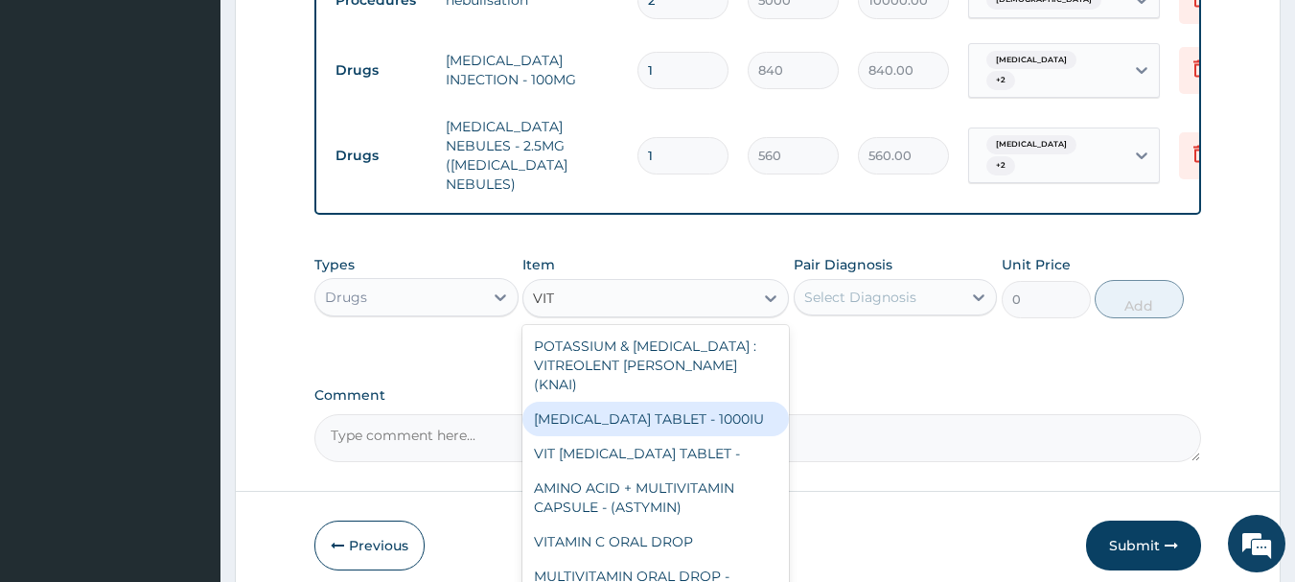
type input "VIT B"
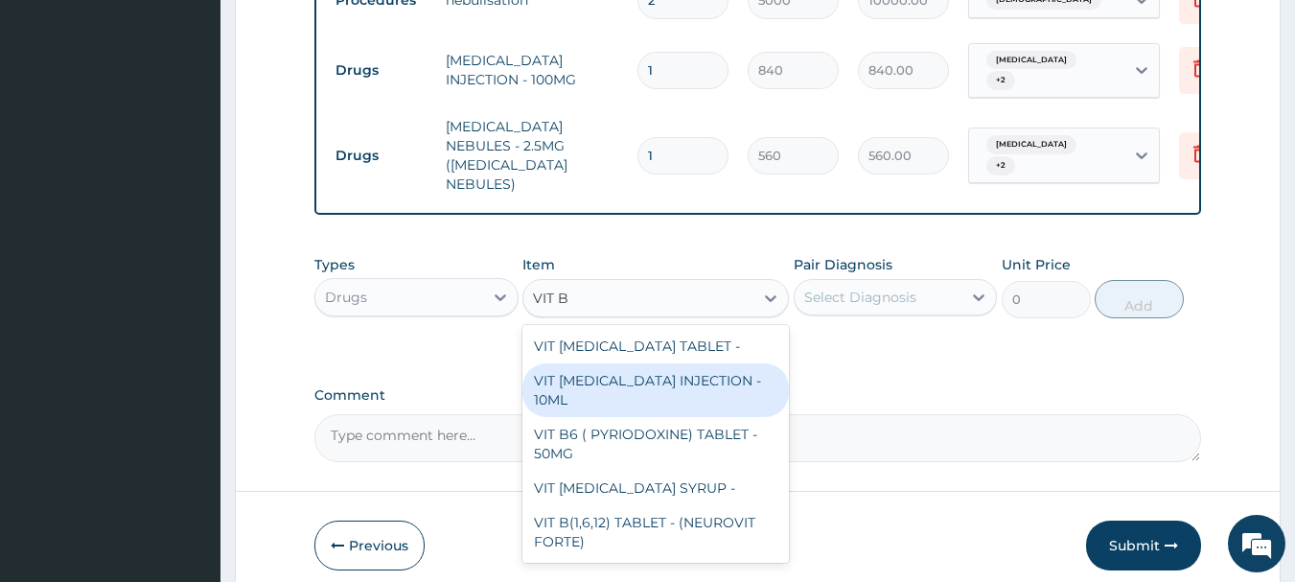
click at [725, 378] on div "VIT [MEDICAL_DATA] INJECTION - 10ML" at bounding box center [656, 390] width 267 height 54
type input "154"
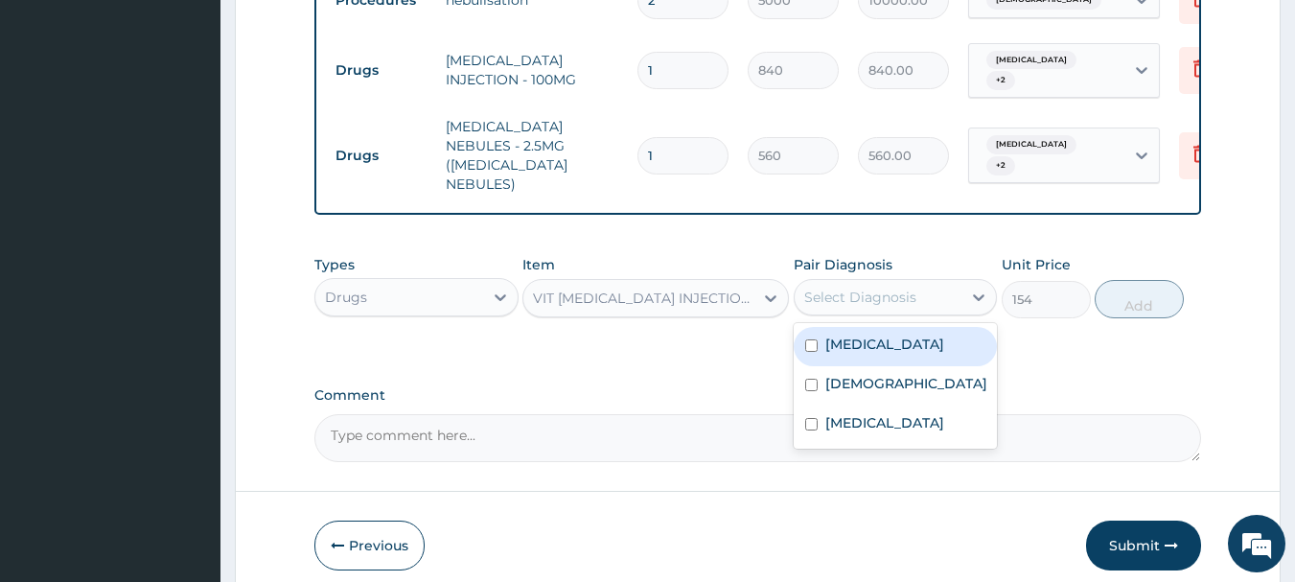
click at [937, 288] on div "Select Diagnosis" at bounding box center [879, 297] width 168 height 31
click at [859, 350] on label "[MEDICAL_DATA]" at bounding box center [885, 344] width 119 height 19
checkbox input "true"
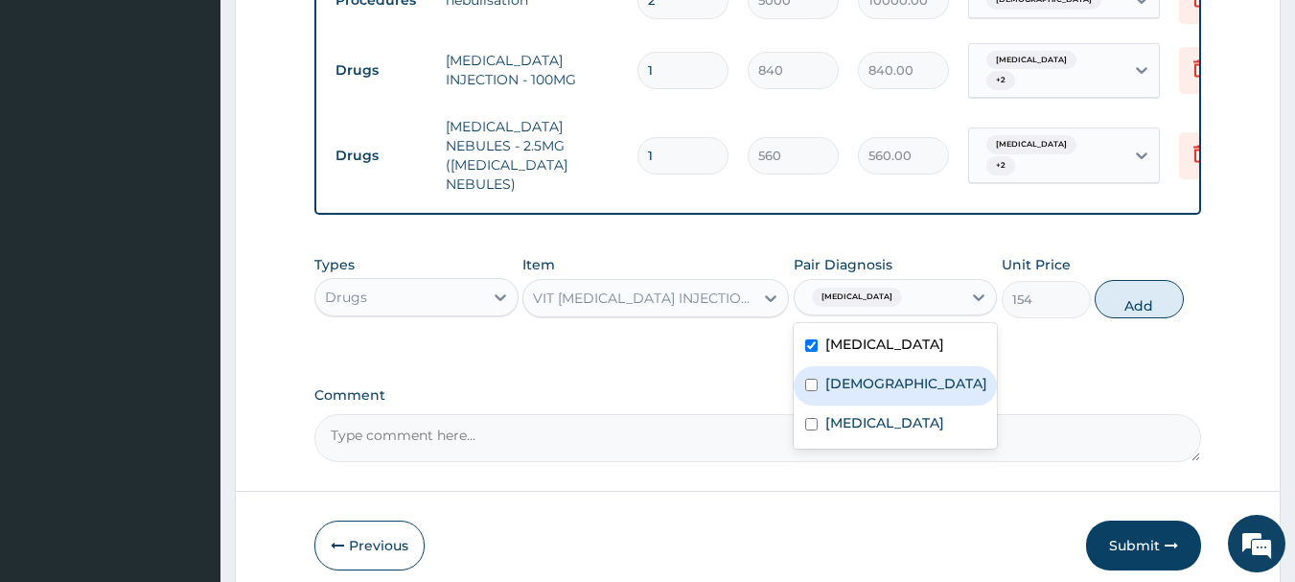
click at [854, 393] on label "[DEMOGRAPHIC_DATA]" at bounding box center [907, 383] width 162 height 19
drag, startPoint x: 852, startPoint y: 434, endPoint x: 1309, endPoint y: 344, distance: 465.3
click at [873, 406] on div "[DEMOGRAPHIC_DATA]" at bounding box center [896, 385] width 204 height 39
checkbox input "false"
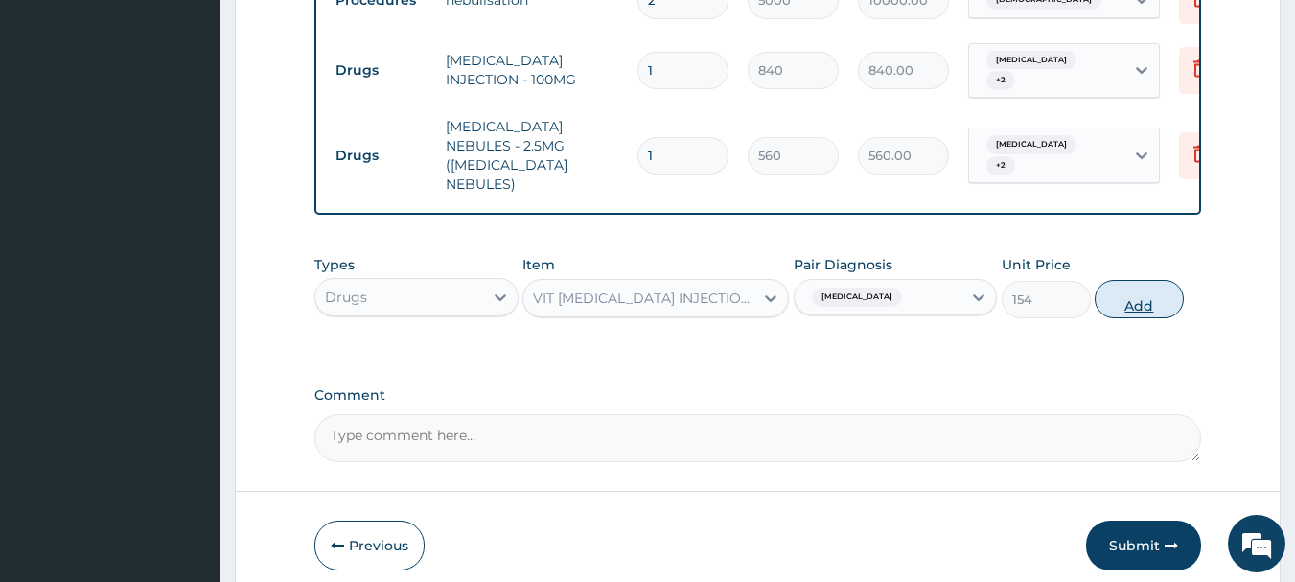
click at [1137, 297] on button "Add" at bounding box center [1139, 299] width 89 height 38
type input "0"
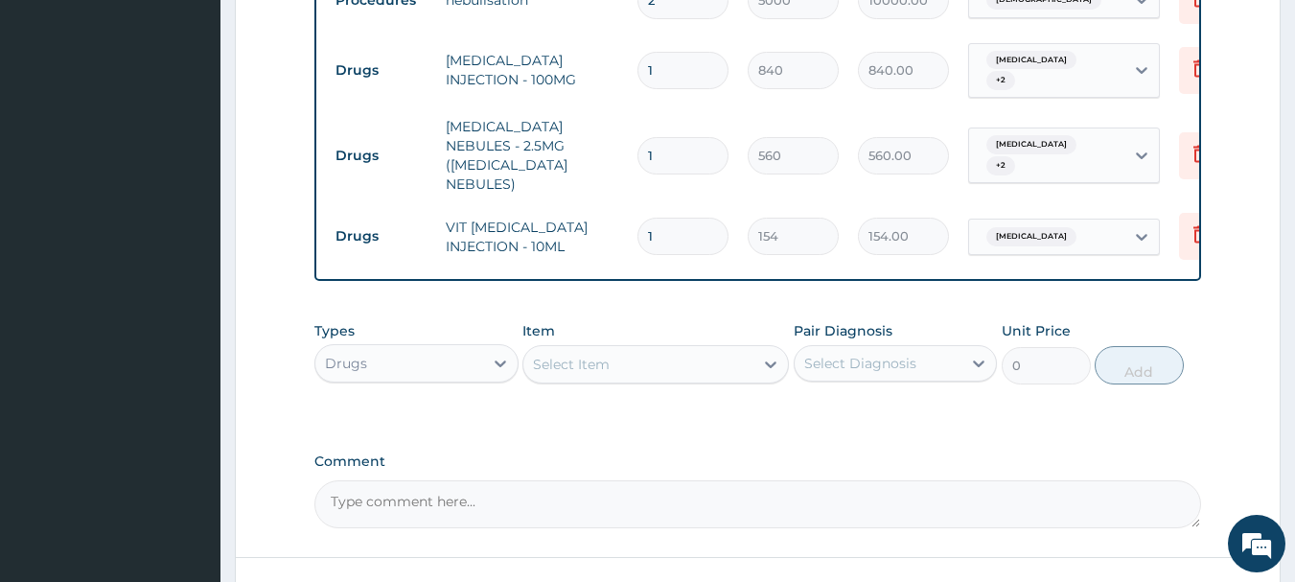
type input "0.00"
type input "2"
type input "308.00"
type input "2"
drag, startPoint x: 605, startPoint y: 364, endPoint x: 620, endPoint y: 367, distance: 15.6
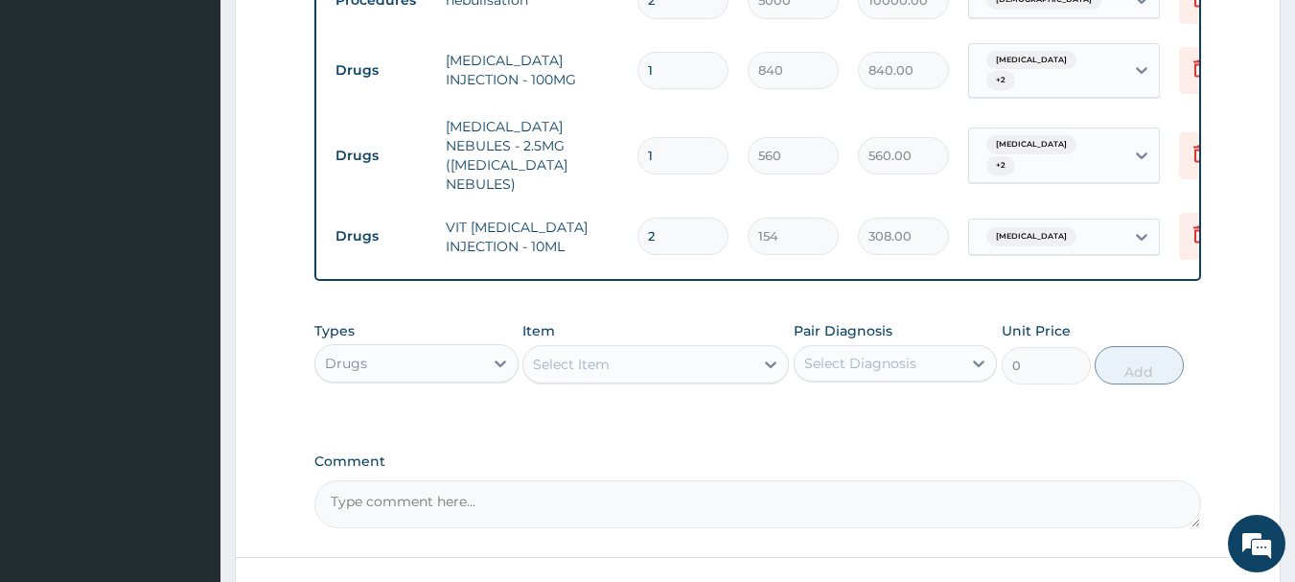
click at [607, 364] on div "Select Item" at bounding box center [571, 364] width 77 height 19
